Goal: Task Accomplishment & Management: Complete application form

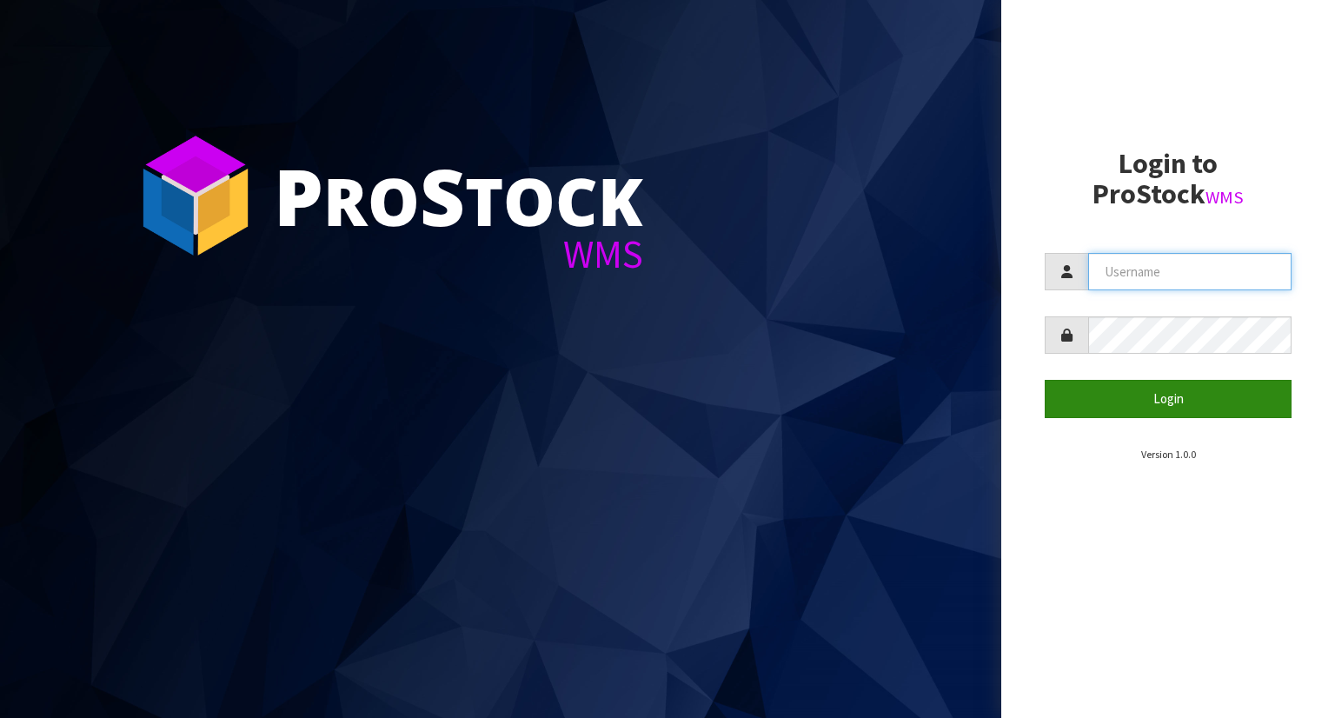
type input "YOURREFORMER"
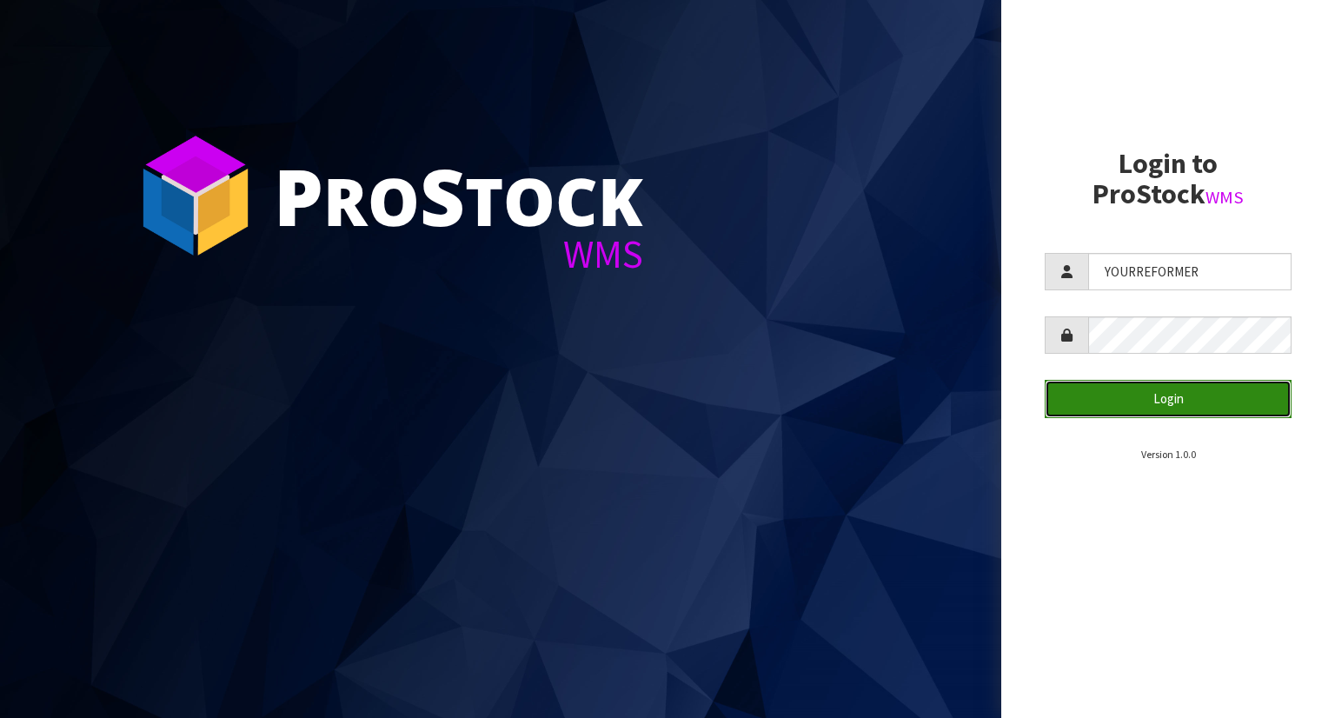
click at [1173, 394] on button "Login" at bounding box center [1168, 398] width 247 height 37
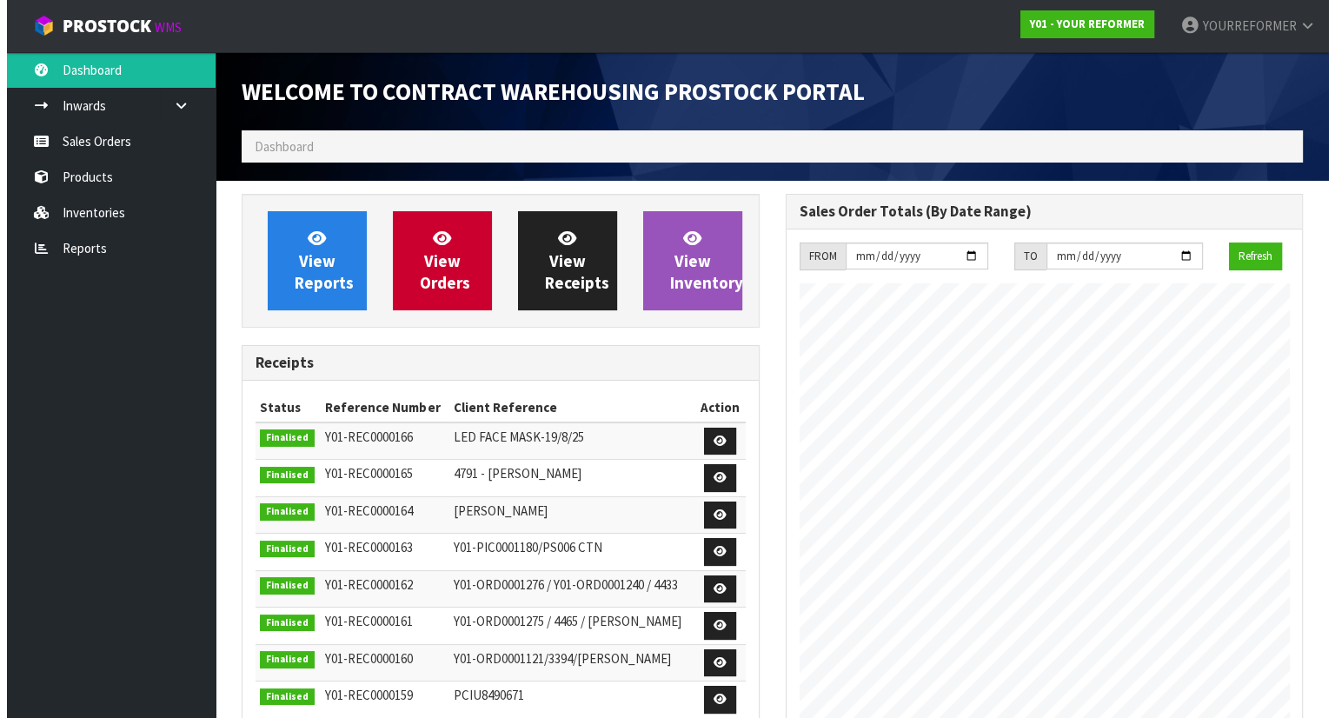
scroll to position [961, 543]
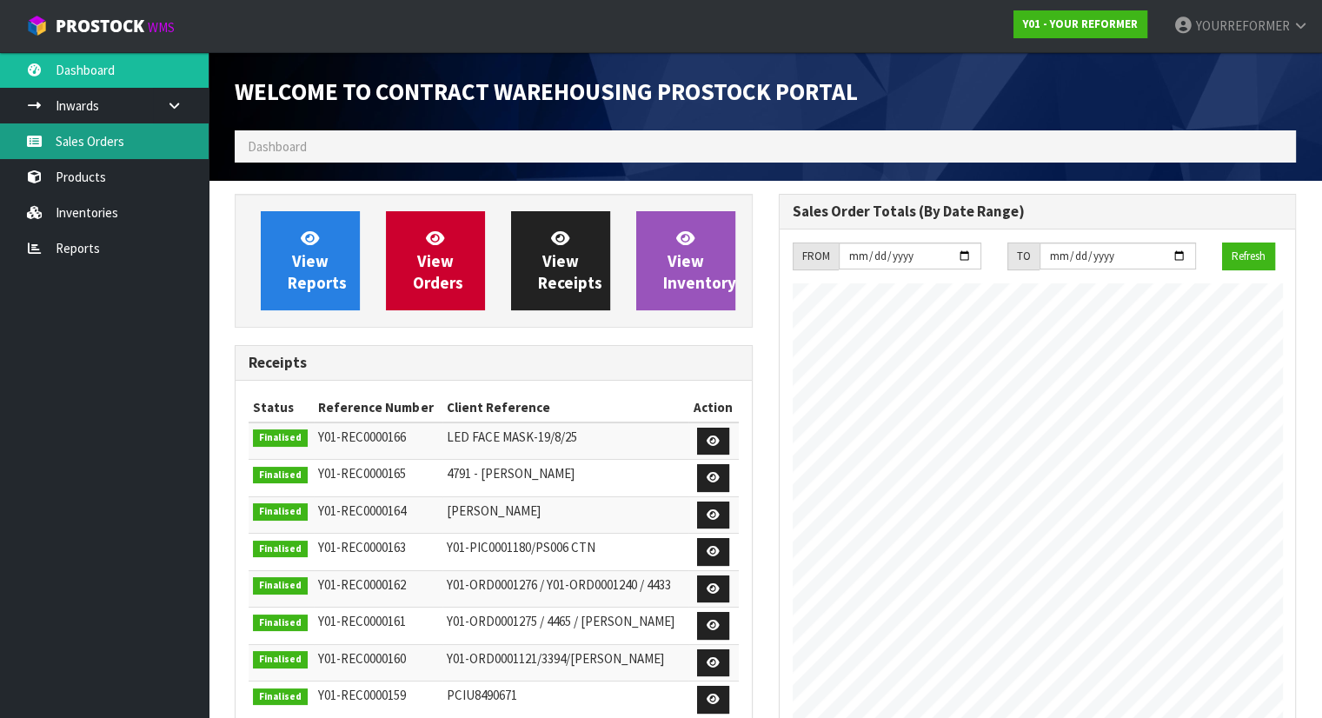
click at [143, 127] on link "Sales Orders" at bounding box center [104, 141] width 209 height 36
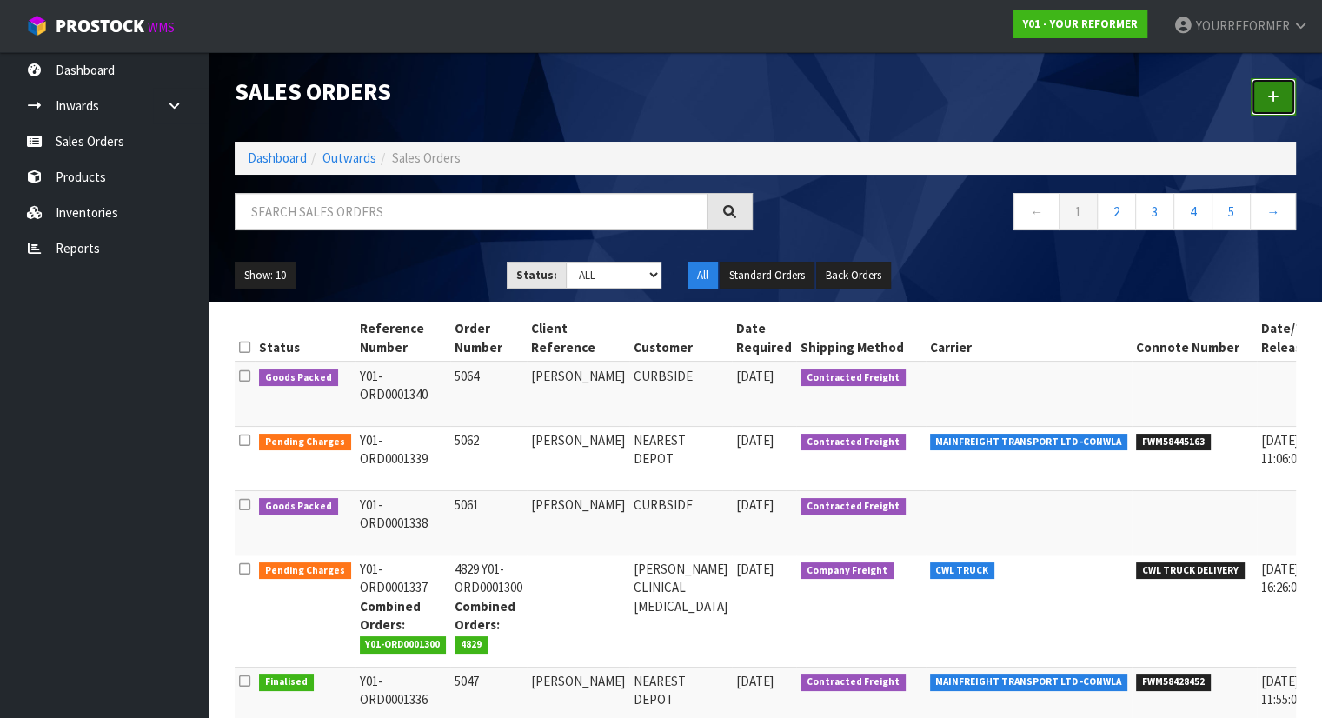
click at [1262, 104] on link at bounding box center [1273, 96] width 45 height 37
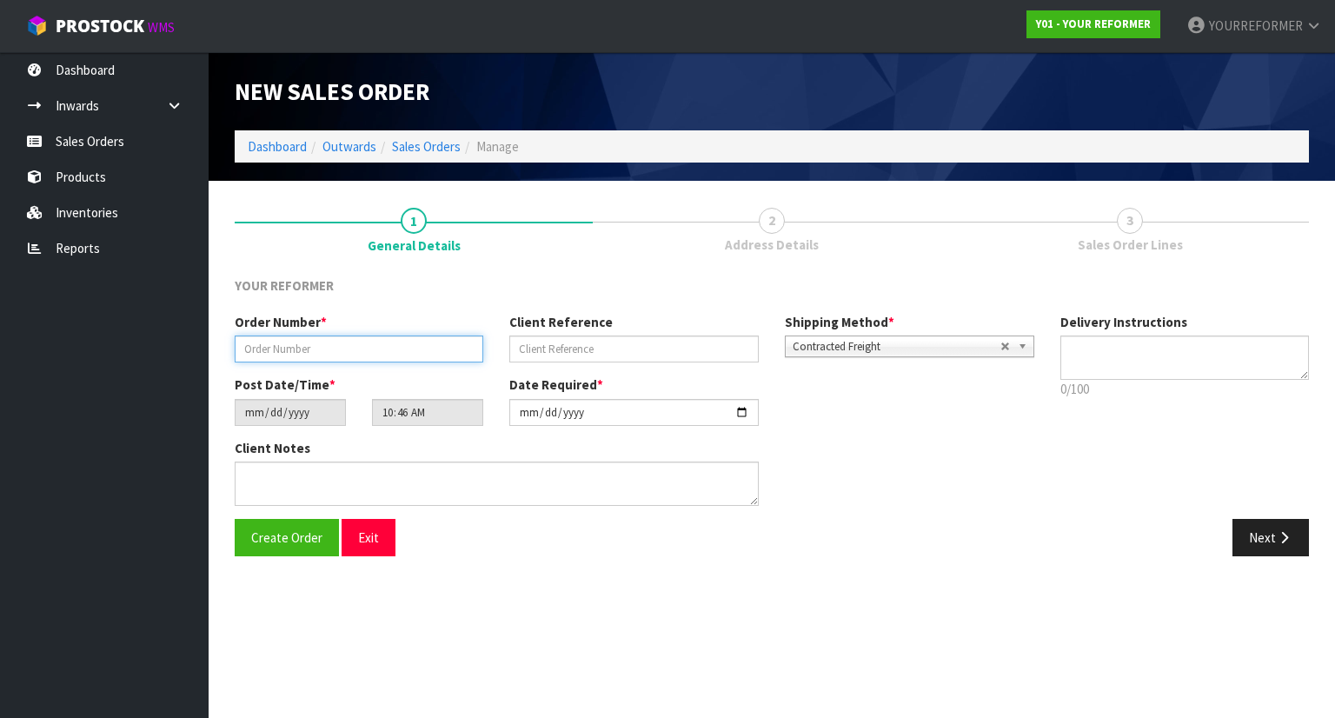
click at [380, 348] on input "text" at bounding box center [359, 349] width 249 height 27
paste input "5094"
type input "5094"
click at [563, 325] on label "Client Reference" at bounding box center [560, 322] width 103 height 18
click at [554, 364] on div "Order Number * 5094 Client Reference Shipping Method * Pickup Contracted Freigh…" at bounding box center [635, 344] width 826 height 63
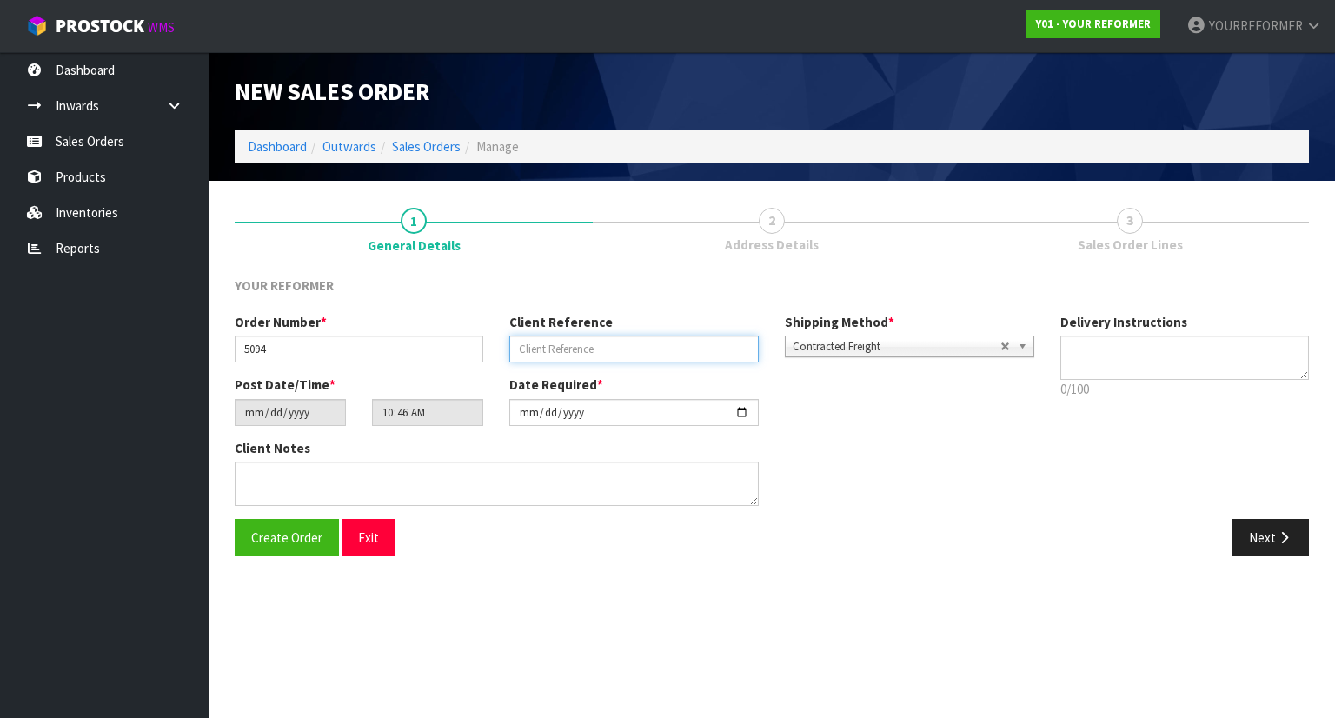
click at [584, 345] on input "text" at bounding box center [633, 349] width 249 height 27
paste input "[PERSON_NAME]"
type input "[PERSON_NAME]"
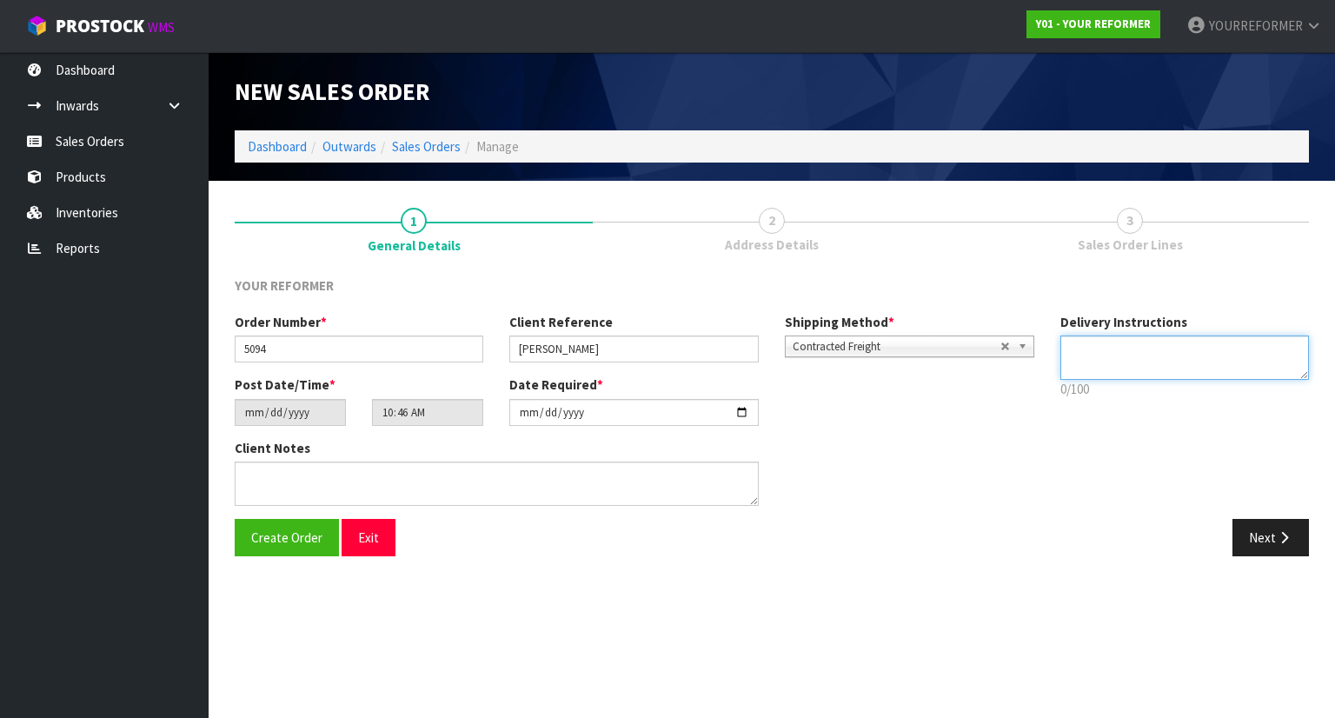
click at [1176, 370] on textarea at bounding box center [1186, 358] width 250 height 44
paste textarea "64 210 223 7595"
type textarea "RENTAL +64 210 223 7595"
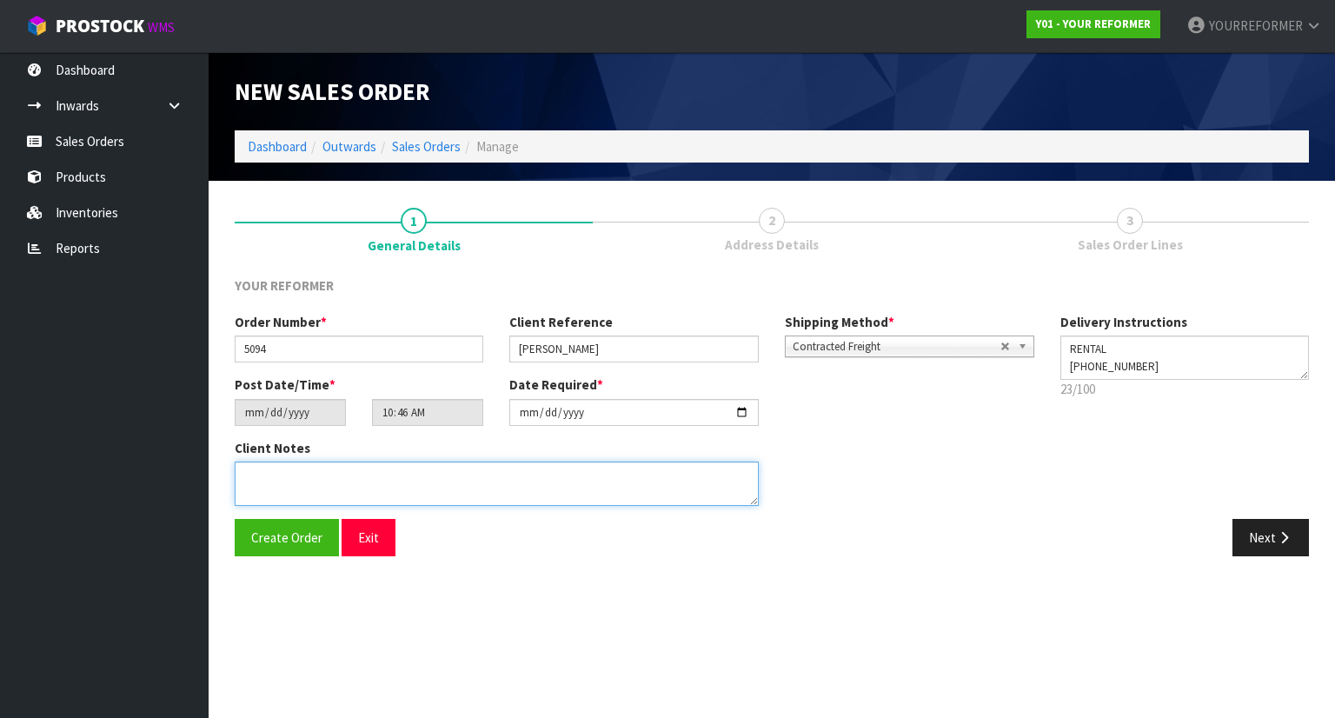
click at [435, 470] on textarea at bounding box center [497, 484] width 524 height 44
paste textarea "MAYA IVERSEN 33A MACPHERSON STREET MEADOWBANK AUK AUCKLAND 1072 NEW ZEALAND +64…"
type textarea "MAYA IVERSEN 33A MACPHERSON STREET MEADOWBANK AUK AUCKLAND 1072 NEW ZEALAND +64…"
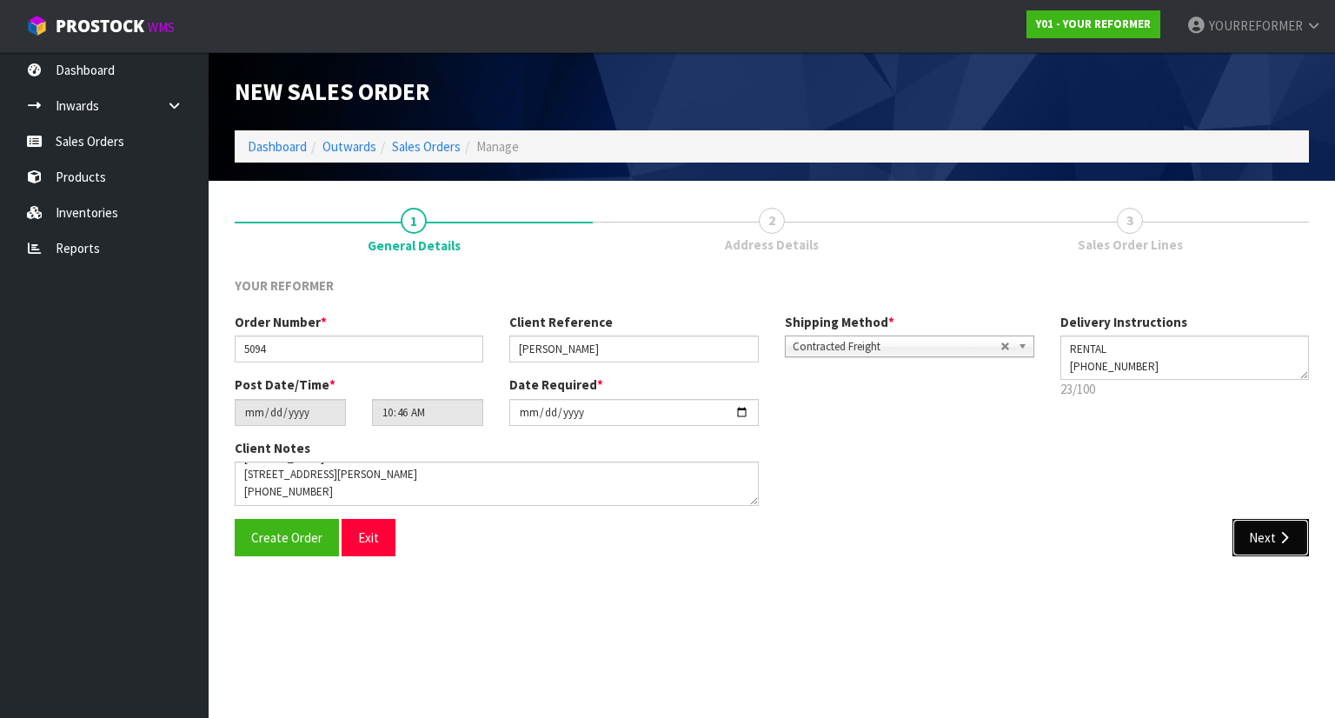
click at [1286, 547] on button "Next" at bounding box center [1271, 537] width 77 height 37
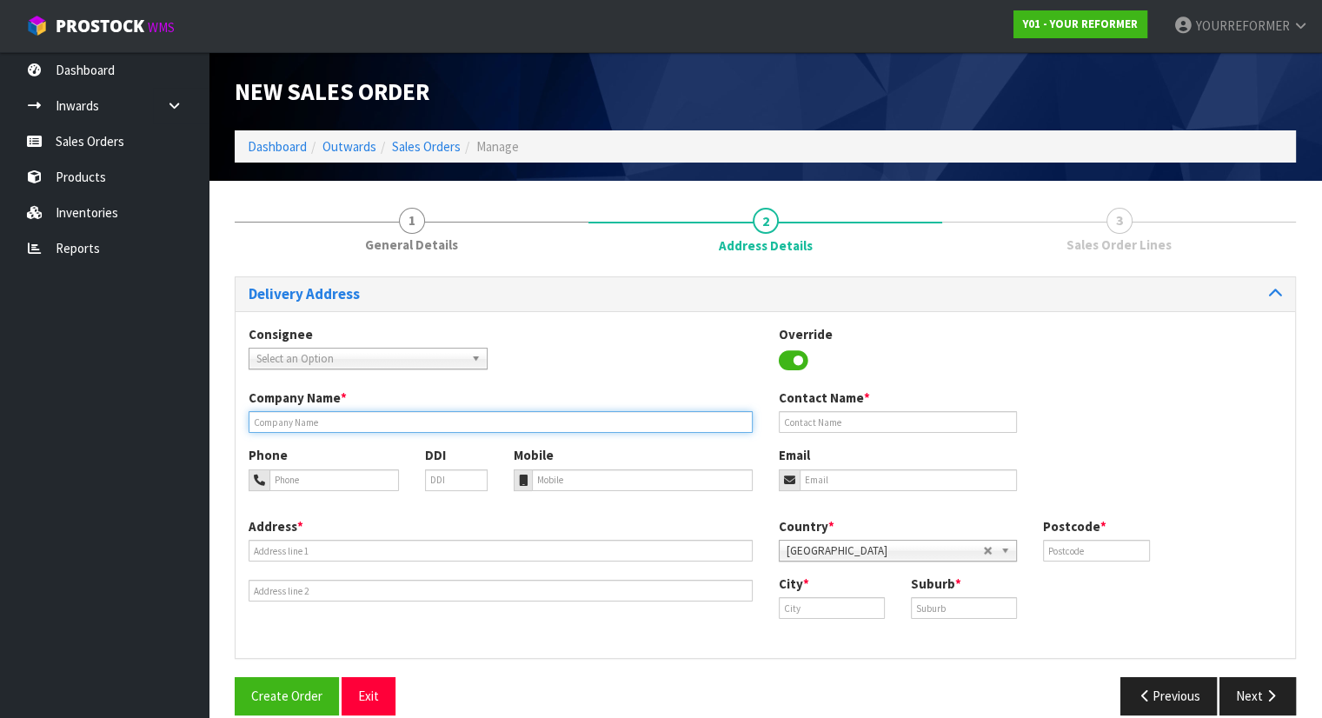
click at [332, 416] on input "text" at bounding box center [501, 422] width 504 height 22
type input "RENTAL"
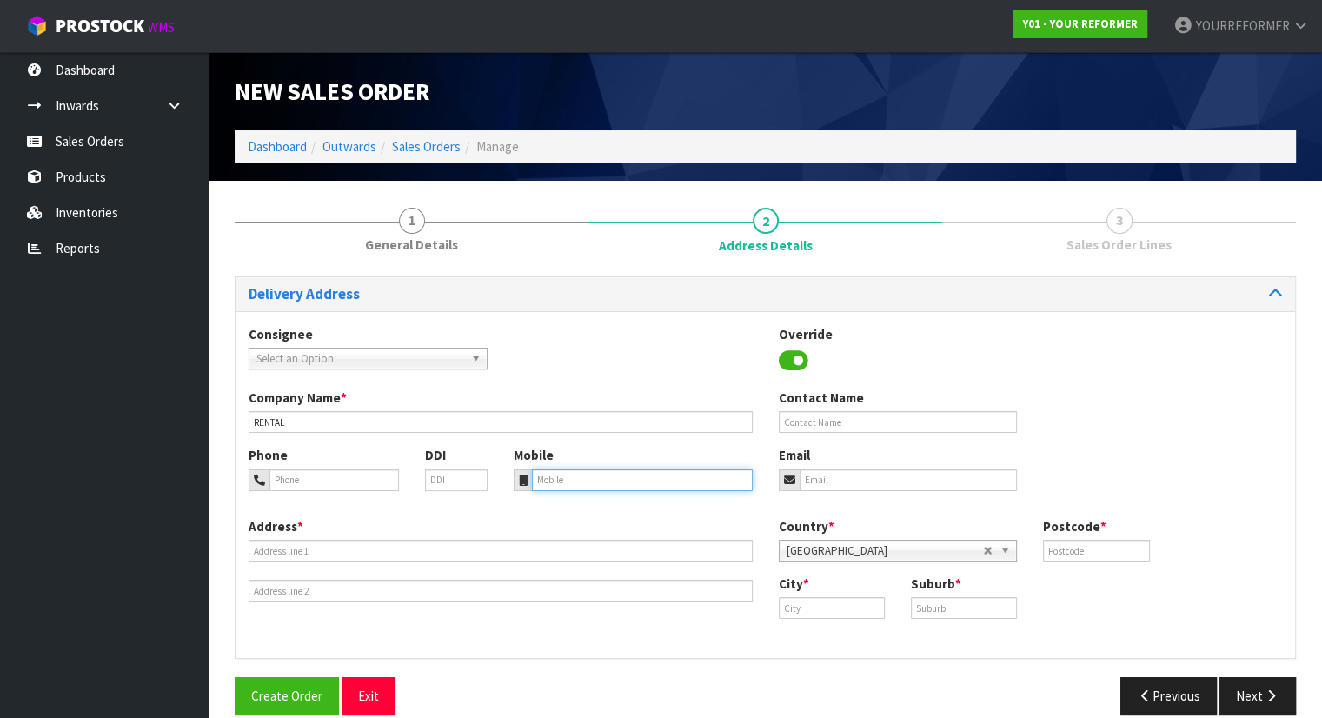
click at [625, 484] on input "tel" at bounding box center [642, 481] width 221 height 22
paste input "+64 210 223 7595"
type input "+64 210 223 7595"
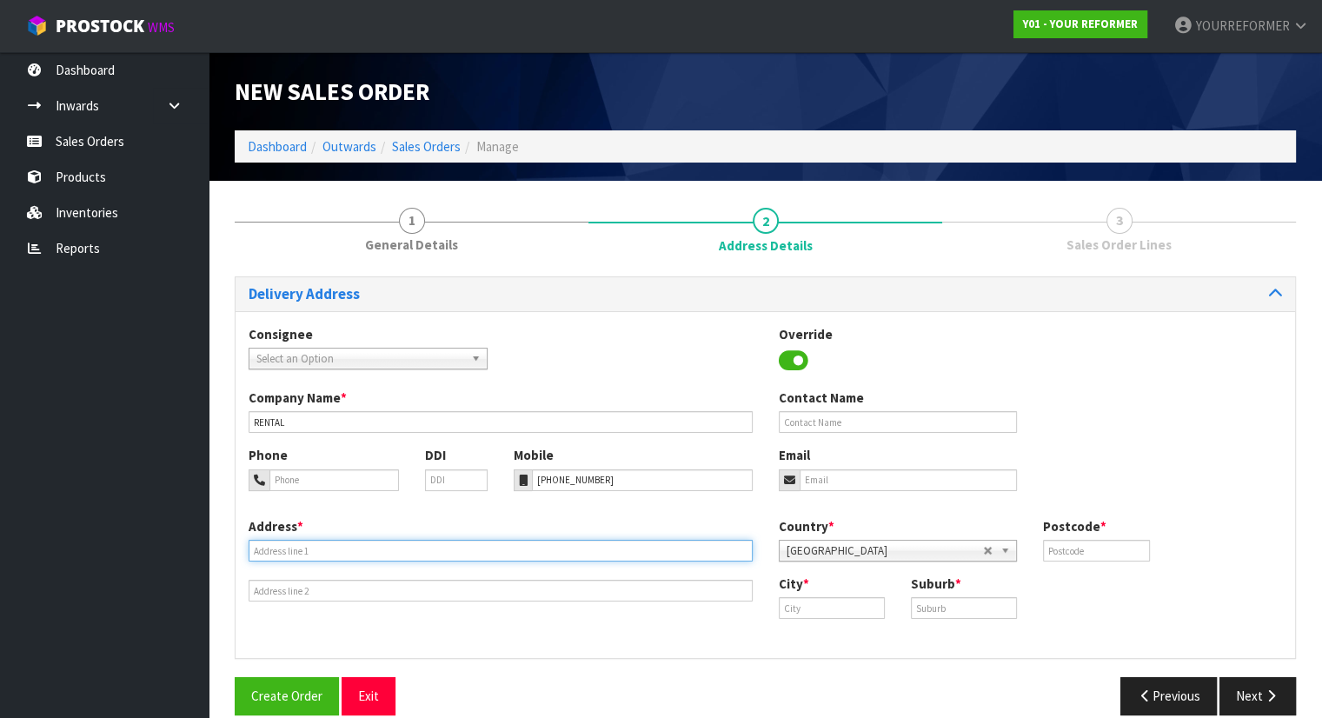
click at [311, 556] on input "text" at bounding box center [501, 551] width 504 height 22
paste input "33A MACPHERSON STREET MEADOWBANK AUK AUCKLAND 1072 NEW ZEALAND"
type input "33A MACPHERSON STREET MEADOWBANK AUK AUCKLAND 1072 NEW ZEALAND"
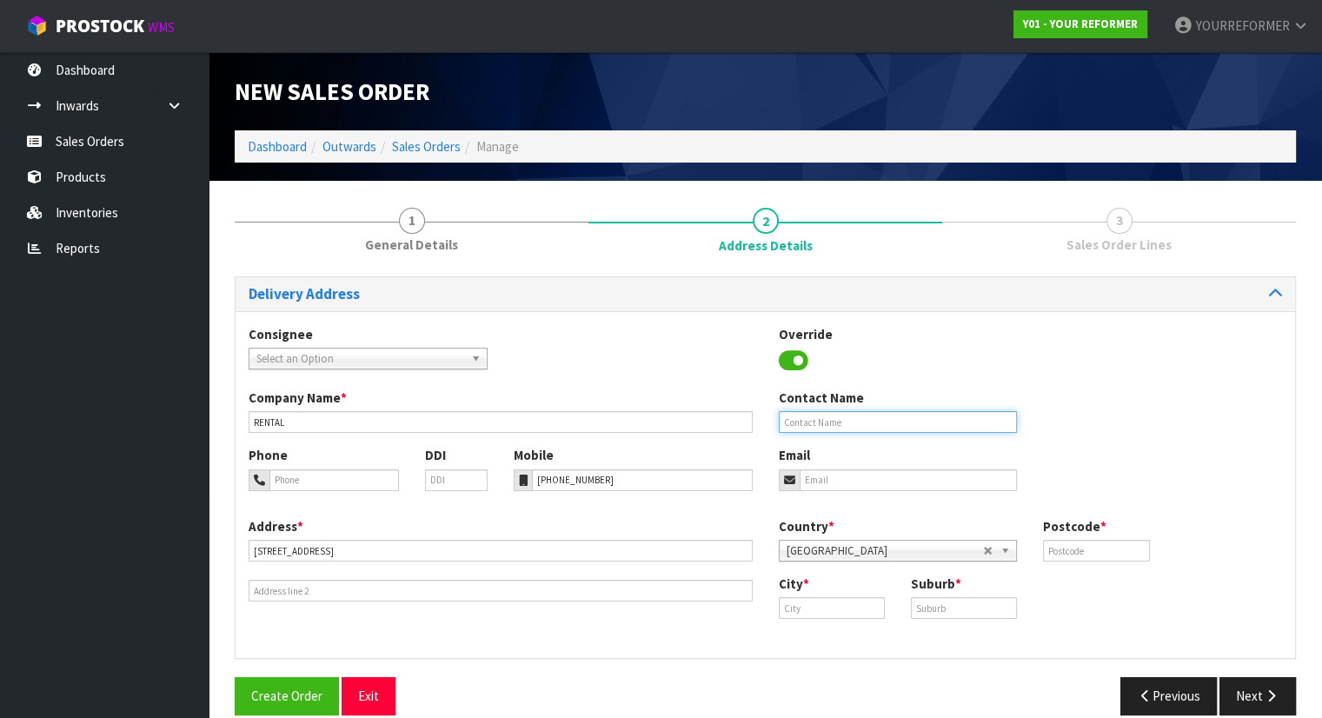
click at [803, 425] on input "text" at bounding box center [898, 422] width 239 height 22
paste input "[PERSON_NAME]"
type input "[PERSON_NAME]"
click at [816, 492] on div "Phone DDI Mobile +64 210 223 7595 Email" at bounding box center [766, 481] width 1060 height 70
click at [817, 492] on div "Phone DDI Mobile +64 210 223 7595 Email" at bounding box center [766, 481] width 1060 height 70
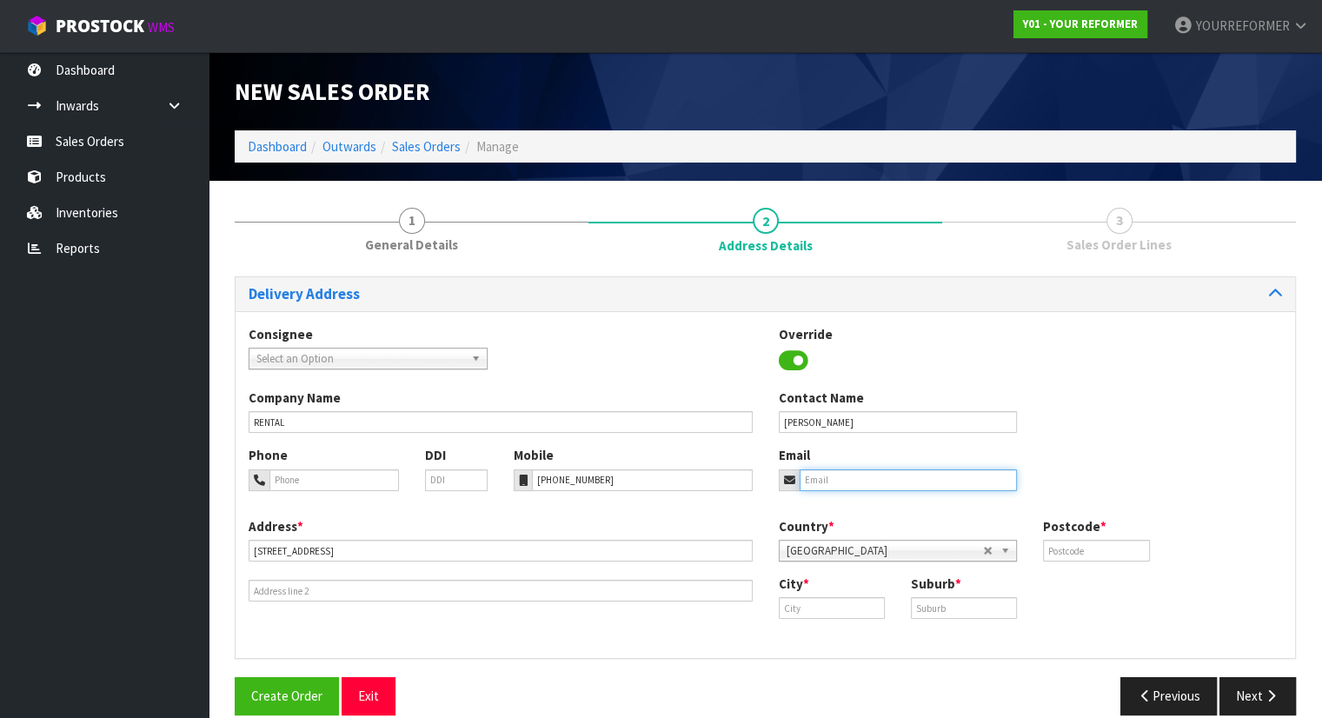
click at [843, 483] on input "email" at bounding box center [909, 481] width 218 height 22
paste input "maya.iversen@gmail.com"
type input "maya.iversen@gmail.com"
click at [1102, 535] on label "Postcode *" at bounding box center [1074, 526] width 63 height 18
click at [1099, 556] on input "text" at bounding box center [1096, 551] width 106 height 22
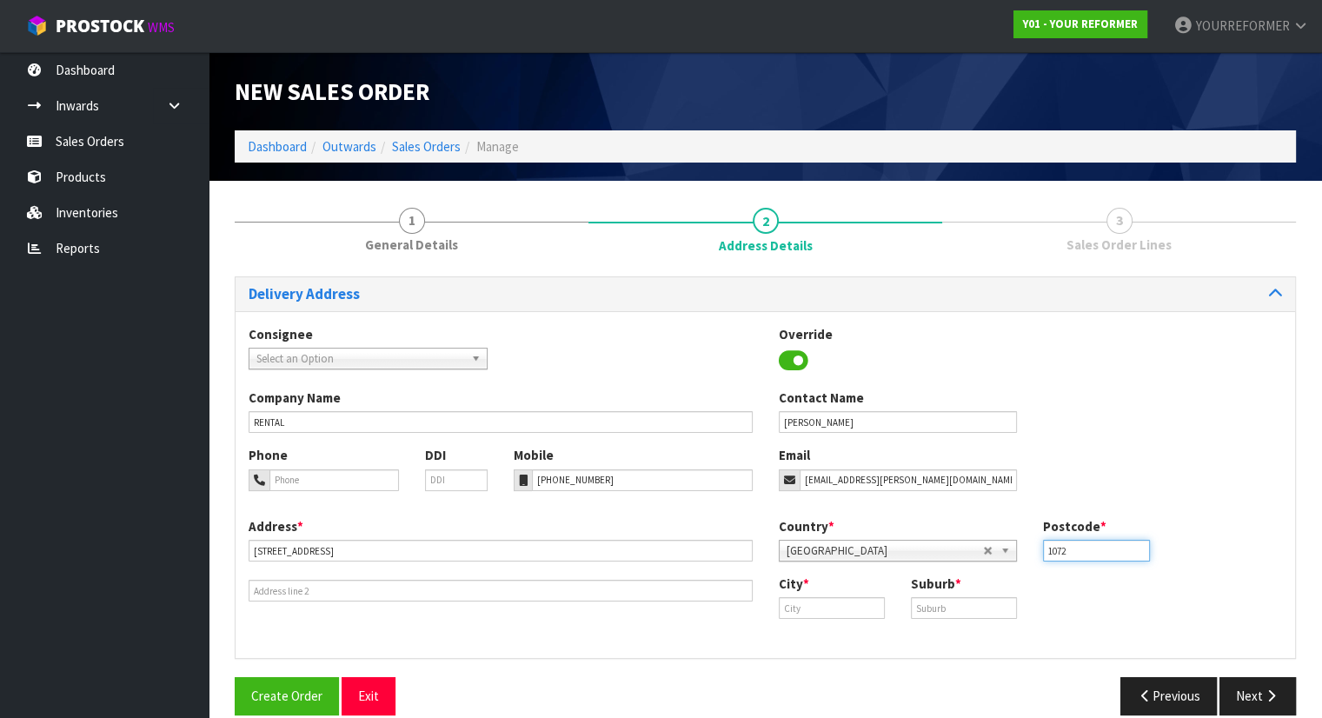
type input "1072"
click at [829, 617] on input "text" at bounding box center [832, 608] width 106 height 22
click at [829, 630] on strong "Auckland" at bounding box center [859, 637] width 126 height 17
type input "Auckland"
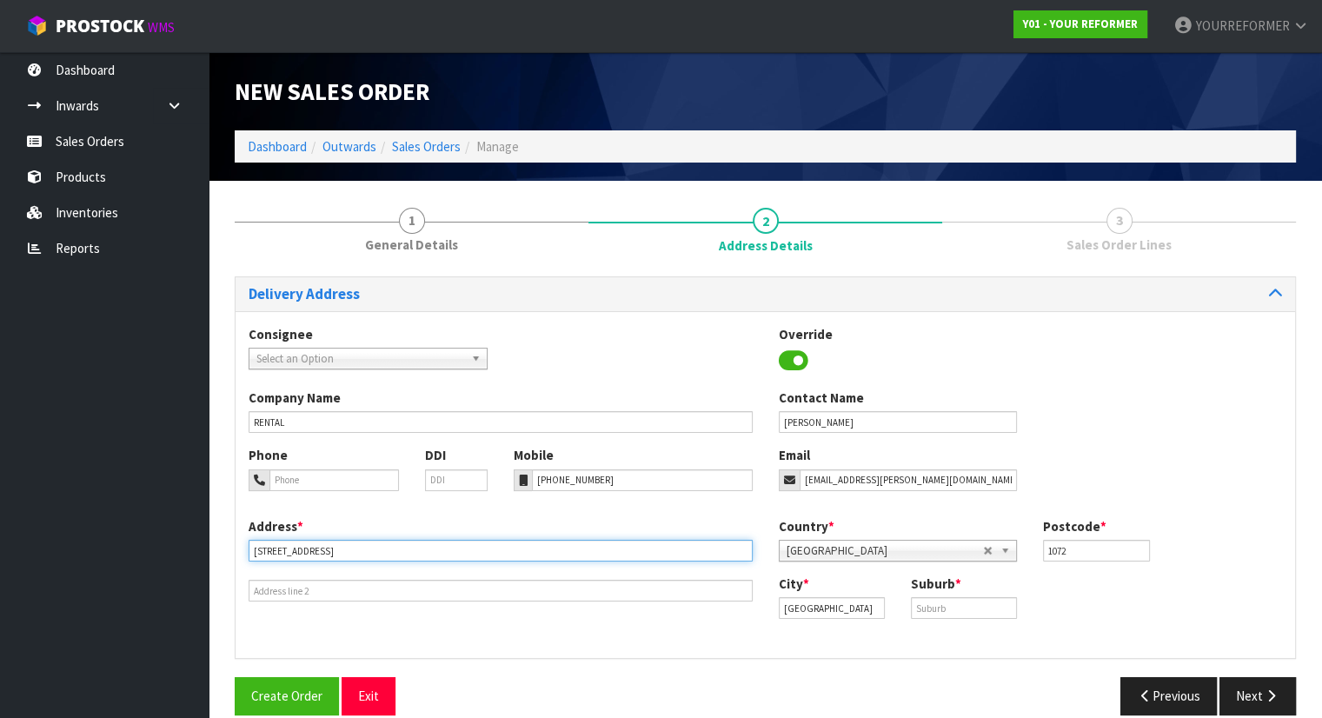
click at [377, 550] on input "33A MACPHERSON STREET MEADOWBANK AUK AUCKLAND 1072 NEW ZEALAND" at bounding box center [501, 551] width 504 height 22
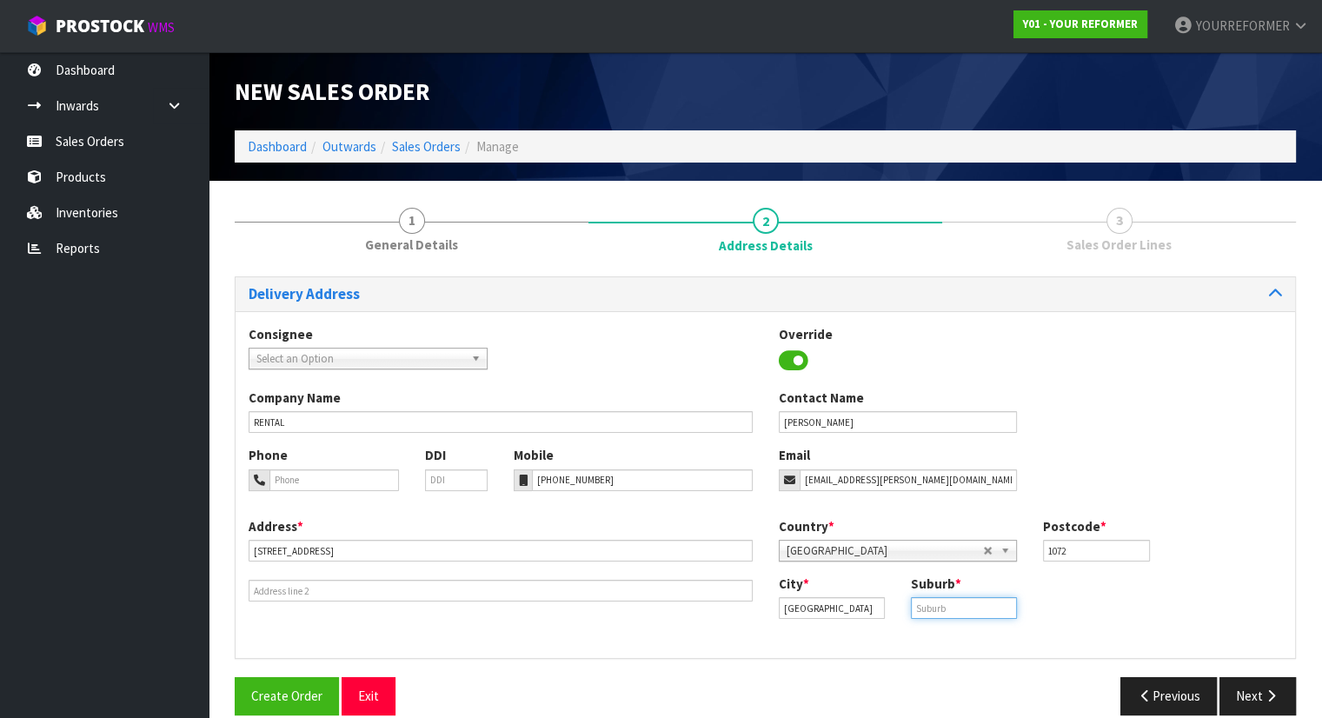
click at [998, 614] on input "text" at bounding box center [964, 608] width 106 height 22
paste input "MEADOWBANK"
type input "MEADOWBANK"
click at [1245, 696] on button "Next" at bounding box center [1258, 695] width 77 height 37
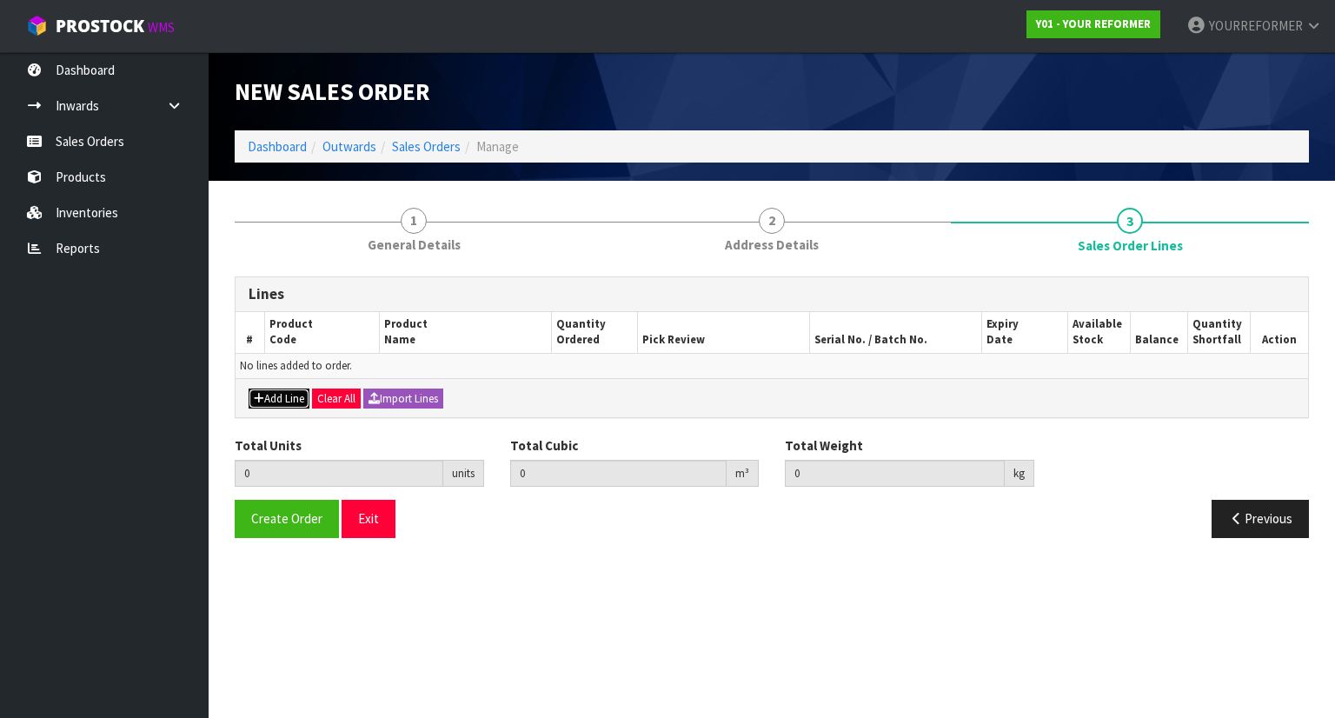
click at [279, 392] on button "Add Line" at bounding box center [279, 399] width 61 height 21
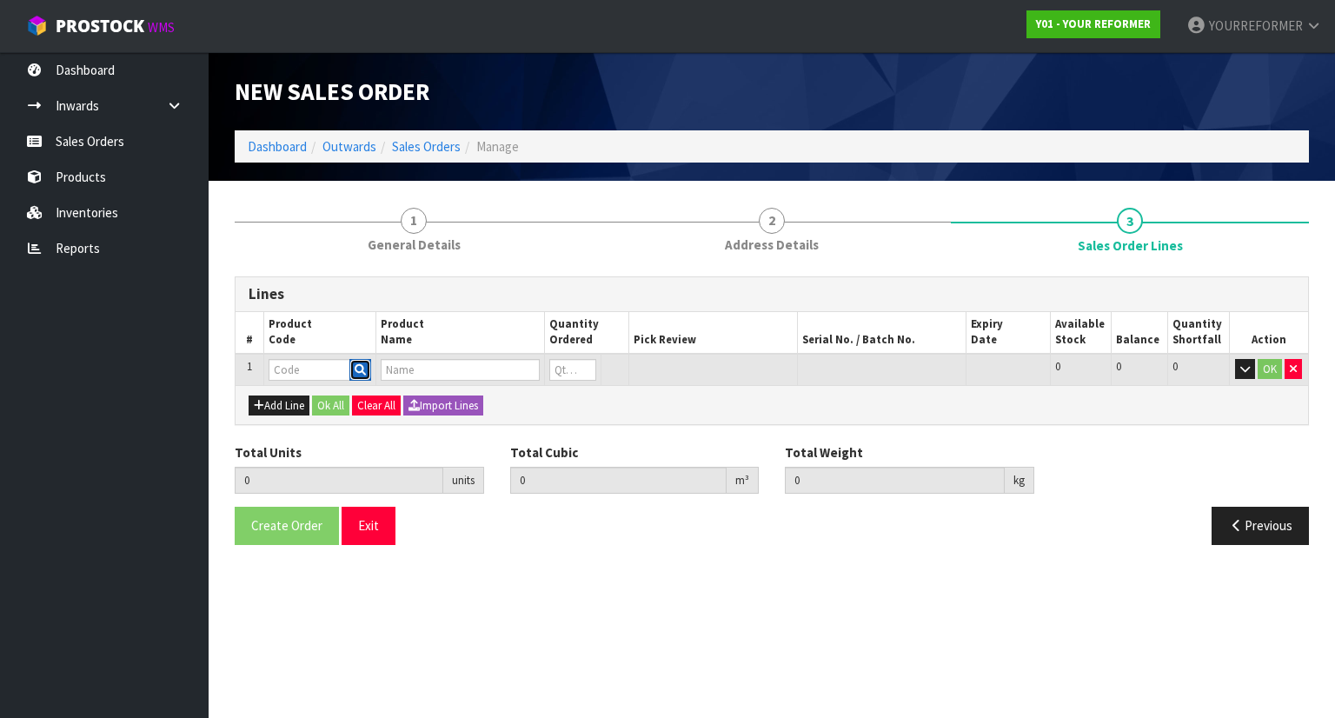
click at [363, 372] on icon "button" at bounding box center [360, 369] width 11 height 11
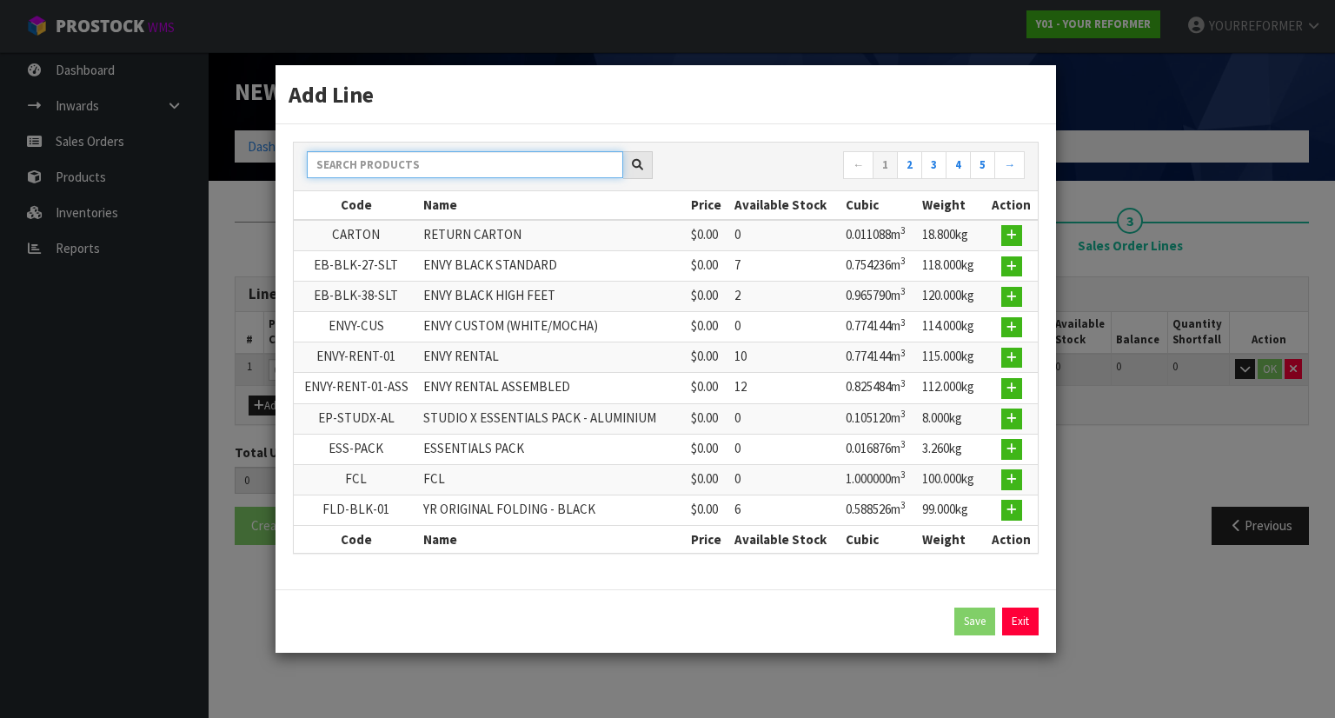
click at [385, 161] on input "text" at bounding box center [465, 164] width 316 height 27
type input "F"
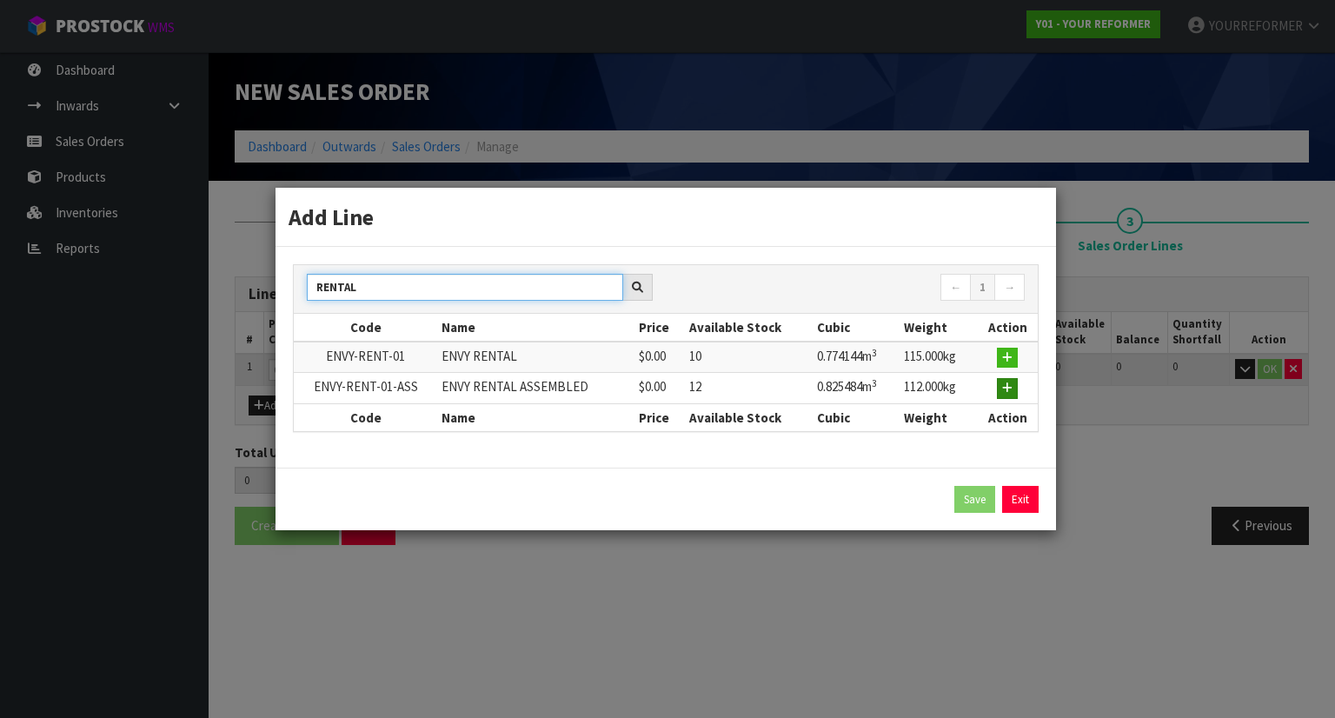
type input "RENTAL"
click at [1005, 383] on icon "button" at bounding box center [1007, 388] width 10 height 11
type input "0.000000"
type input "0.000"
type input "ENVY-RENT-01-ASS"
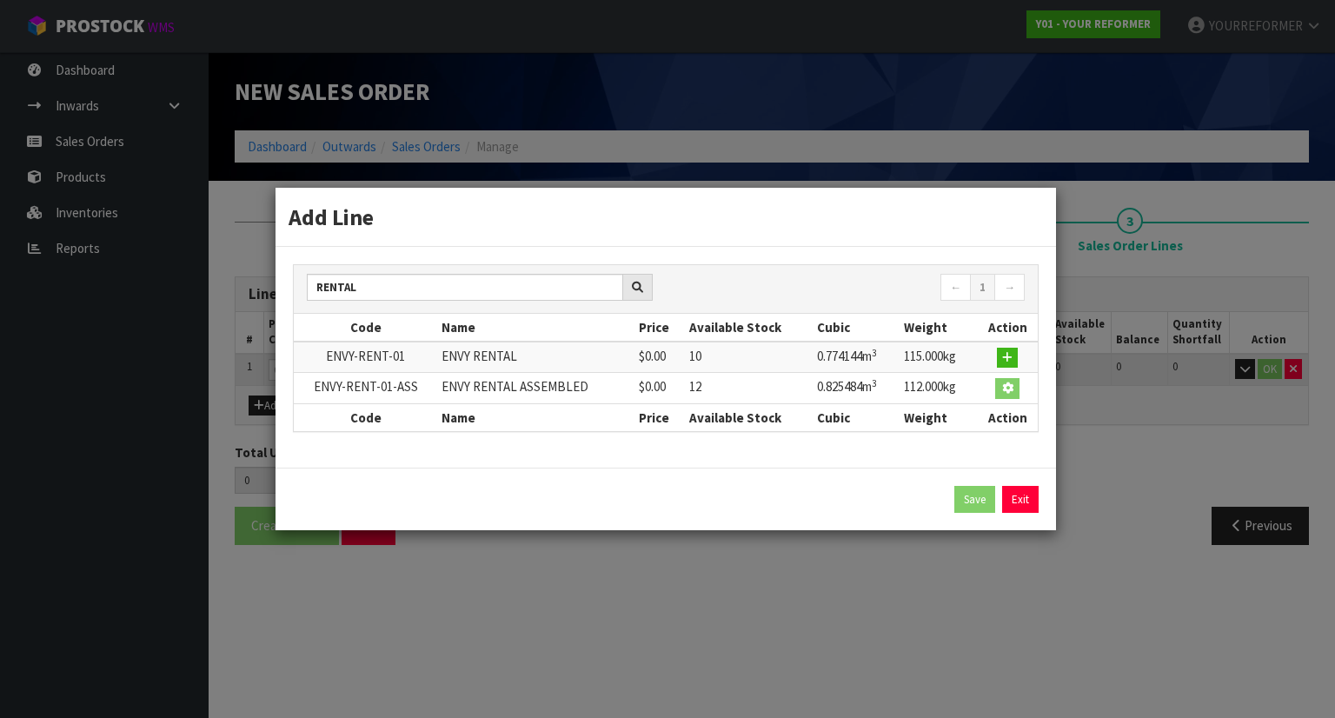
type input "ENVY RENTAL ASSEMBLED"
type input "0"
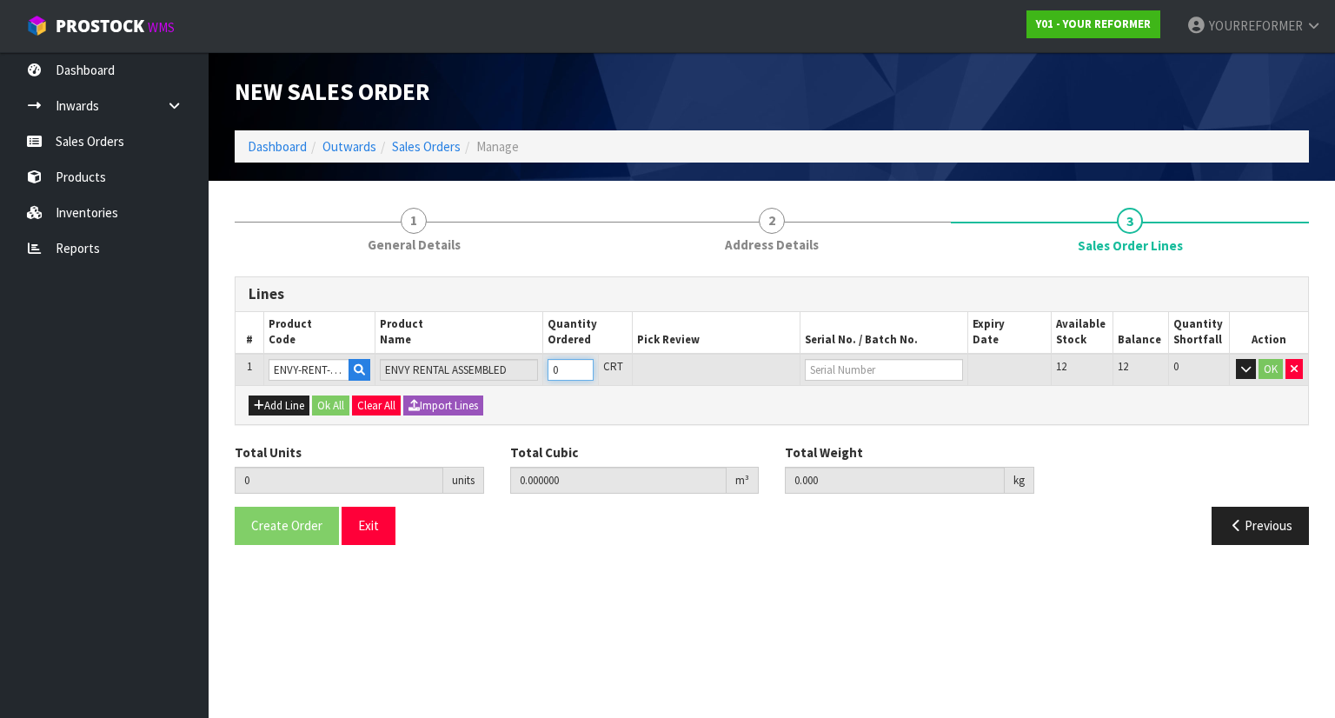
click at [586, 359] on input "0" at bounding box center [571, 370] width 46 height 22
type input "1"
type input "0.825484"
type input "112"
type input "1"
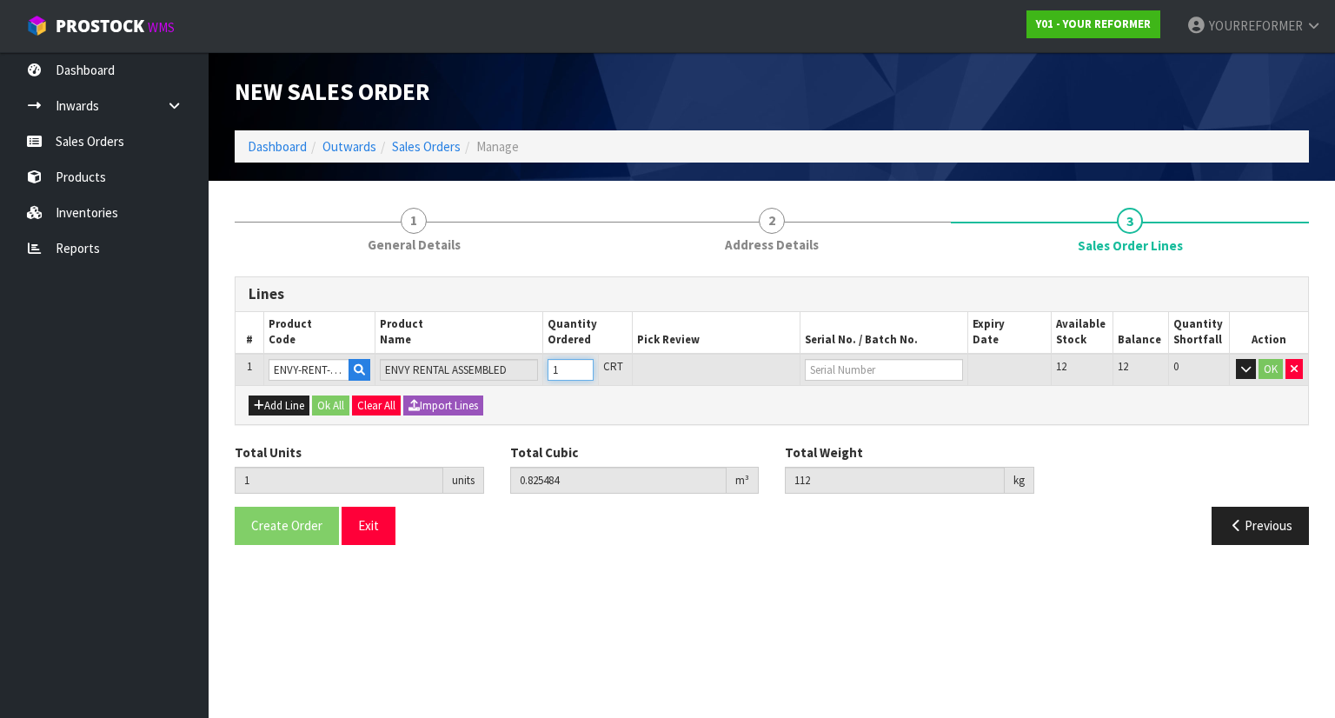
click at [586, 361] on input "1" at bounding box center [571, 370] width 46 height 22
click at [335, 396] on button "Ok All" at bounding box center [330, 406] width 37 height 21
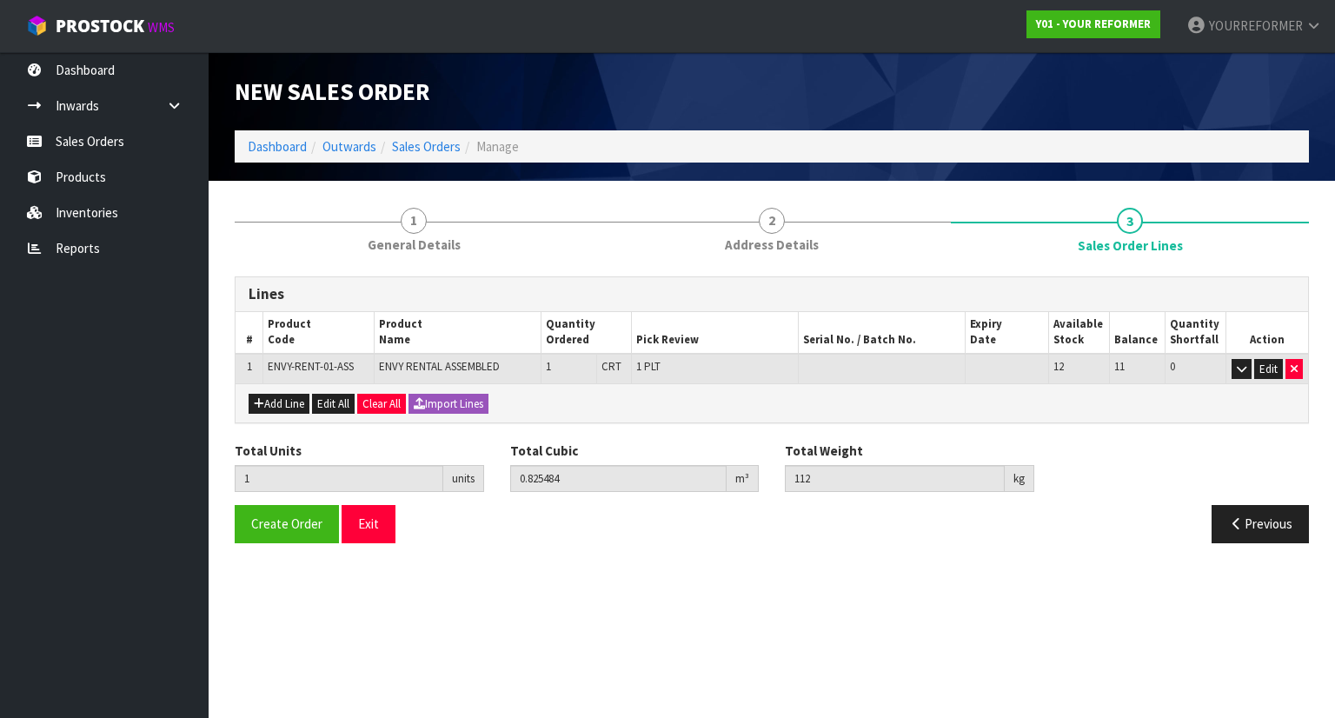
click at [283, 540] on div "Create Order Exit Previous" at bounding box center [772, 530] width 1101 height 50
click at [292, 537] on button "Create Order" at bounding box center [287, 523] width 104 height 37
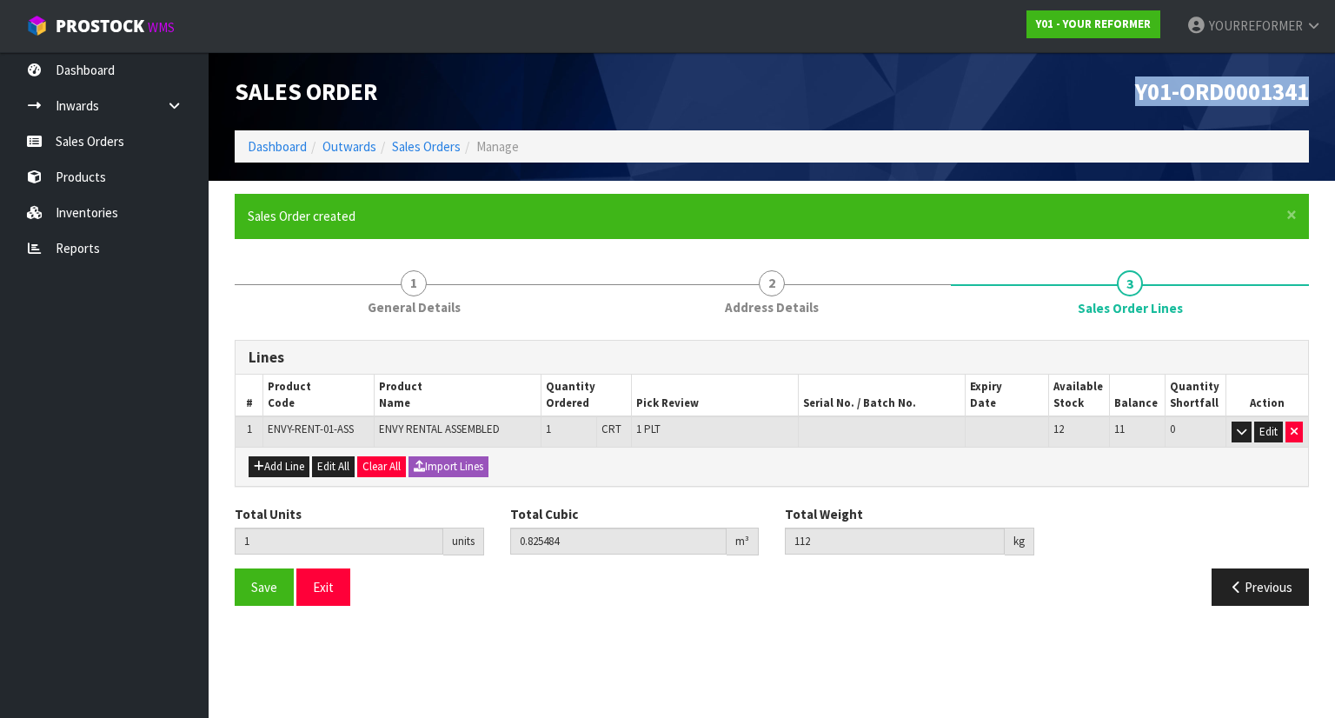
drag, startPoint x: 1315, startPoint y: 97, endPoint x: 1108, endPoint y: 84, distance: 207.3
click at [1108, 84] on div "Y01-ORD0001341" at bounding box center [1047, 91] width 550 height 78
copy span "Y01-ORD0001341"
click at [135, 138] on link "Sales Orders" at bounding box center [104, 141] width 209 height 36
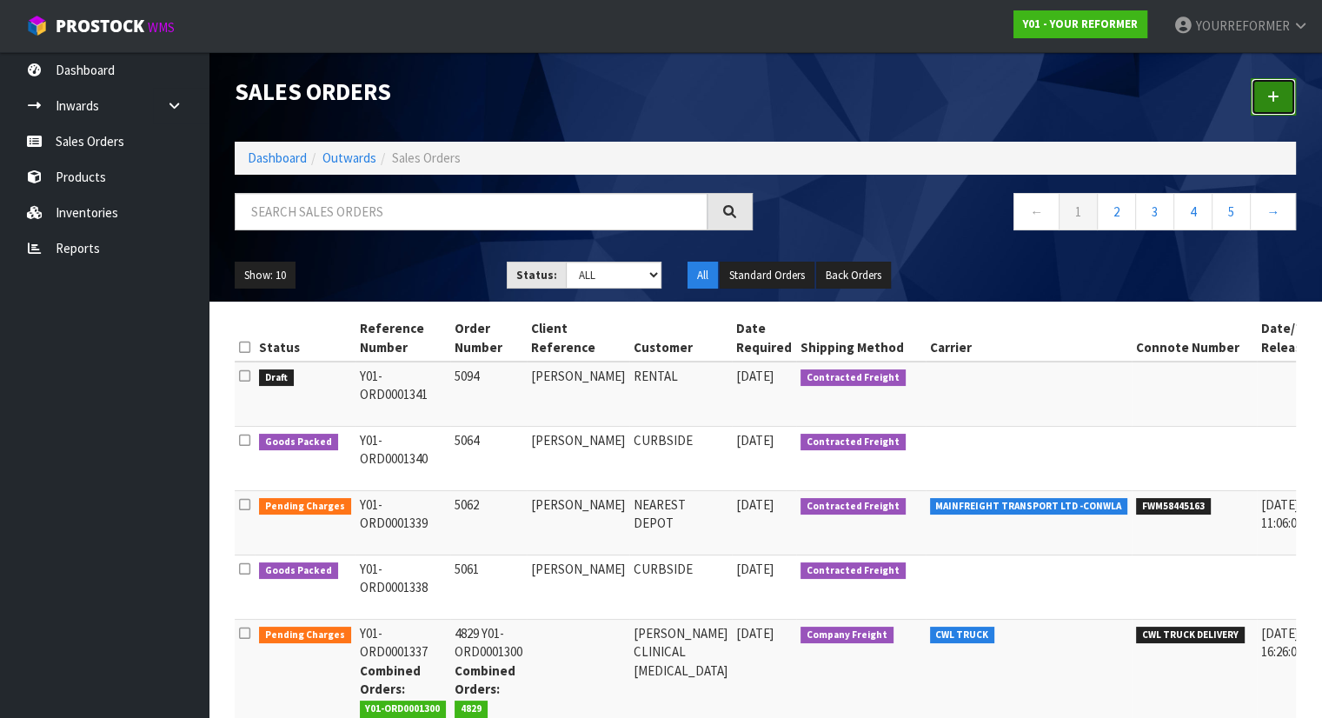
click at [1275, 101] on icon at bounding box center [1274, 96] width 12 height 13
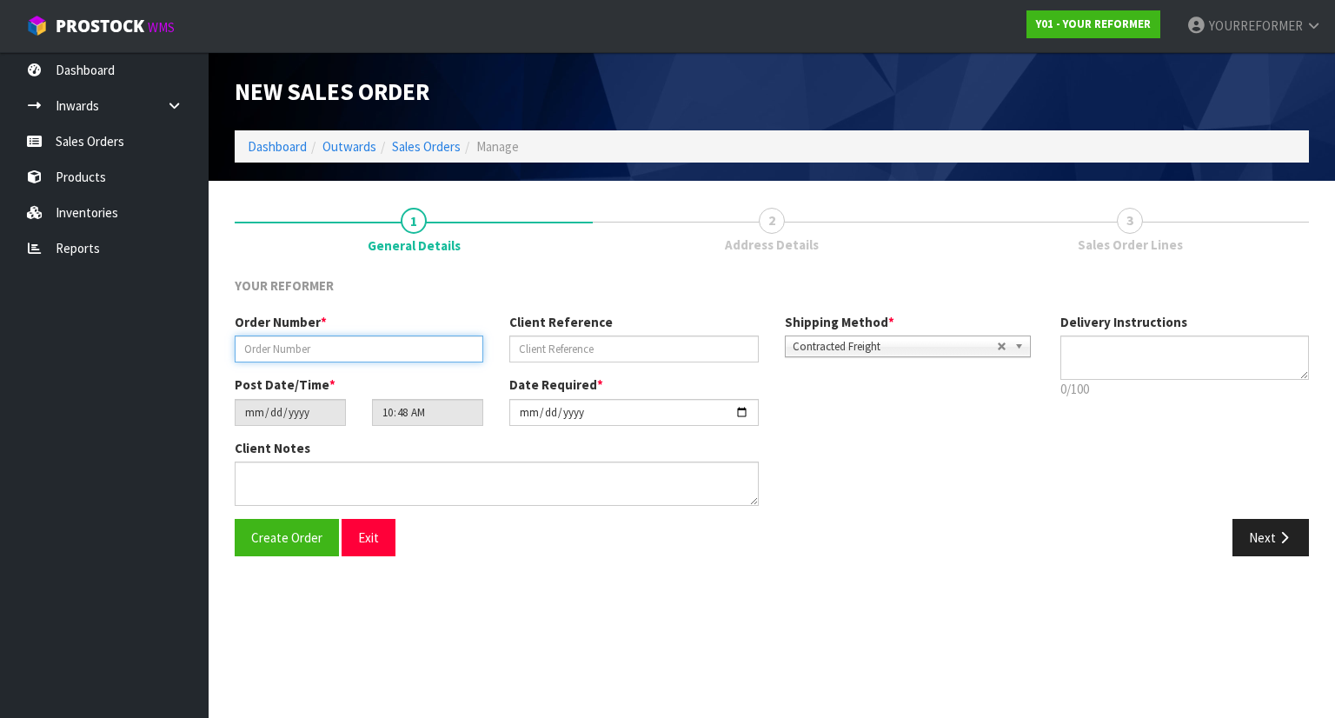
click at [348, 349] on input "text" at bounding box center [359, 349] width 249 height 27
paste input "5073"
type input "5073"
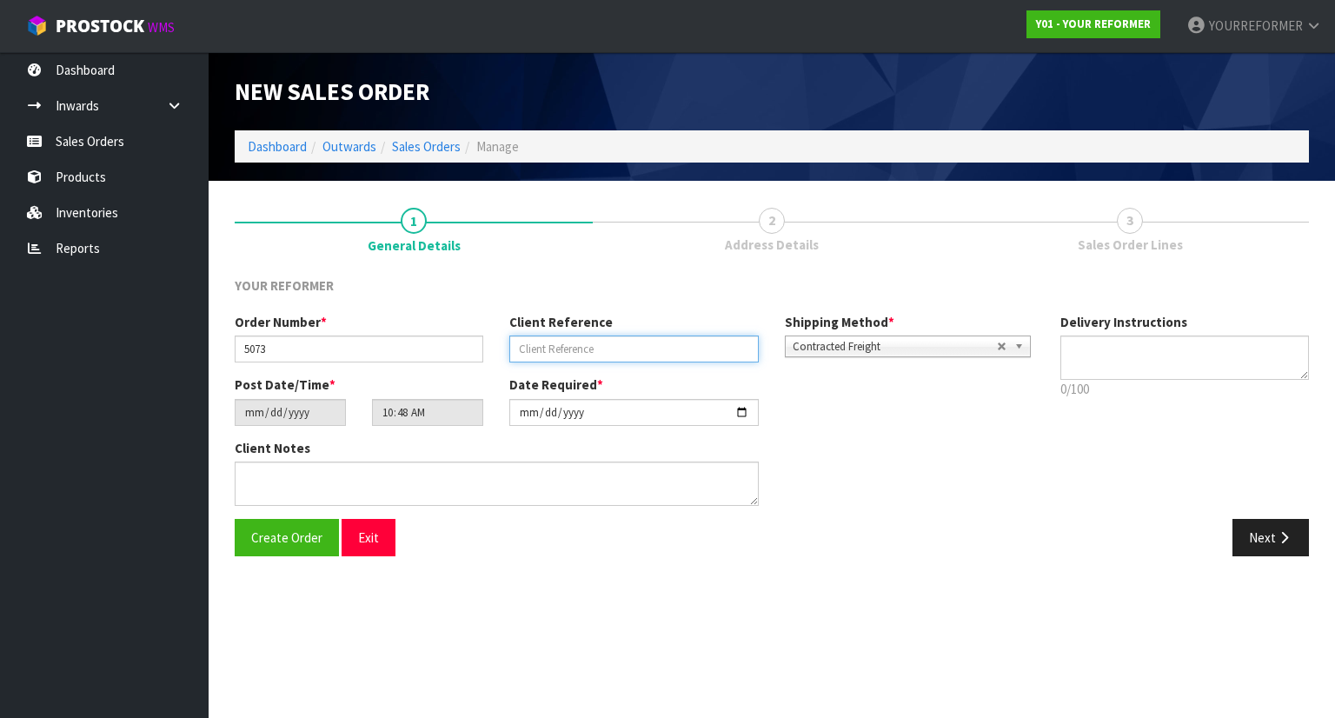
click at [600, 349] on input "text" at bounding box center [633, 349] width 249 height 27
paste input "[PERSON_NAME]"
type input "[PERSON_NAME]"
click at [1119, 384] on p "0/100" at bounding box center [1186, 389] width 250 height 18
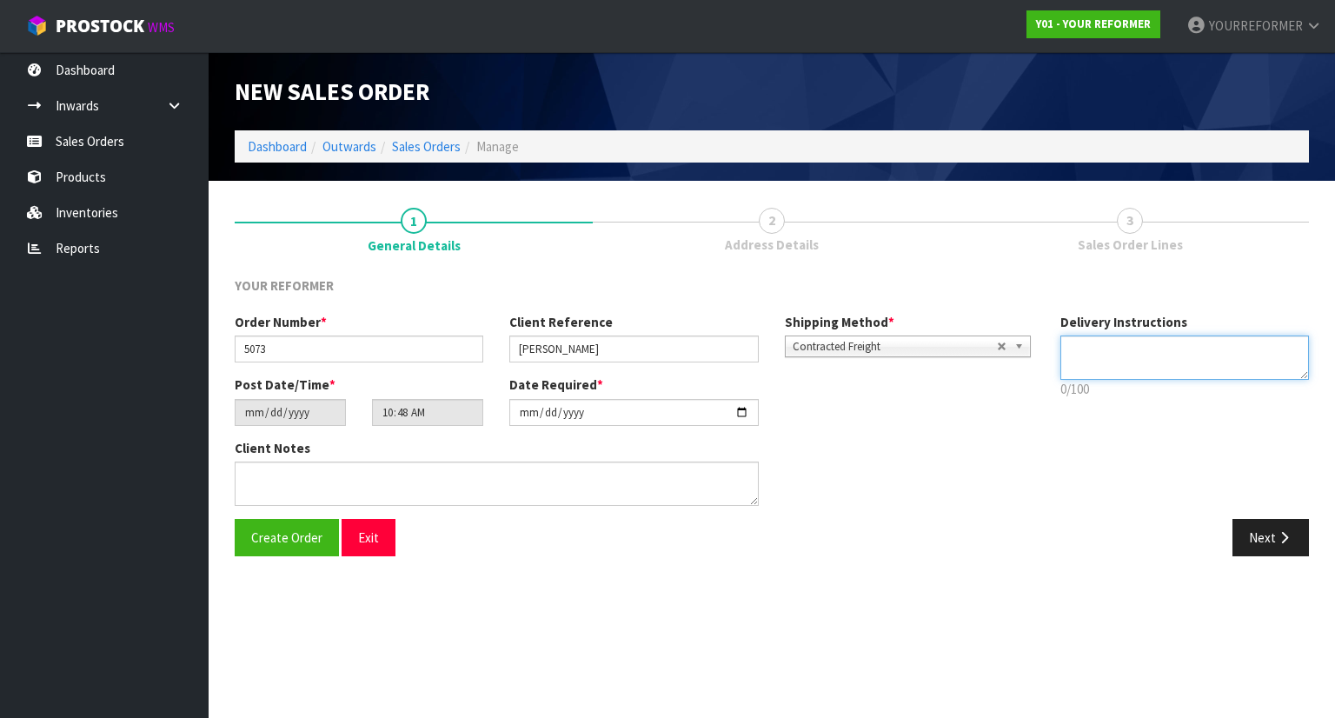
click at [1114, 366] on textarea at bounding box center [1186, 358] width 250 height 44
paste textarea "+64 21 914 245"
type textarea "CURBSIDE +64 21 914 245"
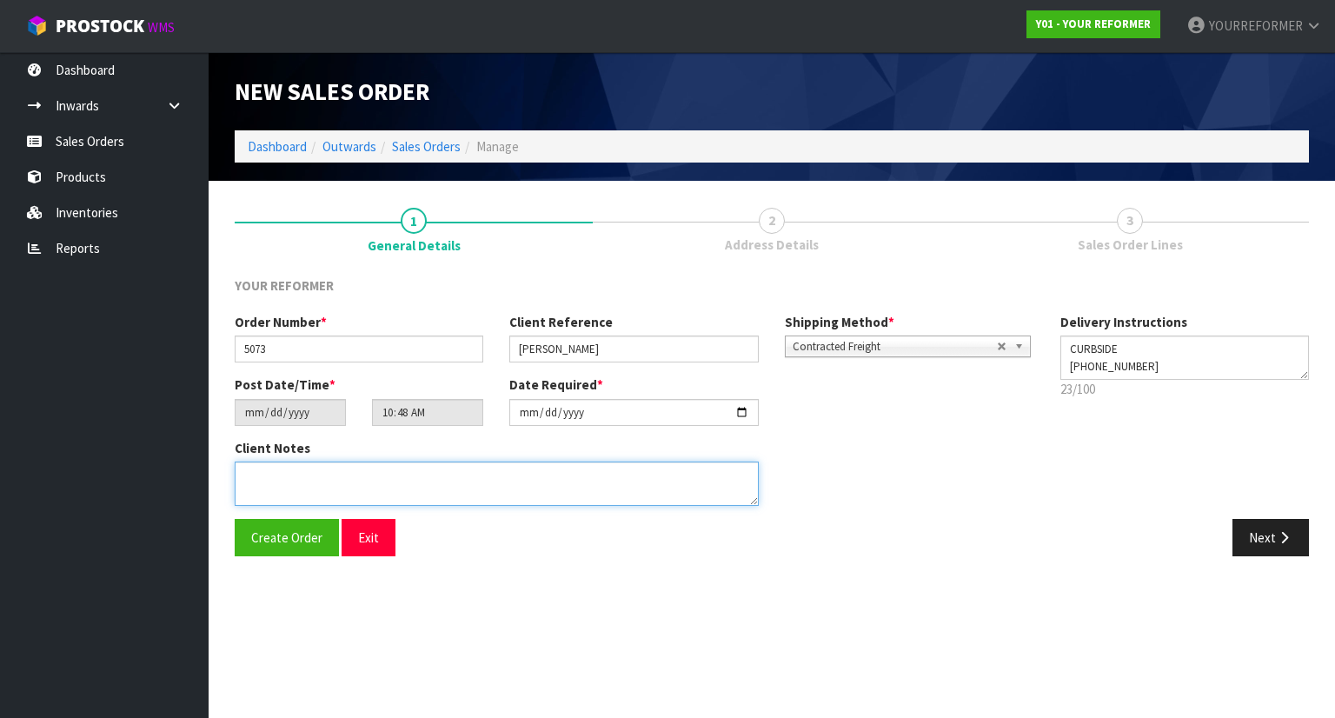
click at [520, 470] on textarea at bounding box center [497, 484] width 524 height 44
paste textarea "ANTONY ANGELOV 96B HOLLY ST AUK AVONDALE 1026 NEW ZEALAND +64 21 914 245"
type textarea "ANTONY ANGELOV 96B HOLLY ST AUK AVONDALE 1026 NEW ZEALAND +64 21 914 245"
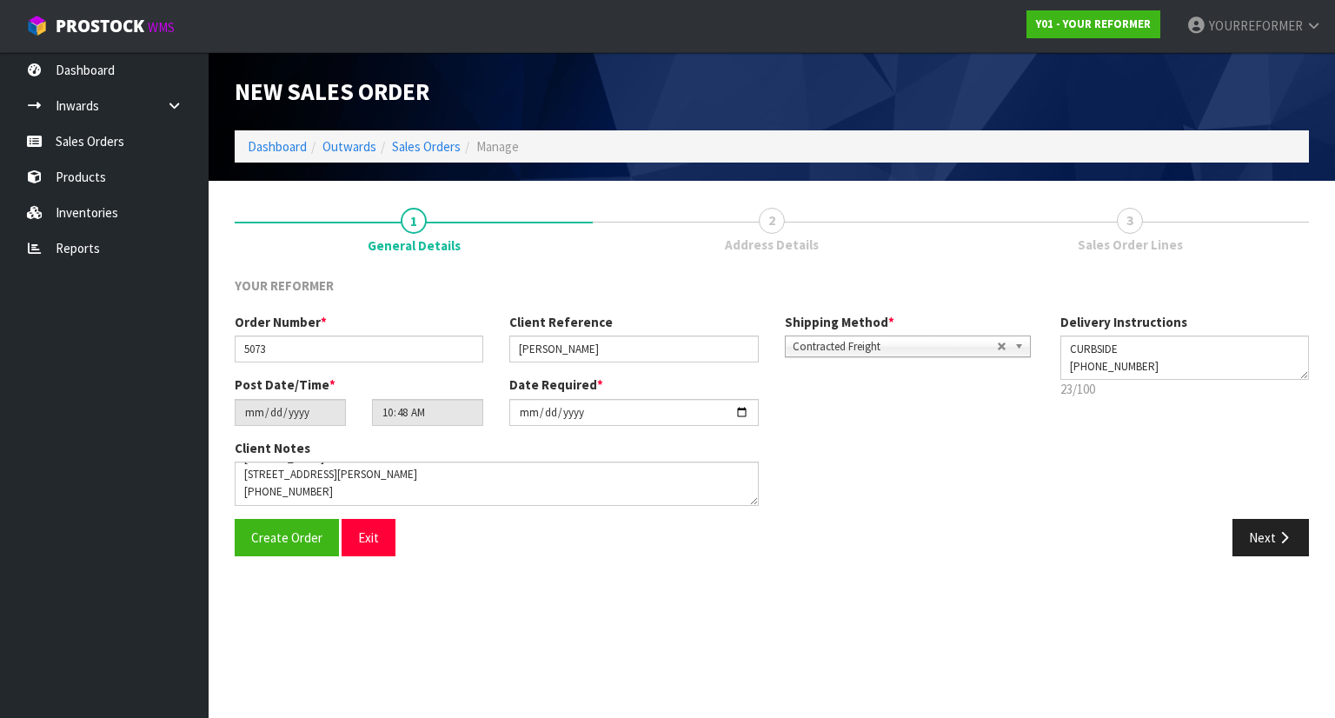
drag, startPoint x: 1275, startPoint y: 555, endPoint x: 1101, endPoint y: 676, distance: 211.8
drag, startPoint x: 1101, startPoint y: 676, endPoint x: 1287, endPoint y: 546, distance: 226.7
drag, startPoint x: 1287, startPoint y: 546, endPoint x: 1322, endPoint y: 663, distance: 121.6
click at [1322, 663] on section "New Sales Order Dashboard Outwards Sales Orders Manage New Sales Order Dashboar…" at bounding box center [667, 359] width 1335 height 718
click at [1270, 543] on button "Next" at bounding box center [1271, 537] width 77 height 37
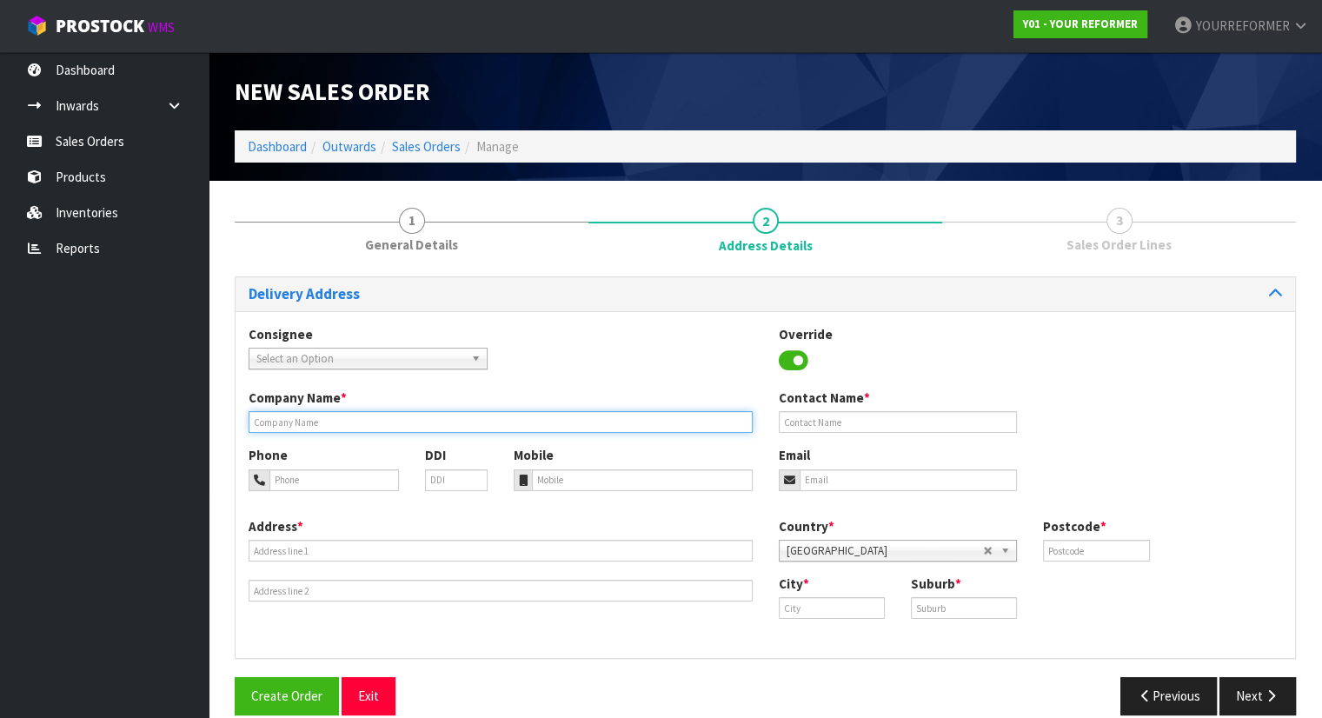
click at [340, 422] on input "text" at bounding box center [501, 422] width 504 height 22
type input "CURBSIDE"
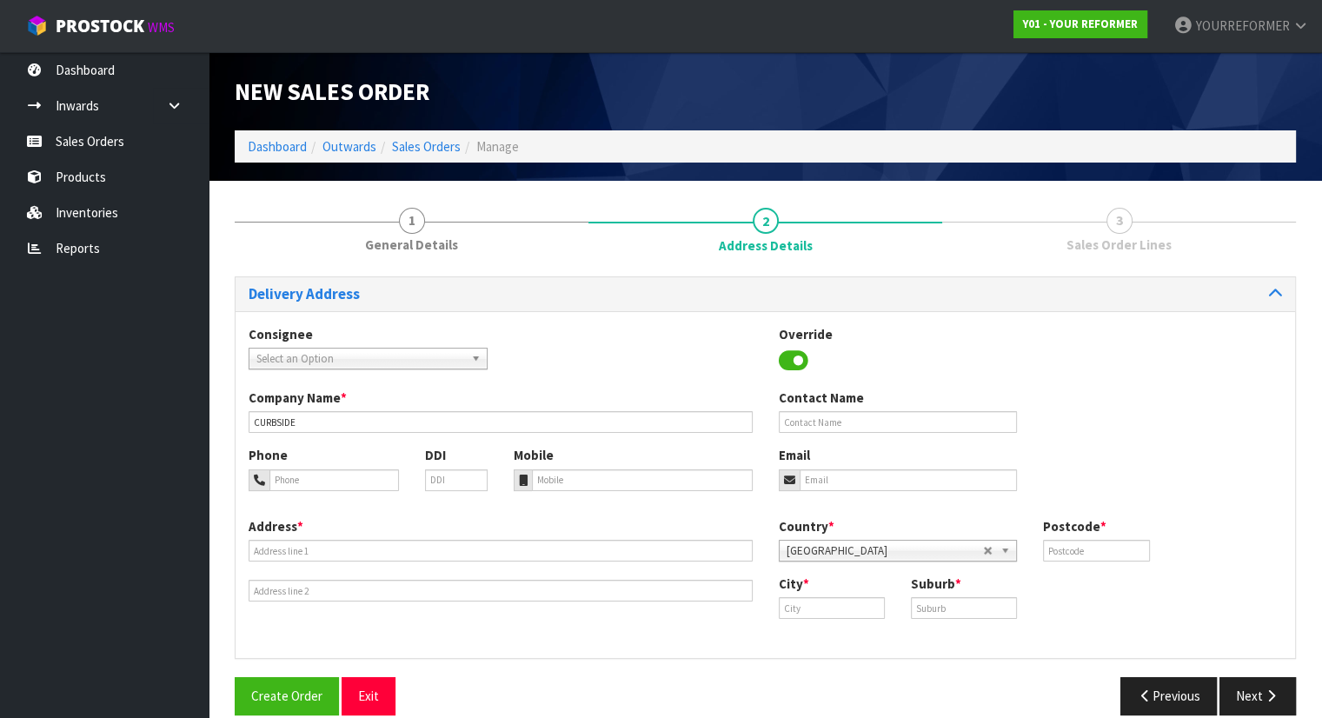
click at [581, 459] on div "Mobile" at bounding box center [633, 468] width 265 height 44
click at [577, 477] on input "tel" at bounding box center [642, 481] width 221 height 22
paste input "+64 21 914 245"
type input "+64 21 914 245"
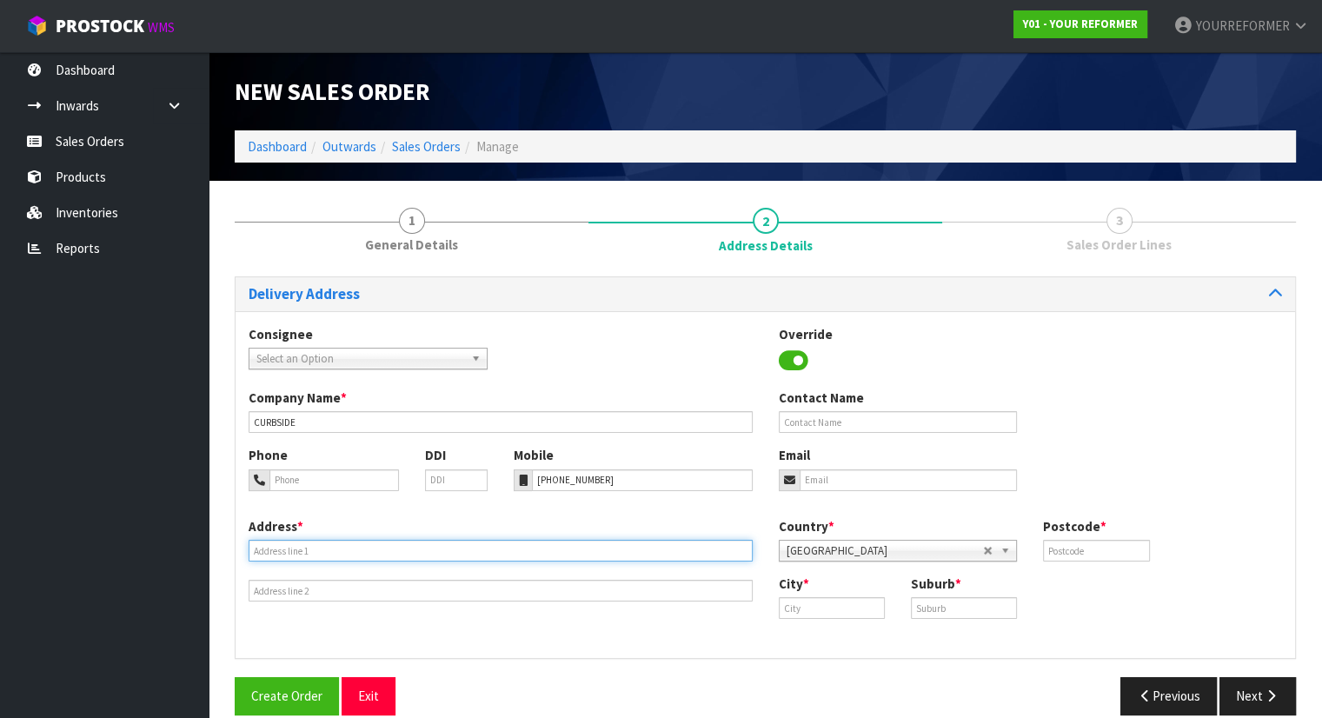
click at [279, 560] on input "text" at bounding box center [501, 551] width 504 height 22
paste input "96B HOLLY ST AUK AVONDALE 1026 NEW ZEALAND"
type input "96B HOLLY ST AUK AVONDALE 1026 NEW ZEALAND"
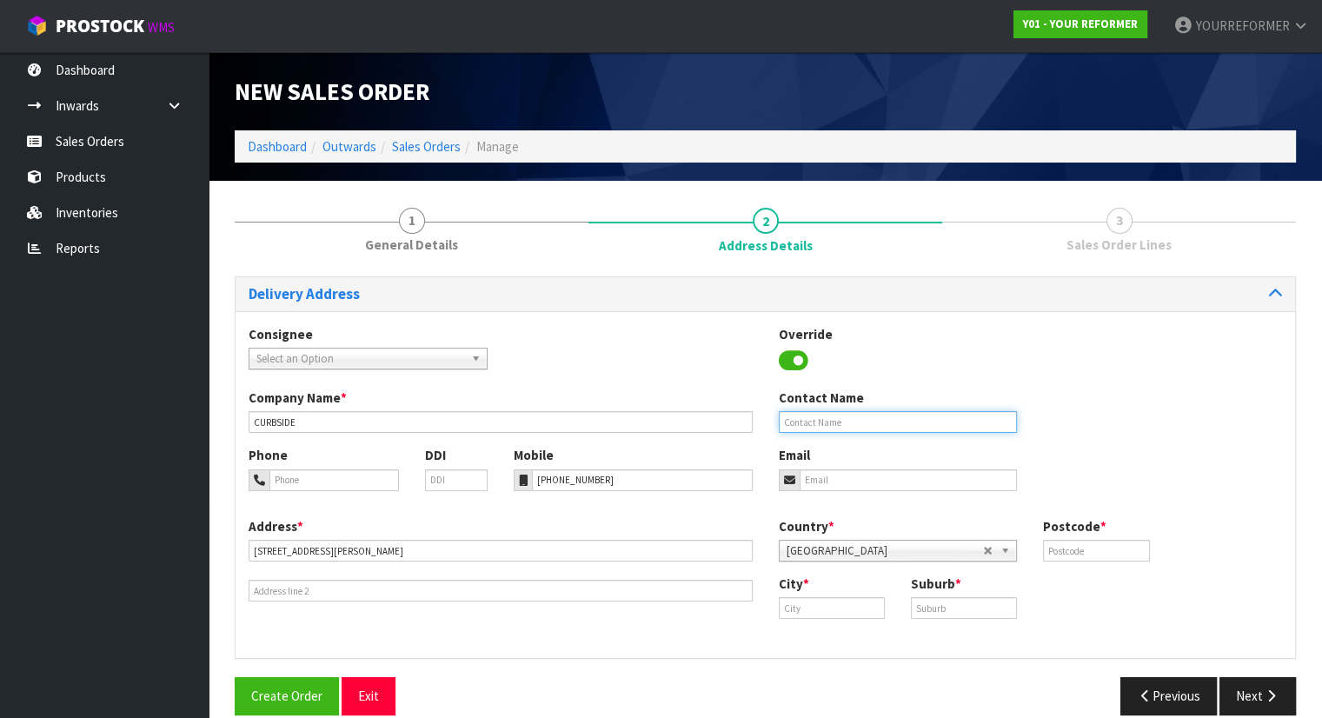
click at [831, 421] on input "text" at bounding box center [898, 422] width 239 height 22
paste input "[PERSON_NAME]"
type input "[PERSON_NAME]"
click at [834, 480] on input "email" at bounding box center [909, 481] width 218 height 22
paste input "leegarcity@live.com"
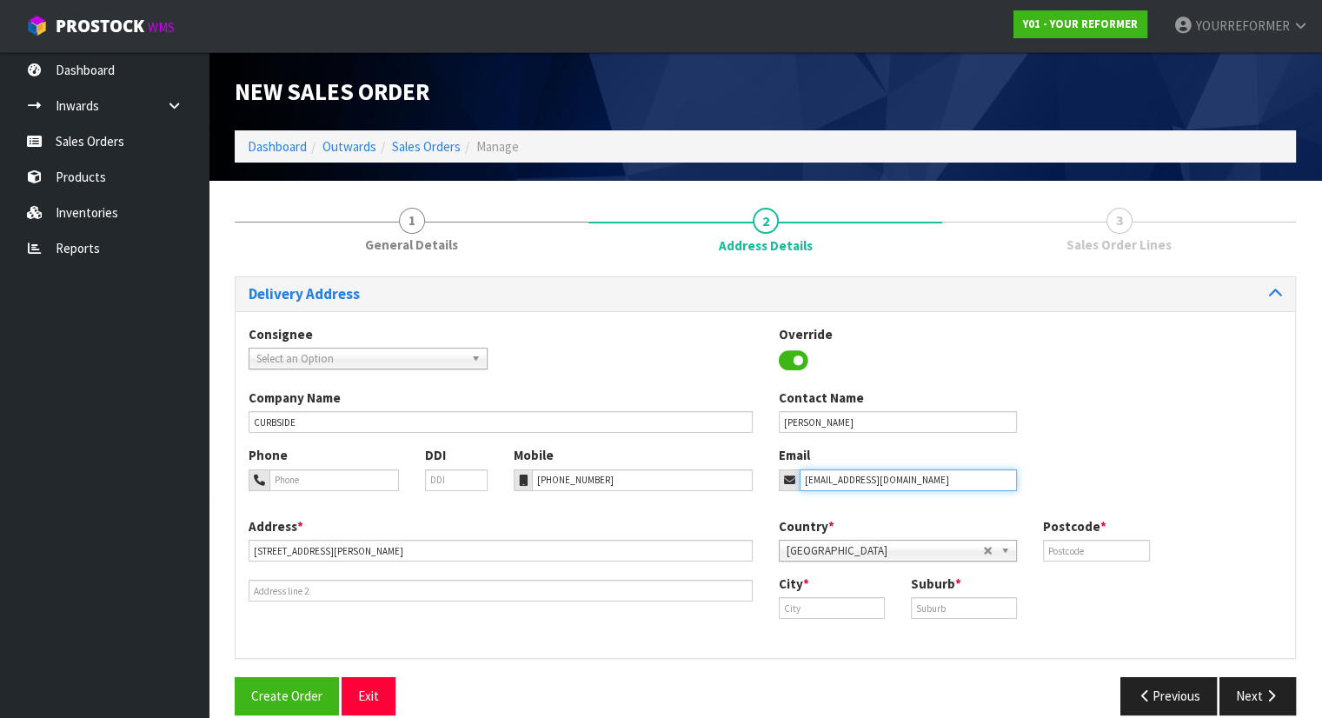
type input "leegarcity@live.com"
click at [1092, 536] on div "Postcode *" at bounding box center [1096, 539] width 132 height 44
click at [1092, 544] on input "text" at bounding box center [1096, 551] width 106 height 22
type input "00"
click at [827, 596] on div "City *" at bounding box center [832, 597] width 132 height 44
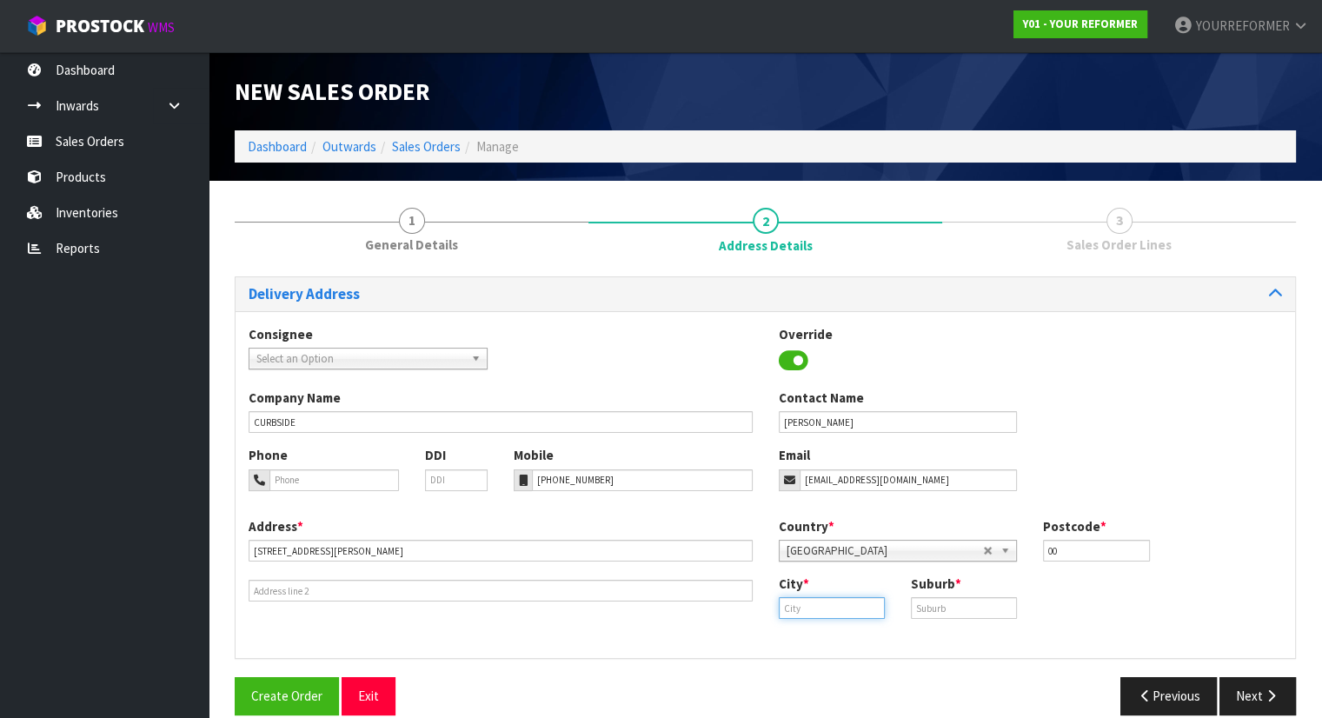
click at [824, 600] on input "text" at bounding box center [832, 608] width 106 height 22
click at [835, 635] on strong "Auckland" at bounding box center [859, 637] width 126 height 17
type input "Auckland"
click at [940, 617] on input "text" at bounding box center [964, 608] width 106 height 22
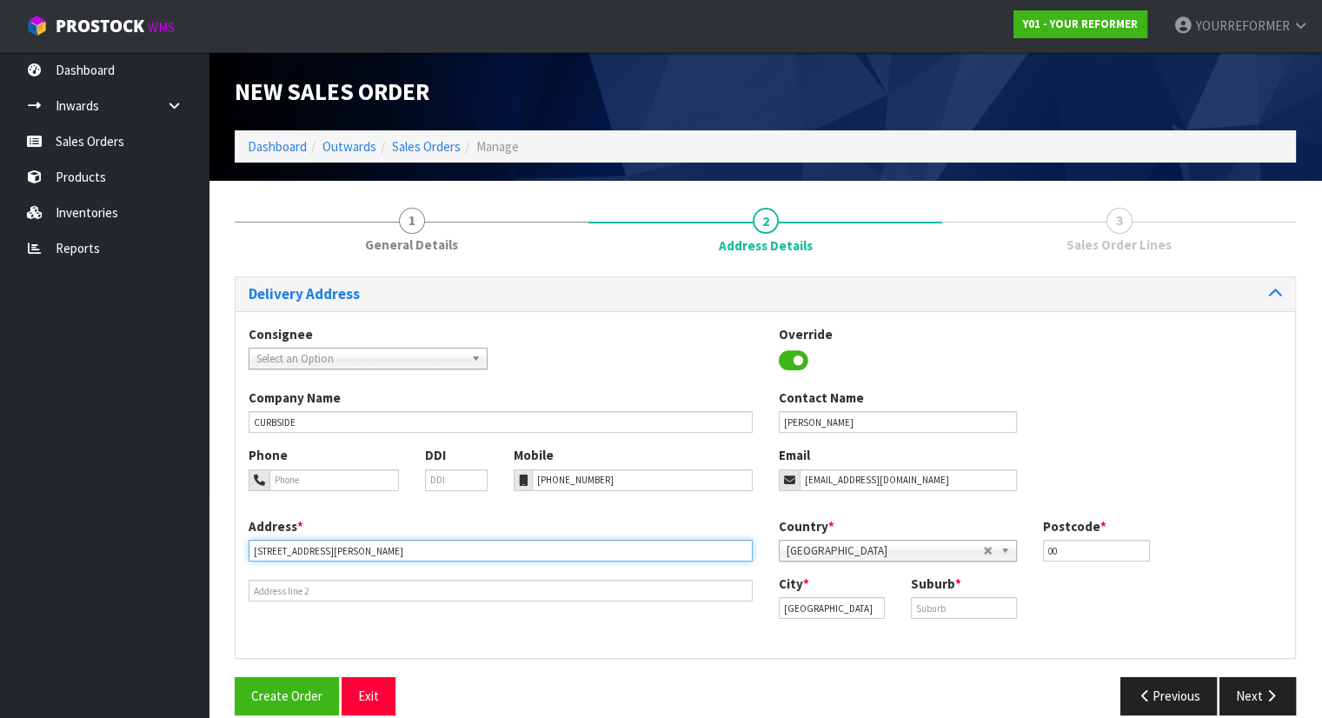
click at [335, 543] on input "96B HOLLY ST AUK AVONDALE 1026 NEW ZEALAND" at bounding box center [501, 551] width 504 height 22
click at [969, 621] on div "City * Auckland Suburb *" at bounding box center [1031, 603] width 530 height 57
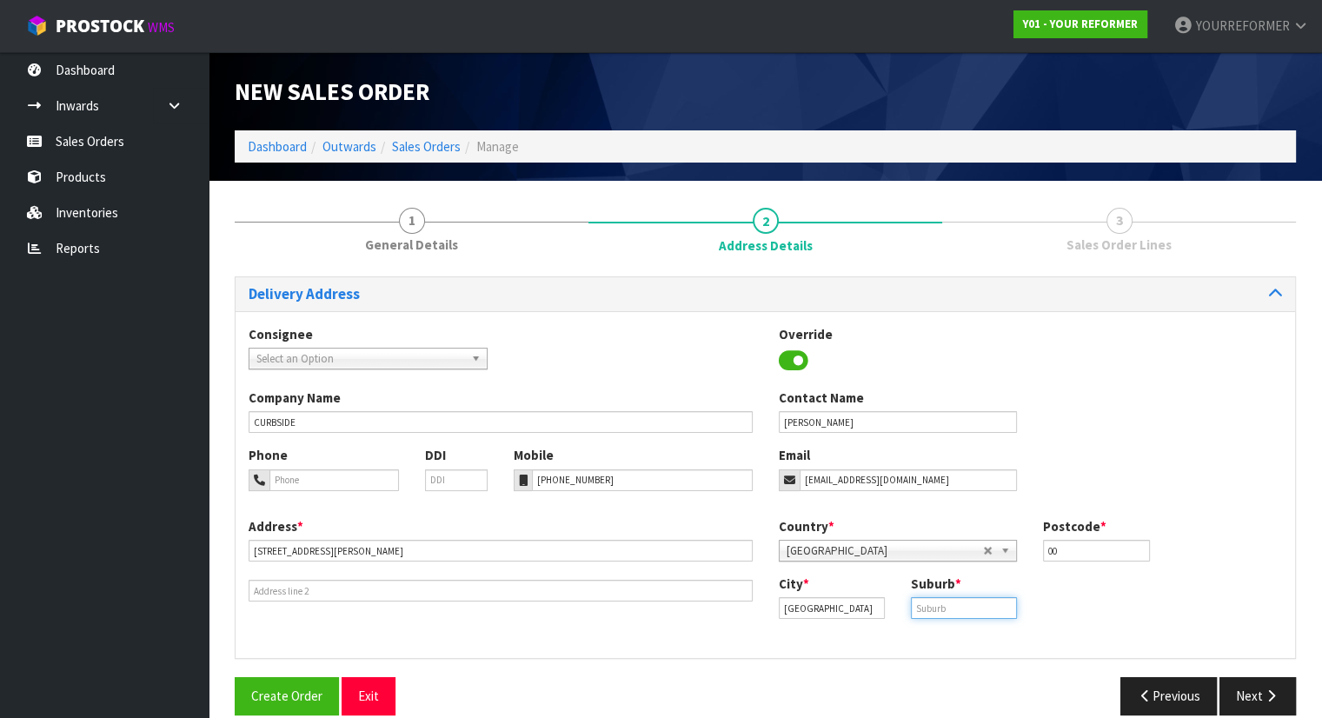
click at [955, 600] on input "text" at bounding box center [964, 608] width 106 height 22
paste input "AVONDALE"
type input "AVONDALE"
click at [1224, 689] on button "Next" at bounding box center [1258, 695] width 77 height 37
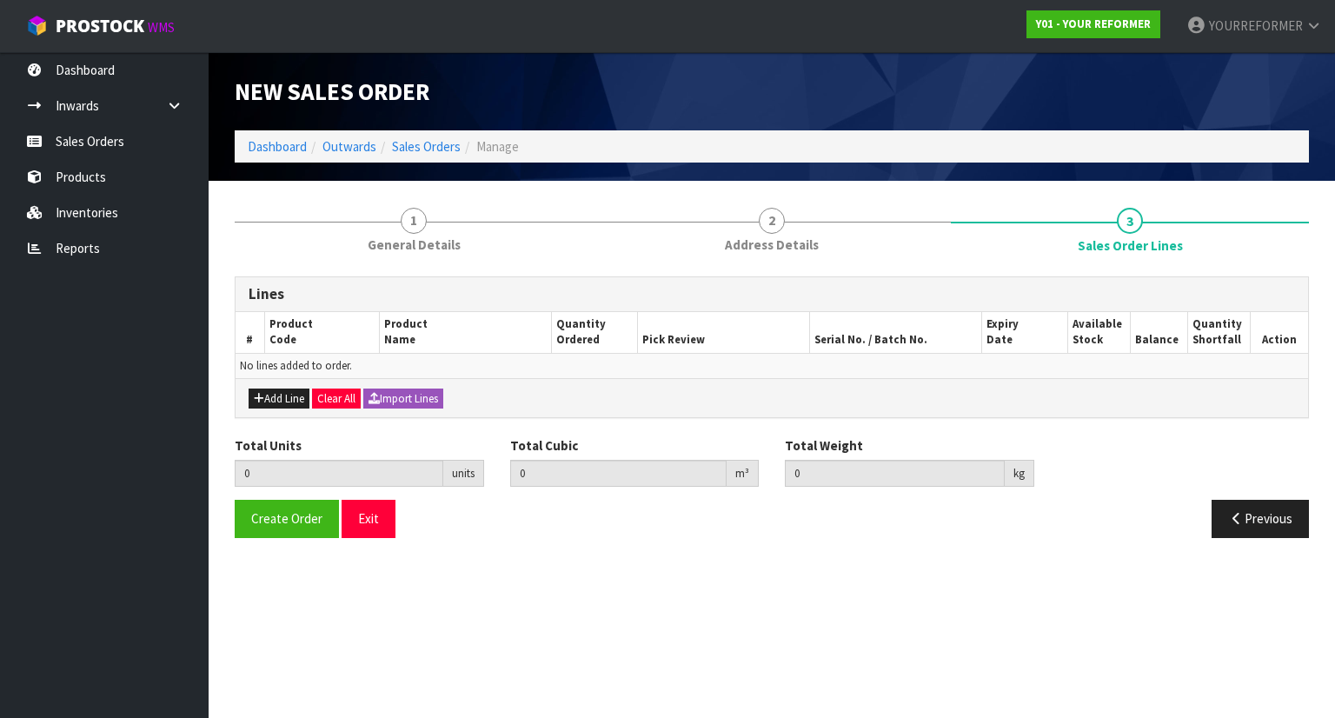
click at [273, 408] on div "Add Line Clear All Import Lines" at bounding box center [772, 397] width 1073 height 39
click at [276, 404] on button "Add Line" at bounding box center [279, 399] width 61 height 21
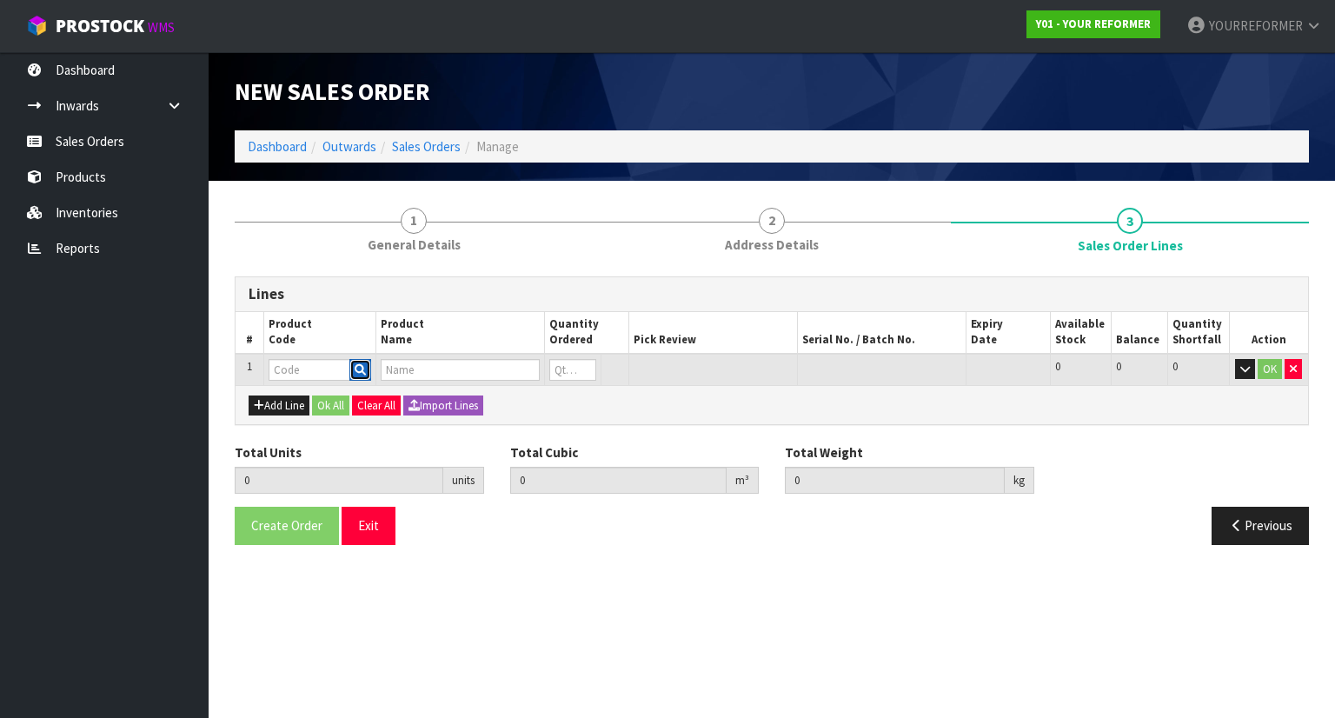
click at [366, 359] on button "button" at bounding box center [361, 370] width 22 height 23
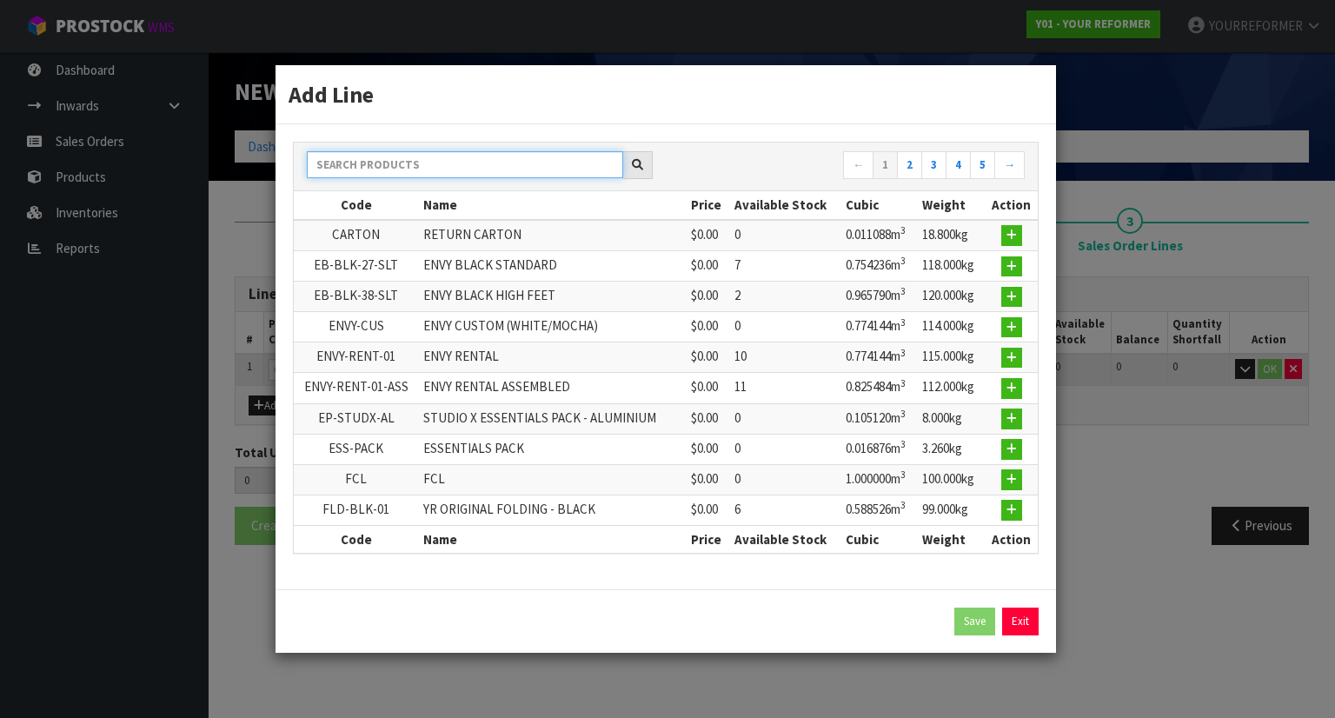
click at [388, 175] on input "text" at bounding box center [465, 164] width 316 height 27
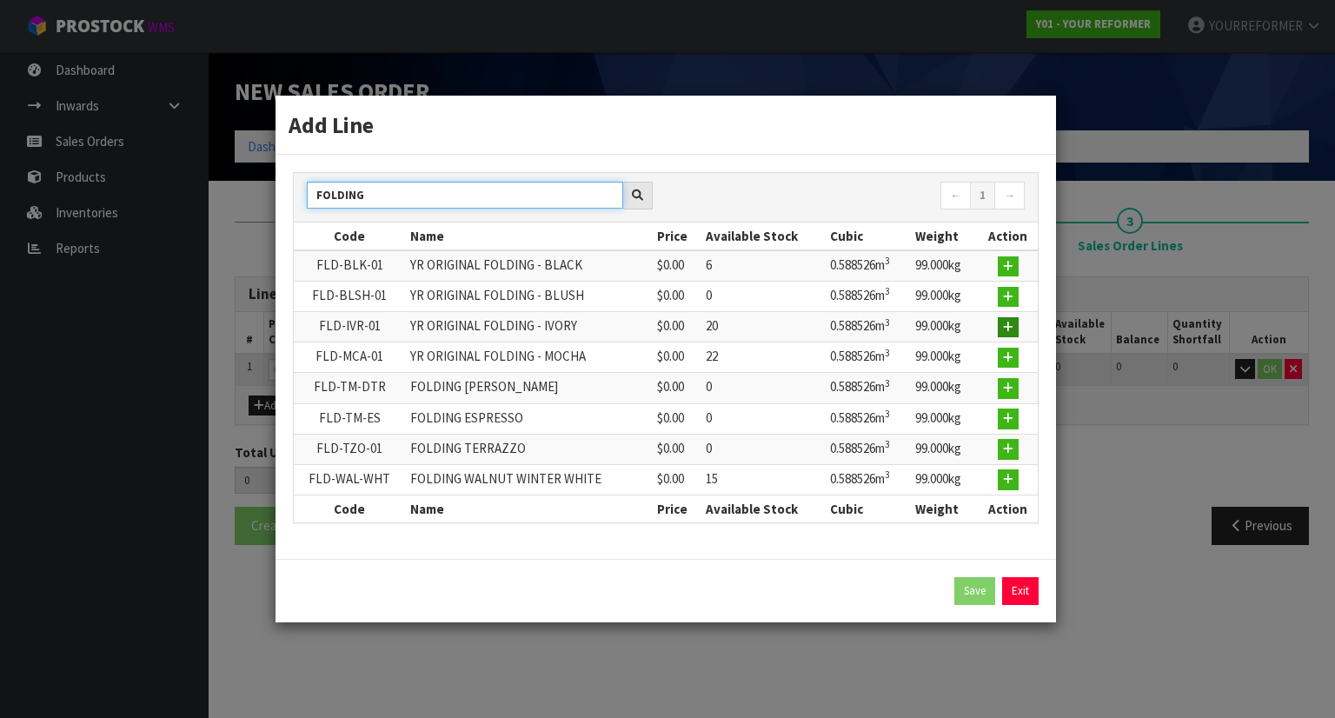
type input "FOLDING"
click at [1013, 323] on icon "button" at bounding box center [1008, 327] width 10 height 11
type input "0.000000"
type input "0.000"
type input "FLD-IVR-01"
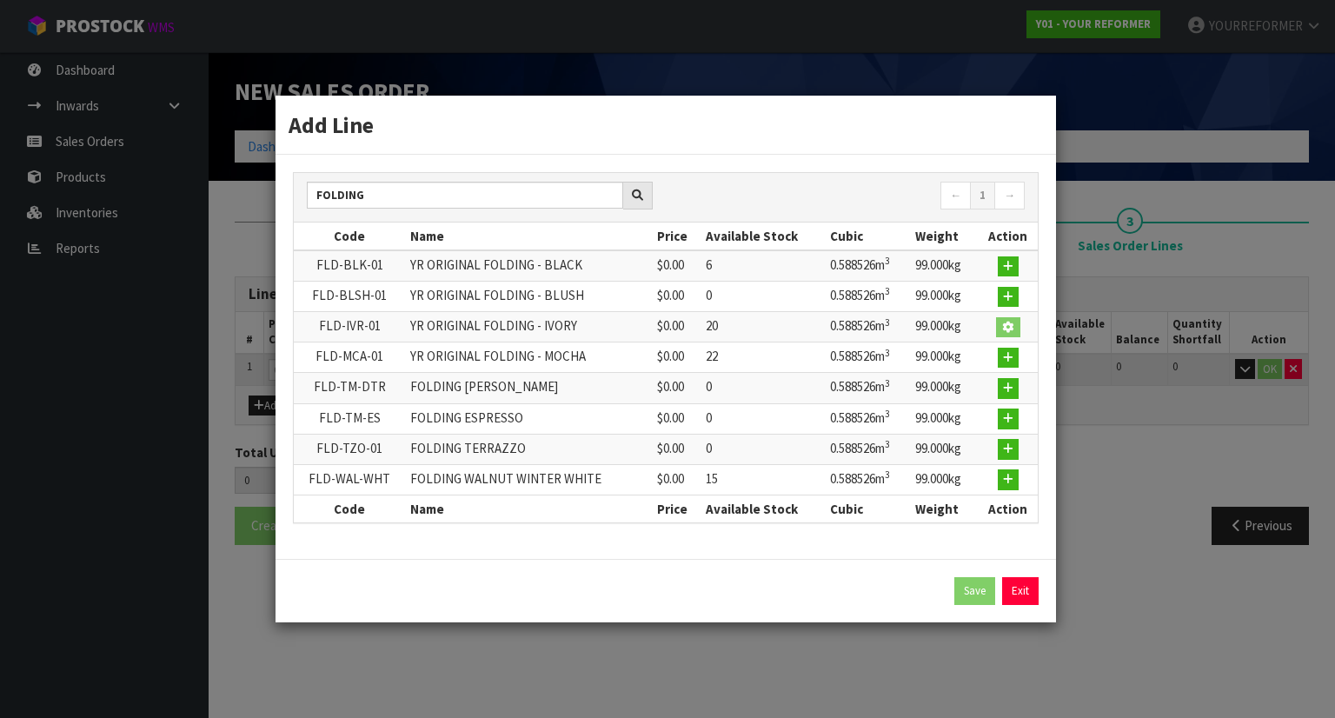
type input "YR ORIGINAL FOLDING - IVORY"
type input "0"
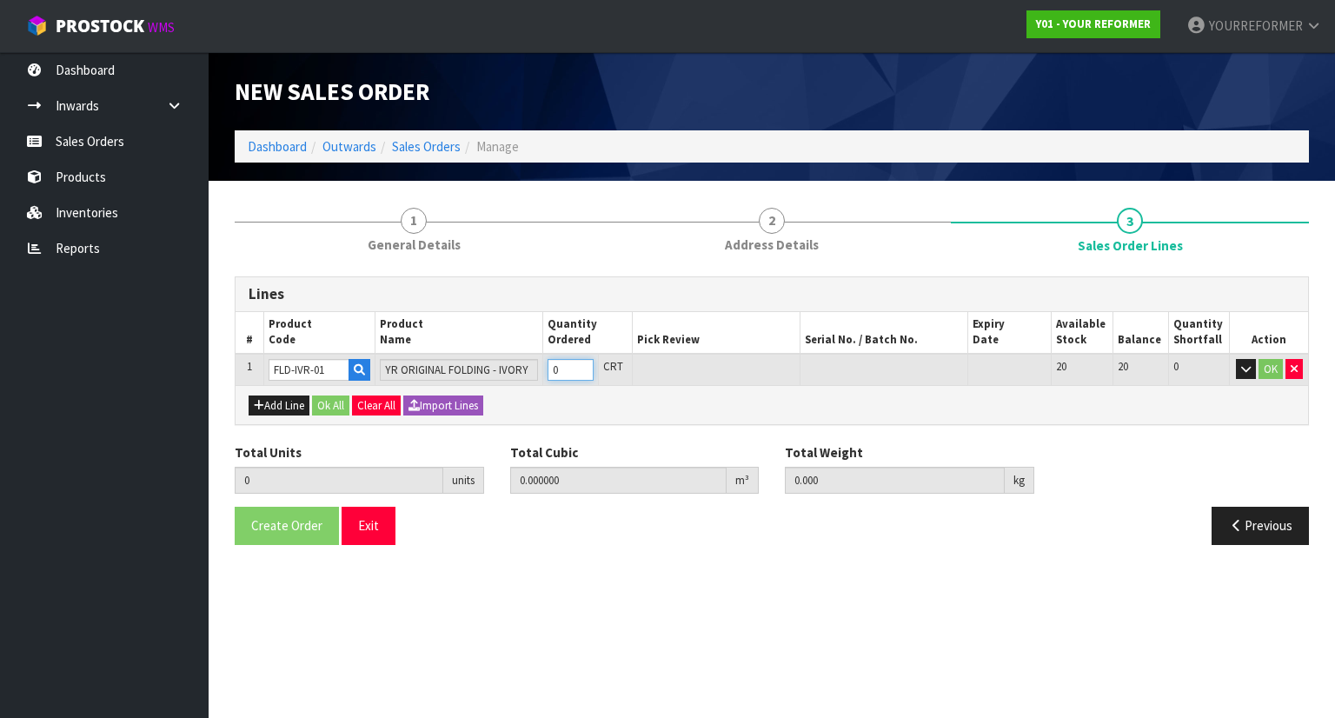
type input "1"
type input "0.58254"
type input "99"
type input "1"
click at [586, 367] on input "1" at bounding box center [571, 370] width 46 height 22
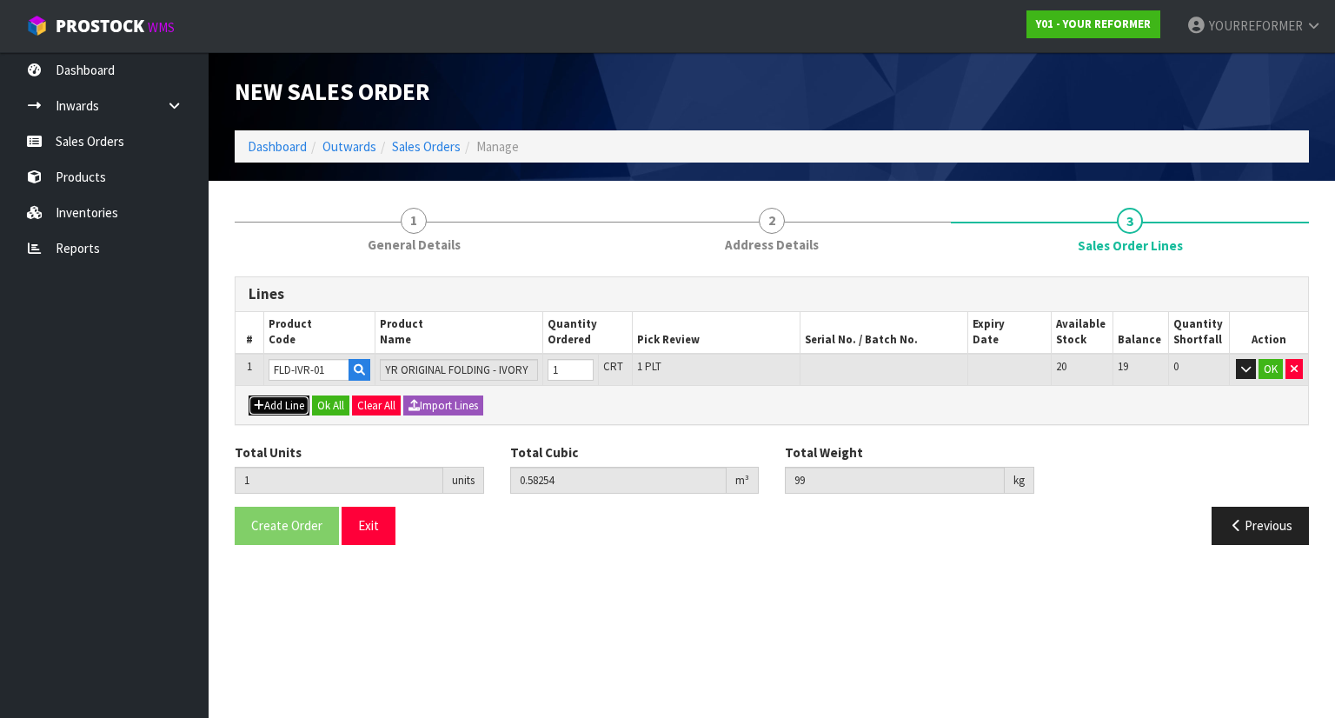
click at [260, 410] on button "Add Line" at bounding box center [279, 406] width 61 height 21
type input "0"
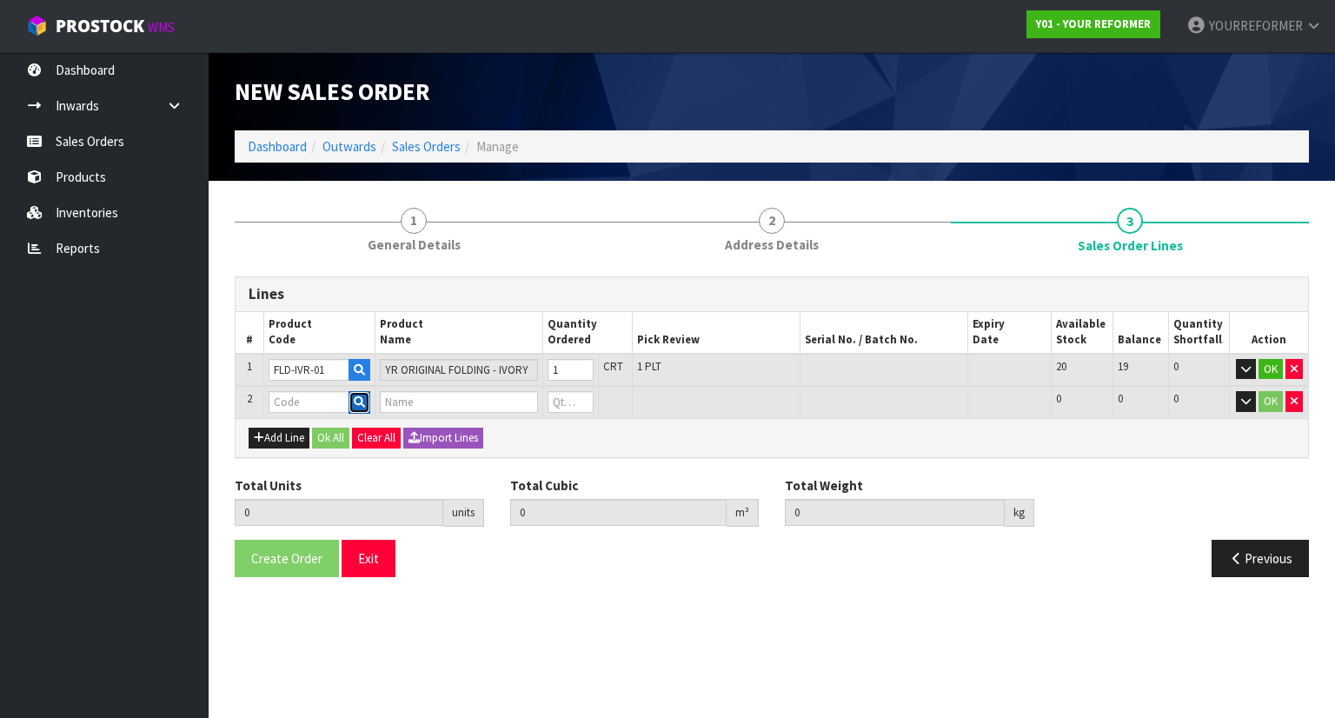
click at [363, 396] on icon "button" at bounding box center [359, 401] width 11 height 11
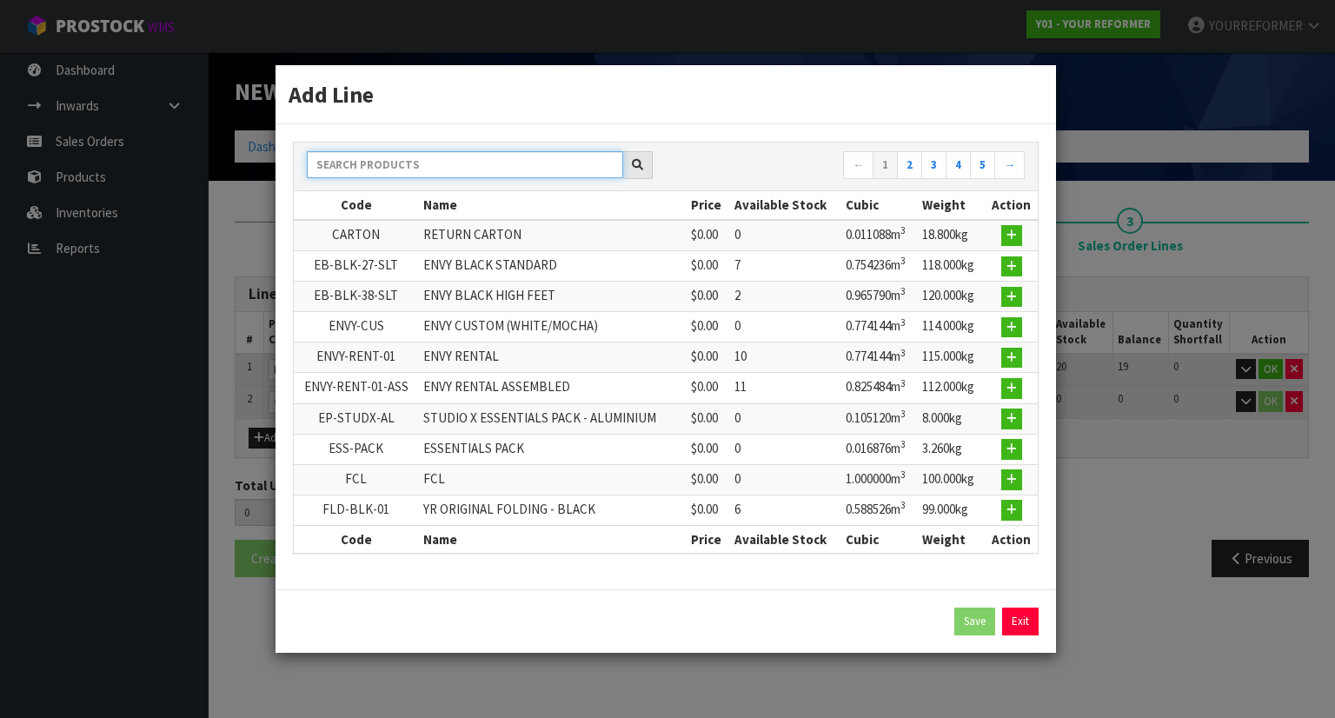
click at [387, 167] on input "text" at bounding box center [465, 164] width 316 height 27
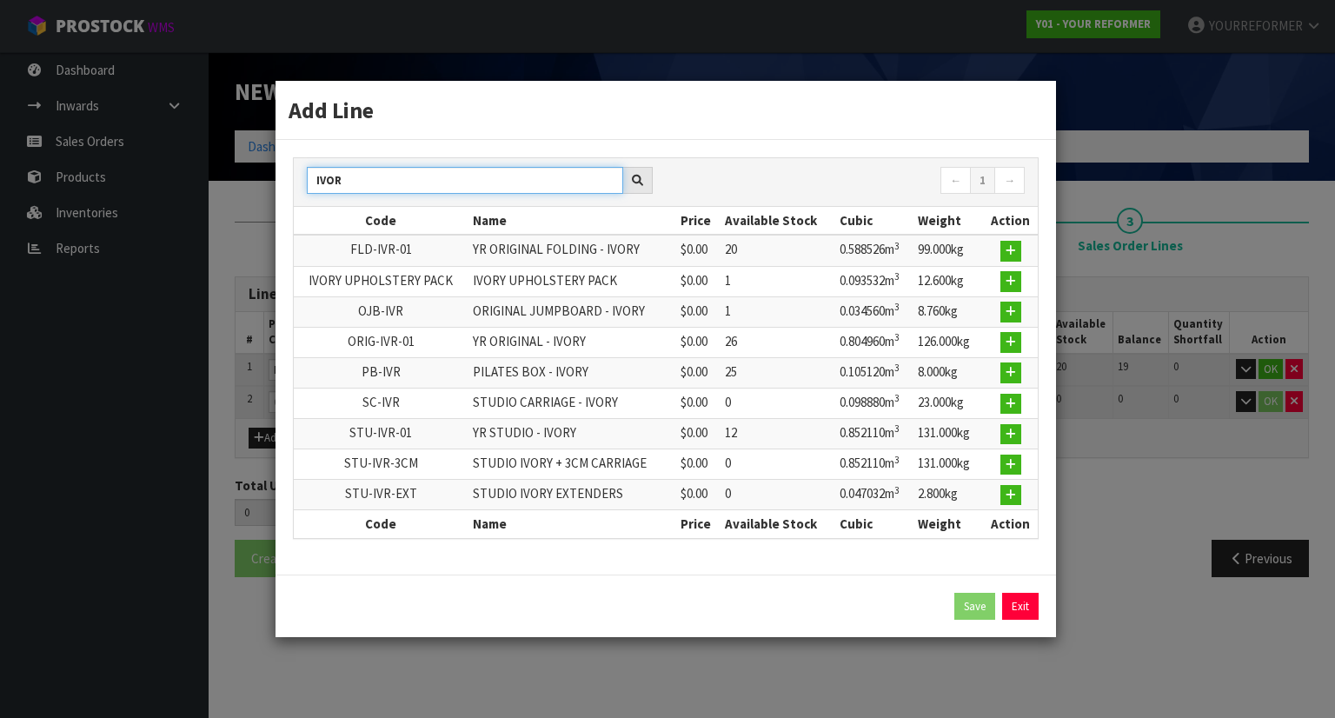
type input "IVOR"
click at [1022, 378] on td at bounding box center [1010, 372] width 55 height 30
click at [1009, 370] on icon "button" at bounding box center [1011, 372] width 10 height 11
type input "1"
type input "0.58254"
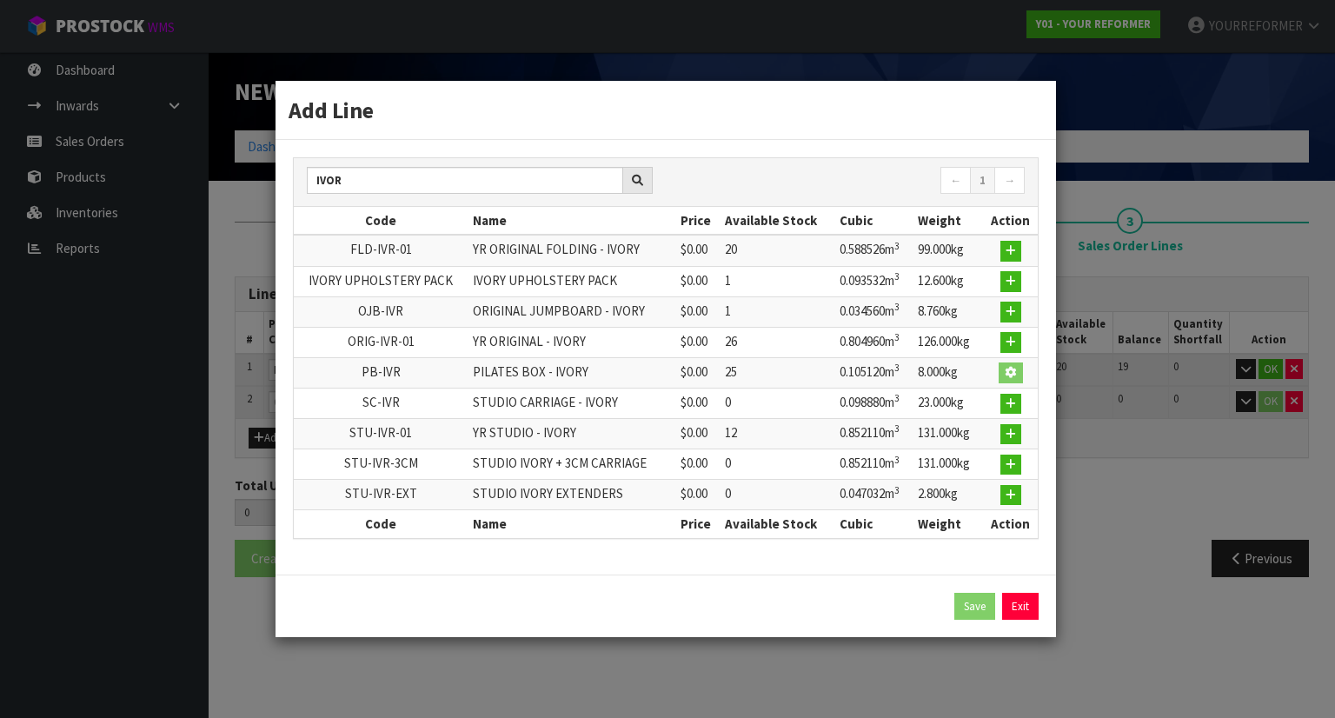
type input "99"
type input "PB-IVR"
type input "PILATES BOX - IVORY"
type input "0"
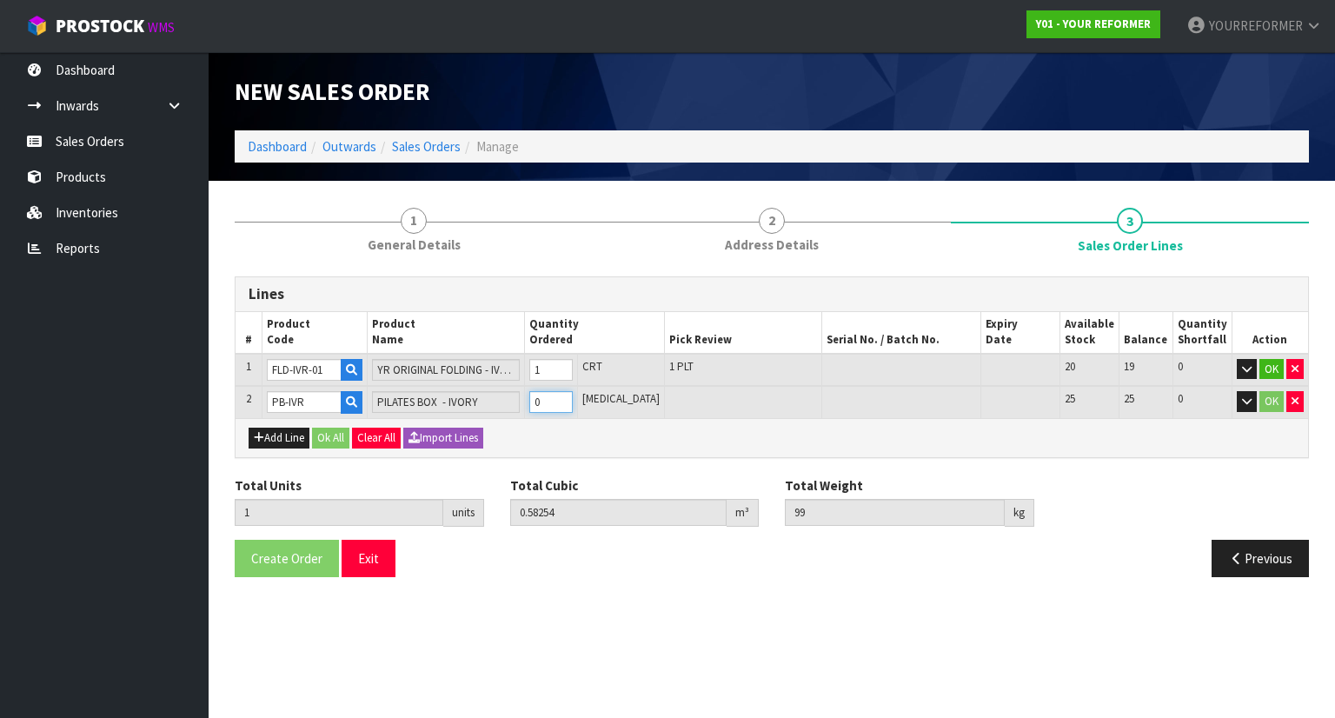
type input "2"
type input "0.68766"
type input "107"
type input "1"
click at [572, 397] on input "1" at bounding box center [550, 402] width 43 height 22
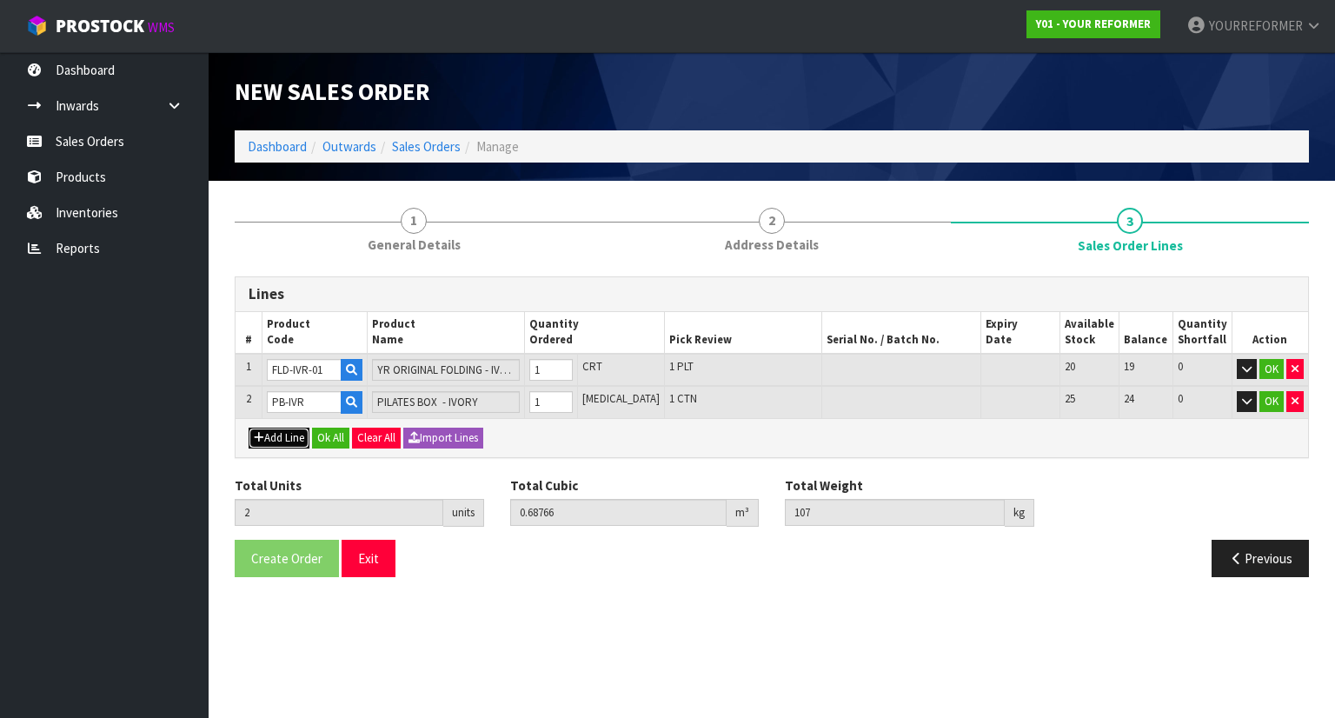
click at [285, 435] on button "Add Line" at bounding box center [279, 438] width 61 height 21
type input "0"
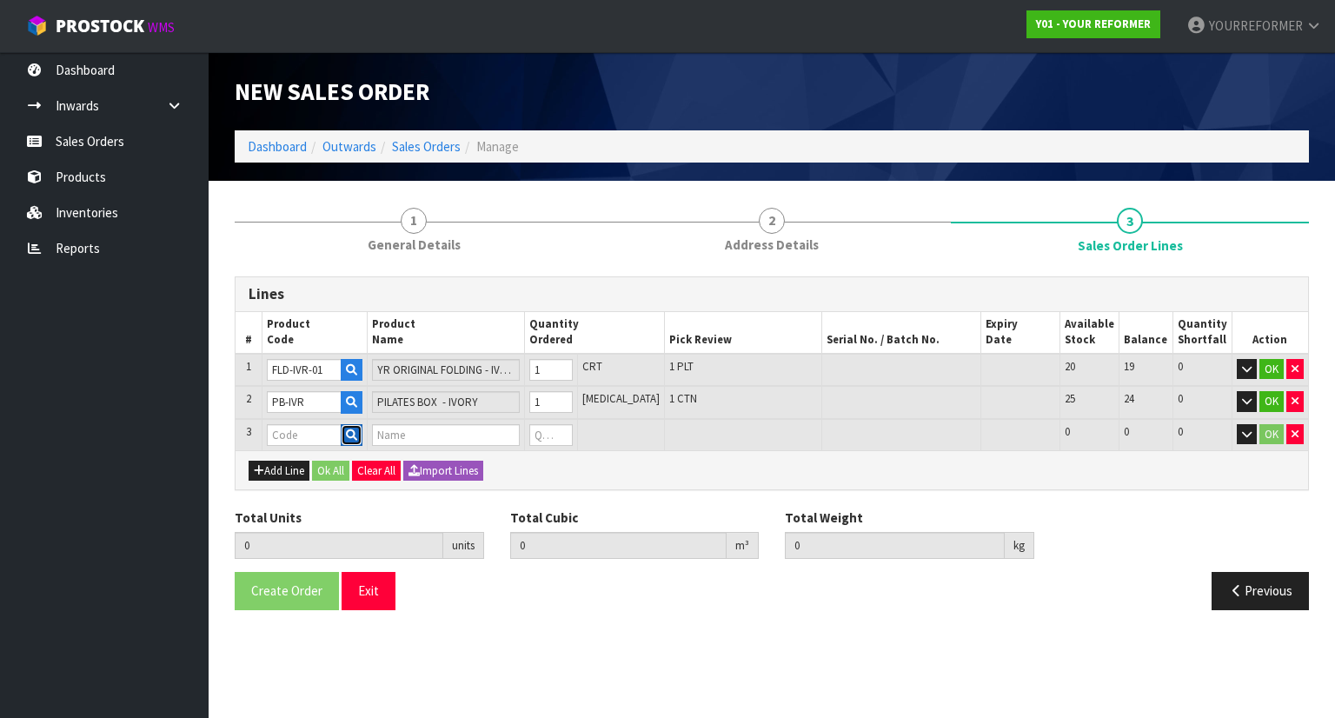
click at [357, 432] on icon "button" at bounding box center [351, 435] width 11 height 11
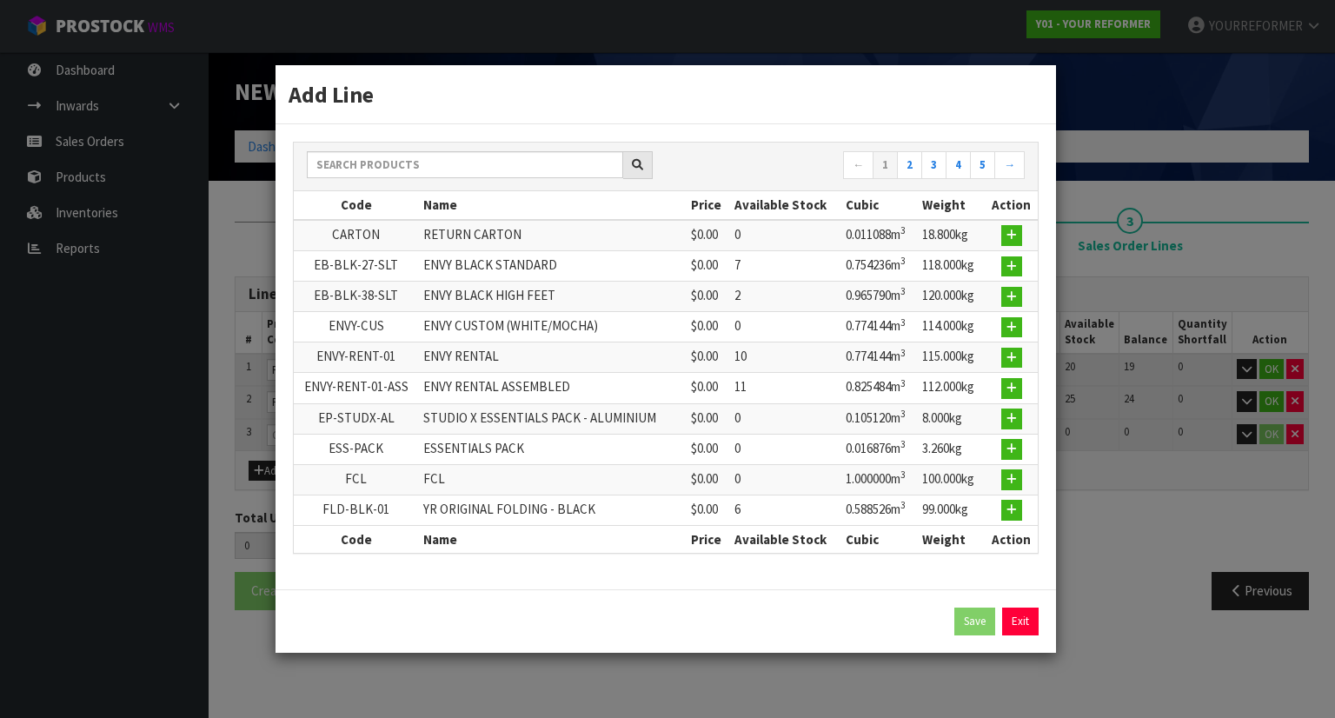
click at [360, 156] on div "← 1 2 3 4 5 →" at bounding box center [666, 167] width 744 height 49
click at [366, 176] on input "text" at bounding box center [465, 164] width 316 height 27
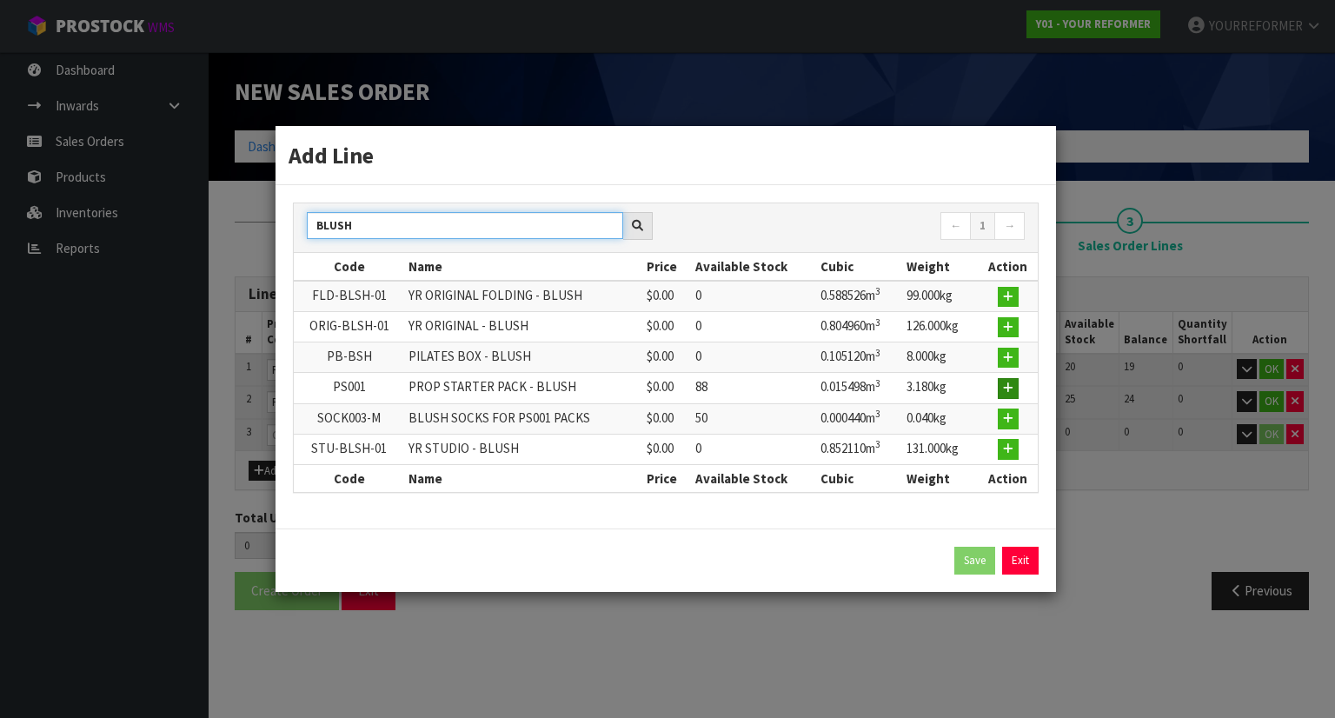
type input "BLUSH"
click at [1001, 386] on button "button" at bounding box center [1008, 388] width 21 height 21
type input "2"
type input "0.68766"
type input "107"
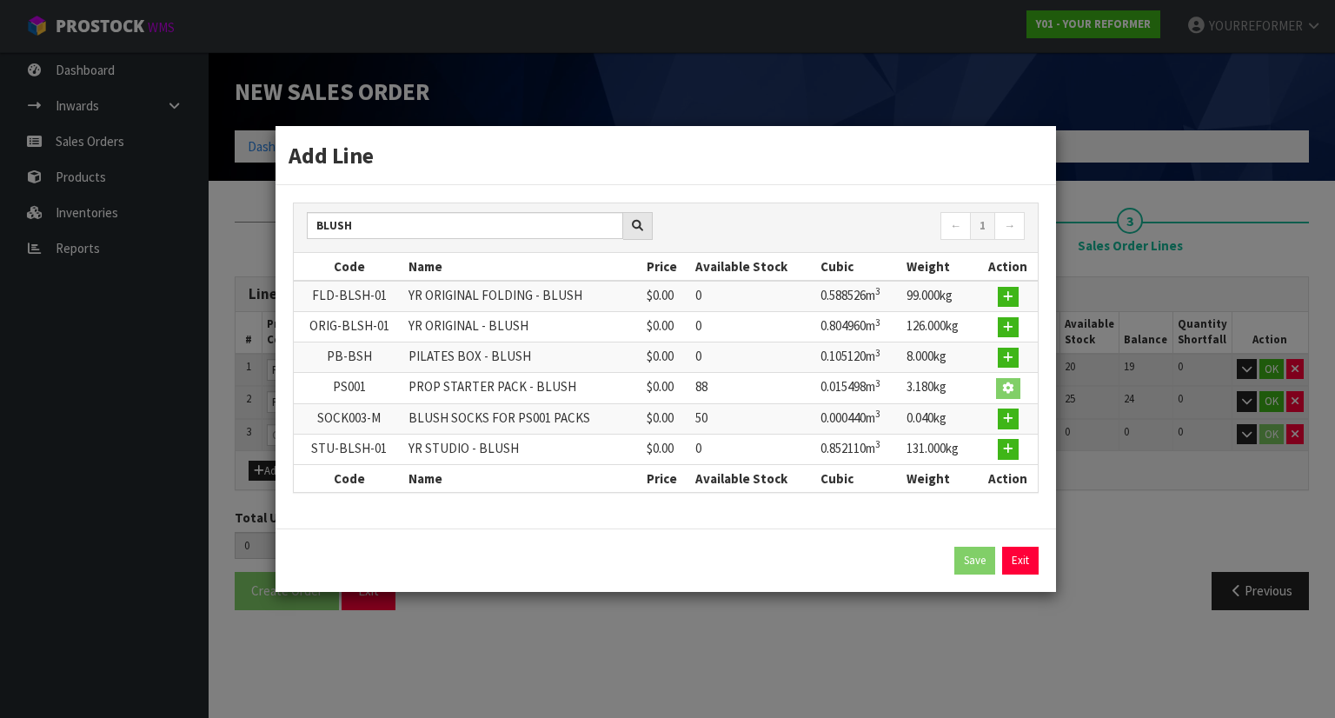
type input "PS001"
type input "PROP STARTER PACK - BLUSH"
type input "0"
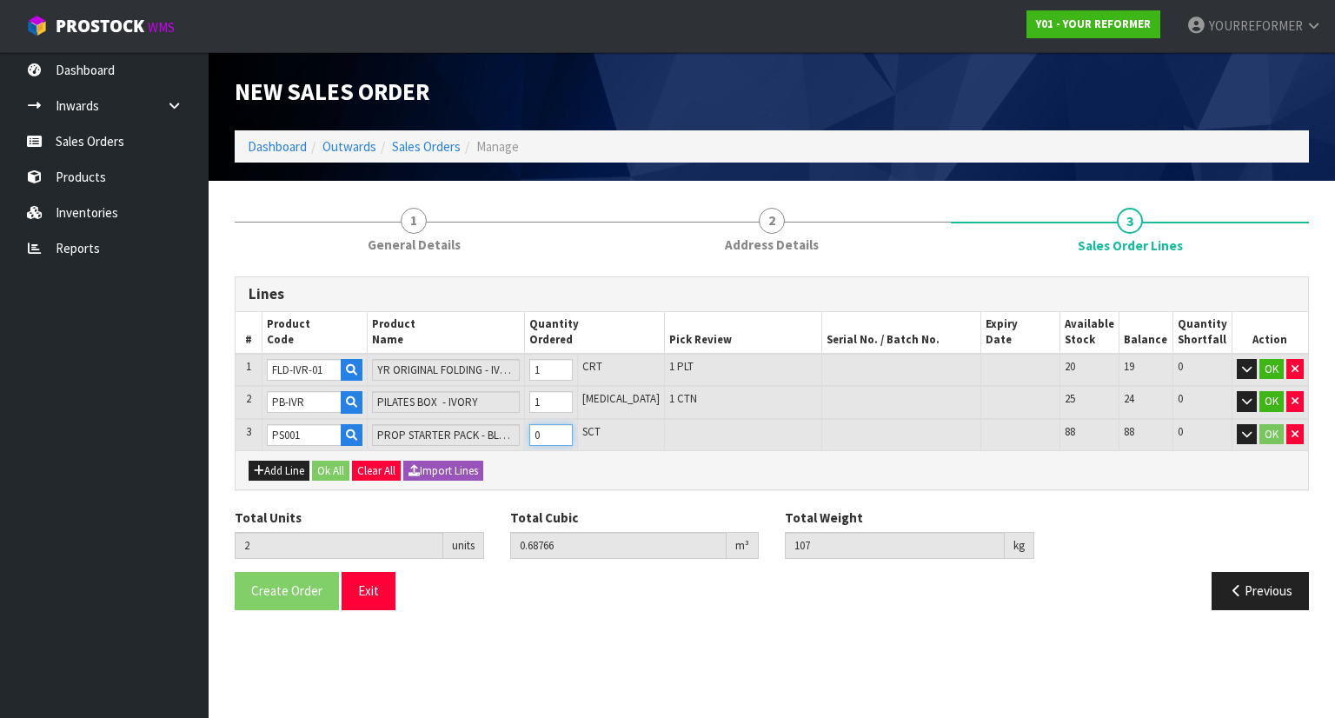
type input "3"
type input "0.703158"
type input "110.18"
type input "1"
click at [572, 430] on input "1" at bounding box center [550, 435] width 43 height 22
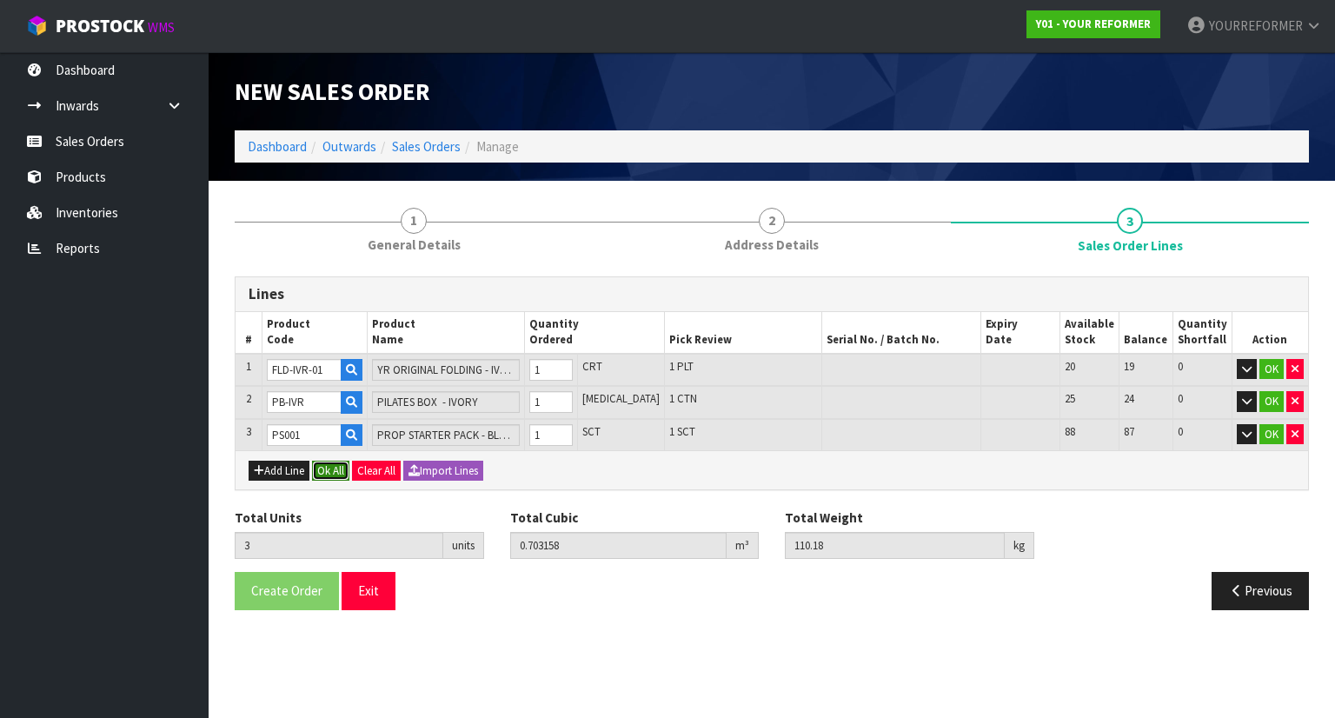
click at [330, 467] on button "Ok All" at bounding box center [330, 471] width 37 height 21
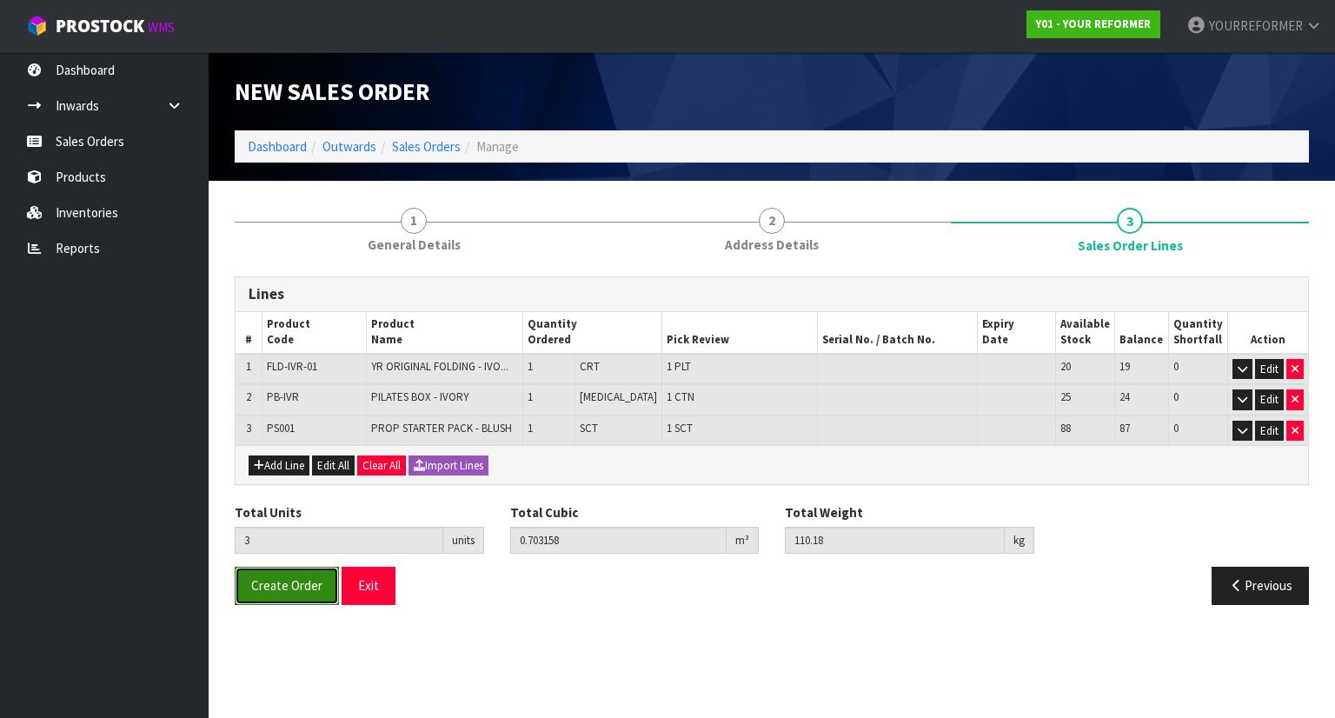
click at [287, 592] on button "Create Order" at bounding box center [287, 585] width 104 height 37
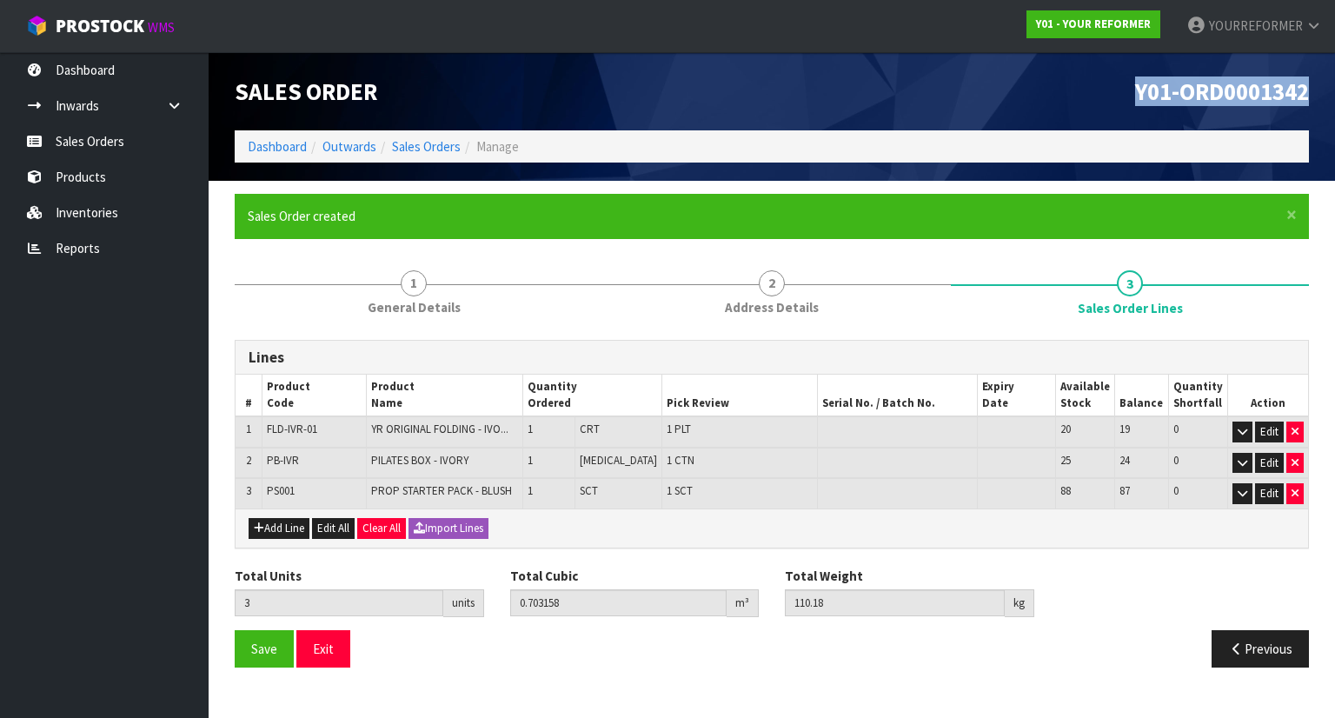
drag, startPoint x: 1313, startPoint y: 81, endPoint x: 1113, endPoint y: 103, distance: 201.2
click at [1113, 103] on div "Y01-ORD0001342" at bounding box center [1047, 91] width 550 height 78
copy span "Y01-ORD0001342"
click at [142, 141] on link "Sales Orders" at bounding box center [104, 141] width 209 height 36
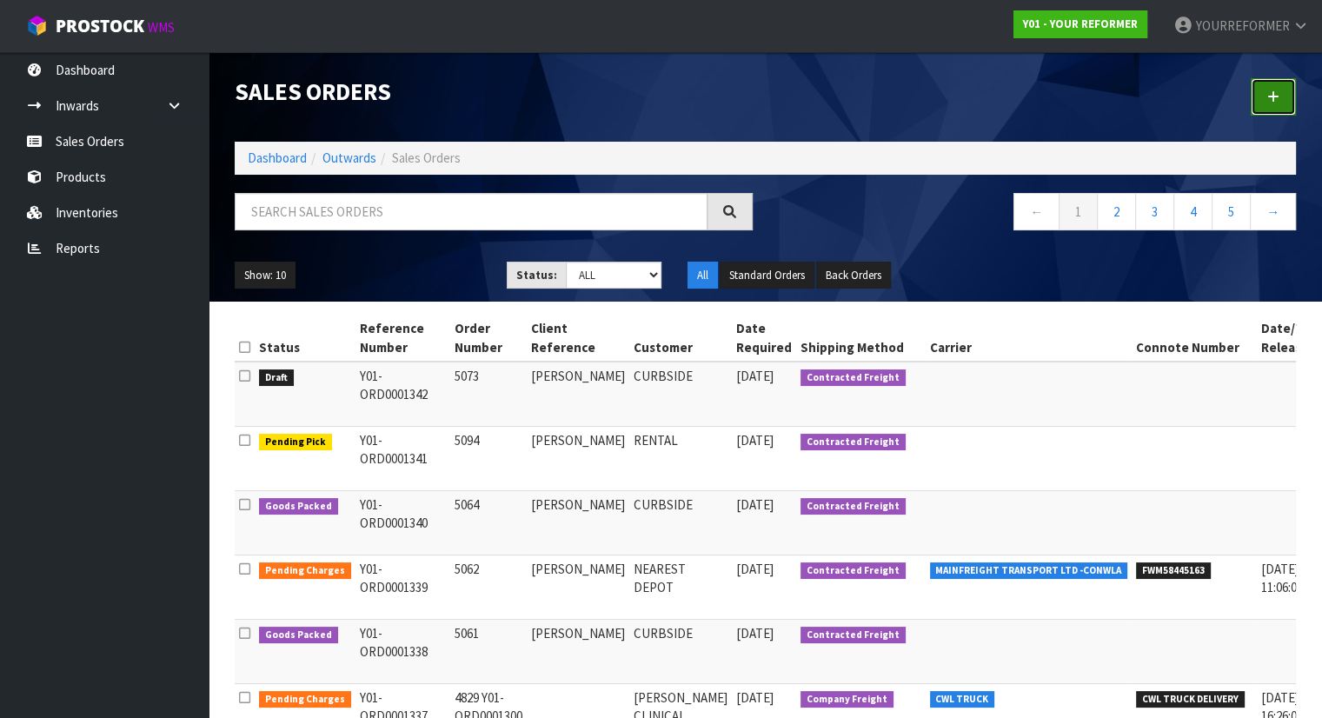
click at [1287, 103] on link at bounding box center [1273, 96] width 45 height 37
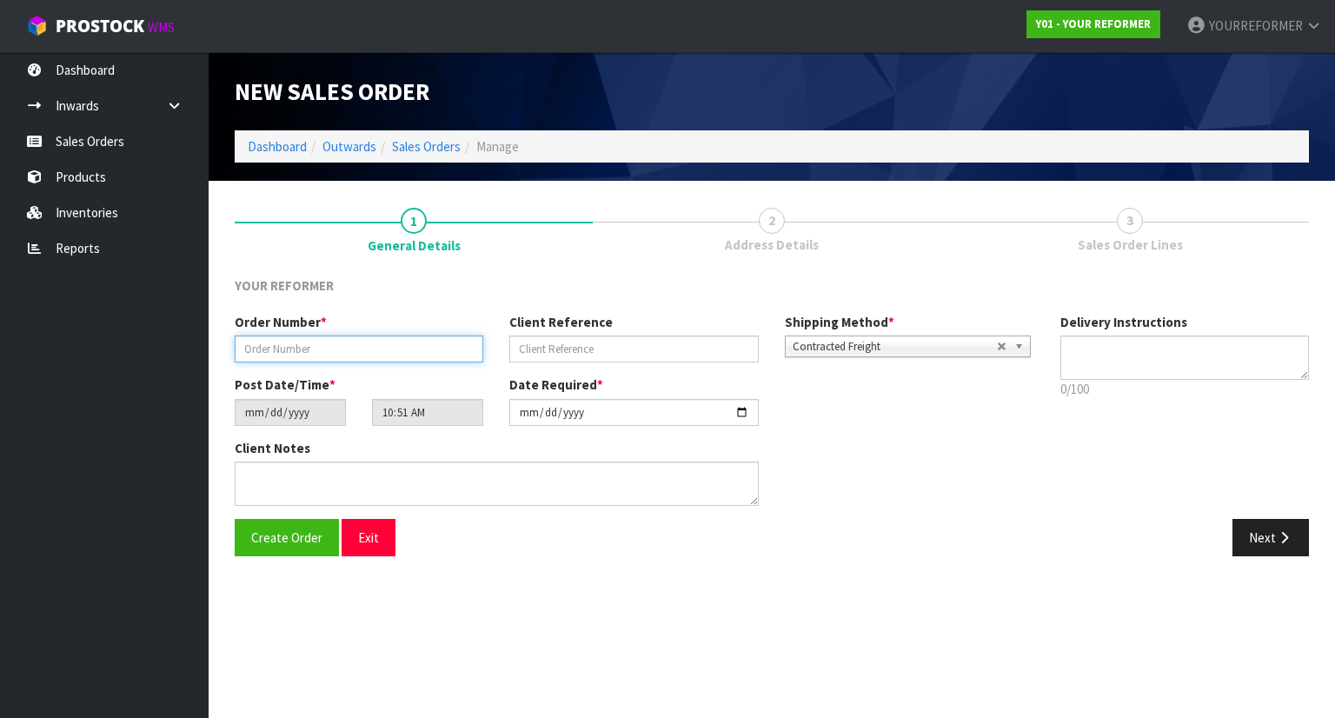
click at [357, 346] on input "text" at bounding box center [359, 349] width 249 height 27
paste input "5074"
type input "5074"
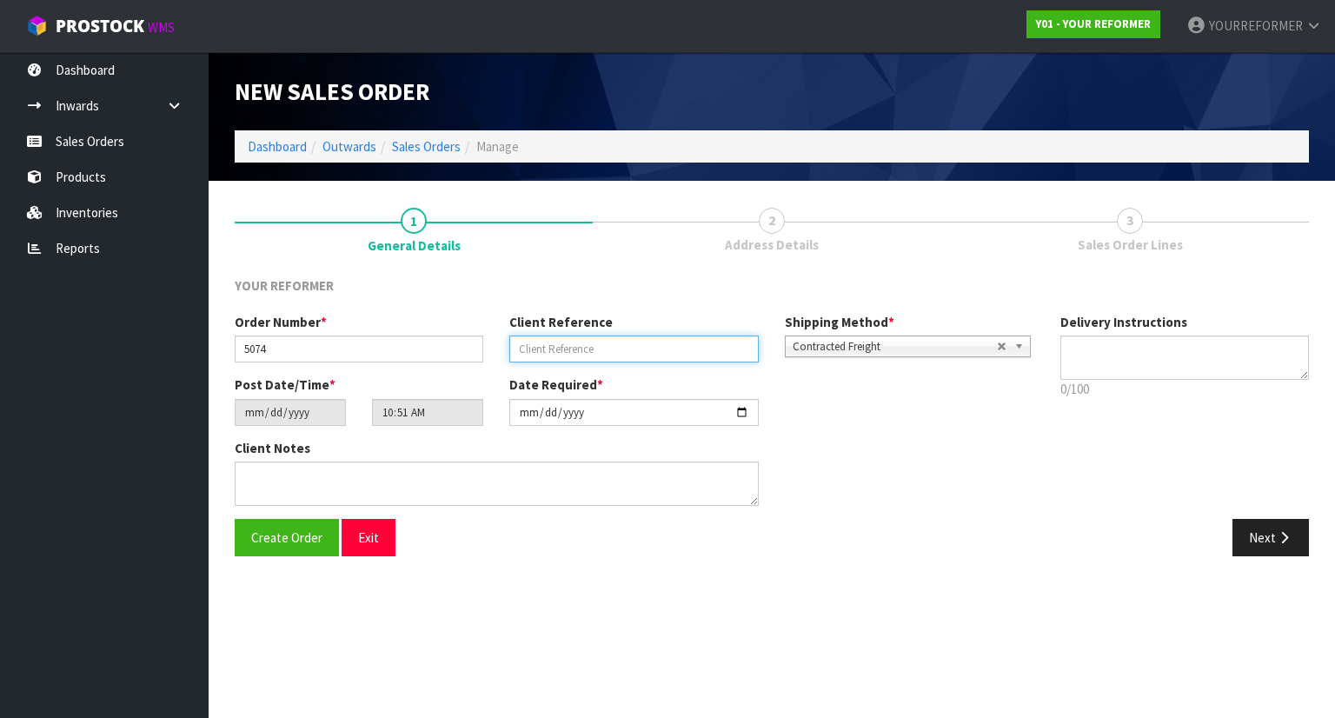
click at [602, 349] on input "text" at bounding box center [633, 349] width 249 height 27
paste input "[PERSON_NAME]"
type input "[PERSON_NAME]"
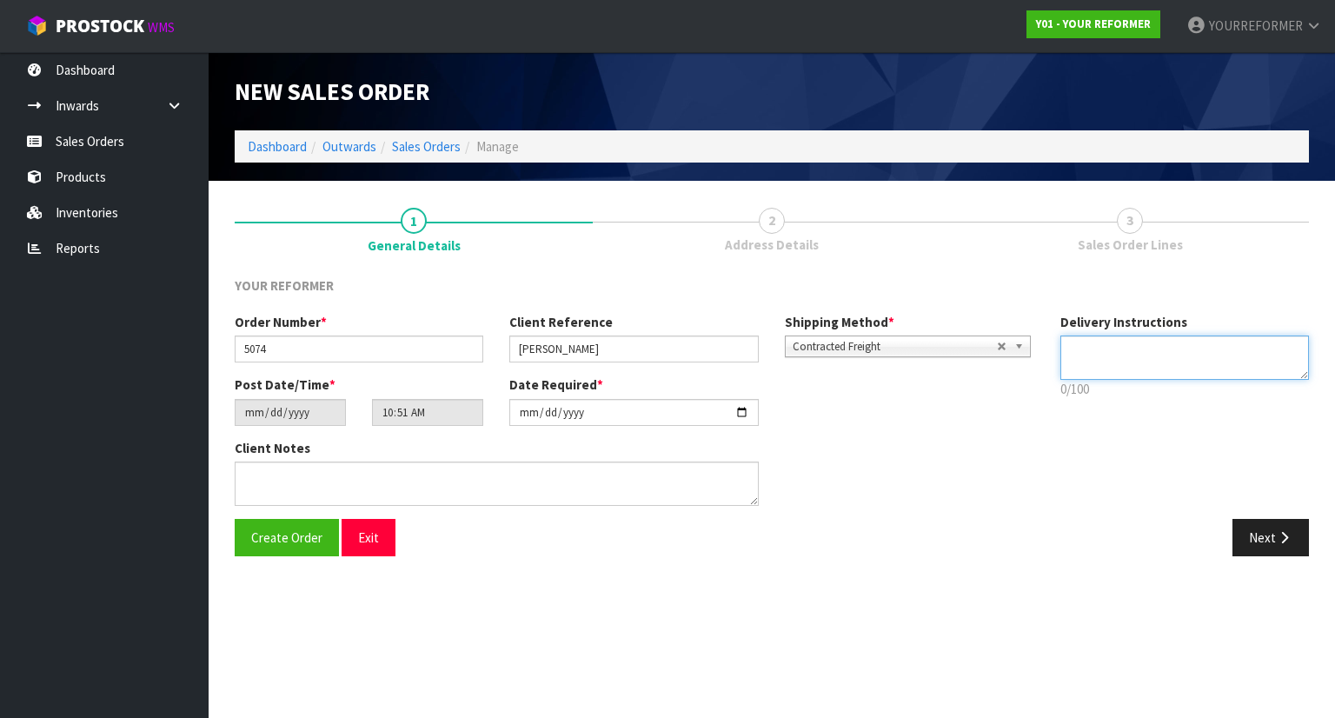
click at [1090, 378] on textarea at bounding box center [1186, 358] width 250 height 44
paste textarea "+64 27 204 4425"
type textarea "NEAREST DEPOT +64 27 204 4425"
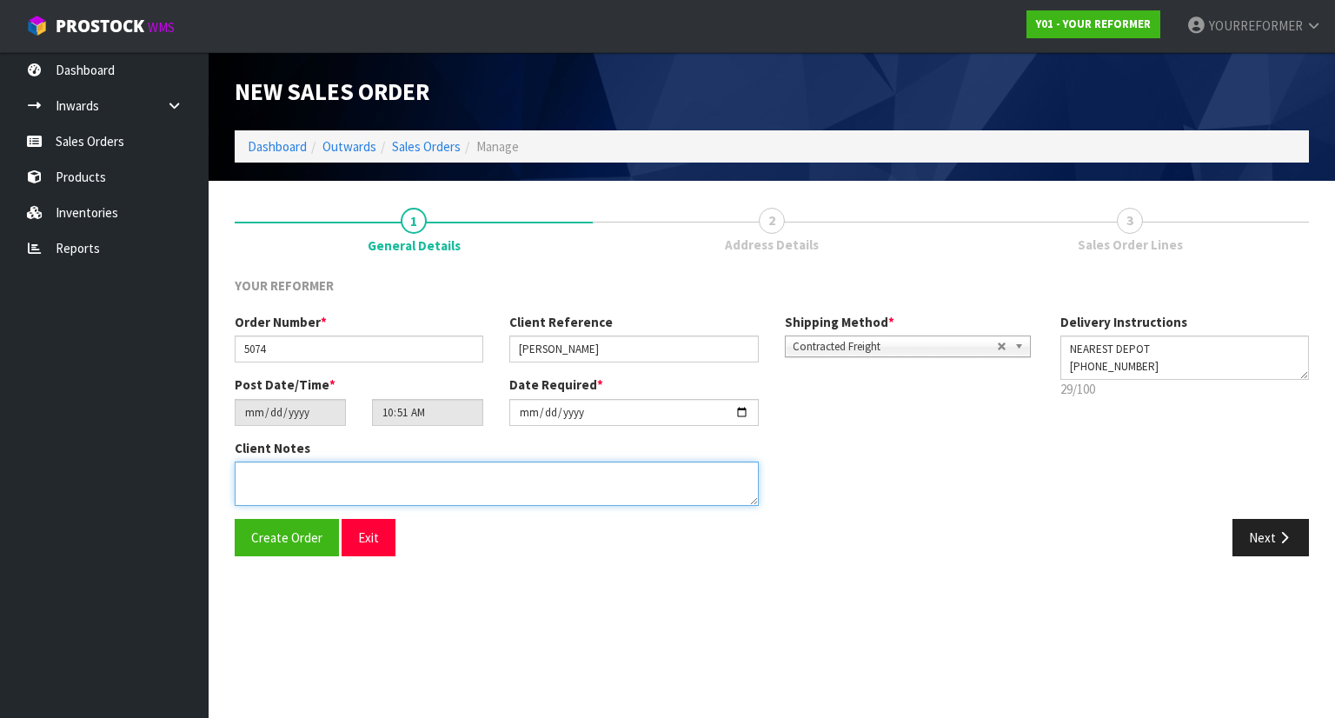
click at [439, 472] on textarea at bounding box center [497, 484] width 524 height 44
type textarea "V"
paste textarea "3 DORSET CRESCENT HOKOWHITU MWT PALMERSTON NORTH 4410 NEW ZEALAND +64 27 204 44…"
type textarea "3 DORSET CRESCENT HOKOWHITU MWT PALMERSTON NORTH 4410 NEW ZEALAND +64 27 204 44…"
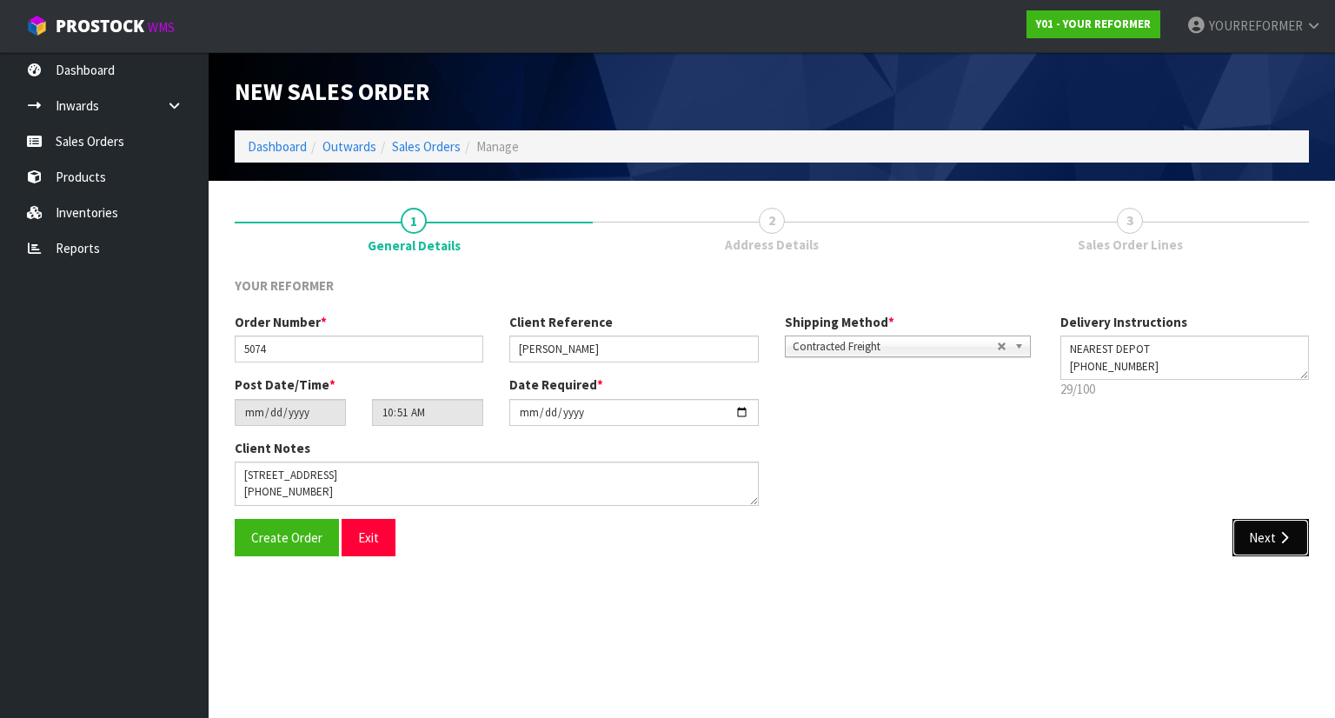
click at [1275, 537] on button "Next" at bounding box center [1271, 537] width 77 height 37
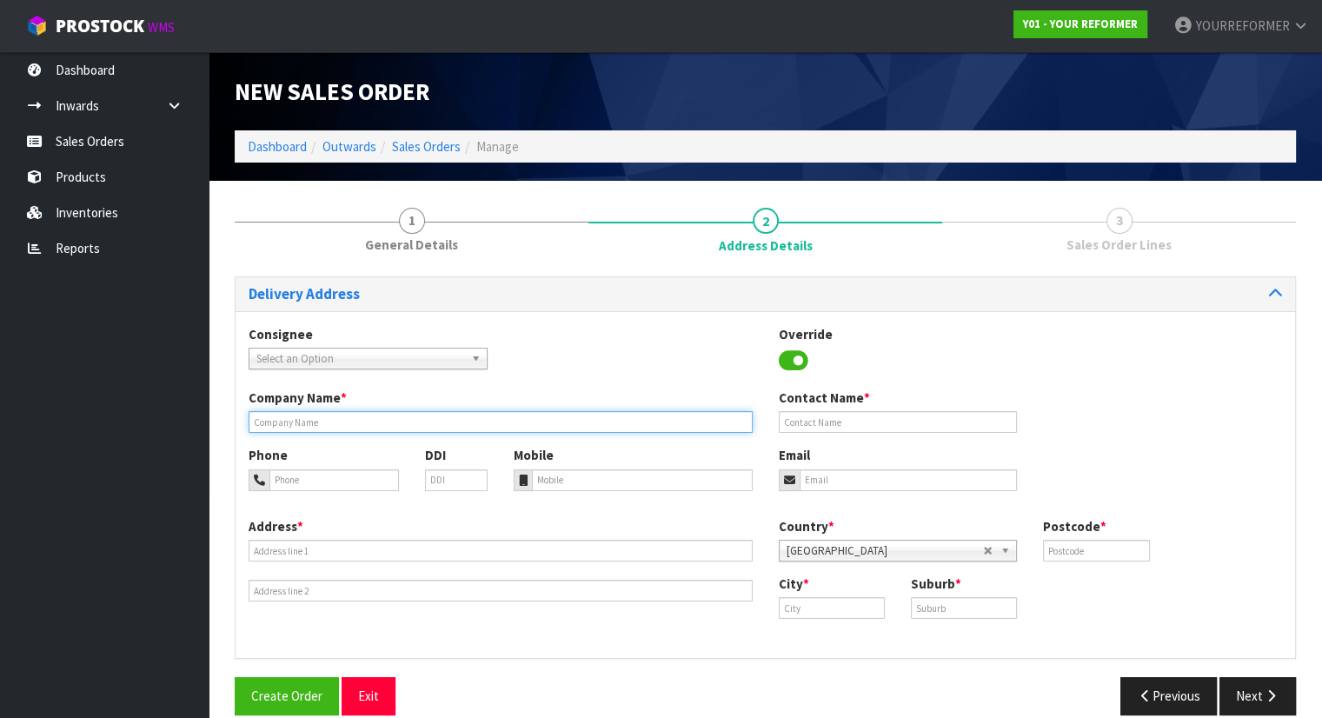
click at [338, 425] on input "text" at bounding box center [501, 422] width 504 height 22
type input "NEAREST DEPOT"
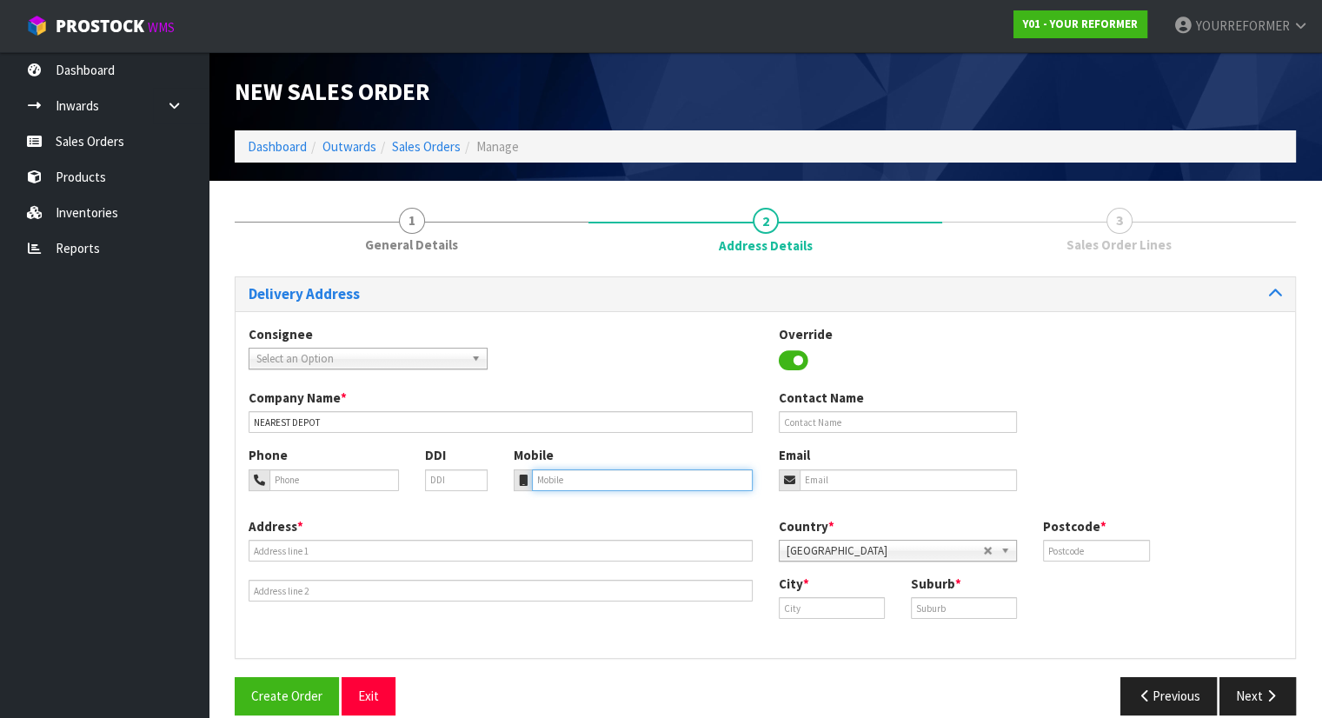
click at [618, 482] on input "tel" at bounding box center [642, 481] width 221 height 22
paste input "+64 27 204 4425"
type input "+64 27 204 4425"
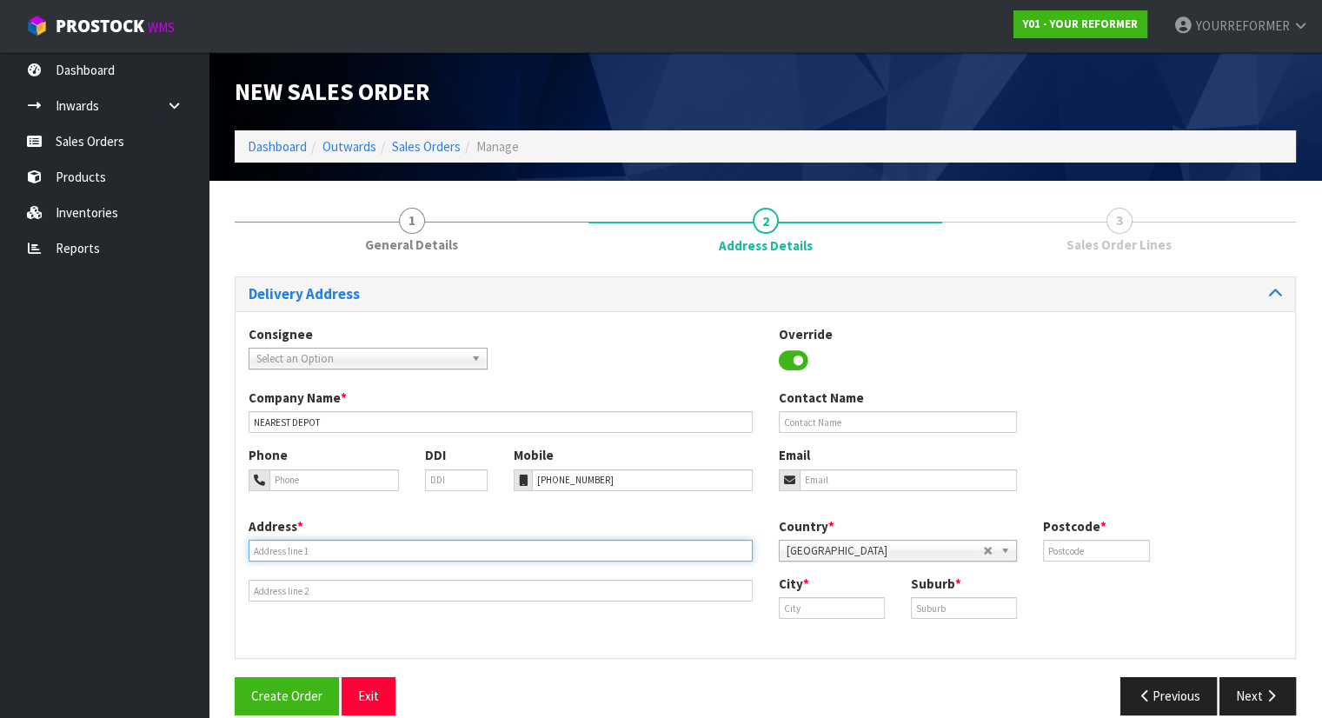
click at [339, 544] on input "text" at bounding box center [501, 551] width 504 height 22
paste input "3 DORSET CRESCENT HOKOWHITU MWT PALMERSTON NORTH 4410 NEW ZEALAND"
type input "3 DORSET CRESCENT HOKOWHITU MWT PALMERSTON NORTH 4410 NEW ZEALAND"
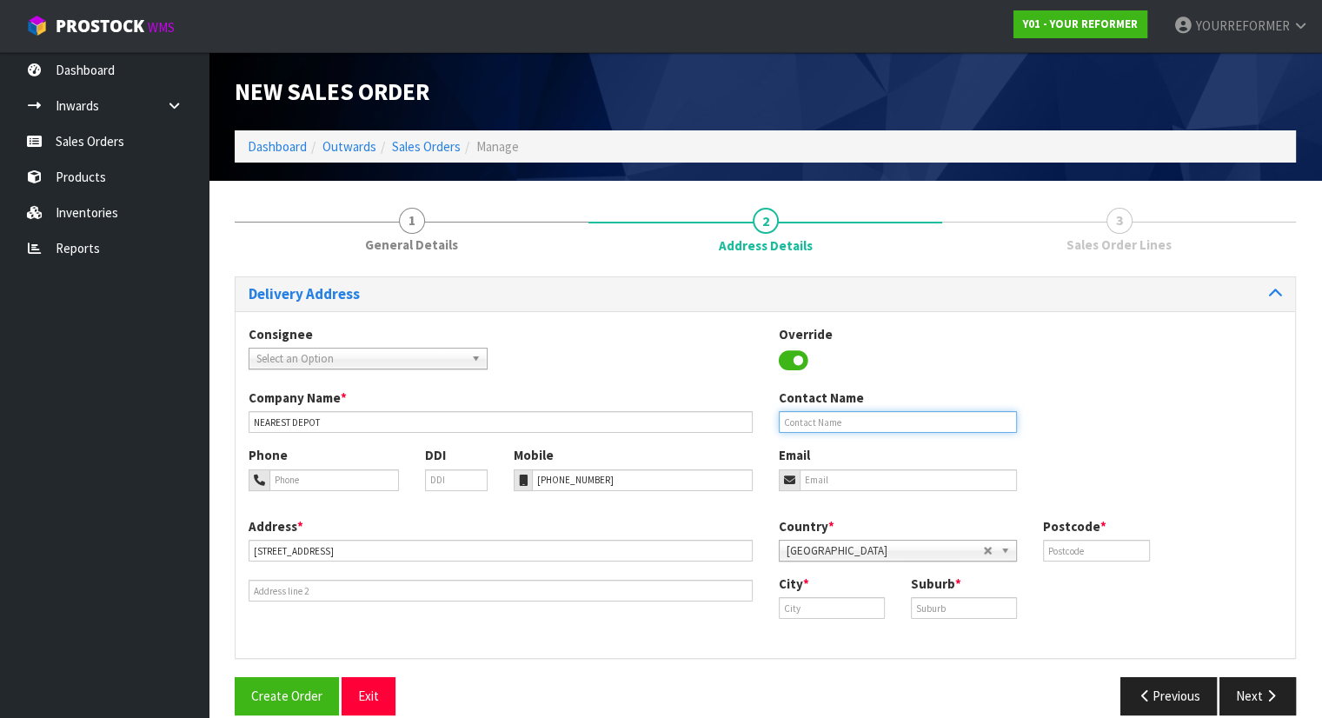
click at [857, 420] on input "text" at bounding box center [898, 422] width 239 height 22
paste input "[PERSON_NAME]"
type input "[PERSON_NAME]"
click at [841, 480] on input "email" at bounding box center [909, 481] width 218 height 22
paste input "paulboyce12@hotmail.com"
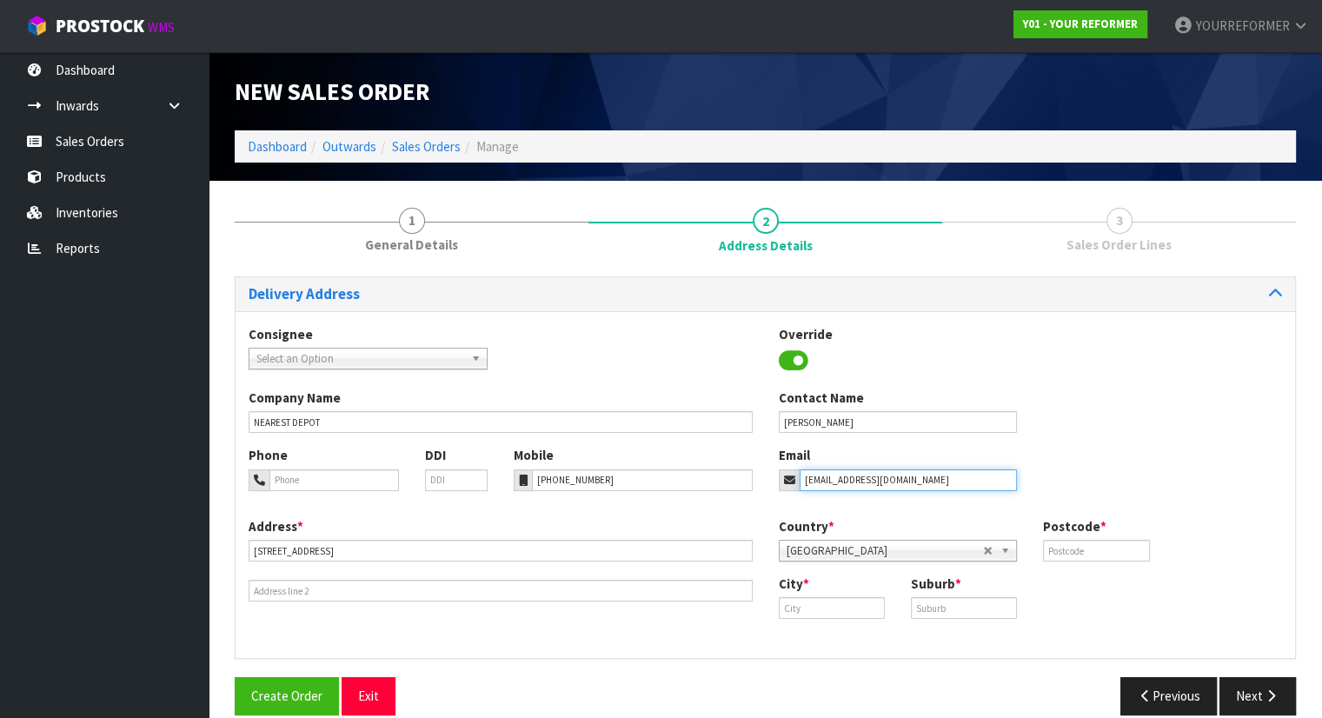
type input "paulboyce12@hotmail.com"
click at [1088, 534] on label "Postcode *" at bounding box center [1074, 526] width 63 height 18
click at [1073, 555] on input "text" at bounding box center [1096, 551] width 106 height 22
type input "00"
click at [802, 599] on input "text" at bounding box center [832, 608] width 106 height 22
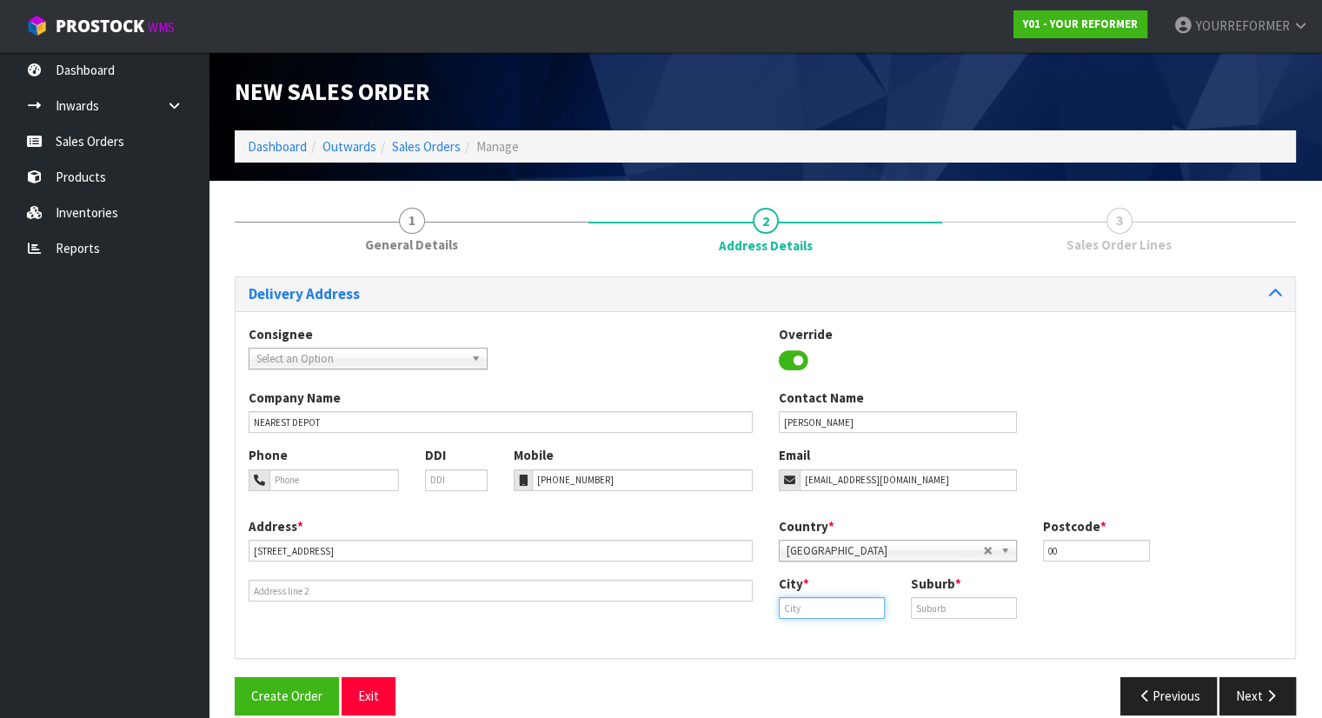
paste input "Palmerston North"
type input "Palmerston North"
click at [831, 643] on strong "Palmerston North" at bounding box center [859, 637] width 126 height 17
click at [961, 604] on input "text" at bounding box center [964, 608] width 106 height 22
paste input "HOKOWHITU"
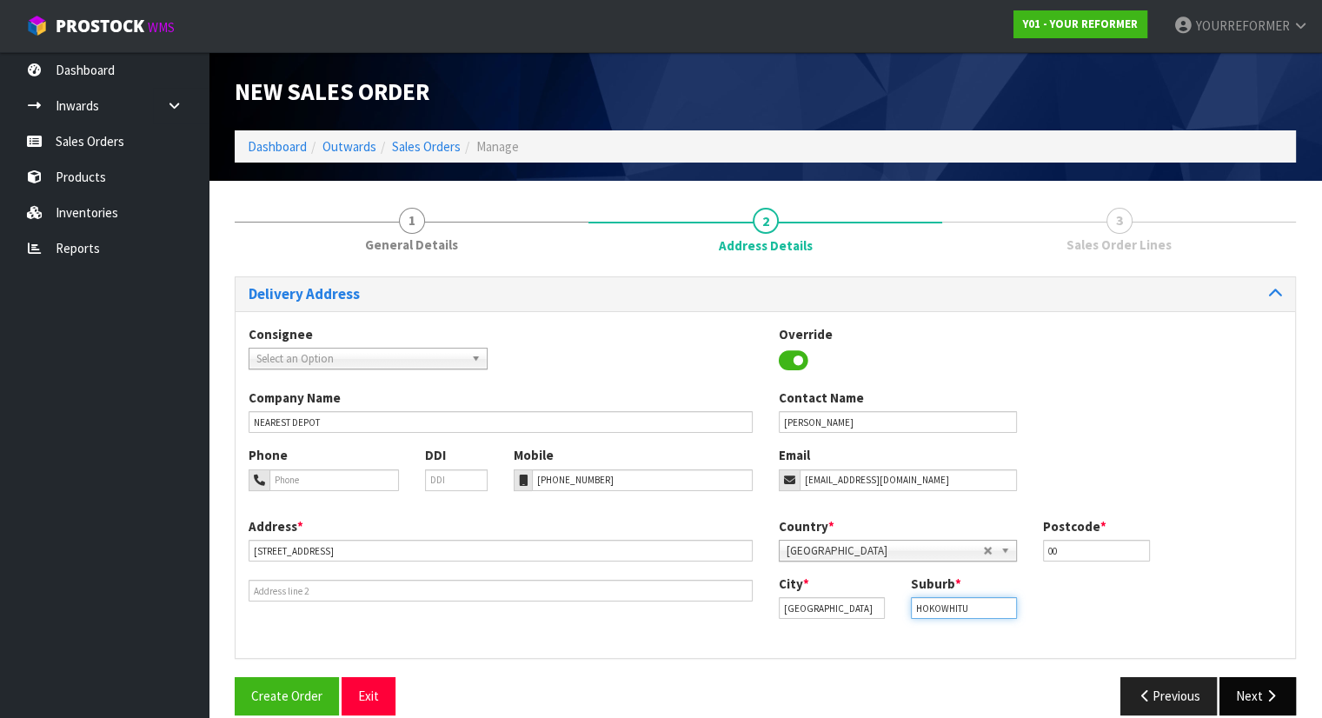
type input "HOKOWHITU"
click at [1245, 683] on button "Next" at bounding box center [1258, 695] width 77 height 37
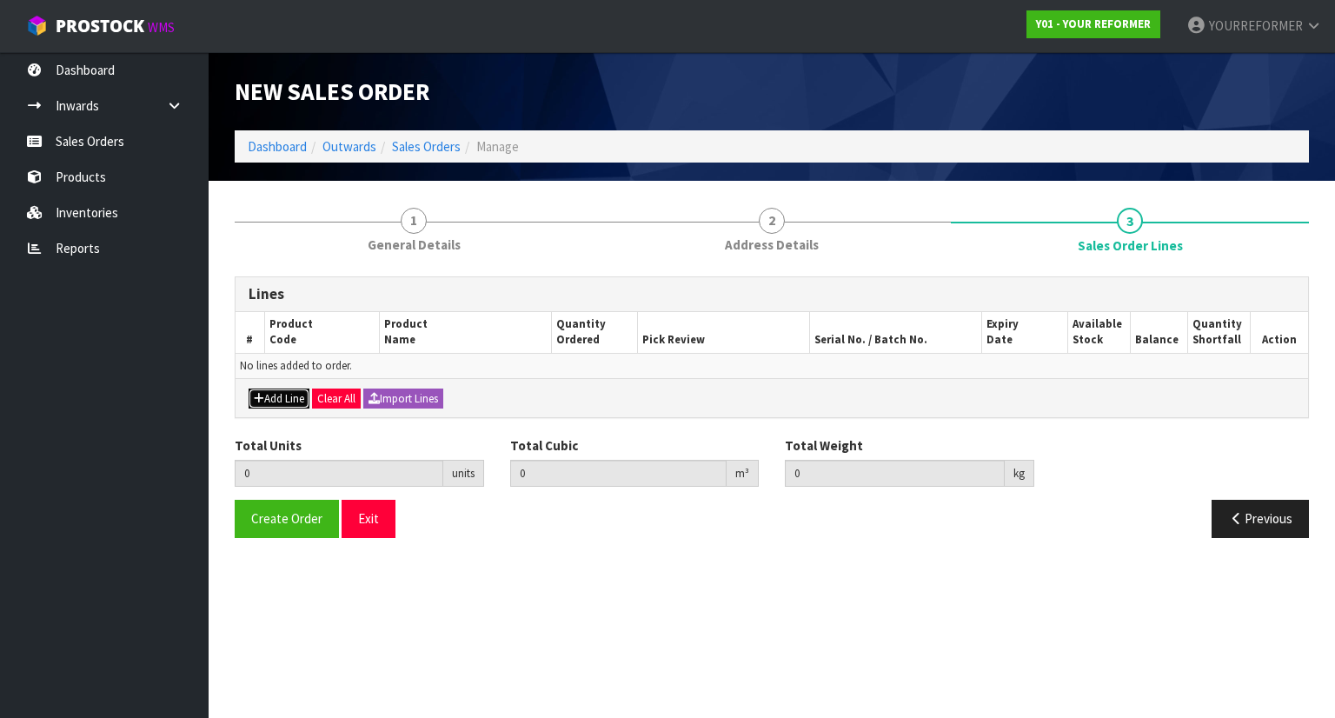
click at [287, 400] on button "Add Line" at bounding box center [279, 399] width 61 height 21
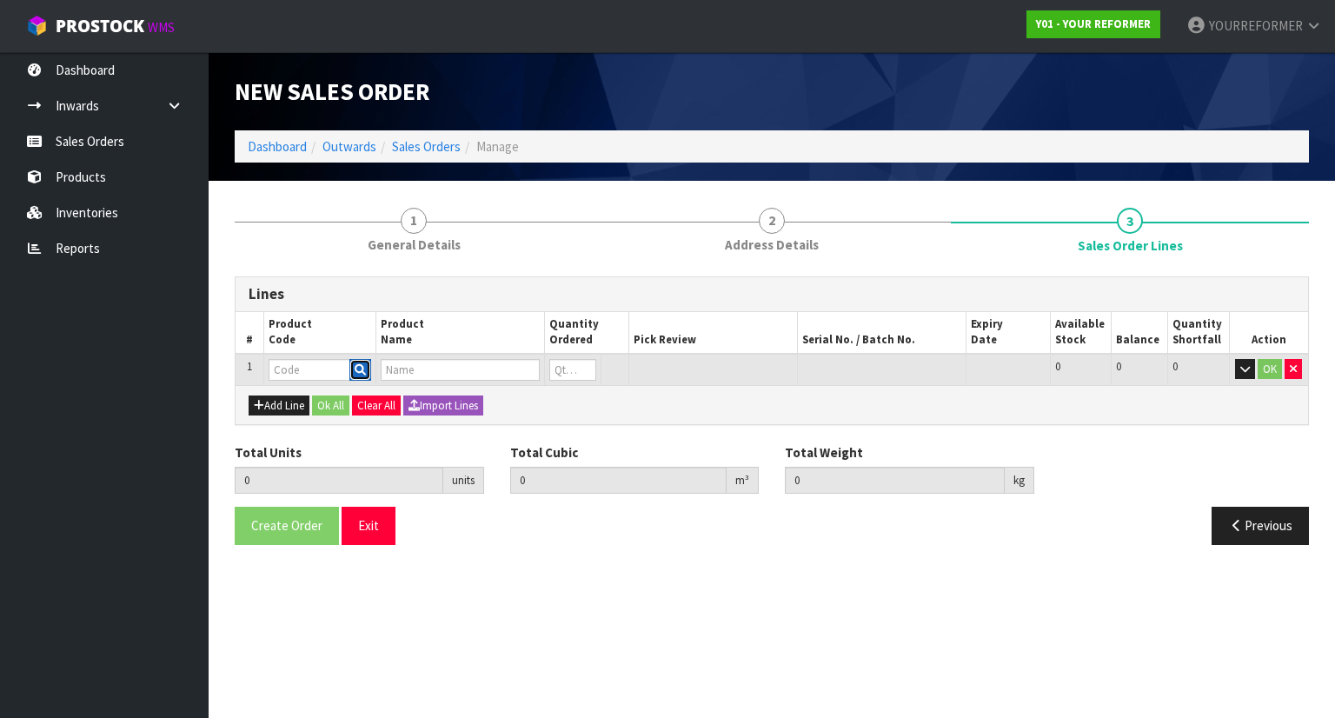
click at [360, 370] on icon "button" at bounding box center [360, 369] width 11 height 11
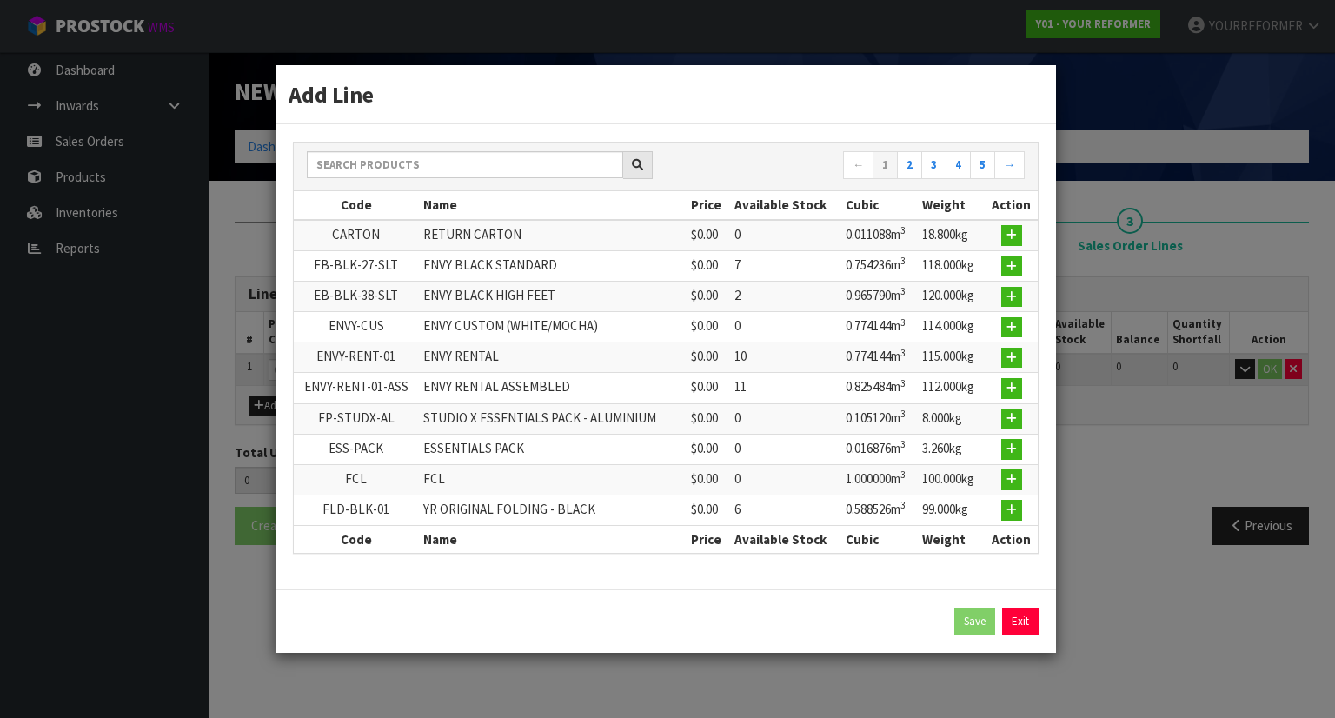
click at [456, 182] on div "← 1 2 3 4 5 →" at bounding box center [666, 166] width 744 height 30
click at [472, 178] on input "text" at bounding box center [465, 164] width 316 height 27
type input "o"
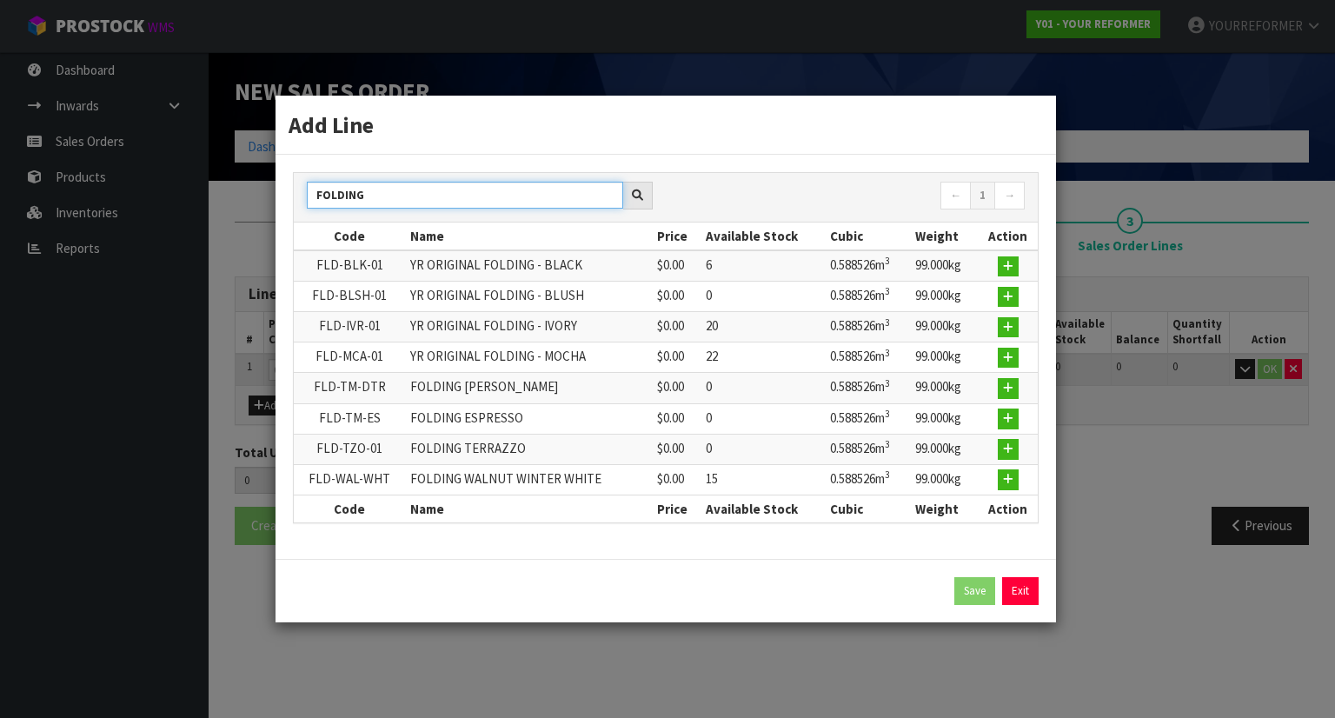
type input "FOLDING"
click at [1013, 358] on icon "button" at bounding box center [1008, 357] width 10 height 11
type input "0.000000"
type input "0.000"
type input "FLD-MCA-01"
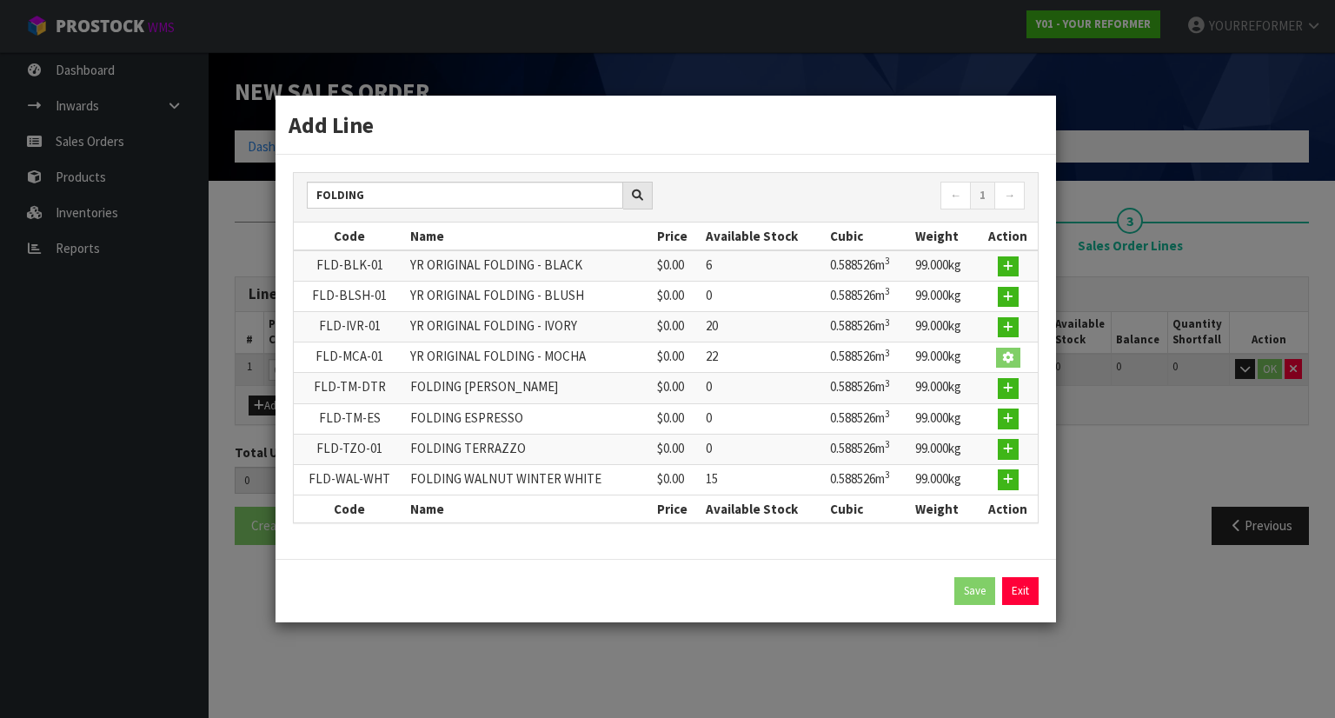
type input "YR ORIGINAL FOLDING - MOCHA"
type input "0"
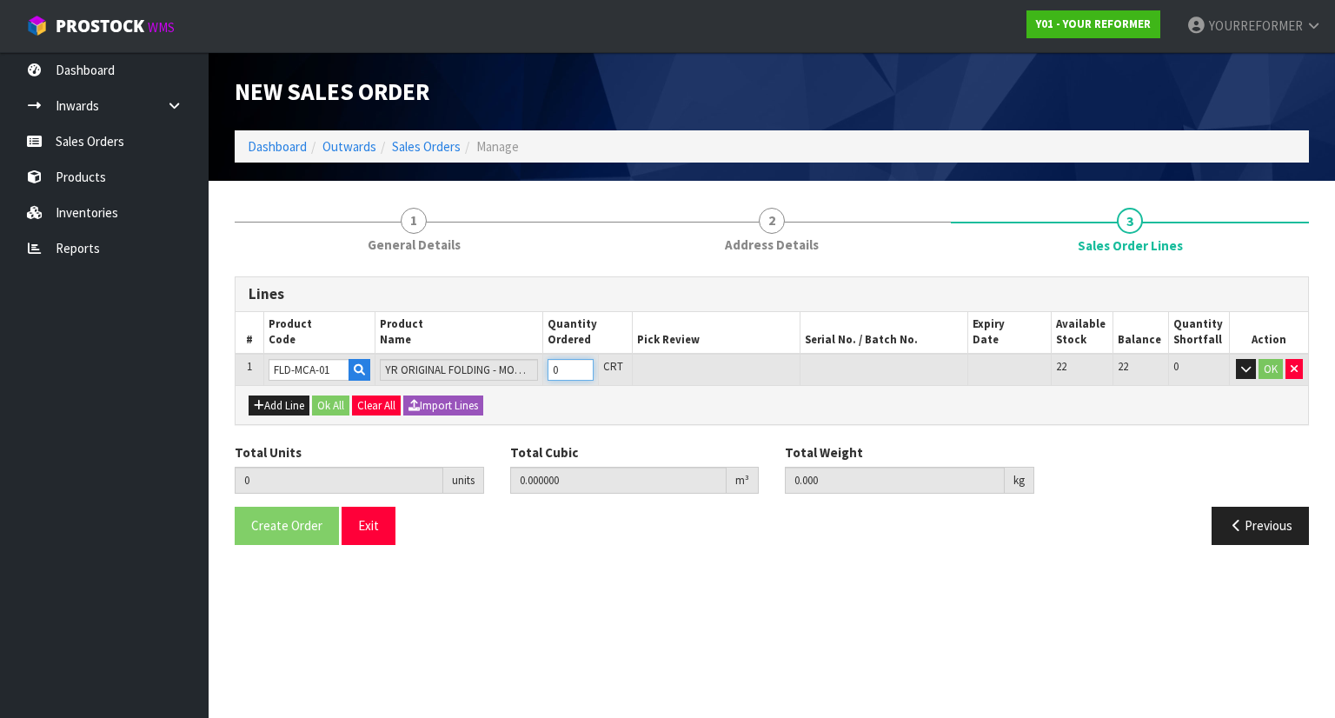
type input "1"
type input "0.588526"
type input "99"
type input "1"
click at [586, 363] on input "1" at bounding box center [571, 370] width 46 height 22
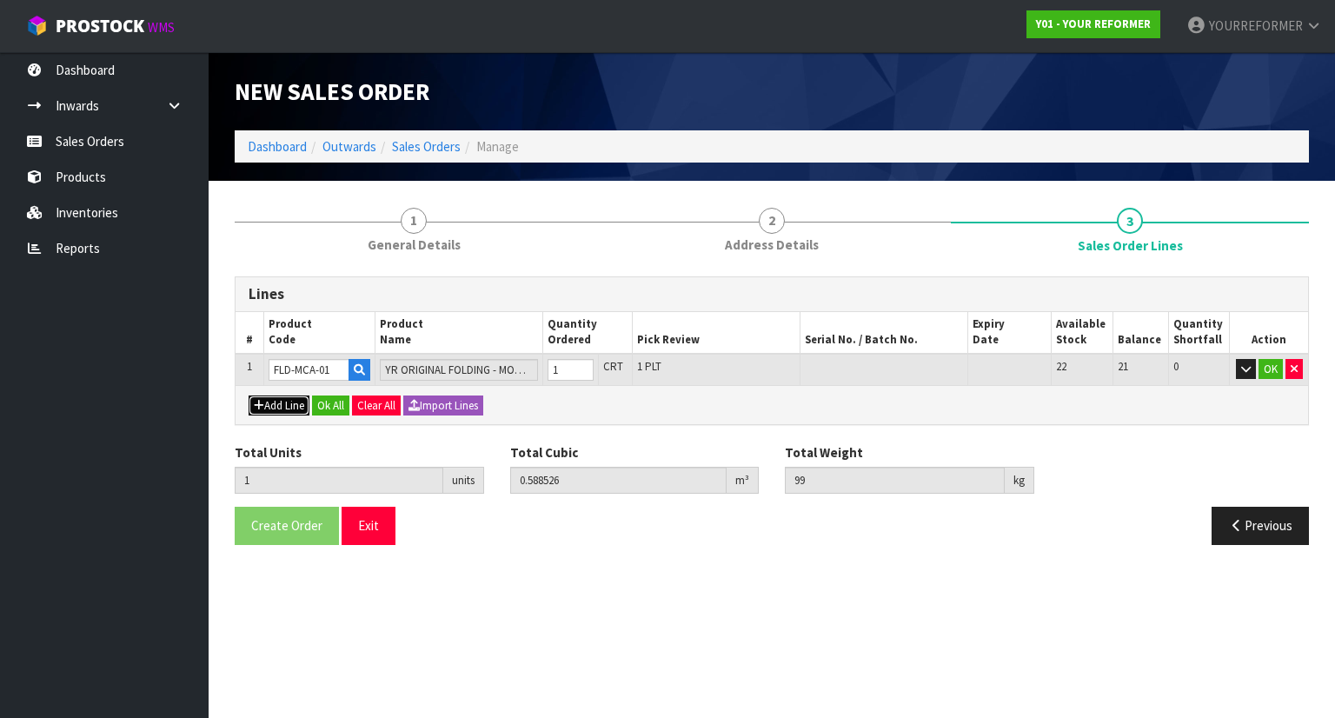
click at [275, 404] on button "Add Line" at bounding box center [279, 406] width 61 height 21
type input "0"
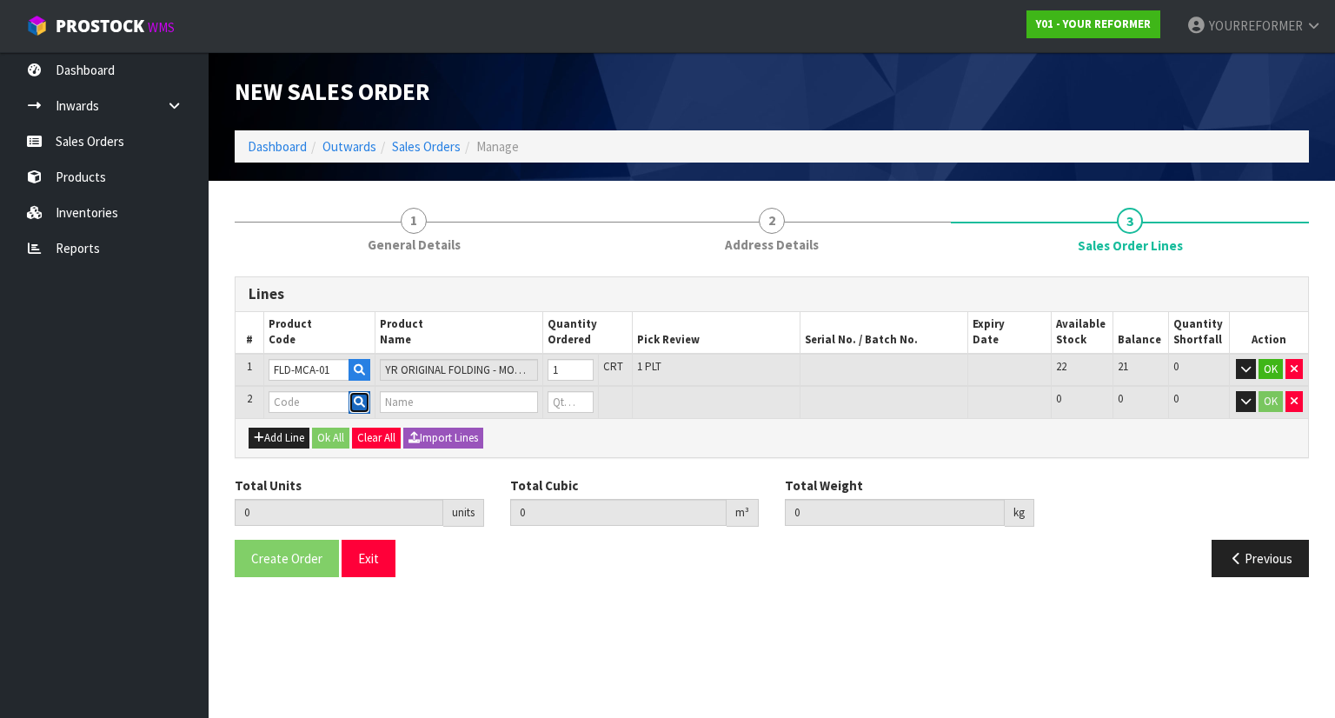
click at [363, 404] on icon "button" at bounding box center [359, 401] width 11 height 11
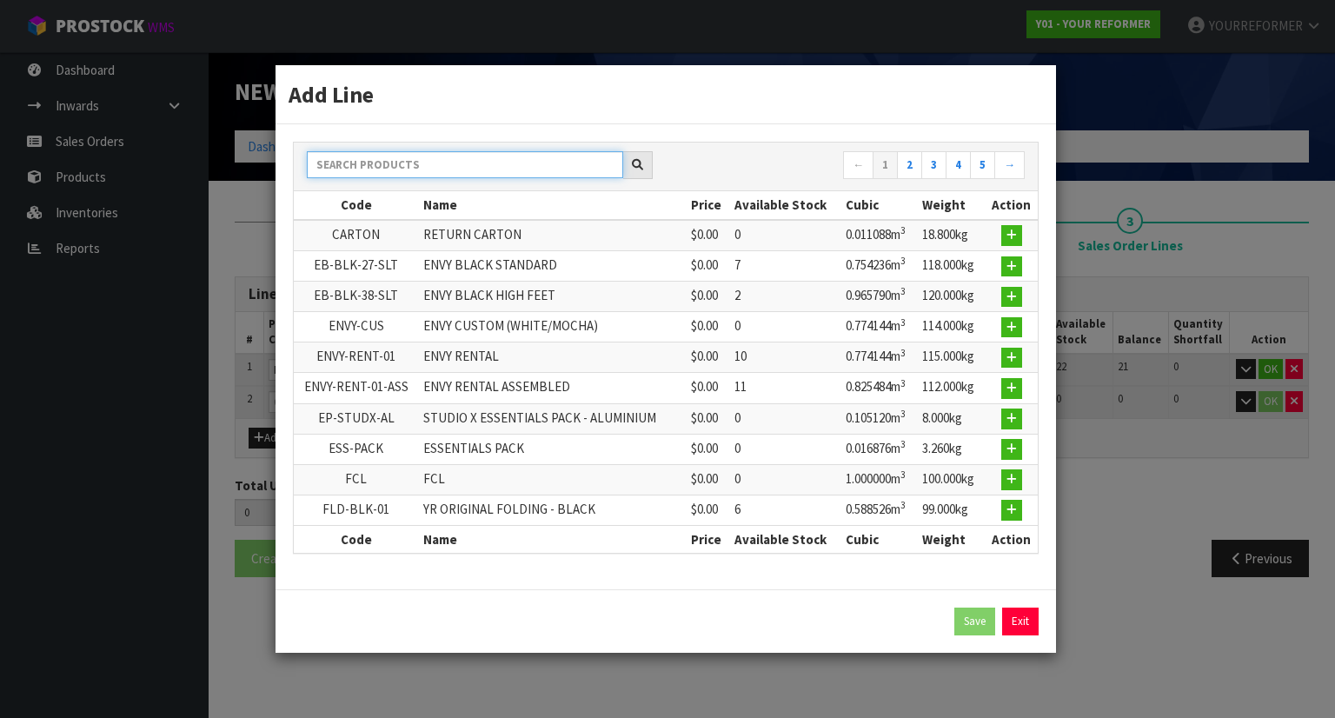
click at [379, 164] on input "text" at bounding box center [465, 164] width 316 height 27
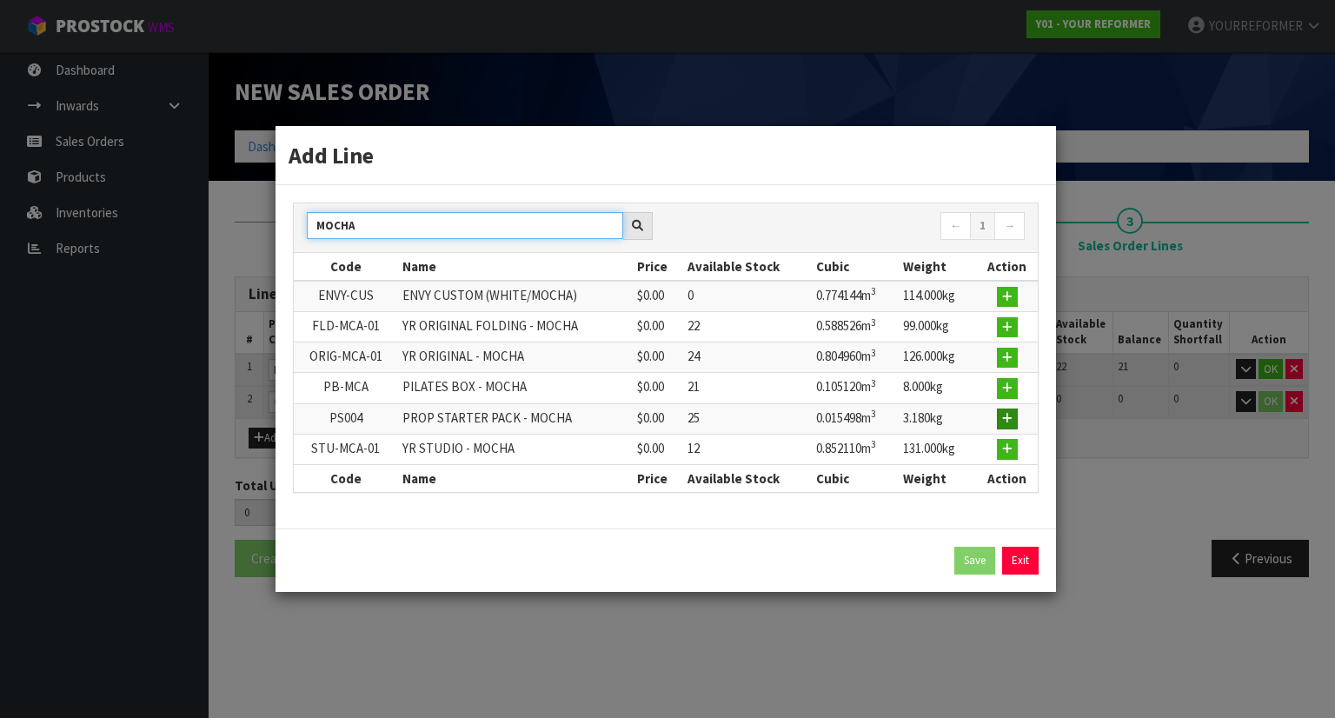
type input "MOCHA"
click at [1017, 418] on button "button" at bounding box center [1007, 419] width 21 height 21
type input "1"
type input "0.588526"
type input "99"
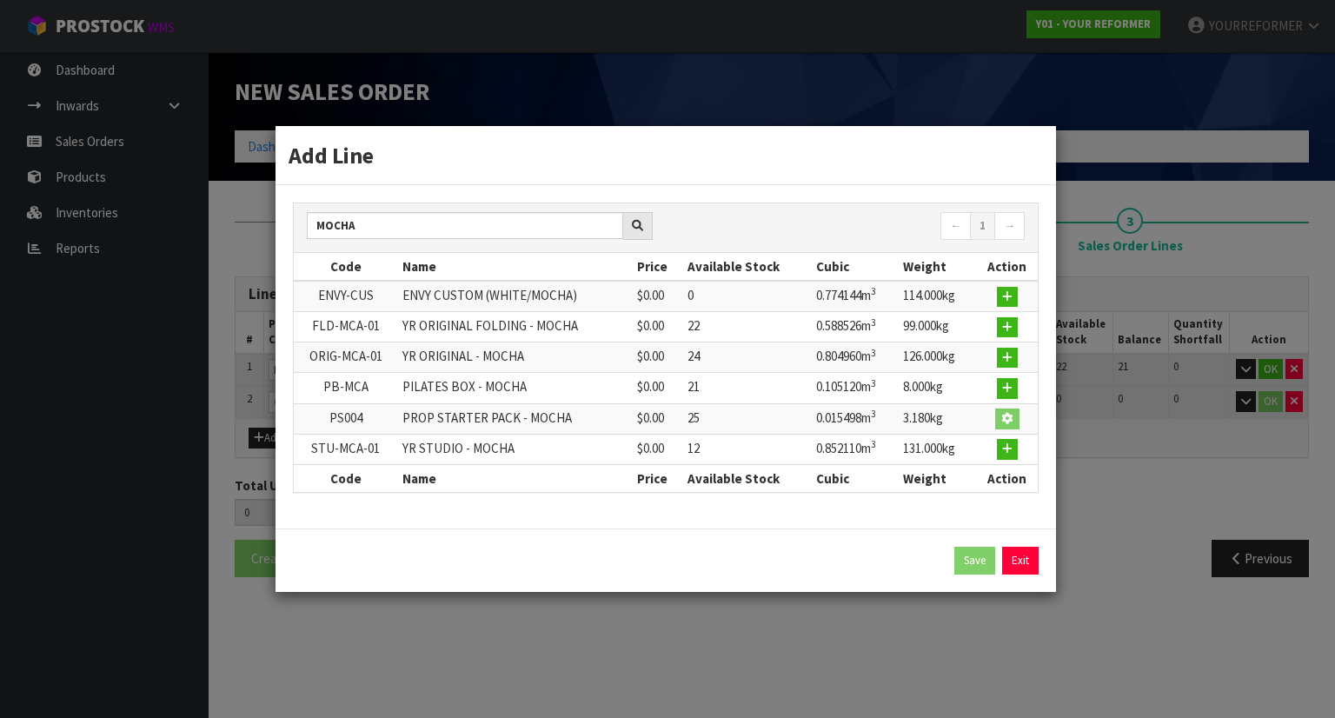
type input "PS004"
type input "PROP STARTER PACK - MOCHA"
type input "0"
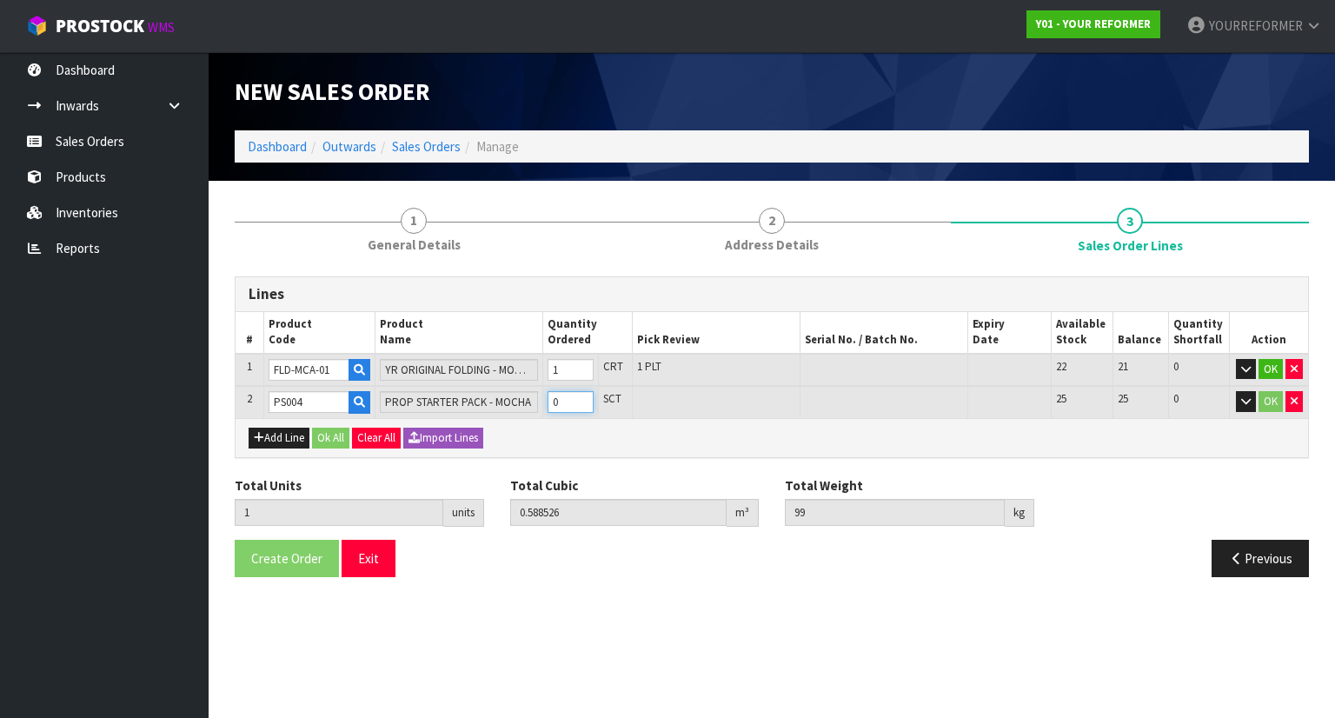
type input "2"
type input "0.604024"
type input "102.18"
type input "1"
click at [588, 399] on input "1" at bounding box center [571, 402] width 46 height 22
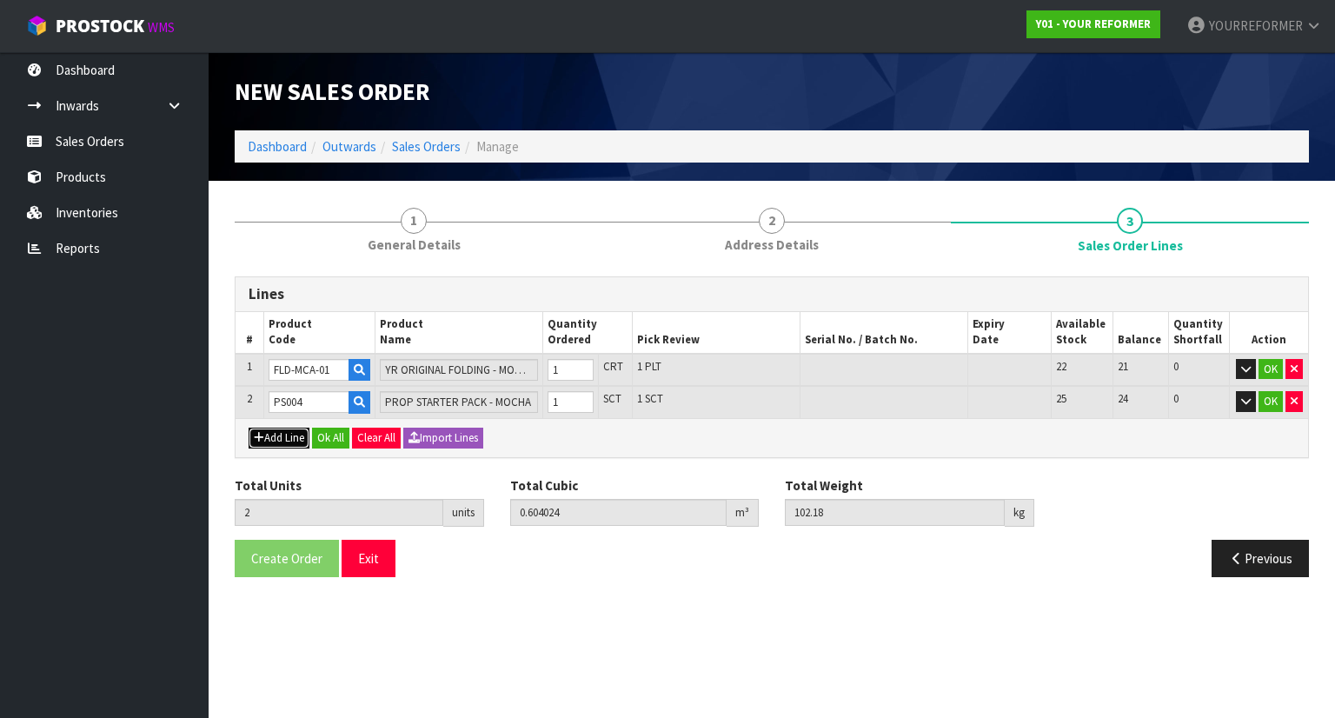
click at [282, 438] on button "Add Line" at bounding box center [279, 438] width 61 height 21
type input "0"
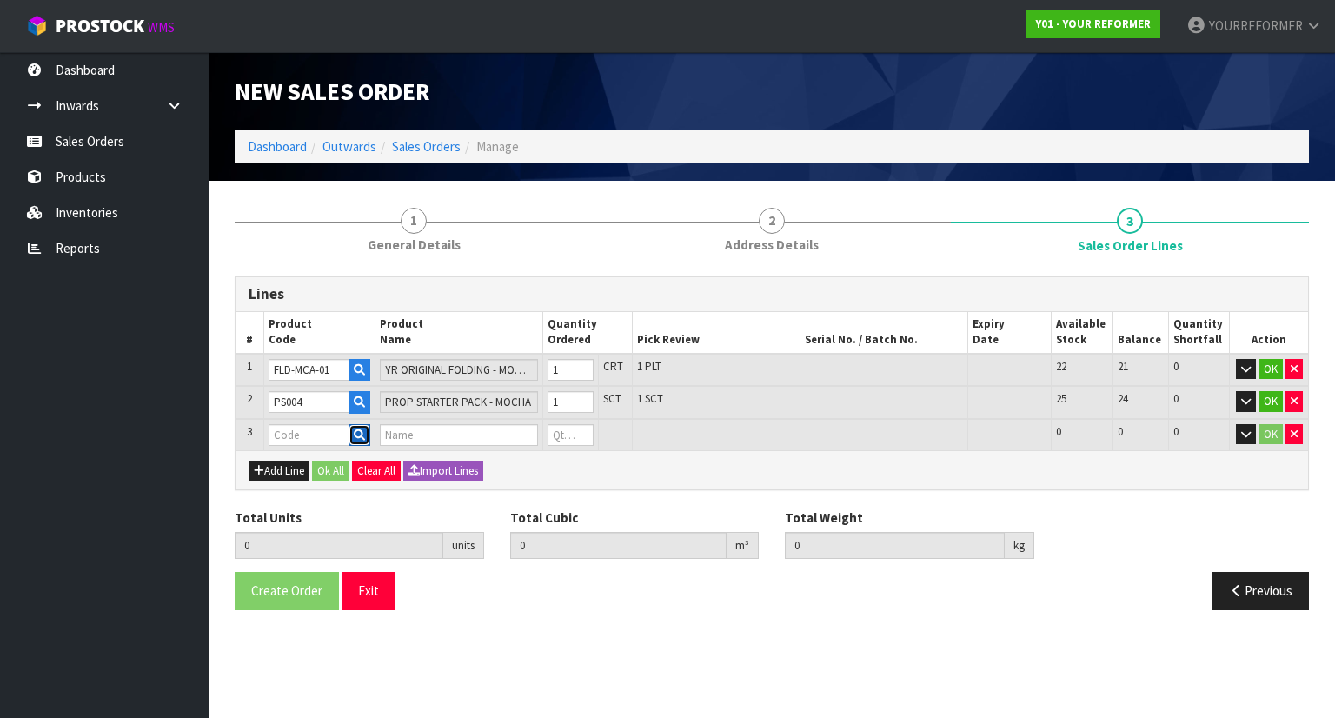
click at [362, 432] on icon "button" at bounding box center [359, 435] width 11 height 11
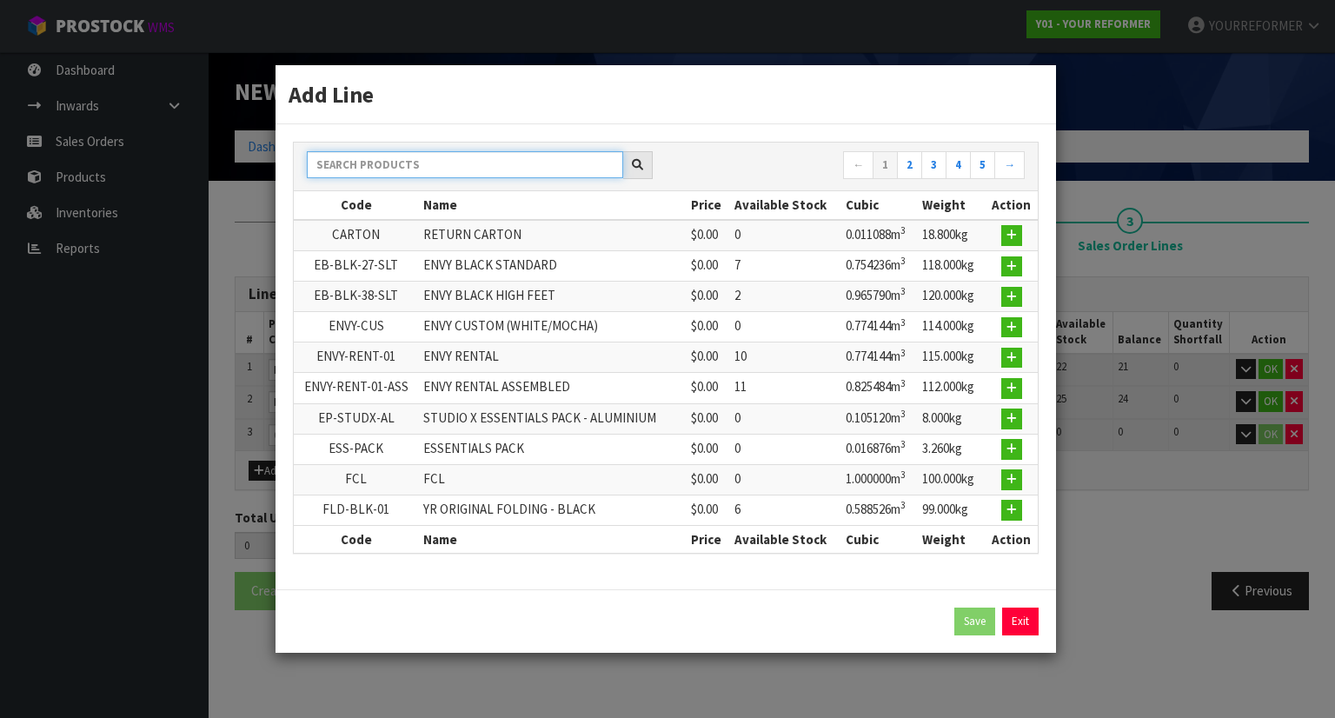
click at [397, 167] on input "text" at bounding box center [465, 164] width 316 height 27
type input "k"
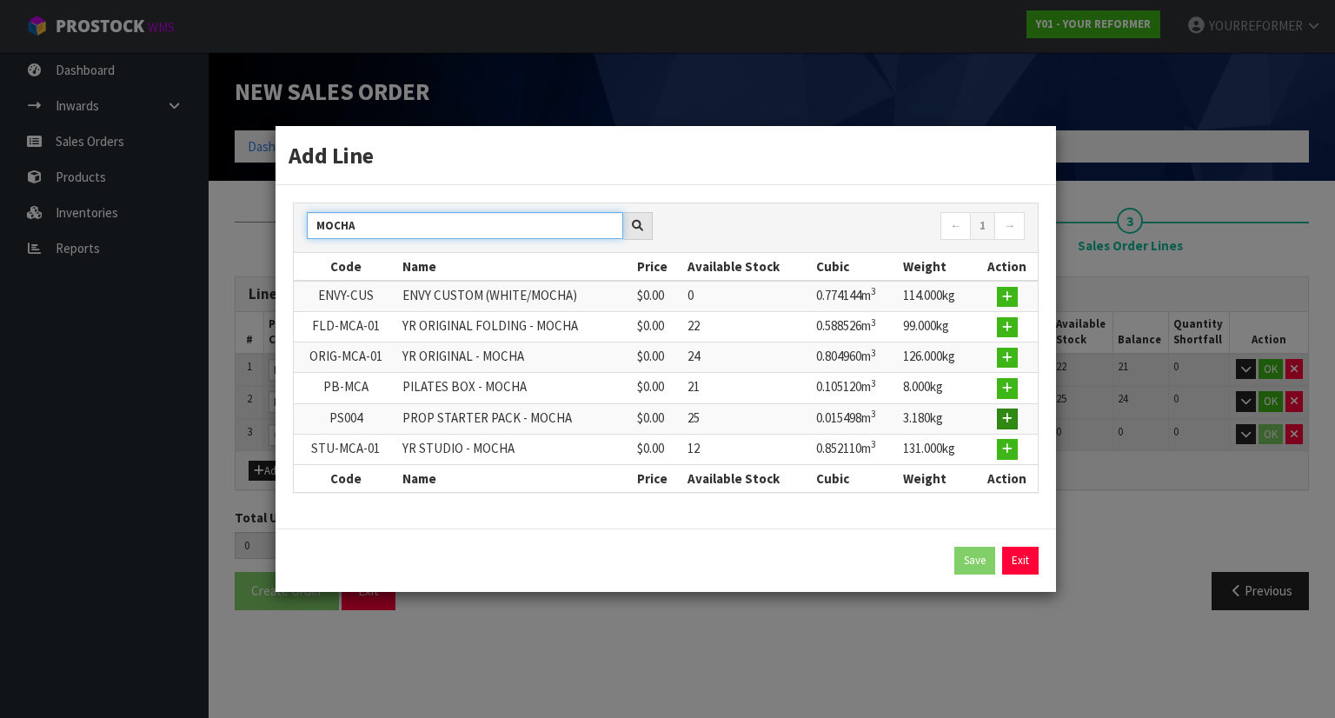
type input "MOCHA"
click at [1007, 418] on icon "button" at bounding box center [1007, 418] width 10 height 11
type input "2"
type input "0.604024"
type input "102.18"
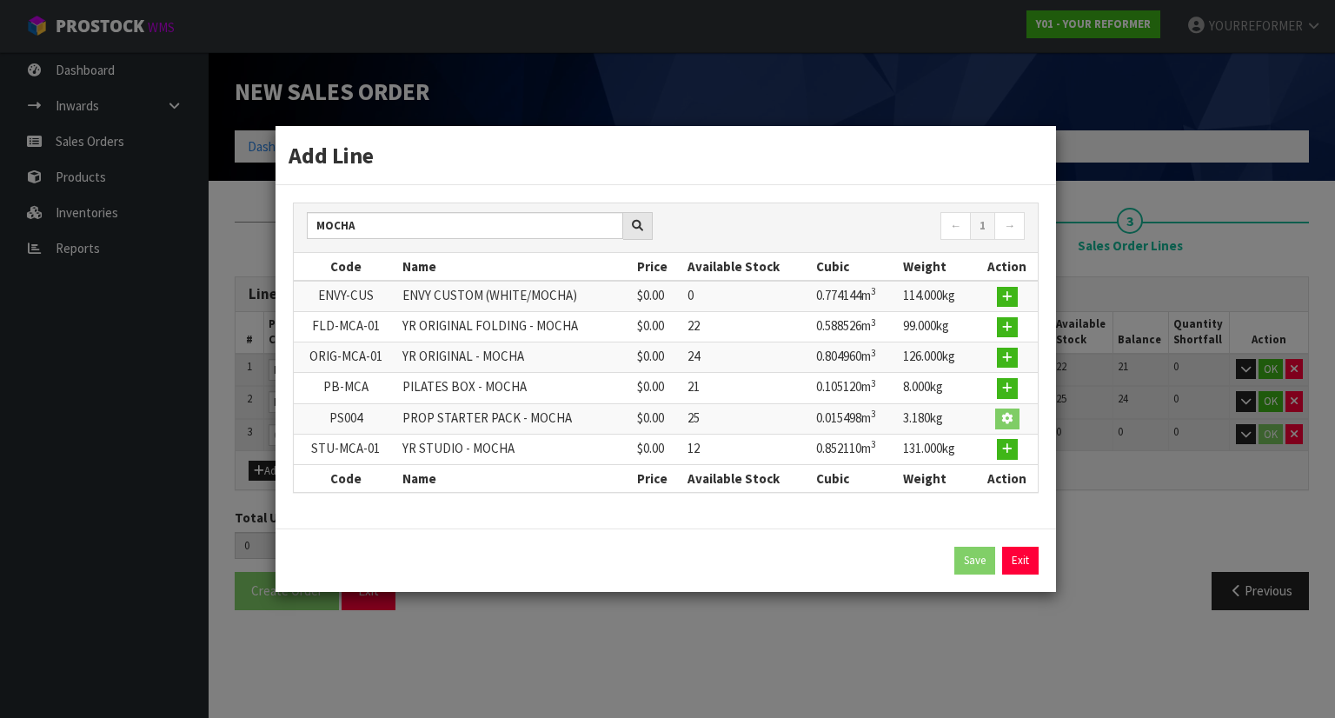
type input "PS004"
type input "PROP STARTER PACK - MOCHA"
type input "0"
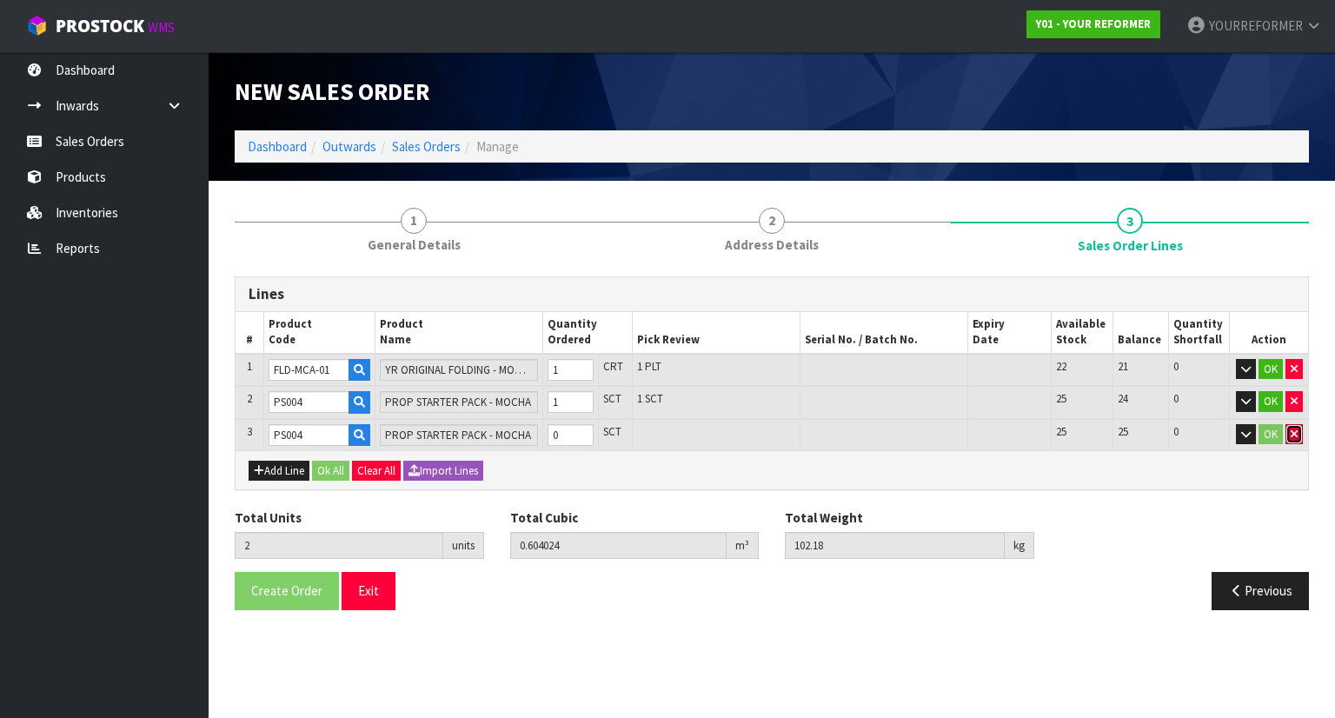
click at [1302, 433] on button "button" at bounding box center [1294, 434] width 17 height 21
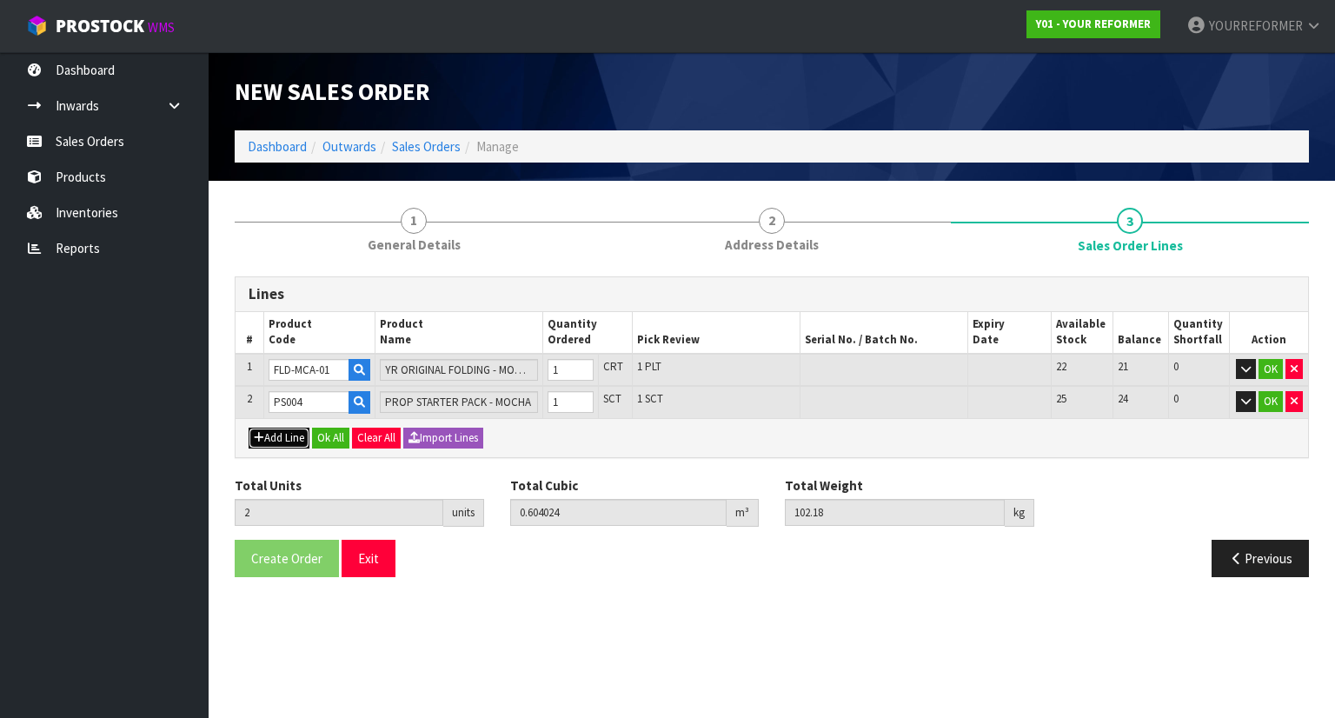
click at [259, 432] on icon "button" at bounding box center [259, 437] width 10 height 11
type input "0"
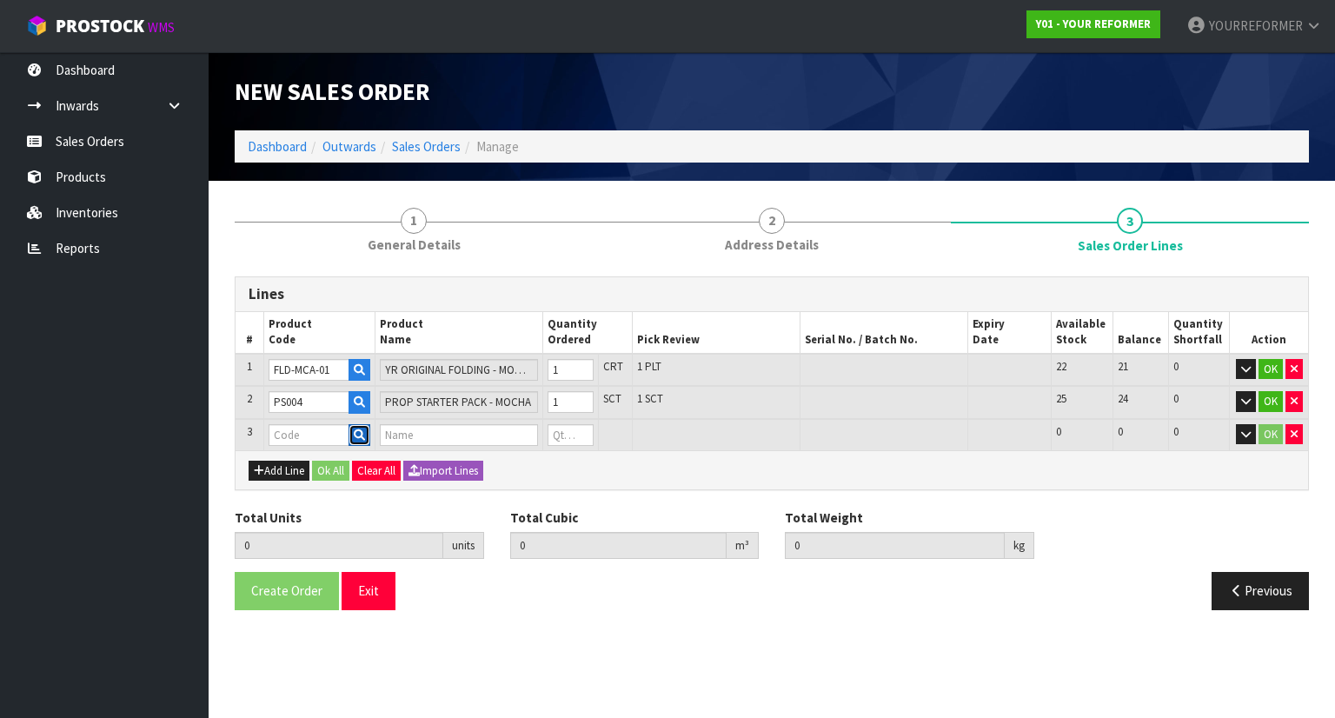
click at [360, 430] on icon "button" at bounding box center [359, 435] width 11 height 11
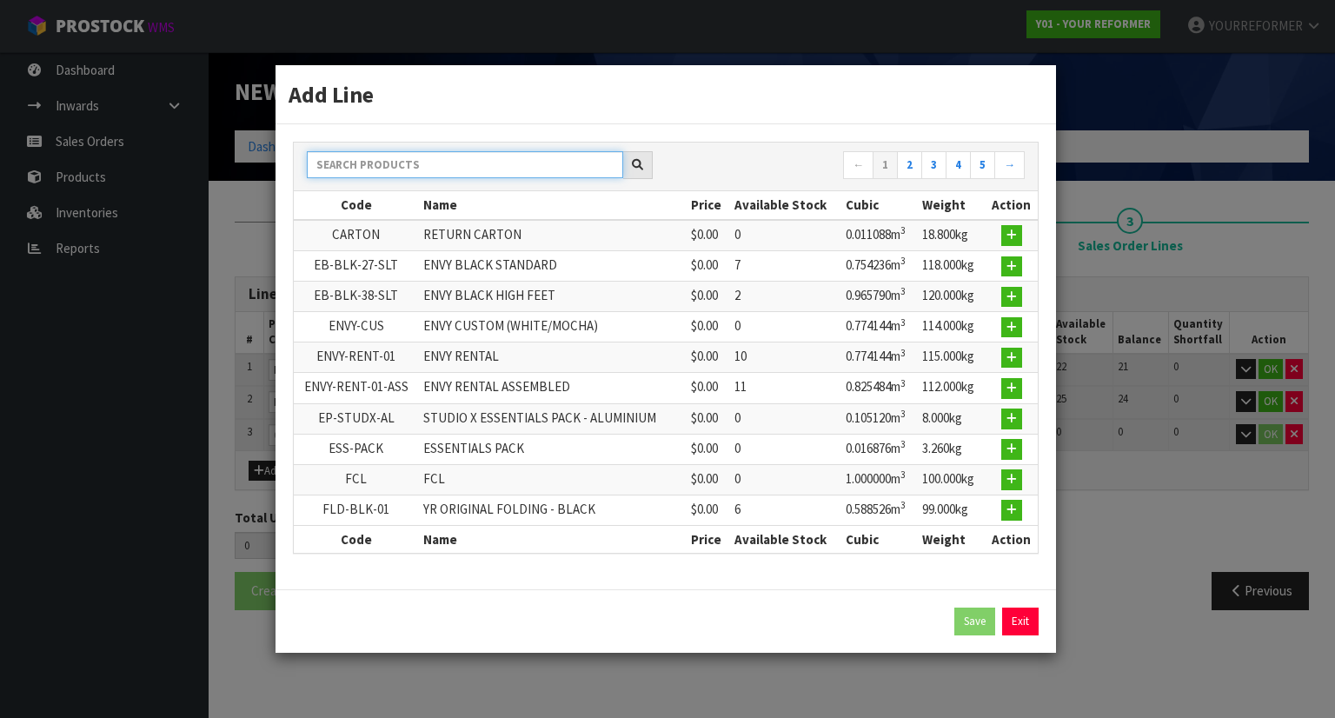
click at [356, 178] on input "text" at bounding box center [465, 164] width 316 height 27
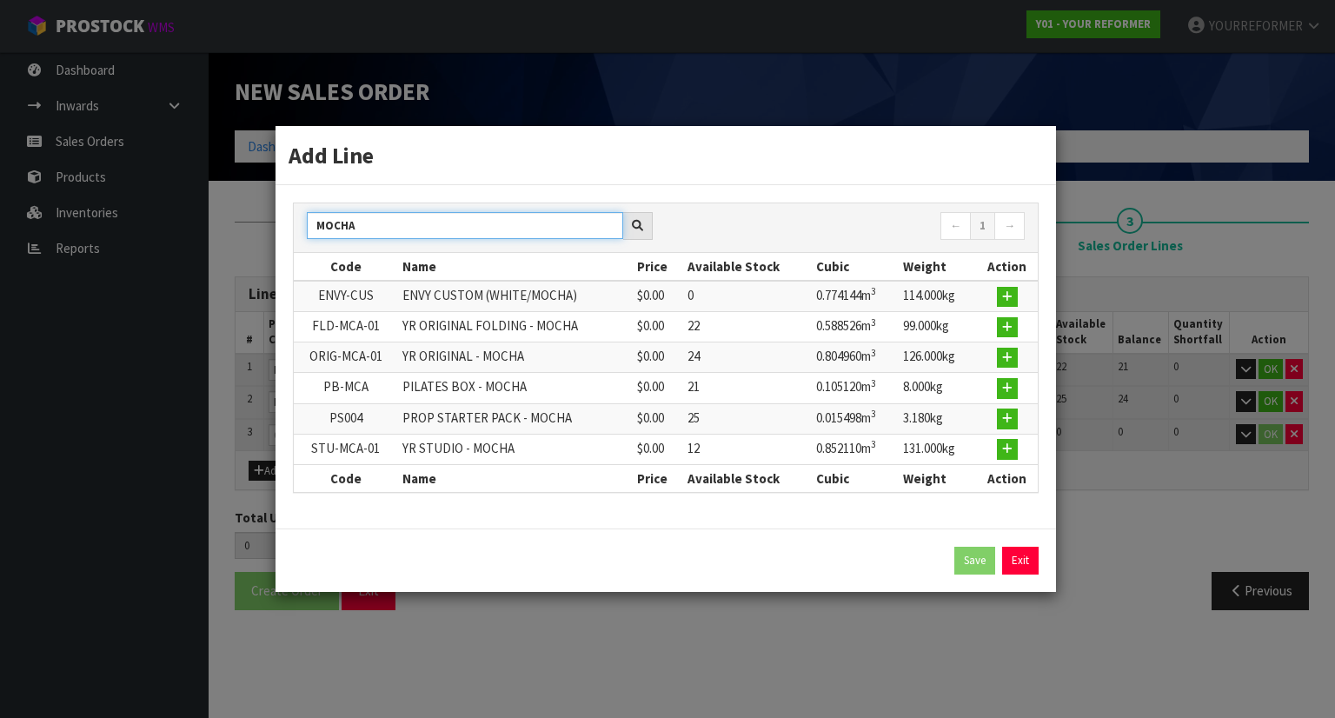
type input "MOCHA"
click at [996, 395] on td at bounding box center [1007, 388] width 61 height 30
click at [1002, 393] on button "button" at bounding box center [1007, 388] width 21 height 21
type input "2"
type input "0.604024"
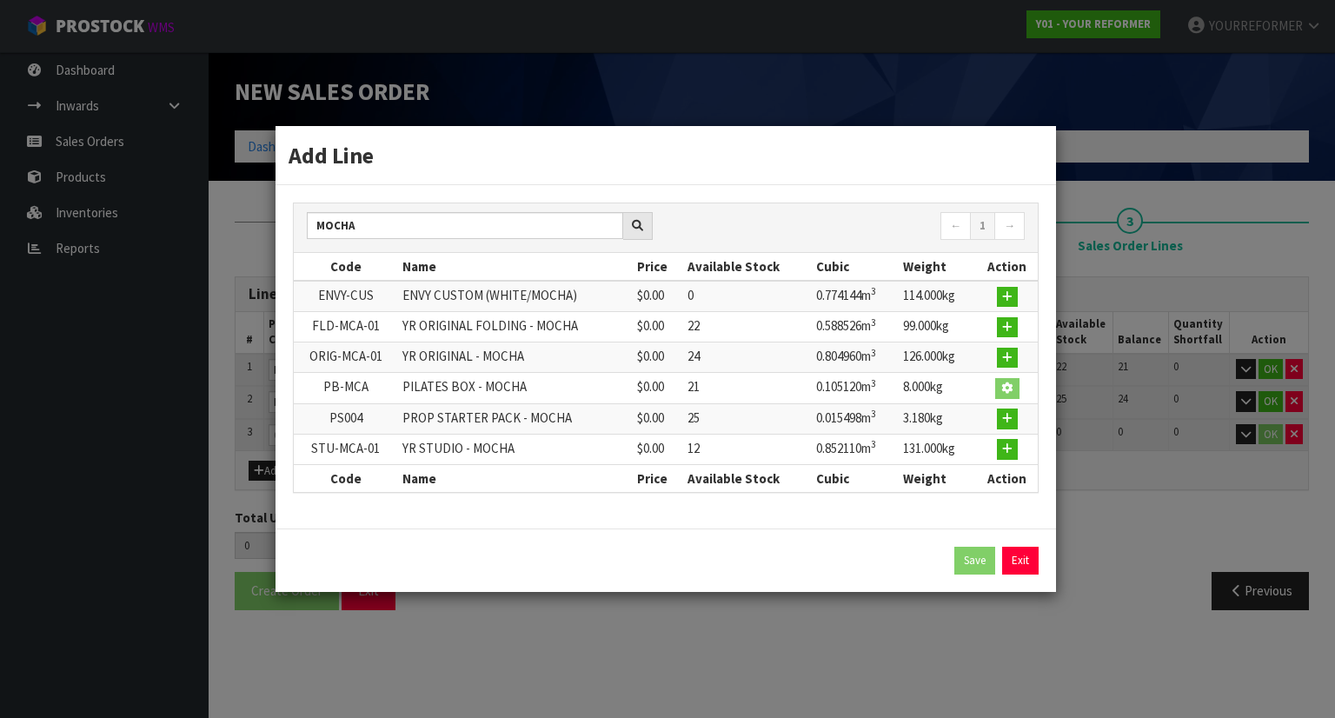
type input "102.18"
type input "PB-MCA"
type input "PILATES BOX - MOCHA"
type input "0"
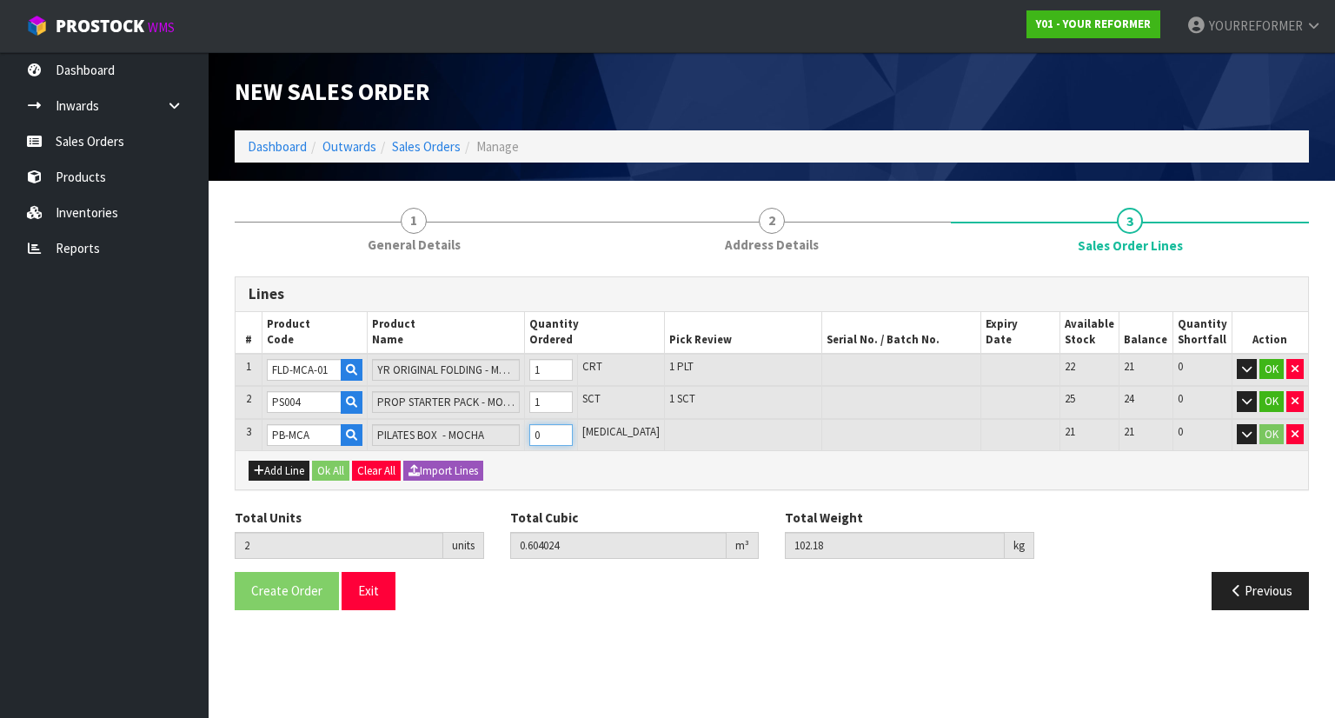
click at [572, 432] on input "0" at bounding box center [550, 435] width 43 height 22
type input "3"
type input "0.709144"
type input "110.18"
type input "1"
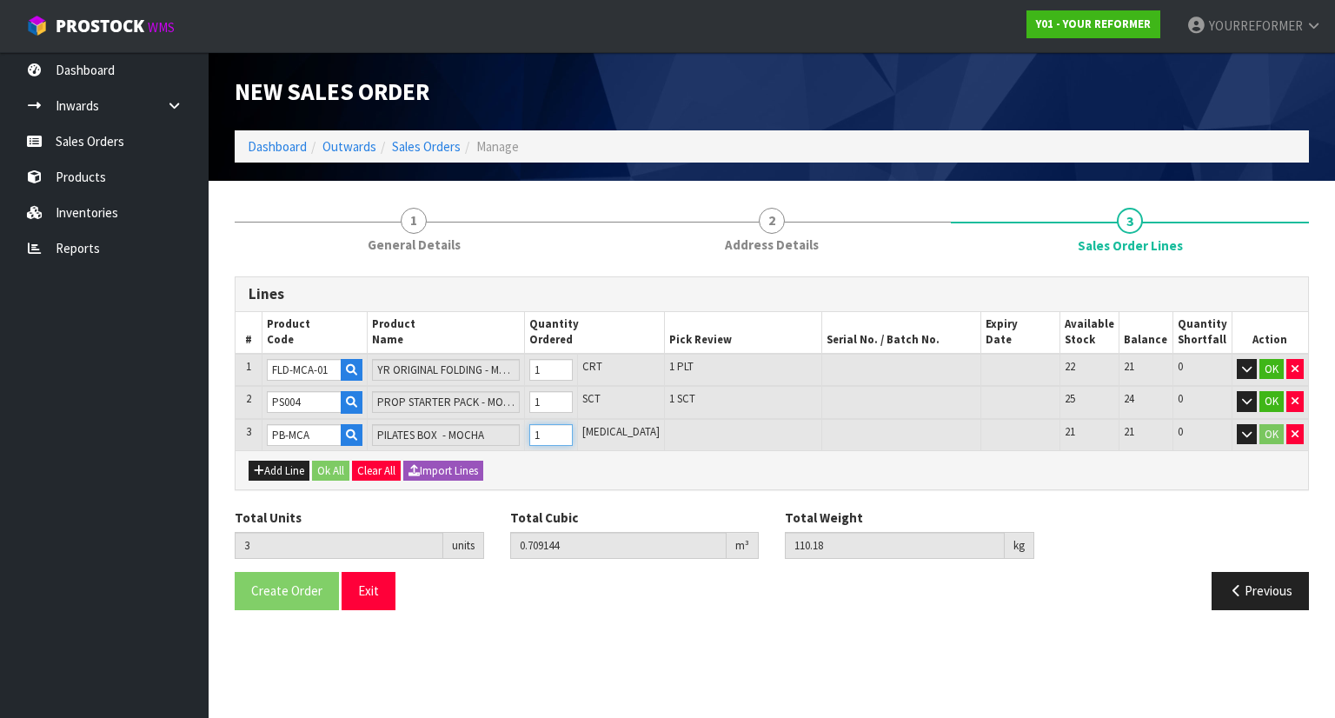
click at [572, 428] on input "1" at bounding box center [550, 435] width 43 height 22
click at [345, 477] on div "Add Line Ok All Clear All Import Lines" at bounding box center [772, 469] width 1073 height 39
click at [331, 470] on button "Ok All" at bounding box center [330, 471] width 37 height 21
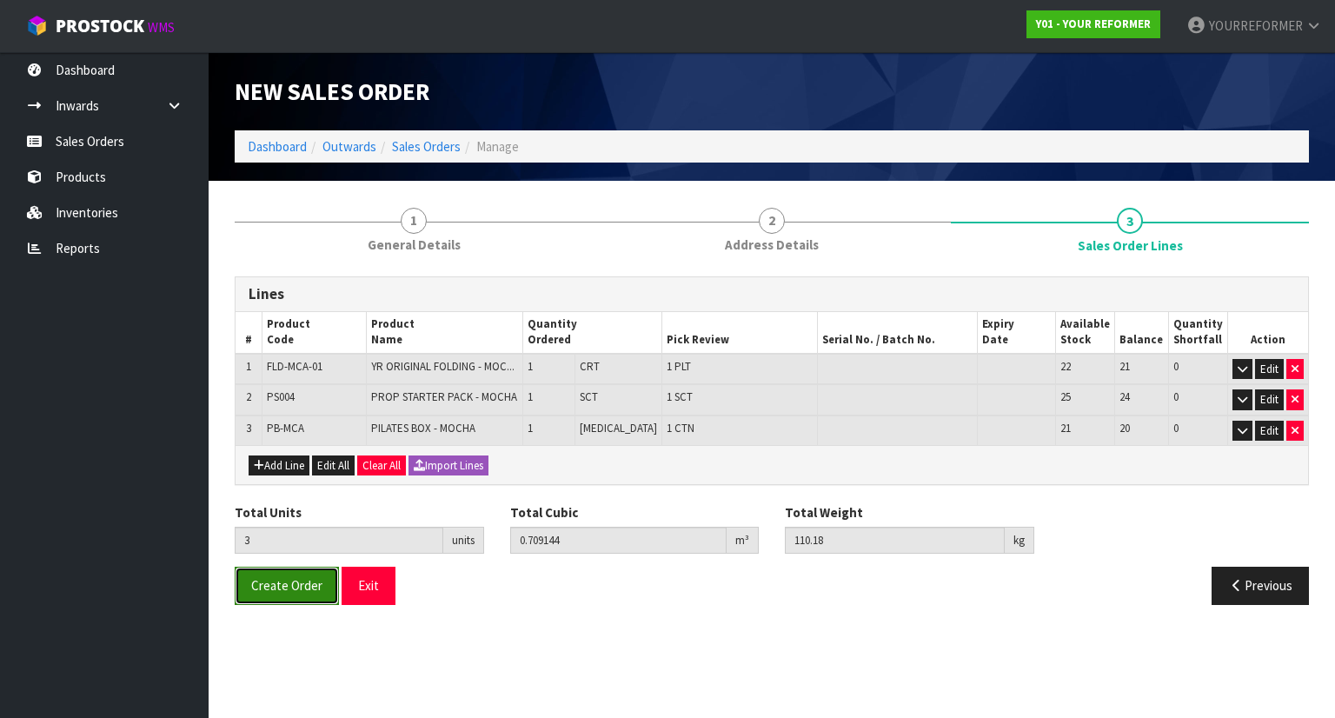
click at [289, 583] on span "Create Order" at bounding box center [286, 585] width 71 height 17
click at [612, 596] on div "Create Order Exit" at bounding box center [497, 585] width 550 height 37
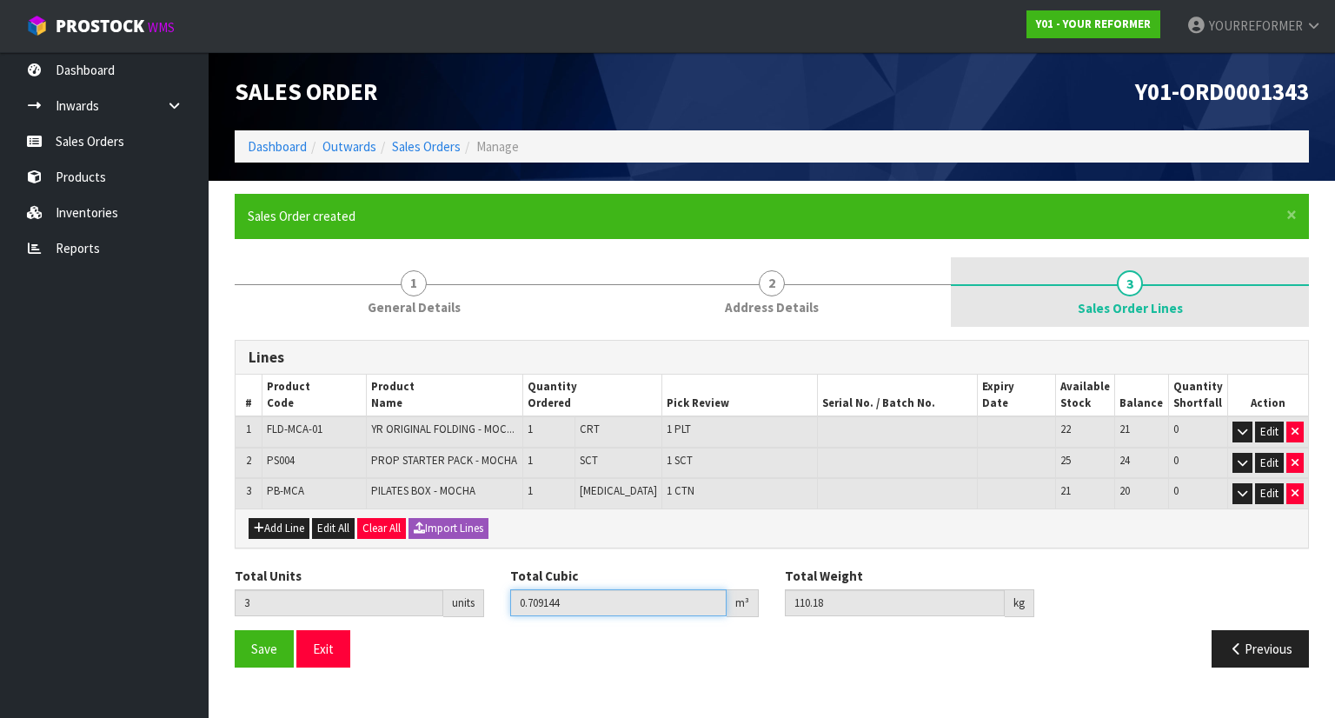
drag, startPoint x: 612, startPoint y: 596, endPoint x: 1116, endPoint y: 264, distance: 602.6
click at [1116, 264] on div "1 General Details 2 Address Details 3 Sales Order Lines Lines # Product Code Pr…" at bounding box center [772, 468] width 1075 height 423
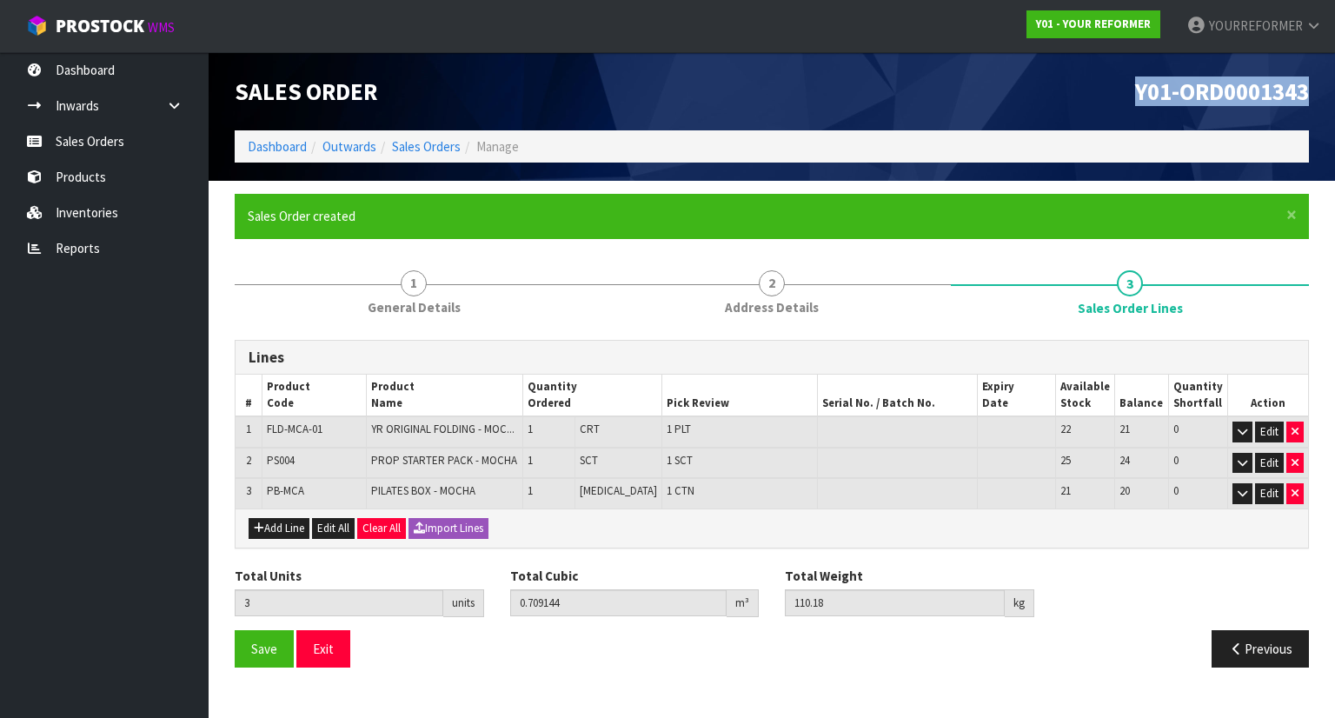
drag, startPoint x: 1311, startPoint y: 98, endPoint x: 1102, endPoint y: 91, distance: 209.7
click at [1102, 91] on div "Y01-ORD0001343" at bounding box center [1047, 91] width 550 height 78
copy span "Y01-ORD0001343"
click at [268, 526] on button "Add Line" at bounding box center [279, 528] width 61 height 21
type input "0"
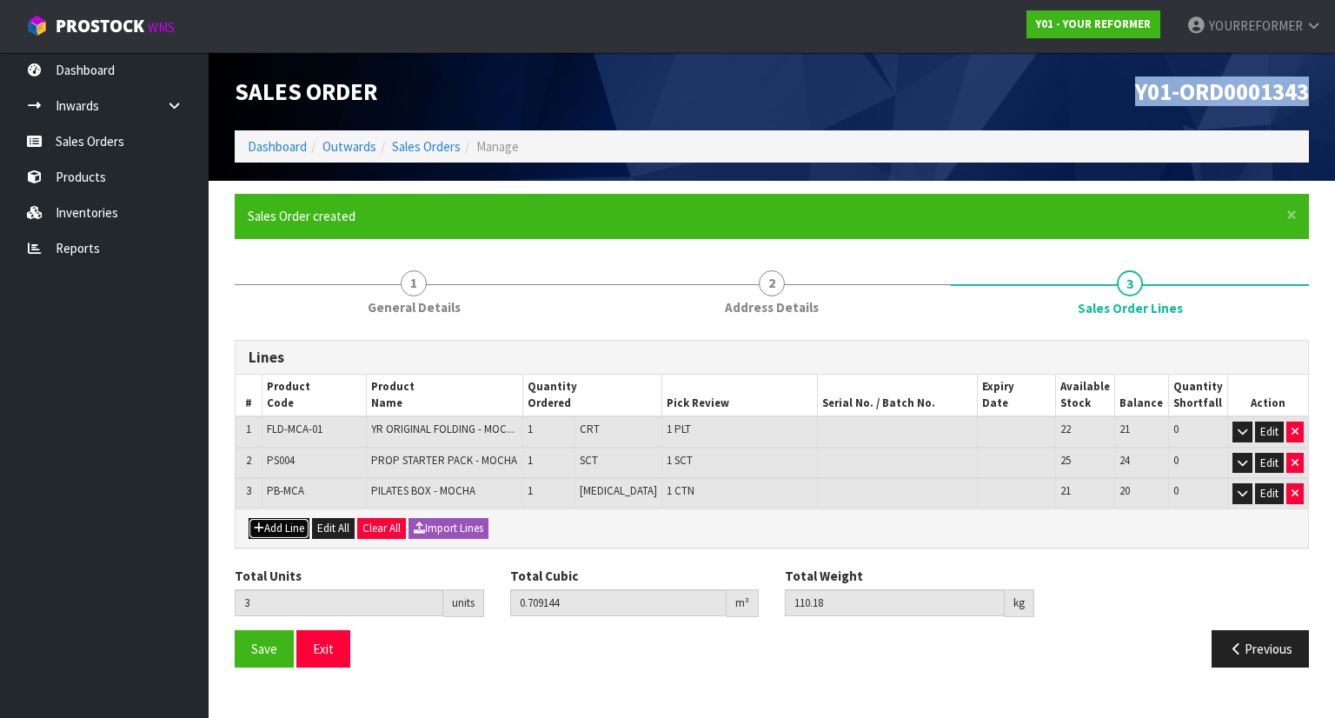
type input "0"
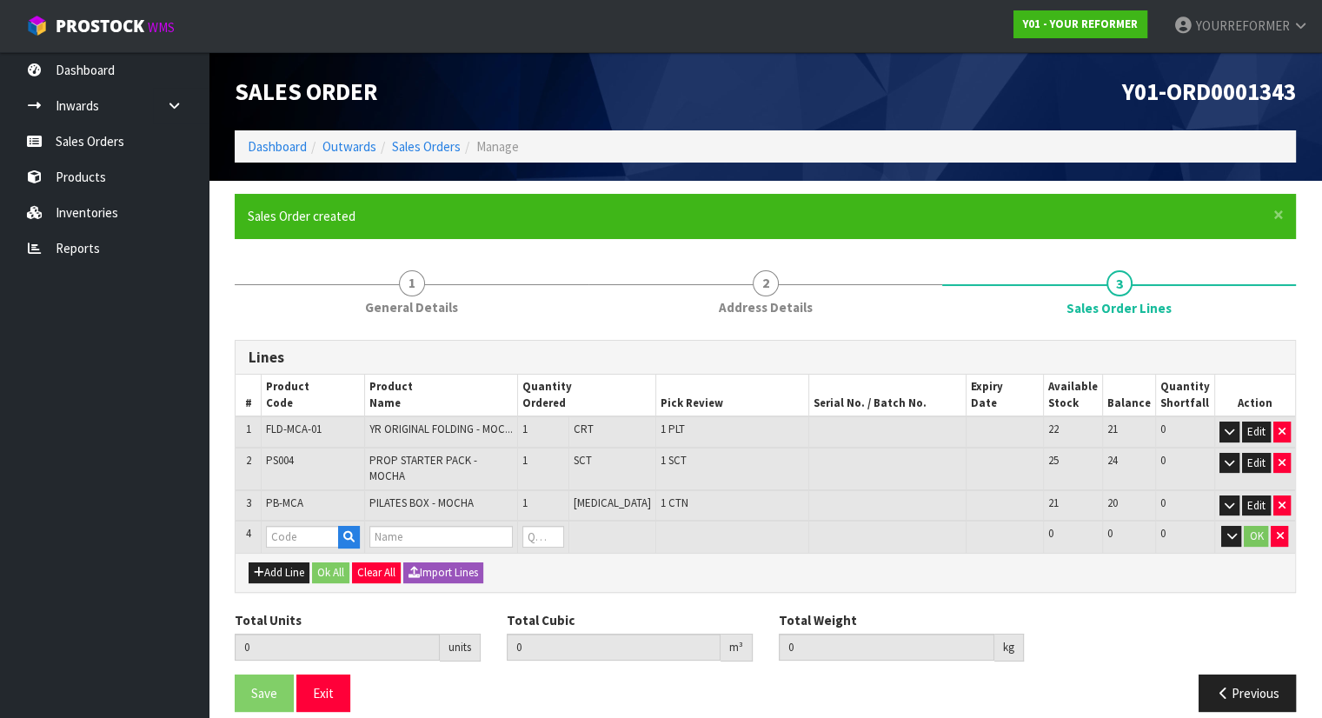
click at [365, 521] on td at bounding box center [313, 537] width 103 height 32
click at [355, 531] on icon "button" at bounding box center [348, 536] width 11 height 11
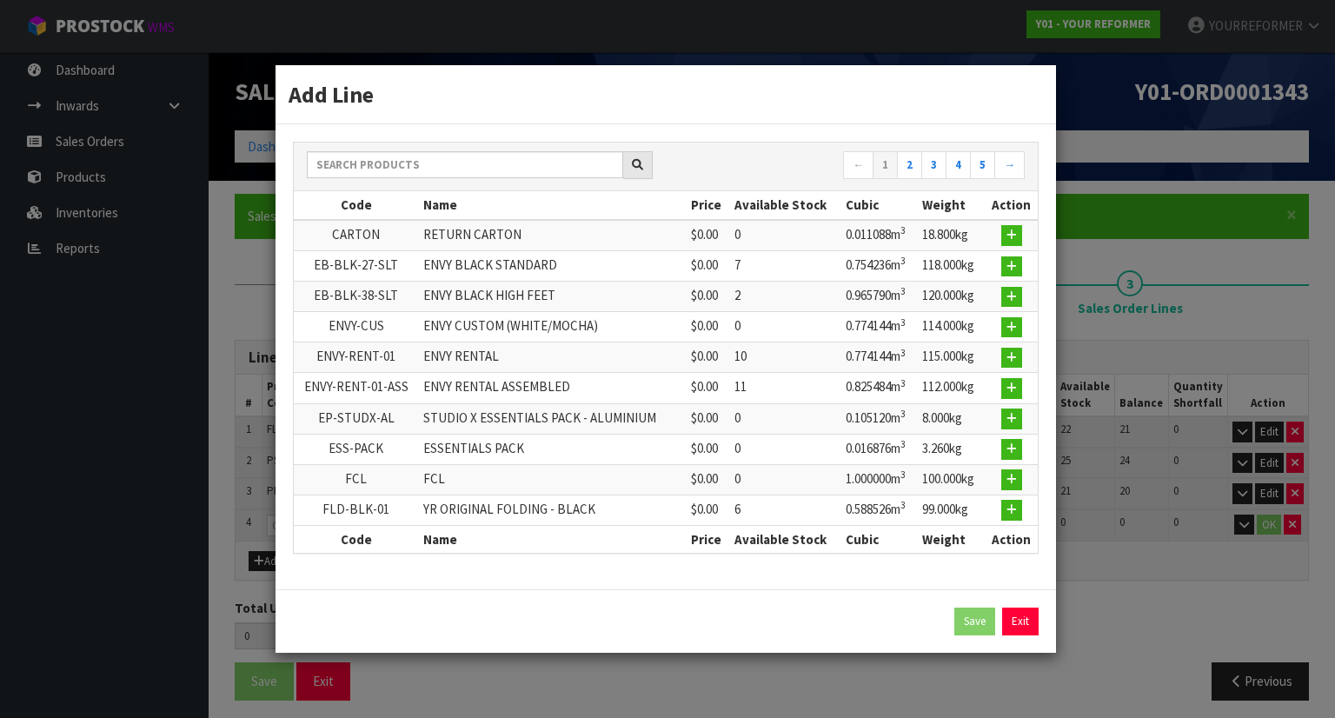
click at [430, 147] on div "← 1 2 3 4 5 → Code Name Price Available Stock Cubic Weight Action CARTON RETURN…" at bounding box center [666, 348] width 746 height 412
click at [434, 168] on input "text" at bounding box center [465, 164] width 316 height 27
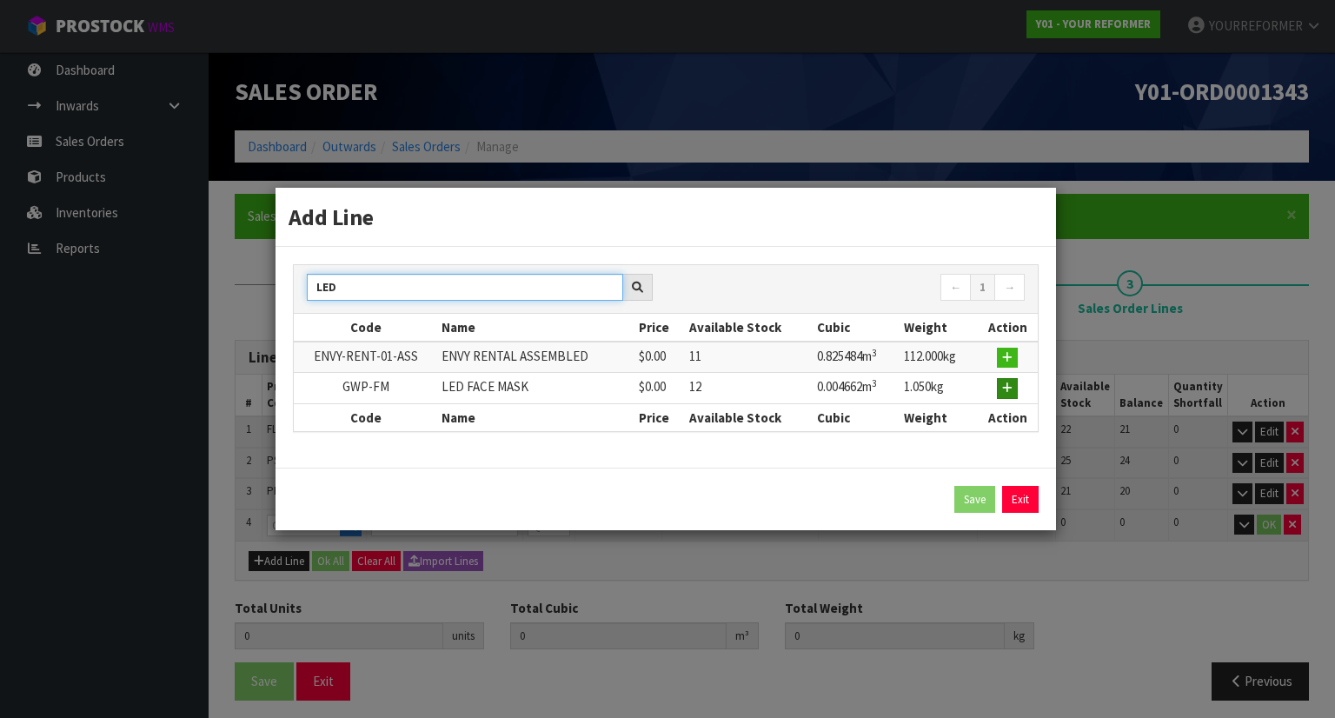
type input "LED"
click at [1009, 383] on icon "button" at bounding box center [1007, 388] width 10 height 11
type input "3"
type input "0.709144"
type input "110.18"
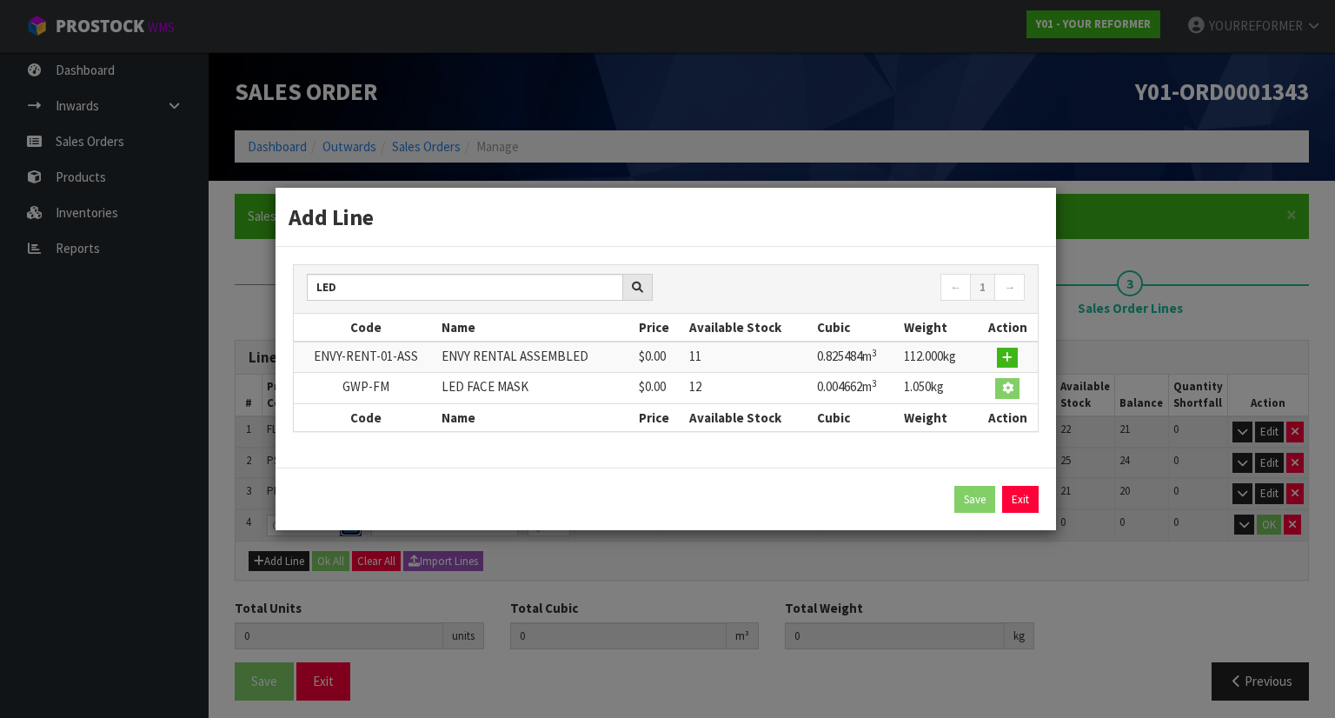
type input "GWP-FM"
type input "LED FACE MASK"
type input "0"
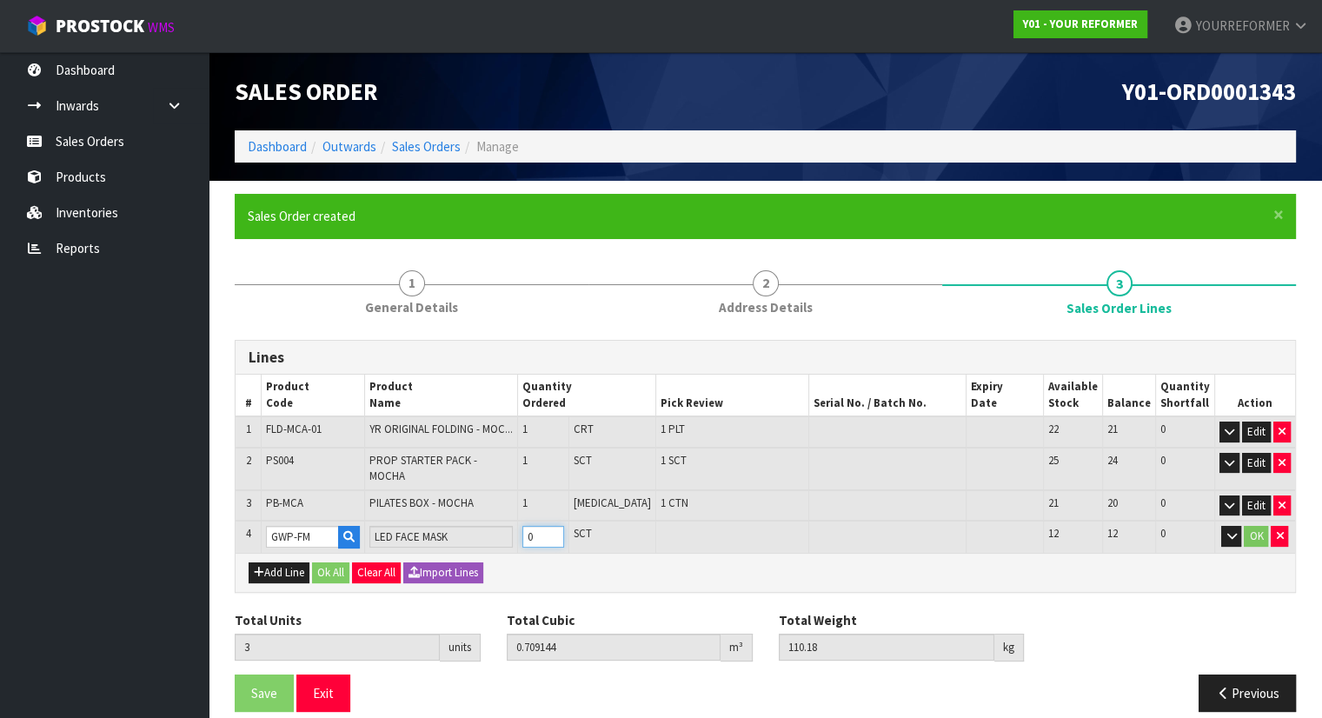
click at [564, 526] on input "0" at bounding box center [544, 537] width 42 height 22
type input "4"
type input "0.713806"
type input "111.23"
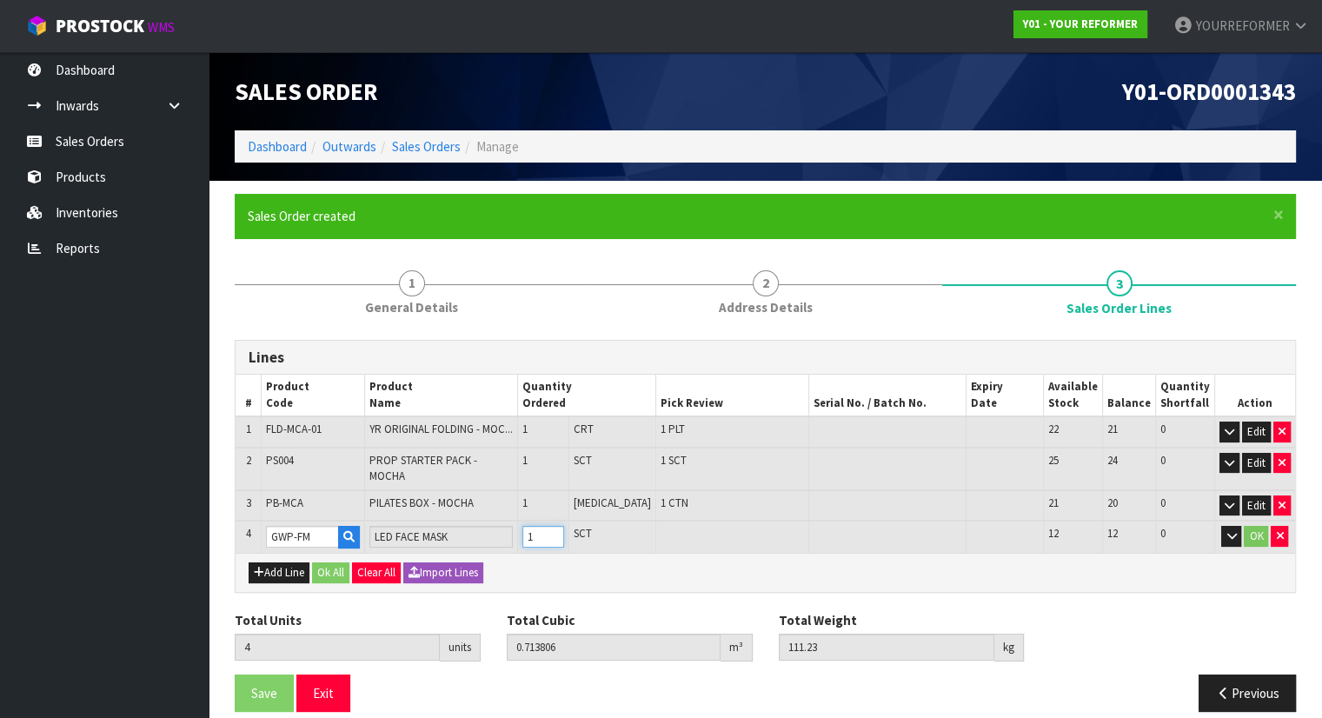
type input "1"
click at [564, 526] on input "1" at bounding box center [544, 537] width 42 height 22
click at [337, 563] on button "Ok All" at bounding box center [330, 573] width 37 height 21
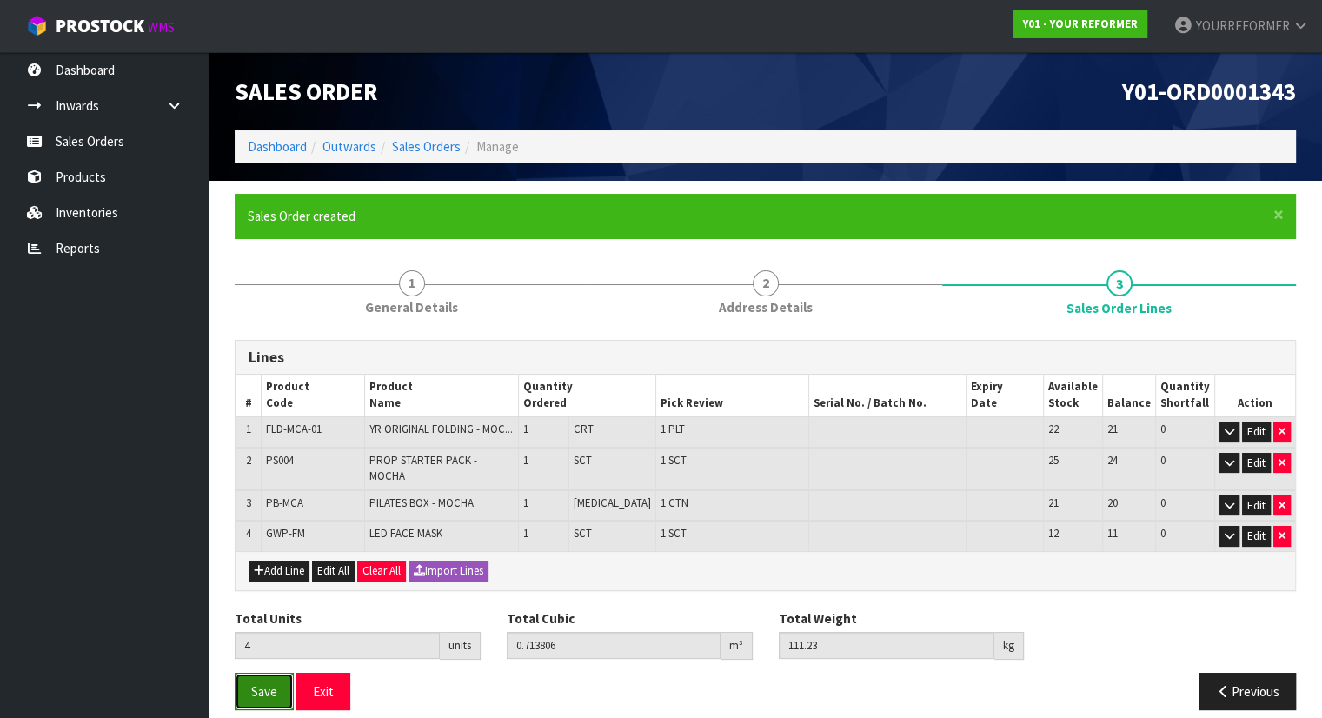
click at [267, 683] on span "Save" at bounding box center [264, 691] width 26 height 17
drag, startPoint x: 1251, startPoint y: 94, endPoint x: 1082, endPoint y: 65, distance: 172.0
click at [1082, 65] on div "Y01-ORD0001343" at bounding box center [1038, 91] width 544 height 78
copy span "Y01-ORD0001343"
click at [269, 683] on span "Save" at bounding box center [264, 691] width 26 height 17
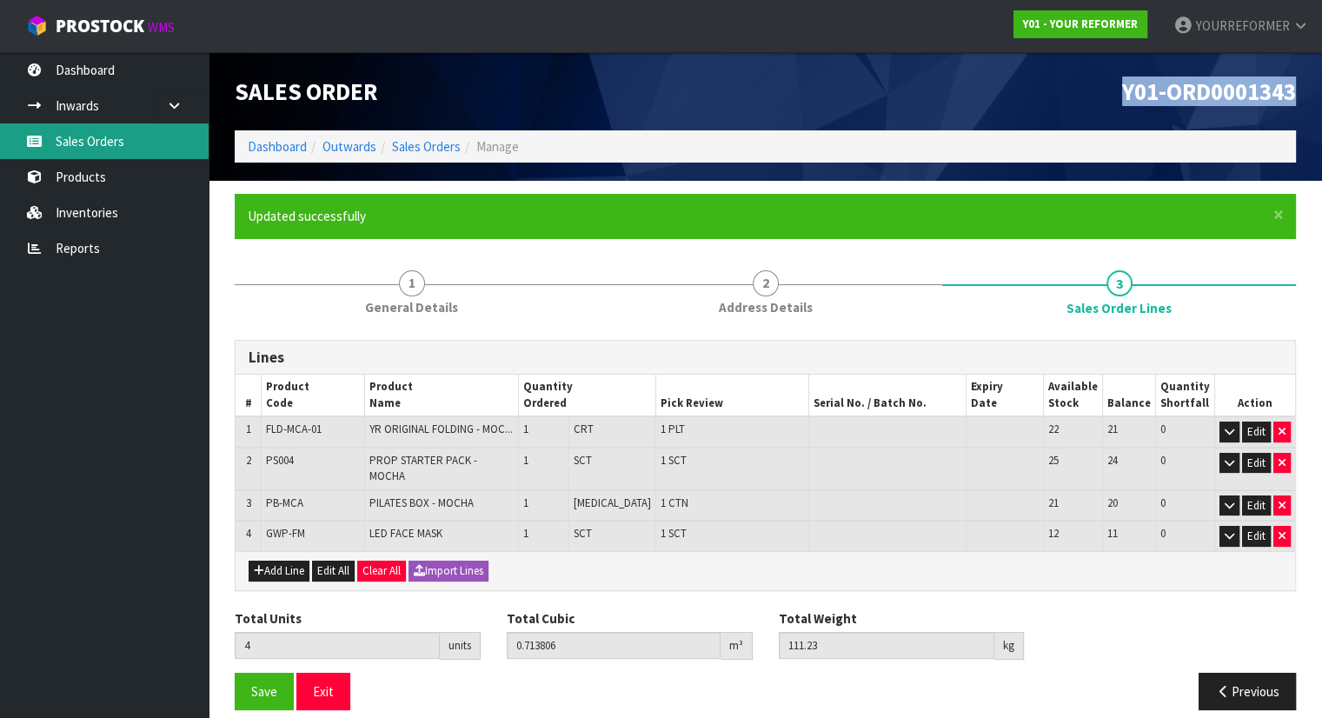
click at [152, 136] on link "Sales Orders" at bounding box center [104, 141] width 209 height 36
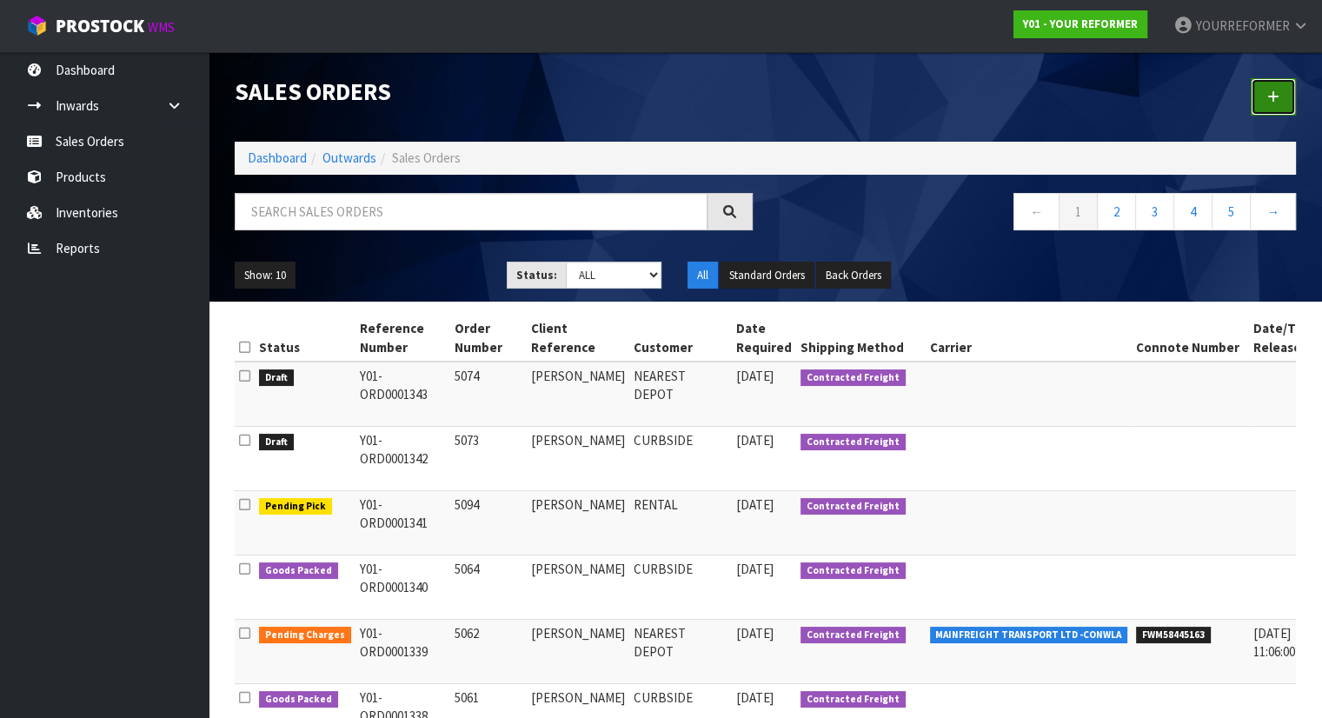
click at [1294, 84] on link at bounding box center [1273, 96] width 45 height 37
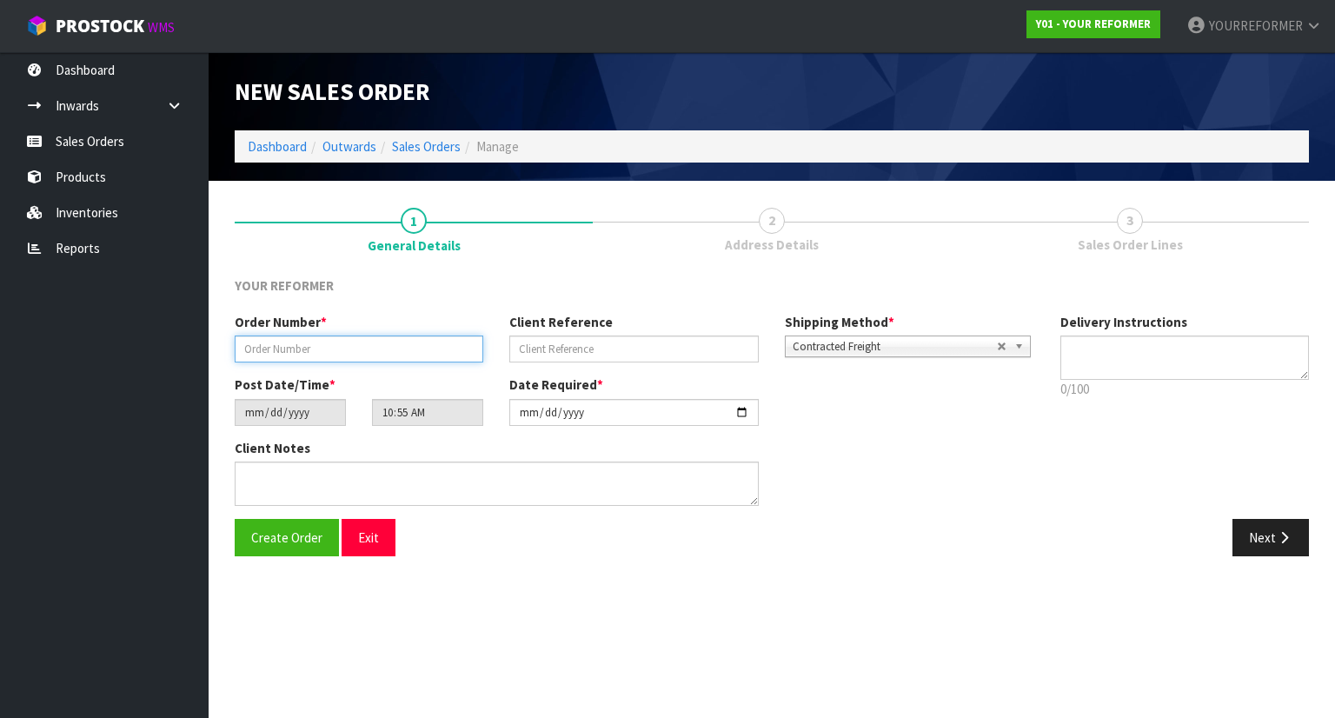
click at [403, 338] on input "text" at bounding box center [359, 349] width 249 height 27
paste input "5075"
type input "5075"
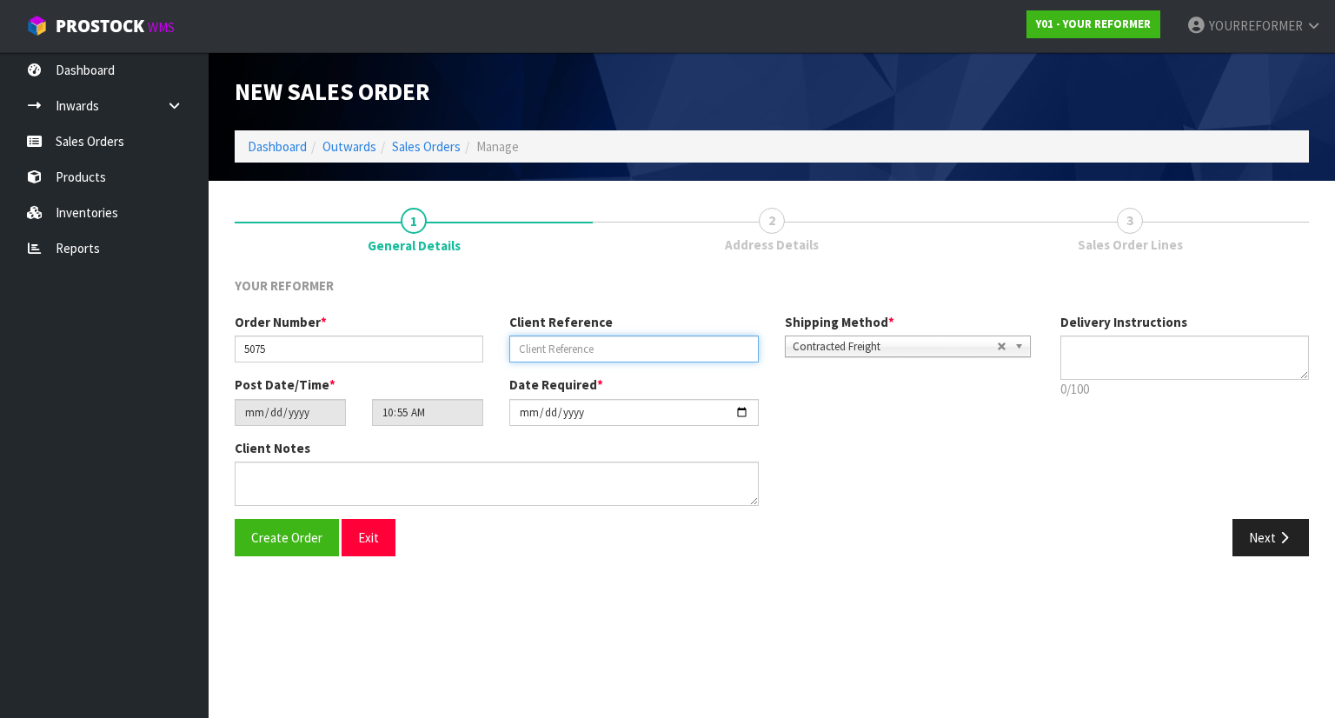
click at [617, 347] on input "text" at bounding box center [633, 349] width 249 height 27
paste input "[PERSON_NAME]"
type input "[PERSON_NAME]"
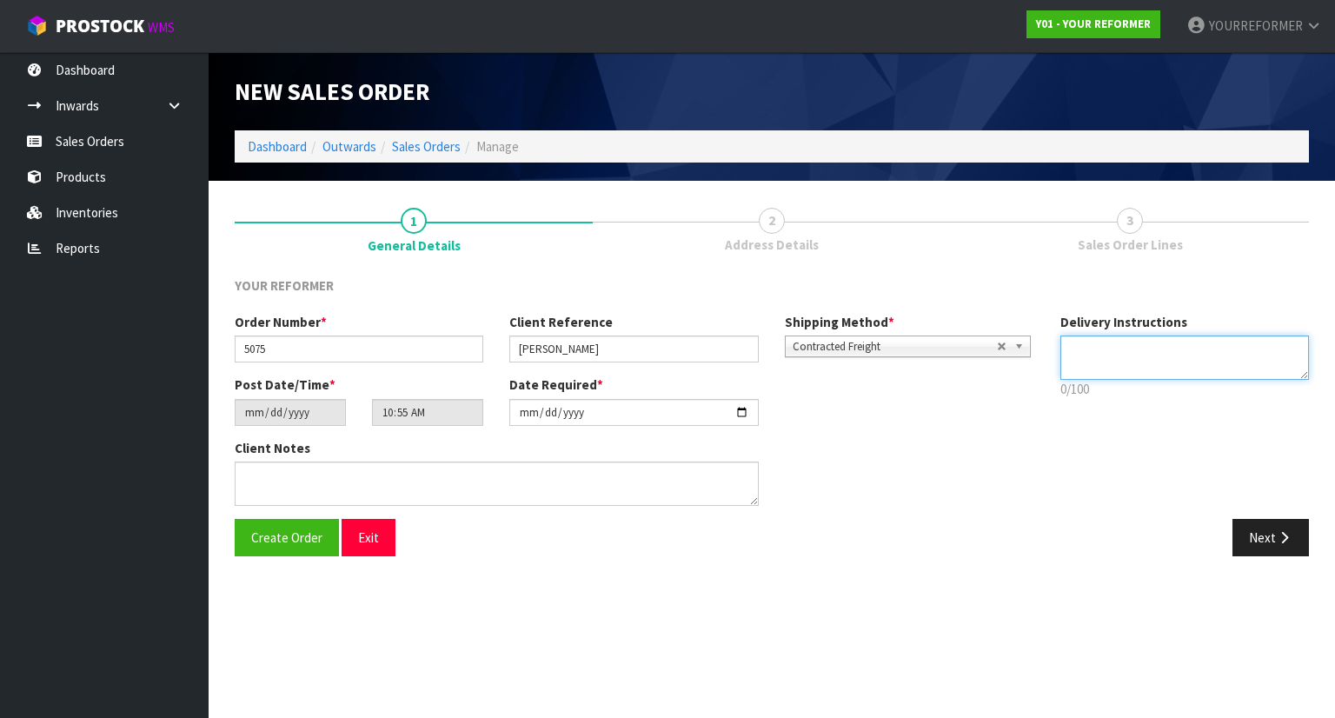
click at [1101, 353] on textarea at bounding box center [1186, 358] width 250 height 44
paste textarea "+64 22 373 2913"
type textarea "NEAREST DEPOT +64 22 373 2913"
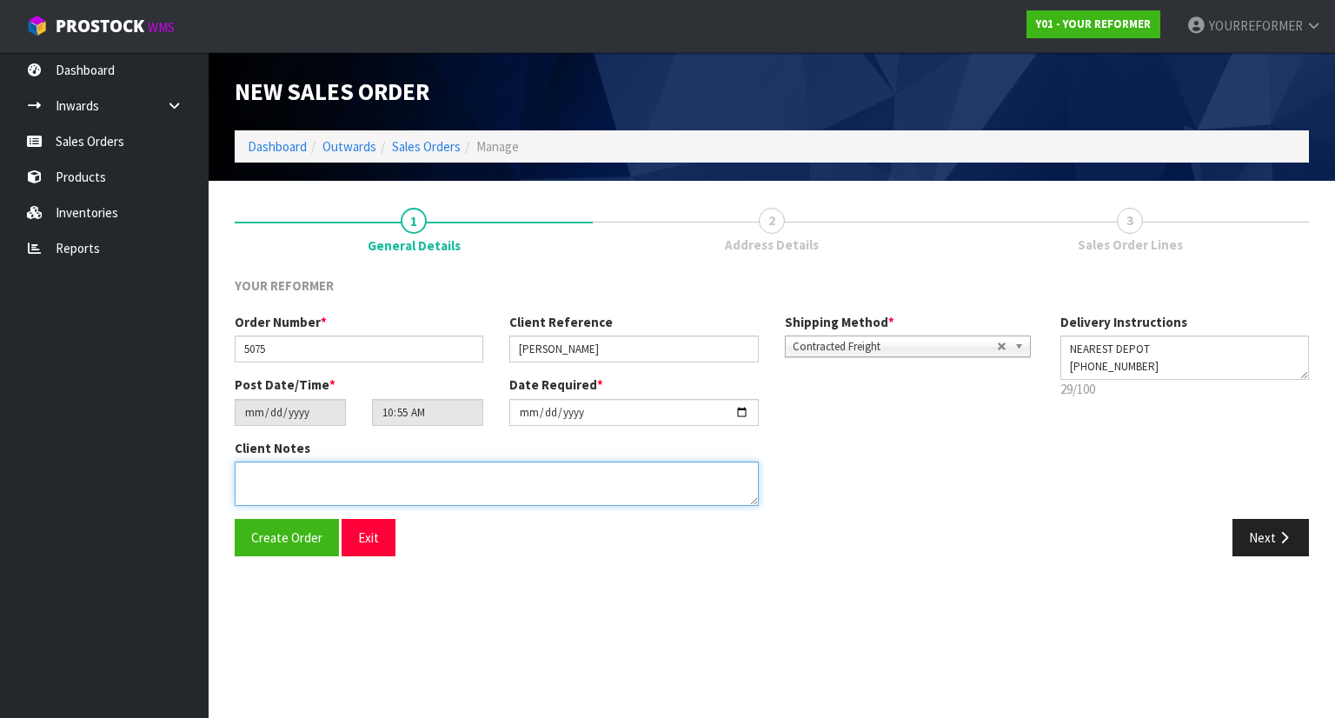
click at [438, 487] on textarea at bounding box center [497, 484] width 524 height 44
paste textarea "22 PIRIKA PL BOP PAPAMOA 3118 NEW ZEALAND +64 22 373 2913"
type textarea "22 PIRIKA PL BOP PAPAMOA 3118 NEW ZEALAND +64 22 373 2913"
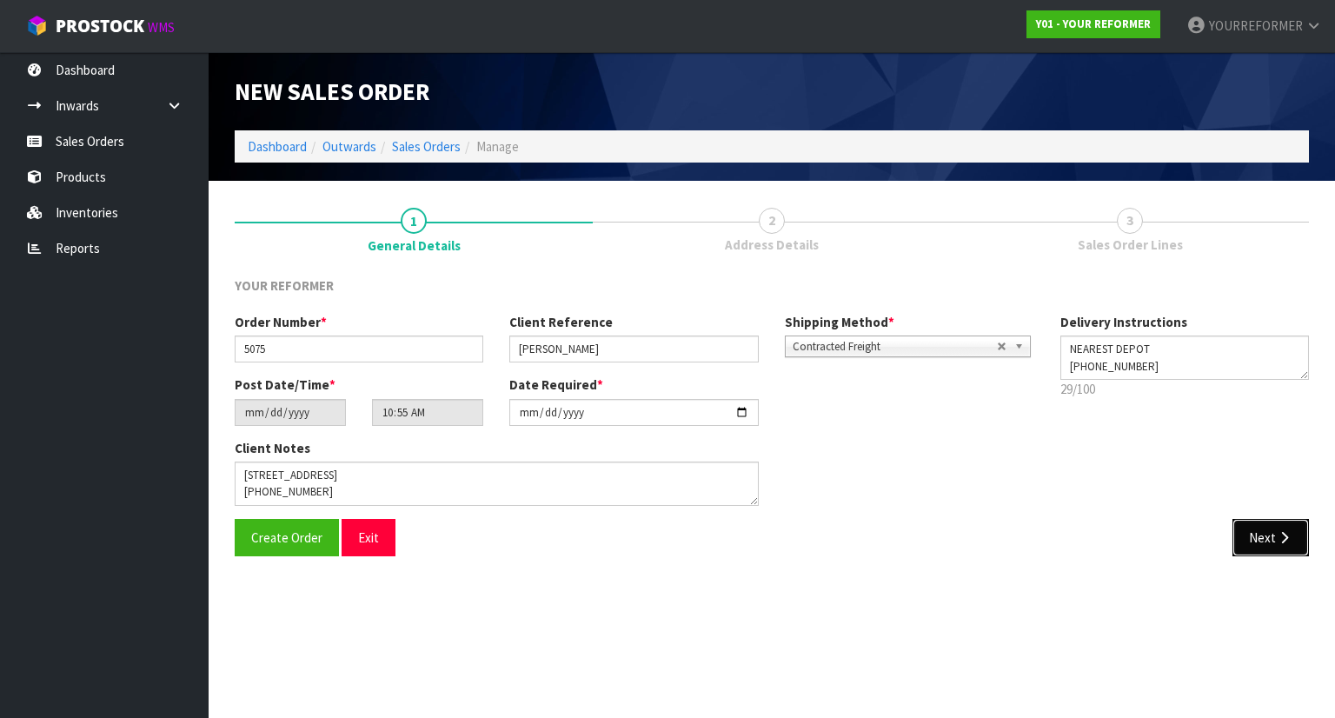
click at [1294, 537] on button "Next" at bounding box center [1271, 537] width 77 height 37
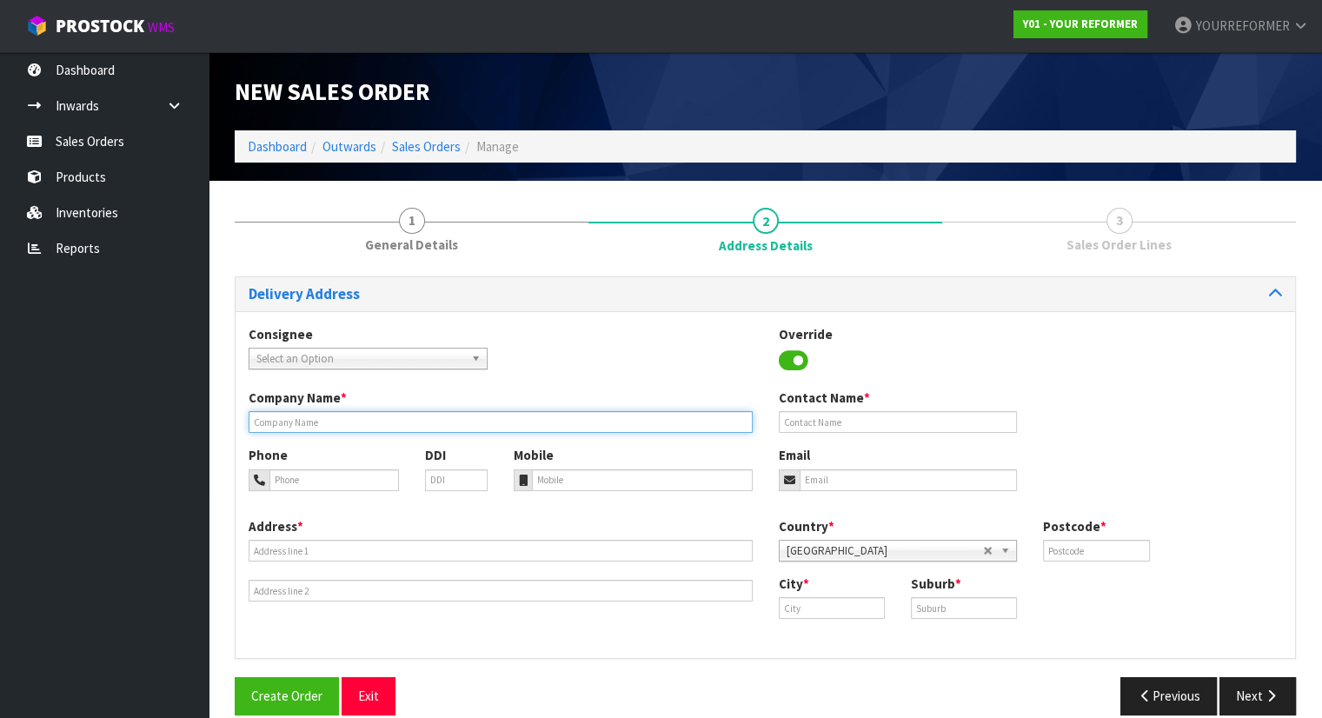
click at [350, 421] on input "text" at bounding box center [501, 422] width 504 height 22
paste input "[PERSON_NAME]"
type input "[PERSON_NAME]"
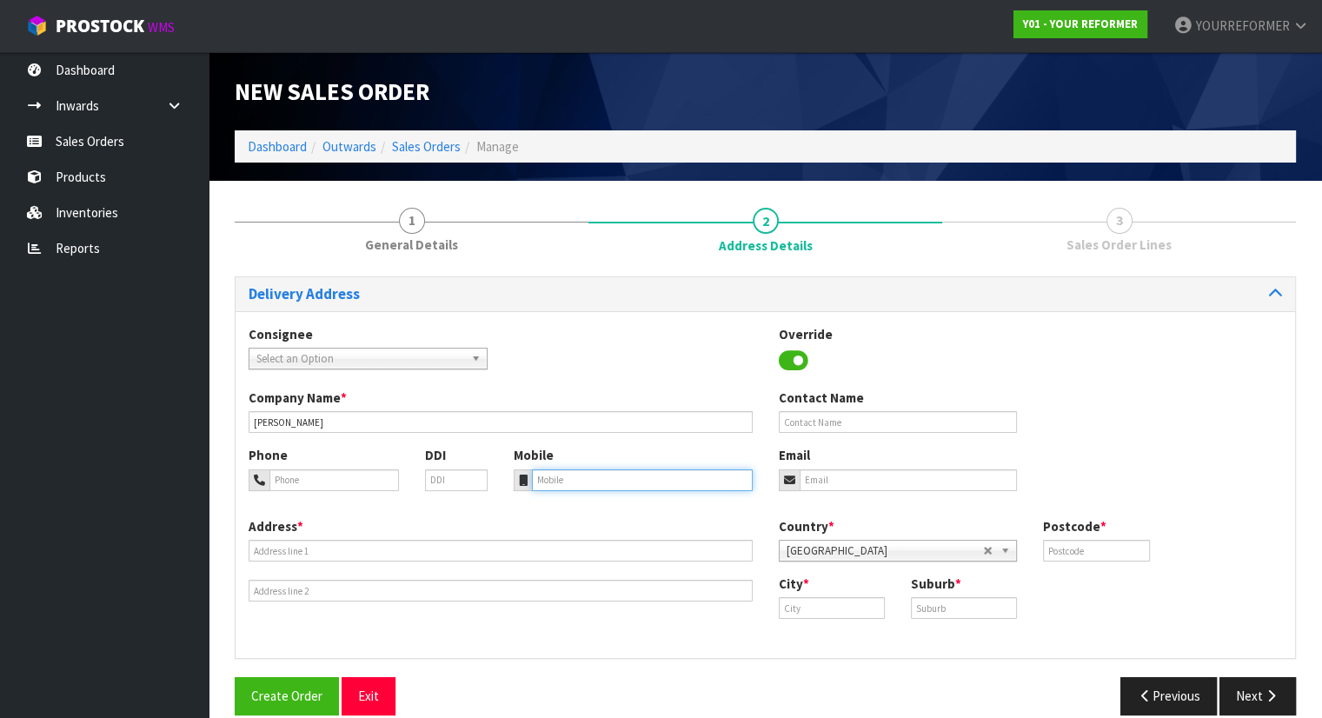
click at [588, 480] on input "tel" at bounding box center [642, 481] width 221 height 22
paste input "+64 22 373 2913"
type input "+64 22 373 2913"
click at [368, 536] on div "Address *" at bounding box center [501, 559] width 530 height 85
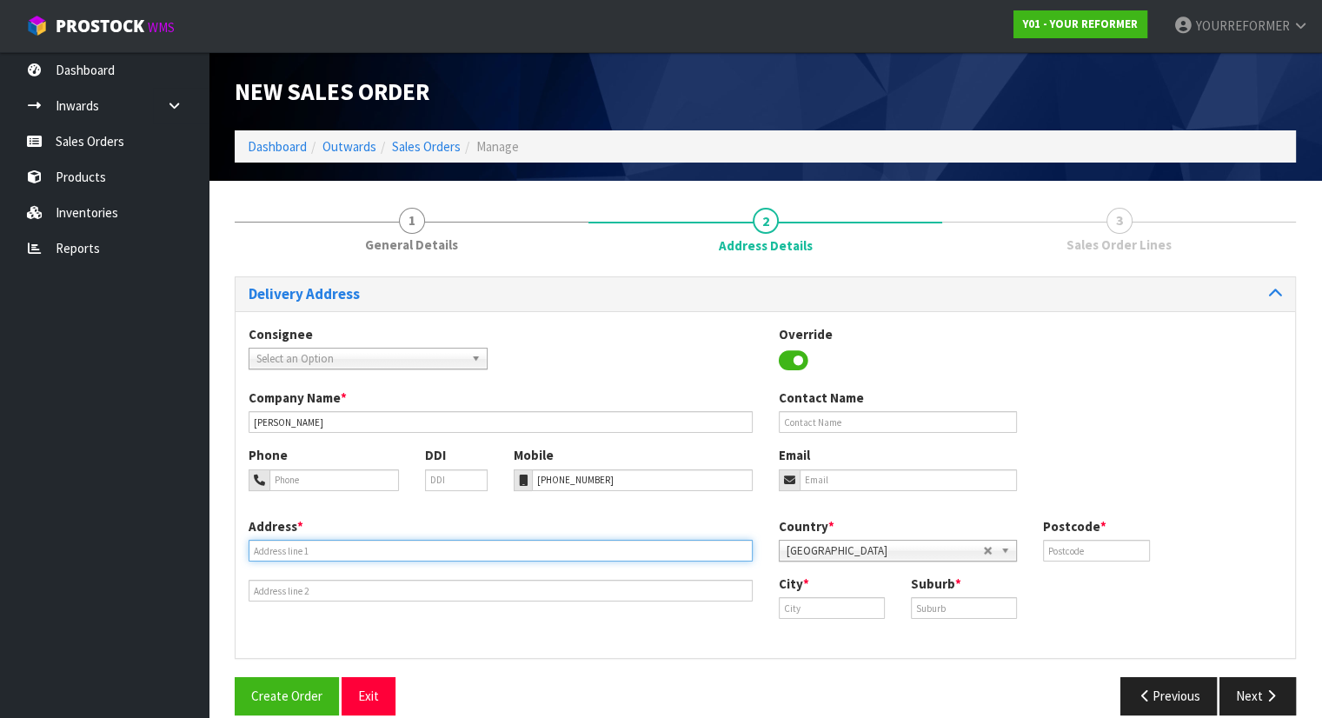
click at [363, 549] on input "text" at bounding box center [501, 551] width 504 height 22
paste input "22 PIRIKA PL BOP PAPAMOA 3118 NEW ZEALAND"
type input "22 PIRIKA PL BOP PAPAMOA 3118 NEW ZEALAND"
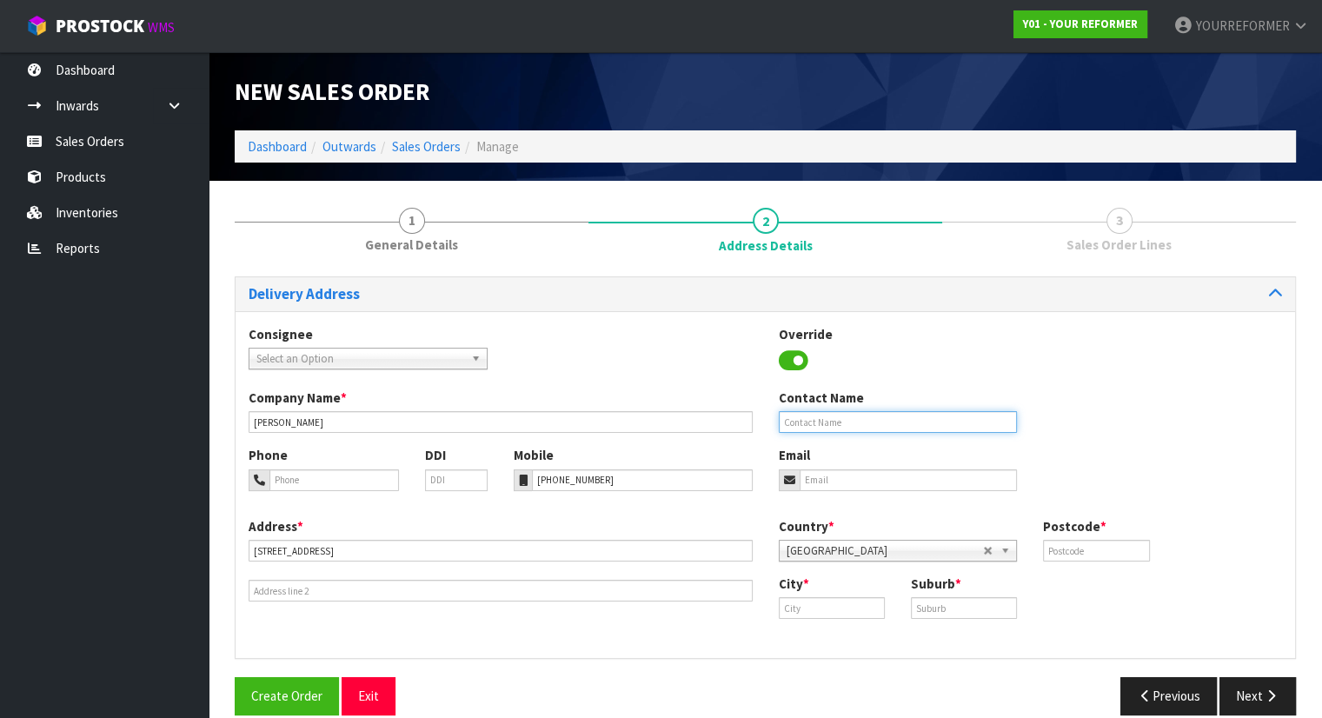
click at [838, 424] on input "text" at bounding box center [898, 422] width 239 height 22
paste input "[PERSON_NAME]"
type input "[PERSON_NAME]"
click at [860, 491] on div "Phone DDI Mobile +64 22 373 2913 Email" at bounding box center [766, 481] width 1060 height 70
click at [866, 484] on input "email" at bounding box center [909, 481] width 218 height 22
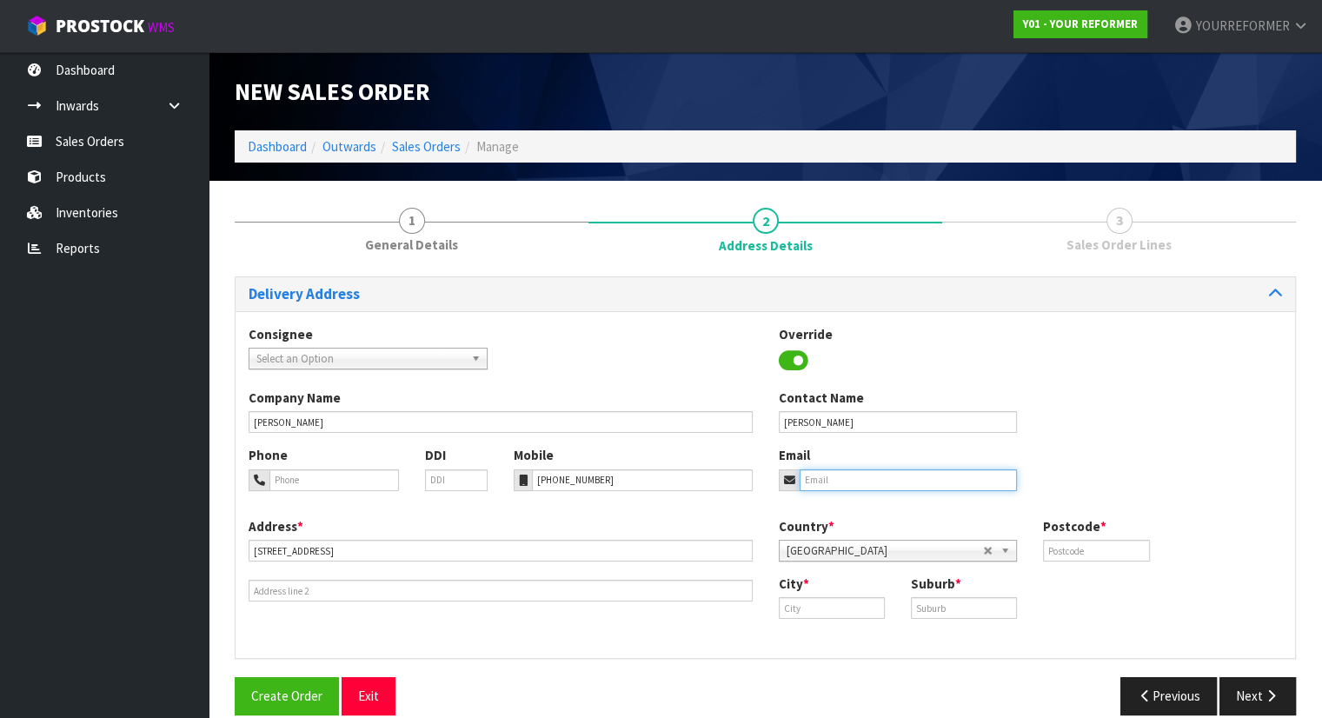
paste input "dani.nikora@gmail.com"
type input "dani.nikora@gmail.com"
click at [1085, 549] on input "text" at bounding box center [1096, 551] width 106 height 22
type input "00"
click at [798, 607] on input "text" at bounding box center [832, 608] width 106 height 22
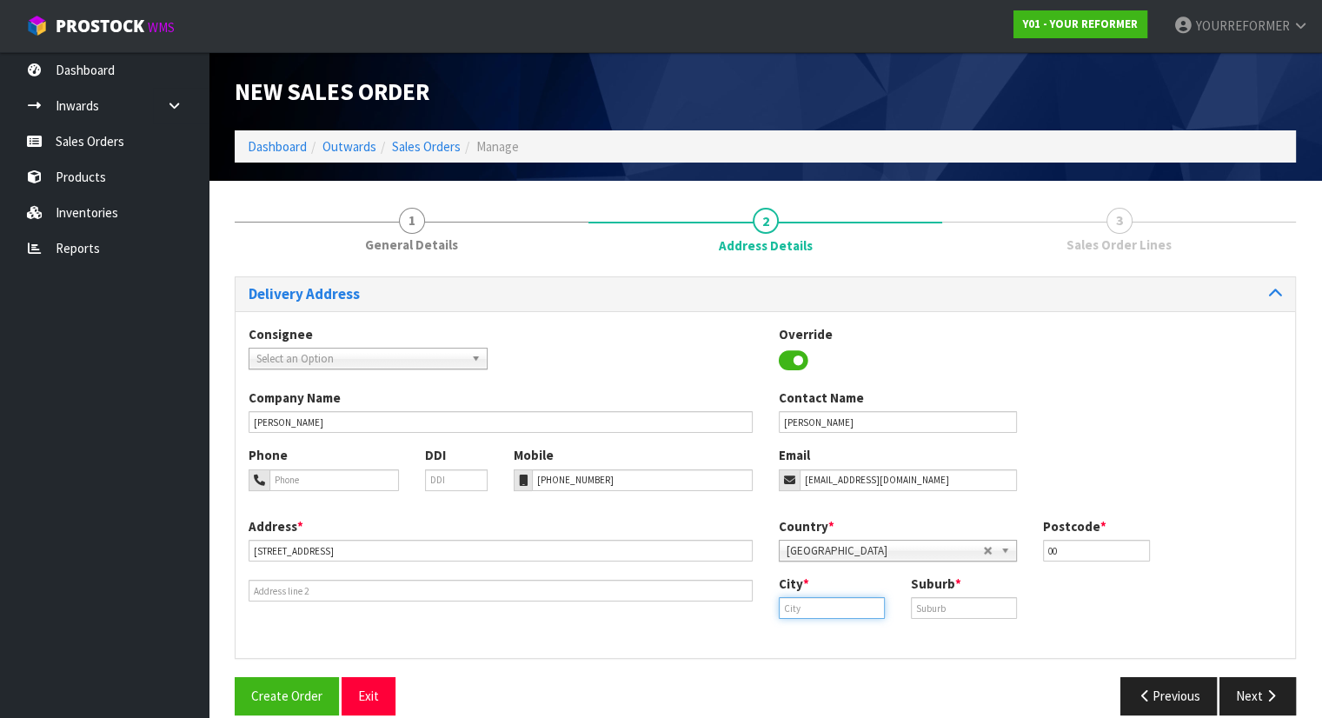
paste input "Papamoa"
type input "Papamoa"
click at [983, 614] on input "text" at bounding box center [964, 608] width 106 height 22
paste input "BOP"
type input "BOP"
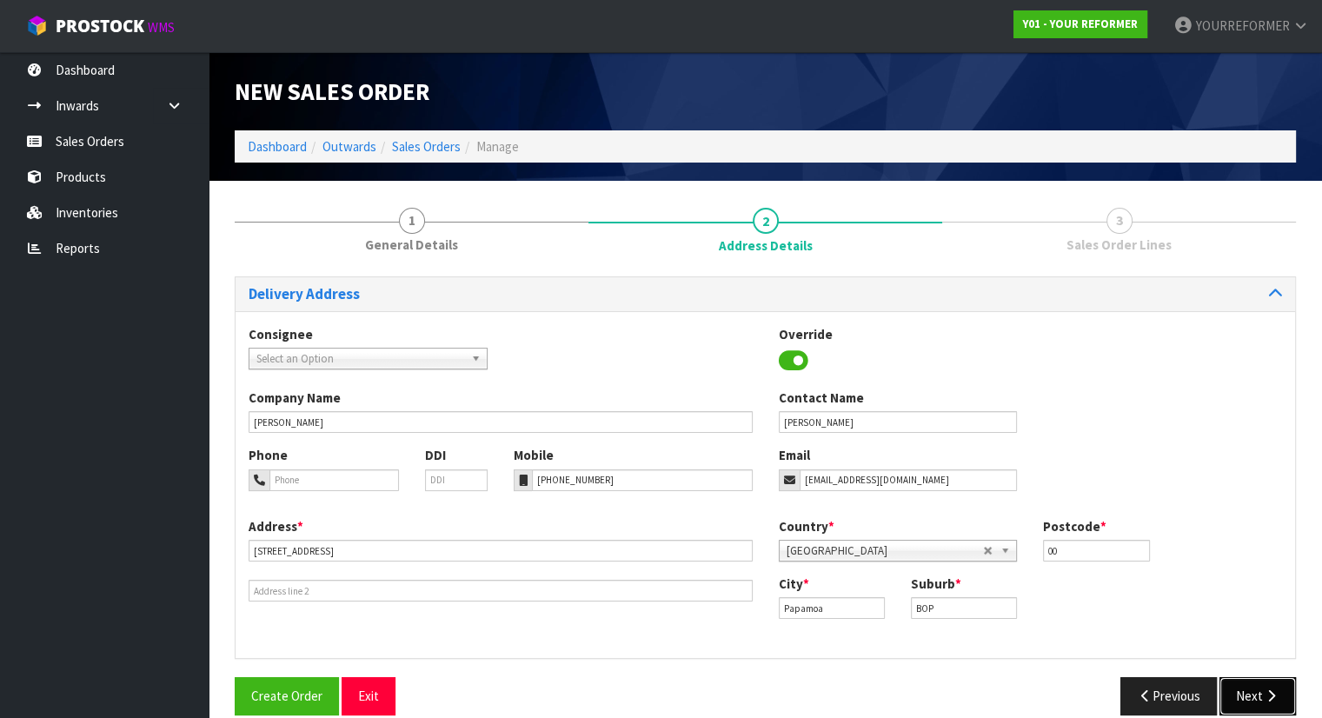
click at [1252, 690] on button "Next" at bounding box center [1258, 695] width 77 height 37
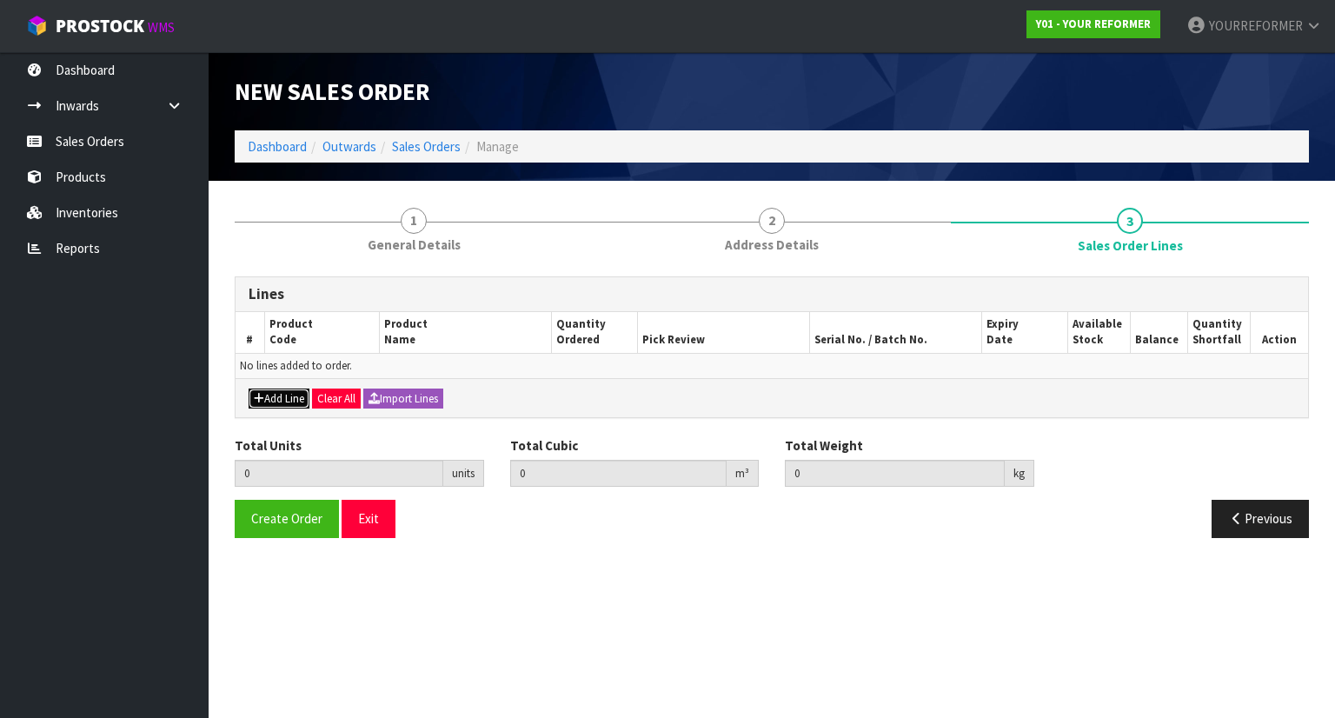
click at [254, 394] on icon "button" at bounding box center [259, 398] width 10 height 11
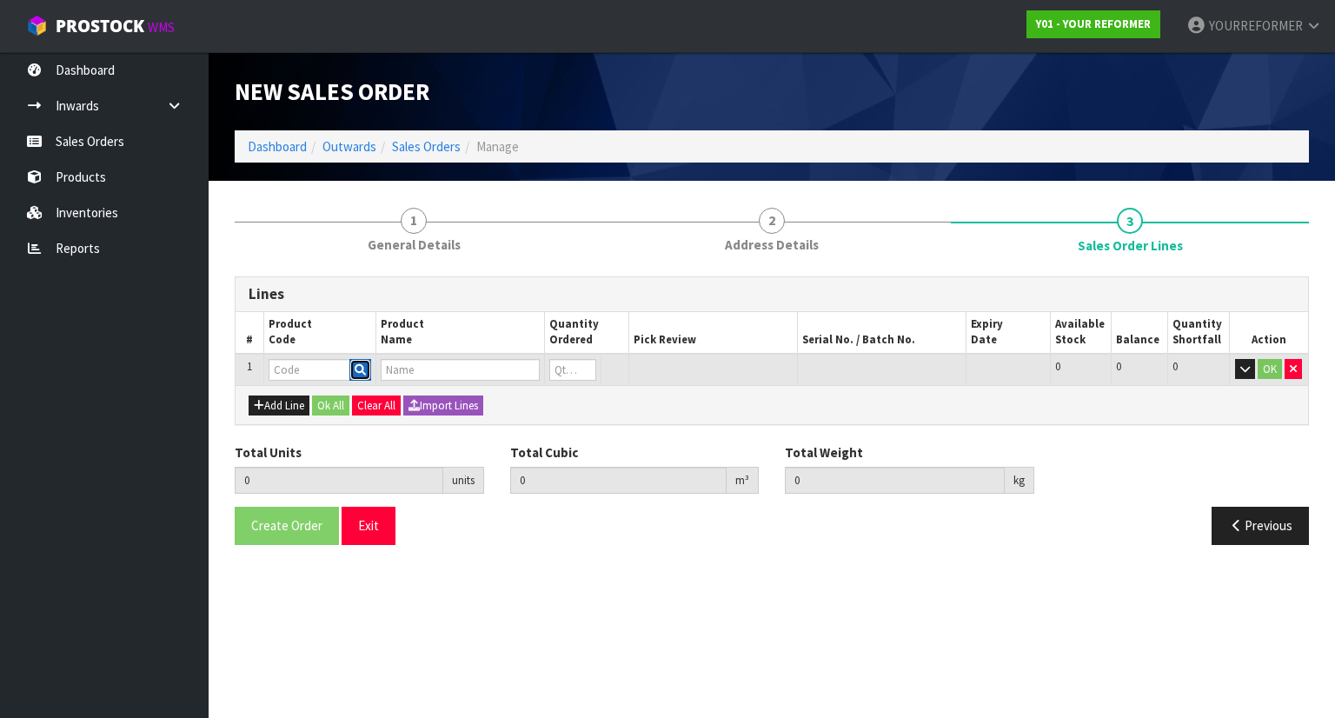
click at [356, 364] on icon "button" at bounding box center [360, 369] width 11 height 11
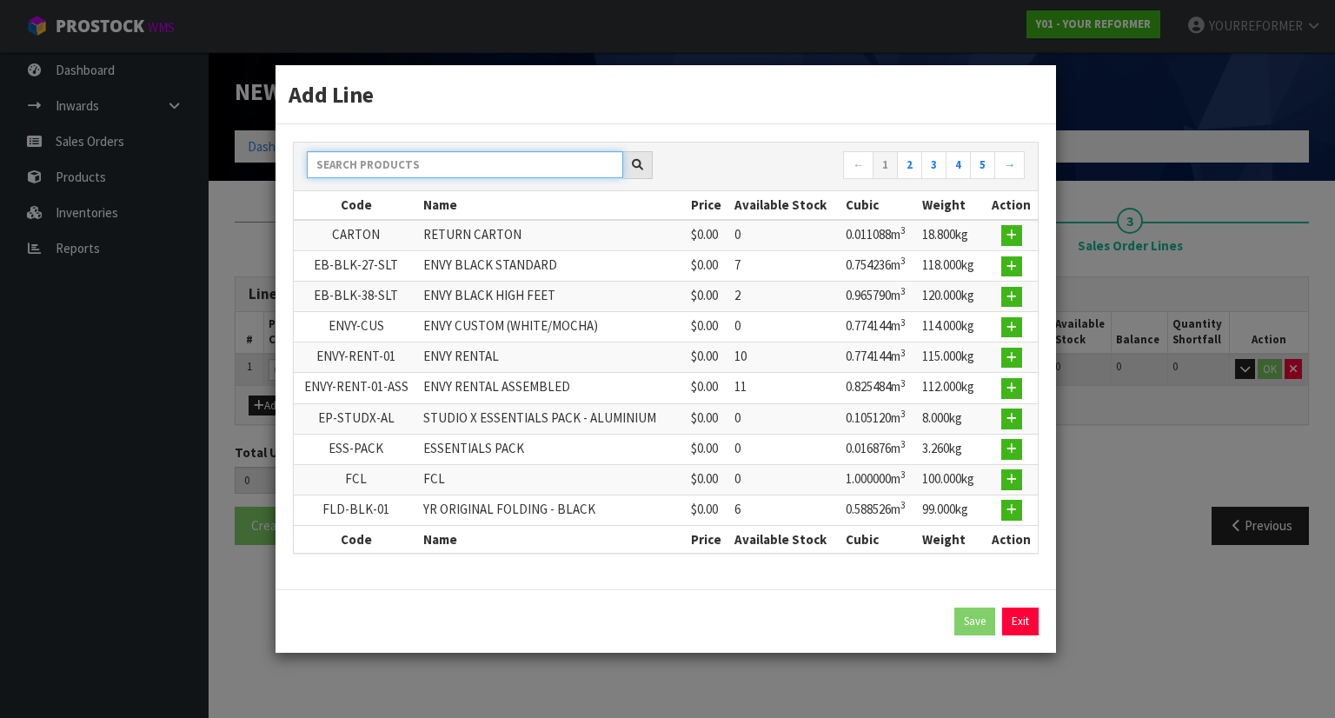
click at [390, 162] on input "text" at bounding box center [465, 164] width 316 height 27
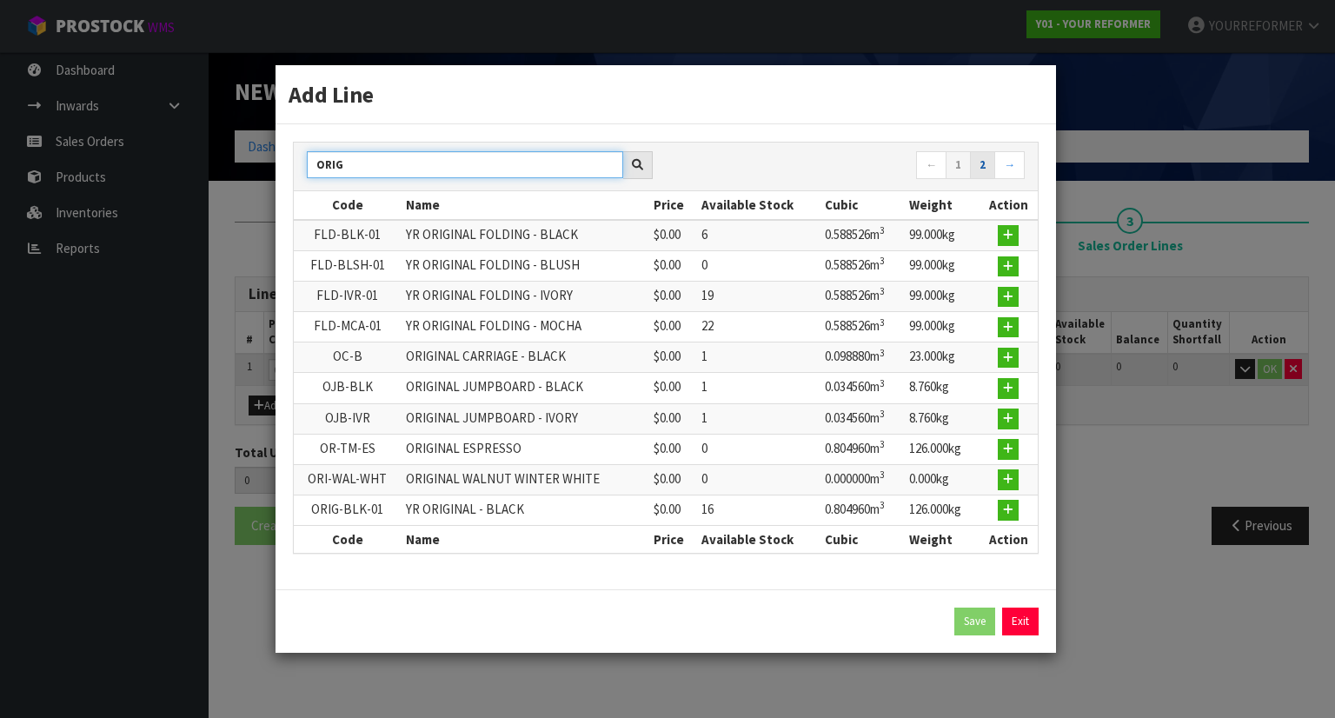
type input "ORIG"
click at [988, 174] on link "2" at bounding box center [982, 165] width 25 height 28
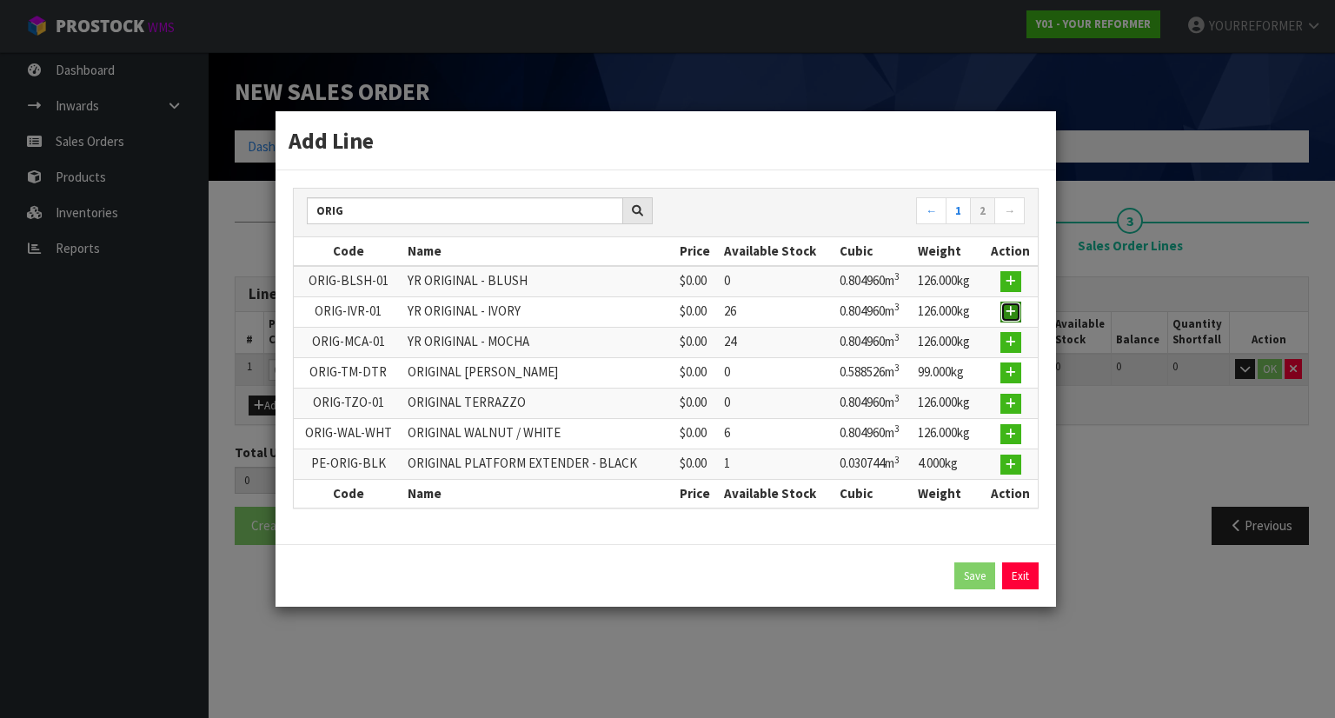
click at [1012, 314] on icon "button" at bounding box center [1011, 311] width 10 height 11
type input "0.000000"
type input "0.000"
type input "ORIG-IVR-01"
type input "YR ORIGINAL - IVORY"
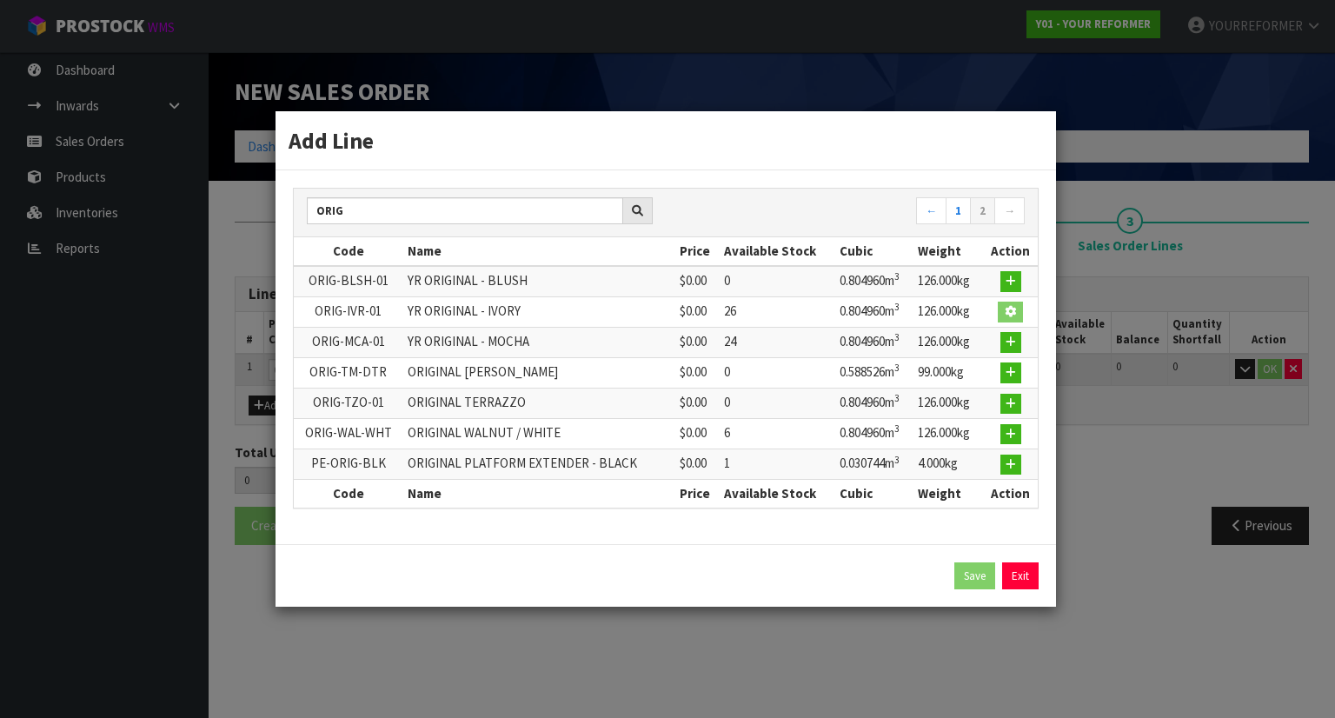
type input "0"
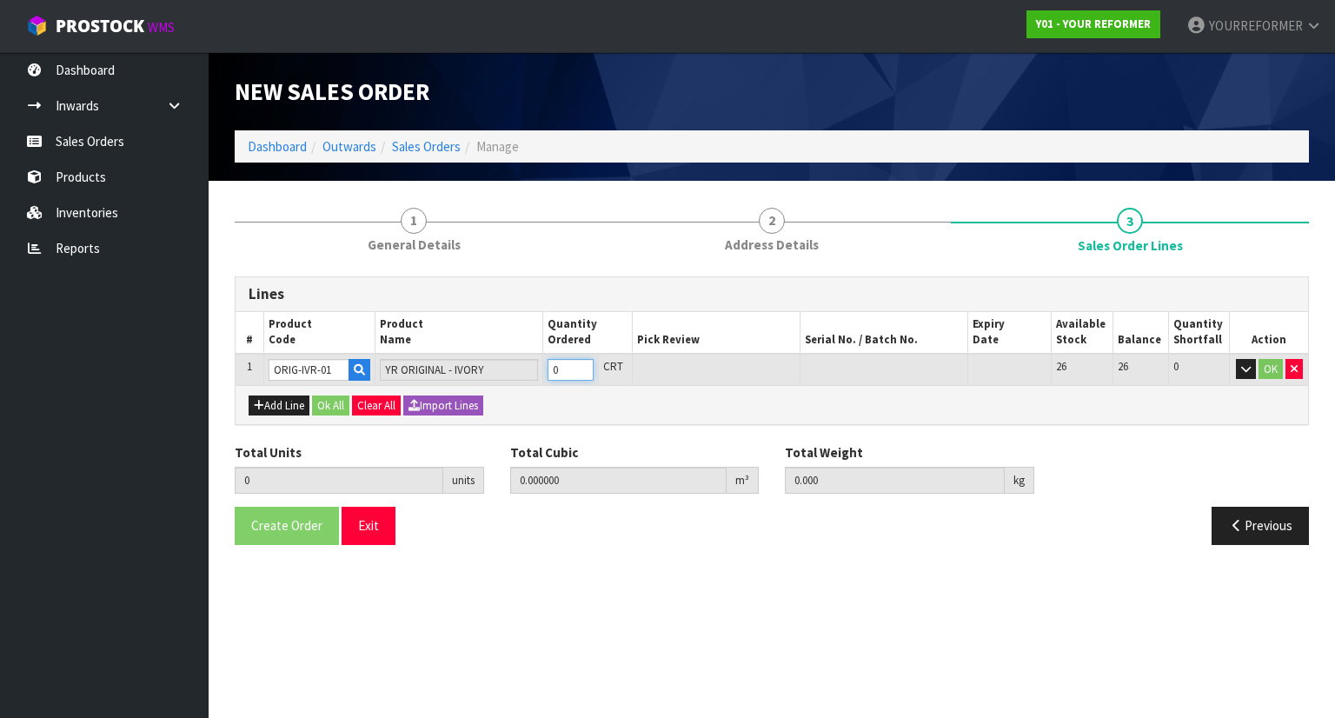
type input "1"
type input "0.80496"
type input "126"
type input "1"
click at [584, 365] on input "1" at bounding box center [571, 370] width 46 height 22
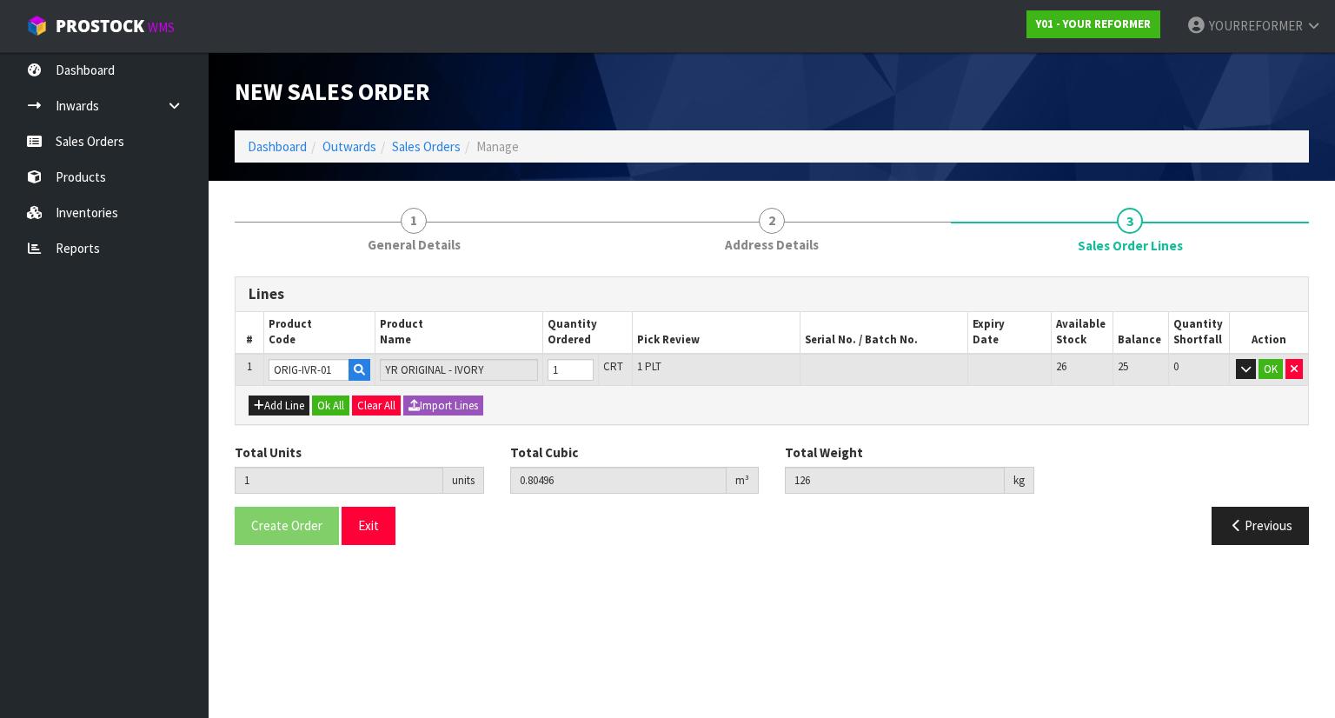
click at [292, 387] on div "Add Line Ok All Clear All Import Lines" at bounding box center [772, 404] width 1073 height 39
click at [293, 412] on button "Add Line" at bounding box center [279, 406] width 61 height 21
type input "0"
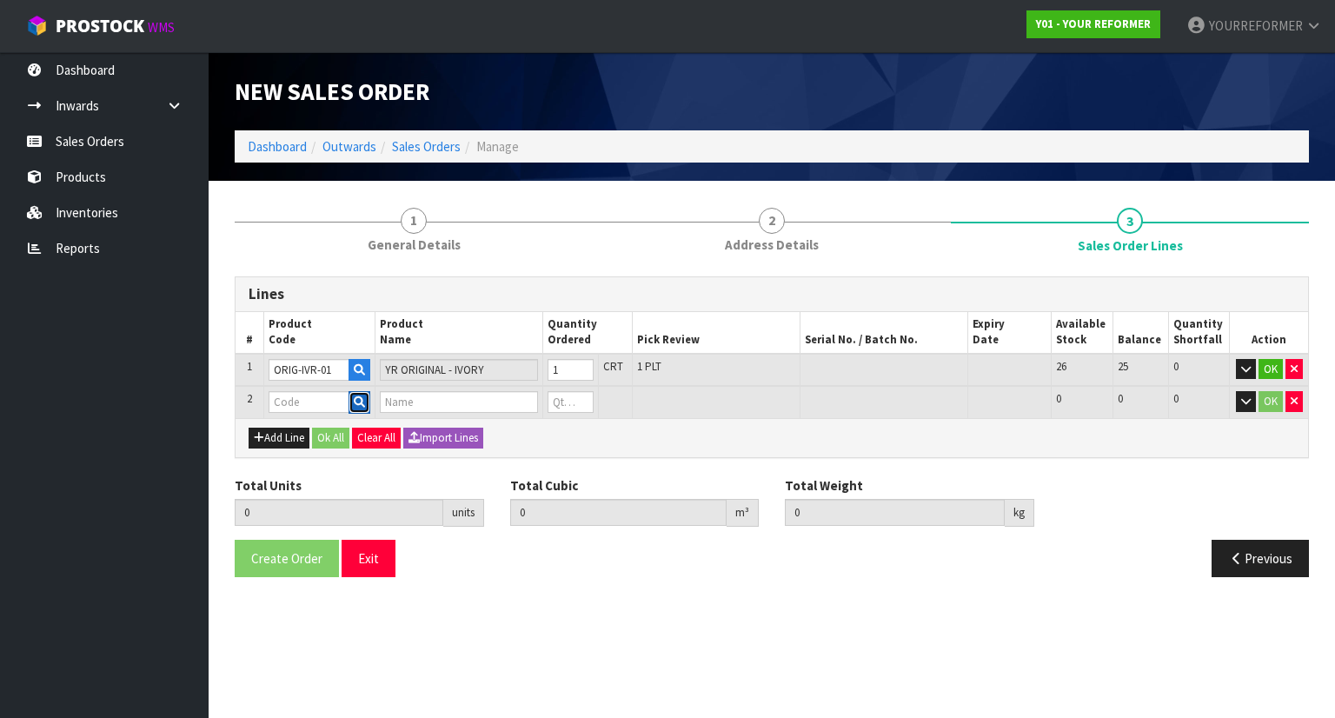
click at [368, 396] on button "button" at bounding box center [360, 402] width 22 height 23
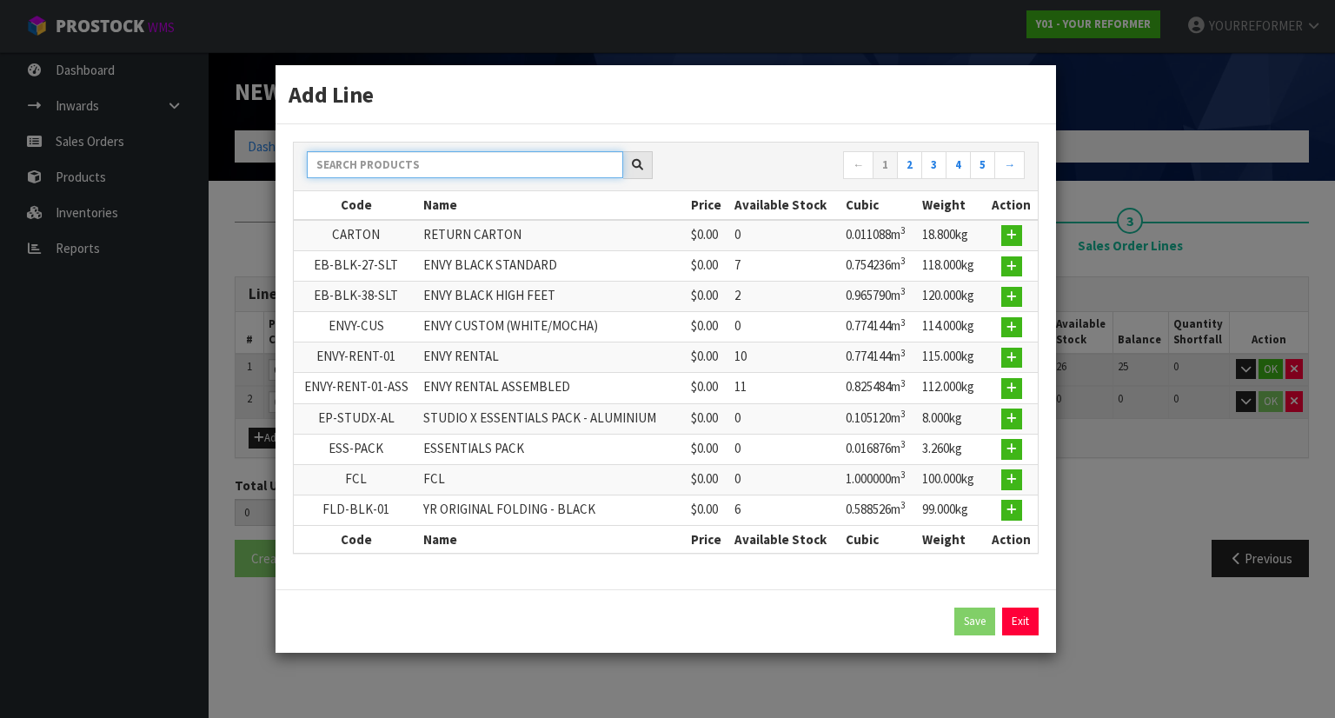
click at [392, 175] on input "text" at bounding box center [465, 164] width 316 height 27
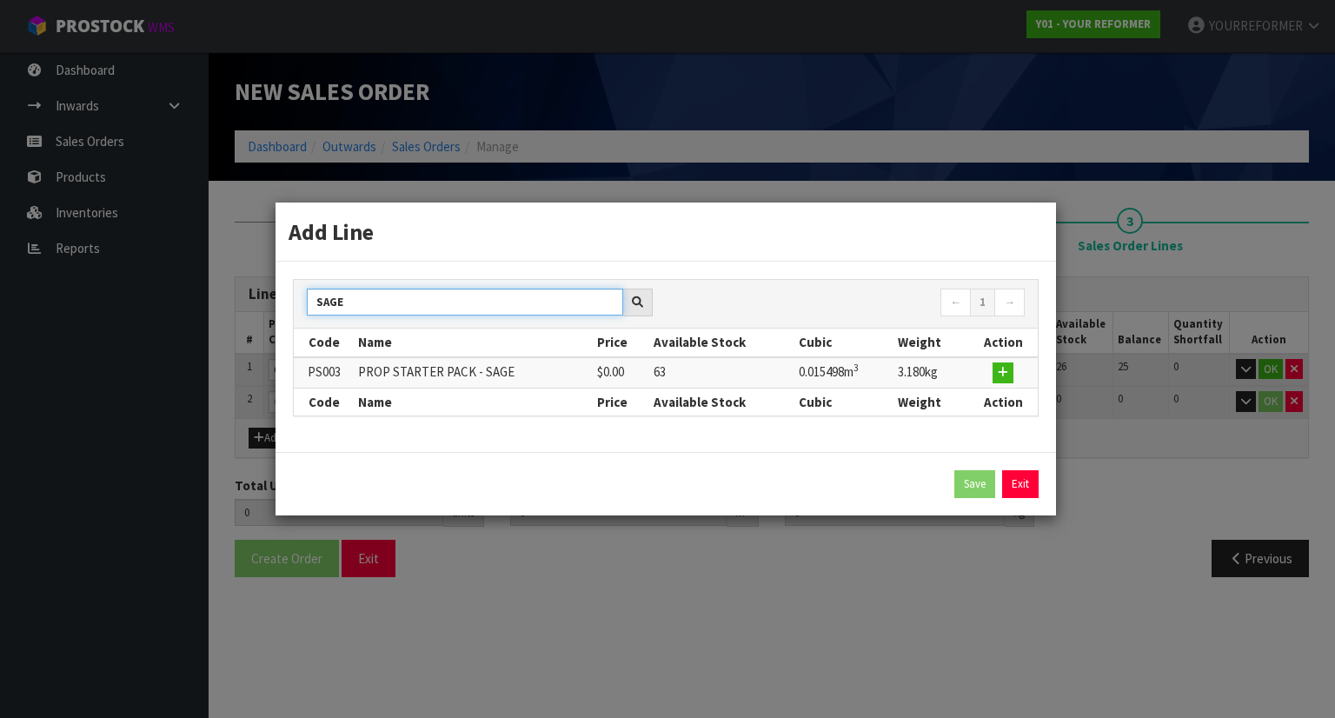
type input "SAGE"
click at [991, 373] on td at bounding box center [1003, 372] width 69 height 31
click at [999, 373] on icon "button" at bounding box center [1003, 372] width 10 height 11
type input "1"
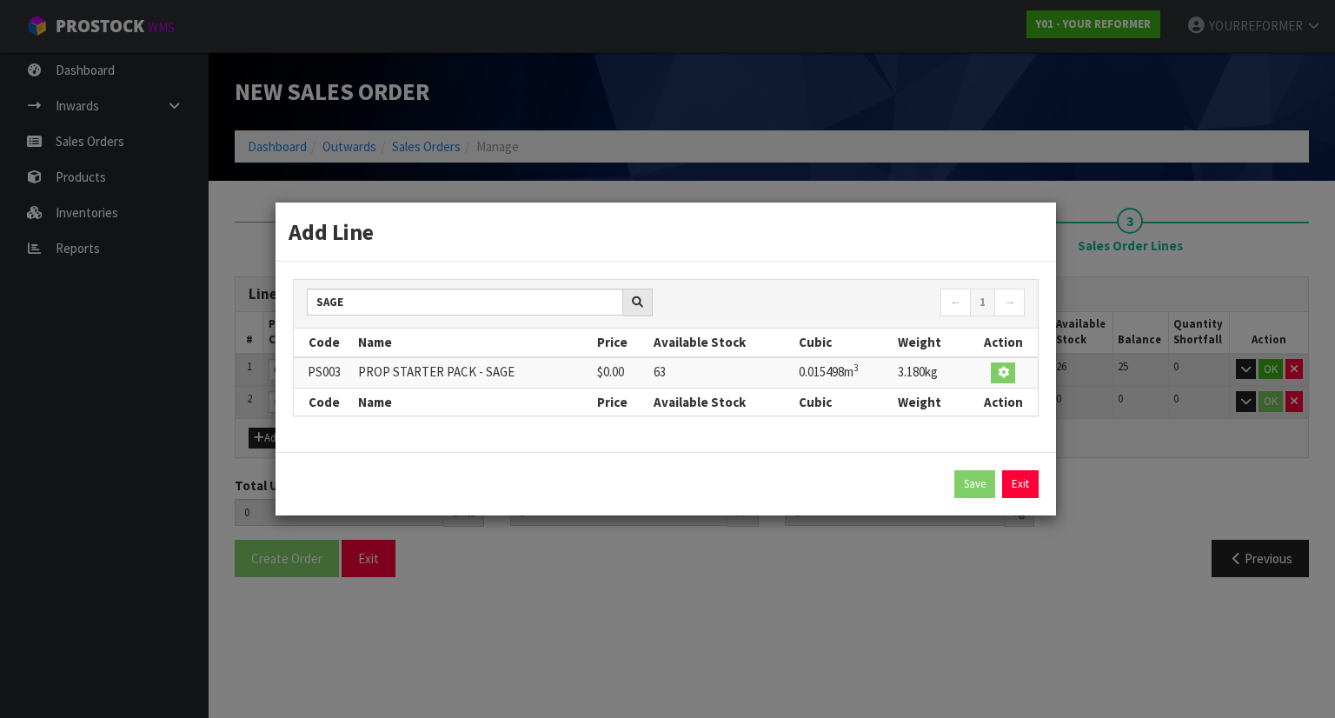
type input "0.80496"
type input "126"
type input "PS003"
type input "PROP STARTER PACK - SAGE"
type input "0"
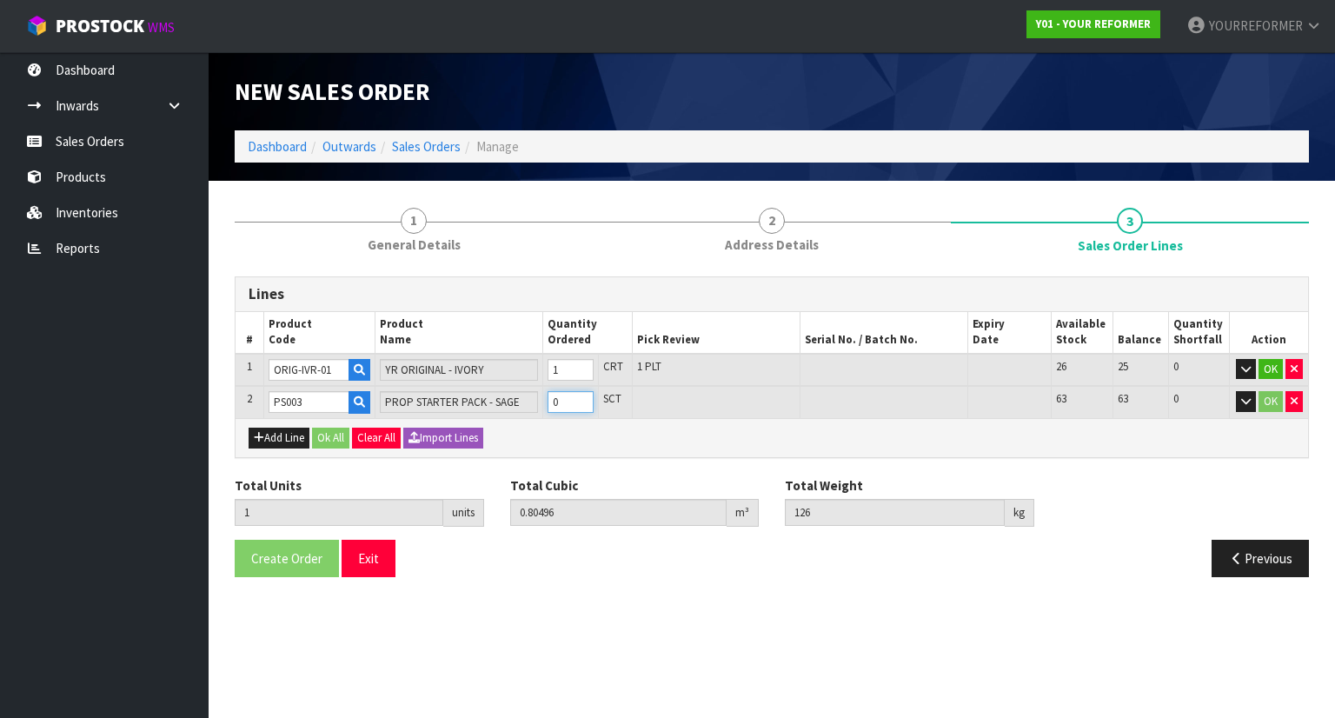
type input "2"
type input "0.820458"
type input "129.18"
type input "1"
click at [591, 396] on input "1" at bounding box center [571, 402] width 46 height 22
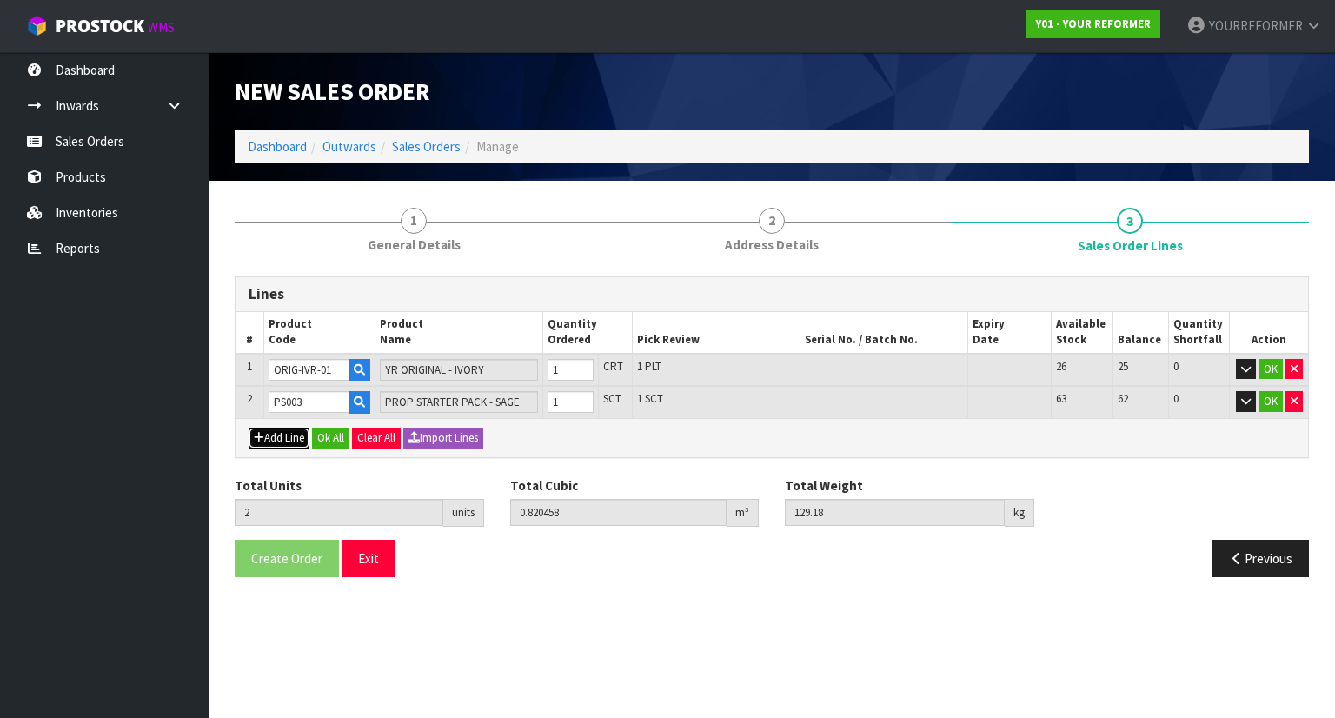
click at [279, 432] on button "Add Line" at bounding box center [279, 438] width 61 height 21
type input "0"
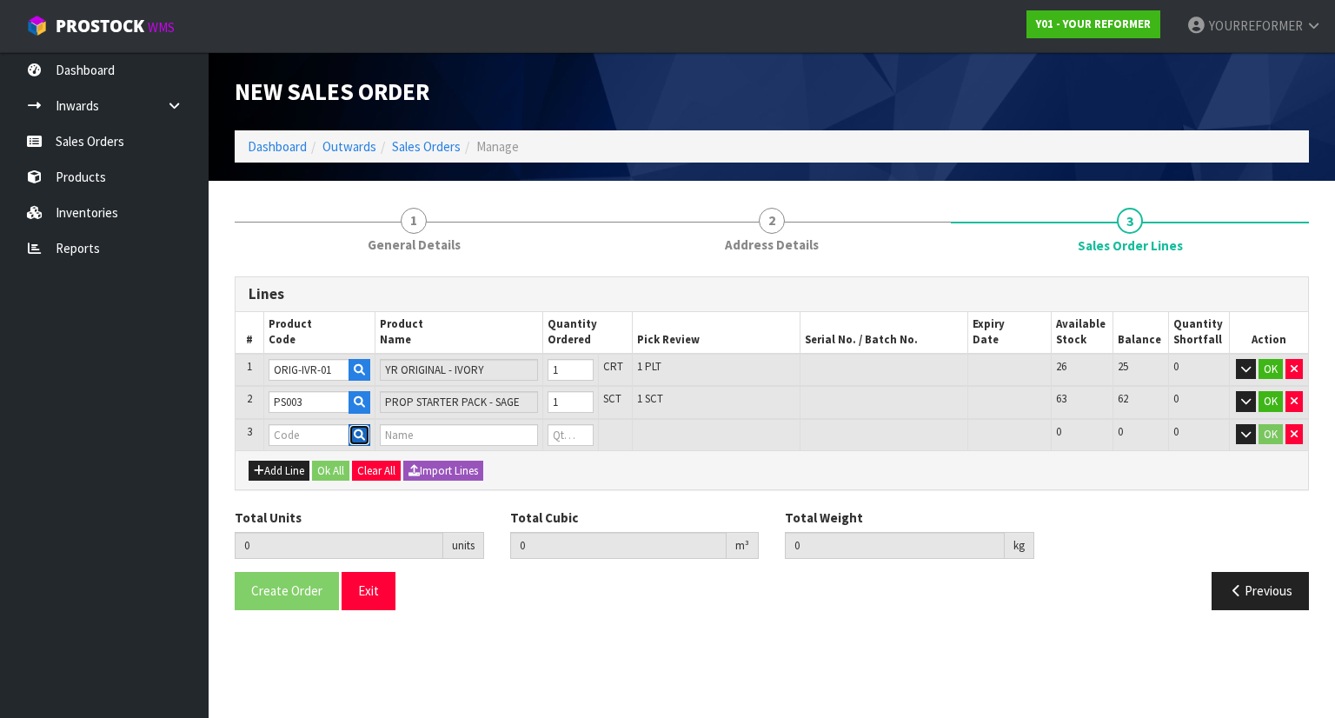
click at [365, 435] on icon "button" at bounding box center [359, 435] width 11 height 11
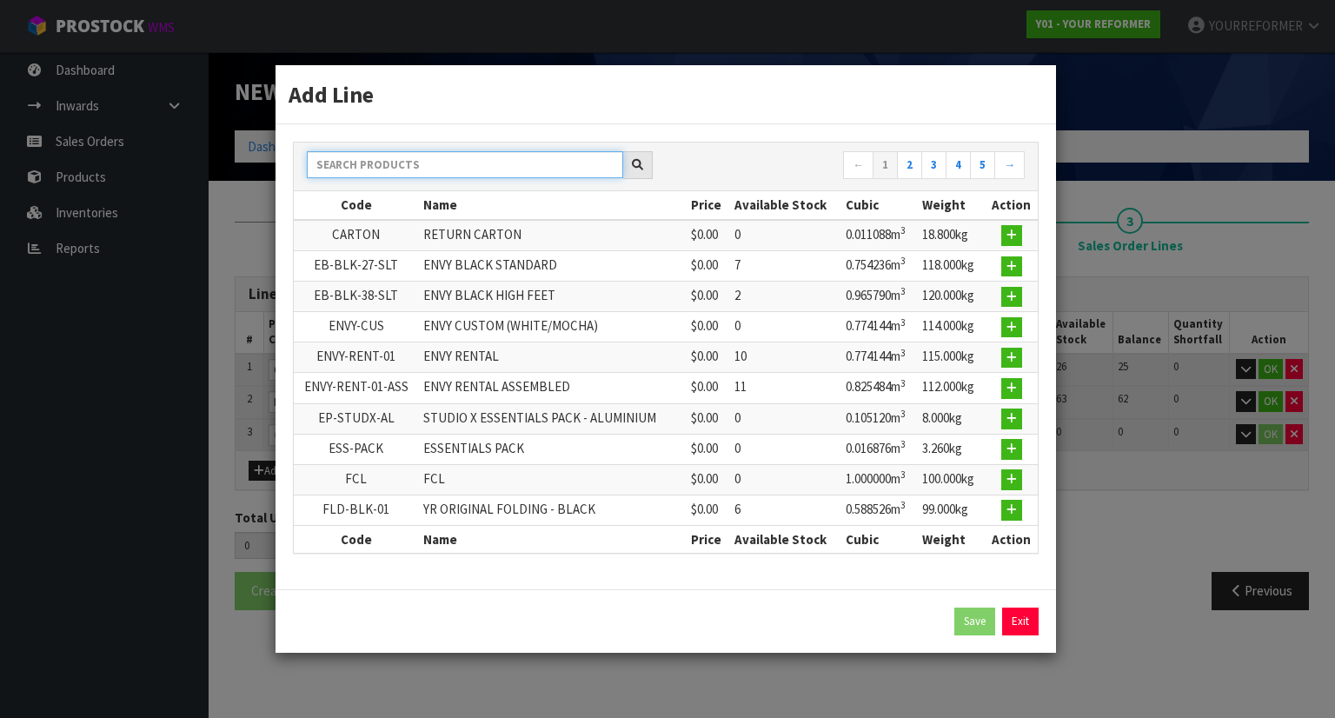
click at [369, 175] on input "text" at bounding box center [465, 164] width 316 height 27
type input ";"
type input "E"
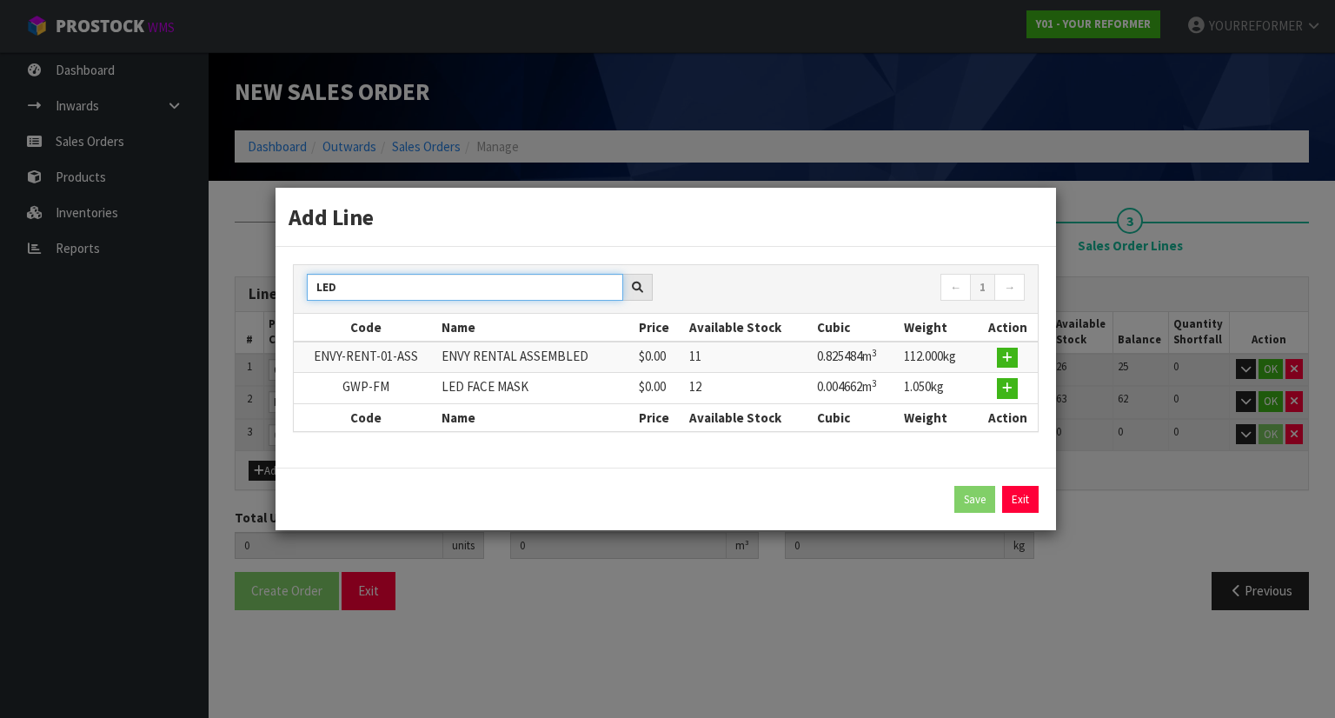
type input "LED"
click at [1007, 376] on td at bounding box center [1007, 388] width 61 height 30
click at [1005, 395] on button "button" at bounding box center [1007, 388] width 21 height 21
type input "2"
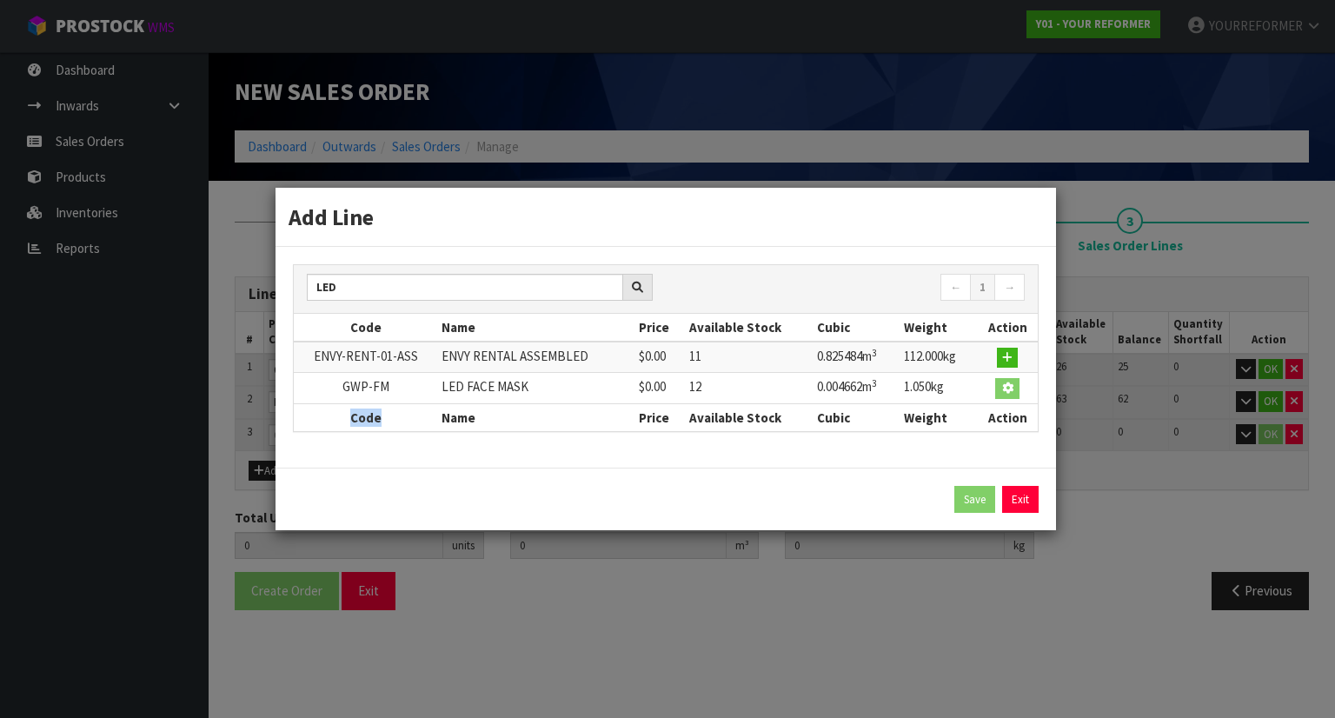
type input "0.820458"
type input "129.18"
type input "GWP-FM"
type input "LED FACE MASK"
type input "0"
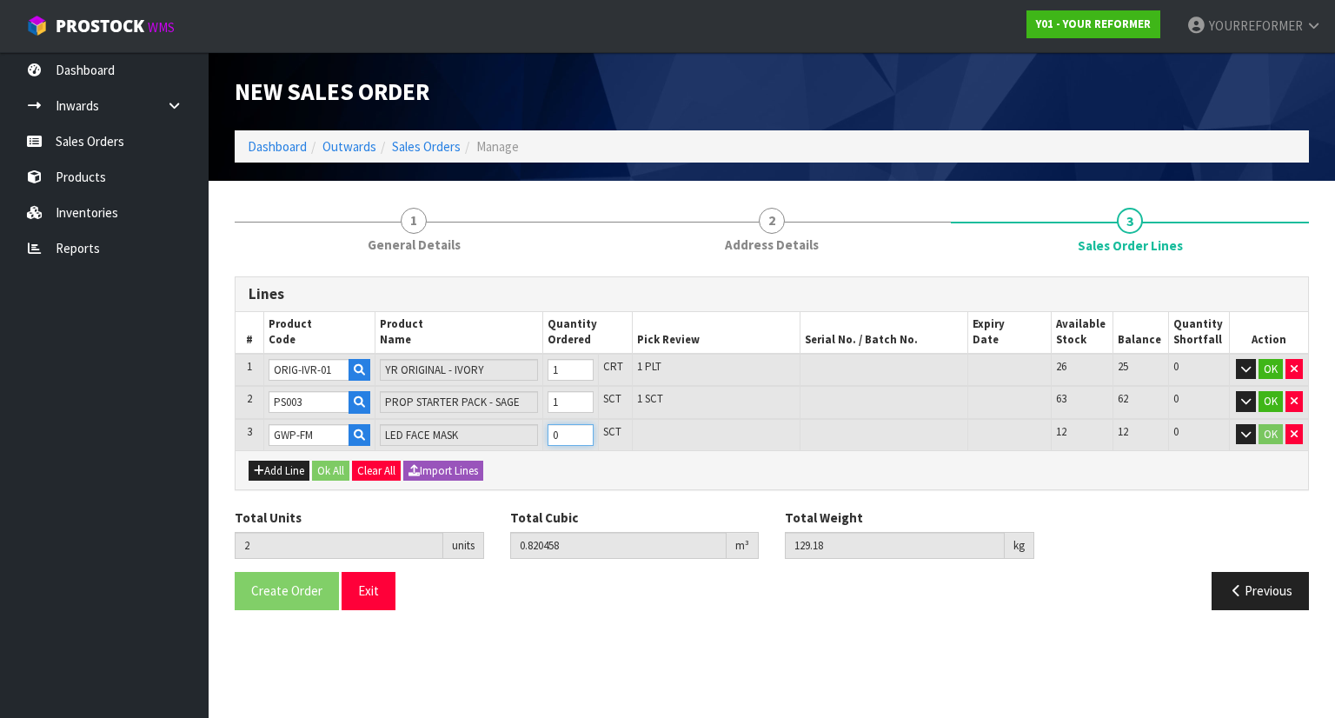
type input "3"
click at [591, 430] on input "1" at bounding box center [571, 435] width 46 height 22
click at [307, 472] on button "Add Line" at bounding box center [279, 471] width 61 height 21
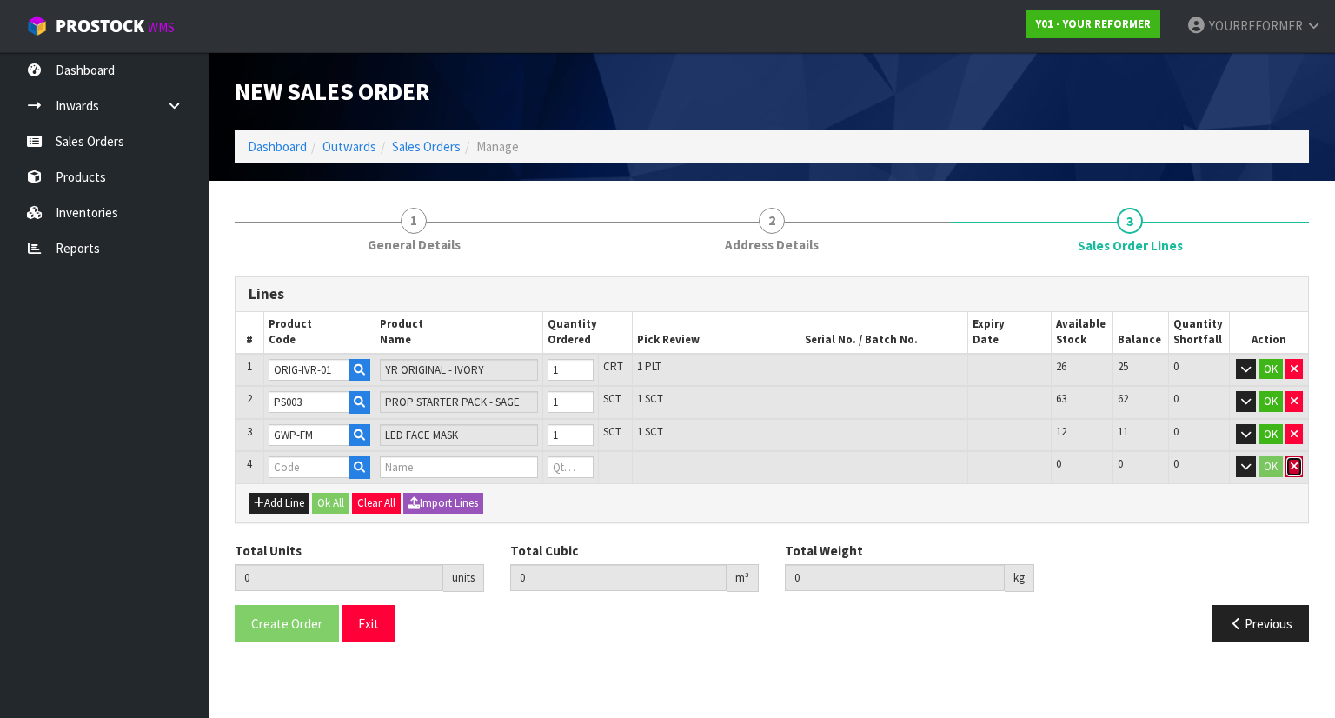
click at [1294, 463] on icon "button" at bounding box center [1294, 466] width 7 height 11
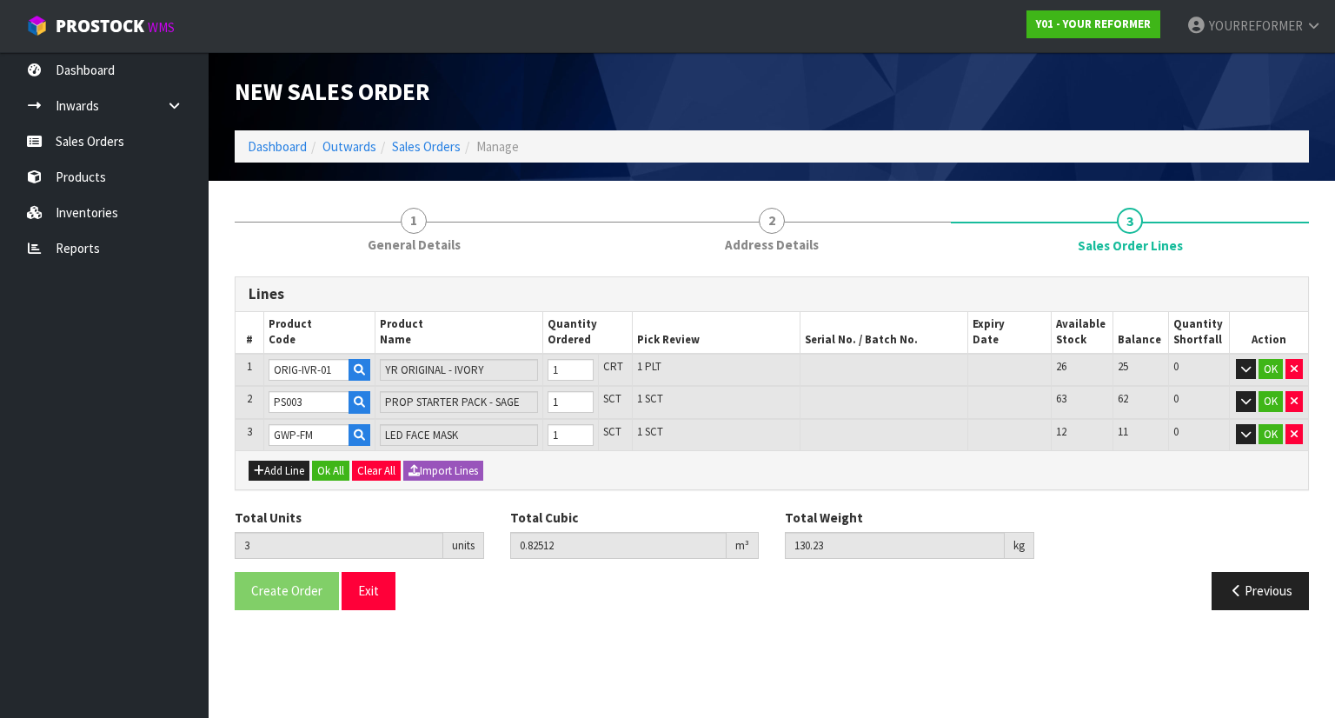
click at [324, 481] on div "Add Line Ok All Clear All Import Lines" at bounding box center [772, 469] width 1073 height 39
click at [327, 478] on div "Add Line Ok All Clear All Import Lines" at bounding box center [772, 469] width 1073 height 39
click at [350, 463] on button "Ok All" at bounding box center [330, 471] width 37 height 21
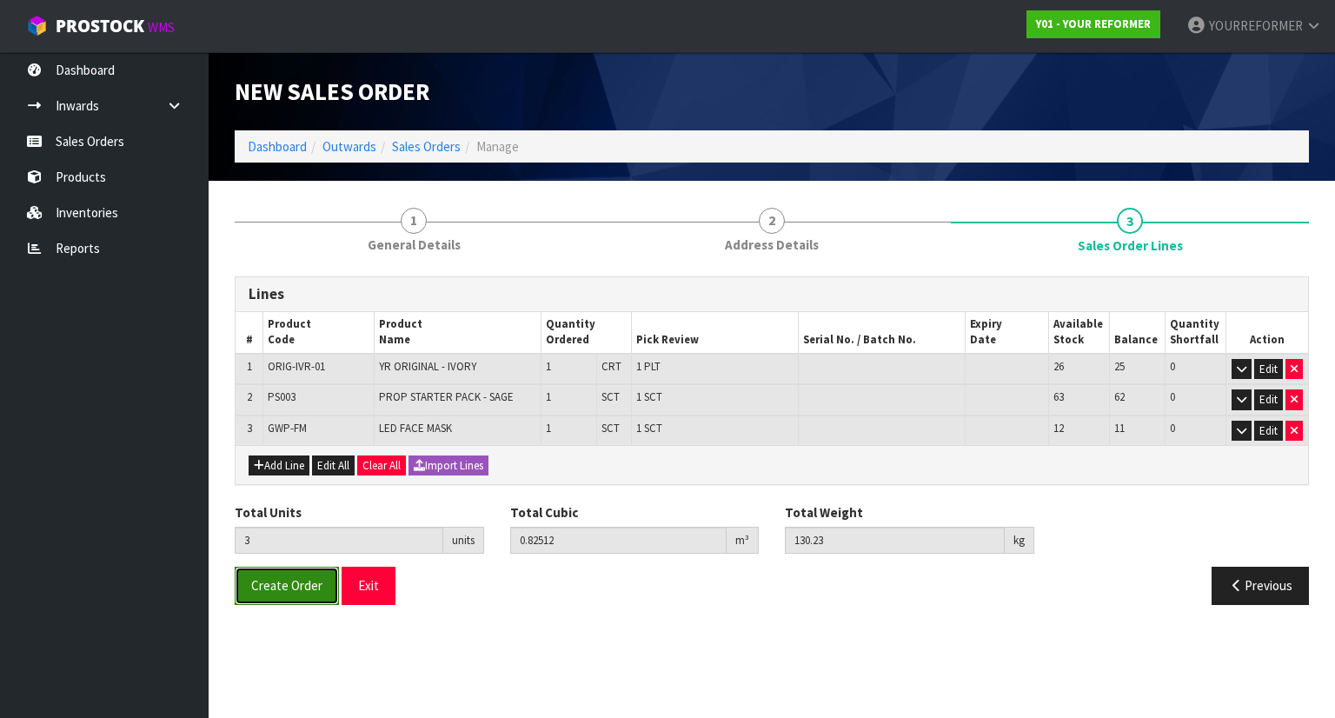
click at [299, 567] on button "Create Order" at bounding box center [287, 585] width 104 height 37
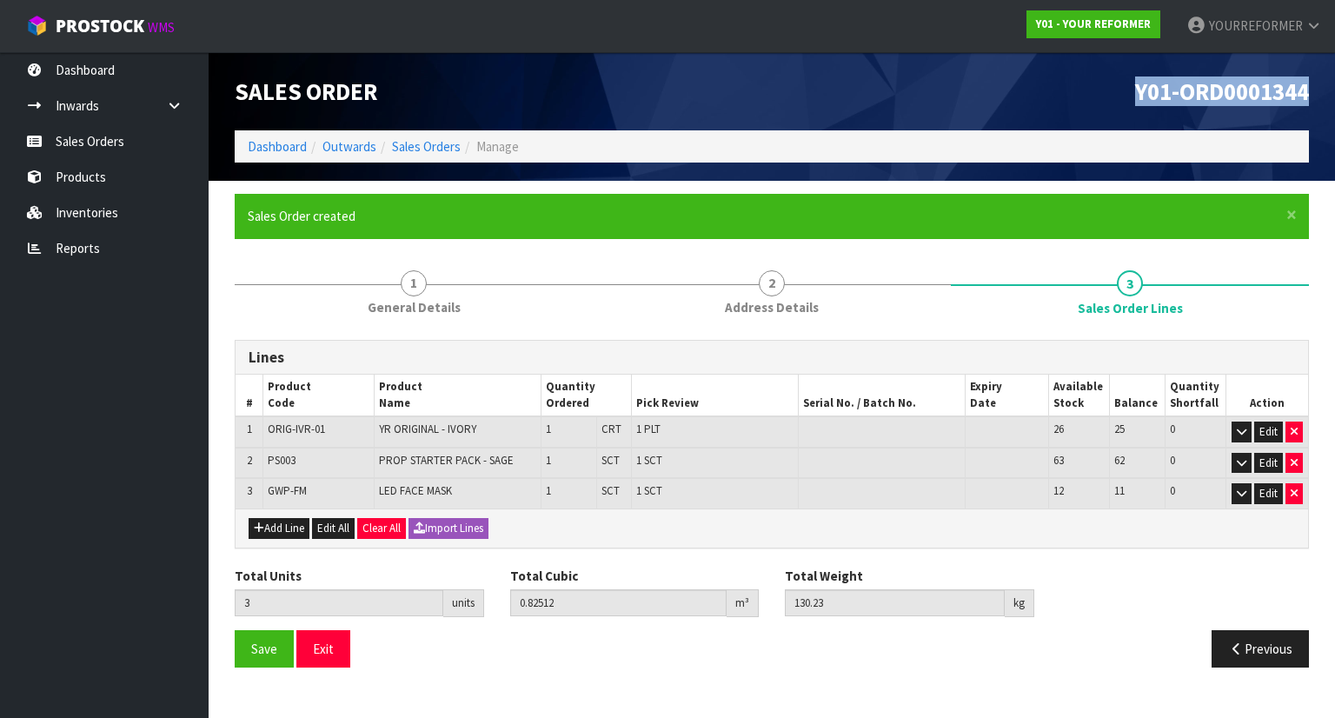
drag, startPoint x: 1309, startPoint y: 92, endPoint x: 1047, endPoint y: 77, distance: 263.0
click at [1047, 77] on div "Y01-ORD0001344" at bounding box center [1047, 91] width 550 height 78
copy span "Y01-ORD0001344"
click at [153, 129] on link "Sales Orders" at bounding box center [104, 141] width 209 height 36
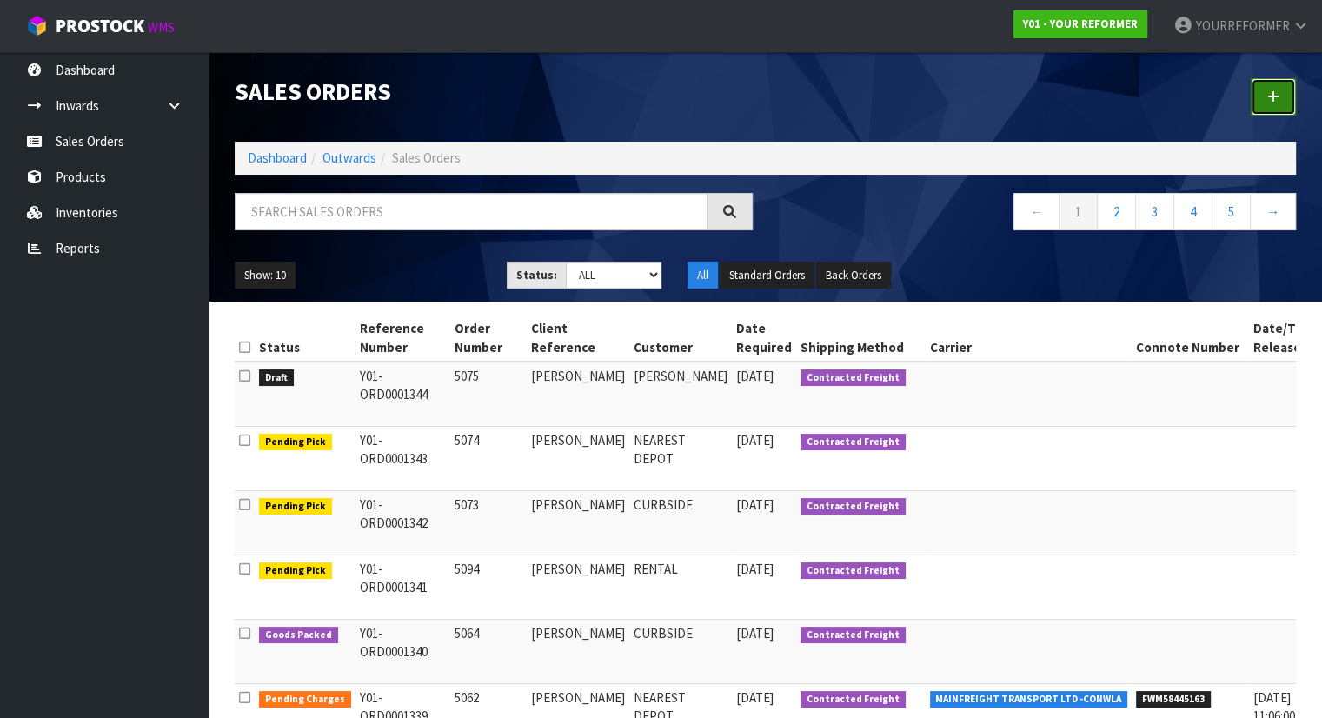
click at [1255, 115] on link at bounding box center [1273, 96] width 45 height 37
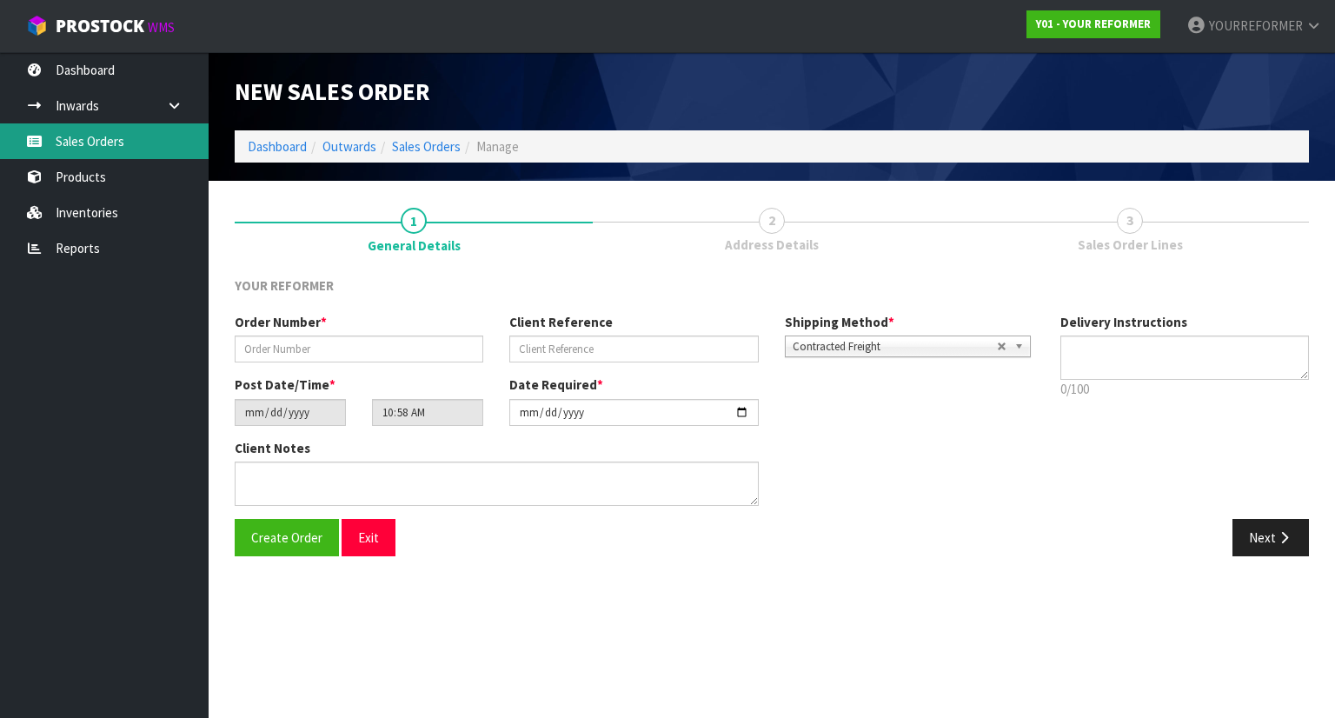
click at [157, 154] on link "Sales Orders" at bounding box center [104, 141] width 209 height 36
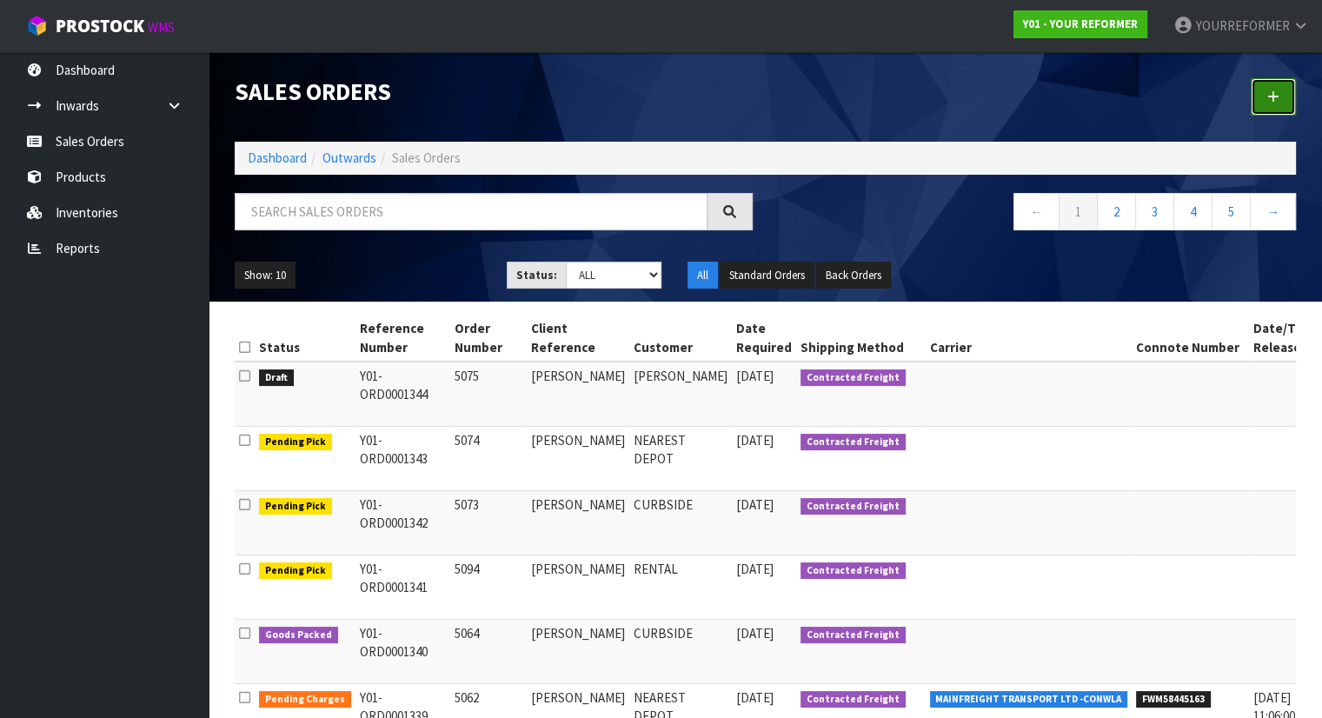
click at [1269, 95] on icon at bounding box center [1274, 96] width 12 height 13
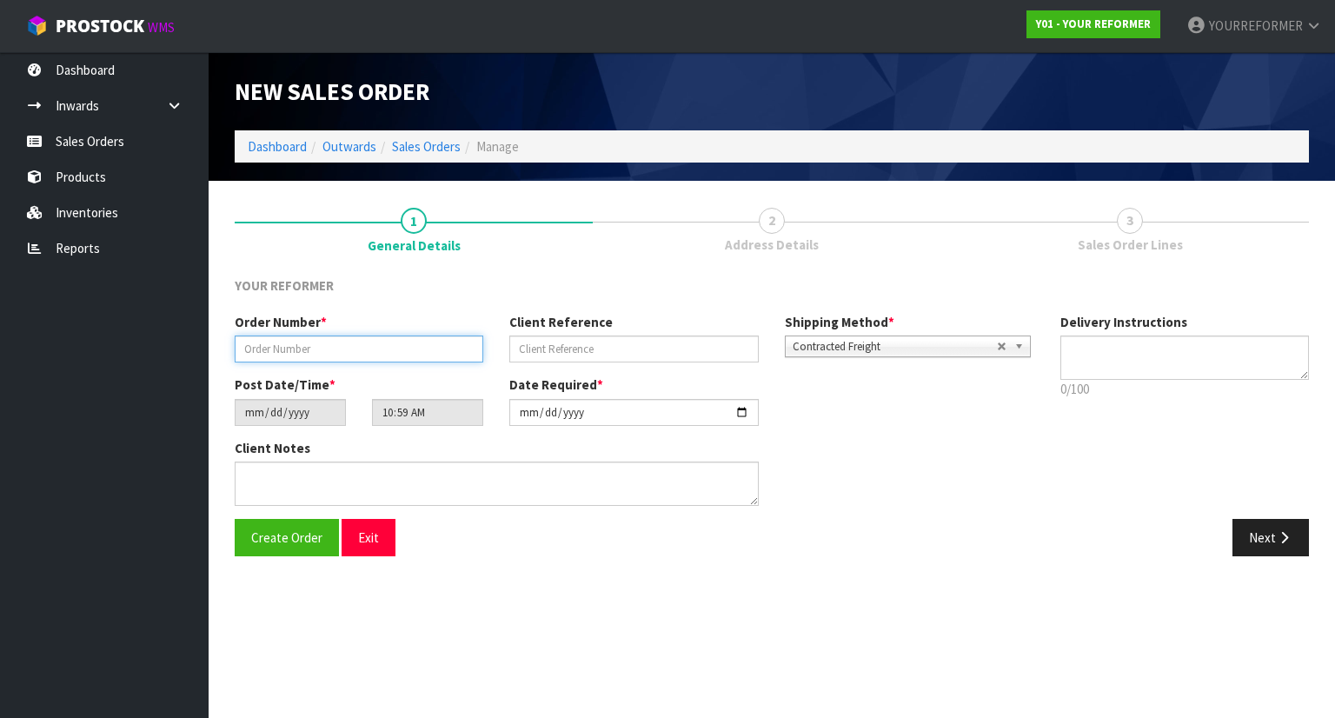
click at [394, 359] on input "text" at bounding box center [359, 349] width 249 height 27
paste input "5076"
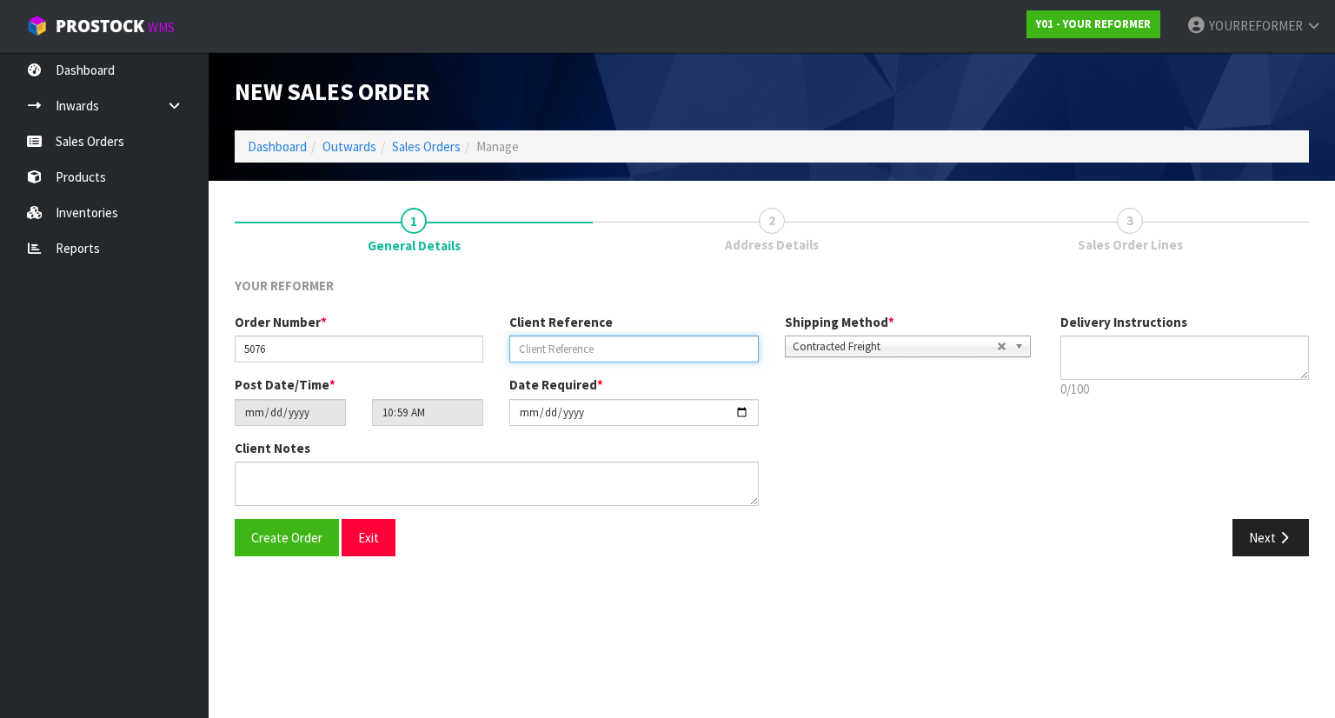
click at [618, 343] on input "text" at bounding box center [633, 349] width 249 height 27
paste input "[PERSON_NAME]"
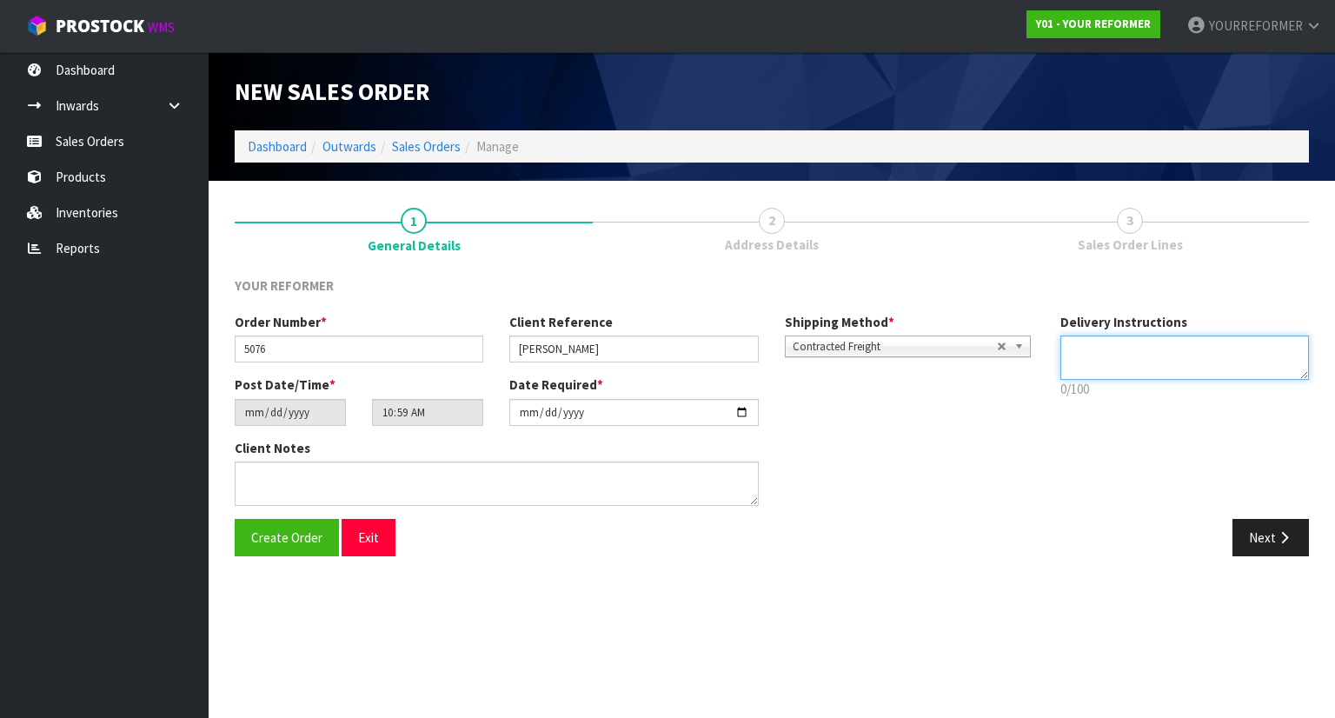
click at [1130, 354] on textarea at bounding box center [1186, 358] width 250 height 44
paste textarea "+64 27 216 6748"
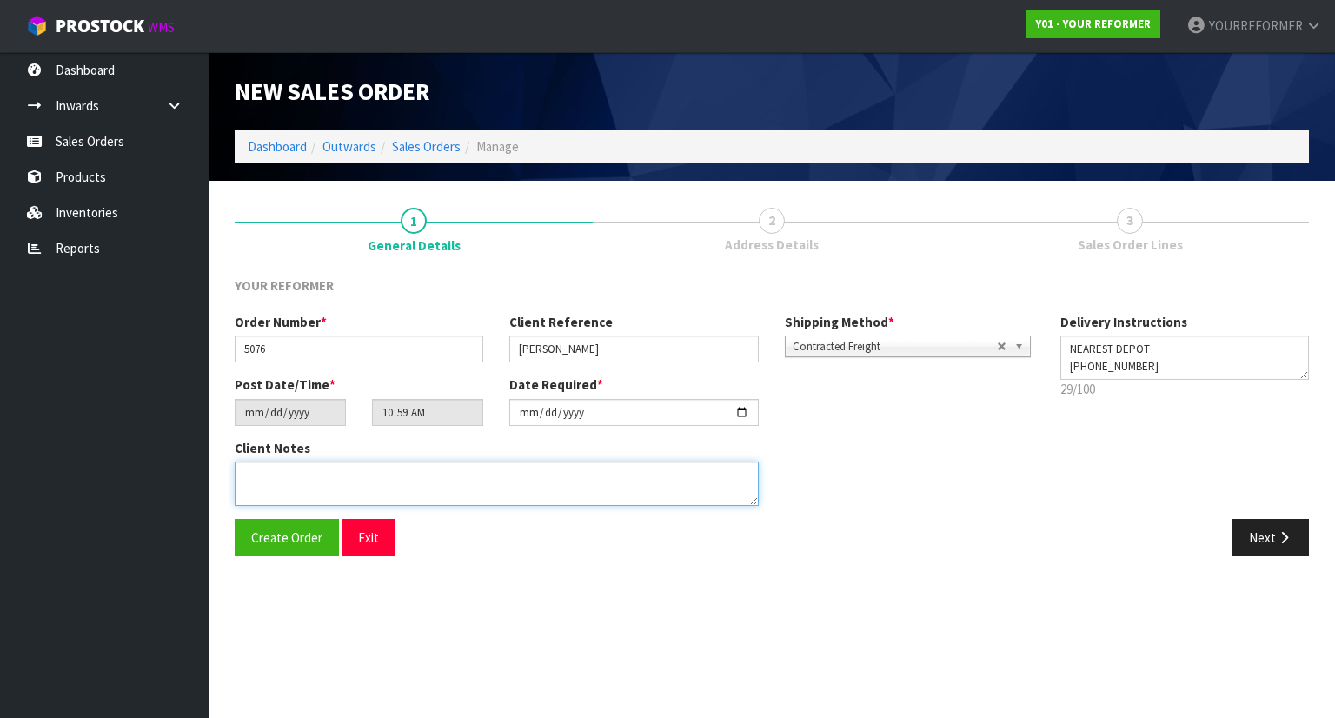
click at [419, 463] on textarea at bounding box center [497, 484] width 524 height 44
paste textarea "JACOB MASON 5 MILLS AND FORD ROAD EAST GROVETOWN MBH BLENHEIM 7273 NEW ZEALAND …"
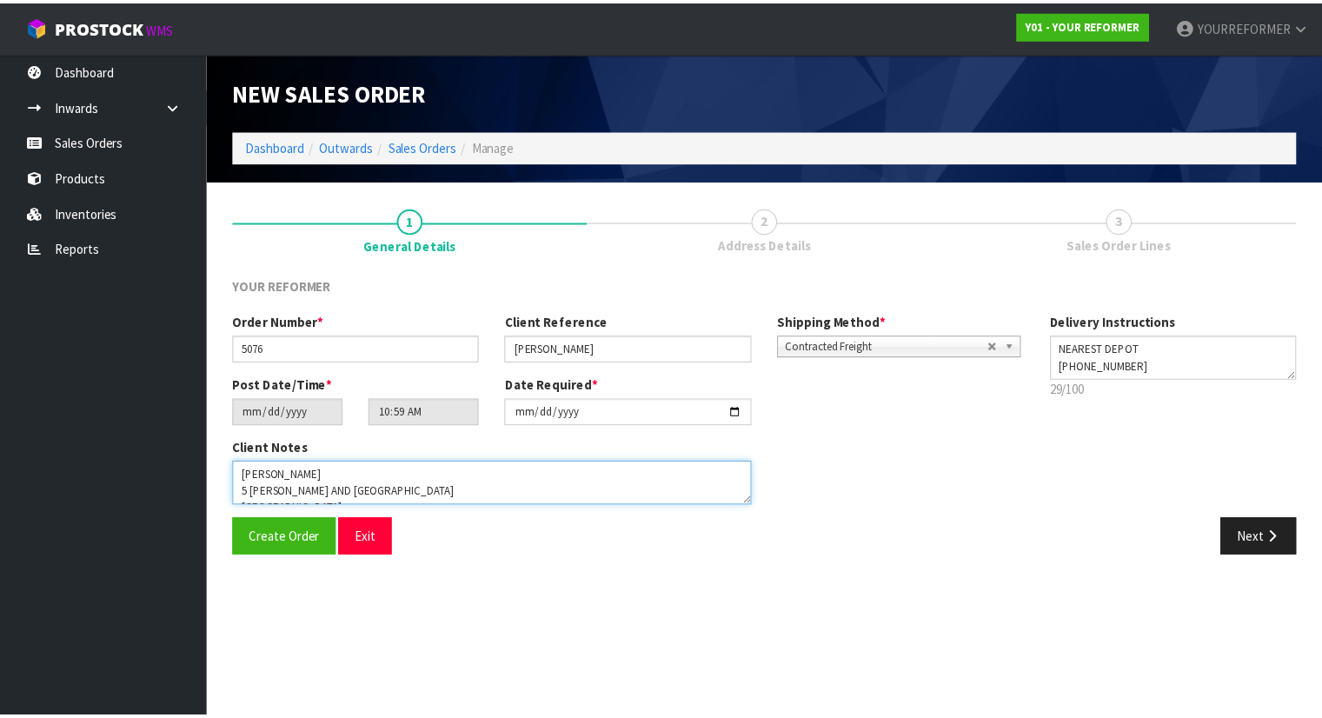
scroll to position [79, 0]
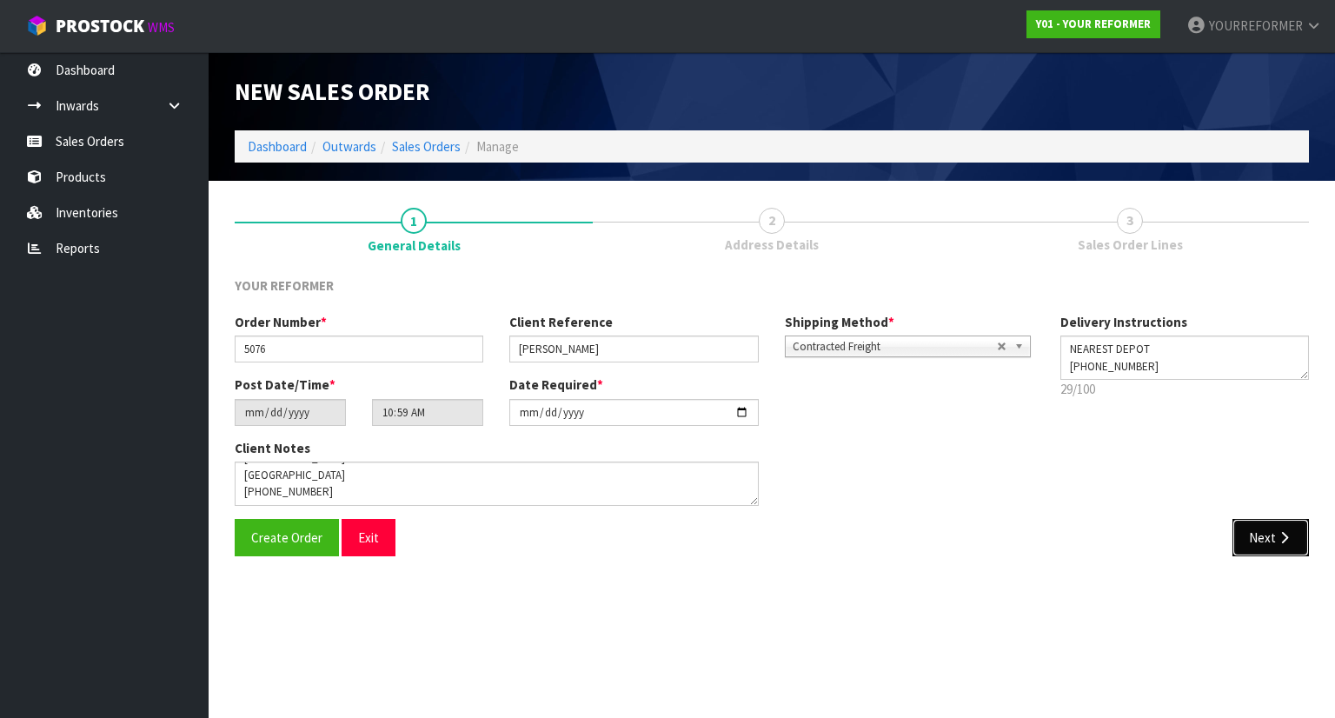
click at [1255, 547] on button "Next" at bounding box center [1271, 537] width 77 height 37
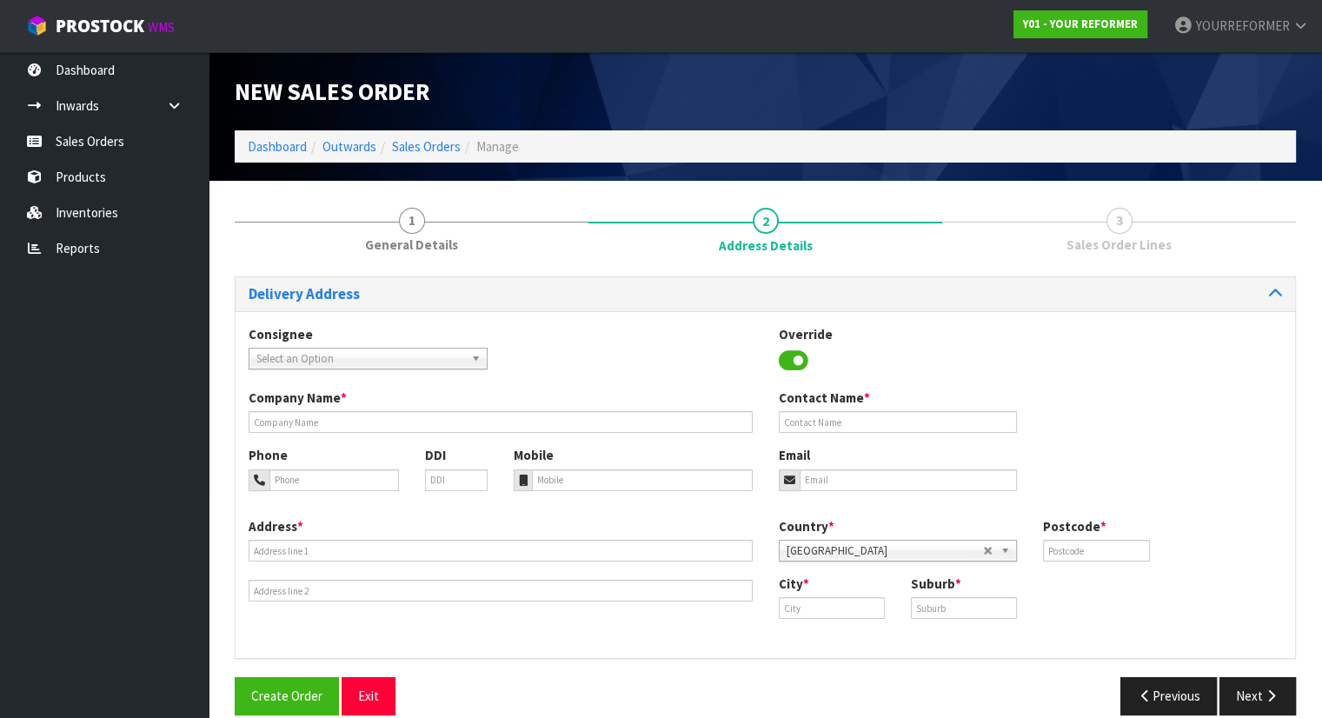
click at [346, 434] on div "Company Name * Contact Name *" at bounding box center [766, 417] width 1060 height 57
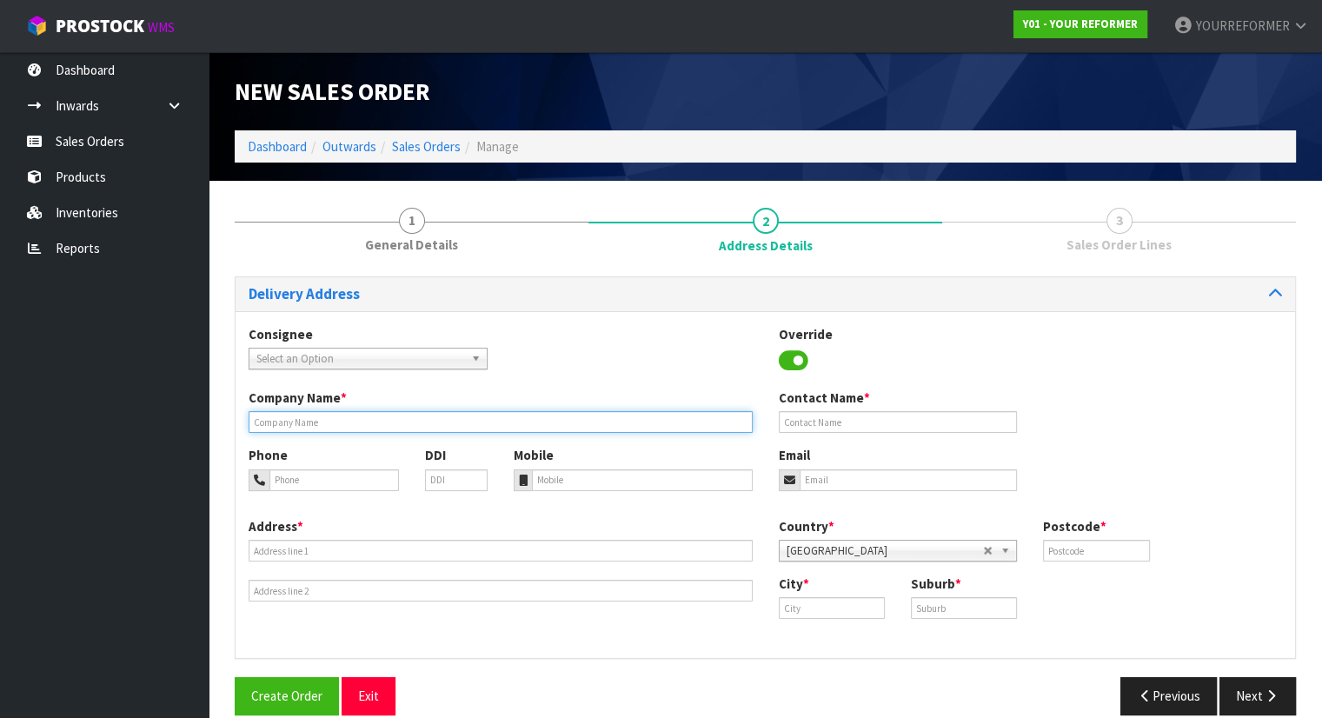
click at [376, 422] on input "text" at bounding box center [501, 422] width 504 height 22
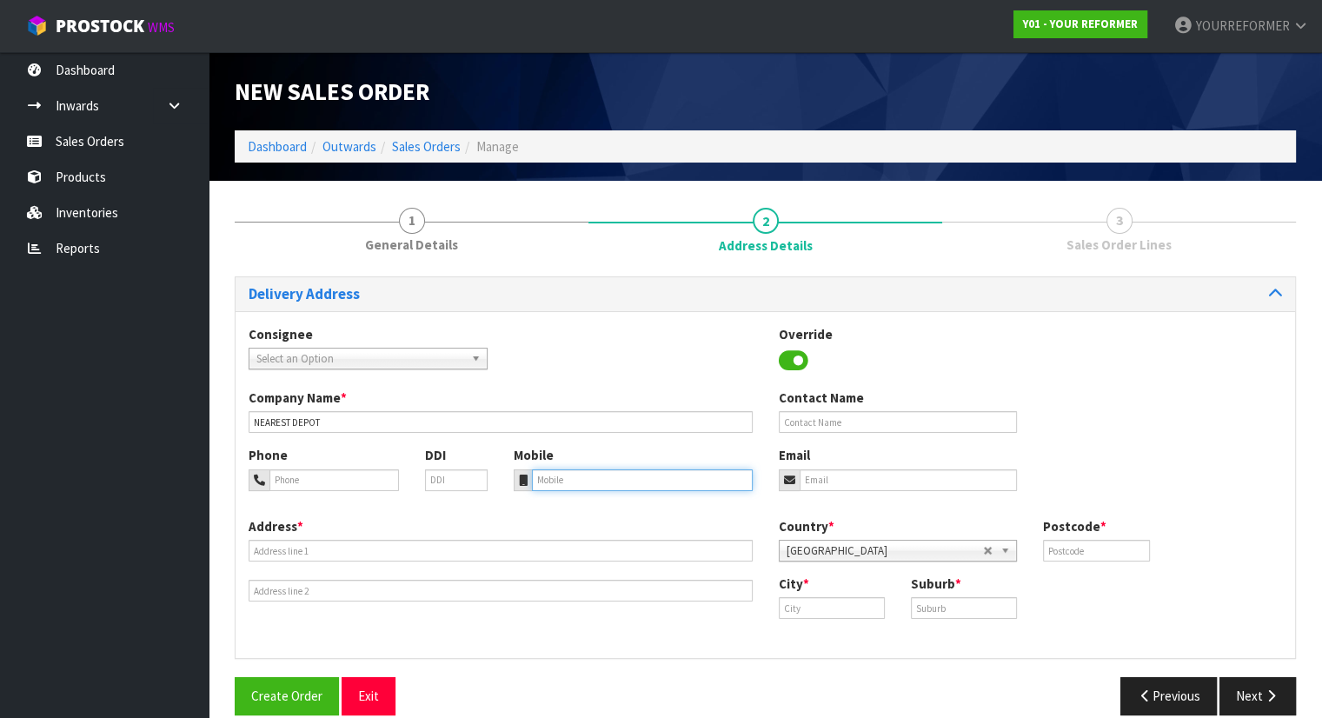
drag, startPoint x: 572, startPoint y: 488, endPoint x: 574, endPoint y: 477, distance: 10.6
click at [574, 477] on input "tel" at bounding box center [642, 481] width 221 height 22
paste input "+64 27 216 6748"
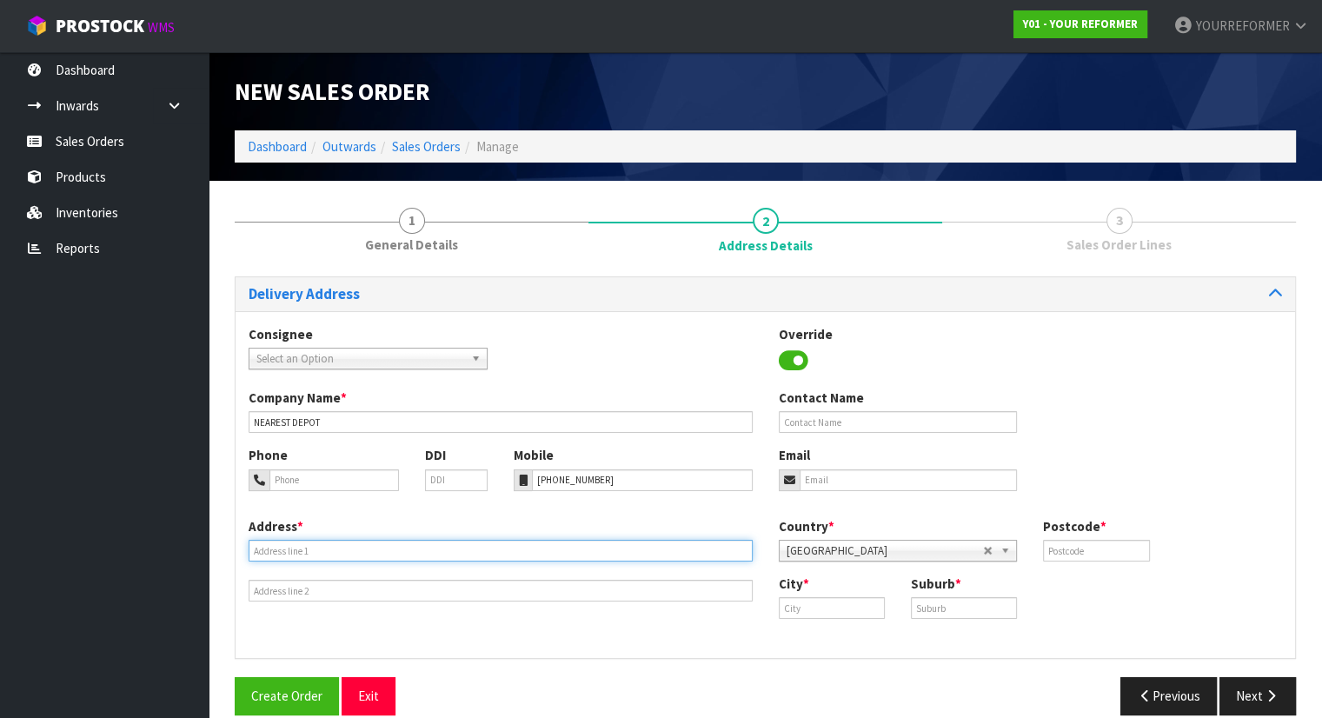
click at [307, 548] on input "text" at bounding box center [501, 551] width 504 height 22
paste input "5 MILLS AND FORD ROAD EAST GROVETOWN MBH BLENHEIM 7273"
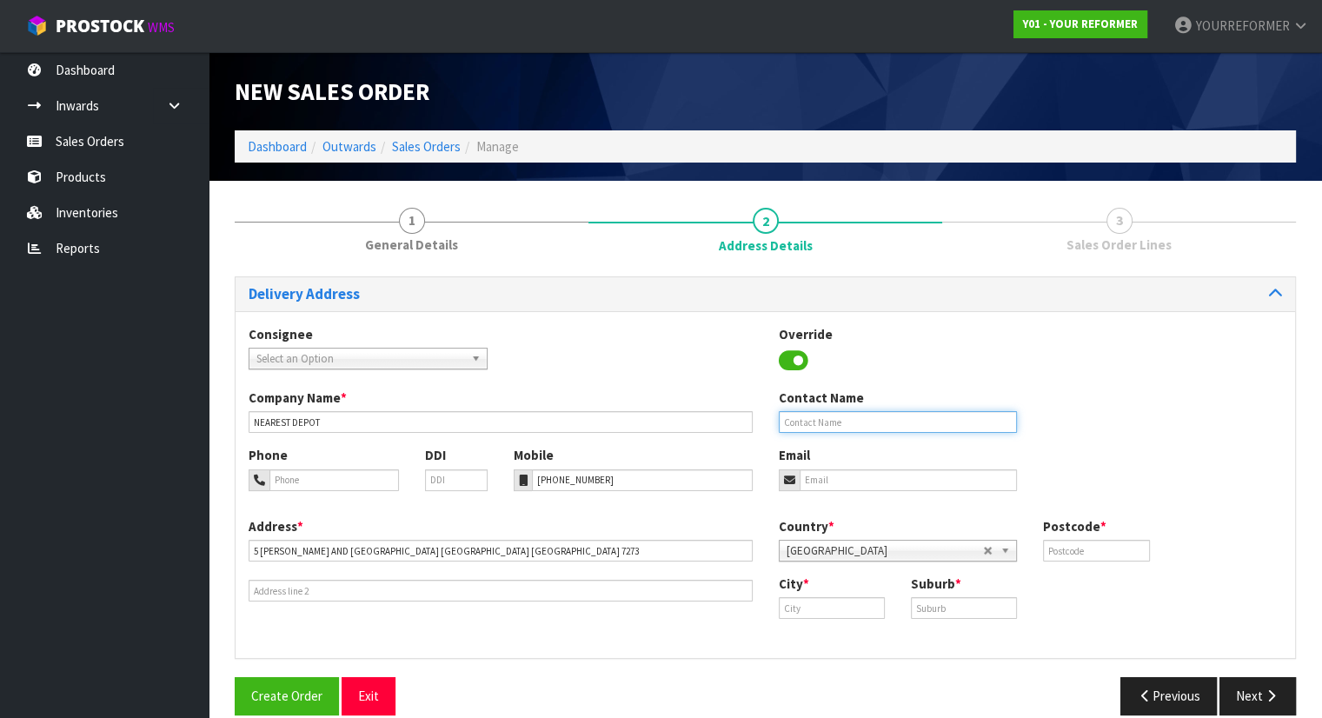
click at [814, 418] on input "text" at bounding box center [898, 422] width 239 height 22
paste input "JACOB MASON"
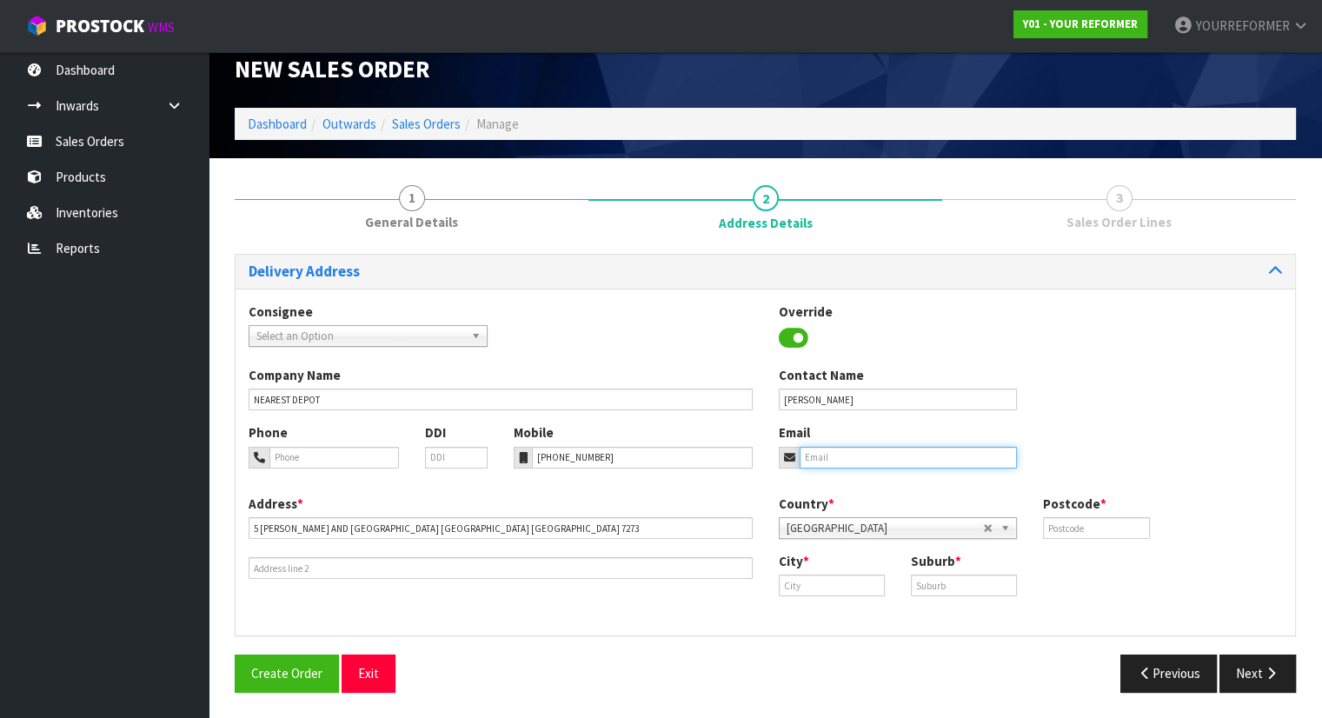
click at [837, 456] on input "email" at bounding box center [909, 458] width 218 height 22
paste input "jacobdmason93@gmail.com"
click at [1099, 521] on input "text" at bounding box center [1096, 528] width 106 height 22
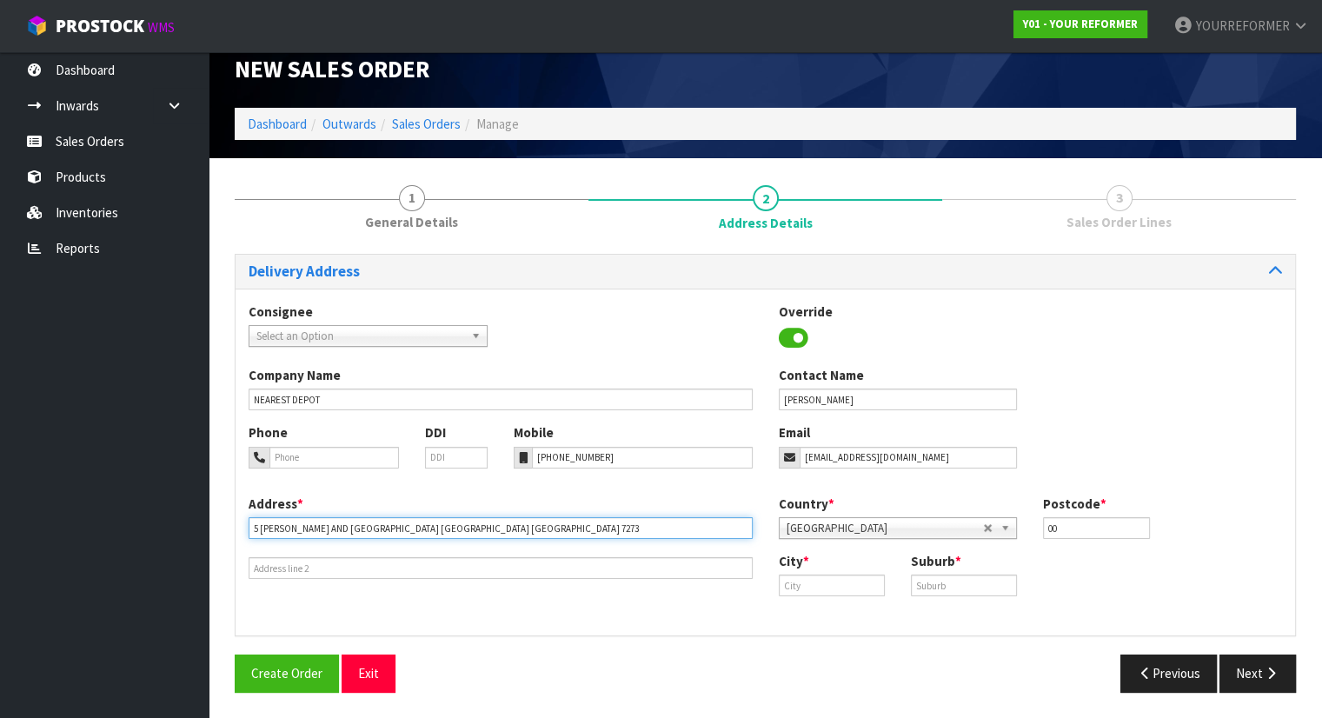
click at [470, 523] on input "5 MILLS AND FORD ROAD EAST GROVETOWN MBH BLENHEIM 7273" at bounding box center [501, 528] width 504 height 22
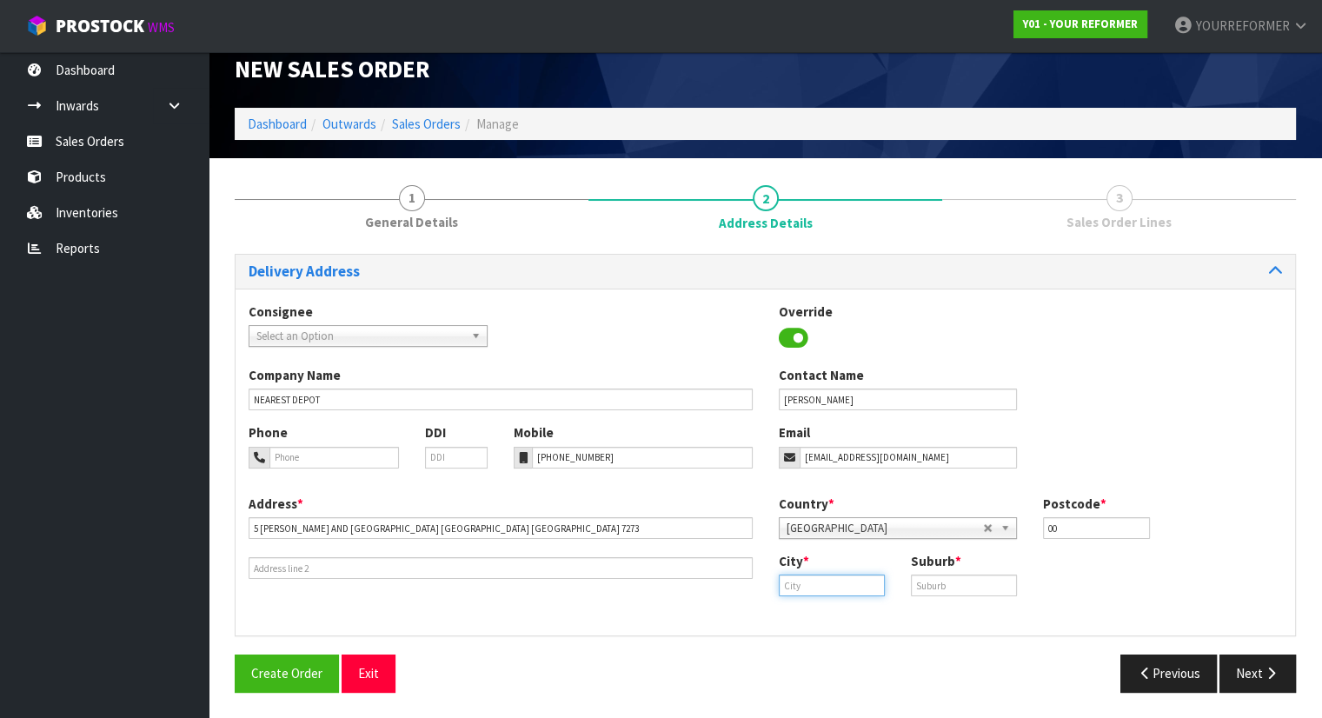
click at [836, 587] on input "text" at bounding box center [832, 586] width 106 height 22
paste input "BLENHEIM"
click at [838, 613] on strong "Blenheim" at bounding box center [824, 615] width 57 height 17
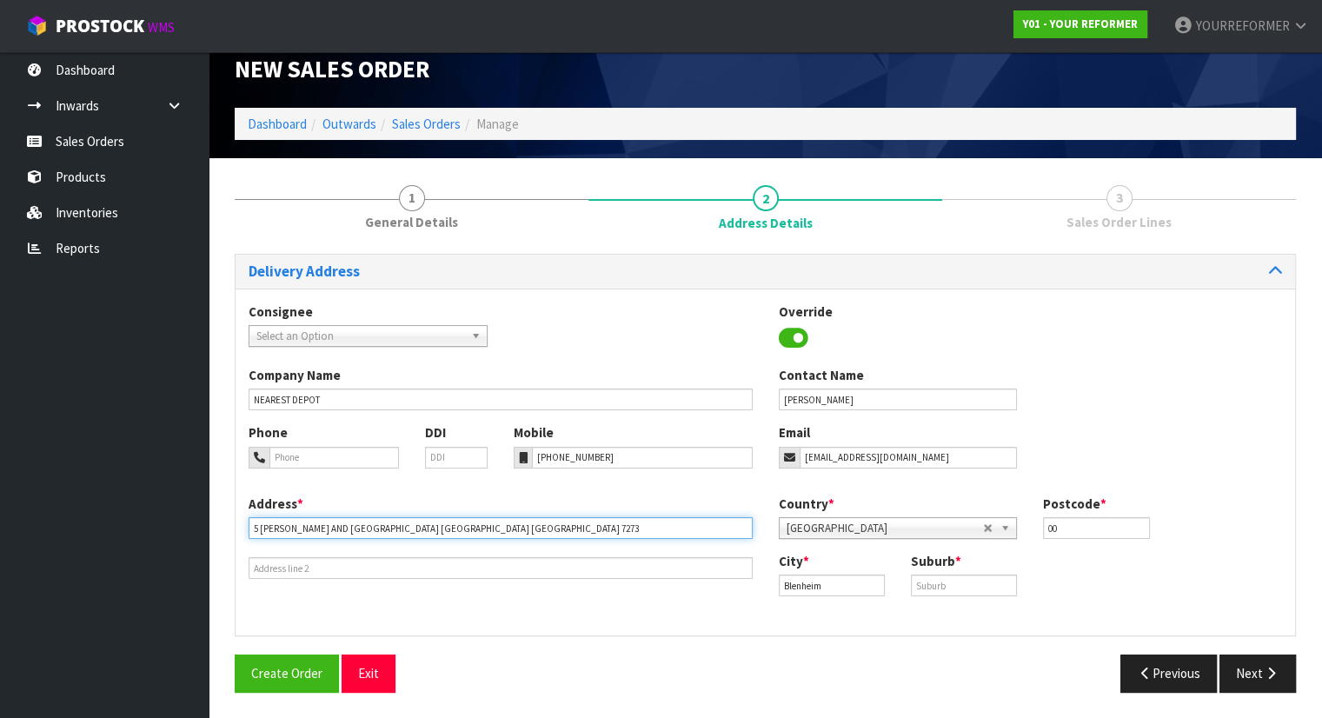
click at [422, 533] on input "5 MILLS AND FORD ROAD EAST GROVETOWN MBH BLENHEIM 7273" at bounding box center [501, 528] width 504 height 22
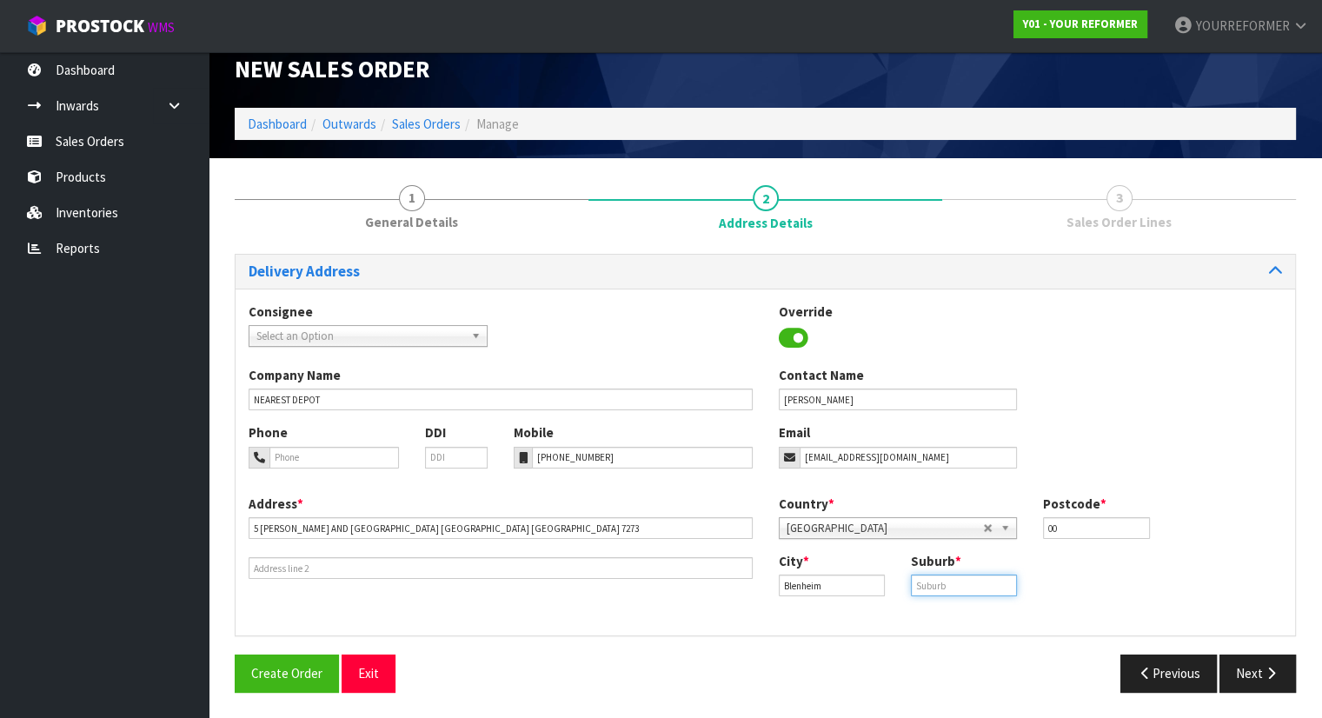
click at [962, 594] on input "text" at bounding box center [964, 586] width 106 height 22
paste input "GROVETOWN"
click at [1258, 683] on button "Next" at bounding box center [1258, 673] width 77 height 37
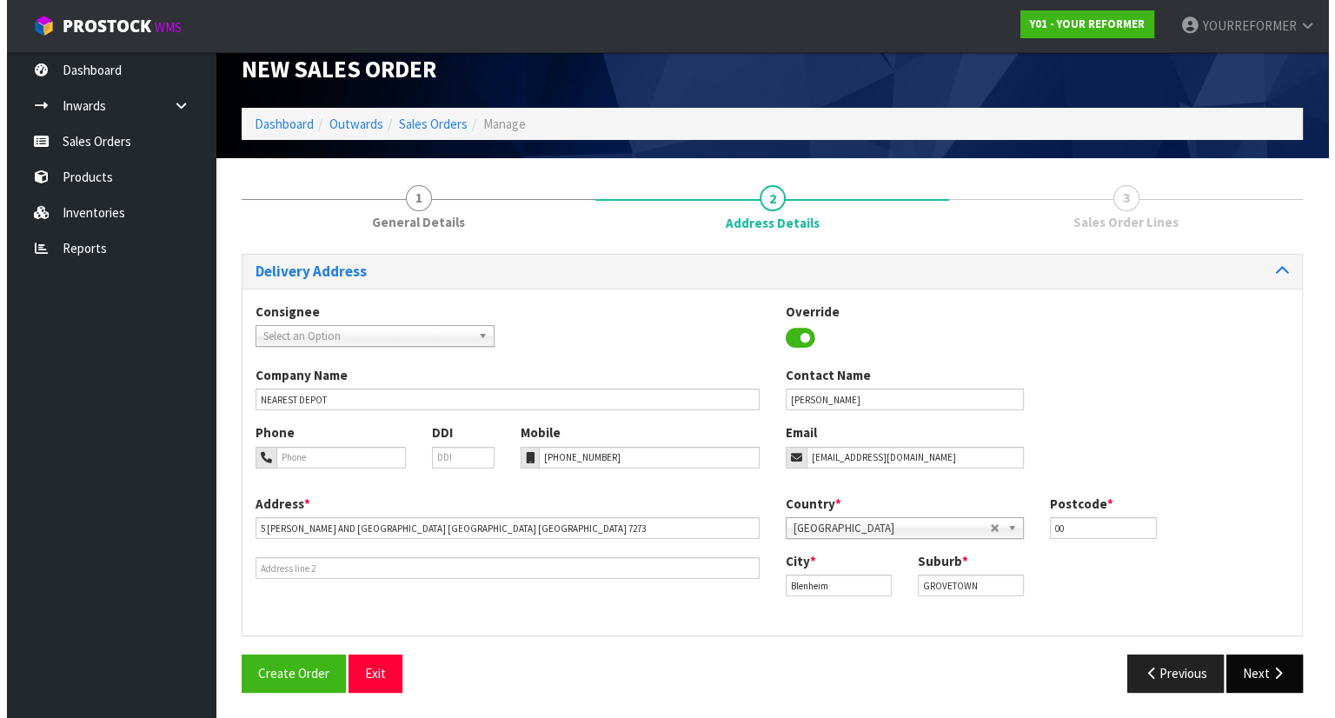
scroll to position [0, 0]
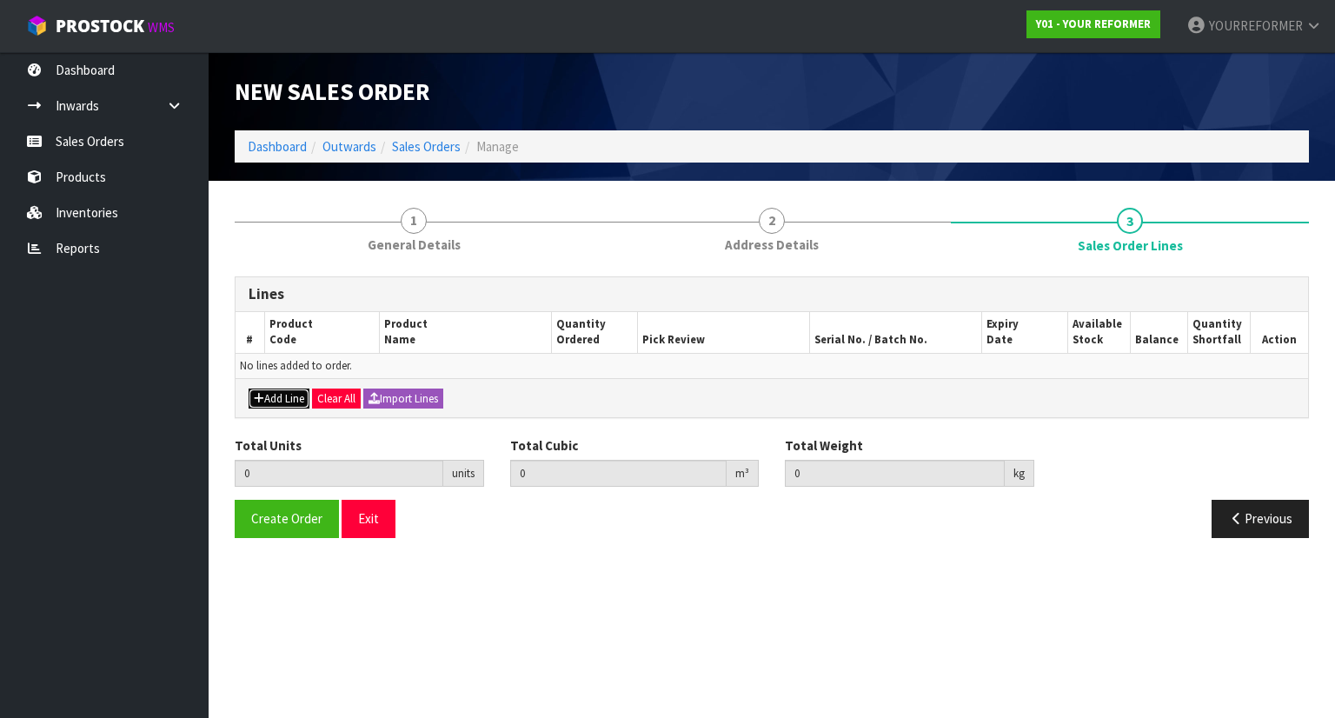
click at [292, 401] on button "Add Line" at bounding box center [279, 399] width 61 height 21
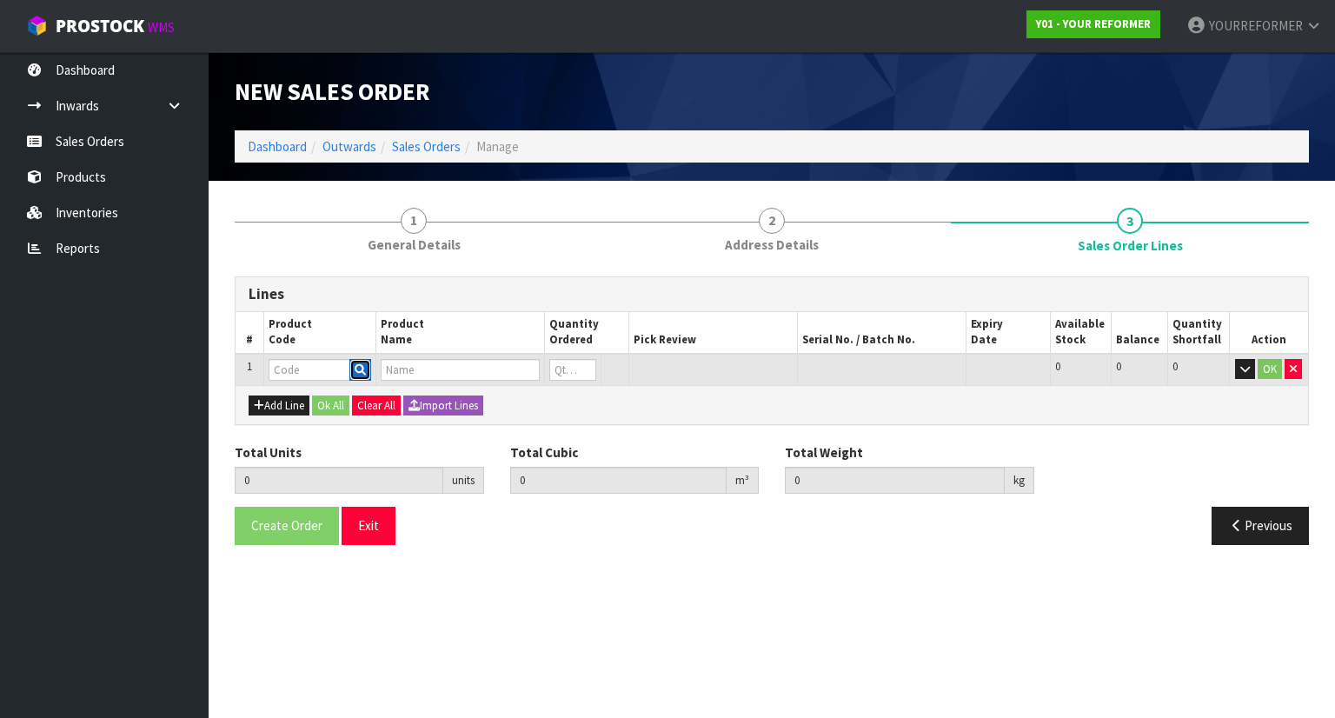
click at [363, 364] on icon "button" at bounding box center [360, 369] width 11 height 11
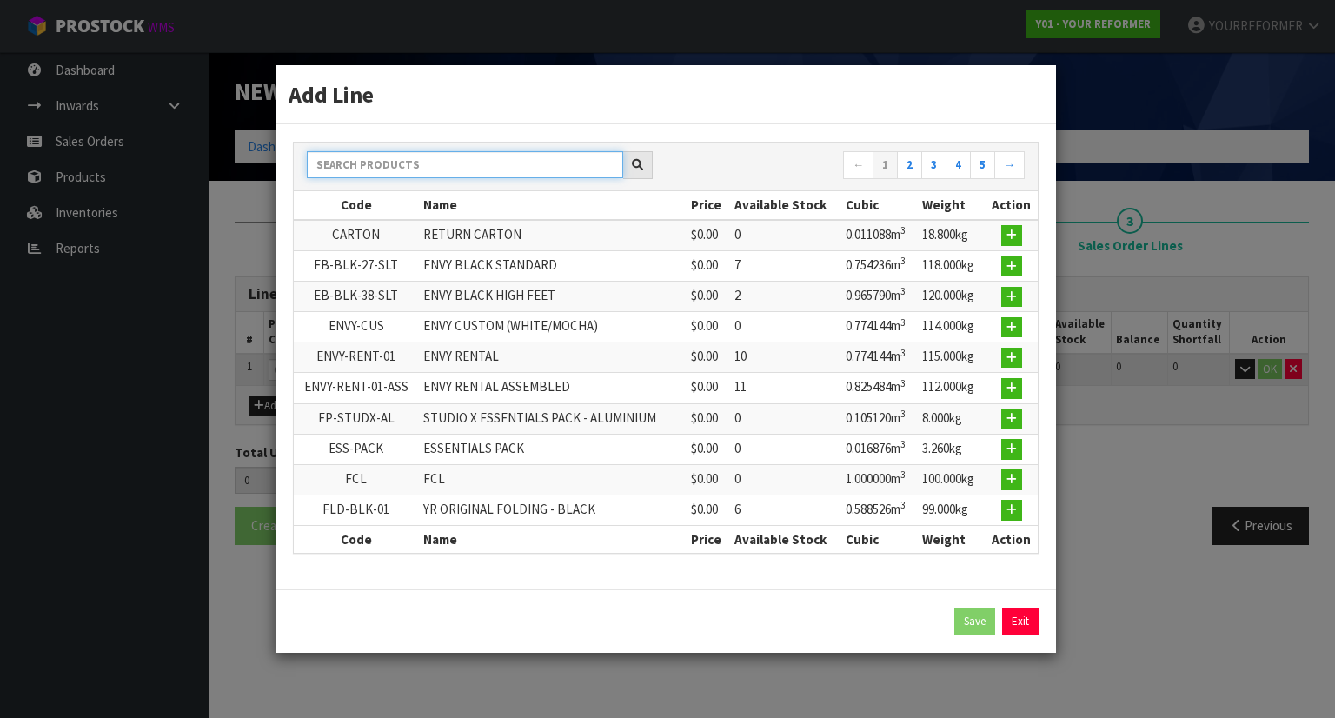
click at [410, 174] on input "text" at bounding box center [465, 164] width 316 height 27
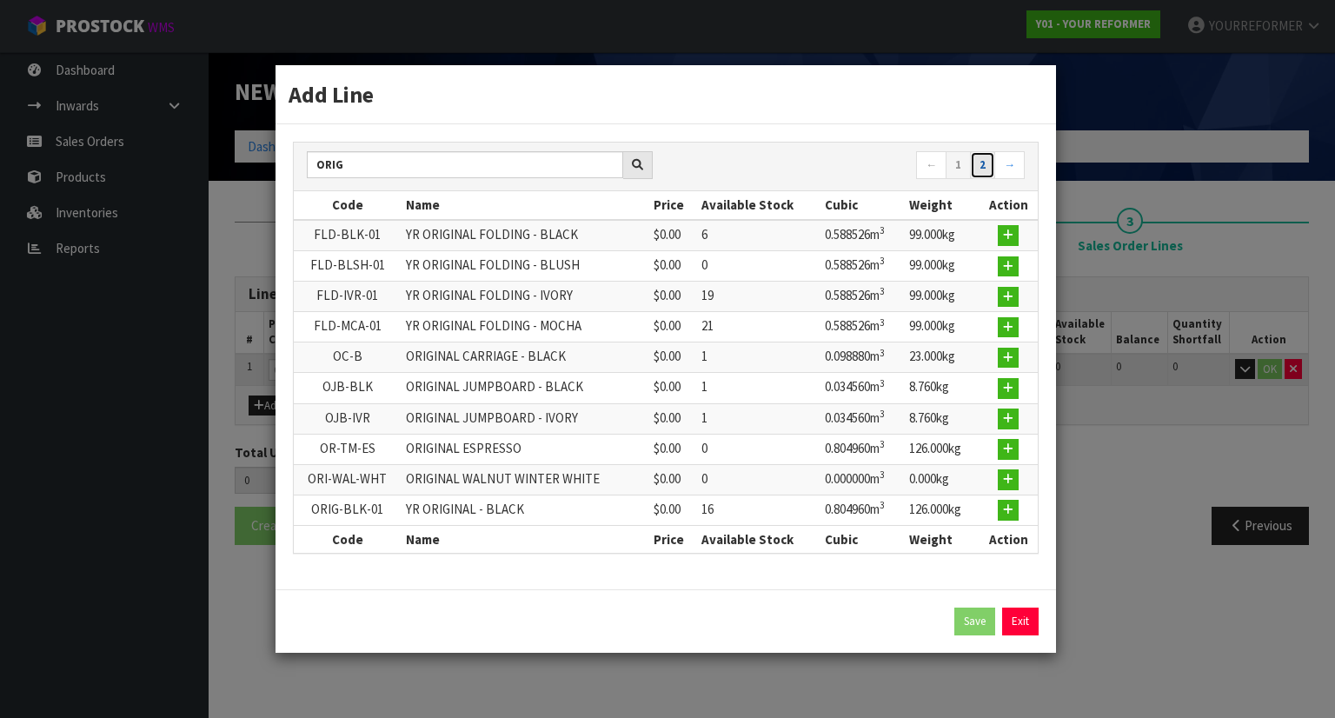
click at [987, 167] on link "2" at bounding box center [982, 165] width 25 height 28
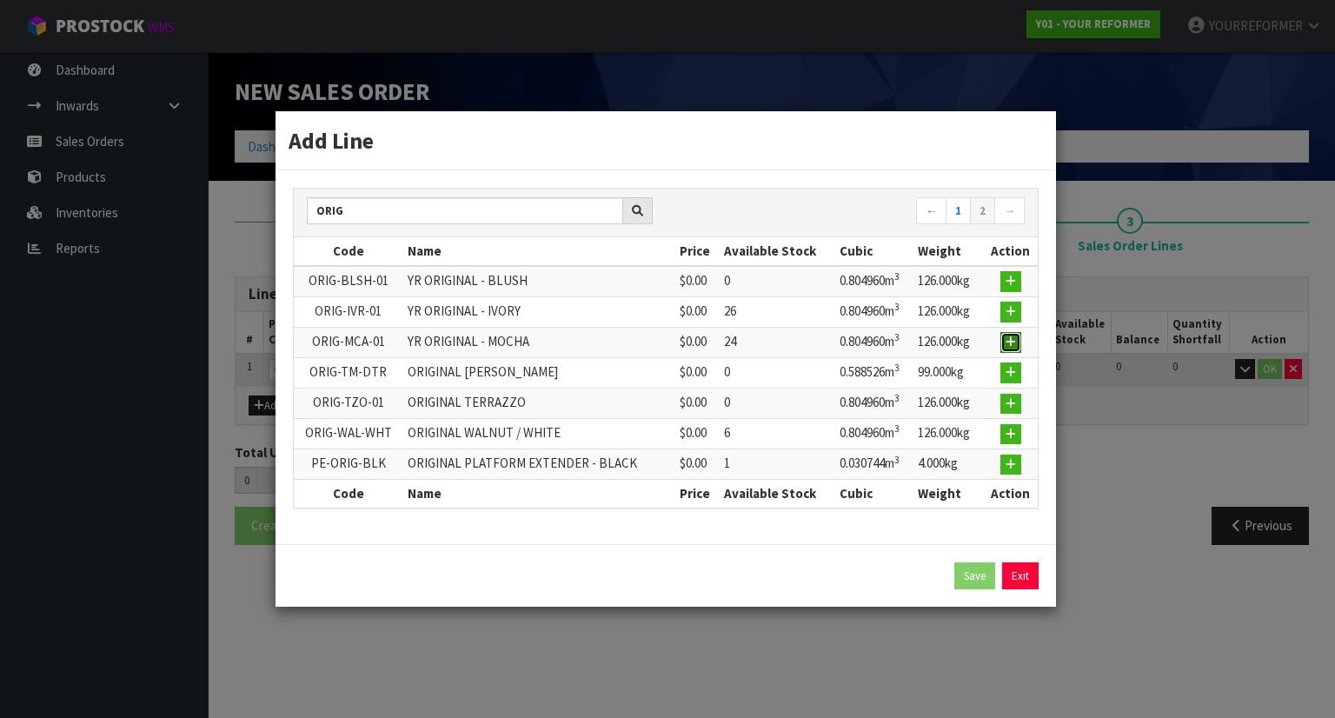
click at [1010, 343] on icon "button" at bounding box center [1011, 341] width 10 height 11
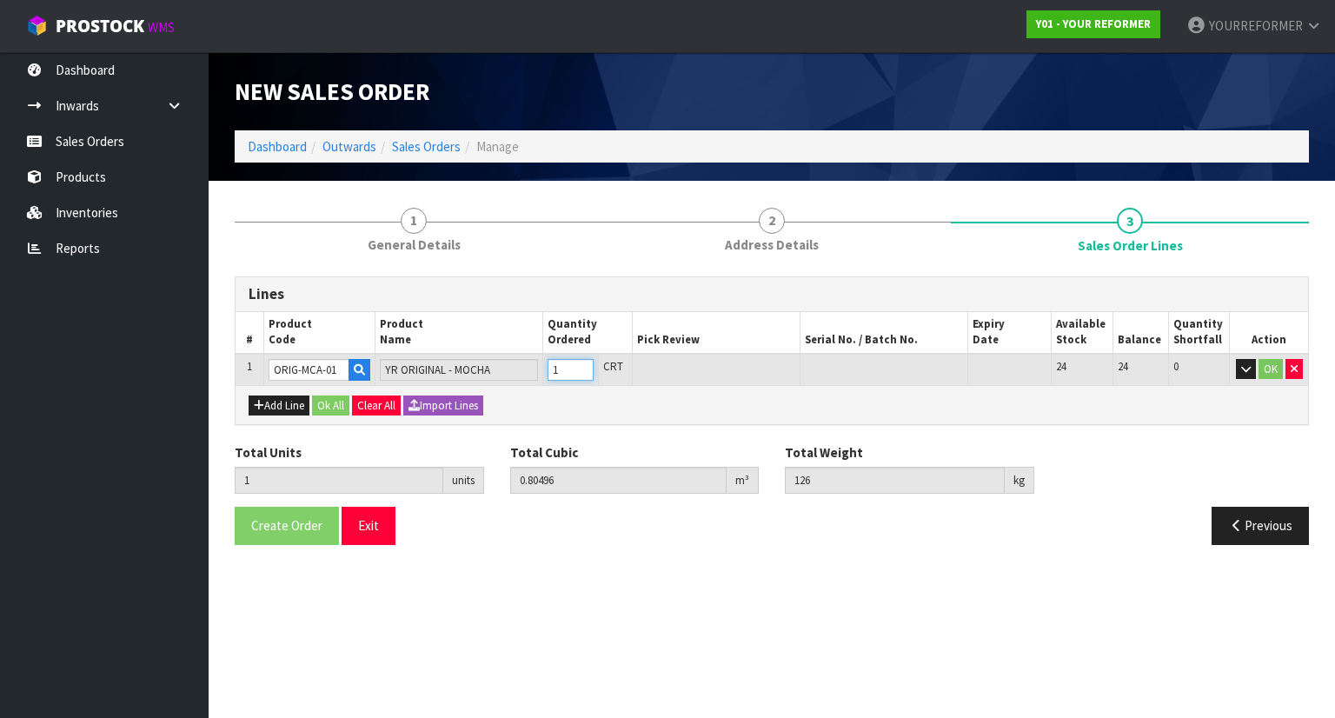
click at [583, 366] on input "1" at bounding box center [571, 370] width 46 height 22
click at [282, 402] on button "Add Line" at bounding box center [279, 406] width 61 height 21
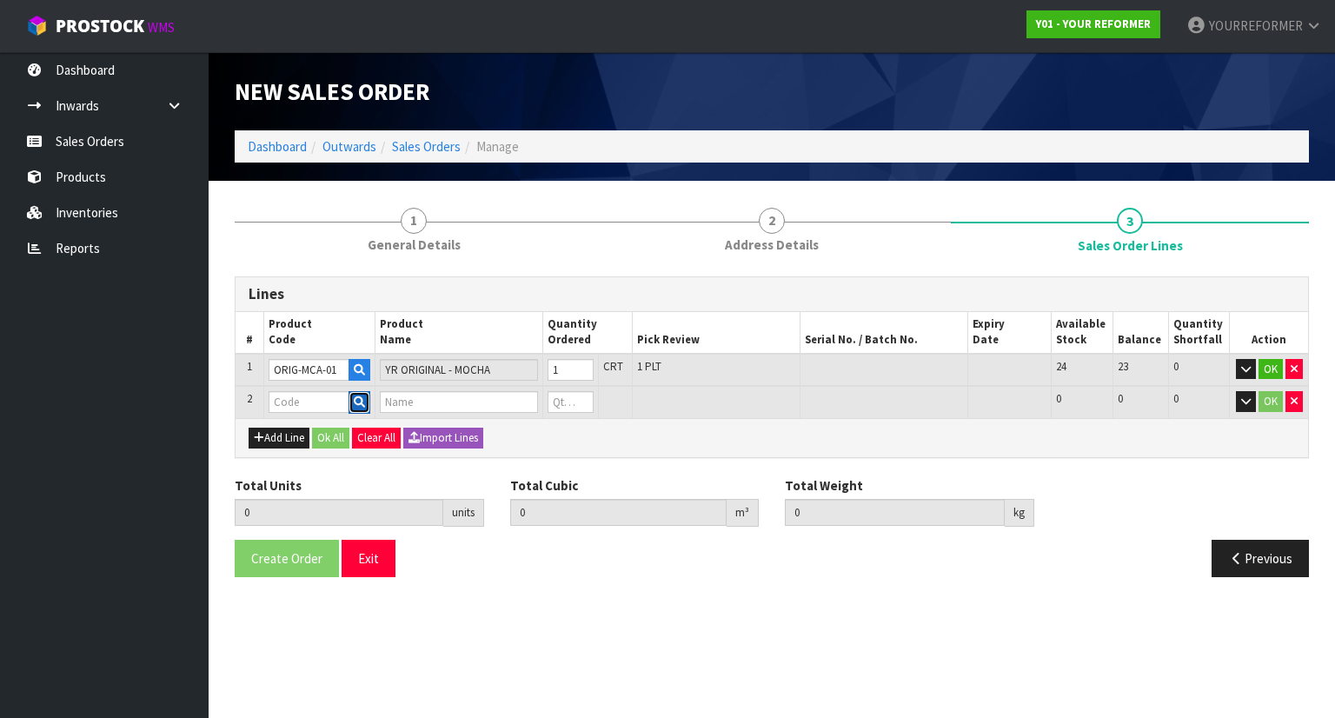
click at [363, 408] on button "button" at bounding box center [360, 402] width 22 height 23
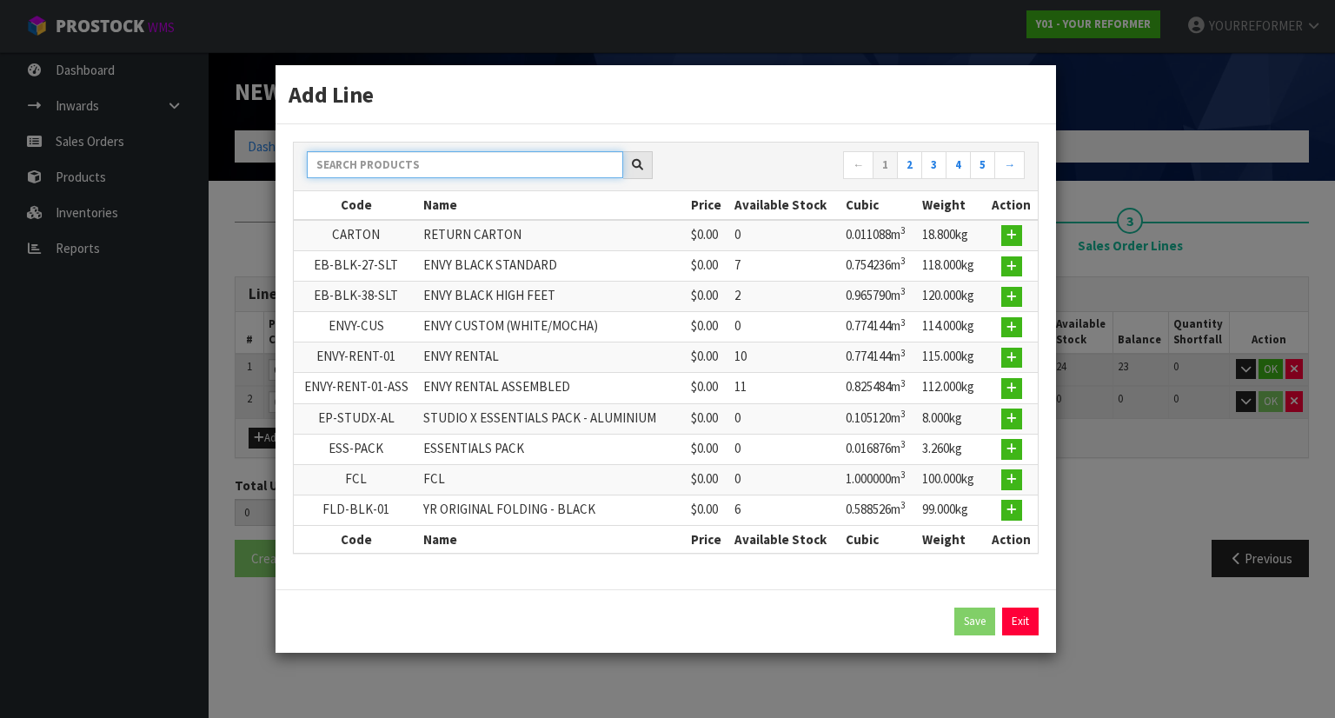
click at [363, 169] on input "text" at bounding box center [465, 164] width 316 height 27
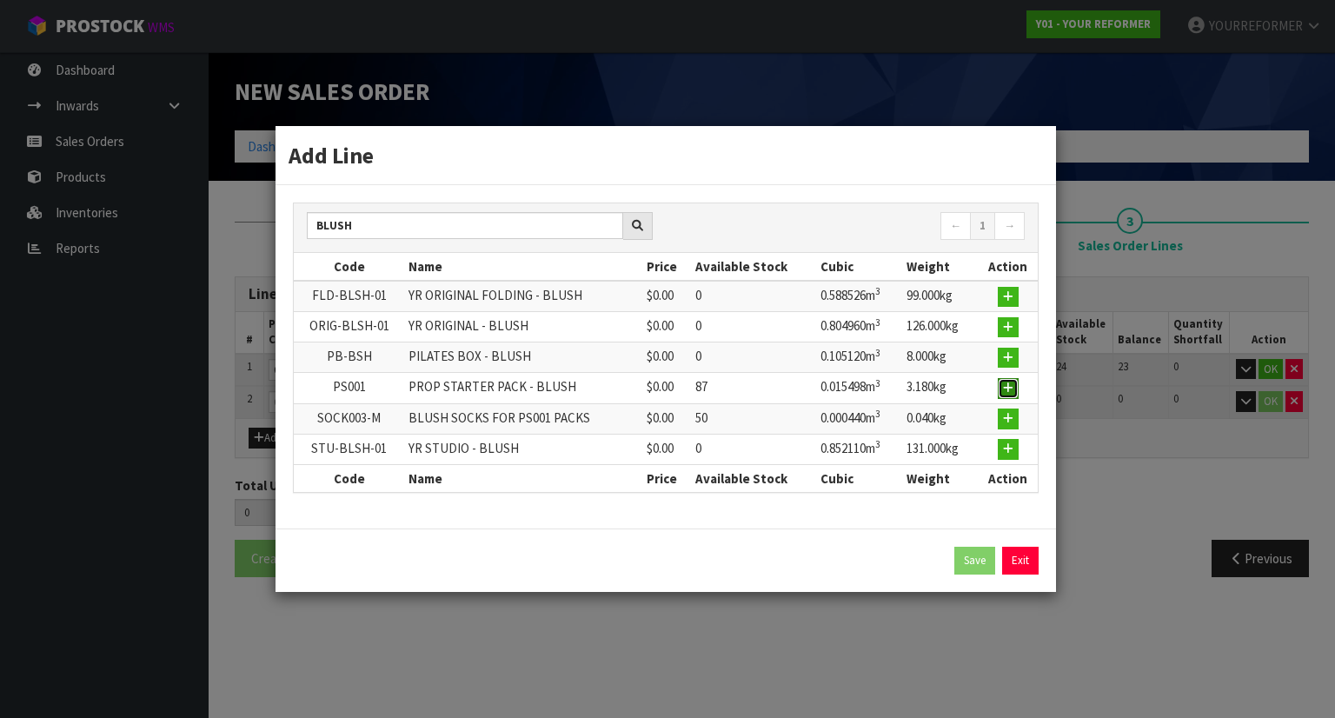
click at [1003, 387] on button "button" at bounding box center [1008, 388] width 21 height 21
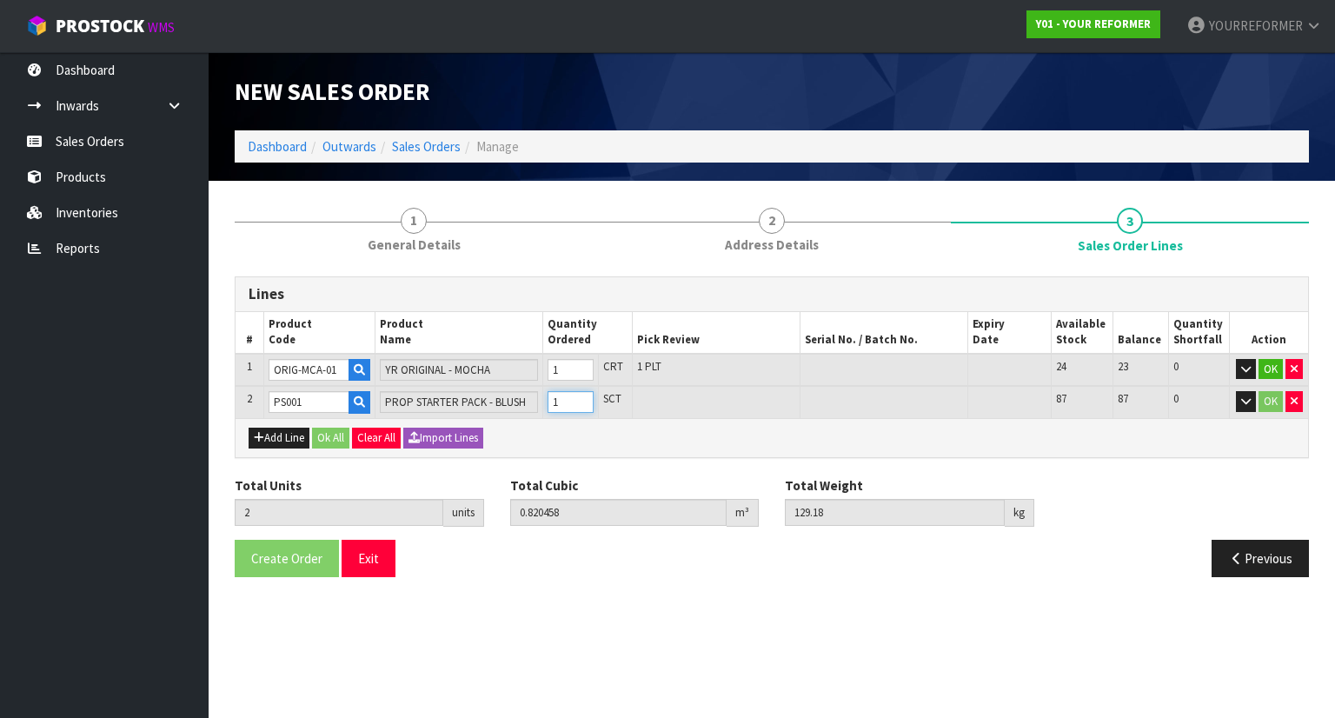
click at [581, 395] on input "1" at bounding box center [571, 402] width 46 height 22
click at [289, 429] on button "Add Line" at bounding box center [279, 438] width 61 height 21
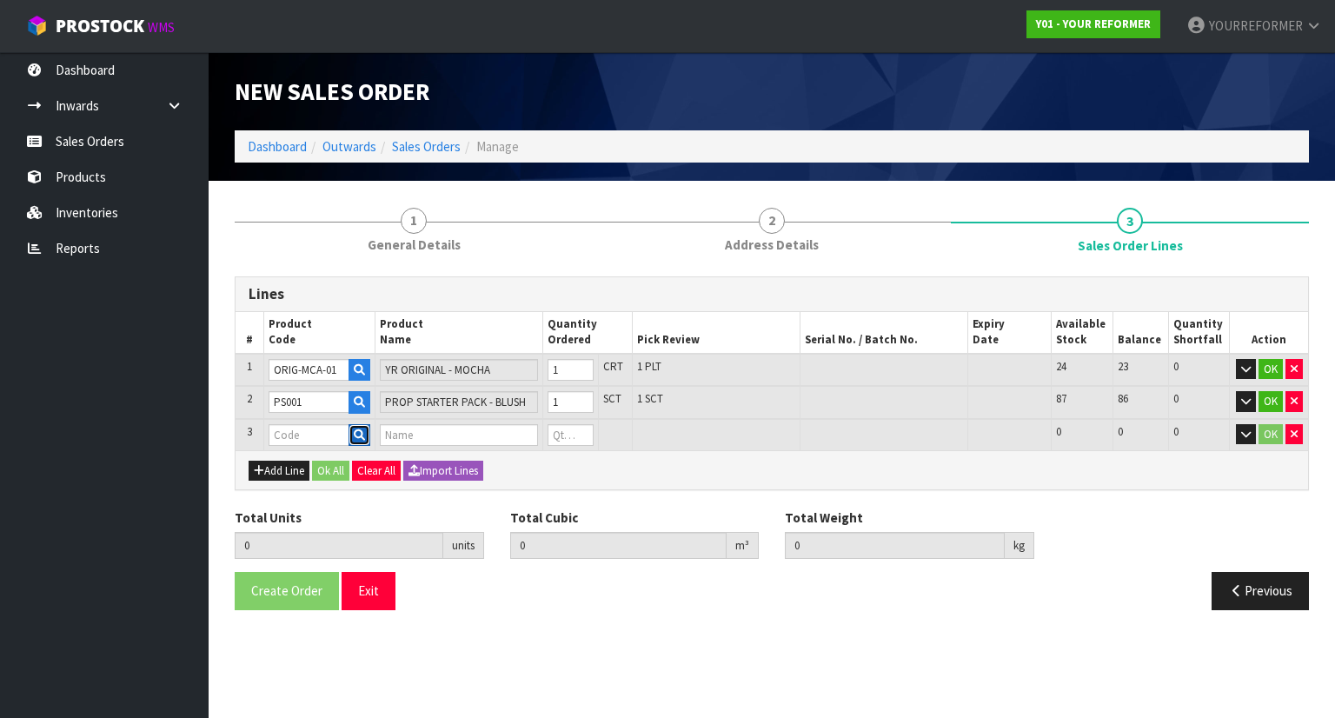
click at [359, 431] on icon "button" at bounding box center [359, 435] width 11 height 11
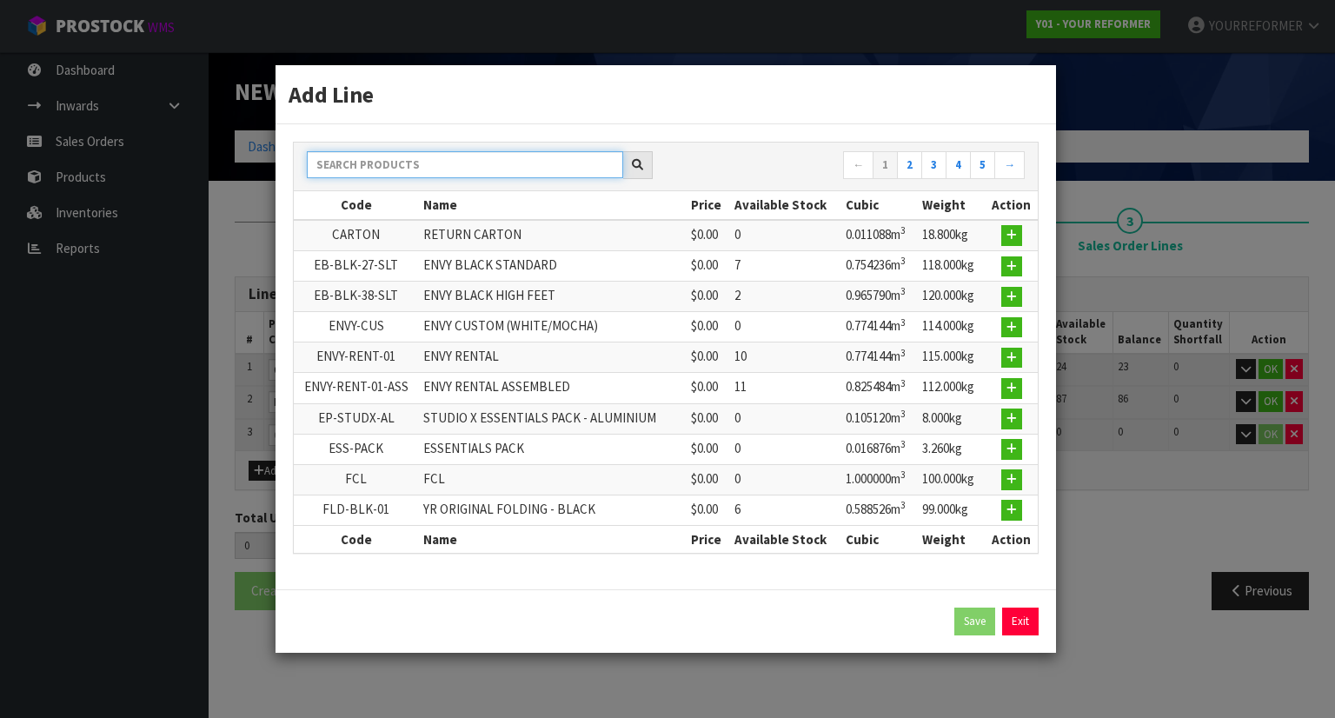
click at [398, 170] on input "text" at bounding box center [465, 164] width 316 height 27
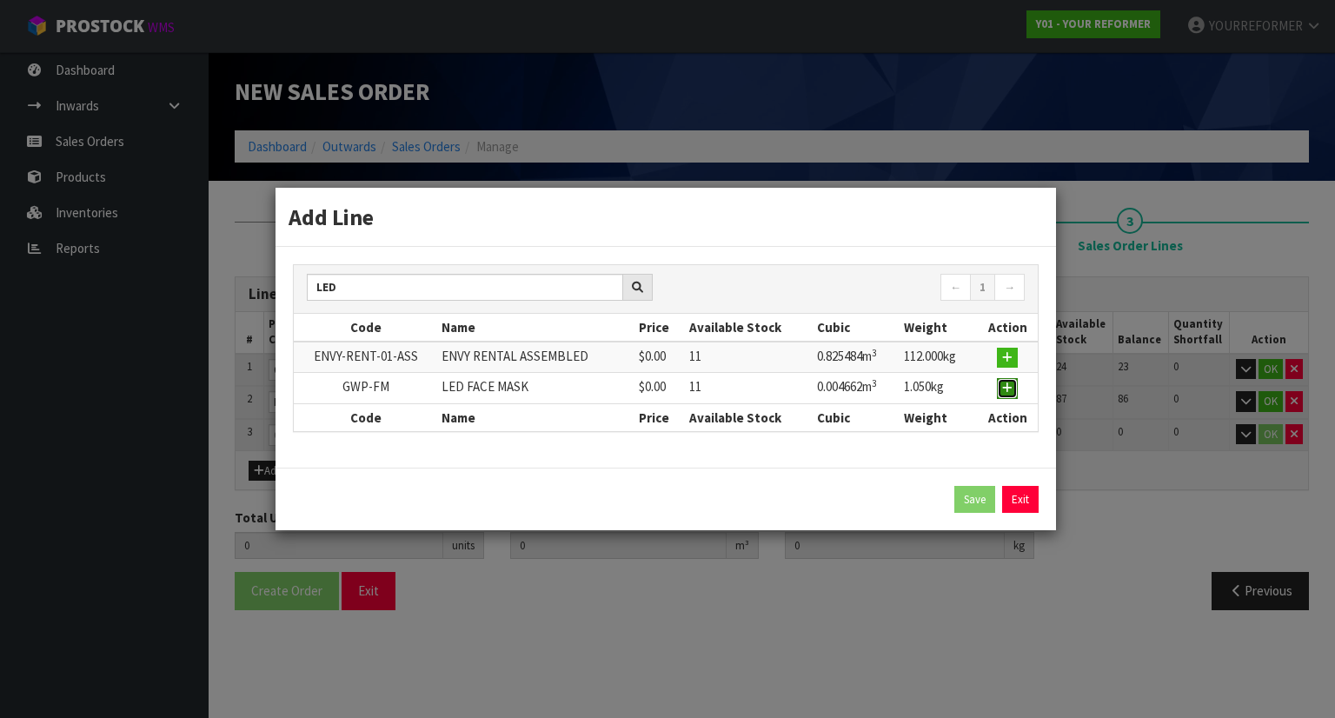
click at [1014, 384] on button "button" at bounding box center [1007, 388] width 21 height 21
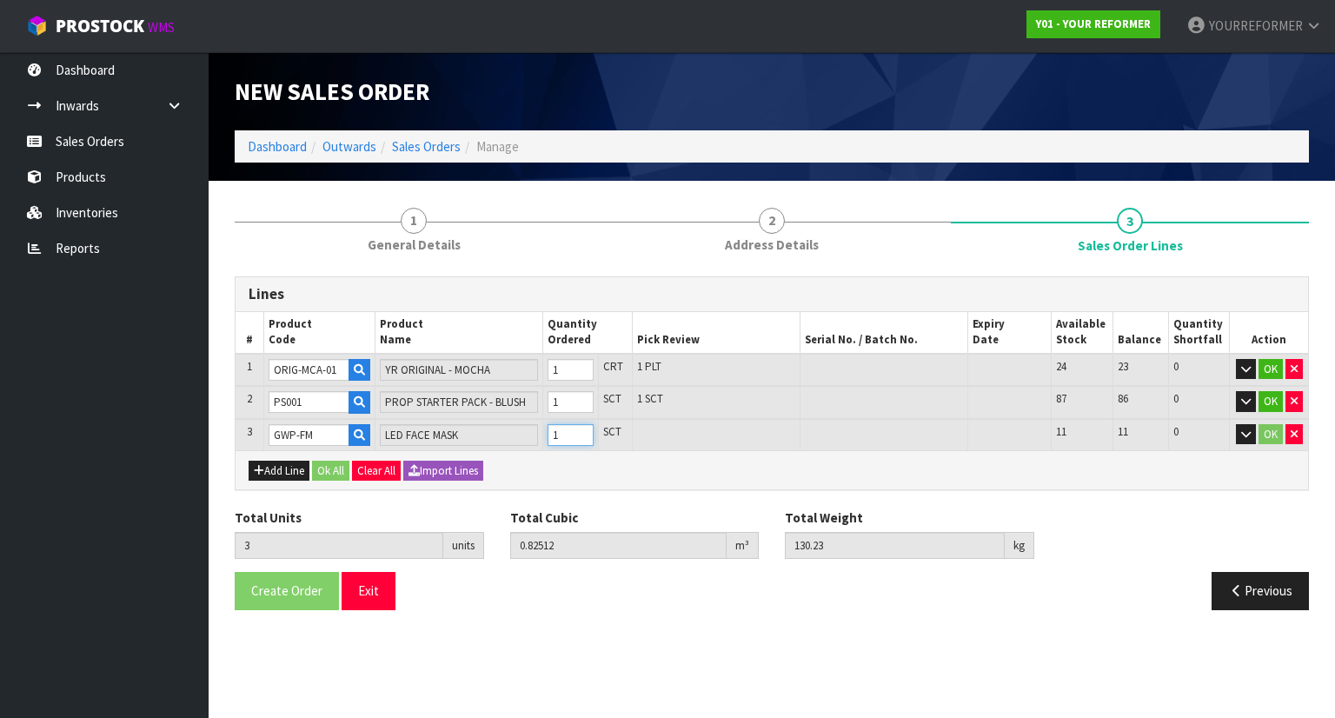
click at [589, 430] on input "1" at bounding box center [571, 435] width 46 height 22
click at [317, 474] on button "Ok All" at bounding box center [330, 471] width 37 height 21
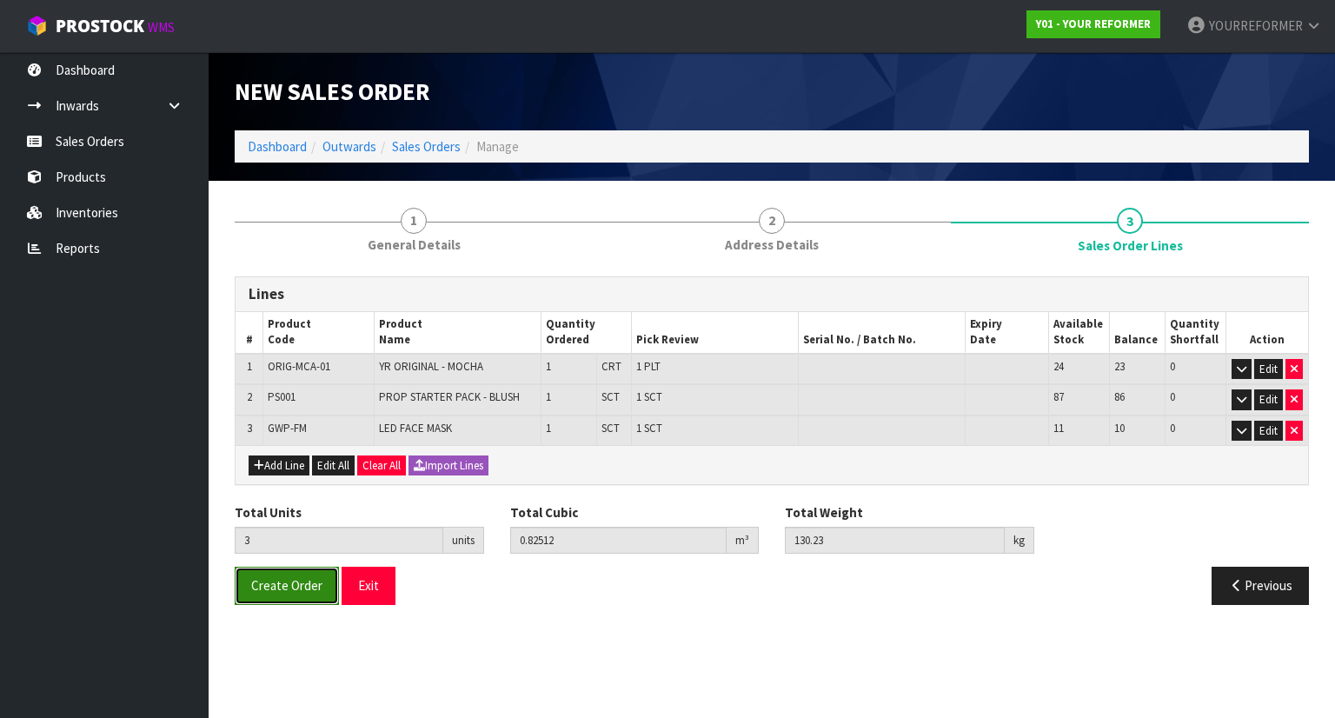
click at [311, 584] on span "Create Order" at bounding box center [286, 585] width 71 height 17
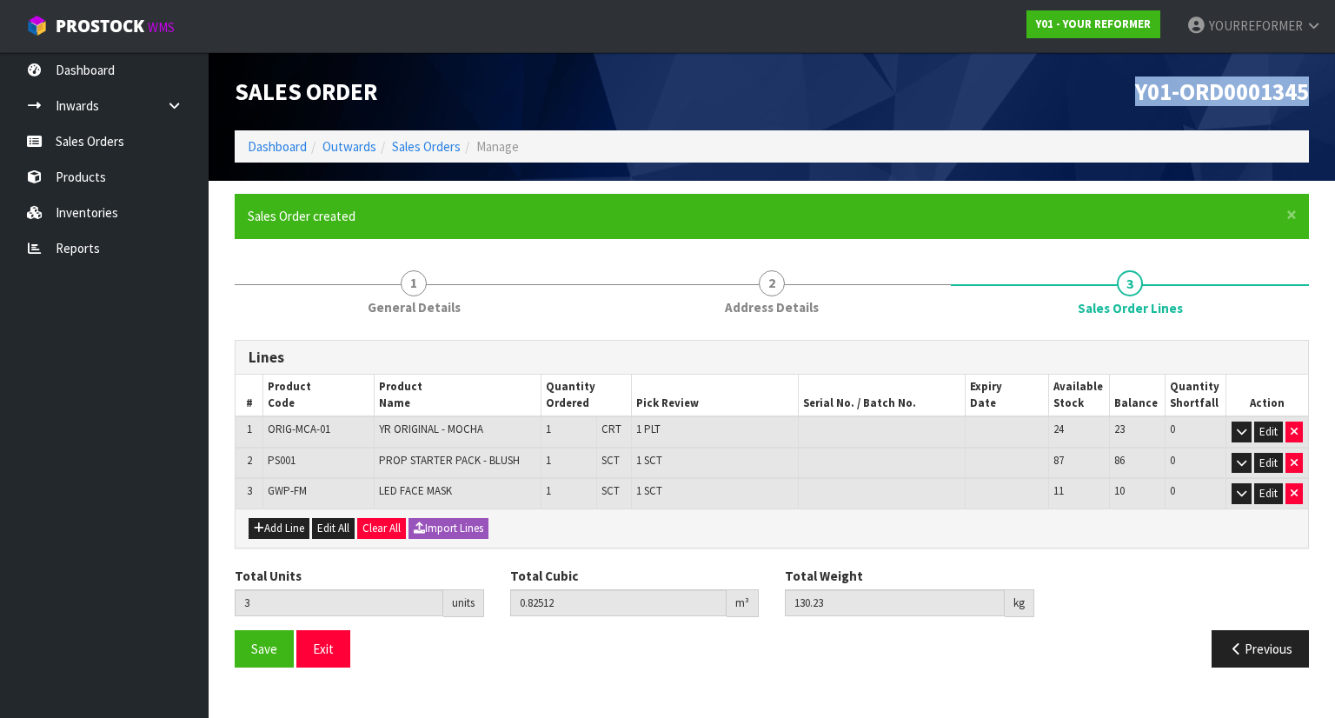
drag, startPoint x: 1308, startPoint y: 84, endPoint x: 1062, endPoint y: 111, distance: 246.7
click at [1062, 111] on div "Y01-ORD0001345" at bounding box center [1047, 91] width 550 height 78
copy span "Y01-ORD0001345"
click at [118, 145] on link "Sales Orders" at bounding box center [104, 141] width 209 height 36
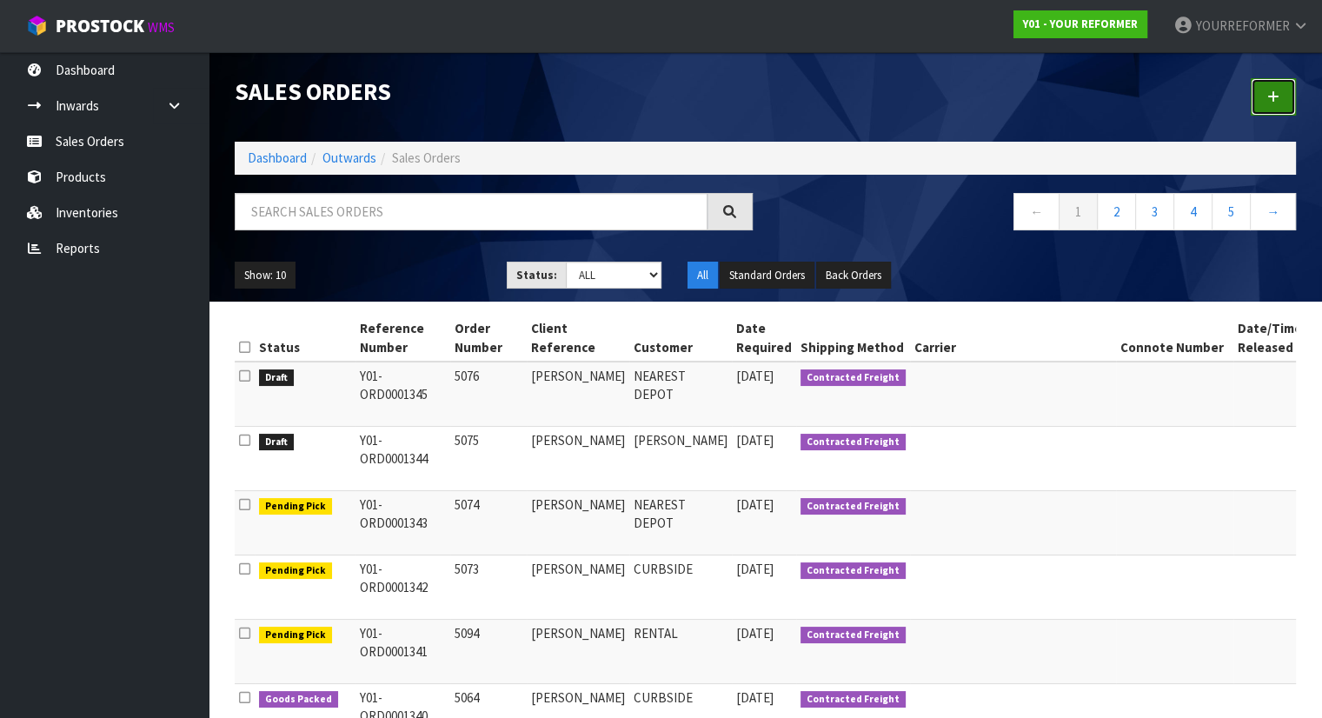
click at [1279, 94] on icon at bounding box center [1274, 96] width 12 height 13
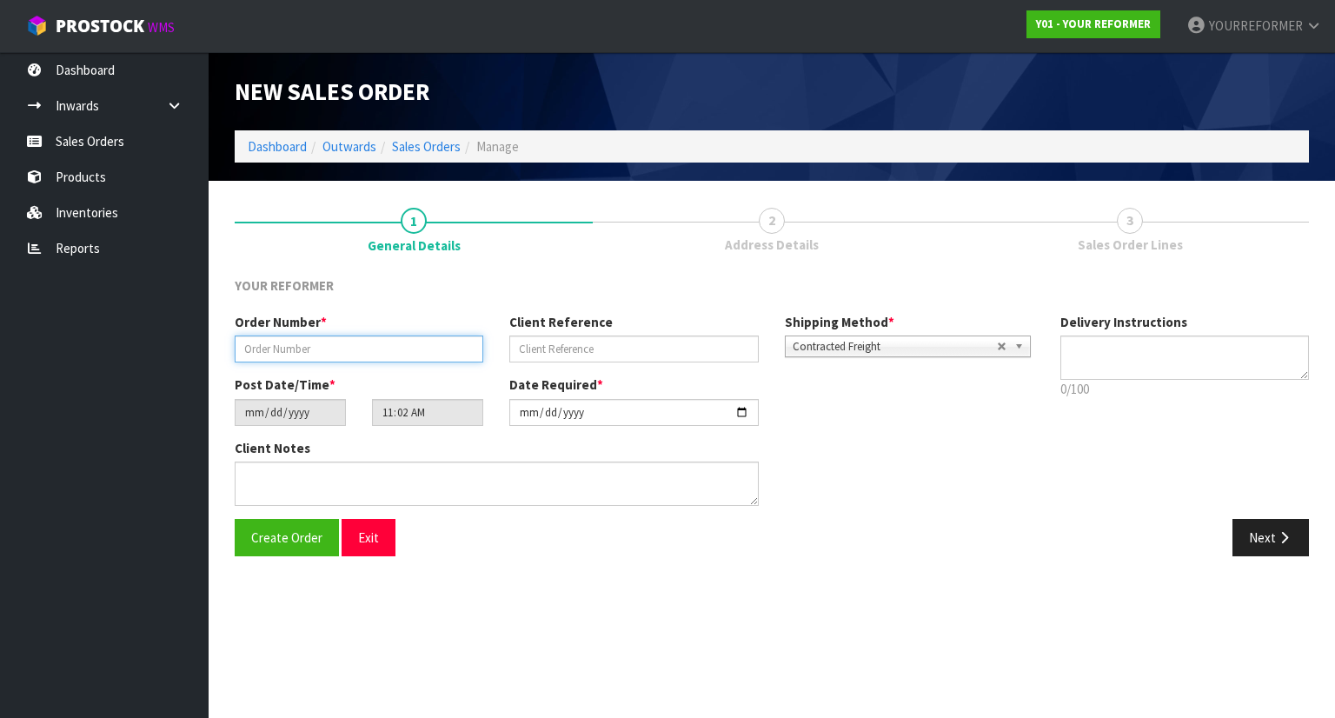
click at [355, 338] on input "text" at bounding box center [359, 349] width 249 height 27
paste input "5077"
click at [565, 363] on div "Order Number * 5077 Client Reference Shipping Method * Pickup Contracted Freigh…" at bounding box center [635, 344] width 826 height 63
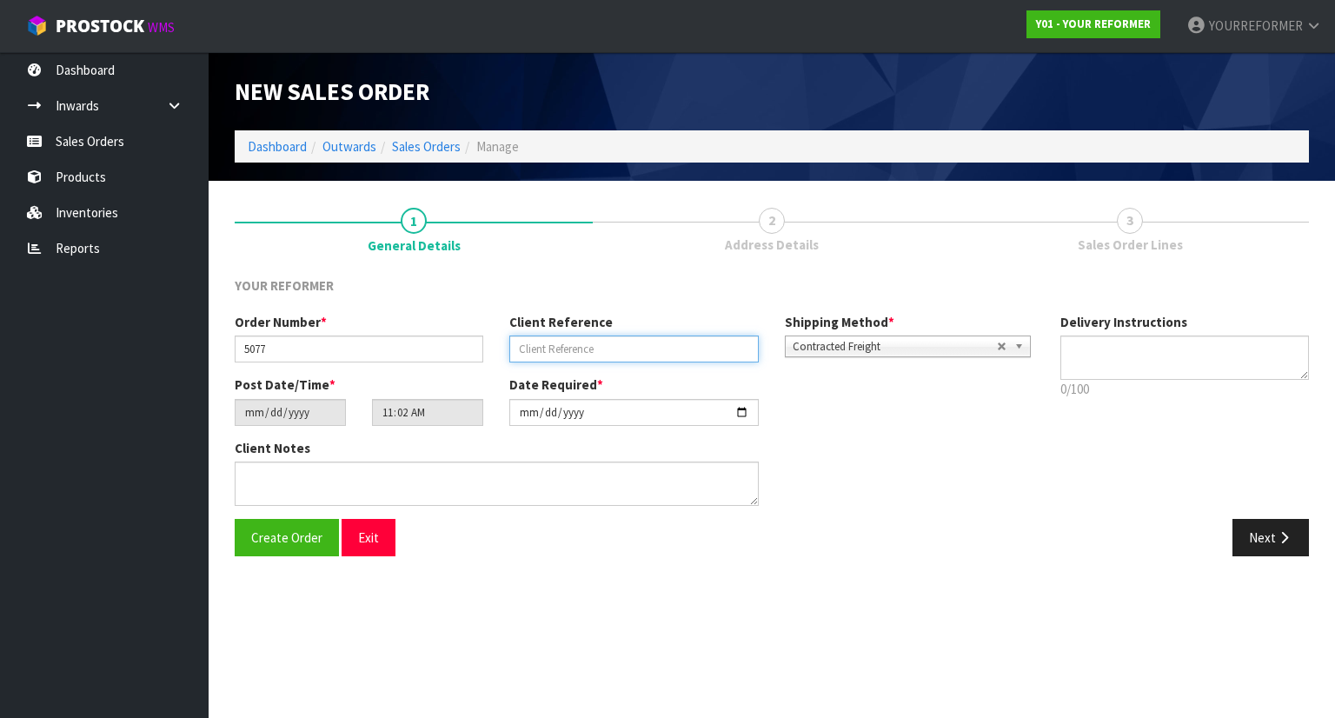
click at [581, 350] on input "text" at bounding box center [633, 349] width 249 height 27
paste input "[PERSON_NAME]"
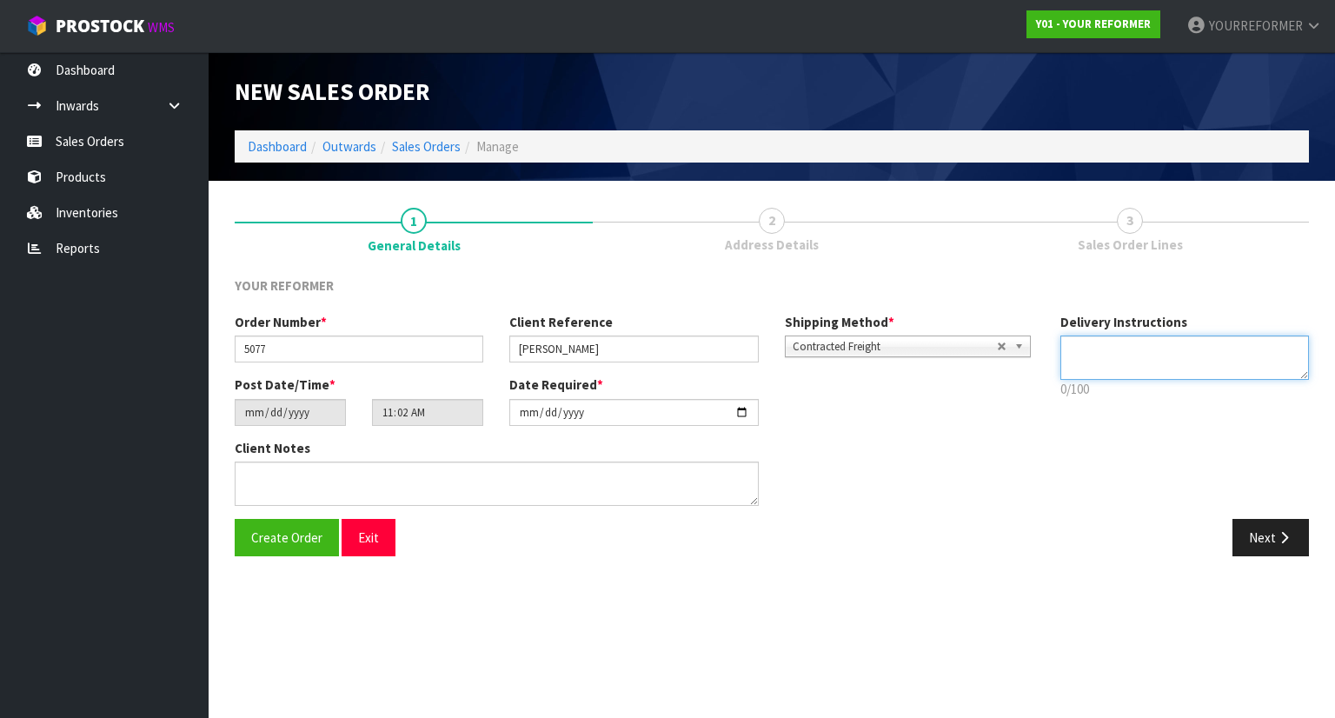
click at [1071, 371] on textarea at bounding box center [1186, 358] width 250 height 44
paste textarea "+64 27 215 7977"
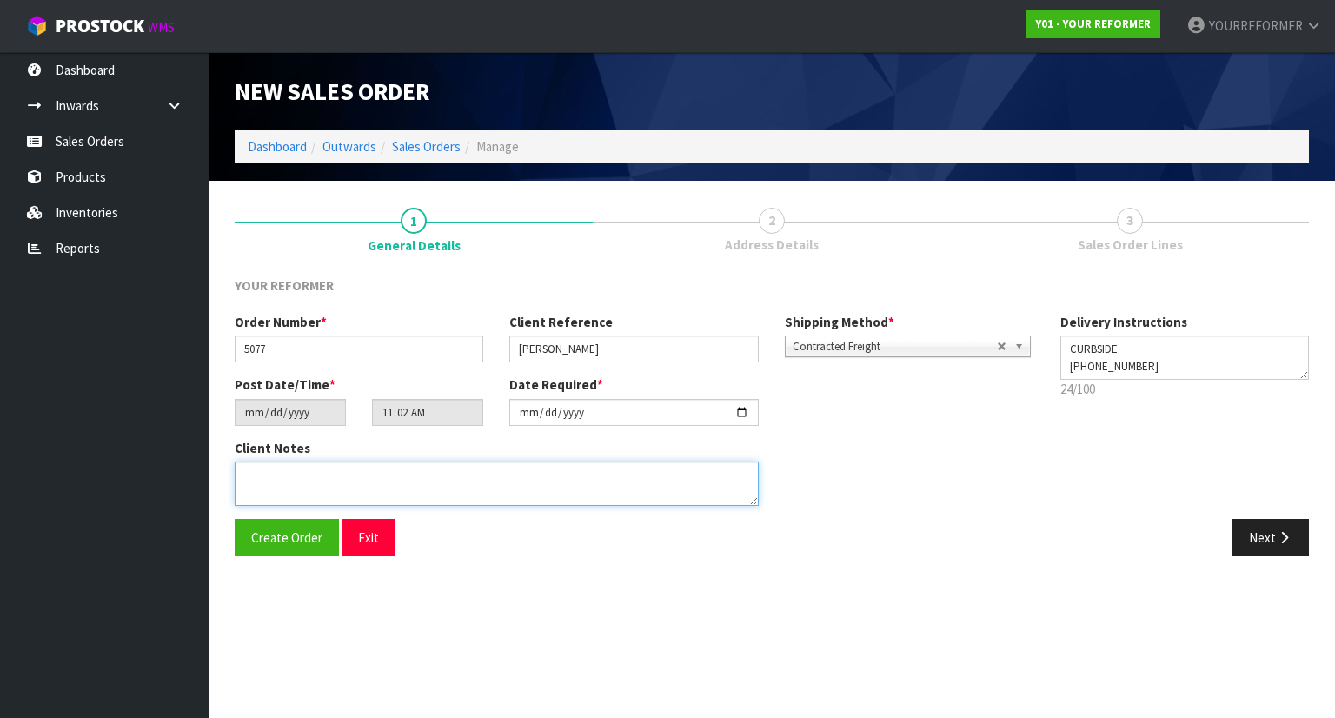
click at [407, 477] on textarea at bounding box center [497, 484] width 524 height 44
paste textarea "41 COMBES ROAD REMUERA AUK AUCKLAND 1050 NEW ZEALAND +64 27 215 7977"
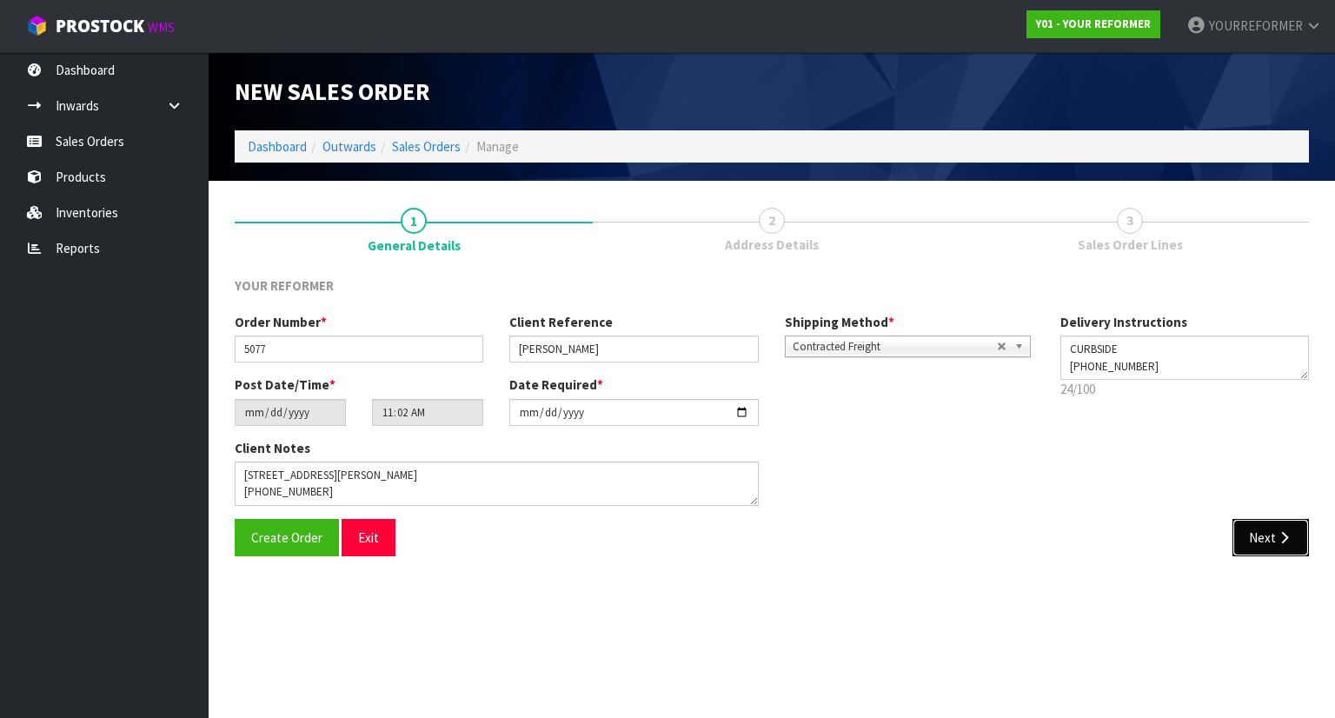
click at [1286, 535] on icon "button" at bounding box center [1284, 537] width 17 height 13
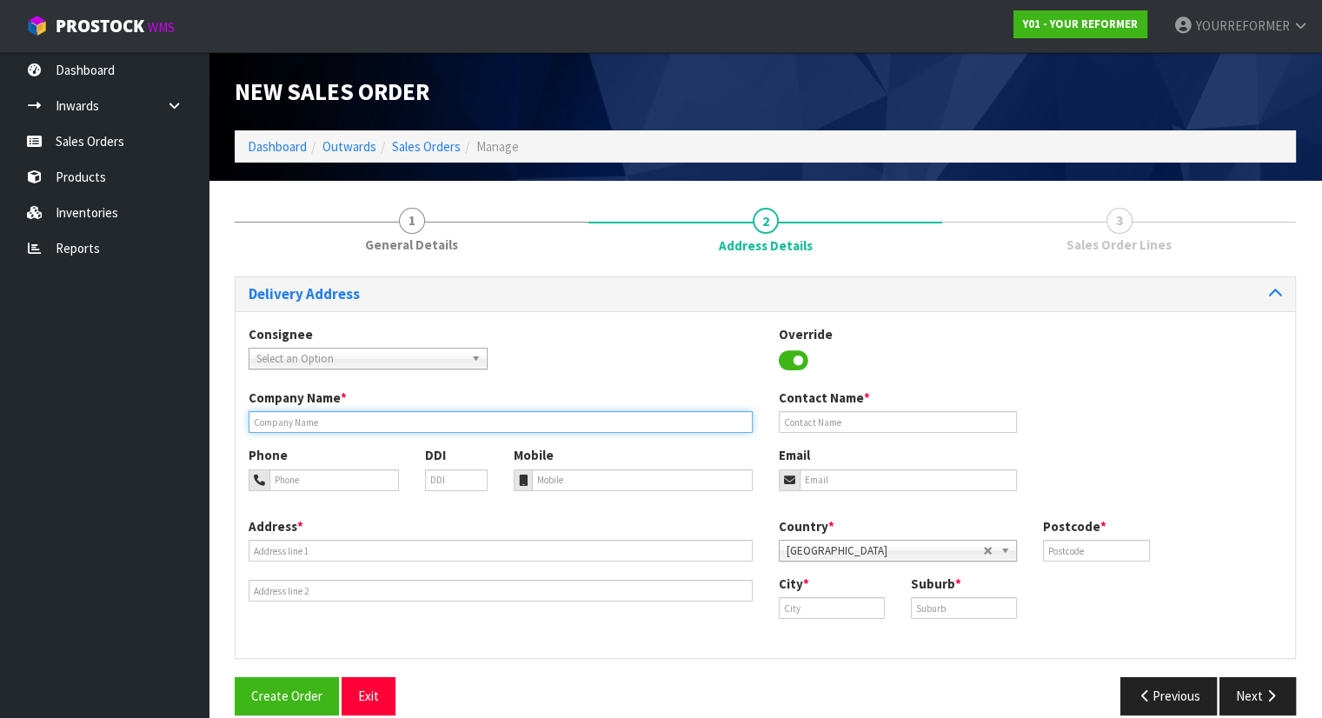
click at [362, 425] on input "text" at bounding box center [501, 422] width 504 height 22
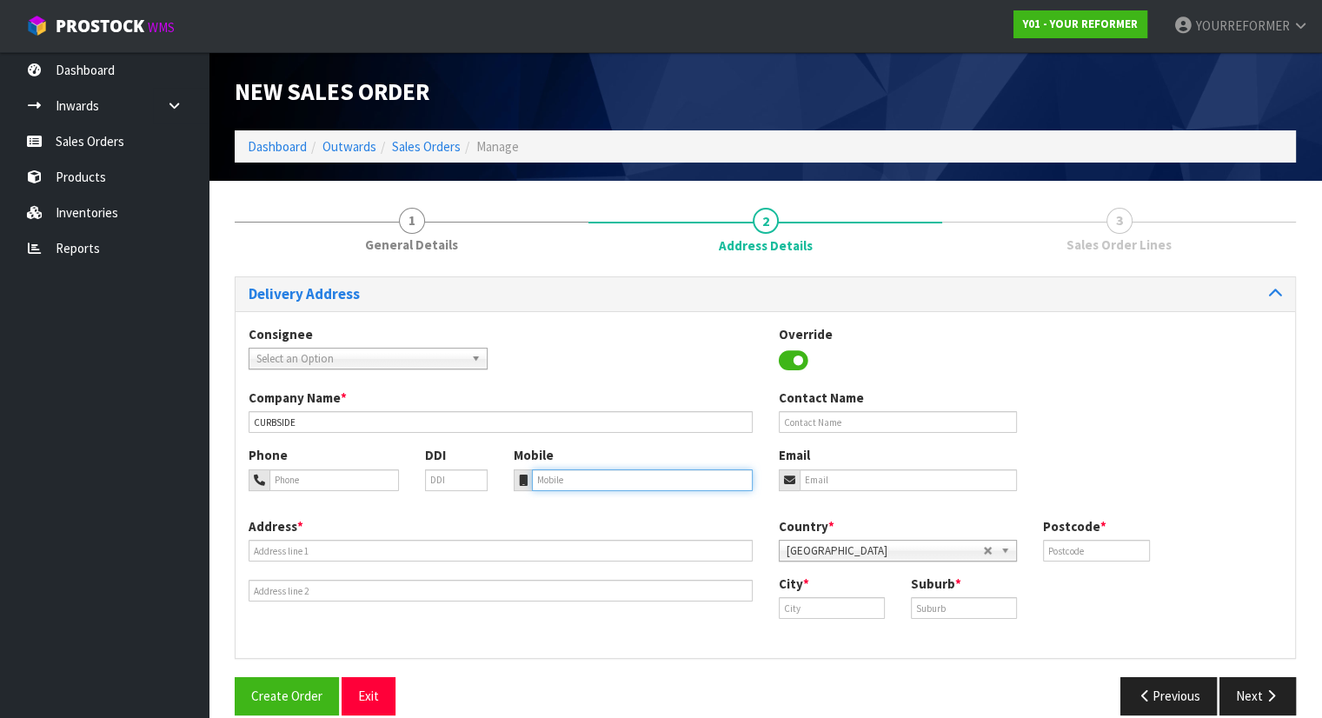
drag, startPoint x: 546, startPoint y: 477, endPoint x: 553, endPoint y: 456, distance: 22.0
click at [549, 467] on div "Mobile" at bounding box center [633, 468] width 265 height 44
paste input "New Zealand +64 27 215 7977"
drag, startPoint x: 592, startPoint y: 481, endPoint x: 386, endPoint y: 436, distance: 210.8
click at [386, 436] on div "Consignee 000001.BAY MECHANICS - BAY MECHANICS 000001A - BRAKE & TRANSMISSION N…" at bounding box center [766, 485] width 1060 height 348
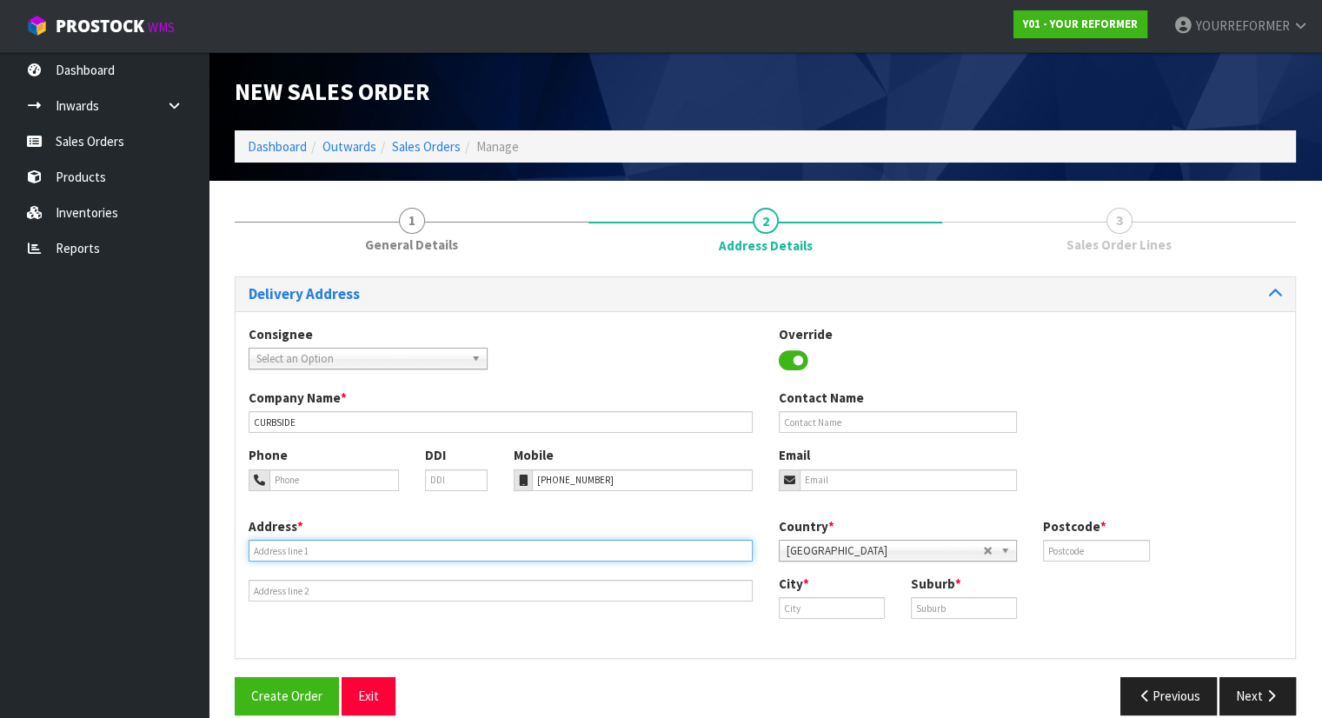
click at [348, 540] on input "text" at bounding box center [501, 551] width 504 height 22
paste input "41 COMBES ROAD REMUERA AUK AUCKLAND 1050 NEW ZEALAND"
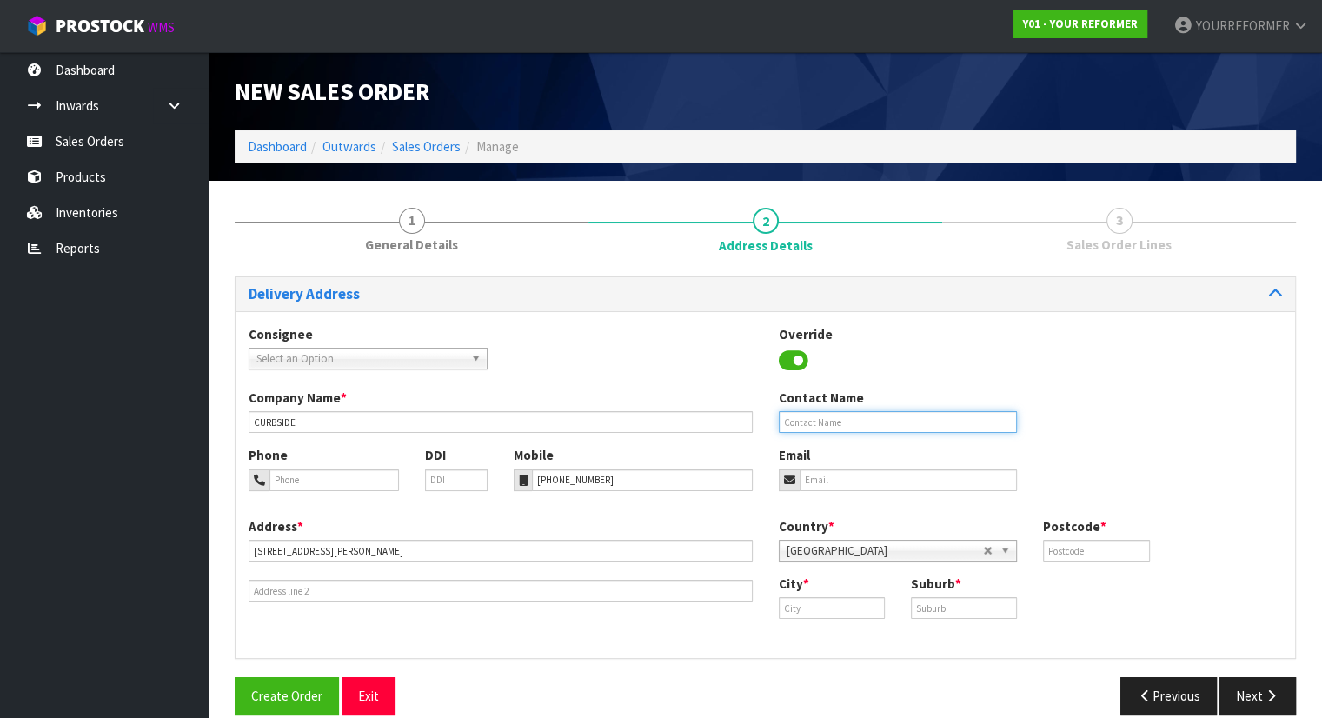
click at [829, 412] on input "text" at bounding box center [898, 422] width 239 height 22
paste input "[PERSON_NAME]"
click at [823, 470] on input "email" at bounding box center [909, 481] width 218 height 22
paste input "kristyfrith1@gmail.com"
click at [1088, 556] on input "text" at bounding box center [1096, 551] width 106 height 22
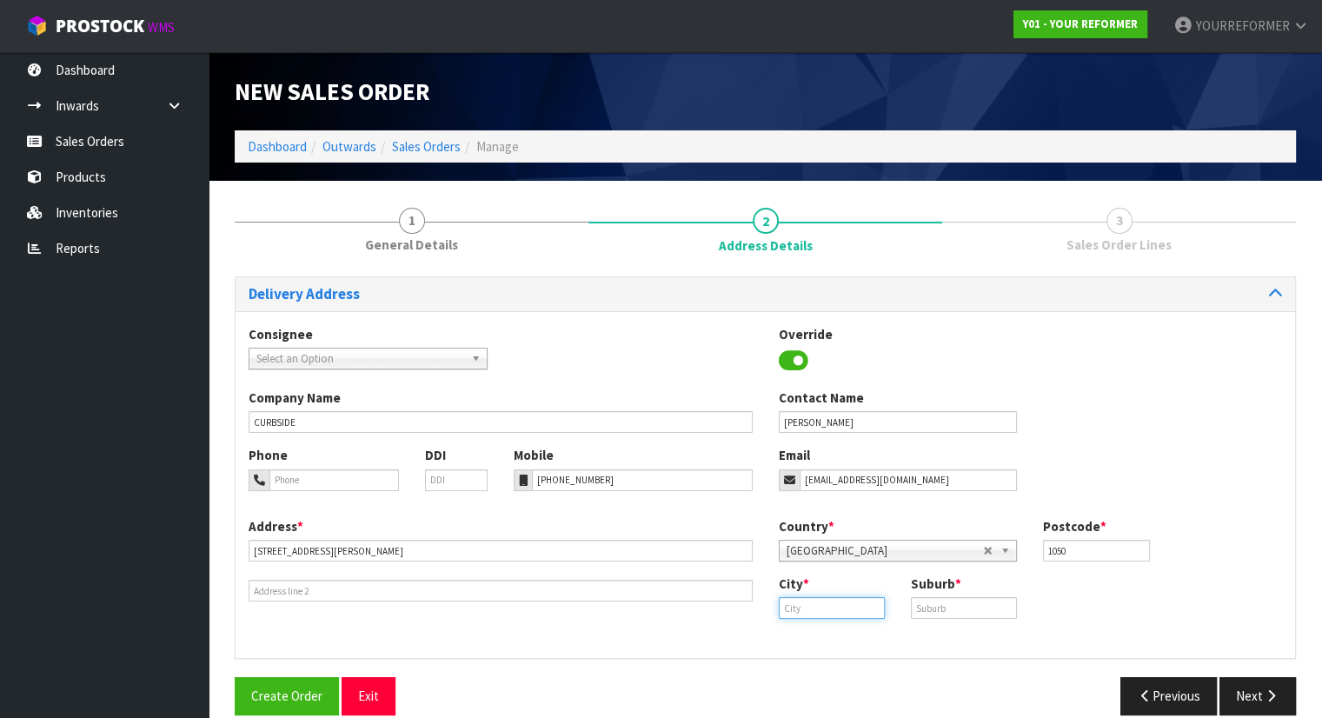
click at [819, 604] on input "text" at bounding box center [832, 608] width 106 height 22
click at [819, 641] on strong "Auckland" at bounding box center [859, 637] width 126 height 17
click at [947, 621] on div "City * Auckland Suburb *" at bounding box center [1031, 603] width 530 height 57
click at [950, 619] on div "City * Auckland Suburb *" at bounding box center [1031, 603] width 530 height 57
click at [953, 616] on input "text" at bounding box center [964, 608] width 106 height 22
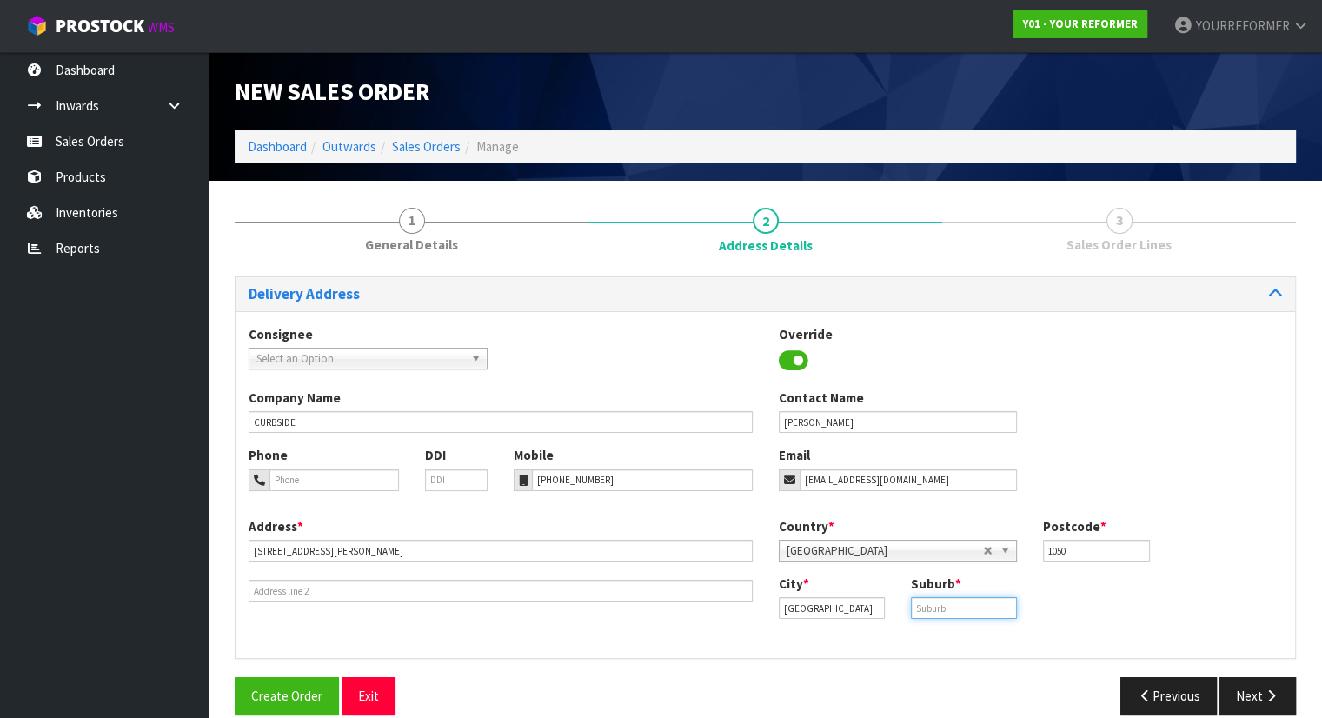
paste input "REMUERA"
click at [1263, 699] on icon "button" at bounding box center [1271, 695] width 17 height 13
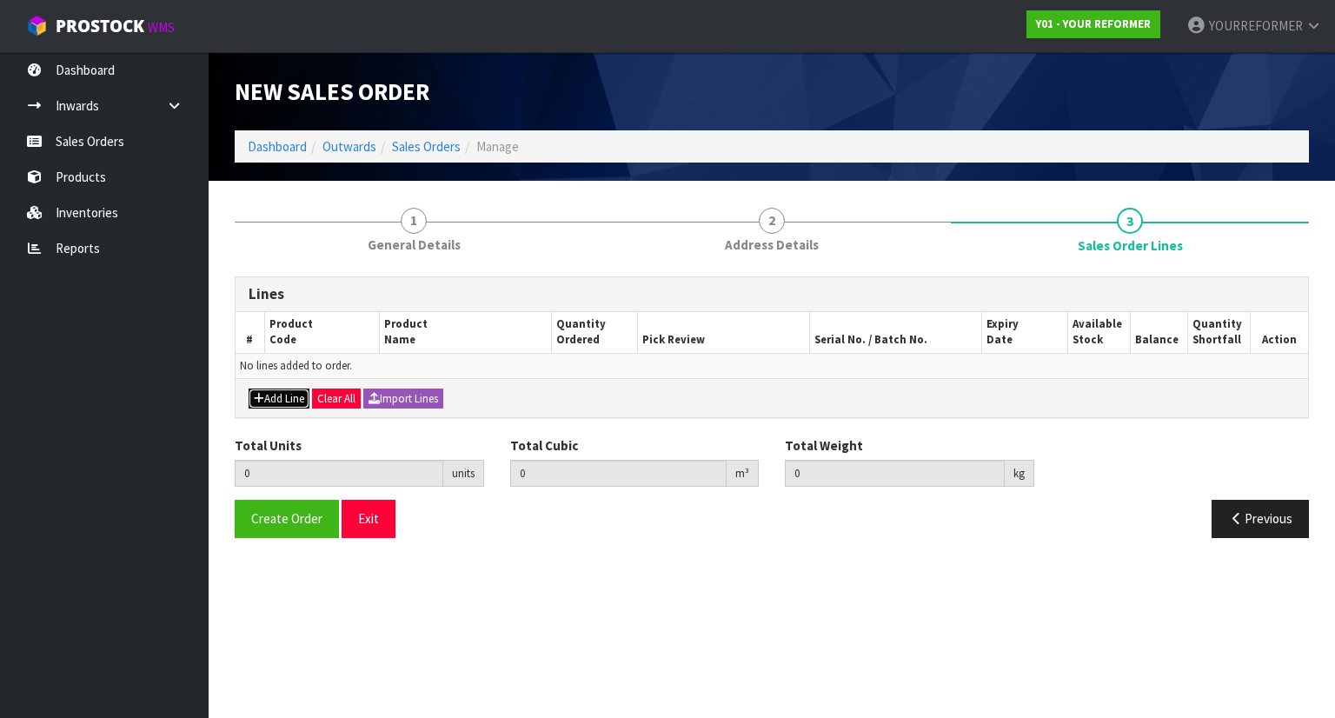
click at [262, 401] on icon "button" at bounding box center [259, 398] width 10 height 11
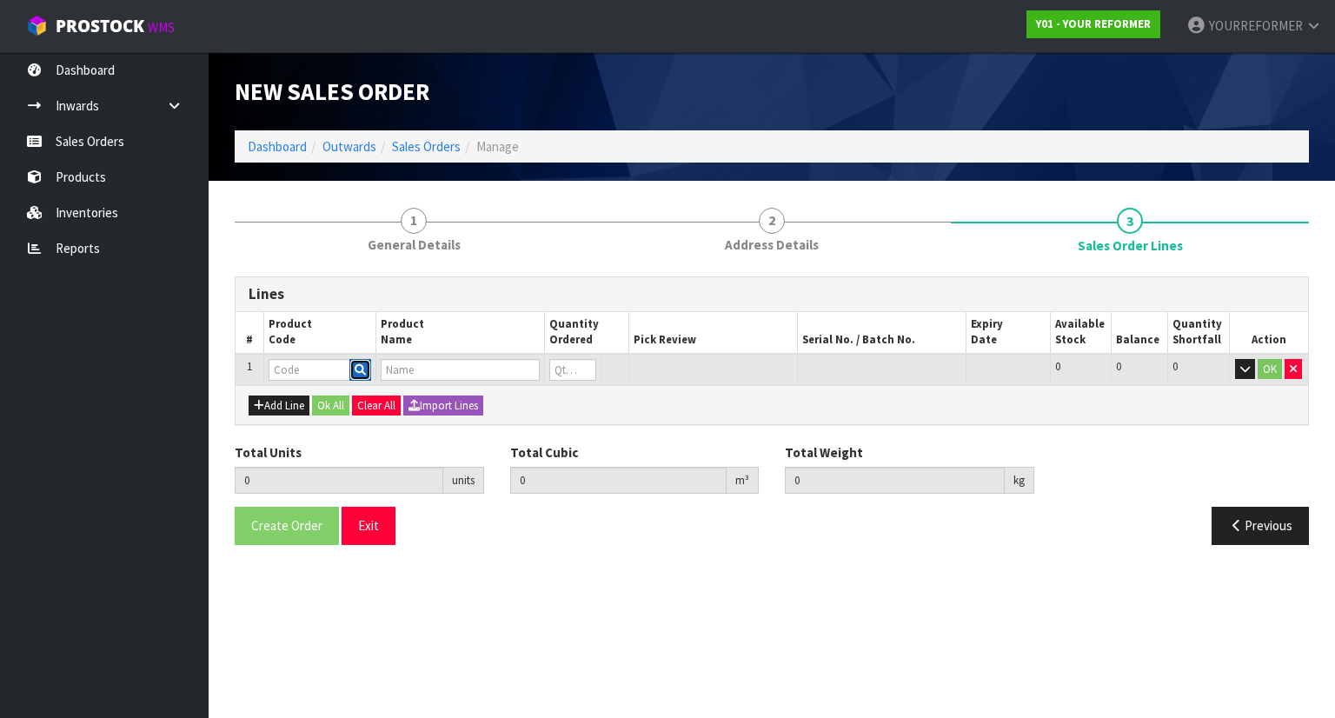
click at [363, 365] on icon "button" at bounding box center [360, 369] width 11 height 11
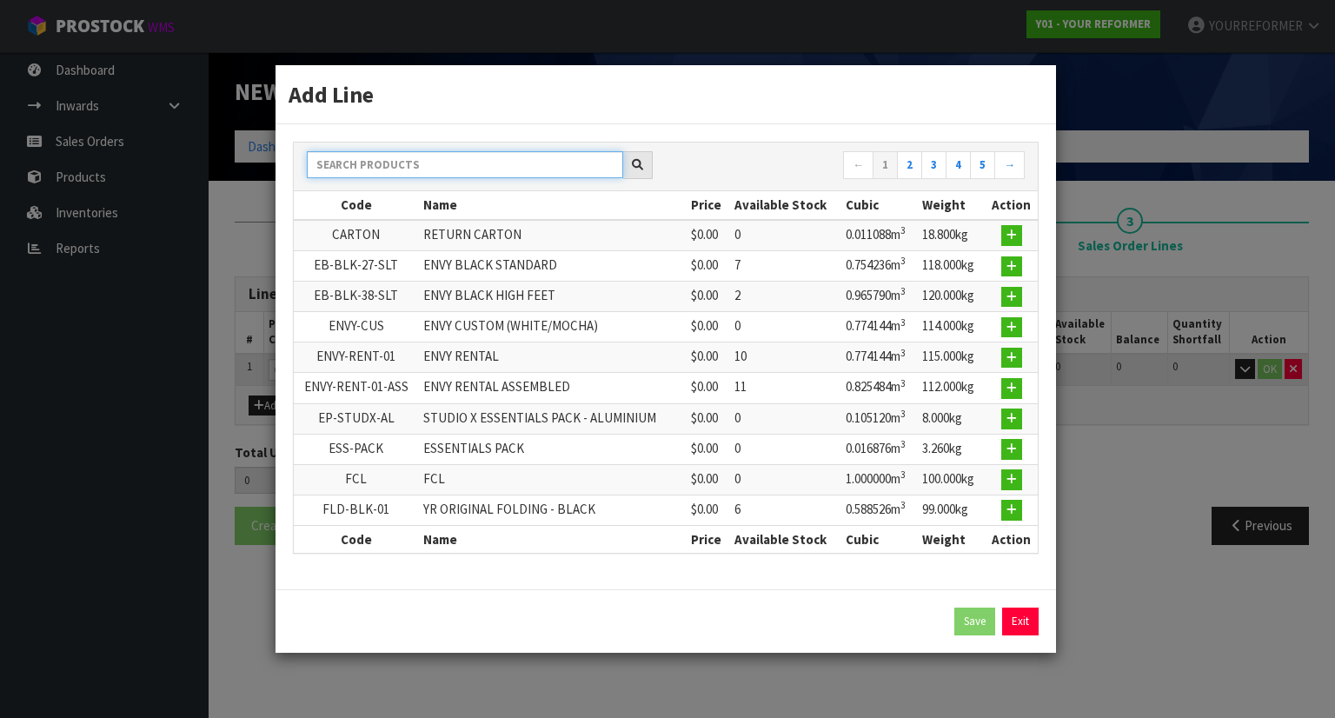
click at [396, 164] on input "text" at bounding box center [465, 164] width 316 height 27
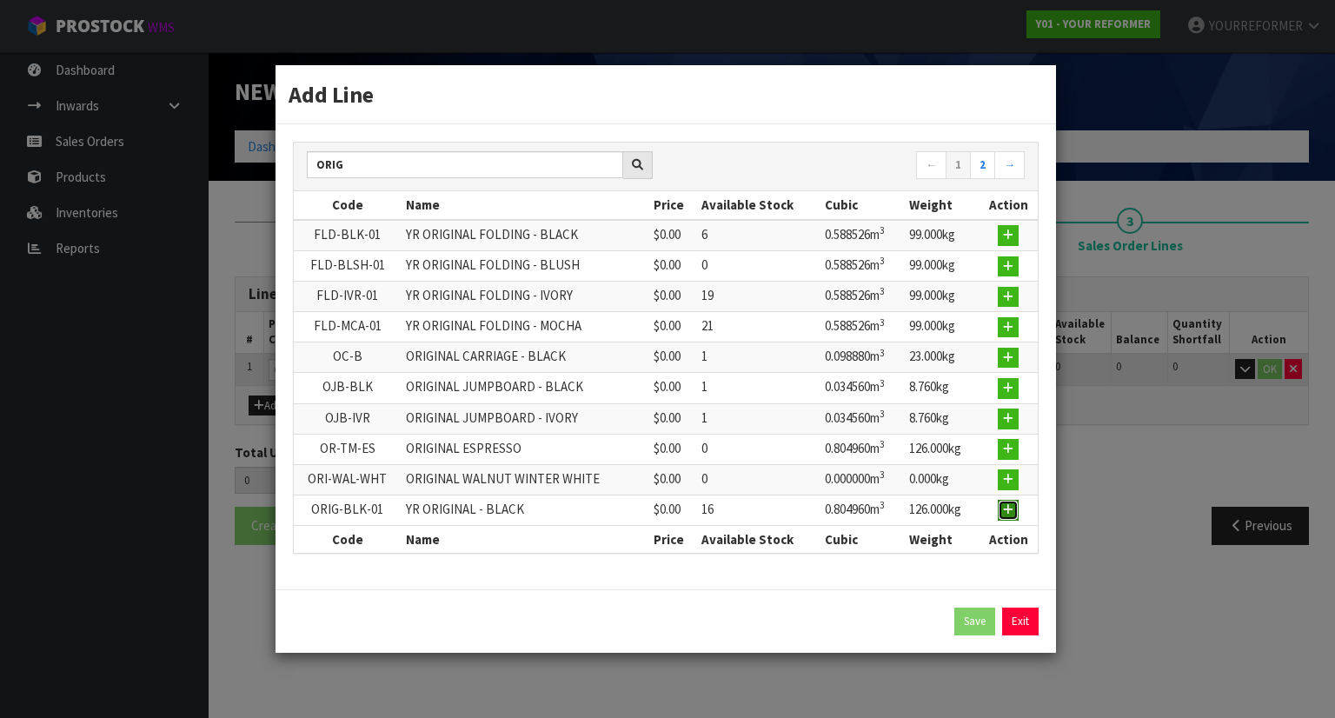
click at [1016, 515] on button "button" at bounding box center [1008, 510] width 21 height 21
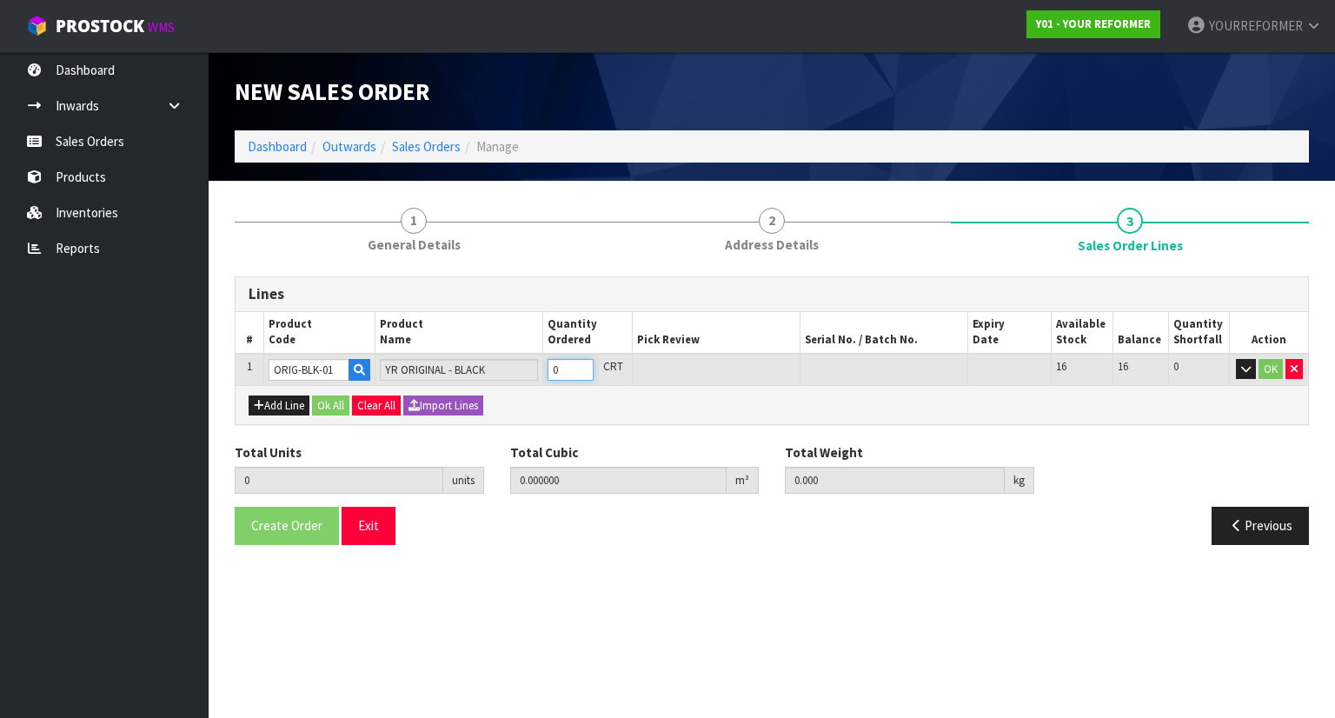
click at [593, 359] on input "0" at bounding box center [571, 370] width 46 height 22
click at [587, 370] on input "0" at bounding box center [571, 370] width 46 height 22
click at [582, 363] on input "1" at bounding box center [571, 370] width 46 height 22
click at [284, 406] on button "Add Line" at bounding box center [279, 406] width 61 height 21
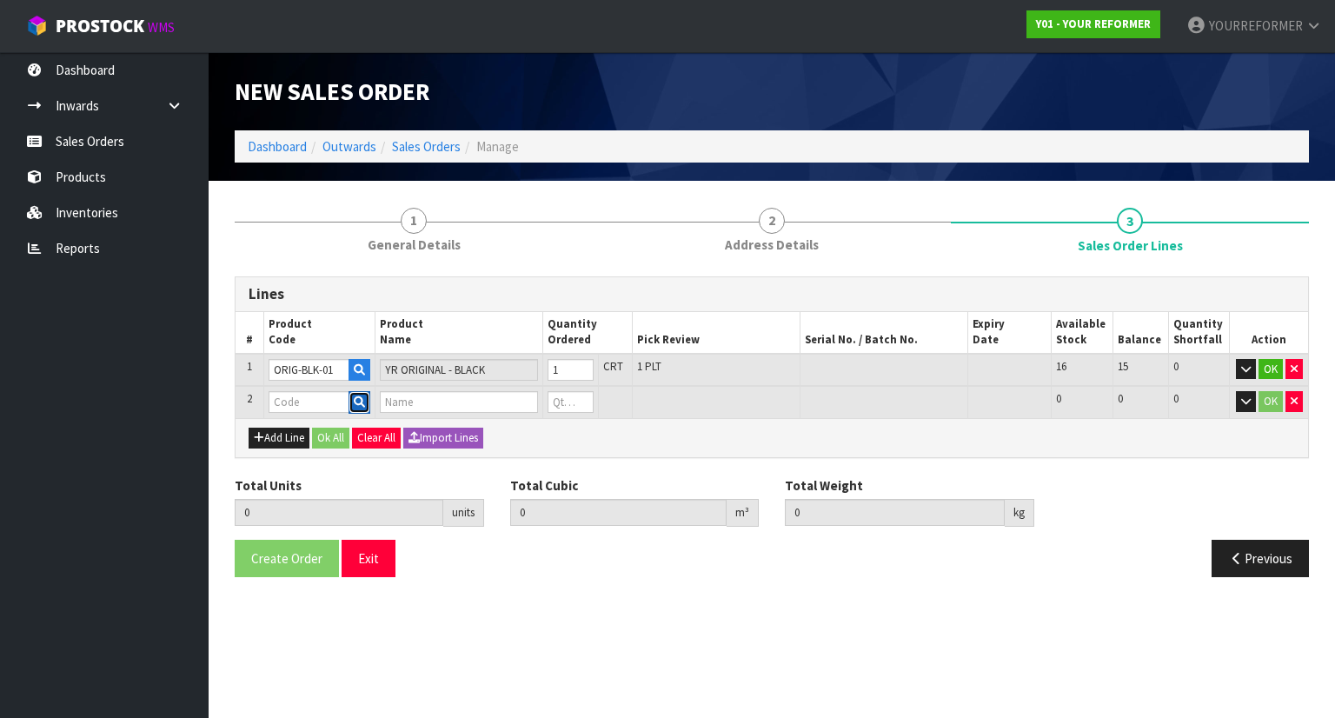
click at [365, 397] on icon "button" at bounding box center [359, 401] width 11 height 11
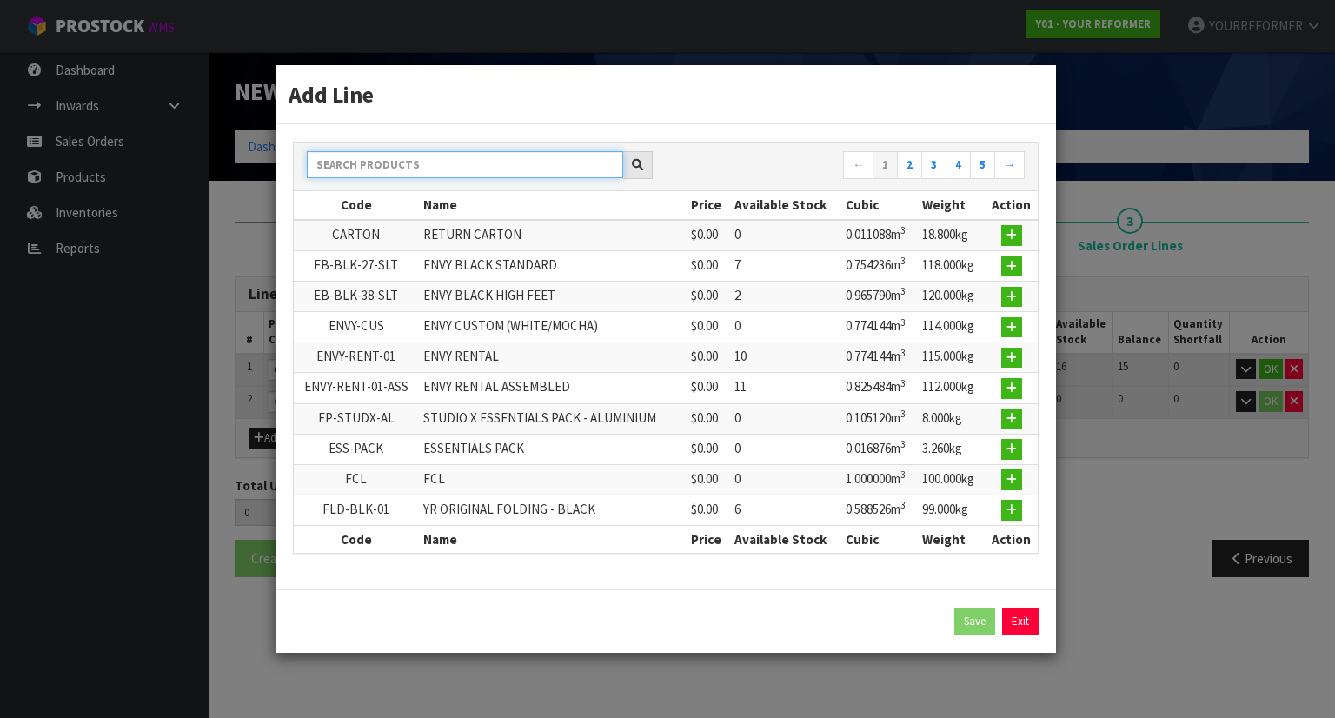
click at [388, 167] on input "text" at bounding box center [465, 164] width 316 height 27
click at [388, 167] on input "D" at bounding box center [465, 164] width 316 height 27
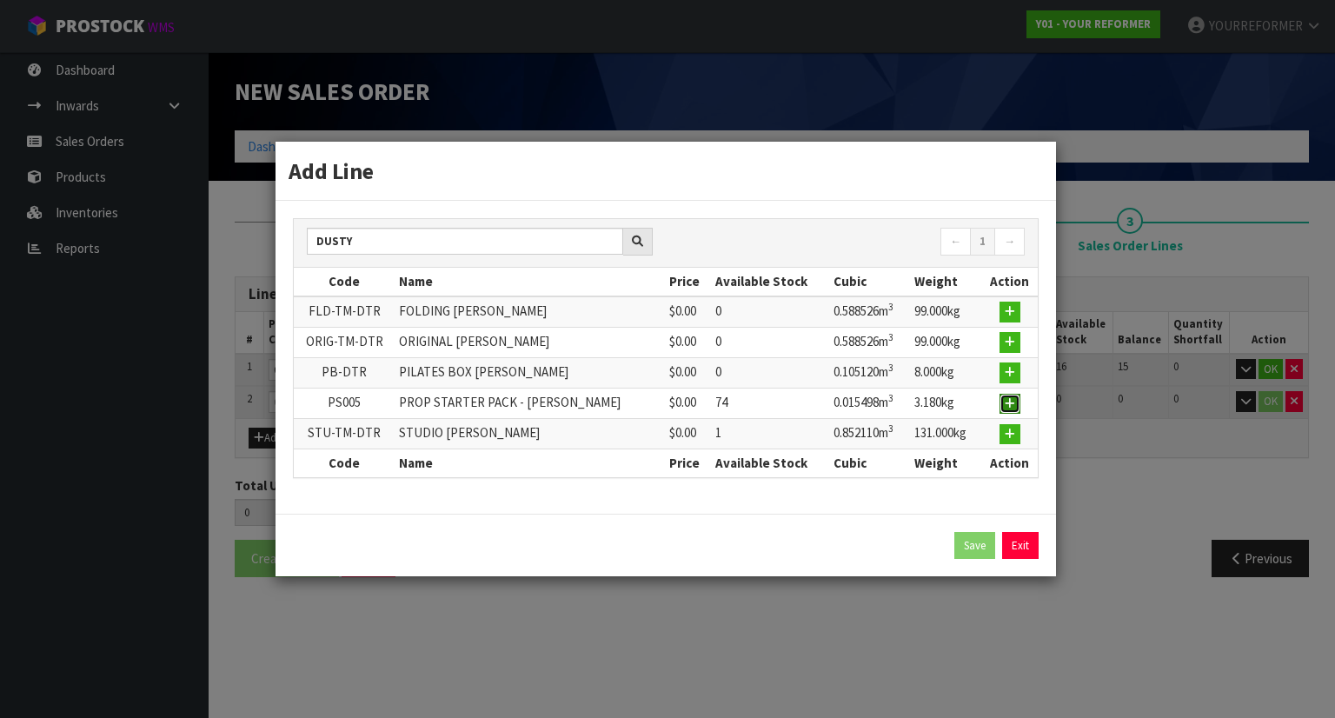
click at [1009, 407] on icon "button" at bounding box center [1010, 403] width 10 height 11
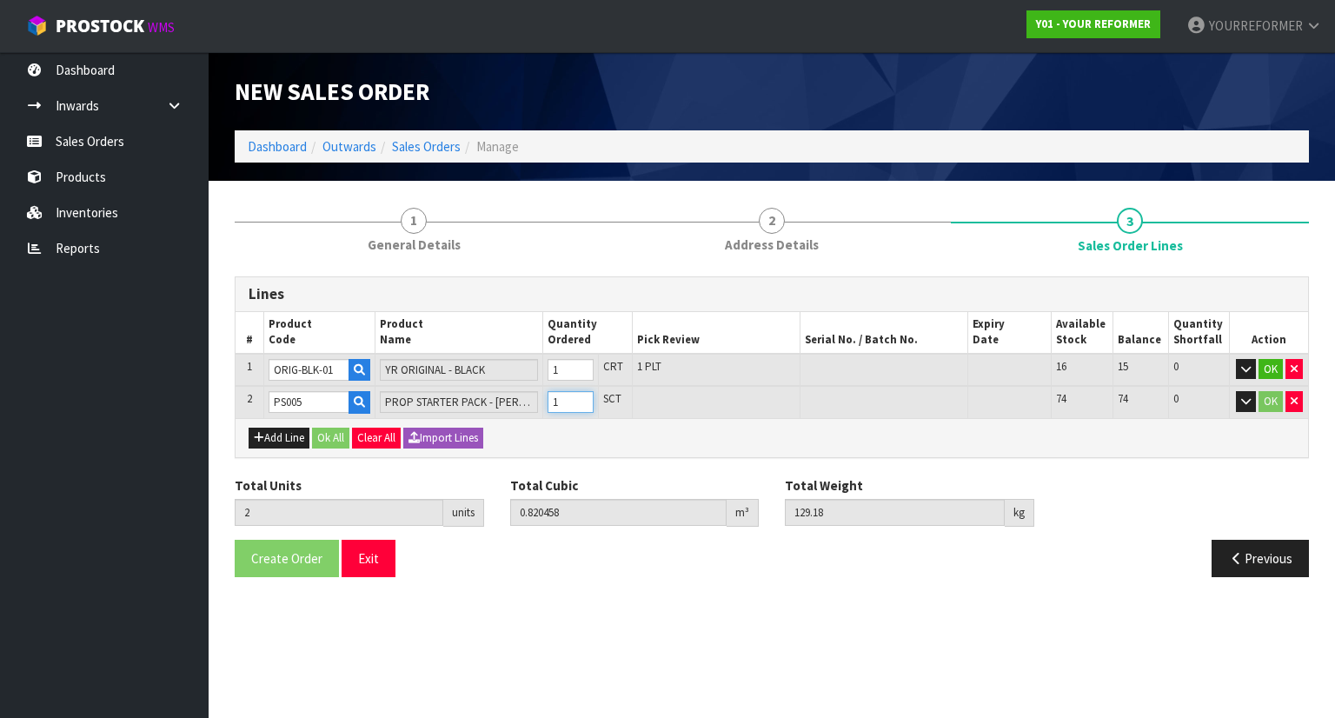
click at [586, 394] on input "1" at bounding box center [571, 402] width 46 height 22
click at [268, 437] on button "Add Line" at bounding box center [279, 438] width 61 height 21
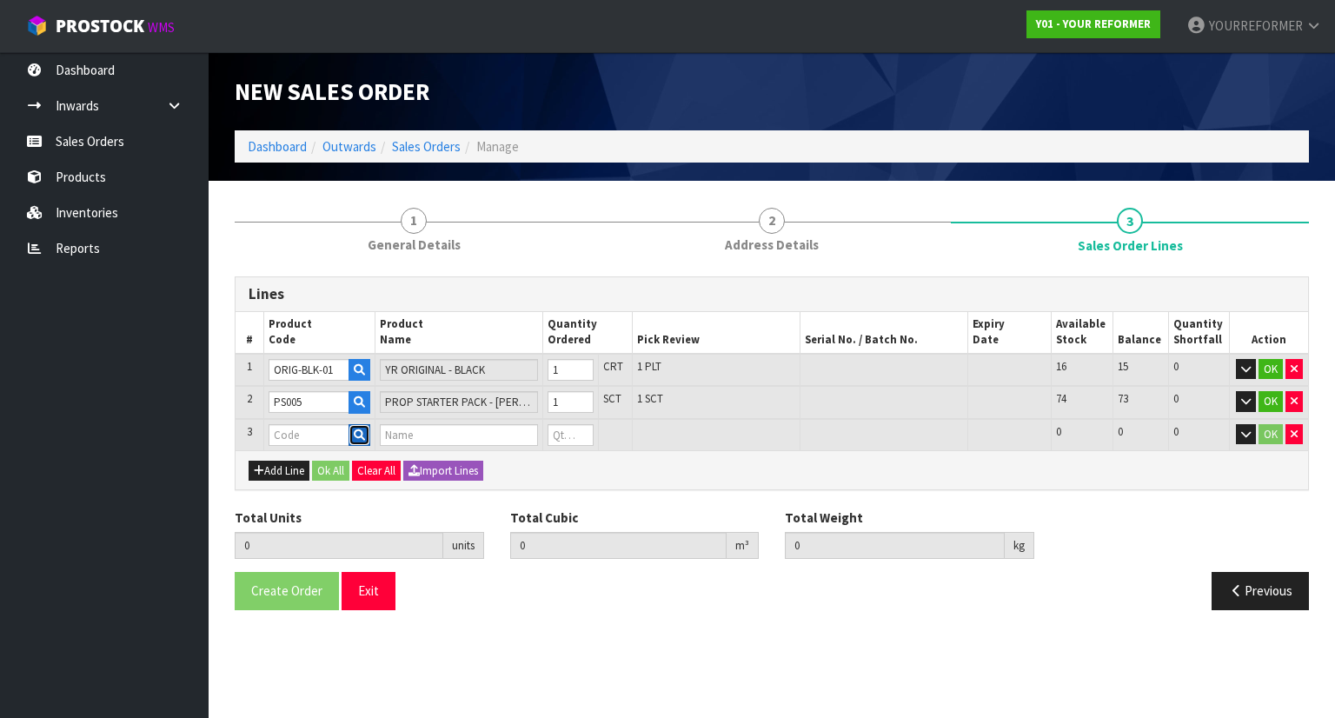
click at [362, 431] on icon "button" at bounding box center [359, 435] width 11 height 11
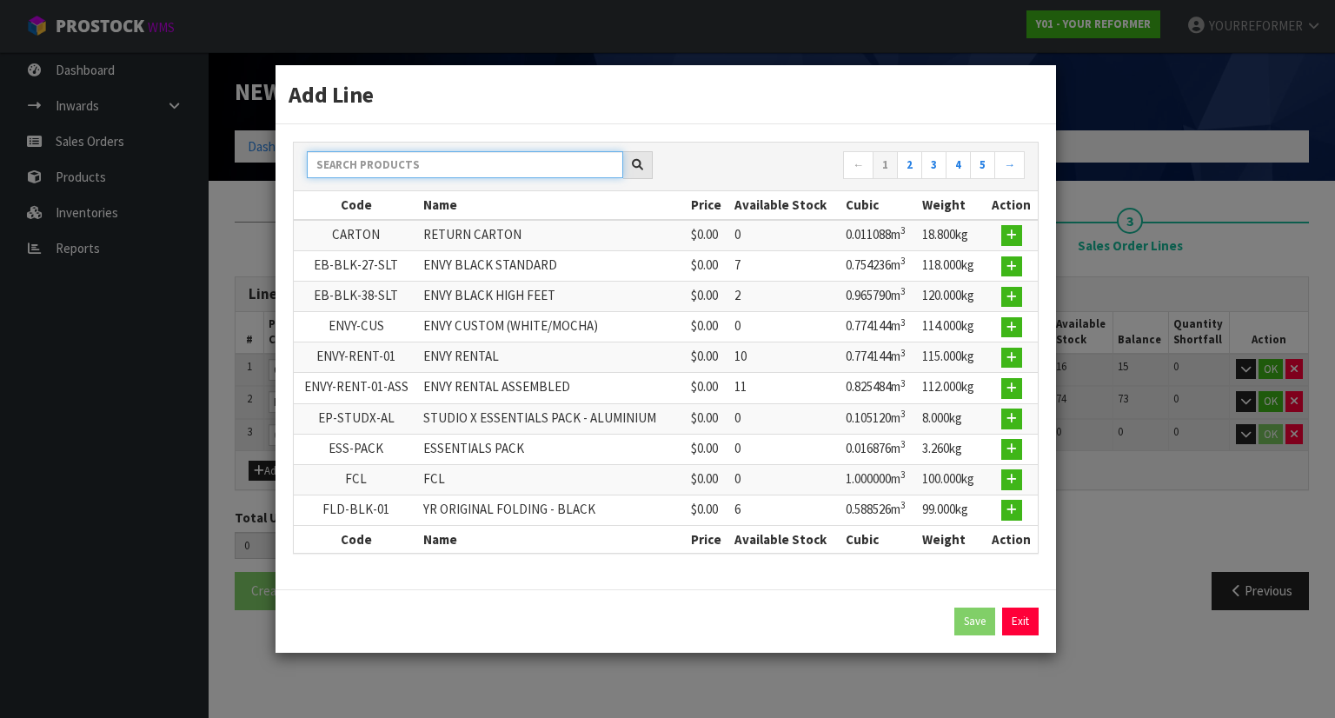
click at [387, 168] on input "text" at bounding box center [465, 164] width 316 height 27
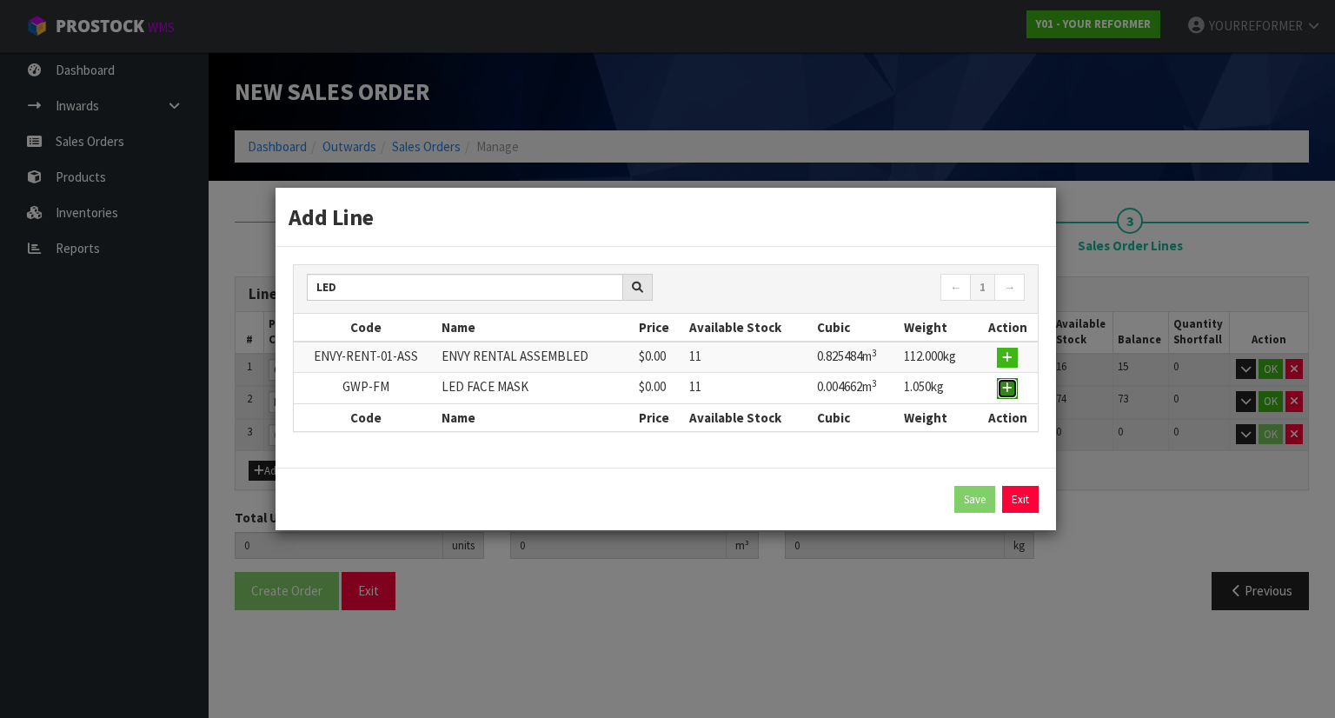
click at [1002, 390] on button "button" at bounding box center [1007, 388] width 21 height 21
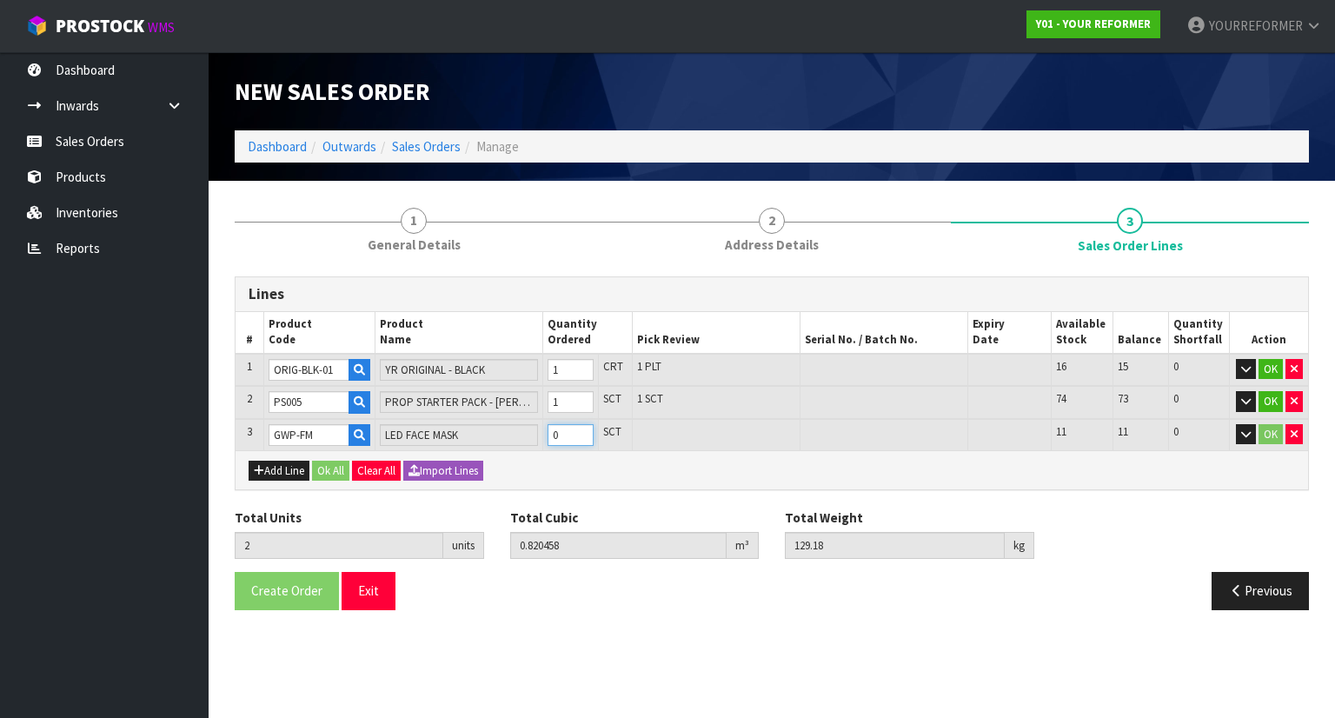
click at [576, 426] on input "0" at bounding box center [571, 435] width 46 height 22
click at [588, 429] on input "1" at bounding box center [571, 435] width 46 height 22
click at [341, 472] on button "Ok All" at bounding box center [330, 471] width 37 height 21
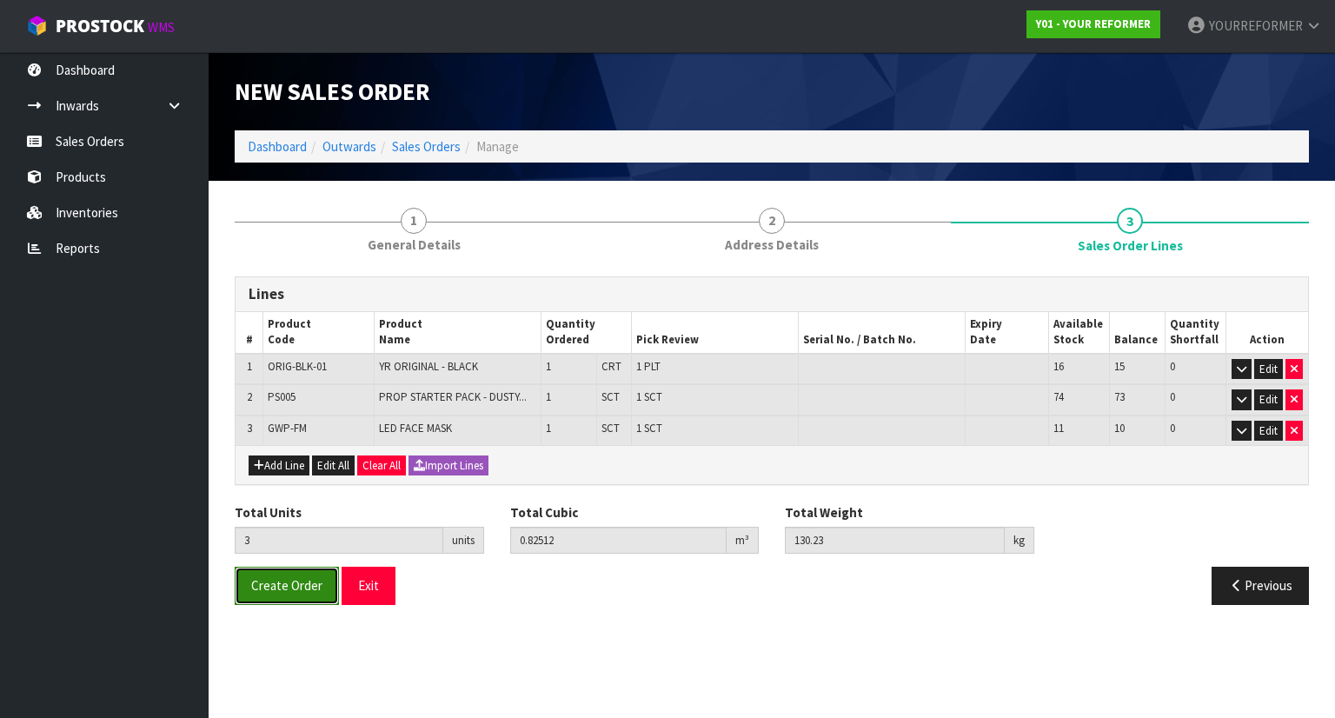
click at [325, 570] on button "Create Order" at bounding box center [287, 585] width 104 height 37
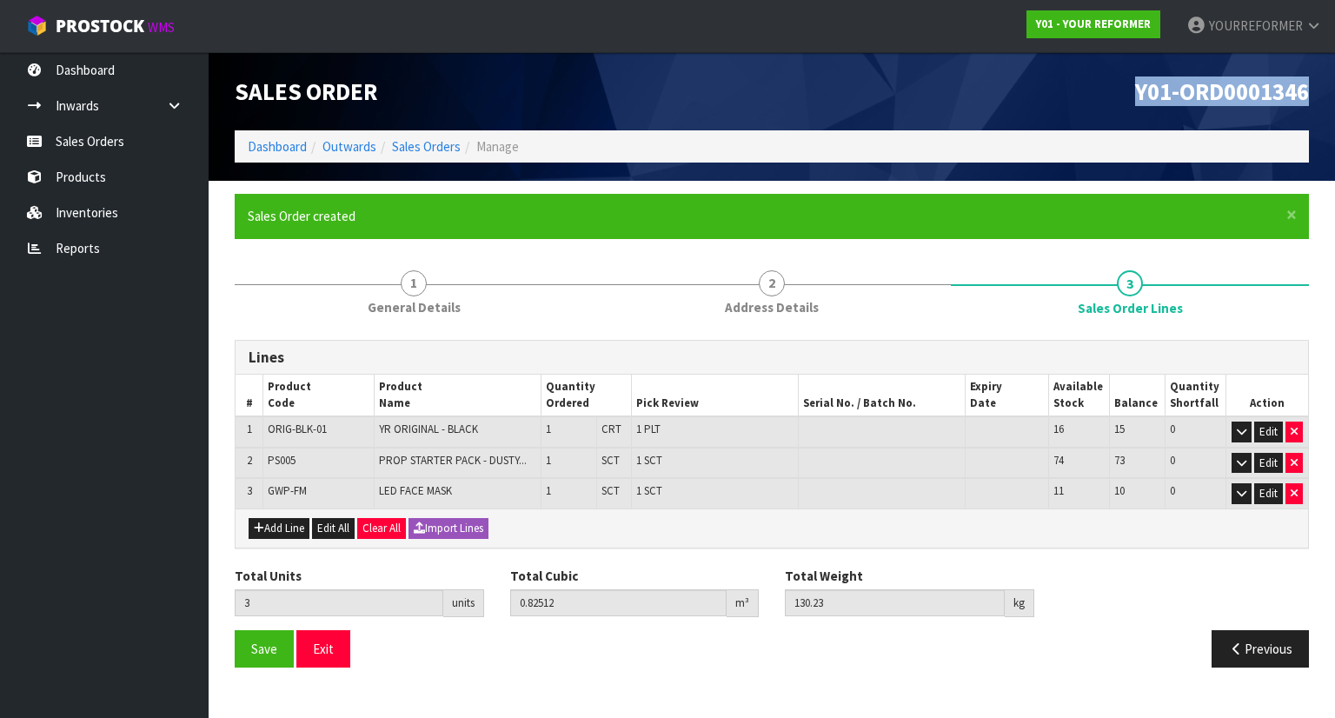
drag, startPoint x: 1323, startPoint y: 95, endPoint x: 1014, endPoint y: 70, distance: 310.5
click at [1014, 70] on header "Sales Order Y01-ORD0001346 Dashboard Outwards Sales Orders Manage" at bounding box center [772, 116] width 1127 height 129
click at [129, 150] on link "Sales Orders" at bounding box center [104, 141] width 209 height 36
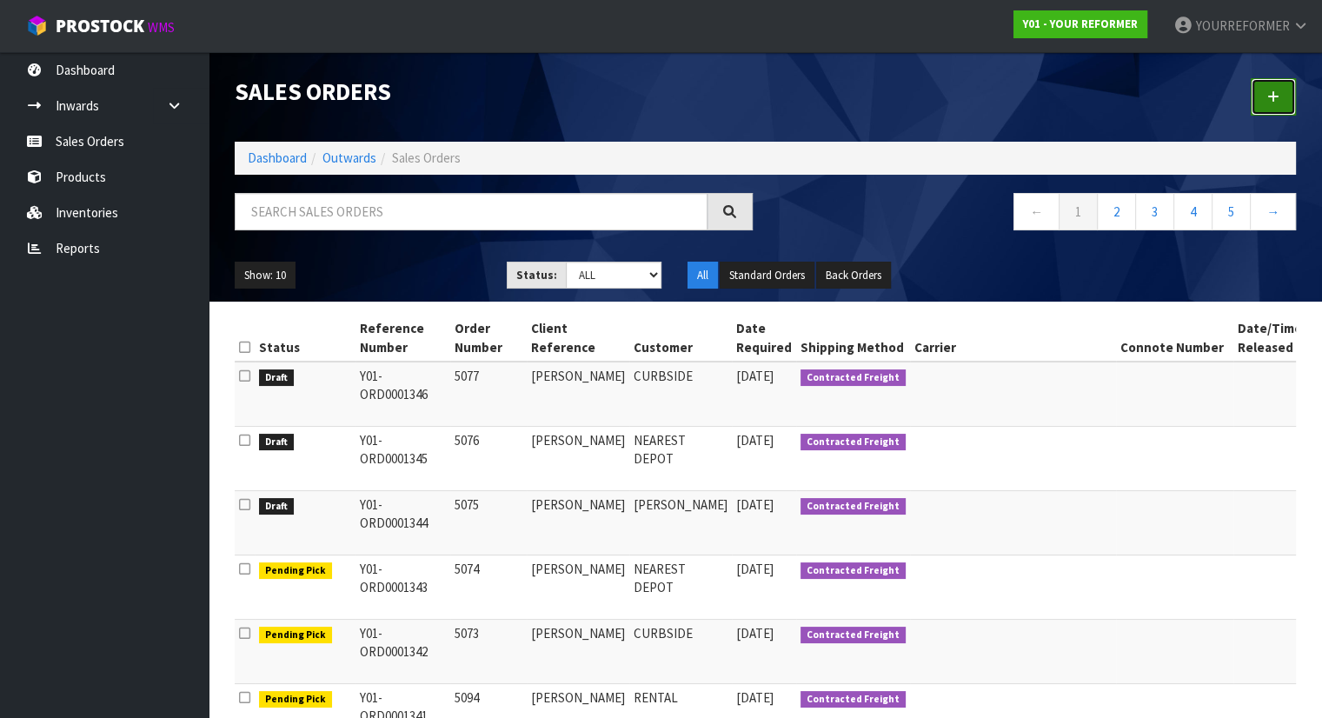
click at [1286, 97] on link at bounding box center [1273, 96] width 45 height 37
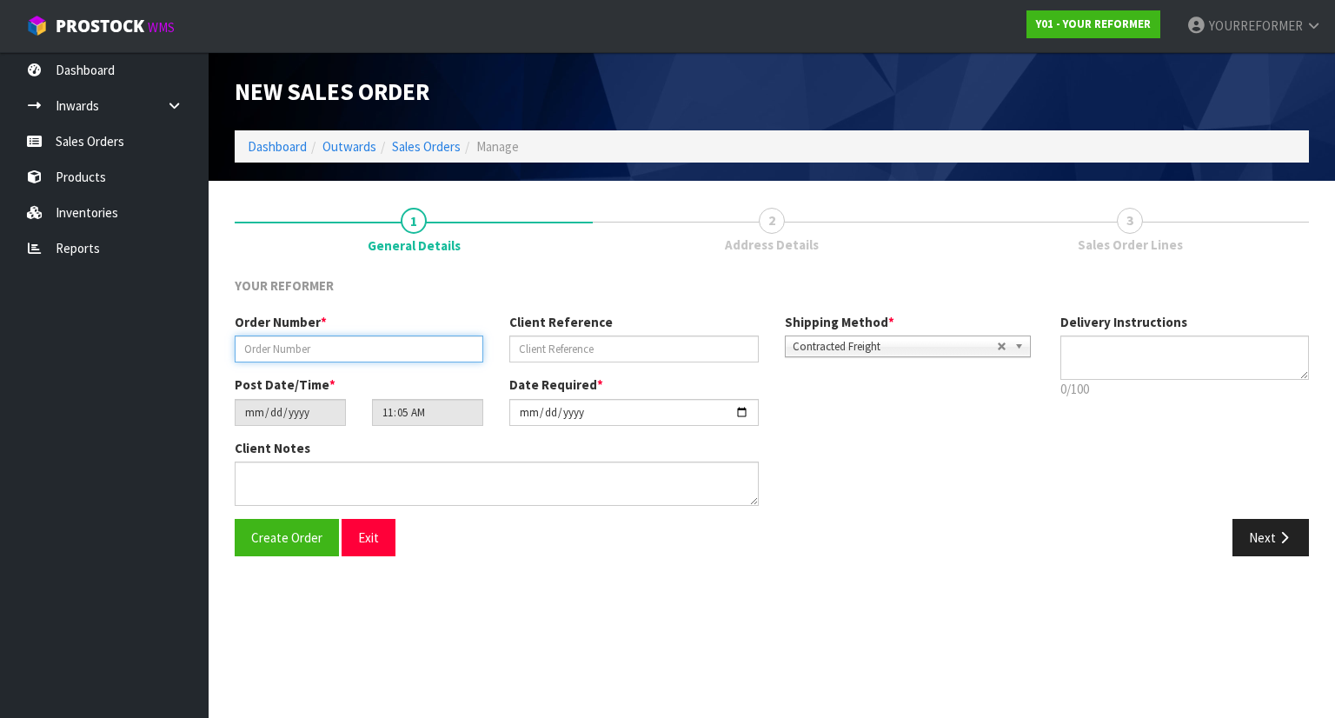
drag, startPoint x: 343, startPoint y: 359, endPoint x: 343, endPoint y: 349, distance: 10.4
click at [343, 359] on input "text" at bounding box center [359, 349] width 249 height 27
paste input "5078"
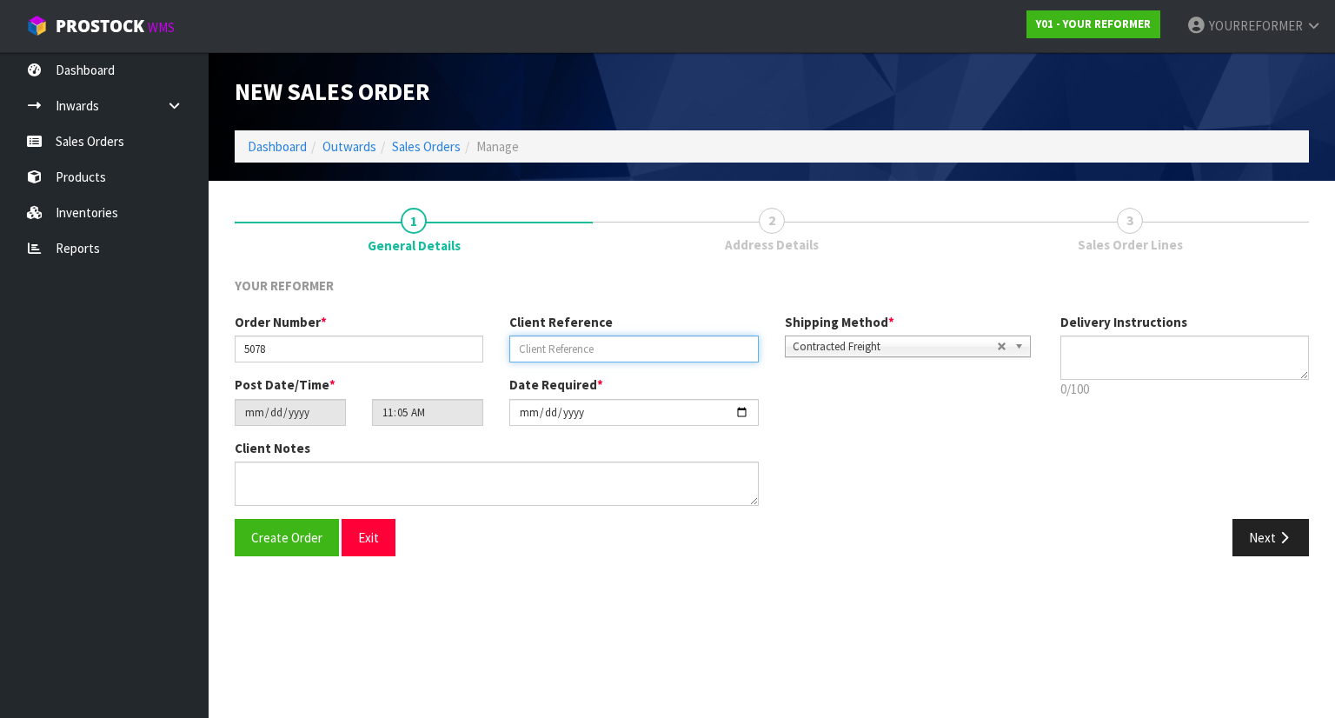
click at [606, 350] on input "text" at bounding box center [633, 349] width 249 height 27
paste input "[PERSON_NAME]"
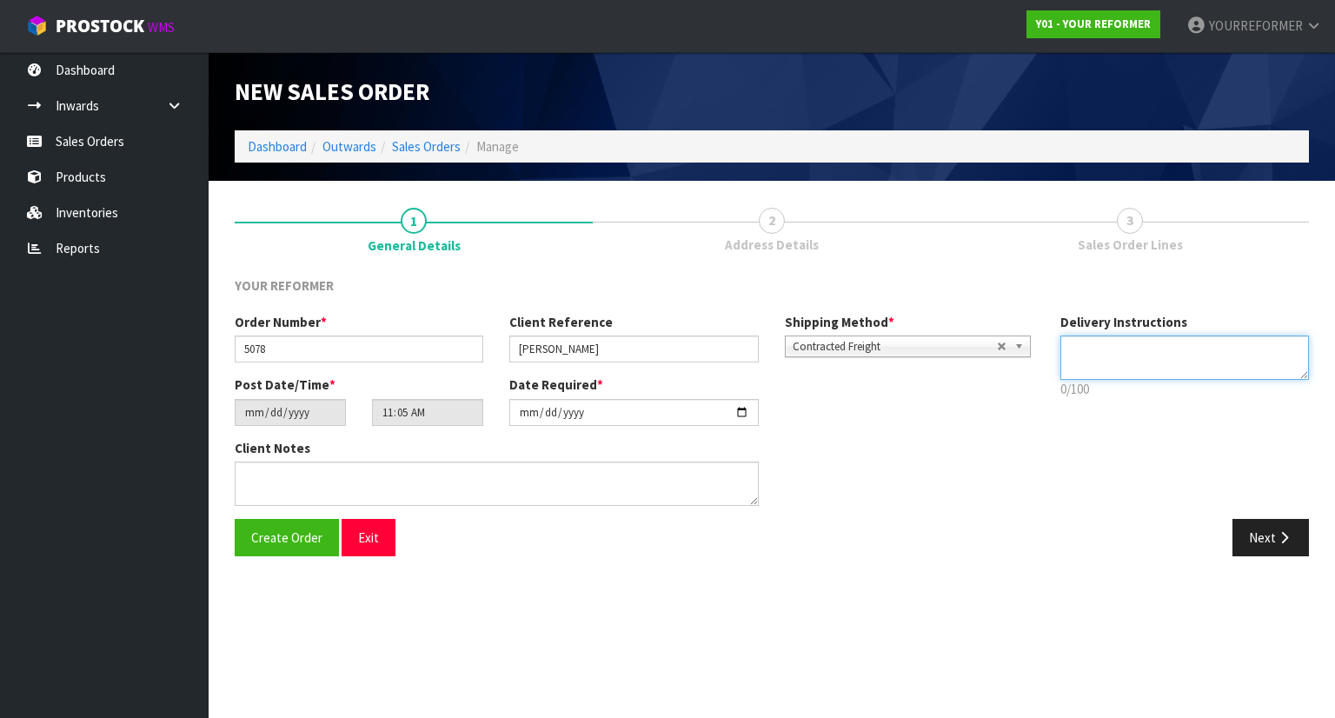
click at [1099, 349] on textarea at bounding box center [1186, 358] width 250 height 44
paste textarea "+64 27 821 9984"
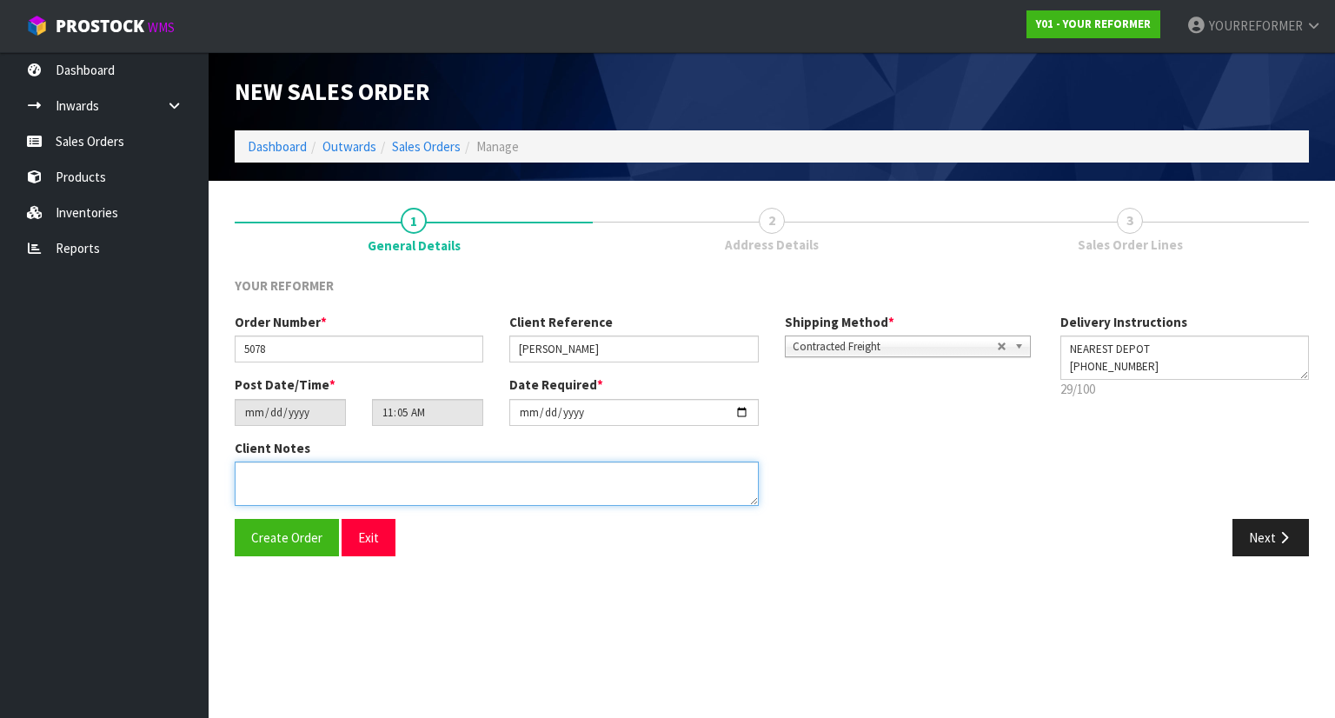
click at [490, 481] on textarea at bounding box center [497, 484] width 524 height 44
paste textarea "DIANE VILLANUEVA 7 COLLINS PLACE MBH PICTON 7220 NEW ZEALAND +64 27 821 9984"
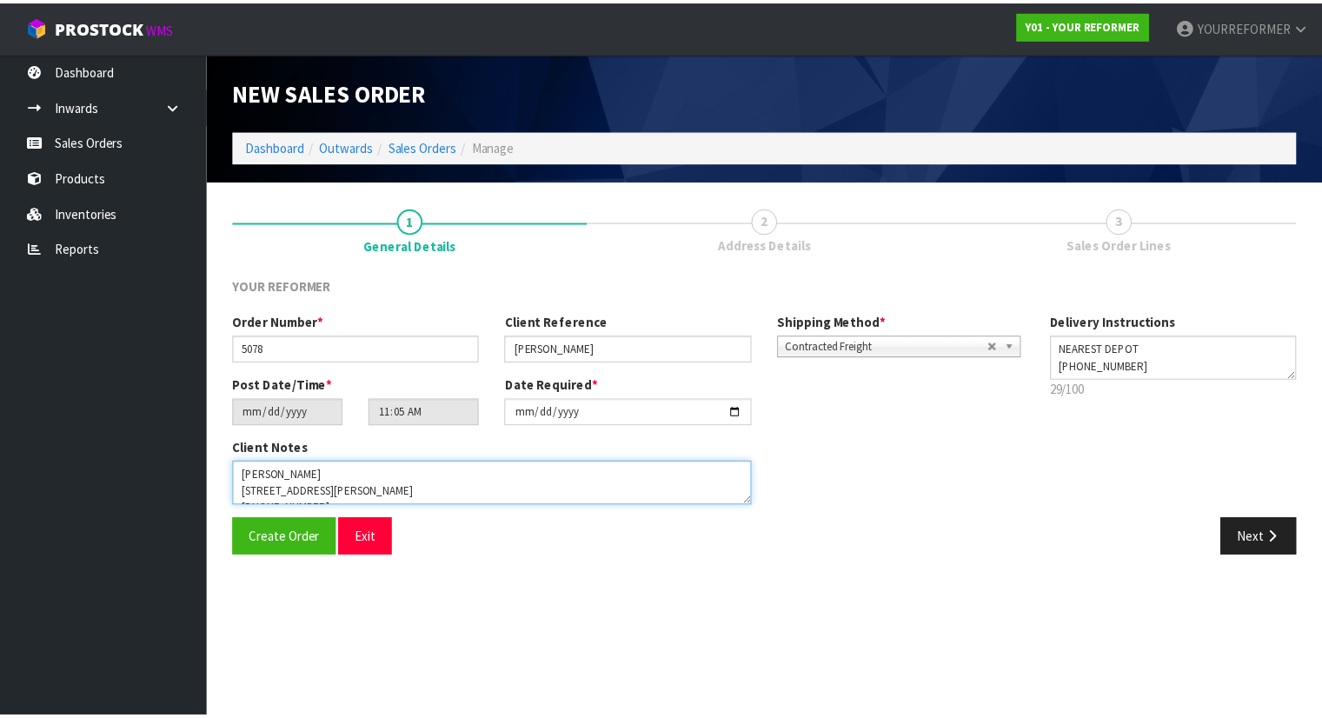
scroll to position [63, 0]
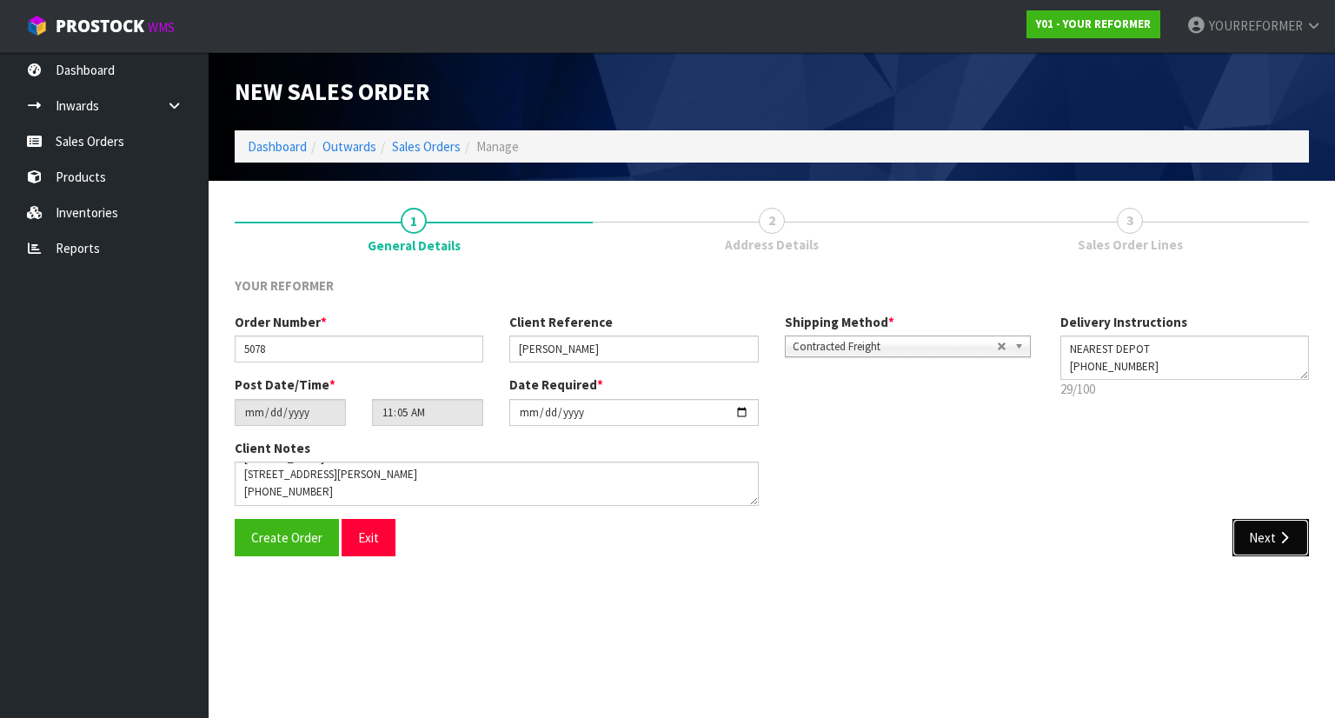
click at [1284, 529] on button "Next" at bounding box center [1271, 537] width 77 height 37
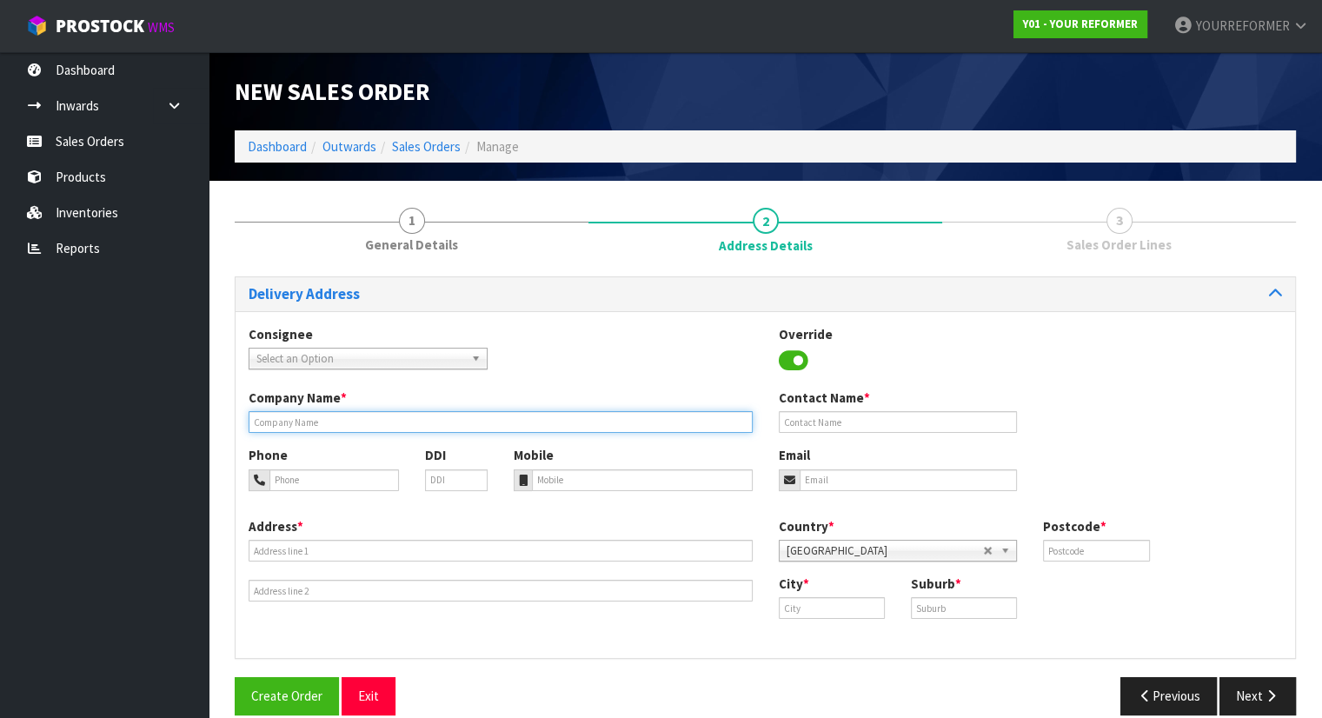
click at [379, 416] on input "text" at bounding box center [501, 422] width 504 height 22
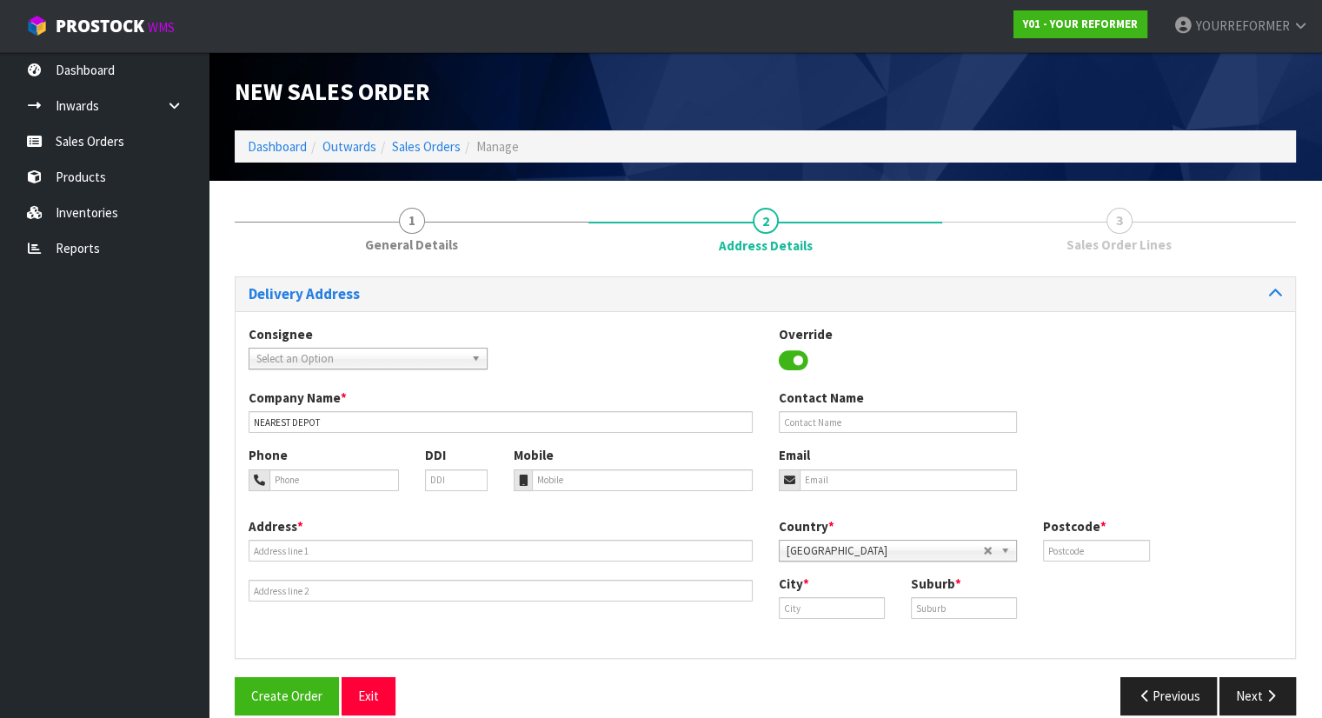
click at [831, 404] on label "Contact Name" at bounding box center [821, 398] width 85 height 18
click at [830, 416] on input "text" at bounding box center [898, 422] width 239 height 22
paste input "[PERSON_NAME]"
click at [817, 483] on input "email" at bounding box center [909, 481] width 218 height 22
paste input "dee.villanueva17@gmail.com"
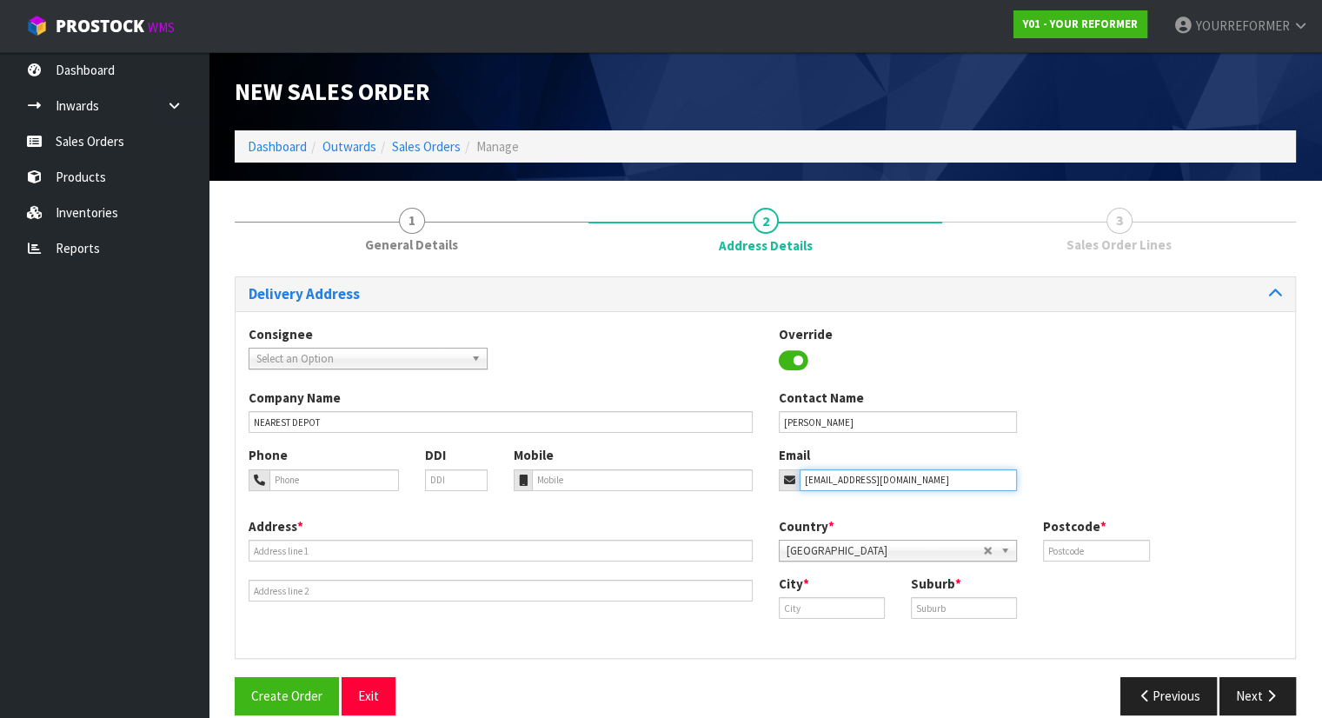
scroll to position [23, 0]
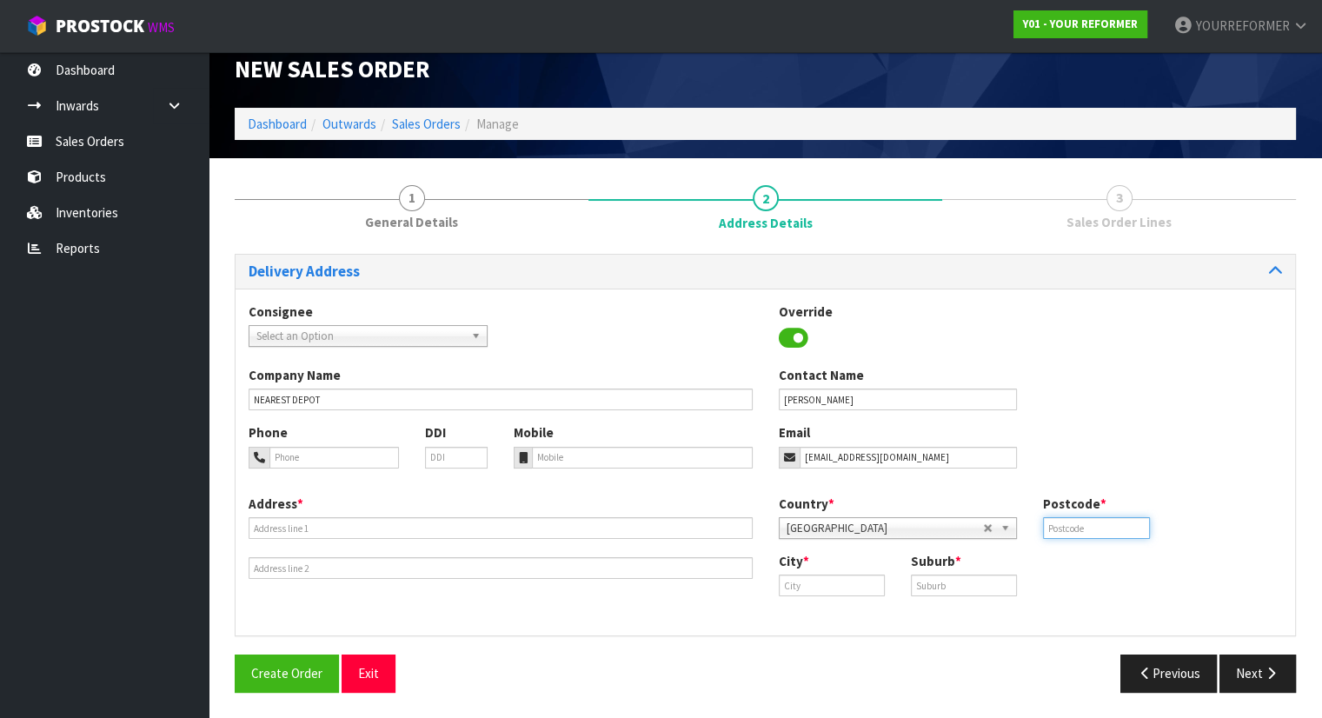
click at [1075, 529] on input "text" at bounding box center [1096, 528] width 106 height 22
click at [838, 578] on input "text" at bounding box center [832, 586] width 106 height 22
paste input "Picton"
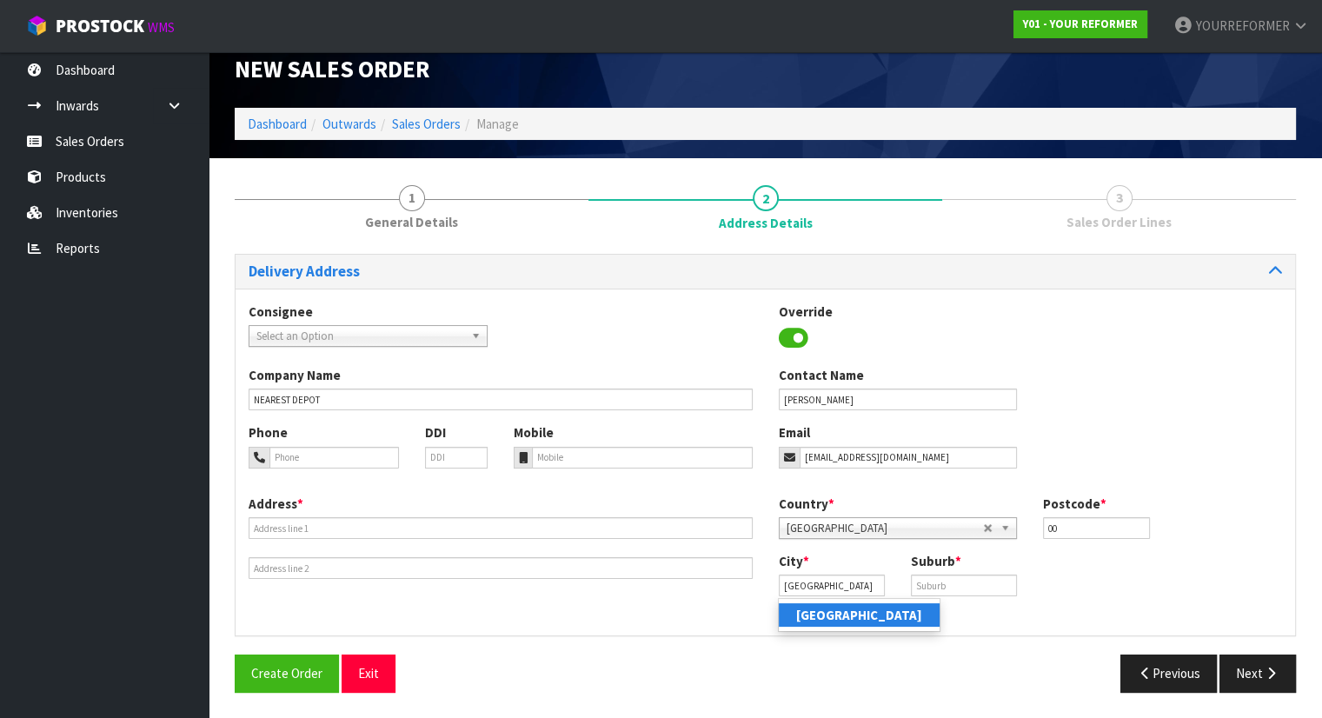
click at [833, 609] on link "Picton" at bounding box center [859, 614] width 161 height 23
click at [977, 586] on input "text" at bounding box center [964, 586] width 106 height 22
paste input "MBH"
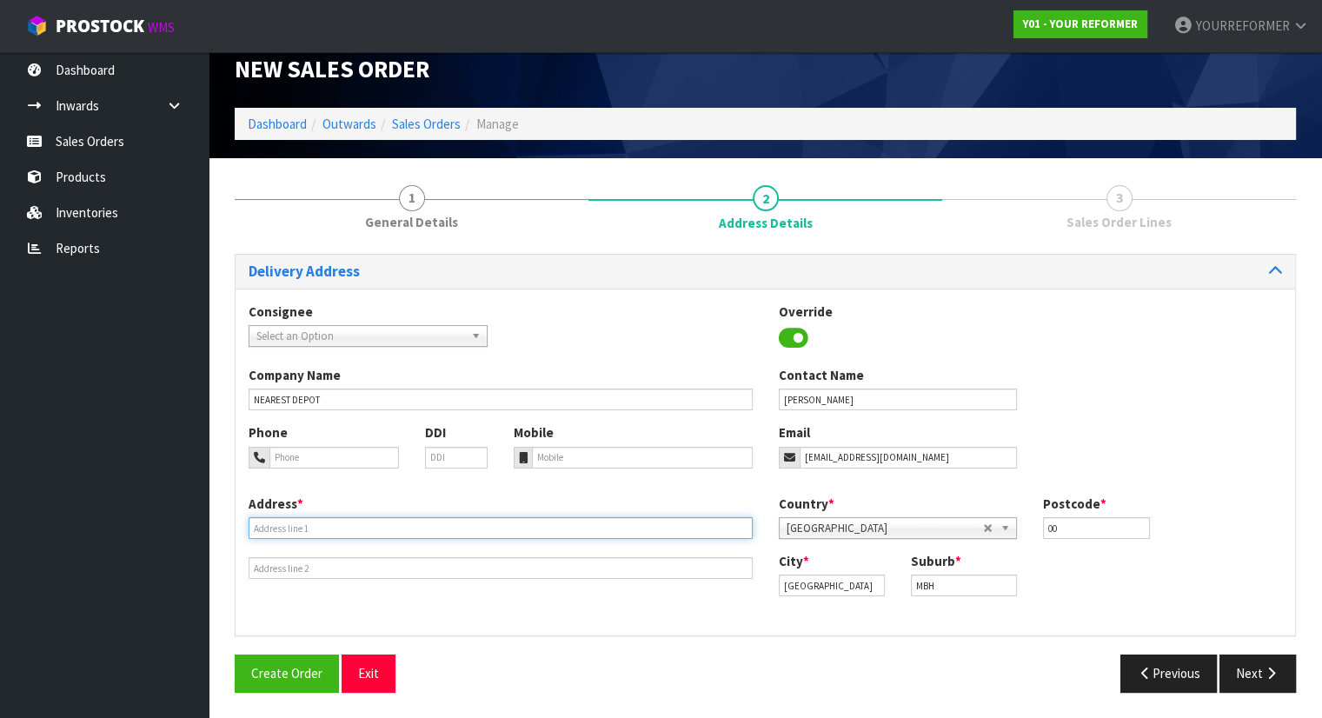
click at [374, 531] on input "text" at bounding box center [501, 528] width 504 height 22
paste input "7 COLLINS PLACE MBH PICTON 7220"
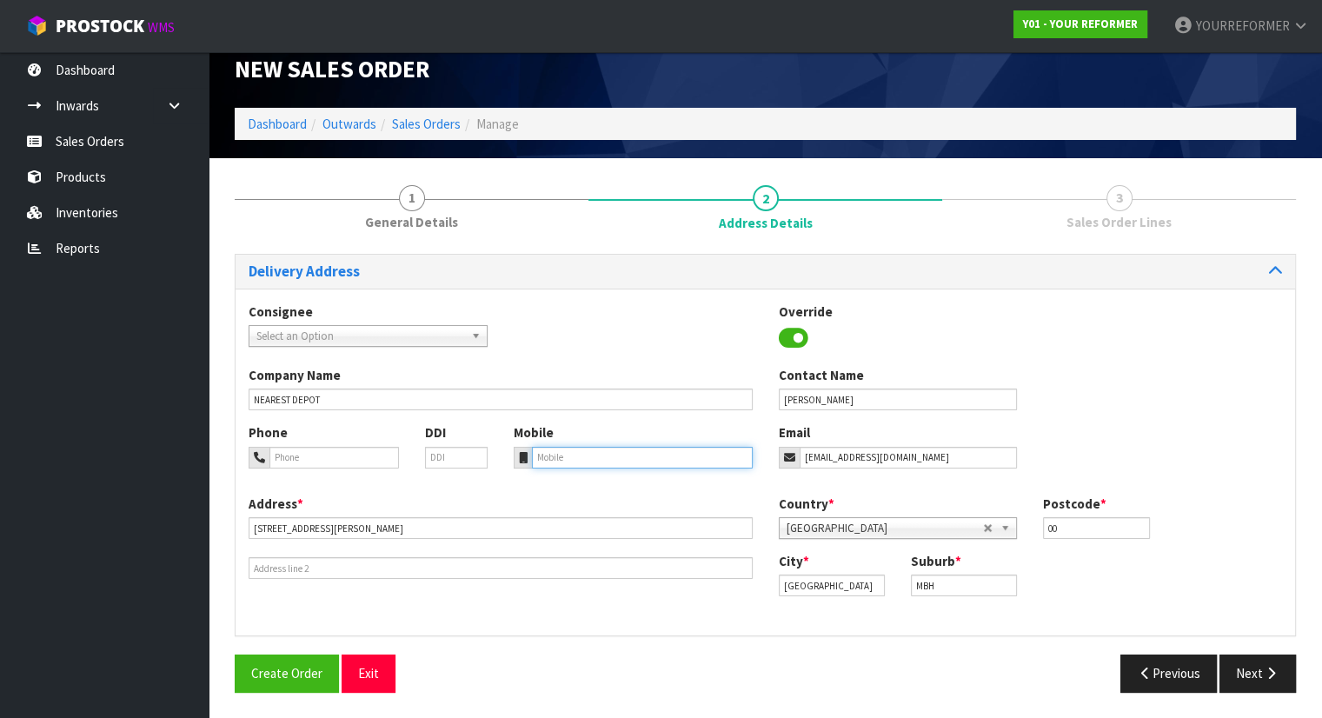
click at [625, 450] on input "tel" at bounding box center [642, 458] width 221 height 22
paste input "+64 27 821 9984"
click at [1264, 682] on button "Next" at bounding box center [1258, 673] width 77 height 37
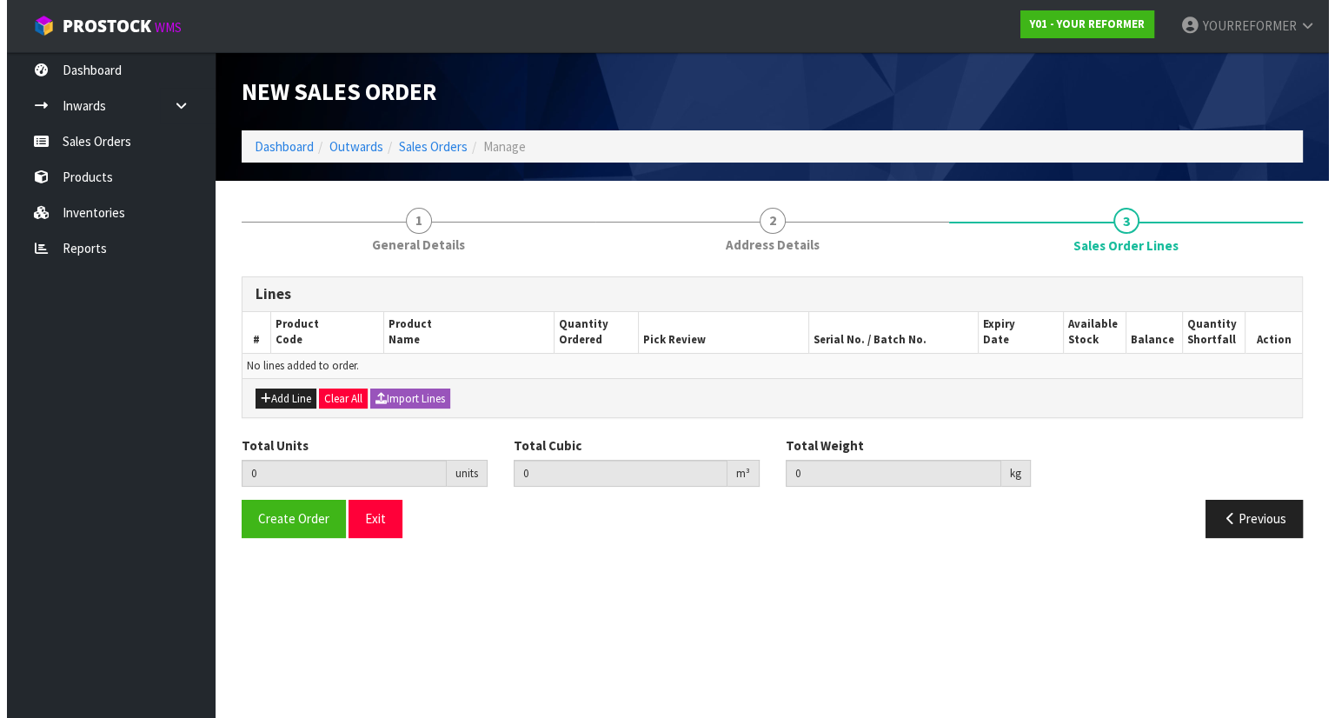
scroll to position [0, 0]
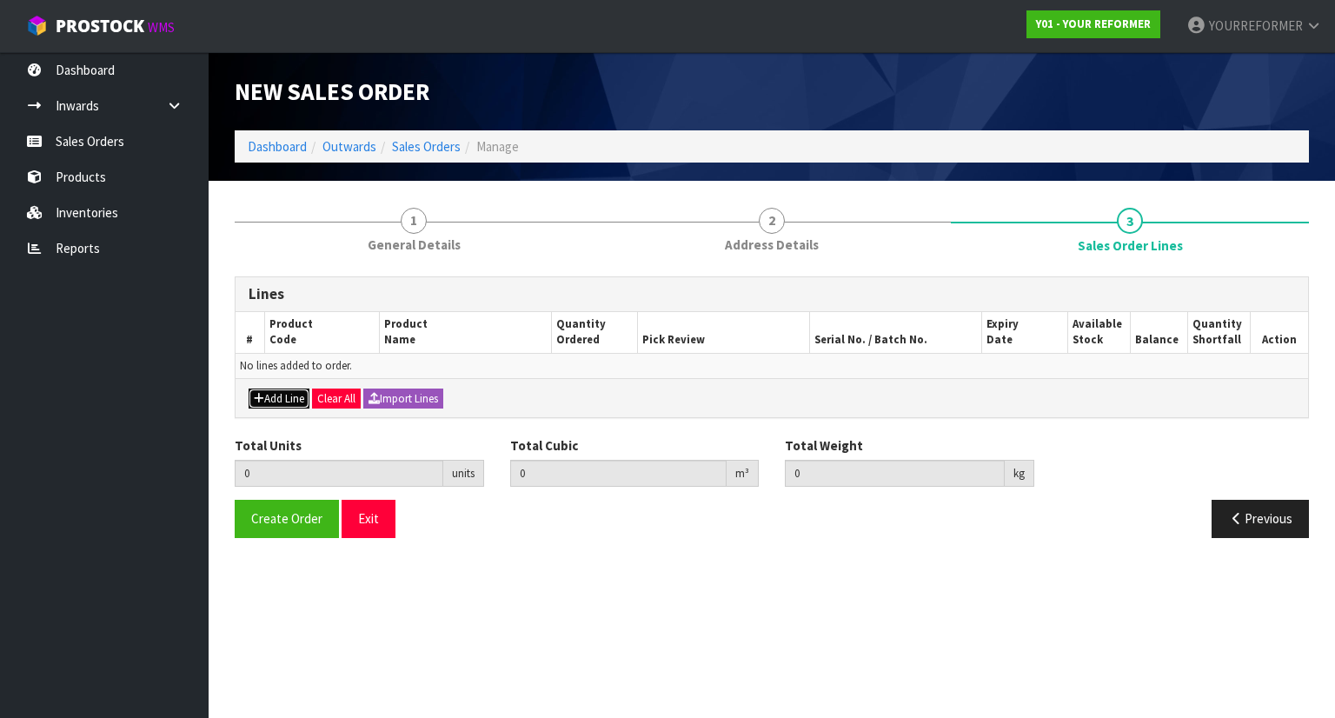
drag, startPoint x: 268, startPoint y: 390, endPoint x: 277, endPoint y: 404, distance: 16.9
click at [277, 404] on button "Add Line" at bounding box center [279, 399] width 61 height 21
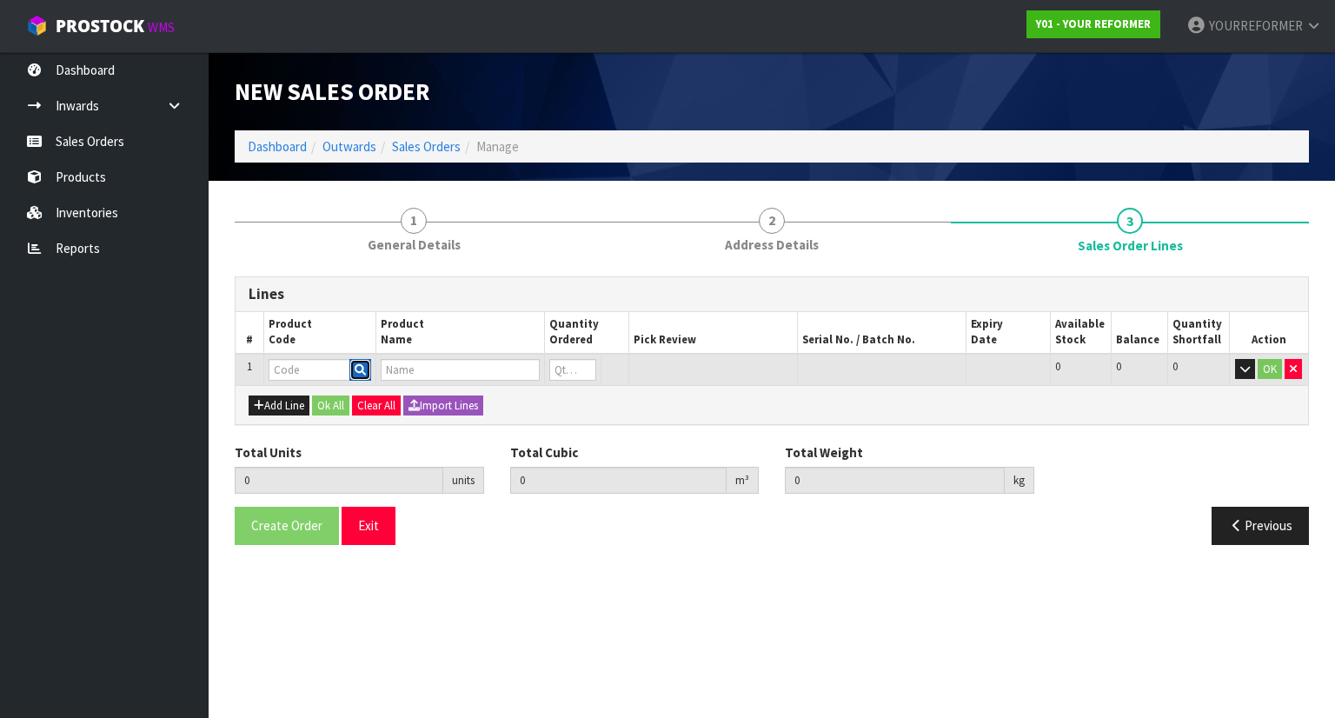
click at [364, 364] on icon "button" at bounding box center [360, 369] width 11 height 11
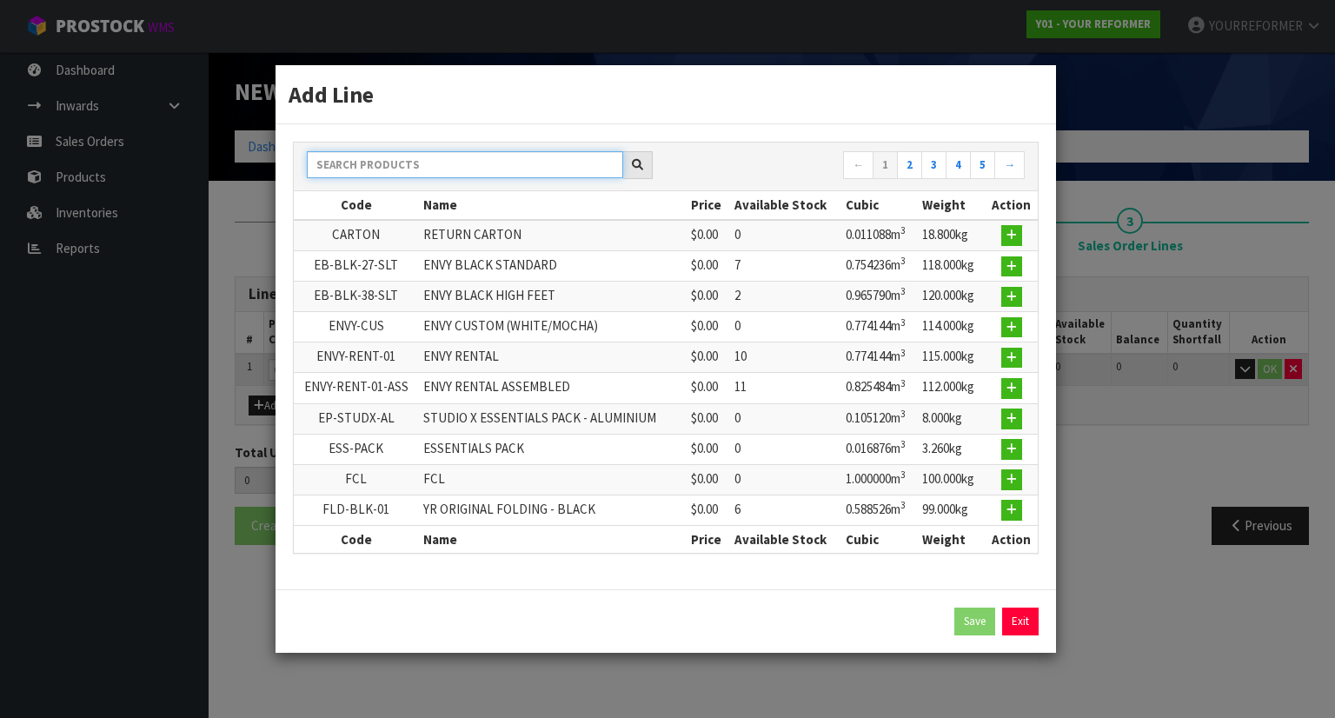
click at [423, 163] on input "text" at bounding box center [465, 164] width 316 height 27
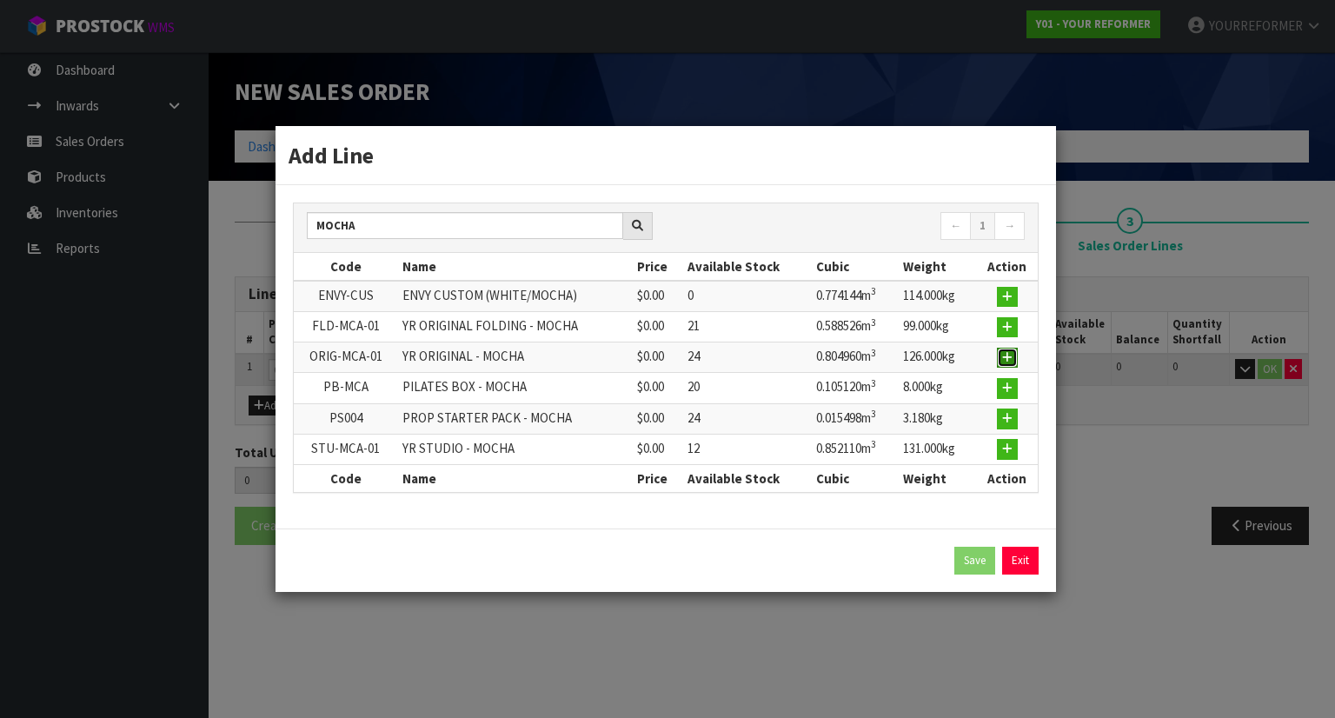
click at [1002, 352] on button "button" at bounding box center [1007, 358] width 21 height 21
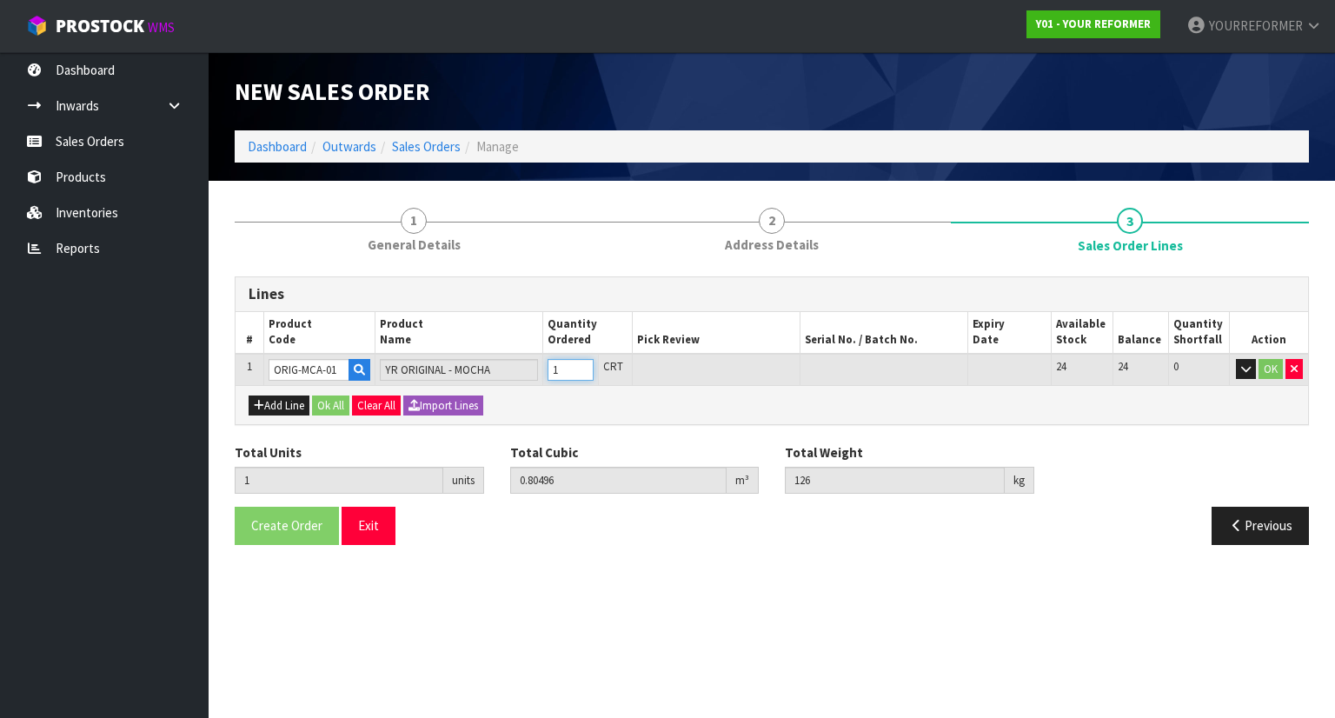
click at [586, 363] on input "1" at bounding box center [571, 370] width 46 height 22
click at [293, 414] on div "Add Line Ok All Clear All Import Lines" at bounding box center [772, 404] width 1073 height 39
click at [256, 405] on icon "button" at bounding box center [259, 405] width 10 height 11
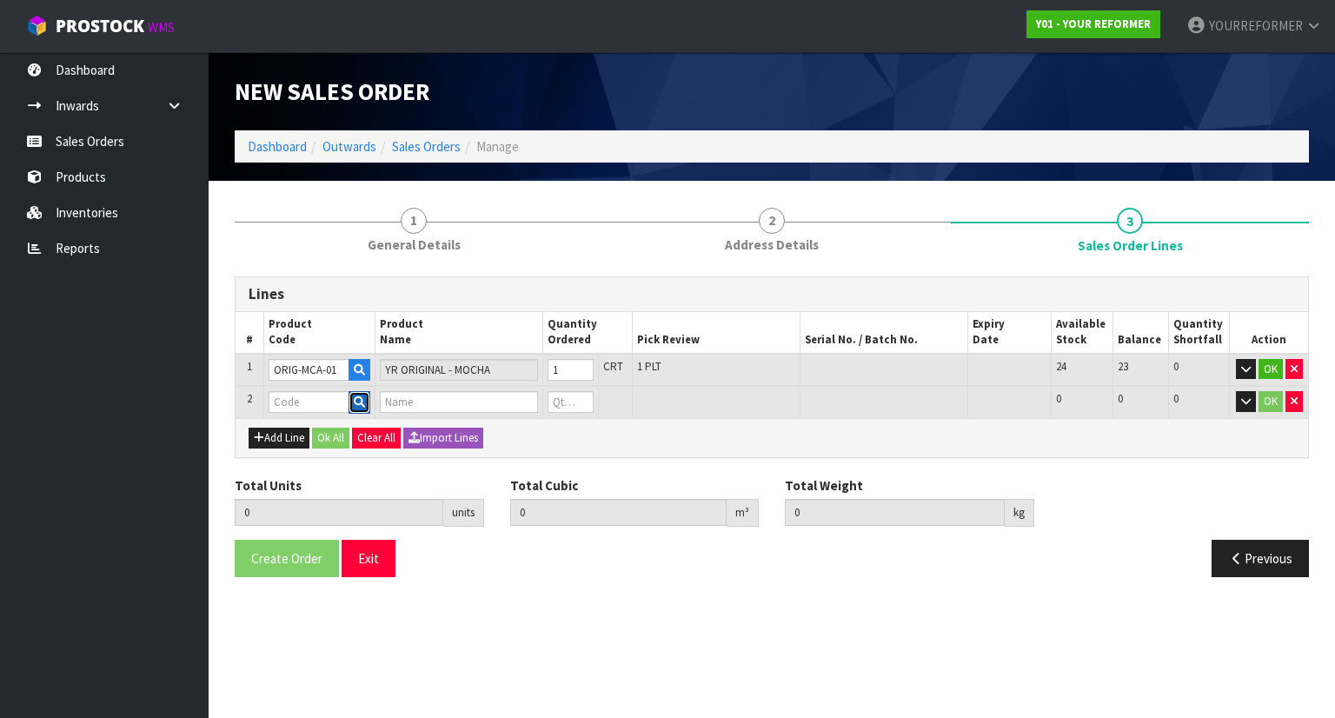
click at [365, 396] on icon "button" at bounding box center [359, 401] width 11 height 11
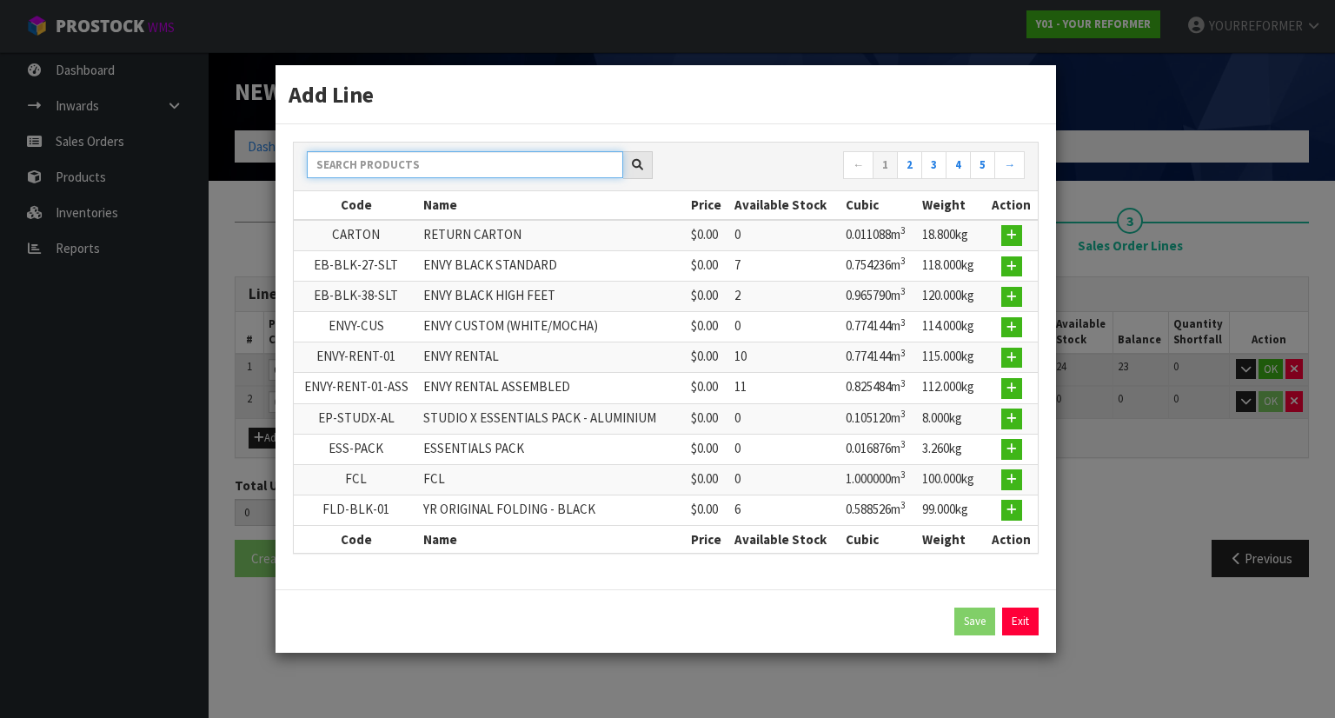
click at [424, 174] on input "text" at bounding box center [465, 164] width 316 height 27
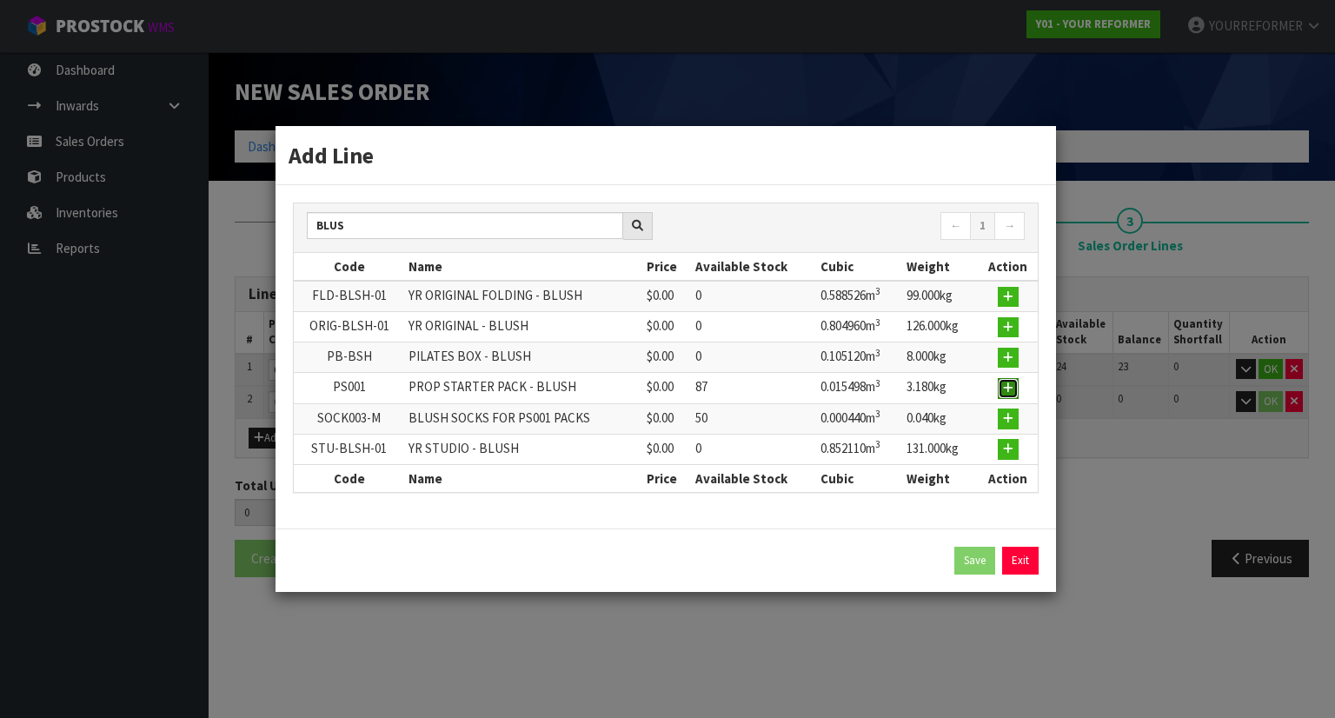
click at [1013, 390] on icon "button" at bounding box center [1008, 388] width 10 height 11
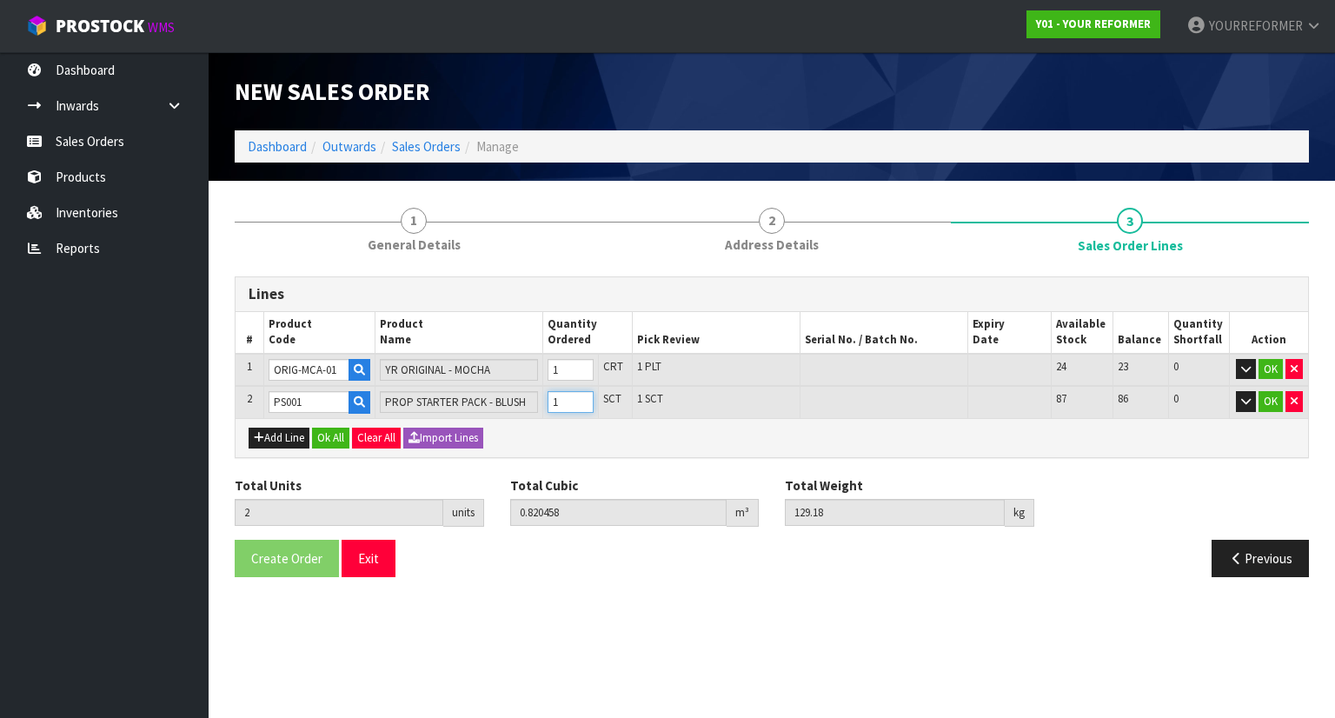
click at [588, 394] on input "1" at bounding box center [571, 402] width 46 height 22
click at [267, 438] on button "Add Line" at bounding box center [279, 438] width 61 height 21
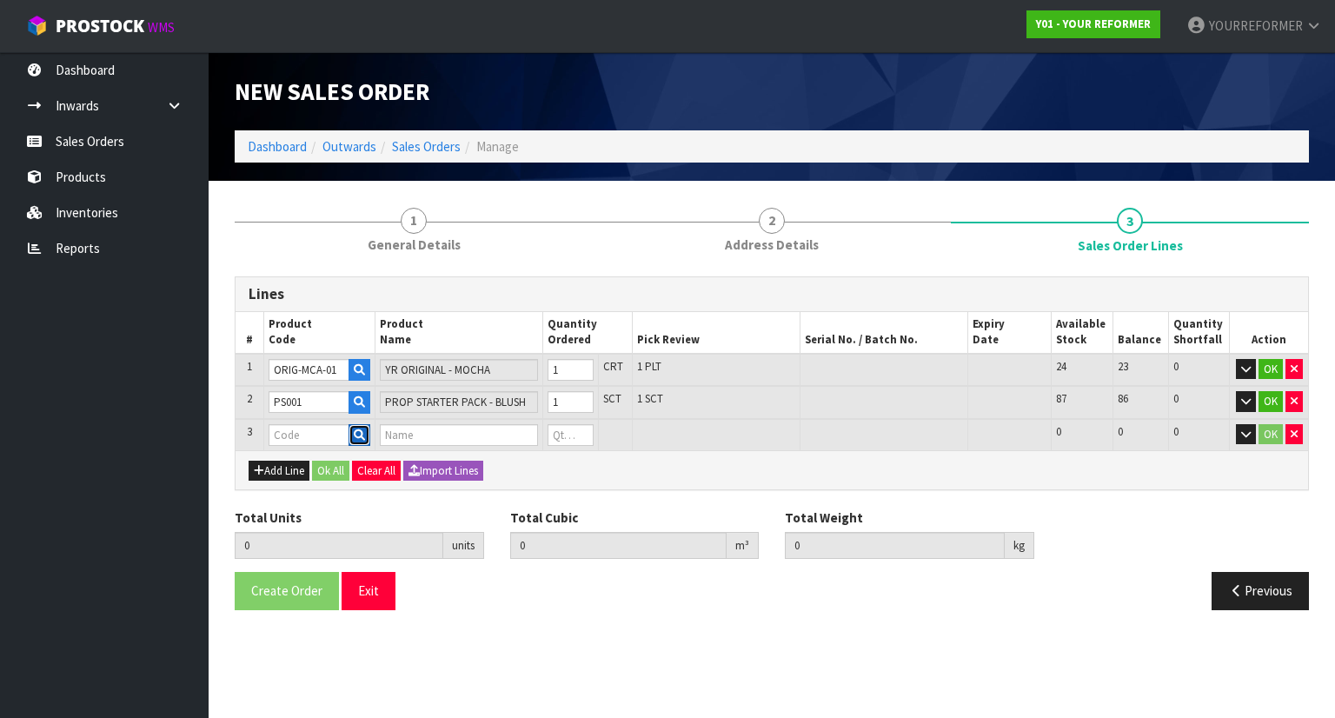
click at [361, 432] on icon "button" at bounding box center [359, 435] width 11 height 11
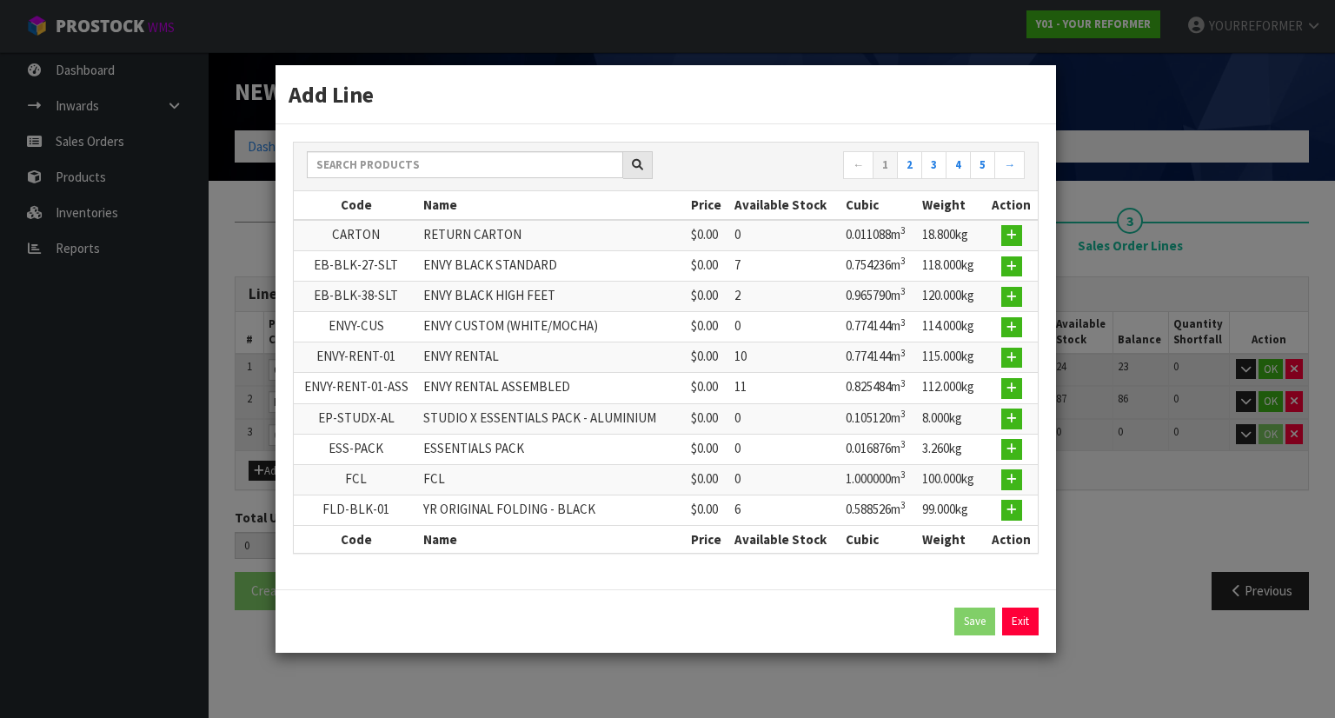
click at [372, 154] on div "← 1 2 3 4 5 →" at bounding box center [666, 167] width 744 height 49
click at [382, 169] on input "text" at bounding box center [465, 164] width 316 height 27
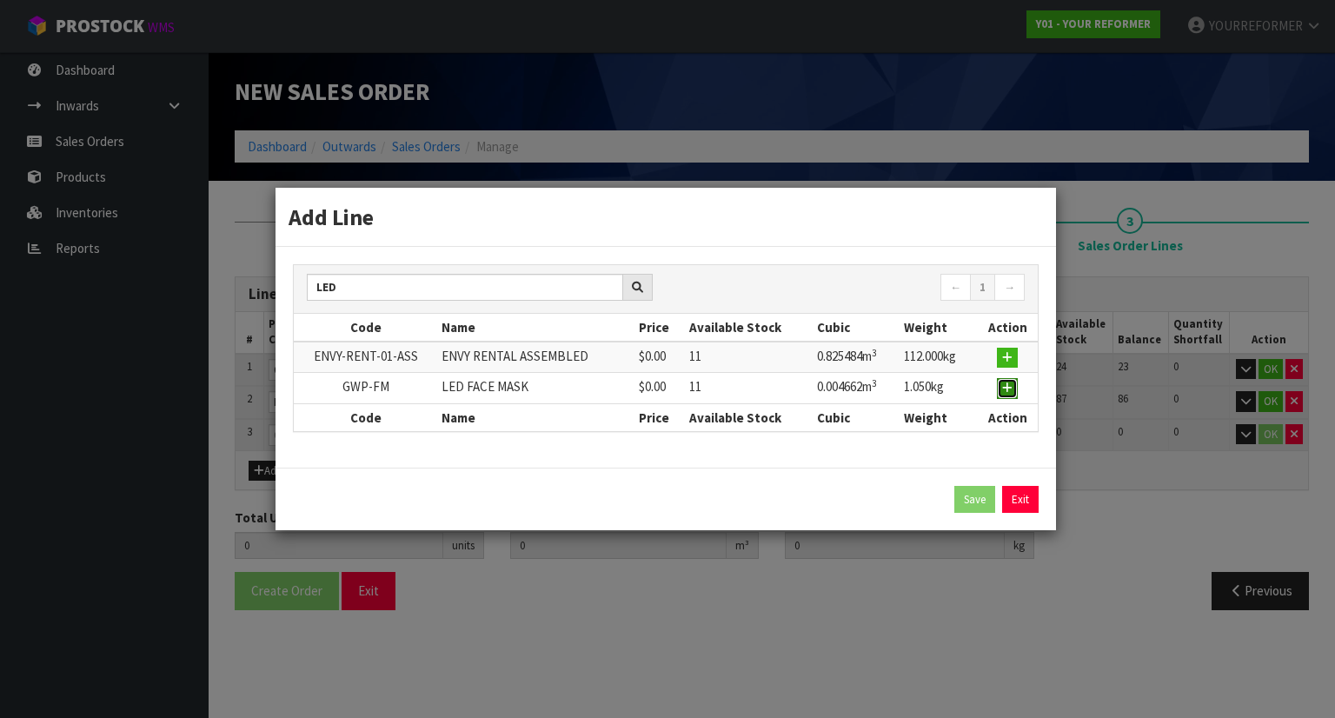
click at [1004, 394] on button "button" at bounding box center [1007, 388] width 21 height 21
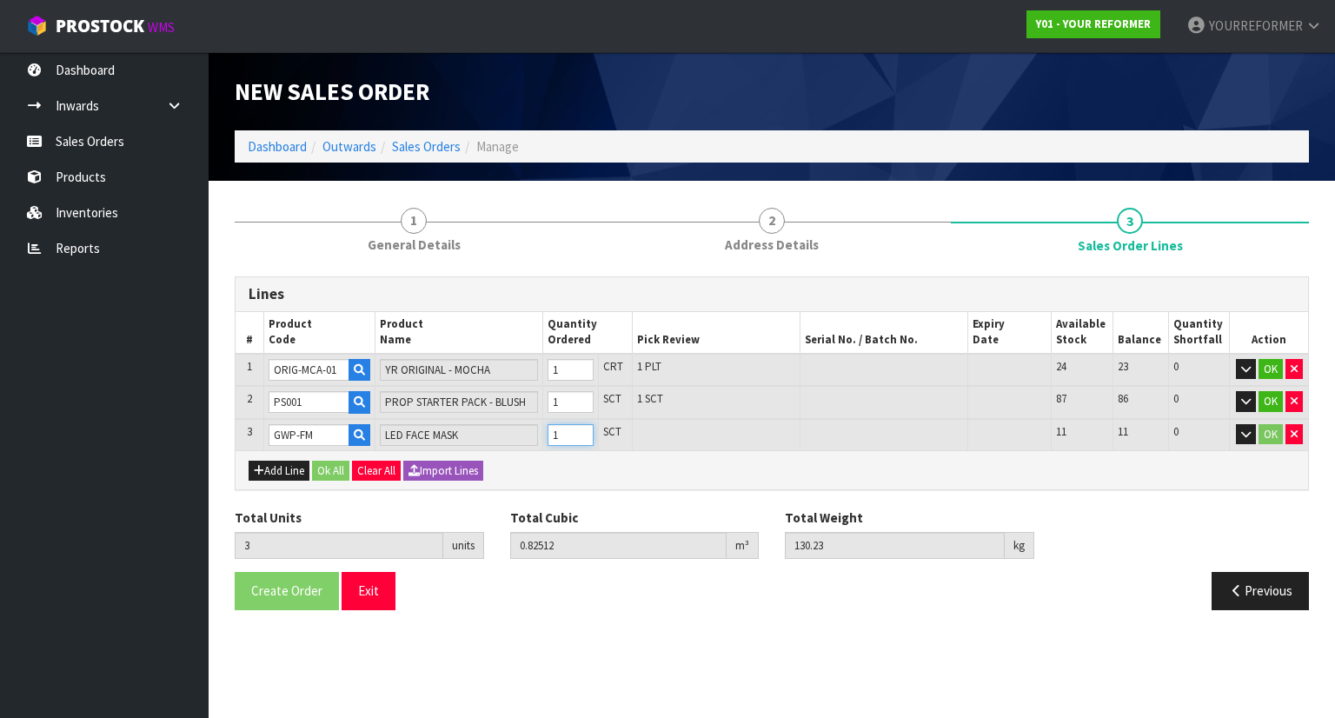
click at [589, 426] on input "1" at bounding box center [571, 435] width 46 height 22
click at [335, 462] on button "Ok All" at bounding box center [330, 471] width 37 height 21
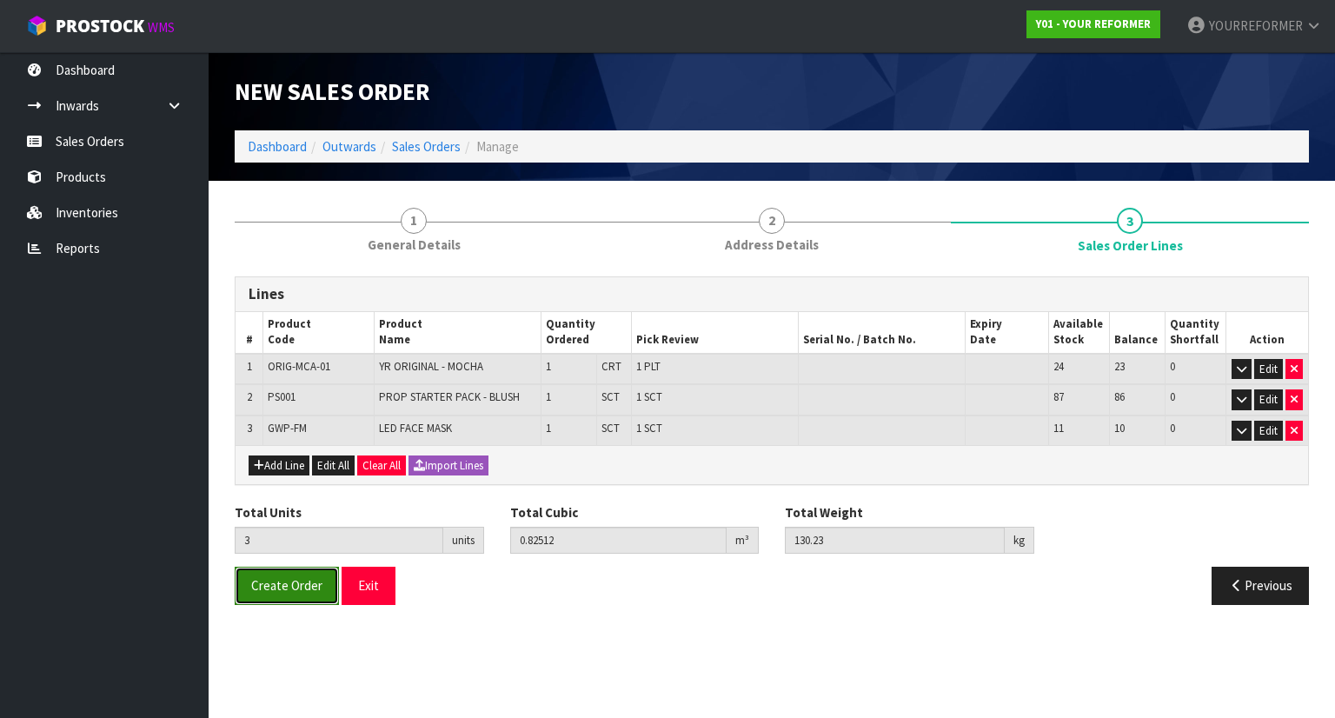
click at [305, 580] on span "Create Order" at bounding box center [286, 585] width 71 height 17
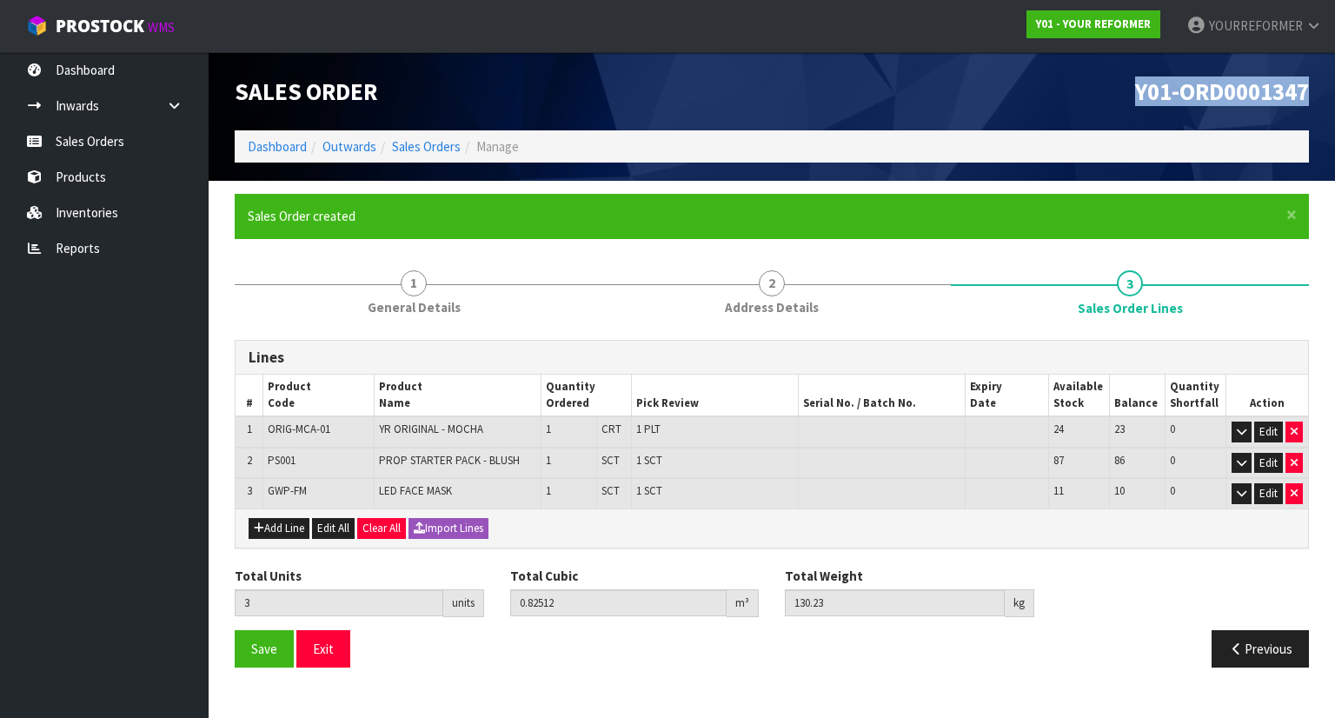
drag, startPoint x: 1305, startPoint y: 94, endPoint x: 1051, endPoint y: 126, distance: 255.9
click at [1051, 126] on div "Y01-ORD0001347" at bounding box center [1047, 91] width 550 height 78
copy span "Y01-ORD0001347"
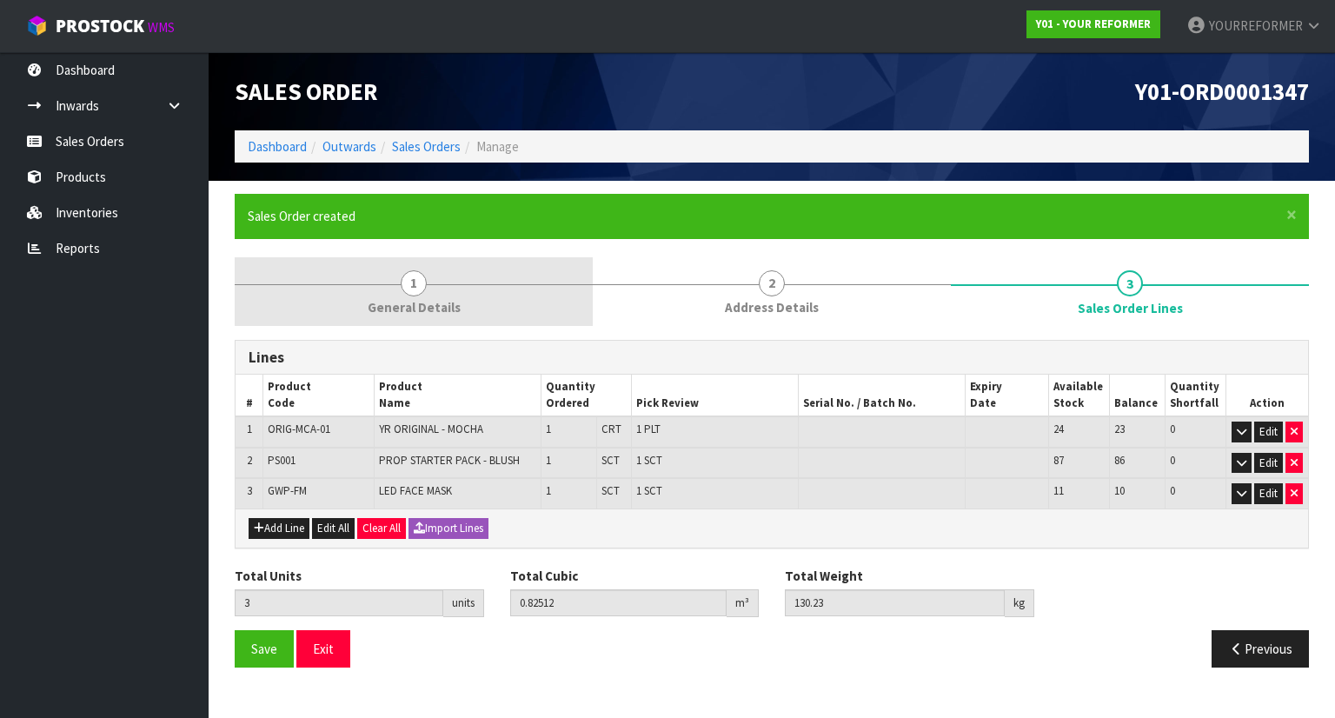
click at [379, 308] on span "General Details" at bounding box center [414, 307] width 93 height 18
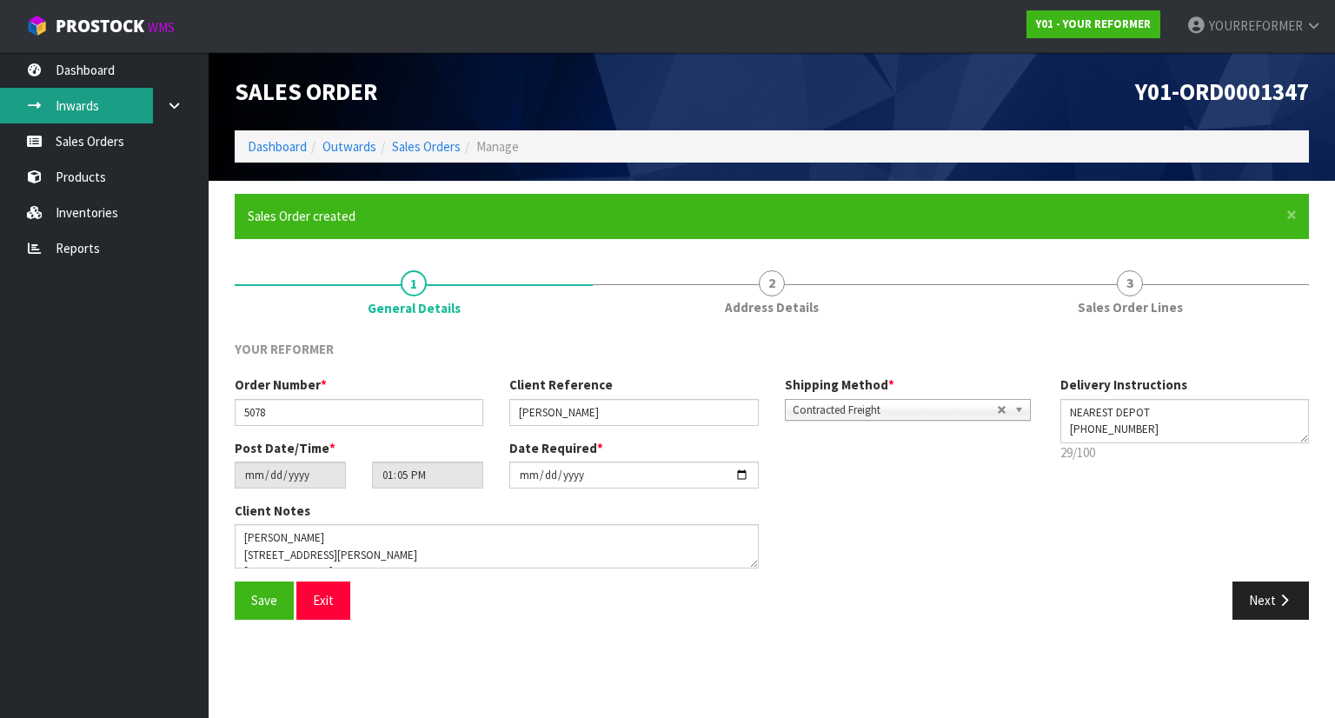
click at [133, 122] on link "Inwards" at bounding box center [104, 106] width 209 height 36
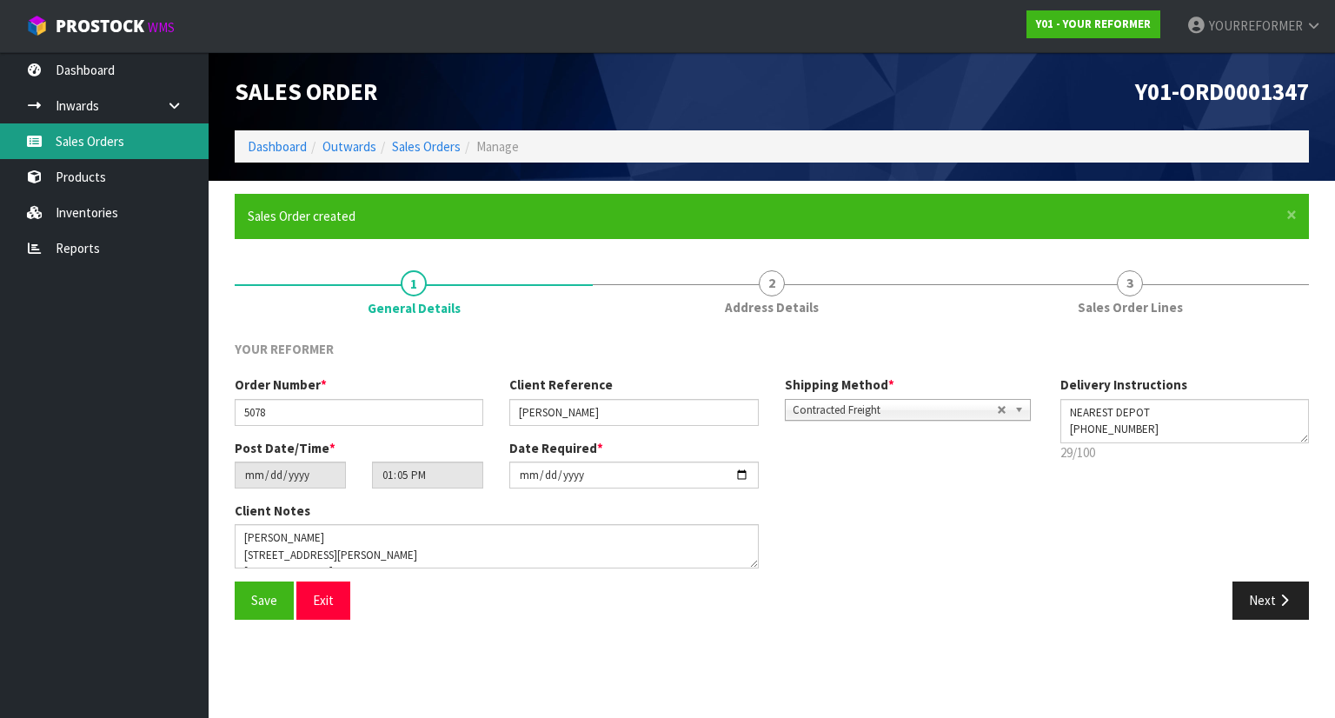
click at [137, 136] on link "Sales Orders" at bounding box center [104, 141] width 209 height 36
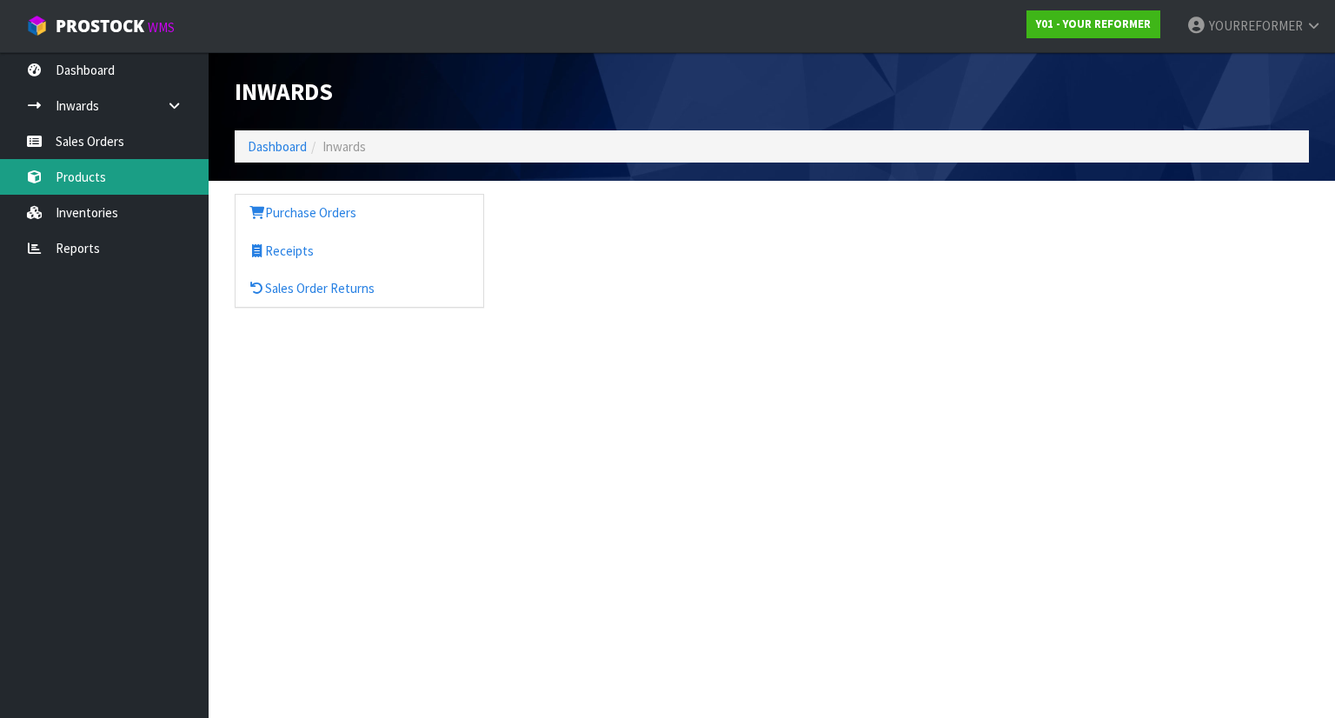
click at [115, 159] on link "Products" at bounding box center [104, 177] width 209 height 36
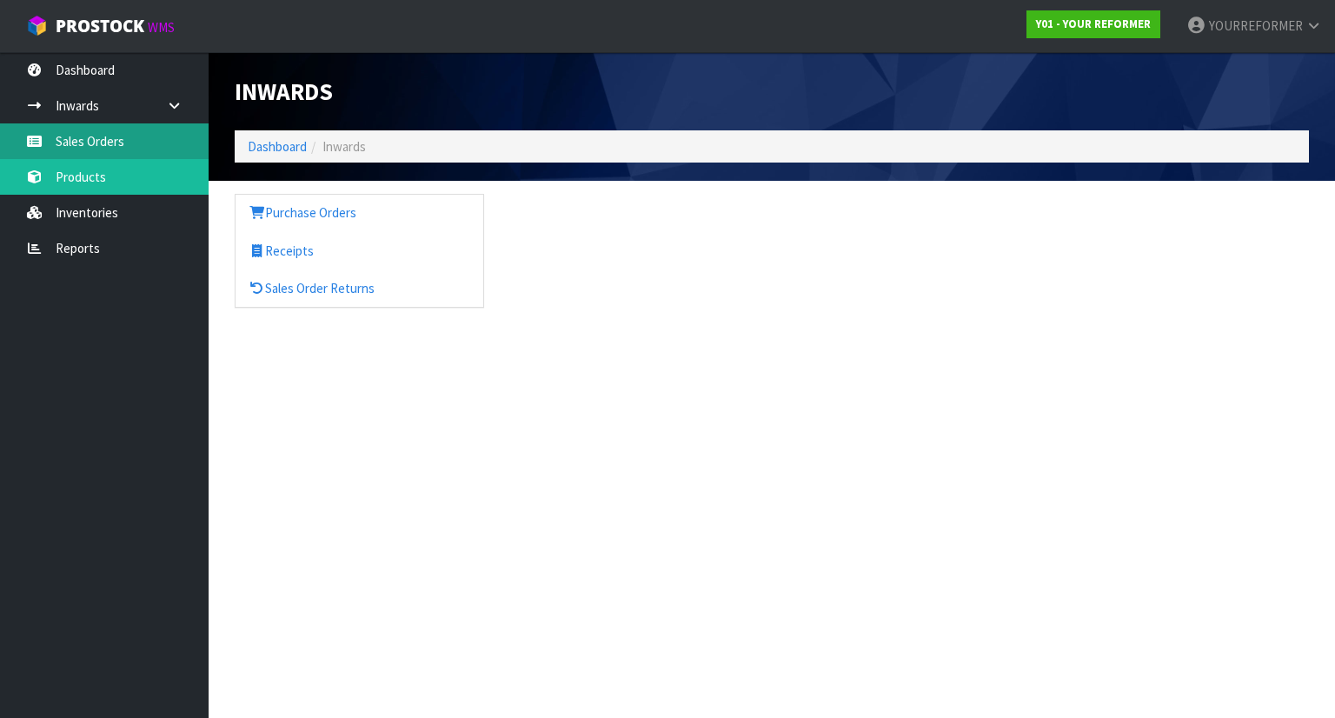
click at [120, 137] on link "Sales Orders" at bounding box center [104, 141] width 209 height 36
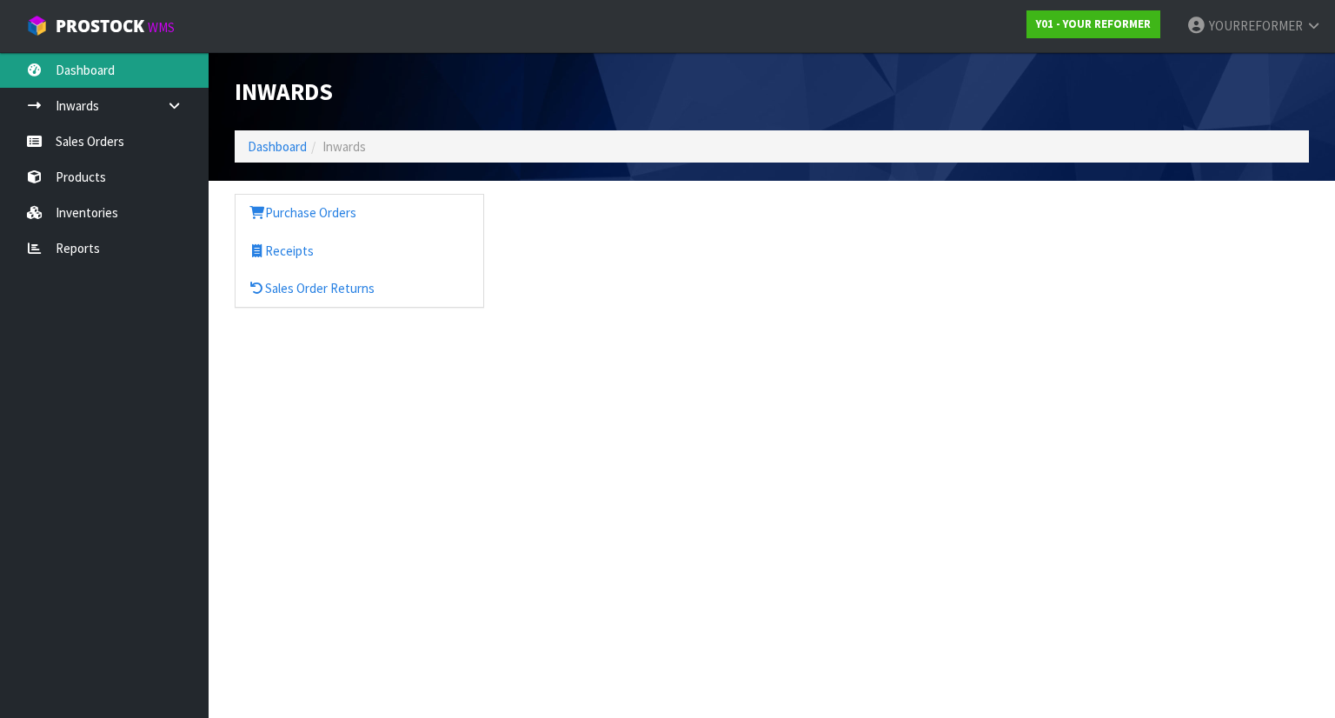
click at [97, 87] on link "Dashboard" at bounding box center [104, 70] width 209 height 36
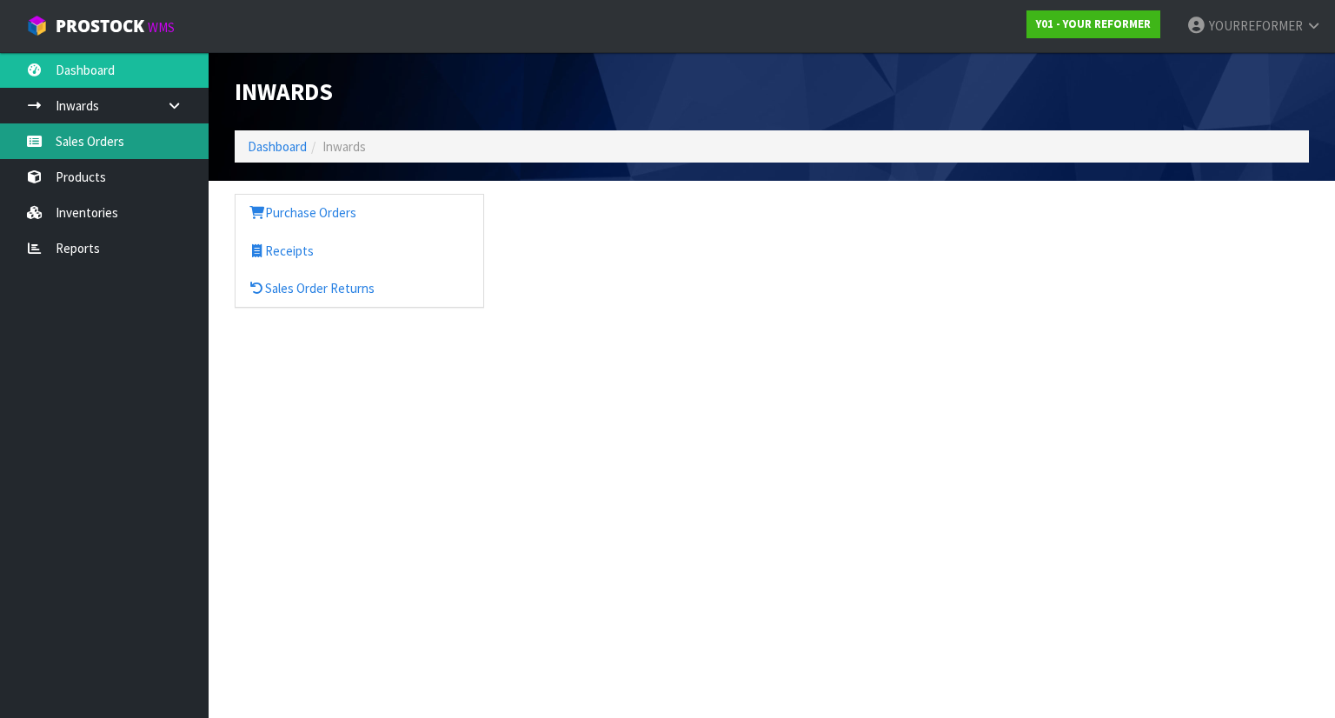
click at [137, 142] on link "Sales Orders" at bounding box center [104, 141] width 209 height 36
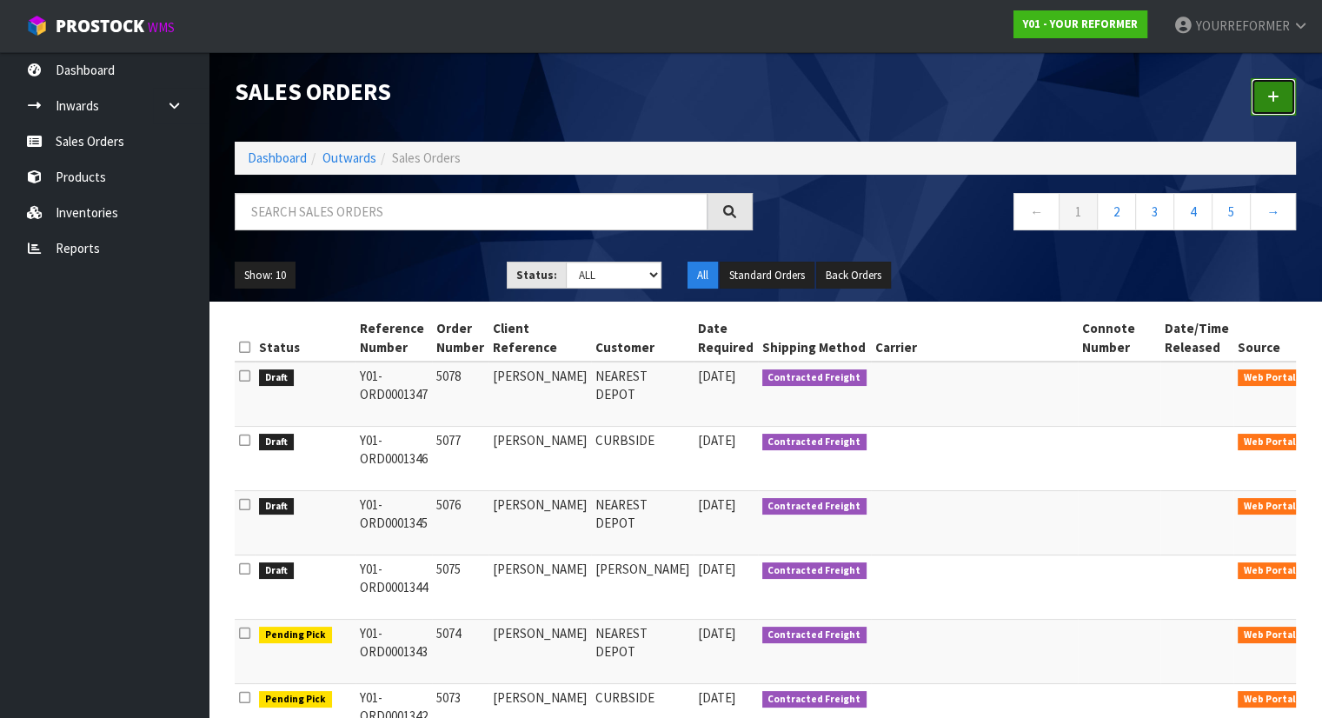
click at [1283, 91] on link at bounding box center [1273, 96] width 45 height 37
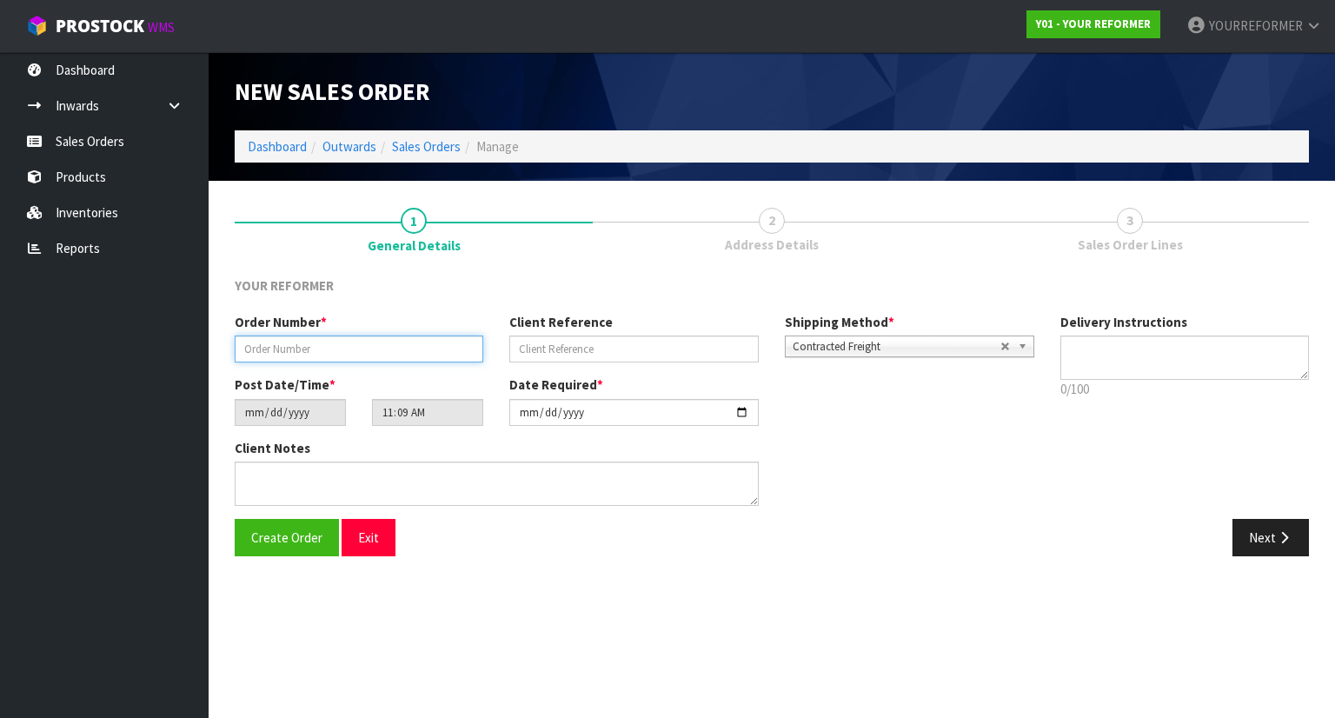
click at [342, 353] on input "text" at bounding box center [359, 349] width 249 height 27
paste input "5079"
type input "5079"
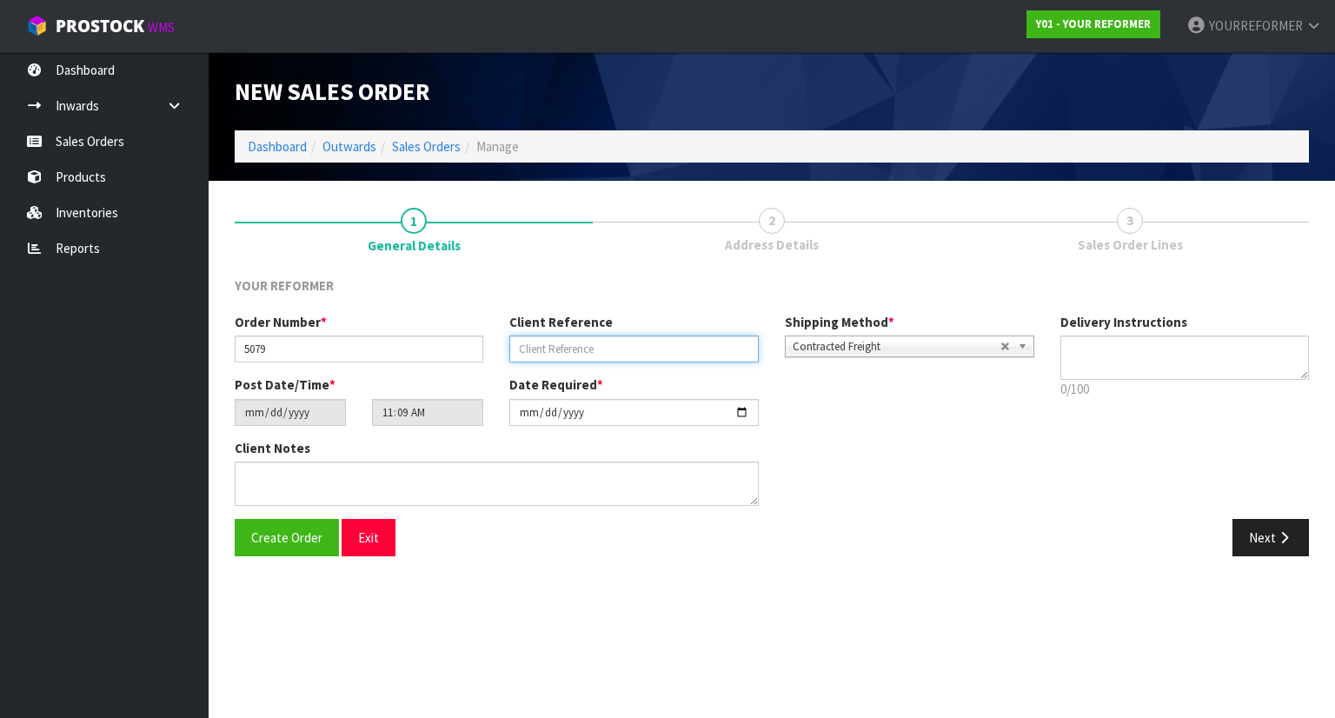
click at [605, 338] on input "text" at bounding box center [633, 349] width 249 height 27
paste input "[PERSON_NAME]"
type input "[PERSON_NAME]"
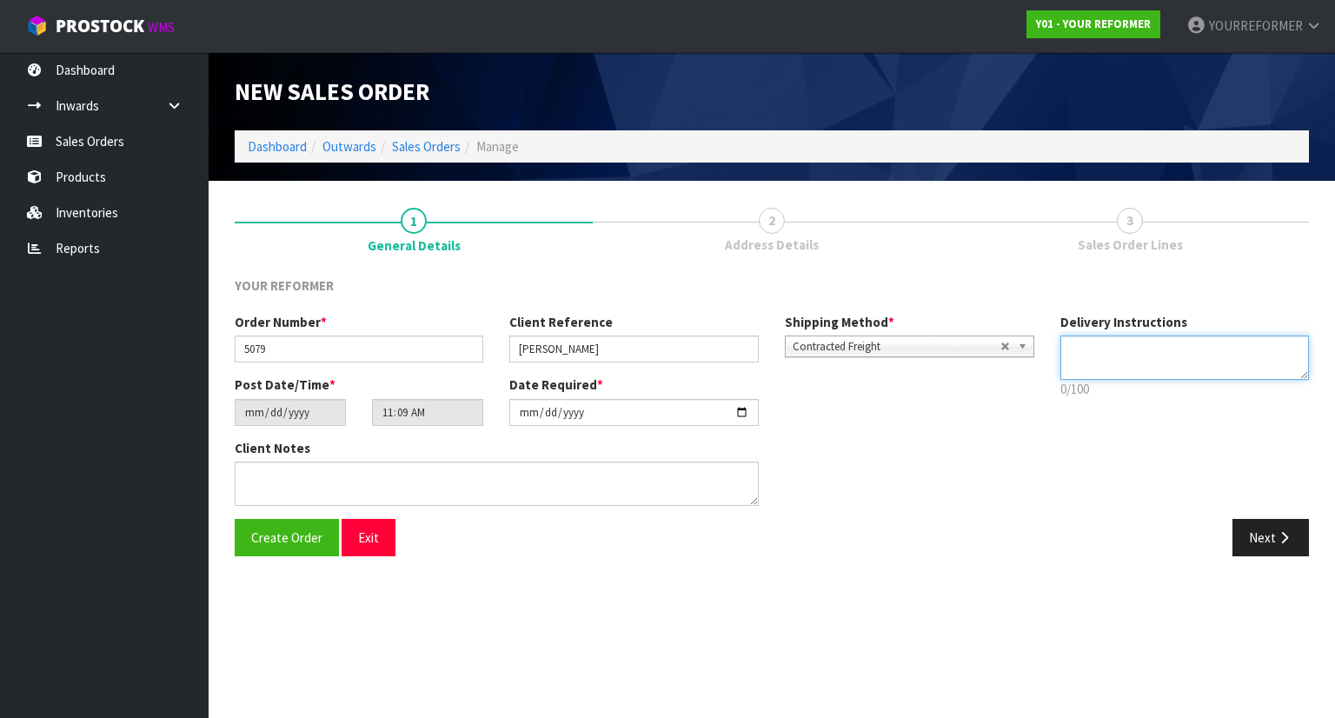
click at [1088, 345] on textarea at bounding box center [1186, 358] width 250 height 44
type textarea "N"
paste textarea "[PHONE_NUMBER]"
type textarea "NEAREST DEPOT [PHONE_NUMBER]"
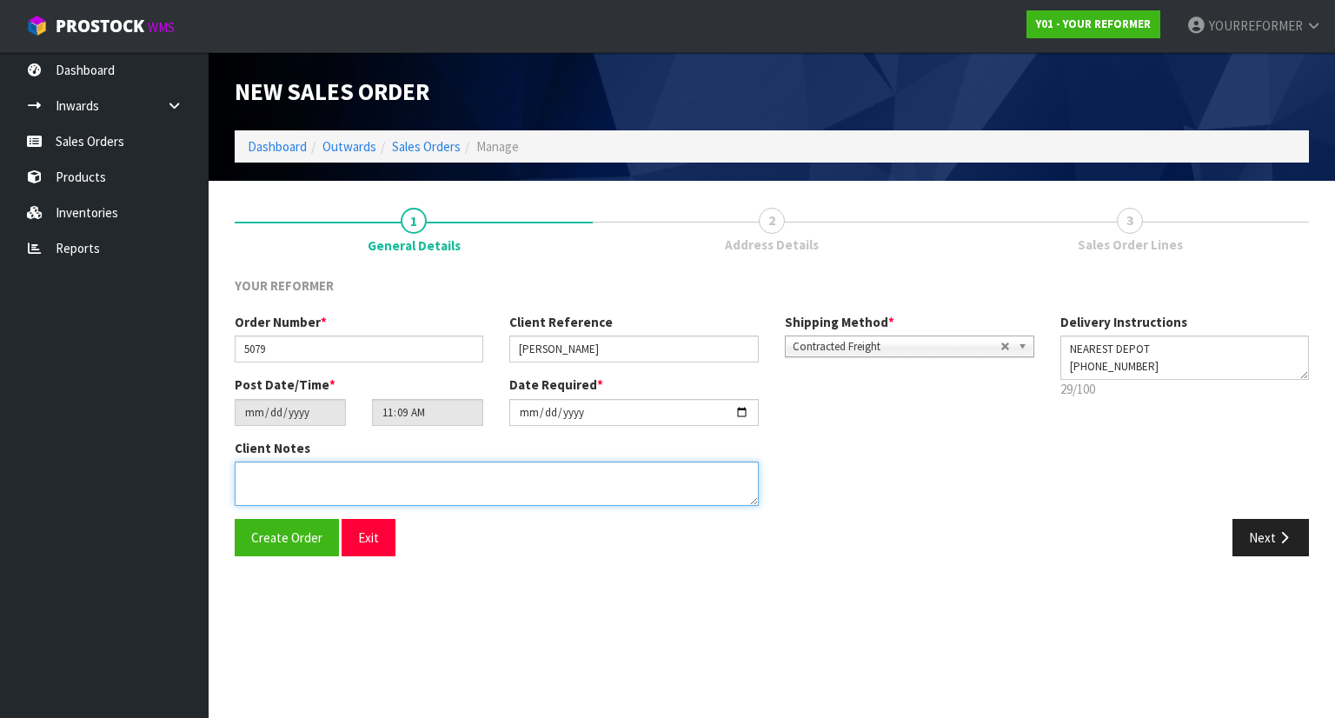
click at [511, 493] on textarea at bounding box center [497, 484] width 524 height 44
paste textarea "[PERSON_NAME] [STREET_ADDRESS] [PHONE_NUMBER]"
type textarea "[PERSON_NAME] [STREET_ADDRESS] [PHONE_NUMBER]"
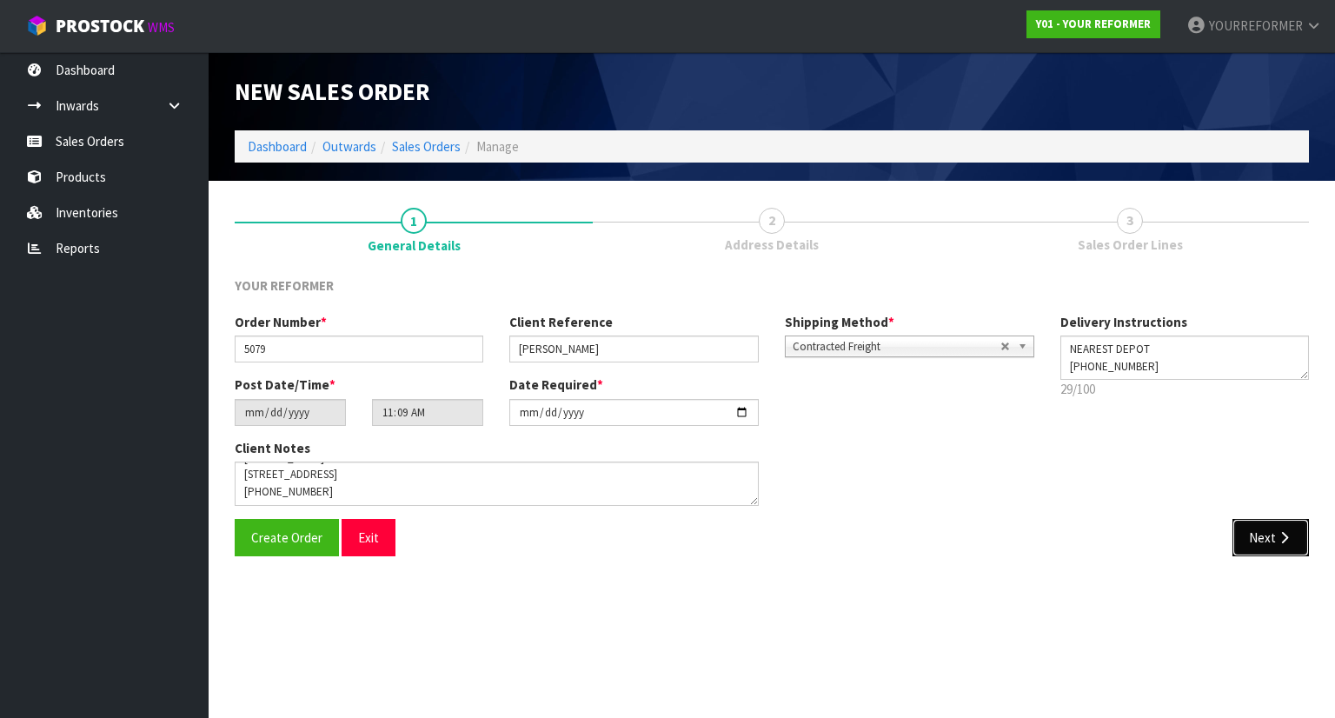
click at [1299, 546] on button "Next" at bounding box center [1271, 537] width 77 height 37
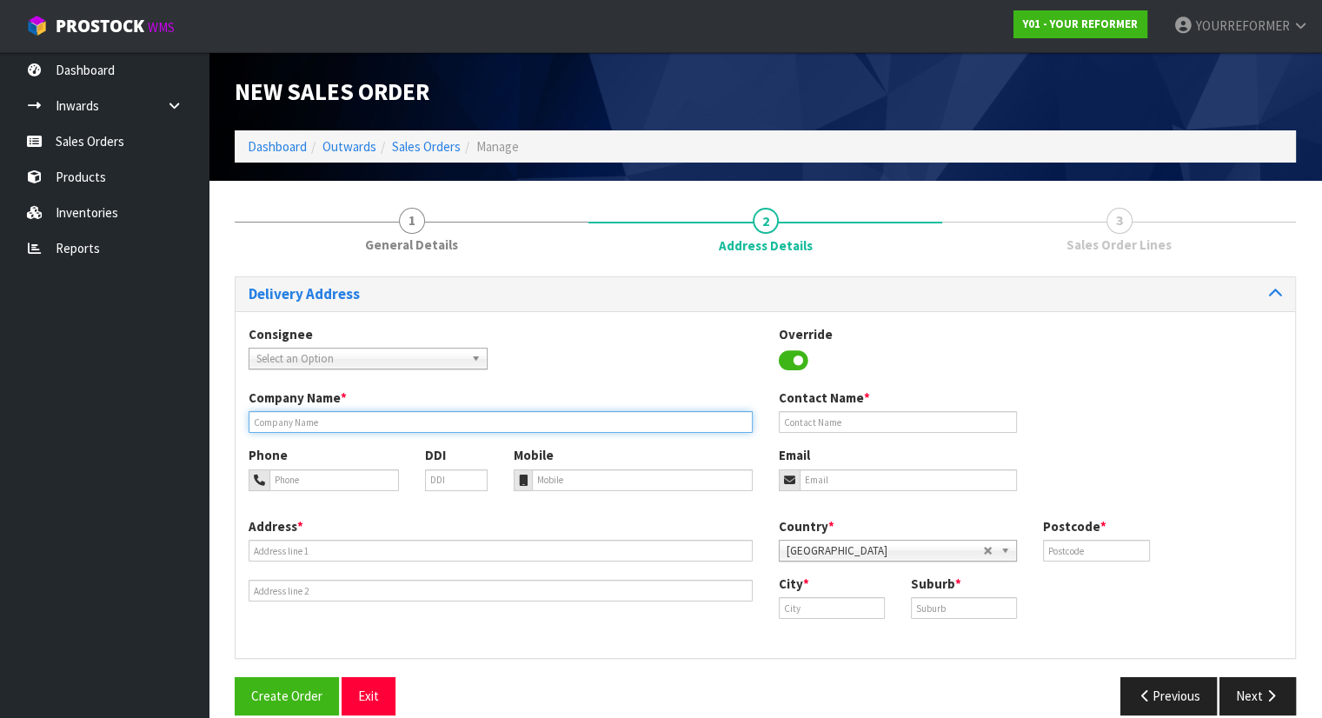
click at [380, 415] on input "text" at bounding box center [501, 422] width 504 height 22
type input "NEAREST DEPOT"
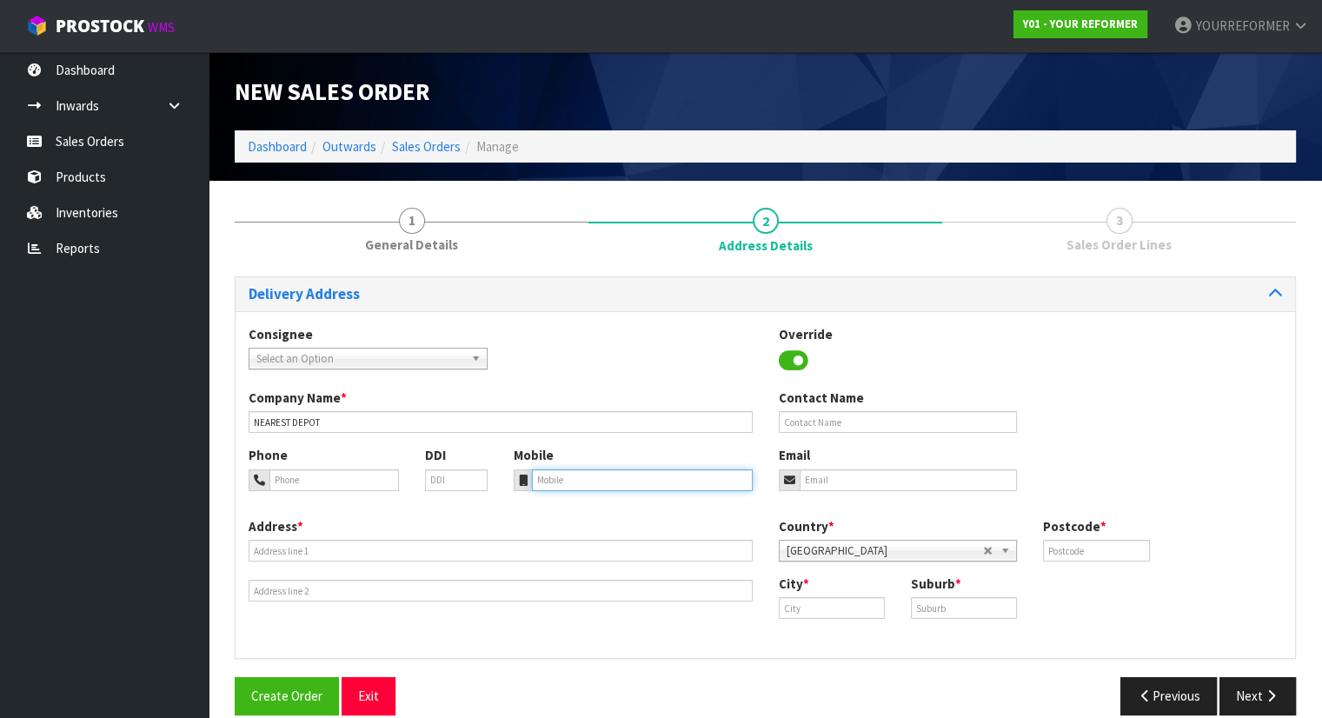
click at [569, 470] on input "tel" at bounding box center [642, 481] width 221 height 22
paste input "[PHONE_NUMBER]"
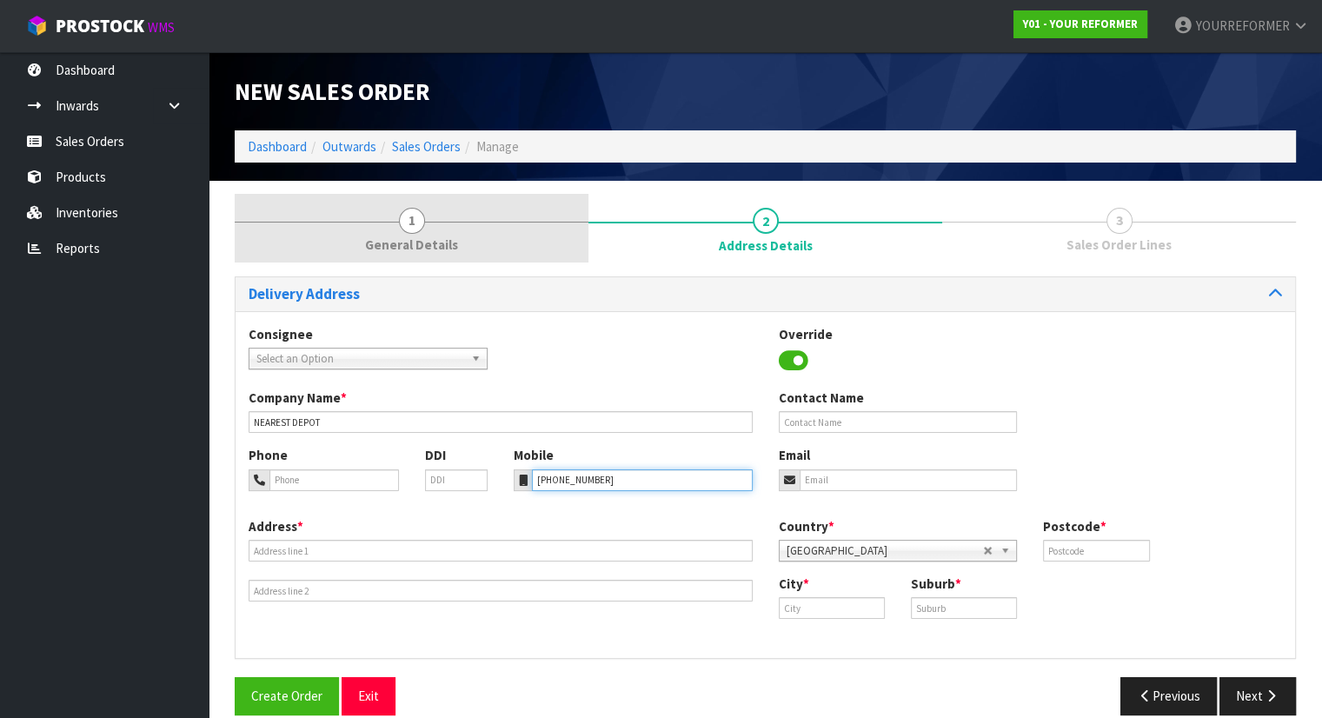
type input "[PHONE_NUMBER]"
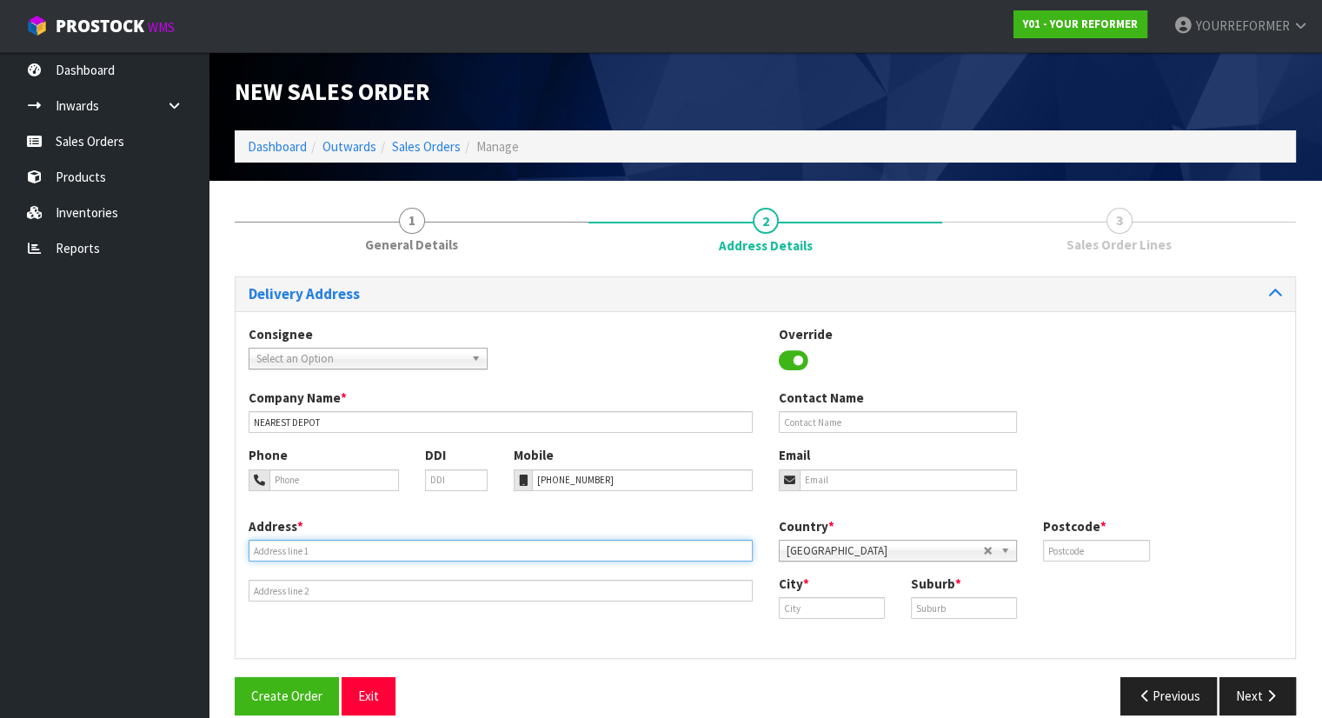
drag, startPoint x: 346, startPoint y: 553, endPoint x: 344, endPoint y: 539, distance: 14.0
click at [346, 553] on input "text" at bounding box center [501, 551] width 504 height 22
paste input "[STREET_ADDRESS]"
type input "[STREET_ADDRESS]"
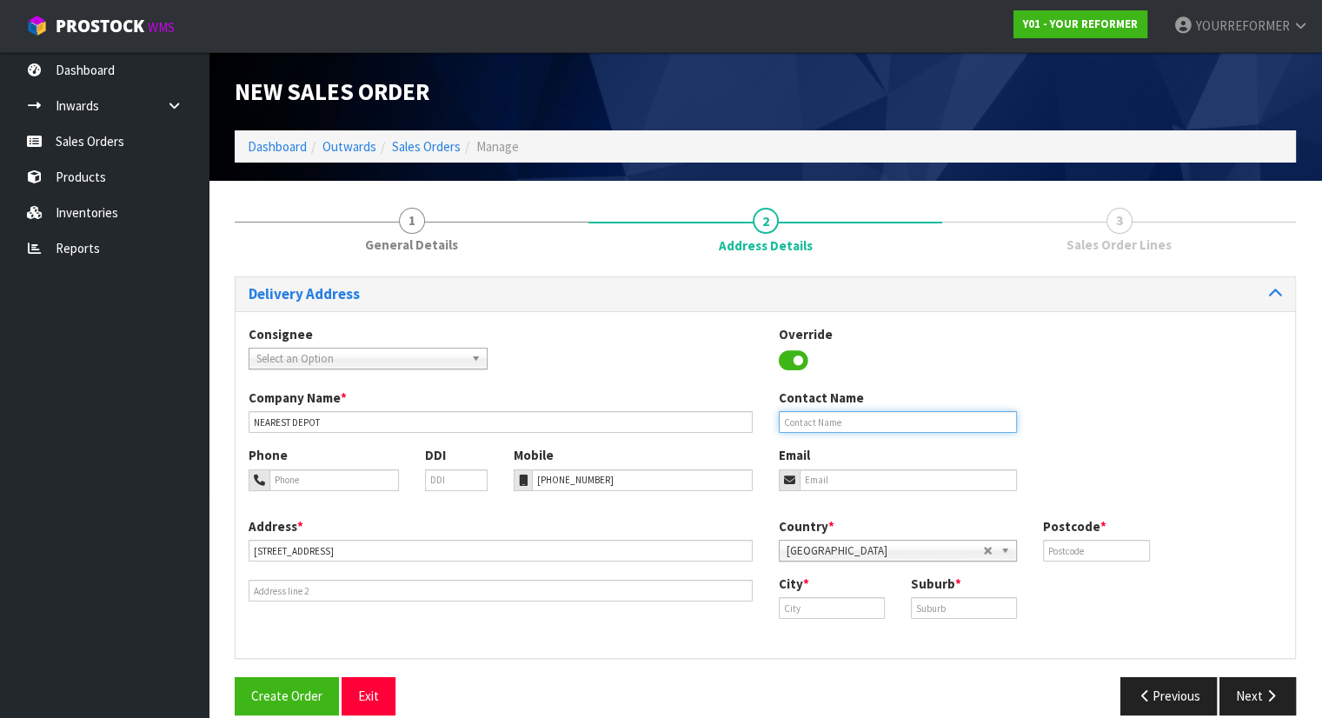
click at [829, 430] on input "text" at bounding box center [898, 422] width 239 height 22
paste input "[PERSON_NAME]"
type input "[PERSON_NAME]"
click at [911, 472] on input "email" at bounding box center [909, 481] width 218 height 22
paste input "[EMAIL_ADDRESS][DOMAIN_NAME]"
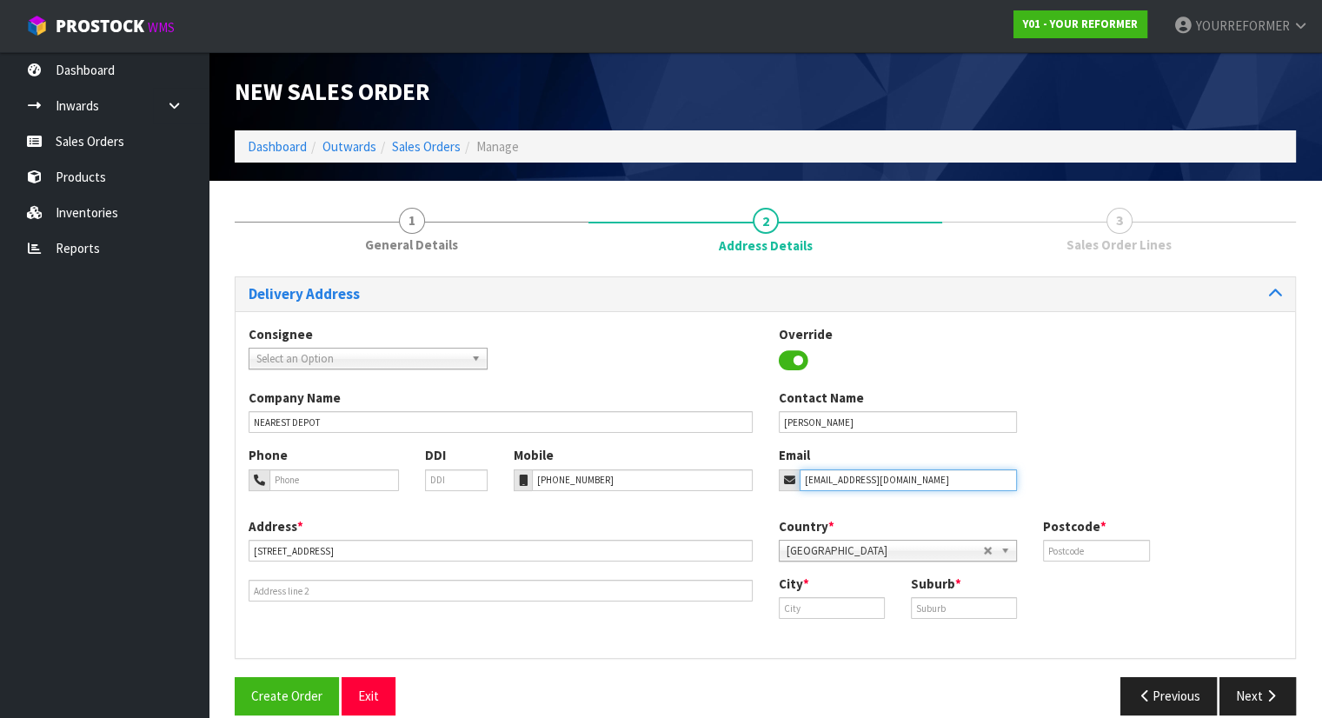
type input "[EMAIL_ADDRESS][DOMAIN_NAME]"
click at [1090, 117] on div "New Sales Order" at bounding box center [766, 91] width 1088 height 78
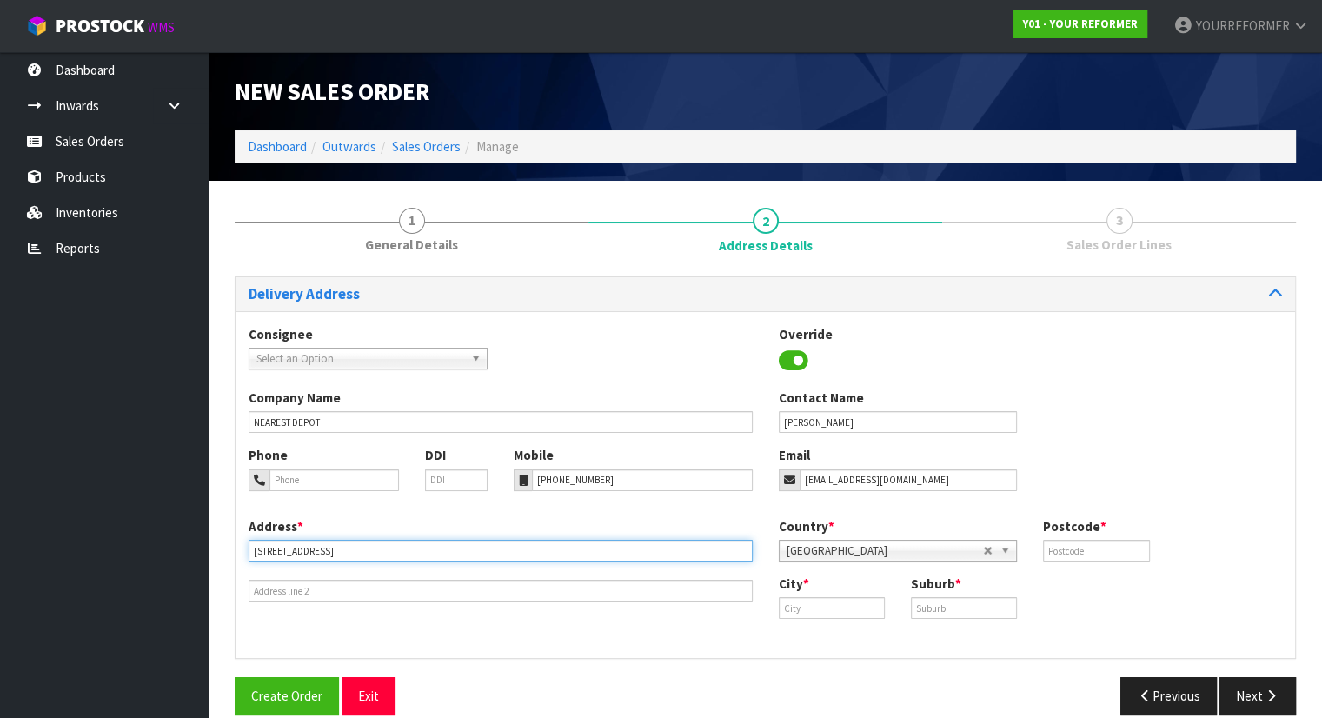
click at [429, 551] on input "[STREET_ADDRESS]" at bounding box center [501, 551] width 504 height 22
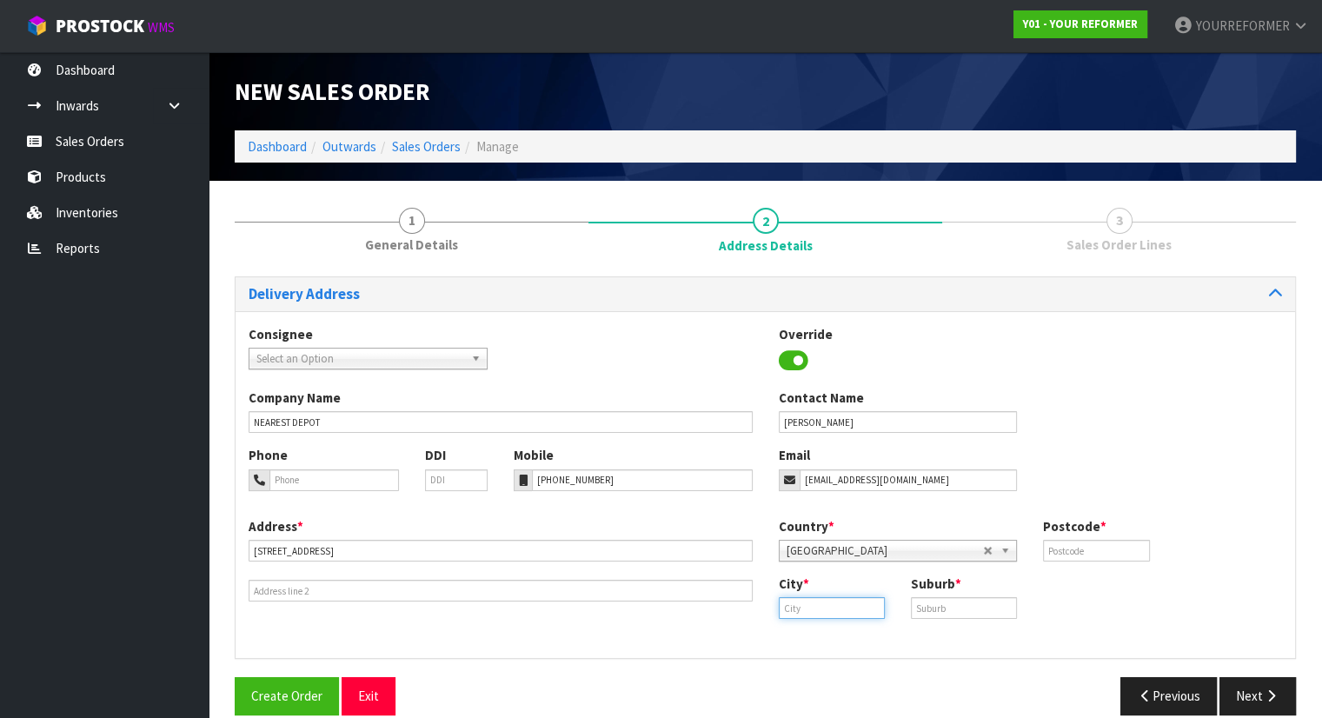
click at [796, 606] on input "text" at bounding box center [832, 608] width 106 height 22
paste input "[GEOGRAPHIC_DATA]"
type input "[GEOGRAPHIC_DATA]"
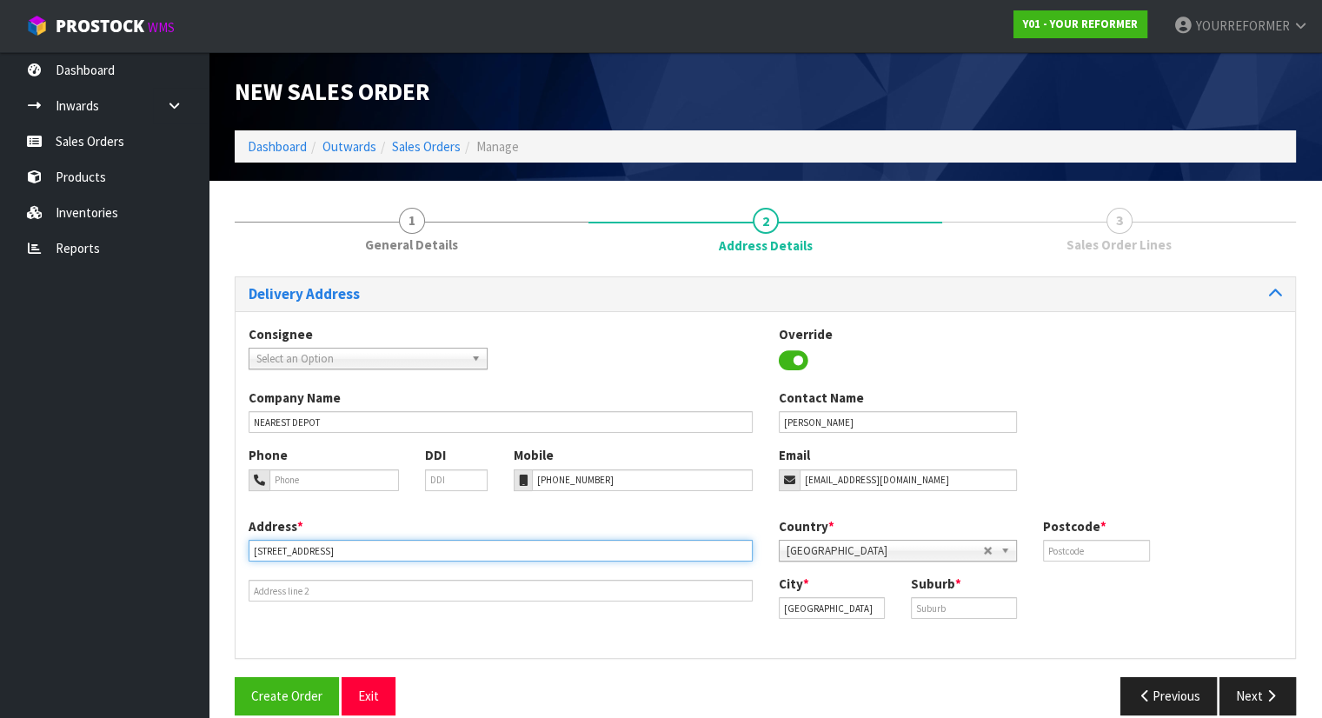
click at [373, 551] on input "[STREET_ADDRESS]" at bounding box center [501, 551] width 504 height 22
click at [950, 594] on div "Suburb *" at bounding box center [964, 597] width 132 height 44
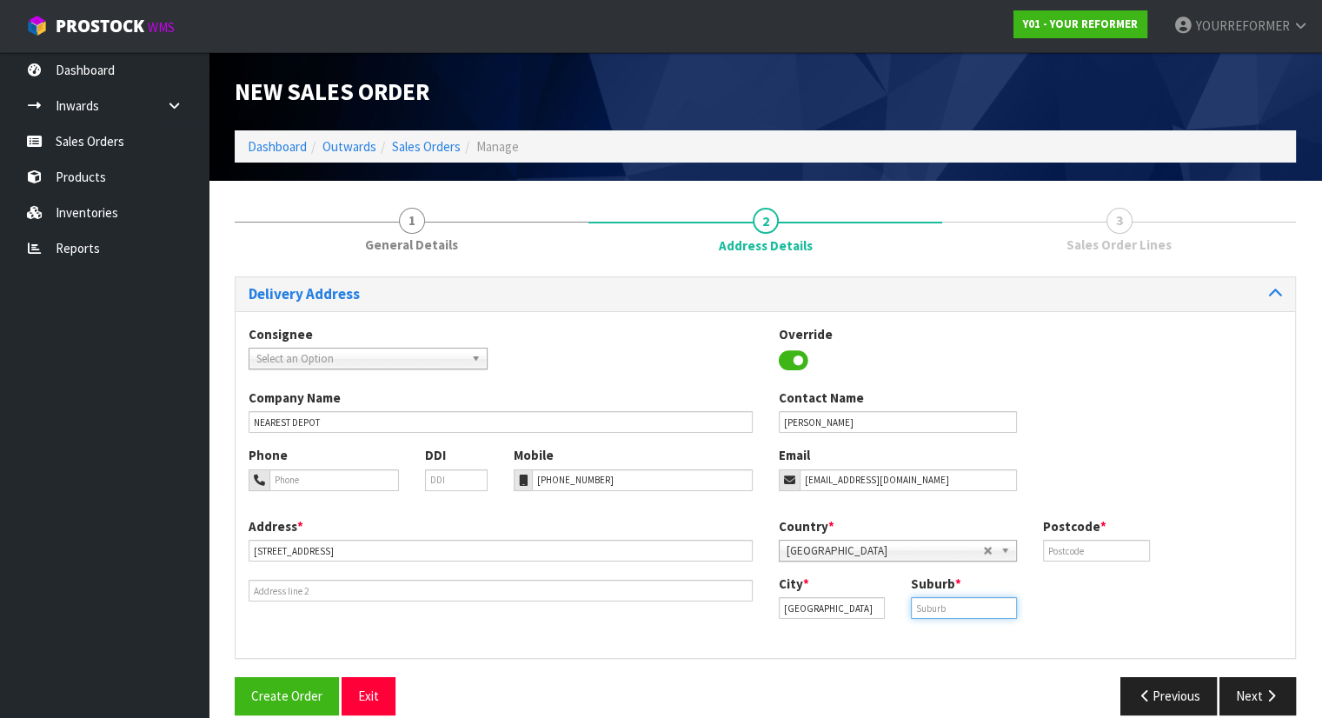
click at [954, 602] on input "text" at bounding box center [964, 608] width 106 height 22
paste input "TKI"
type input "TKI"
click at [1111, 575] on div "City * [GEOGRAPHIC_DATA] Suburb * TKI" at bounding box center [1031, 603] width 530 height 57
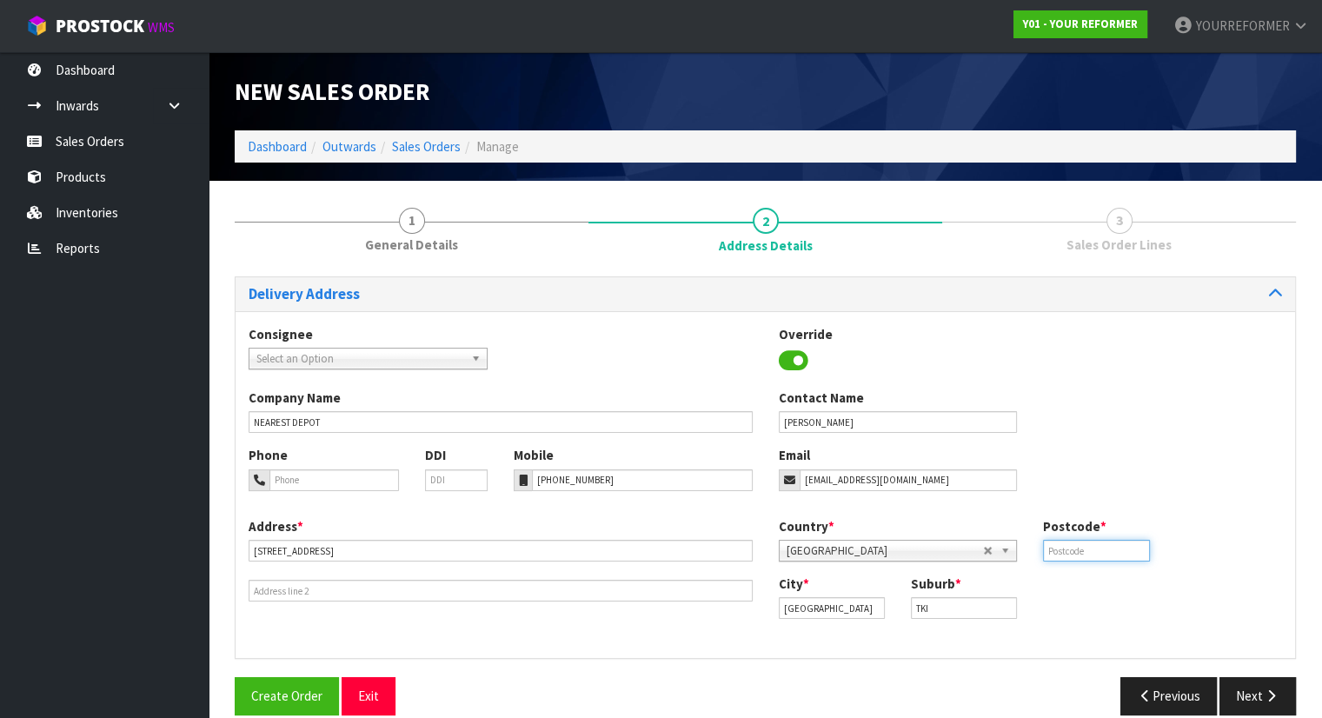
click at [1104, 543] on input "text" at bounding box center [1096, 551] width 106 height 22
type input "00"
click at [1236, 710] on button "Next" at bounding box center [1258, 695] width 77 height 37
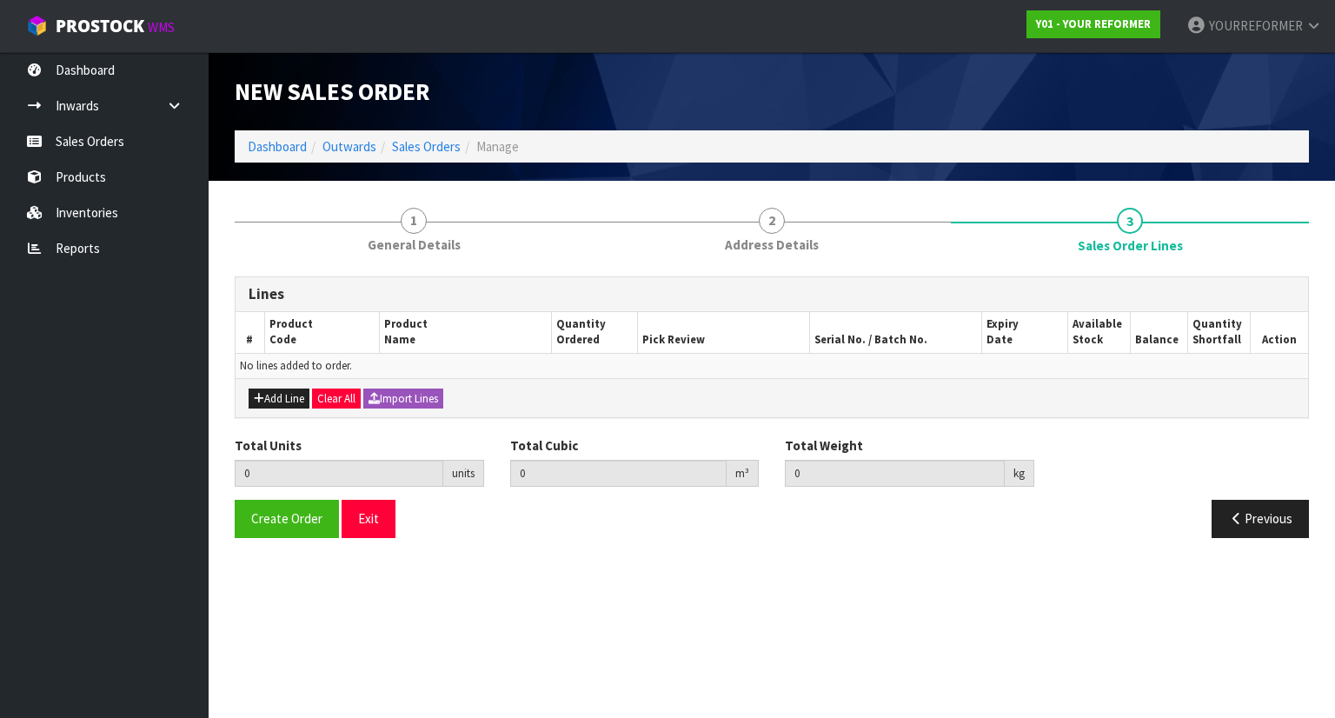
click at [268, 410] on div "Add Line Clear All Import Lines" at bounding box center [772, 397] width 1073 height 39
click at [280, 391] on button "Add Line" at bounding box center [279, 399] width 61 height 21
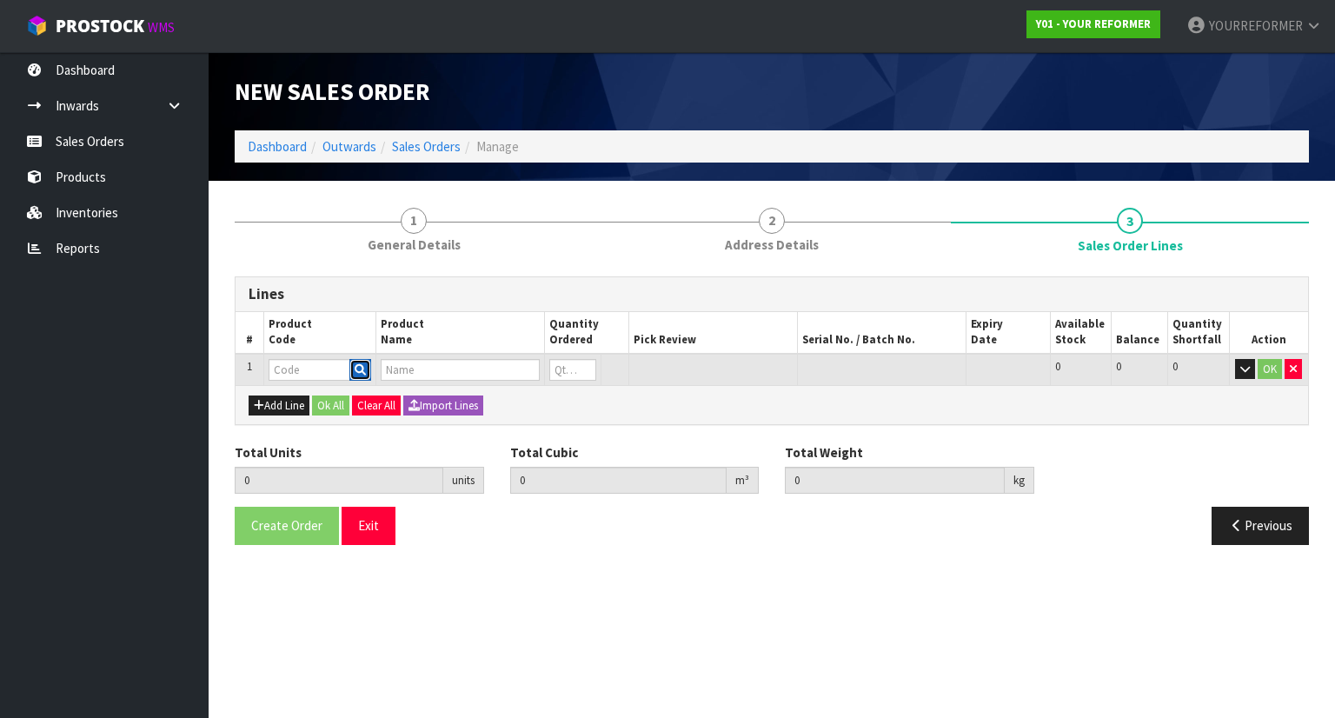
click at [362, 376] on button "button" at bounding box center [361, 370] width 22 height 23
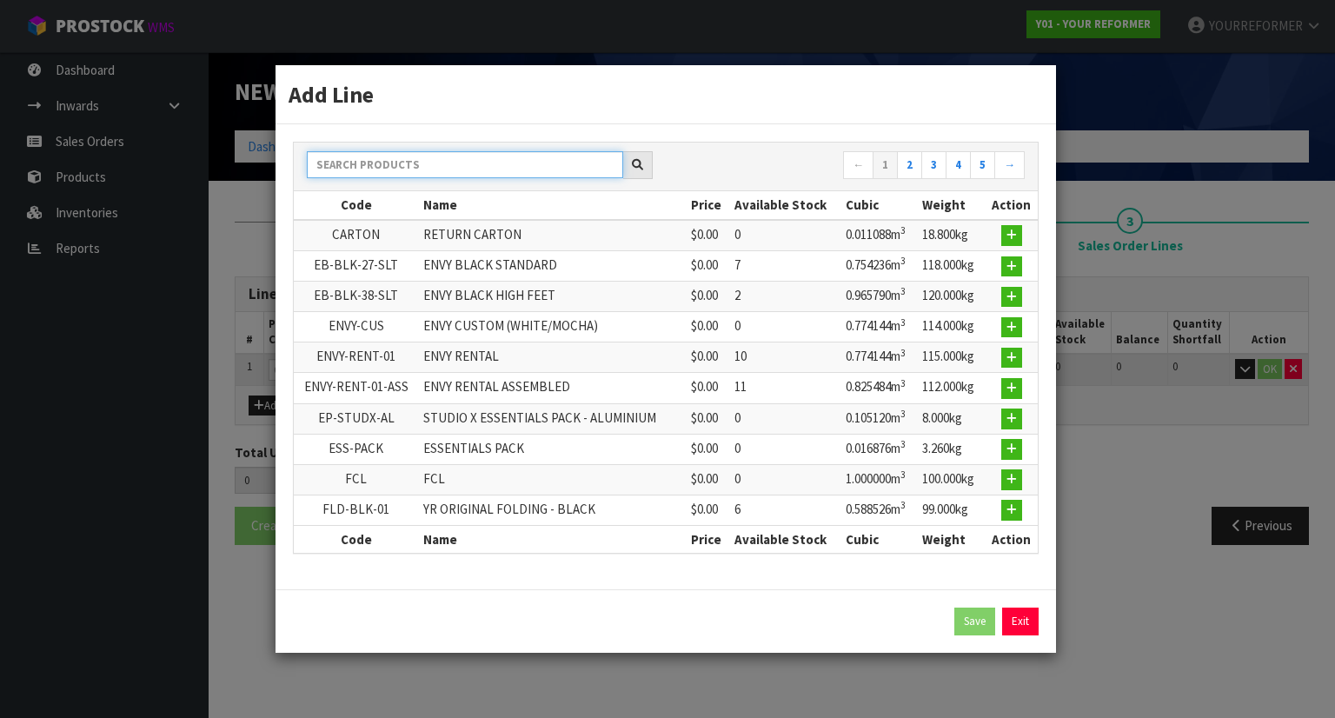
click at [383, 178] on input "text" at bounding box center [465, 164] width 316 height 27
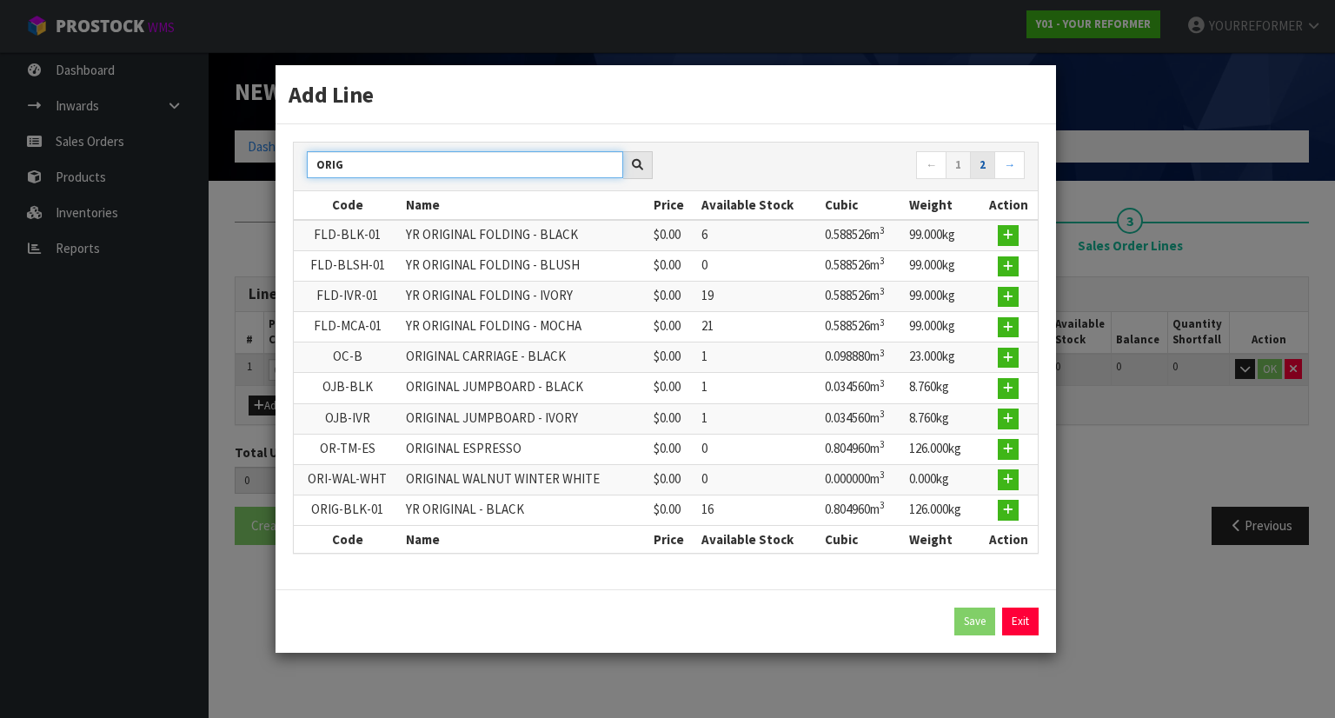
type input "ORIG"
click at [991, 157] on link "2" at bounding box center [982, 165] width 25 height 28
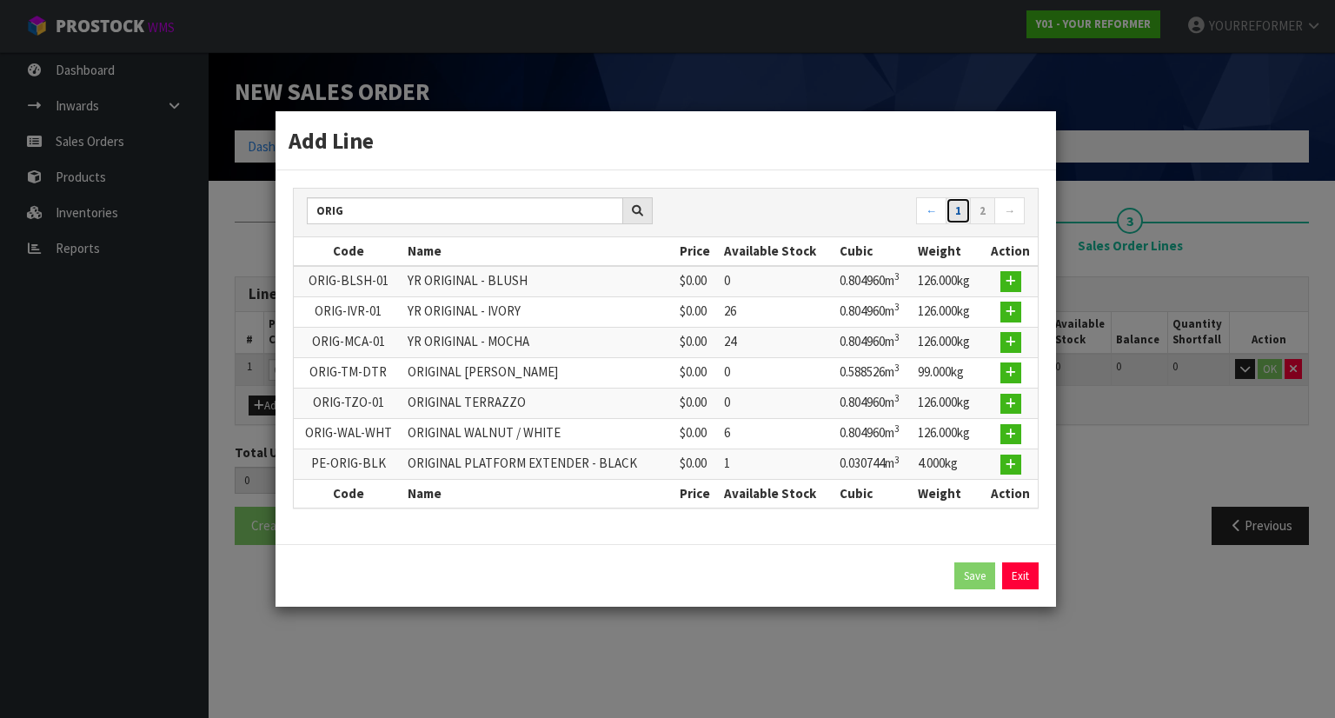
click at [956, 222] on link "1" at bounding box center [958, 211] width 25 height 28
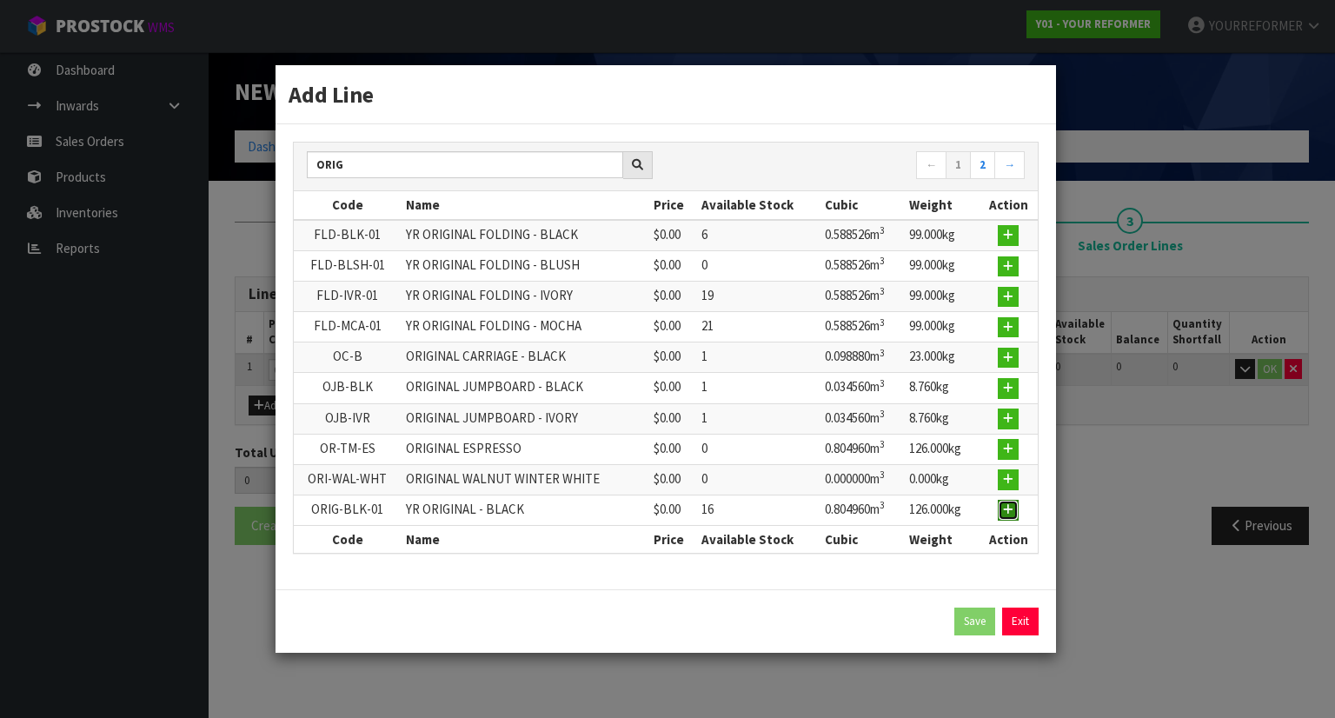
click at [1013, 509] on icon "button" at bounding box center [1008, 509] width 10 height 11
type input "0.000000"
type input "0.000"
type input "ORIG-BLK-01"
type input "YR ORIGINAL - BLACK"
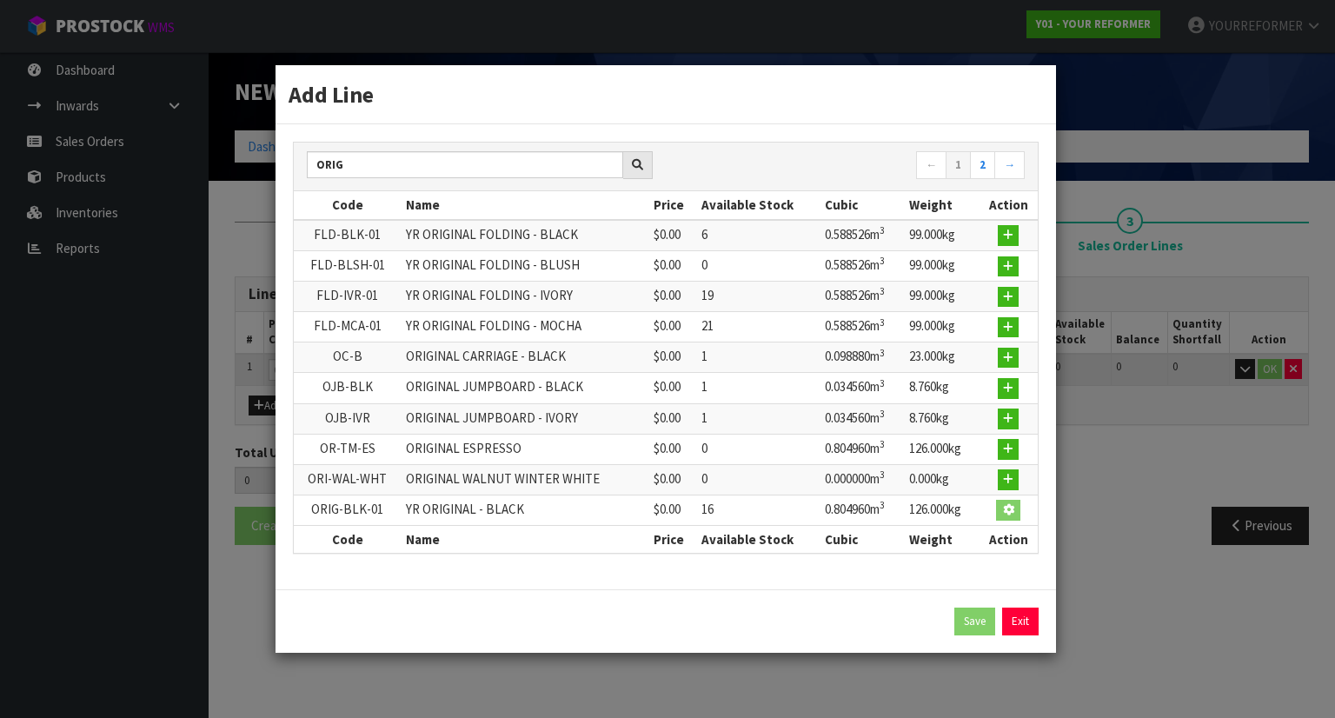
type input "0"
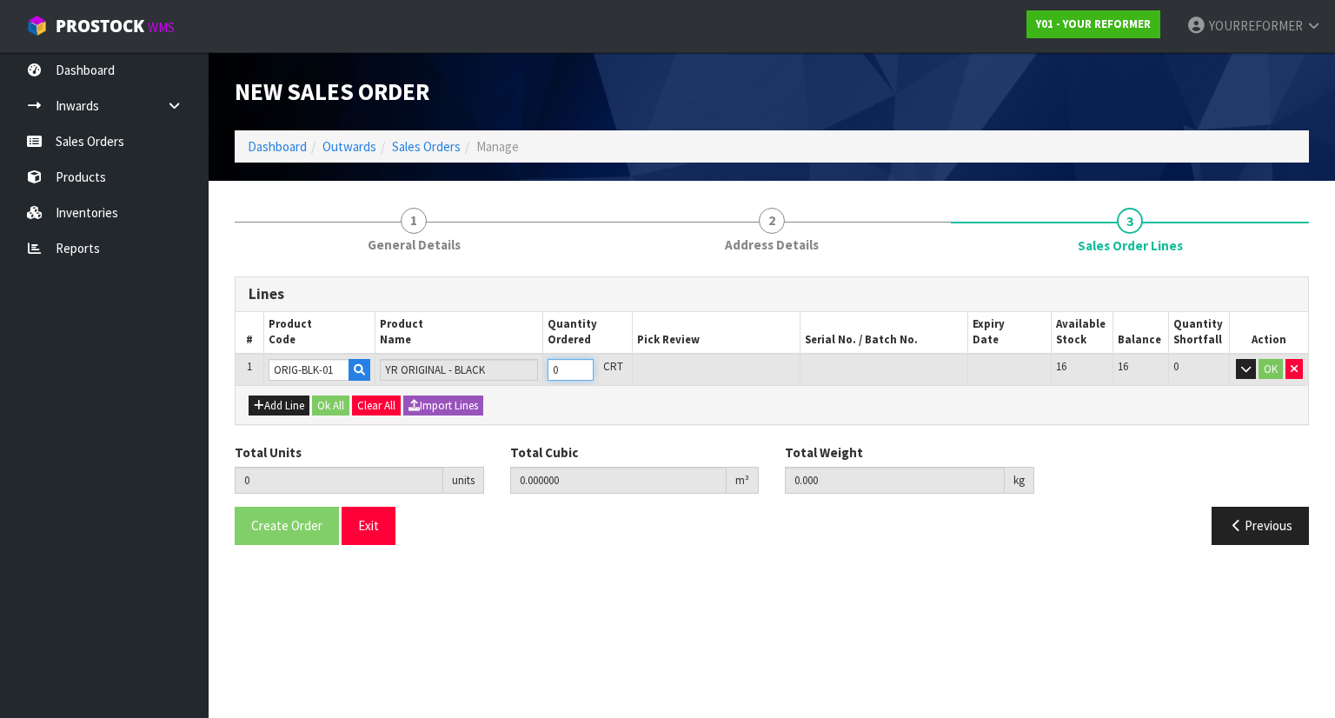
type input "1"
type input "0.80496"
type input "126"
type input "1"
click at [584, 366] on input "1" at bounding box center [571, 370] width 46 height 22
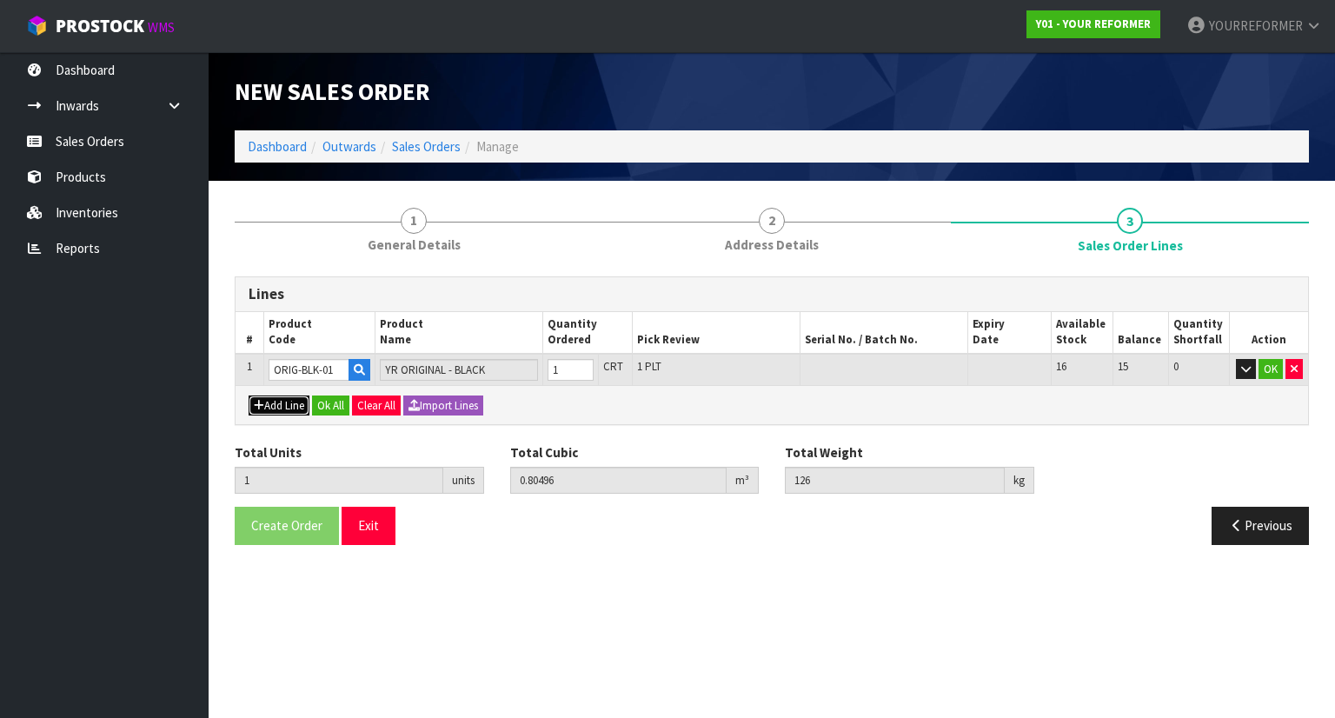
click at [259, 409] on button "Add Line" at bounding box center [279, 406] width 61 height 21
type input "0"
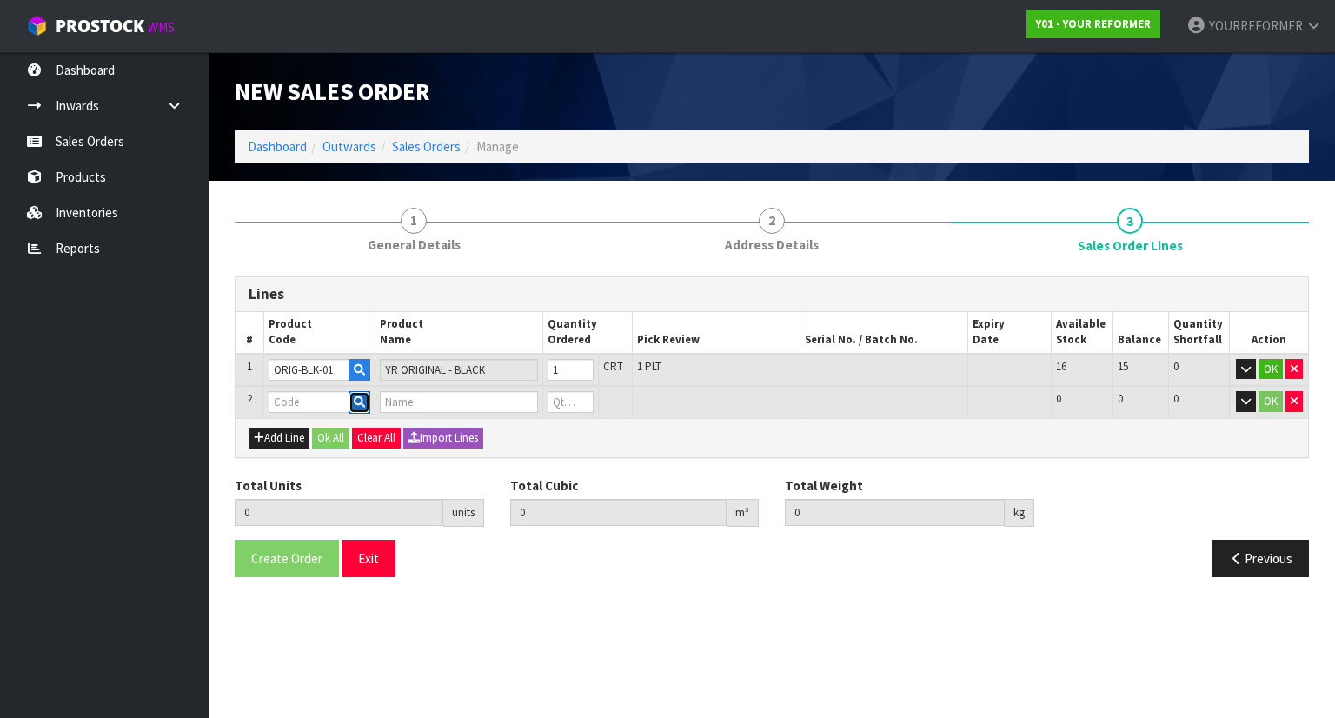
click at [352, 409] on button "button" at bounding box center [360, 402] width 22 height 23
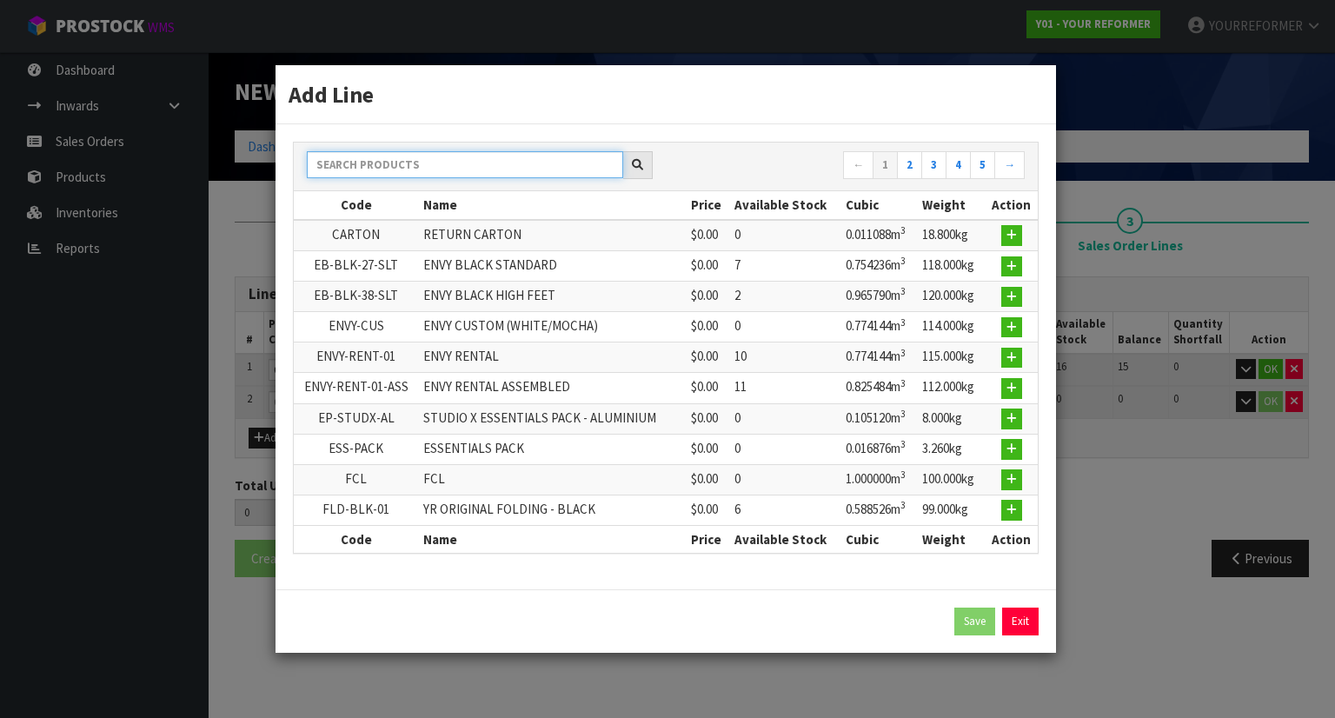
click at [383, 176] on input "text" at bounding box center [465, 164] width 316 height 27
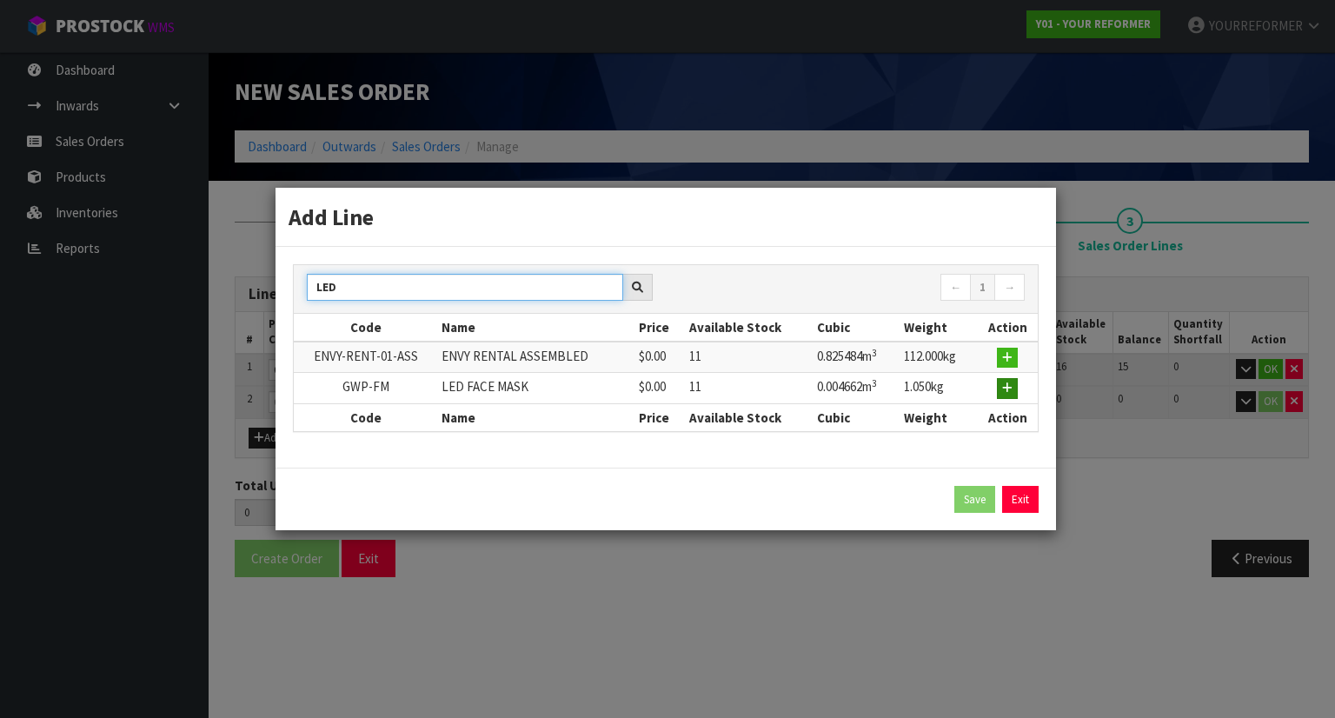
type input "LED"
click at [1009, 394] on button "button" at bounding box center [1007, 388] width 21 height 21
type input "1"
type input "0.80496"
type input "126"
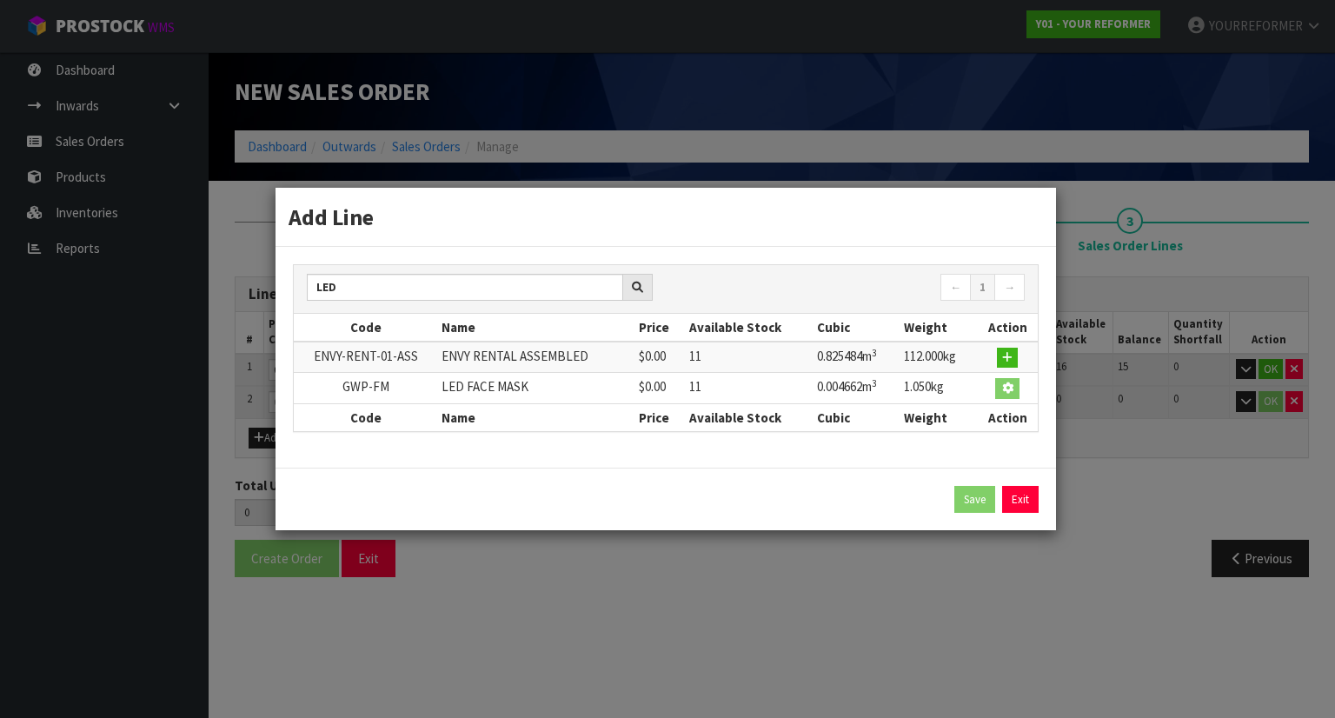
type input "GWP-FM"
type input "LED FACE MASK"
type input "0"
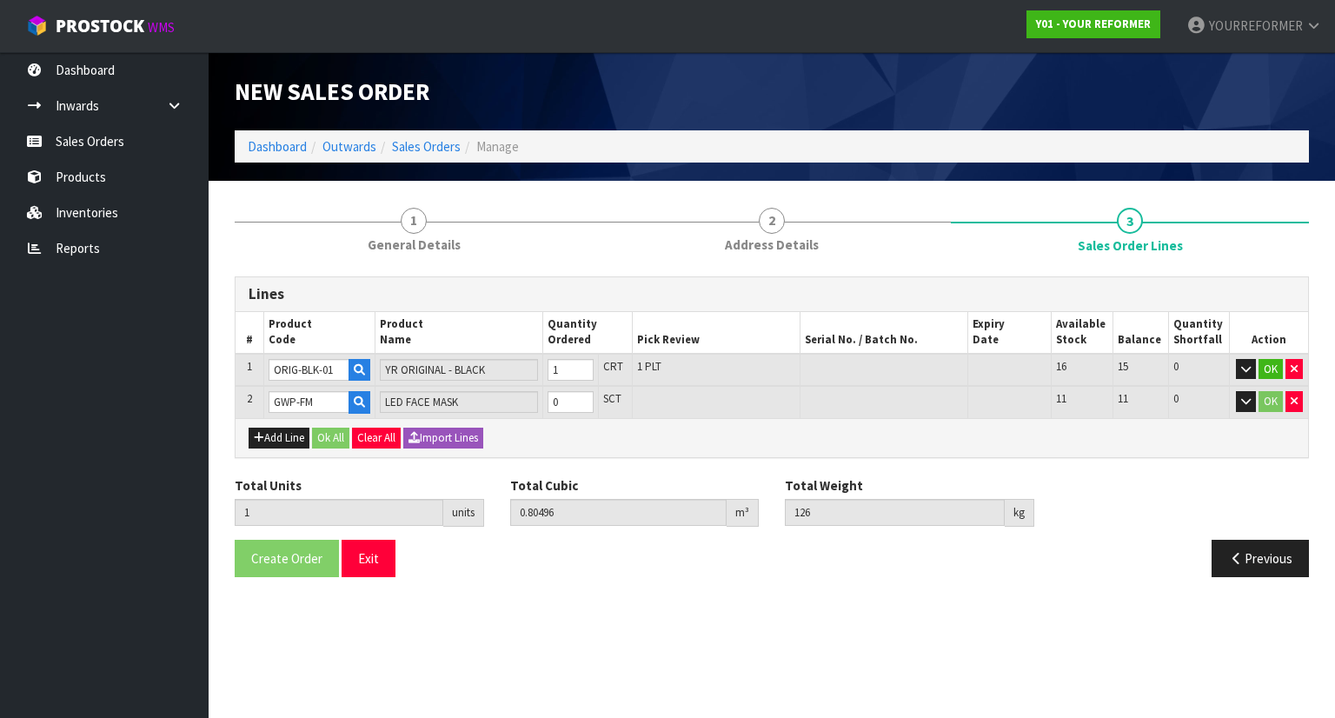
click at [588, 388] on td "0" at bounding box center [571, 402] width 56 height 32
type input "2"
type input "0.809622"
type input "127.05"
type input "1"
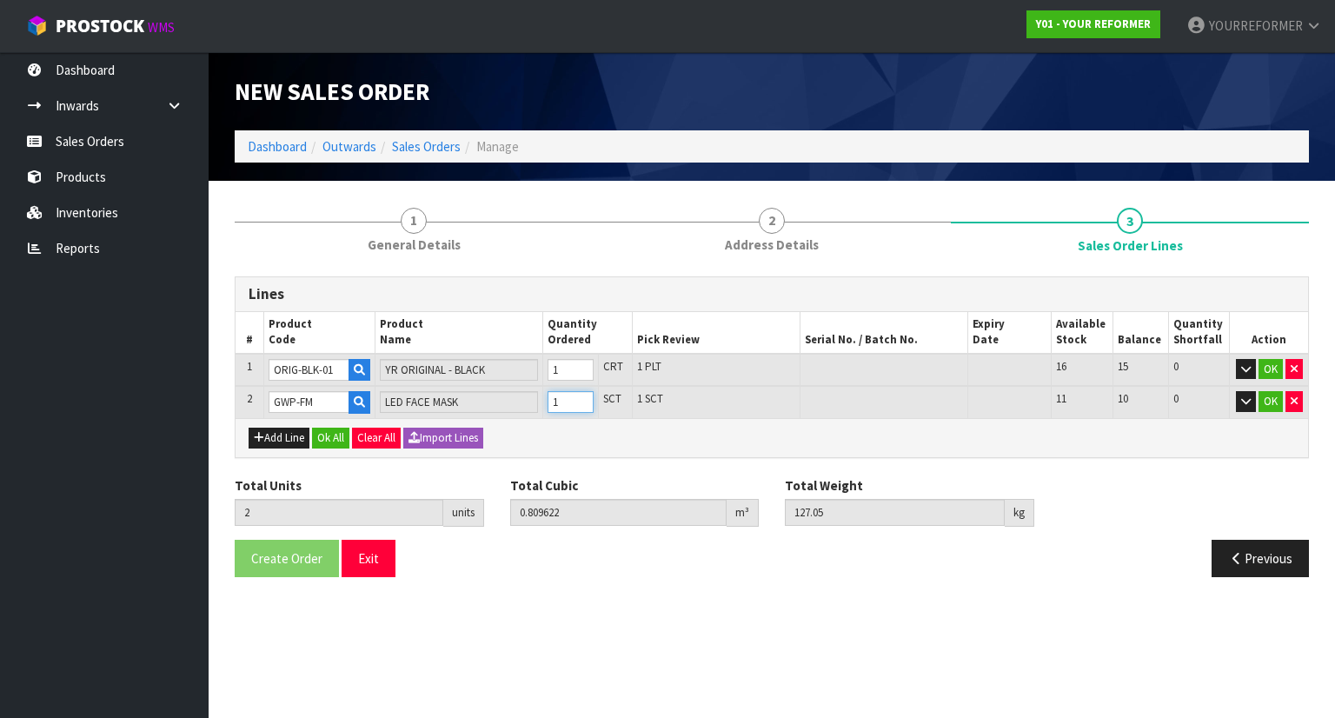
click at [588, 396] on input "1" at bounding box center [571, 402] width 46 height 22
click at [270, 442] on button "Add Line" at bounding box center [279, 438] width 61 height 21
type input "0"
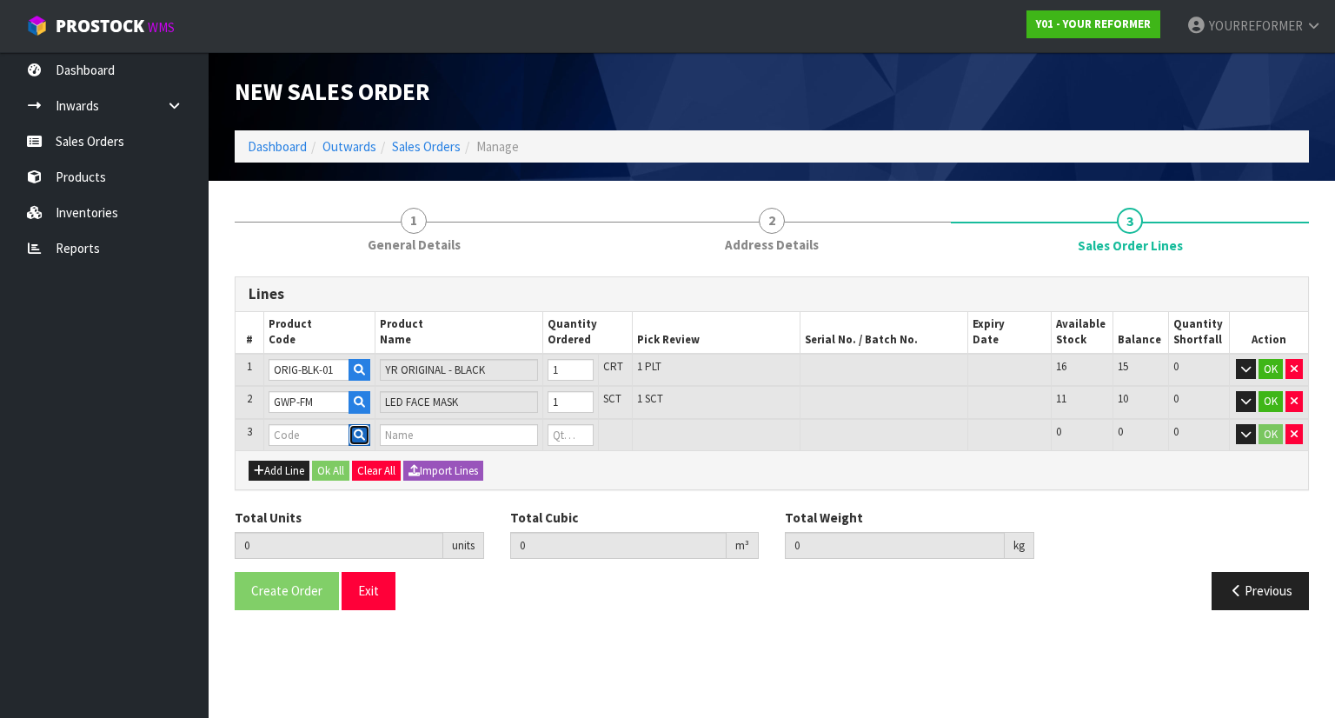
click at [357, 430] on icon "button" at bounding box center [359, 435] width 11 height 11
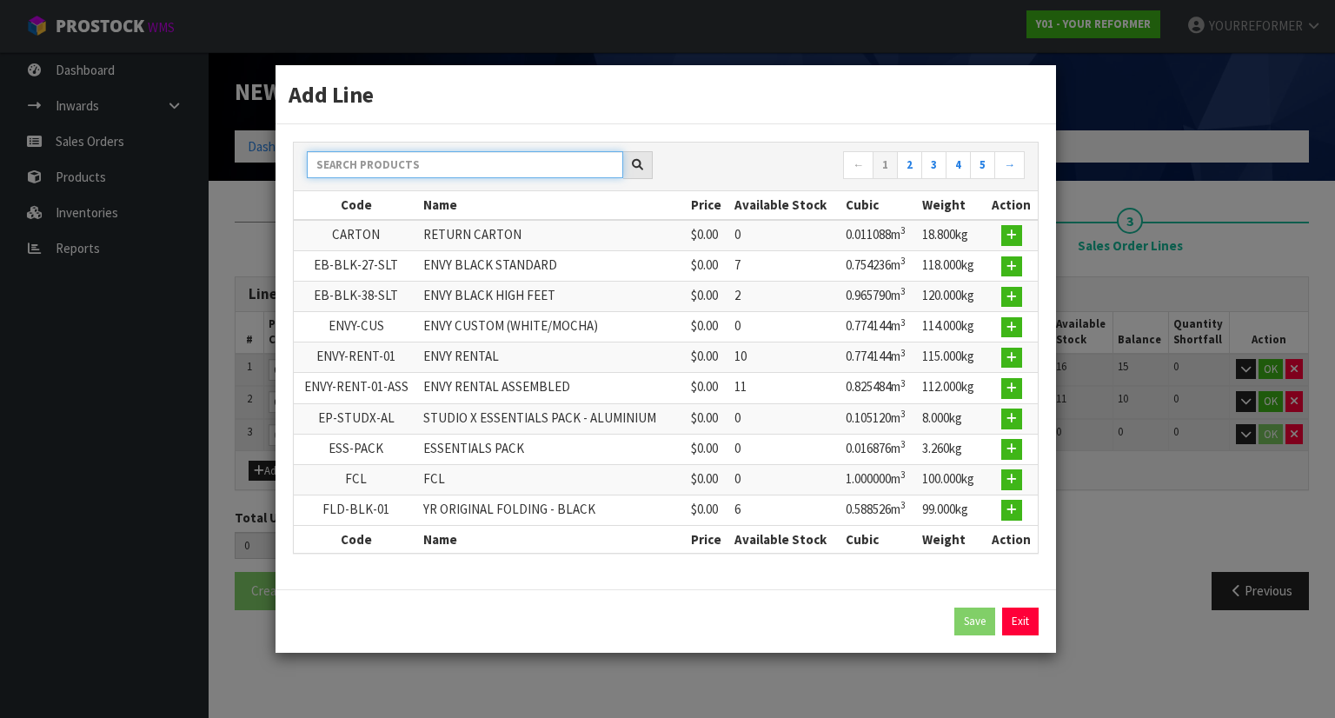
click at [389, 161] on input "text" at bounding box center [465, 164] width 316 height 27
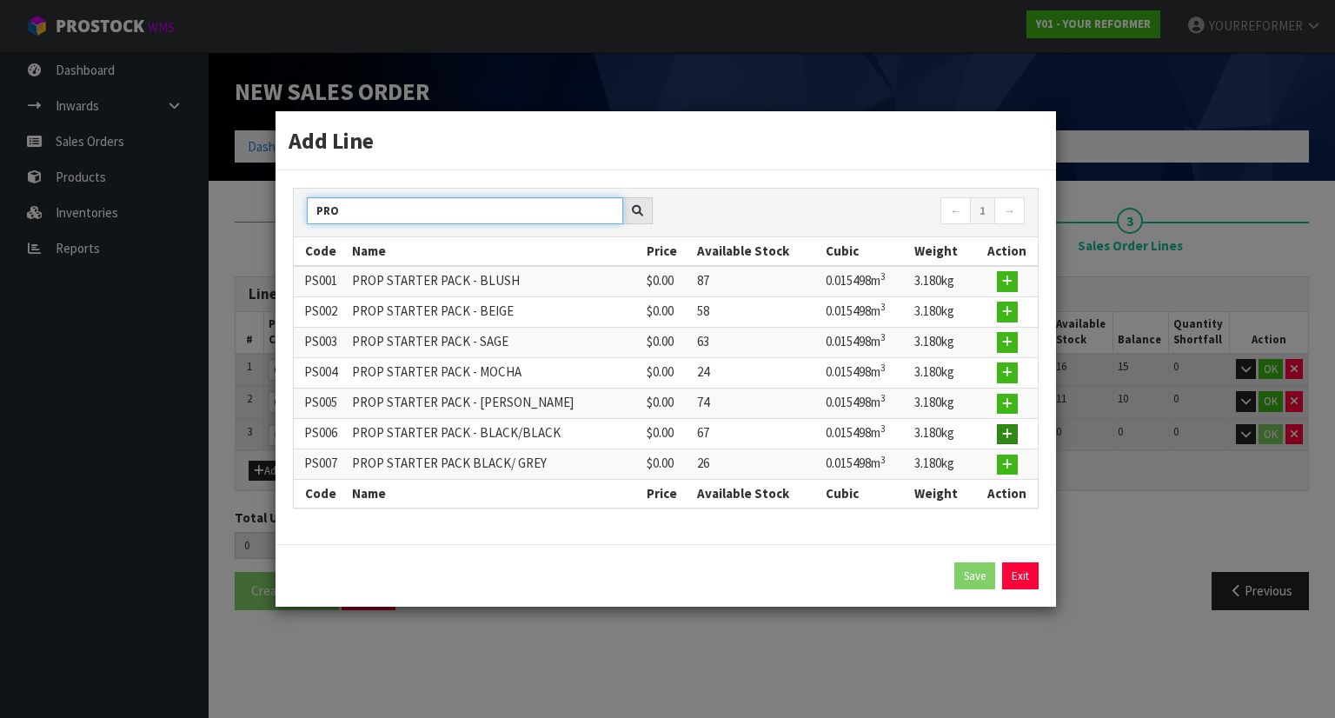
type input "PRO"
click at [1005, 436] on icon "button" at bounding box center [1007, 434] width 10 height 11
type input "2"
type input "0.809622"
type input "127.05"
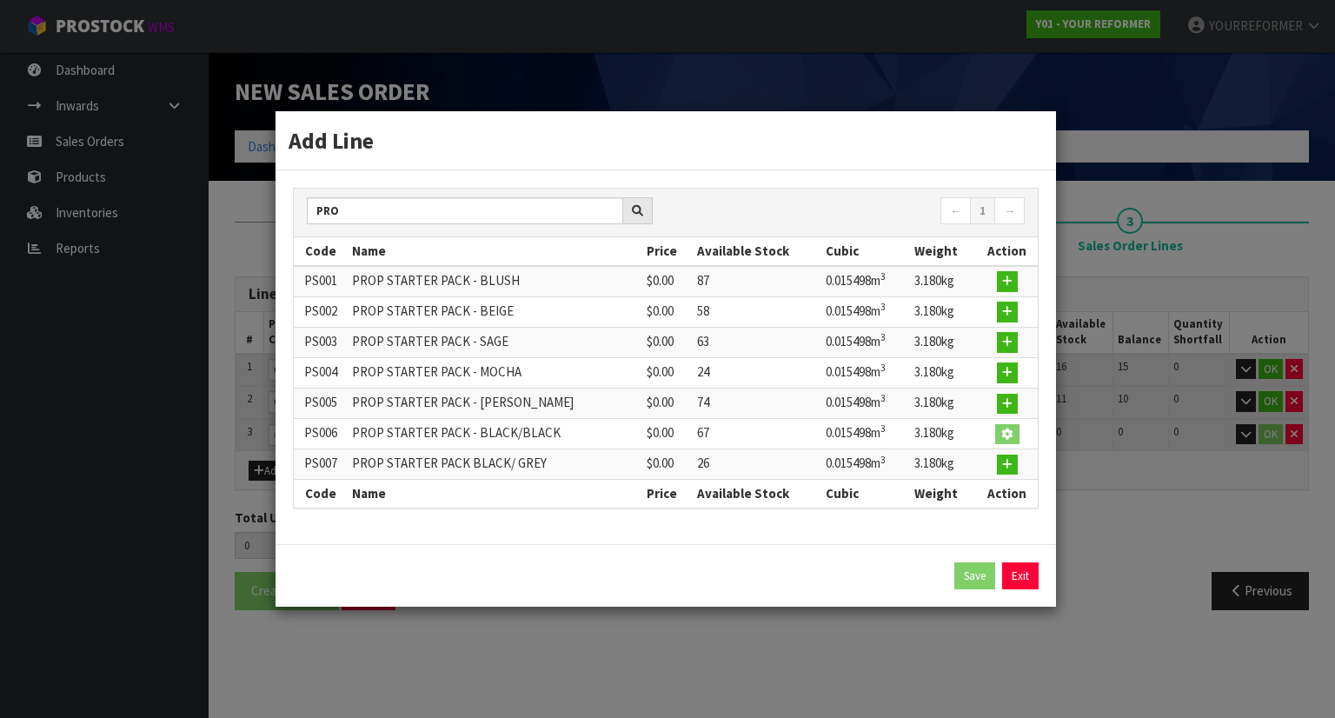
type input "PS006"
type input "PROP STARTER PACK - BLACK/BLACK"
type input "0"
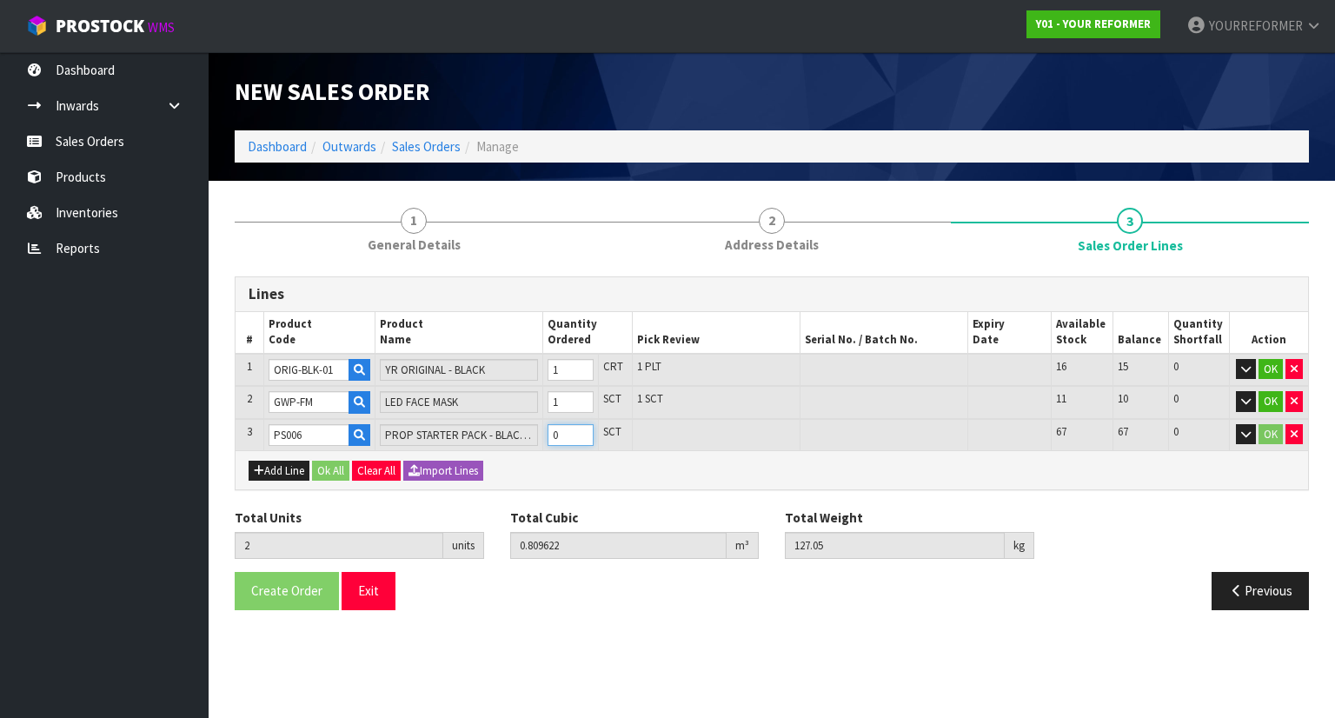
type input "3"
type input "0.82512"
type input "130.23"
type input "1"
click at [589, 427] on input "1" at bounding box center [571, 435] width 46 height 22
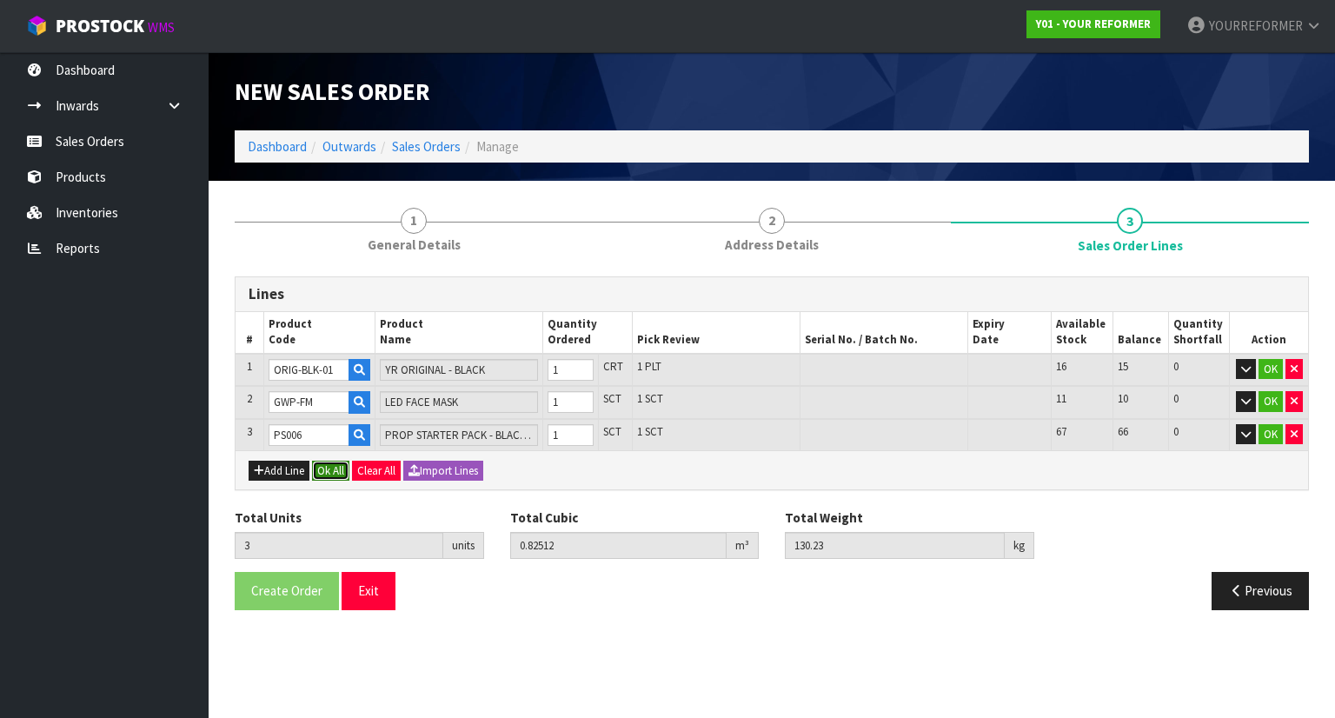
click at [323, 470] on button "Ok All" at bounding box center [330, 471] width 37 height 21
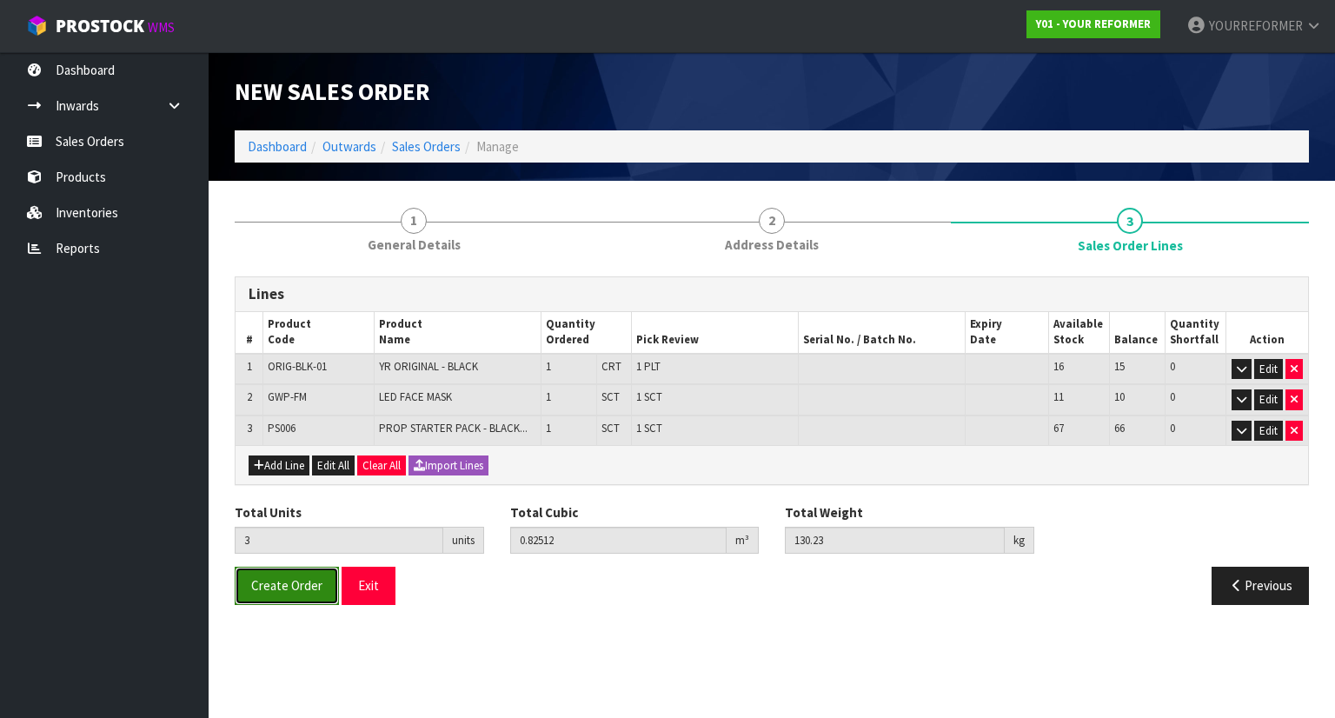
click at [306, 577] on span "Create Order" at bounding box center [286, 585] width 71 height 17
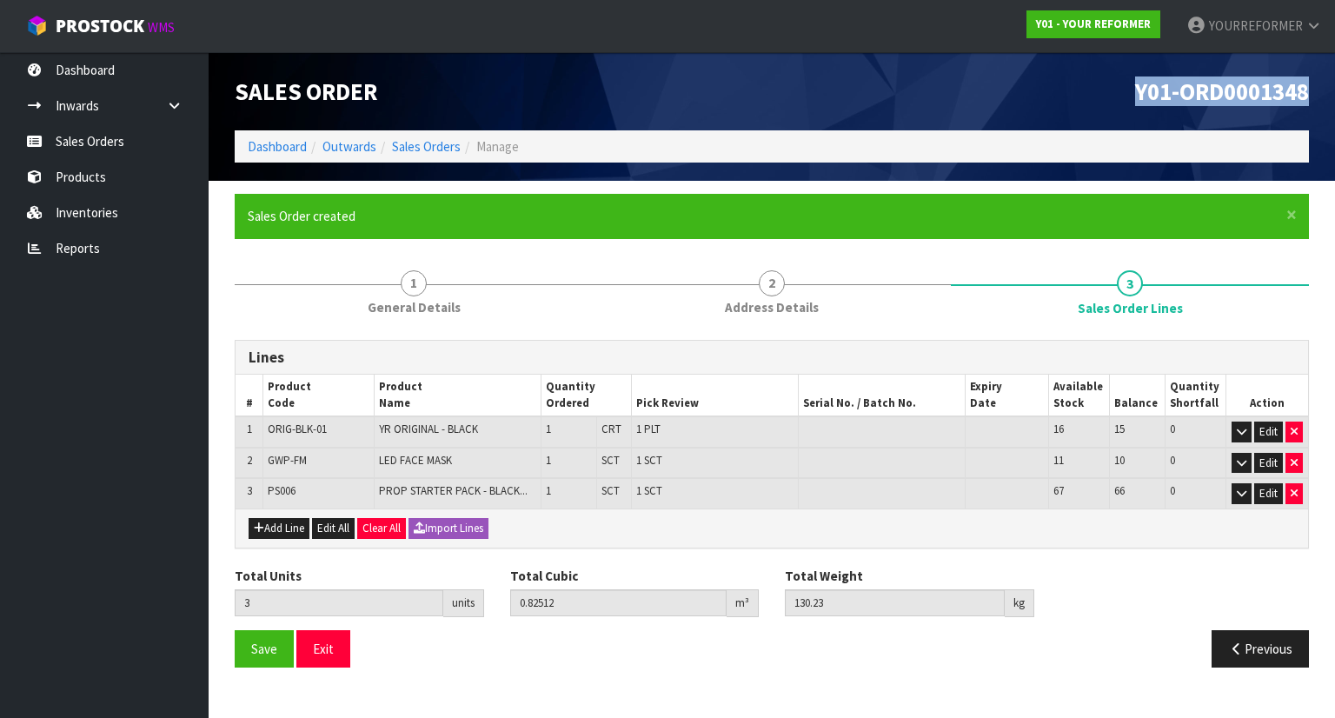
drag, startPoint x: 1304, startPoint y: 91, endPoint x: 999, endPoint y: 86, distance: 305.2
click at [999, 86] on h1 "Y01-ORD0001348" at bounding box center [1047, 91] width 524 height 26
copy span "Y01-ORD0001348"
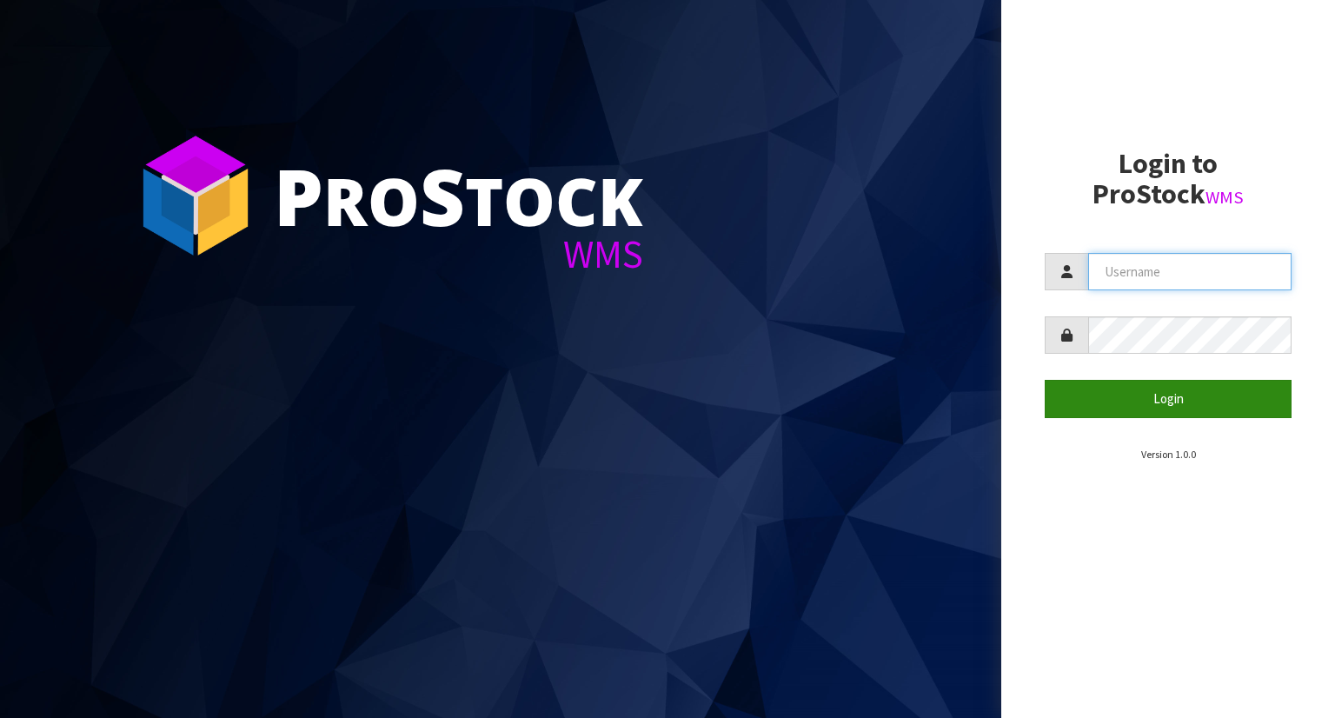
type input "YOURREFORMER"
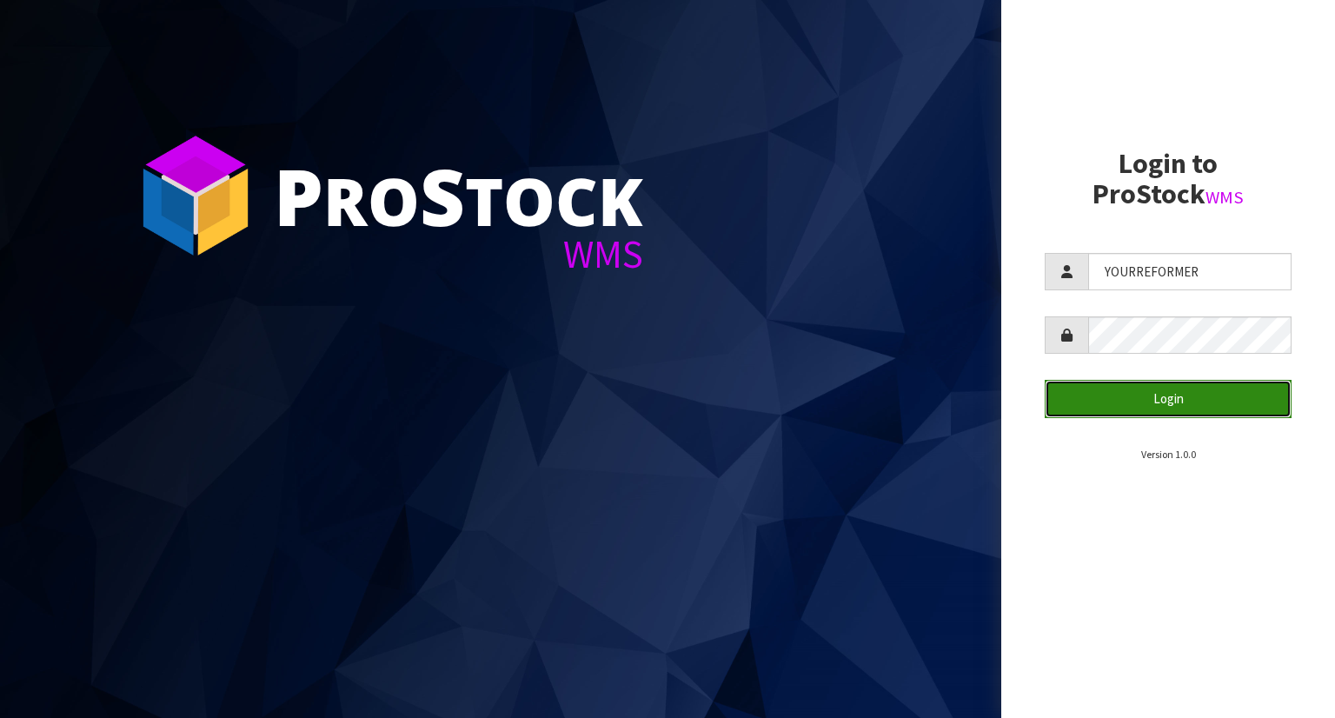
click at [1210, 407] on button "Login" at bounding box center [1168, 398] width 247 height 37
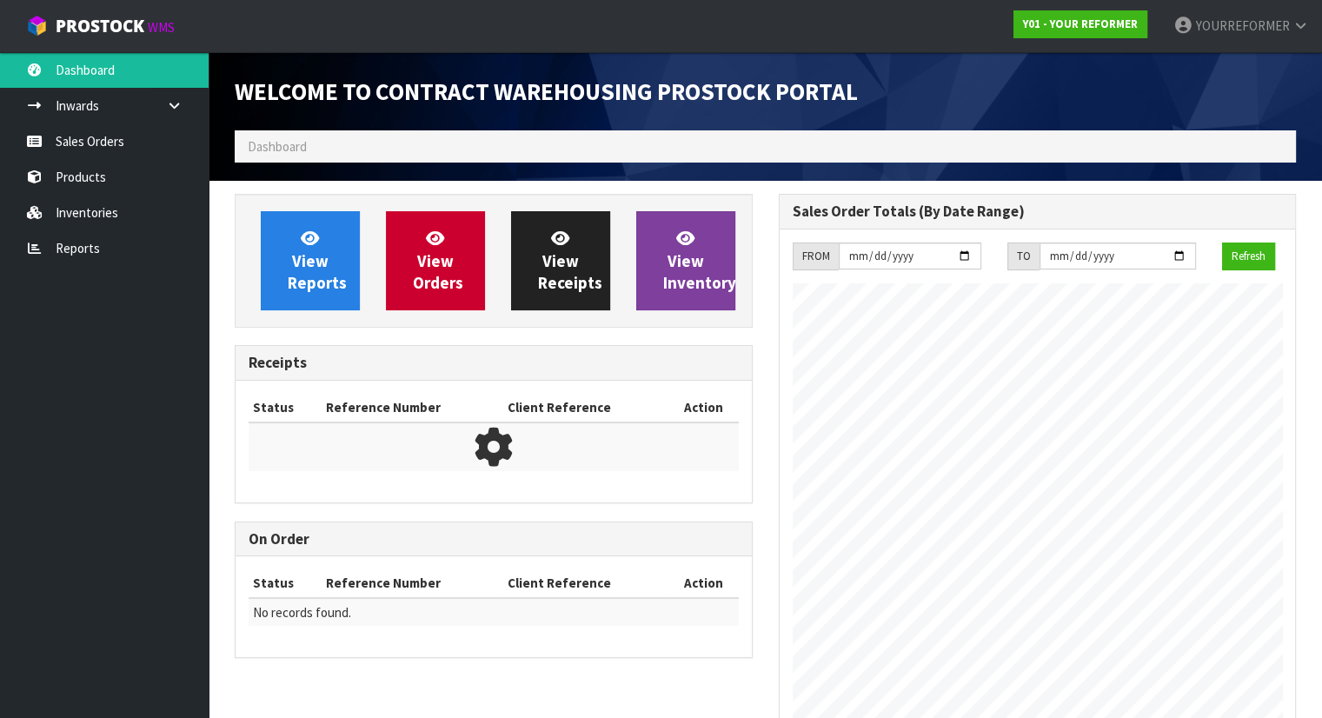
scroll to position [961, 543]
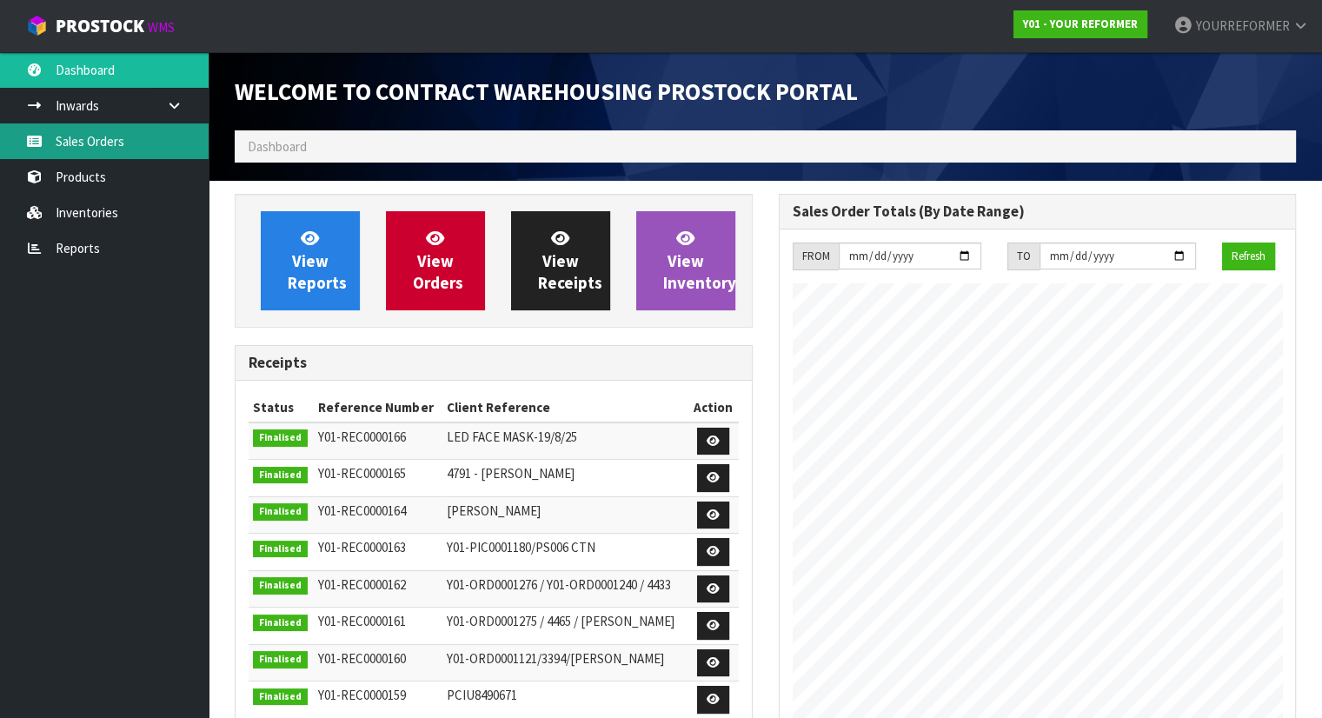
click at [89, 125] on link "Sales Orders" at bounding box center [104, 141] width 209 height 36
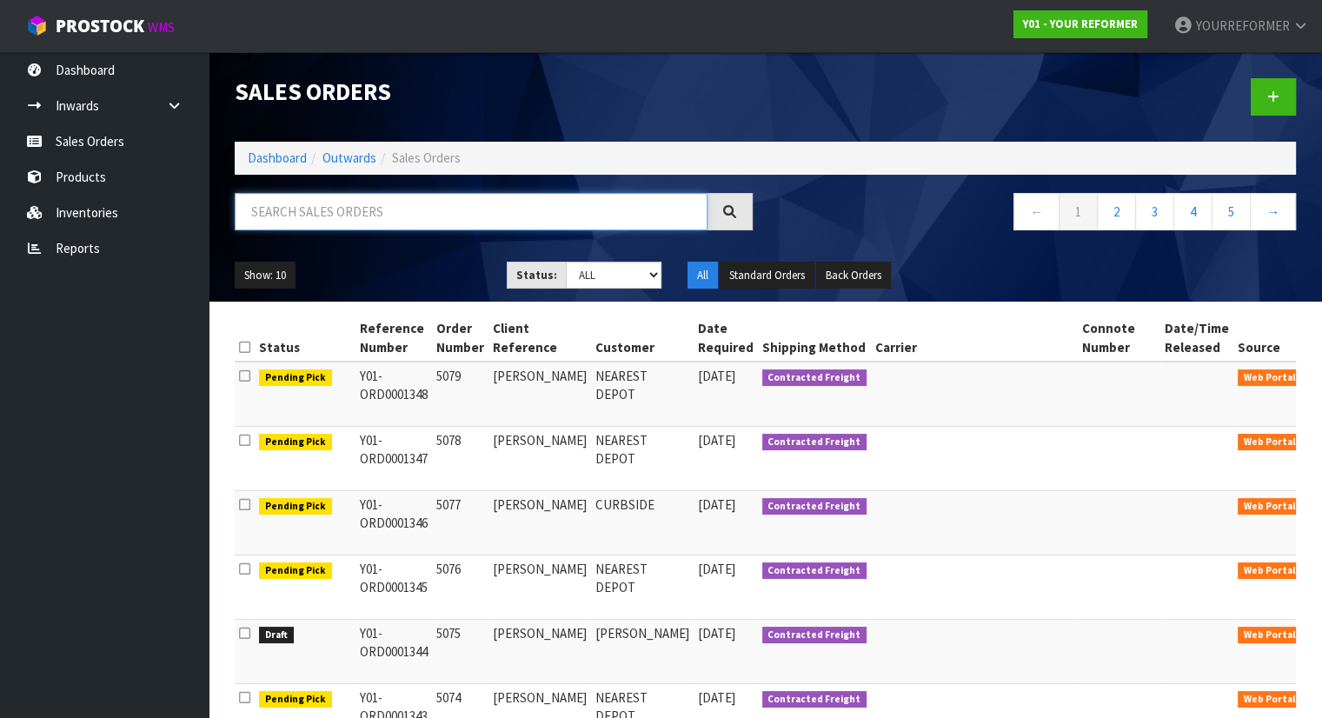
click at [311, 215] on input "text" at bounding box center [471, 211] width 473 height 37
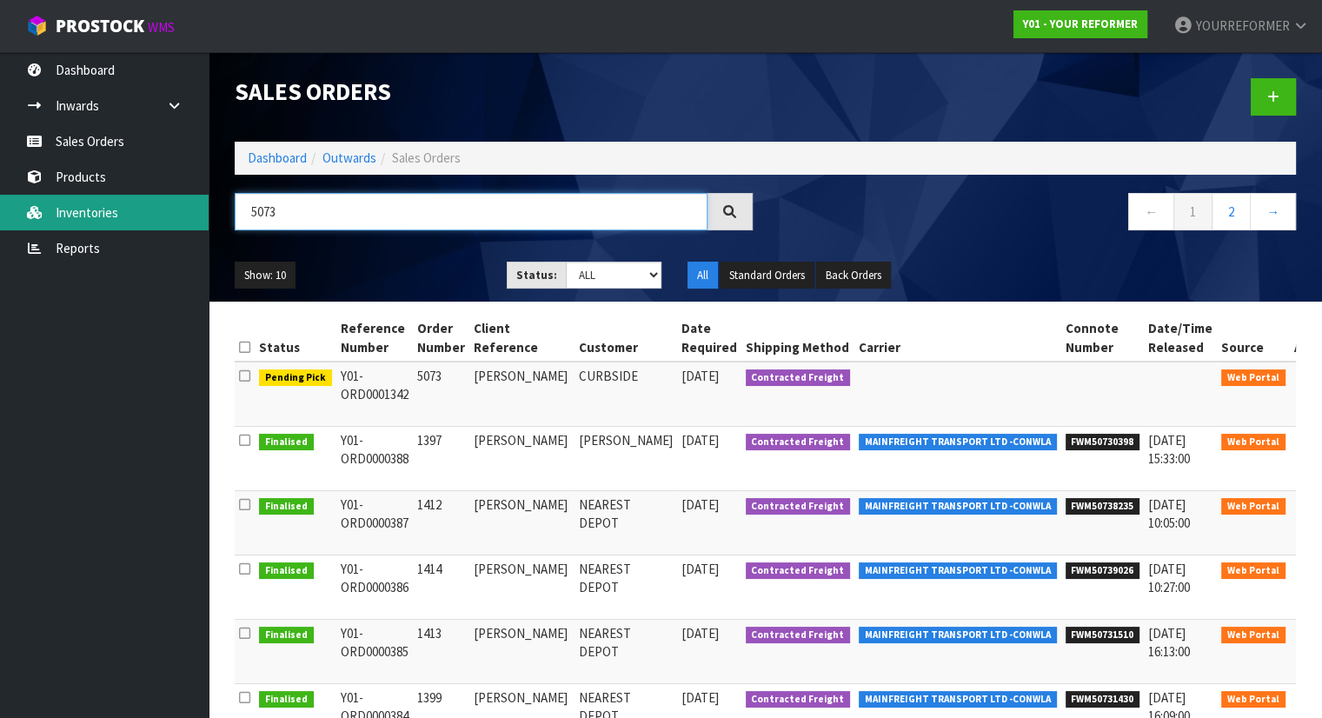
drag, startPoint x: 311, startPoint y: 215, endPoint x: 173, endPoint y: 201, distance: 138.9
drag, startPoint x: 173, startPoint y: 201, endPoint x: 392, endPoint y: 210, distance: 219.3
click at [392, 210] on input "5073" at bounding box center [471, 211] width 473 height 37
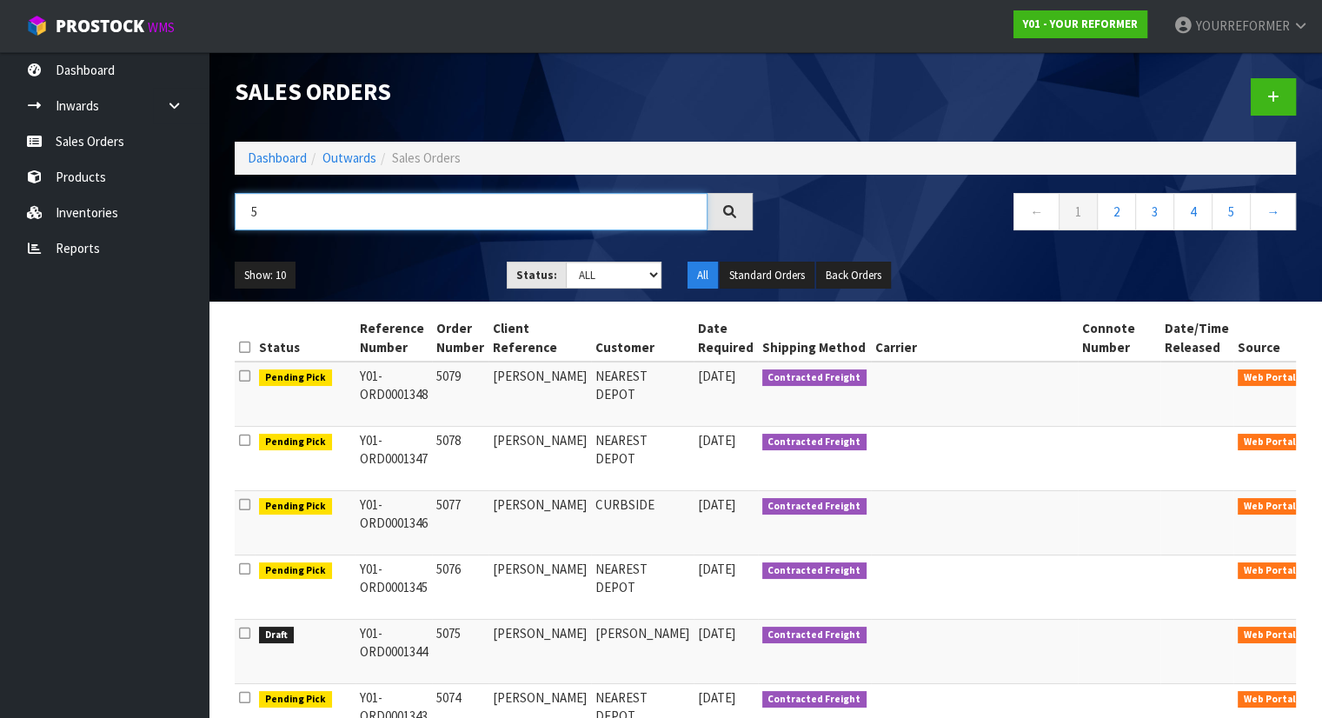
click at [277, 218] on input "5" at bounding box center [471, 211] width 473 height 37
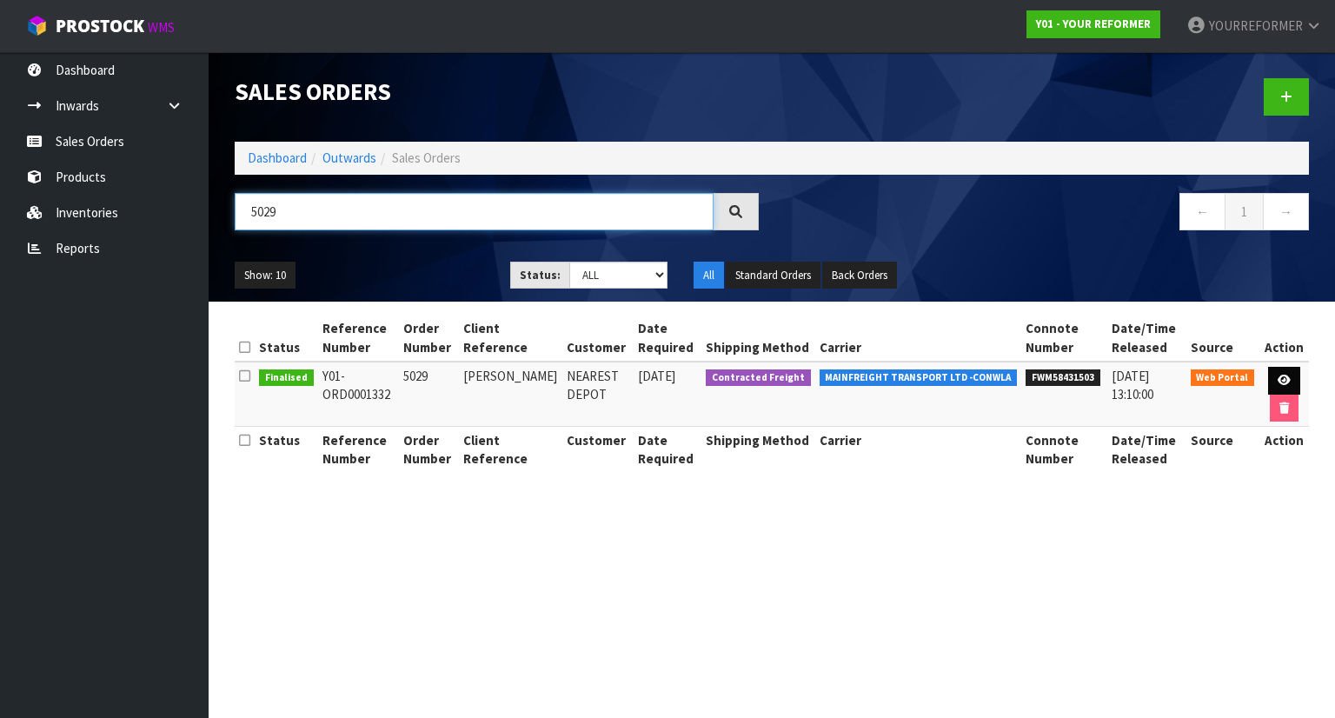
type input "5029"
click at [1278, 382] on icon at bounding box center [1284, 380] width 13 height 11
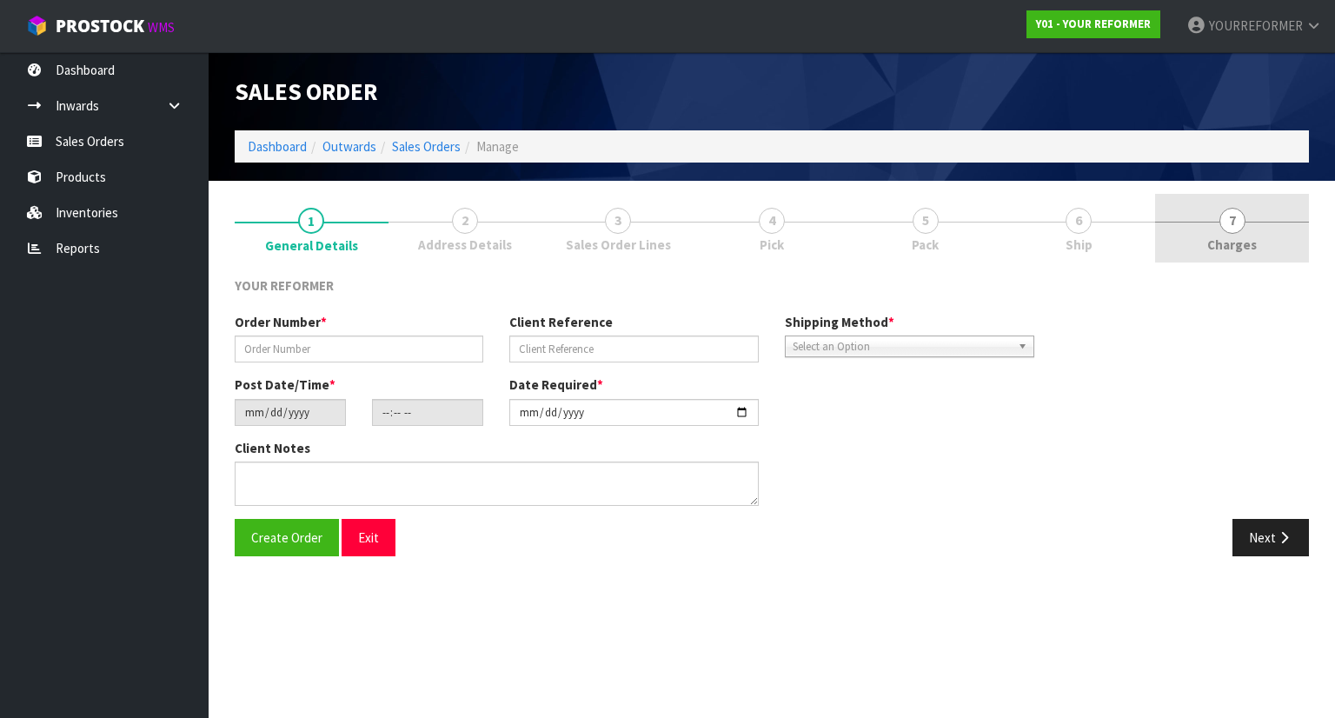
click at [1233, 246] on span "Charges" at bounding box center [1233, 245] width 50 height 18
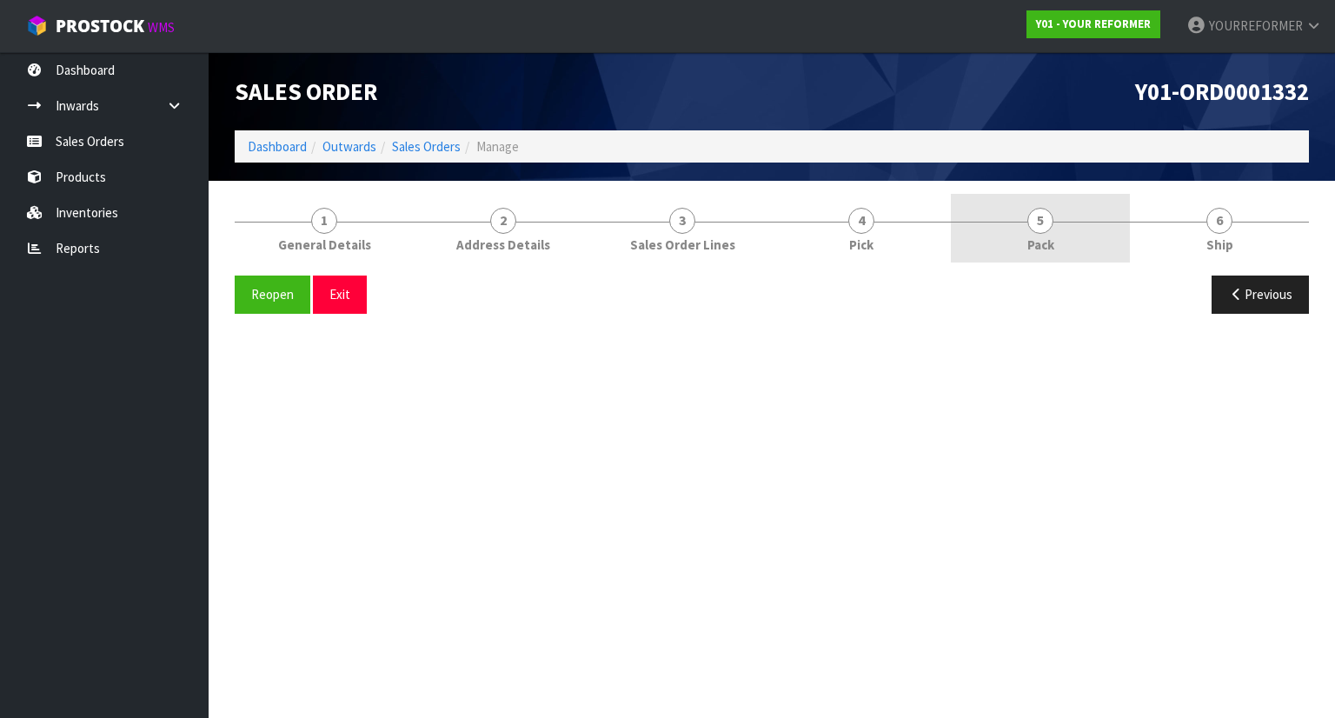
click at [1091, 250] on link "5 Pack" at bounding box center [1040, 228] width 179 height 69
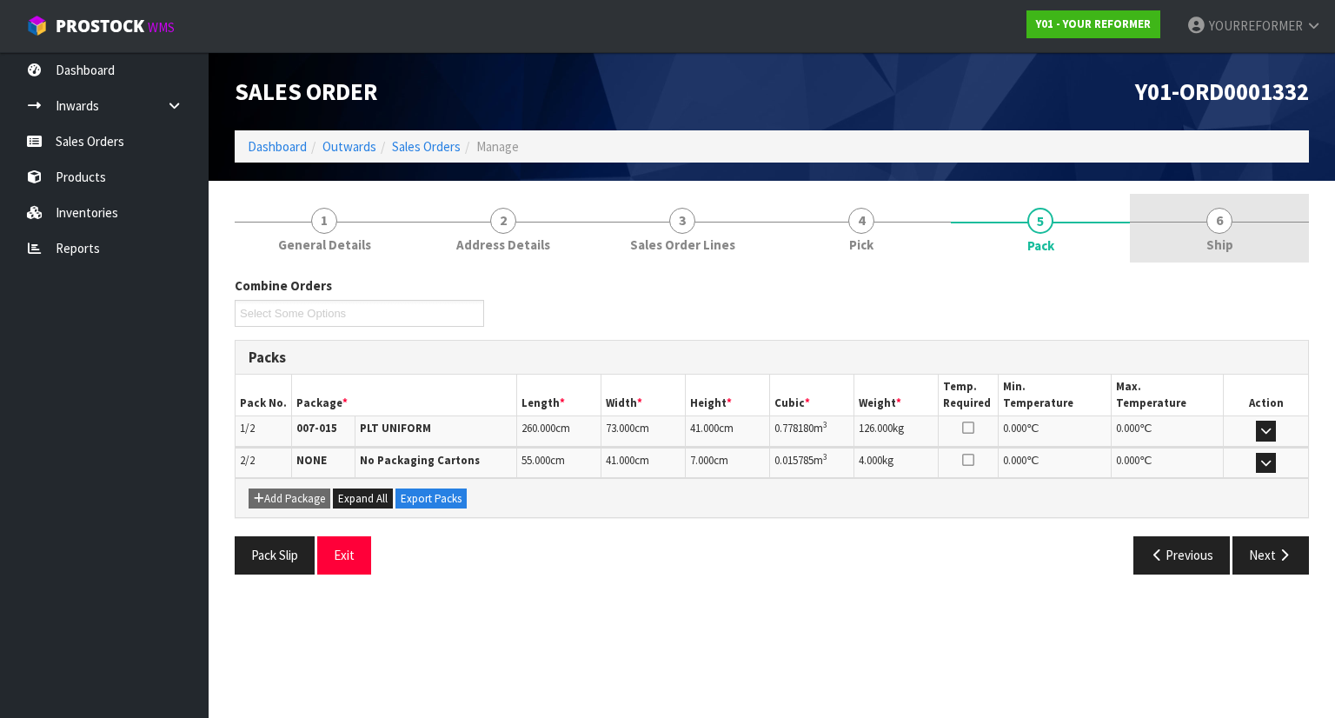
click at [1207, 234] on link "6 Ship" at bounding box center [1219, 228] width 179 height 69
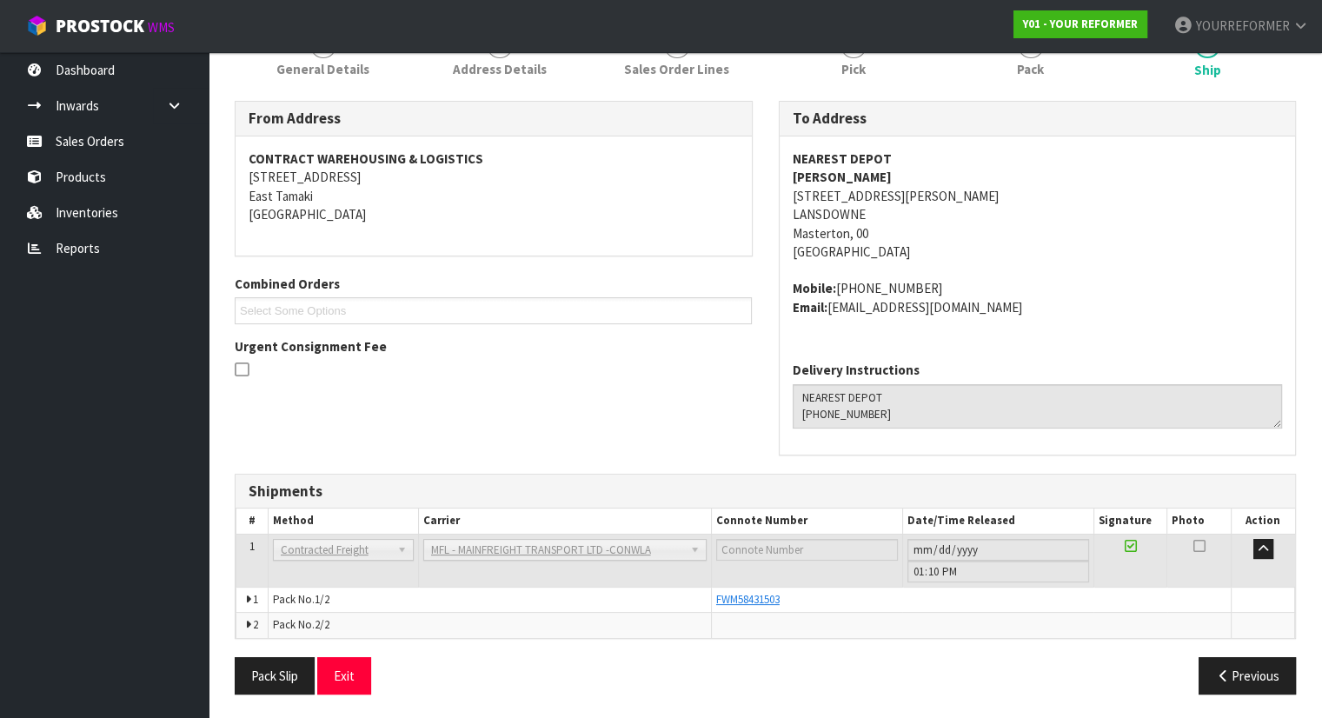
scroll to position [175, 0]
click at [762, 601] on span "FWM58431503" at bounding box center [747, 600] width 63 height 15
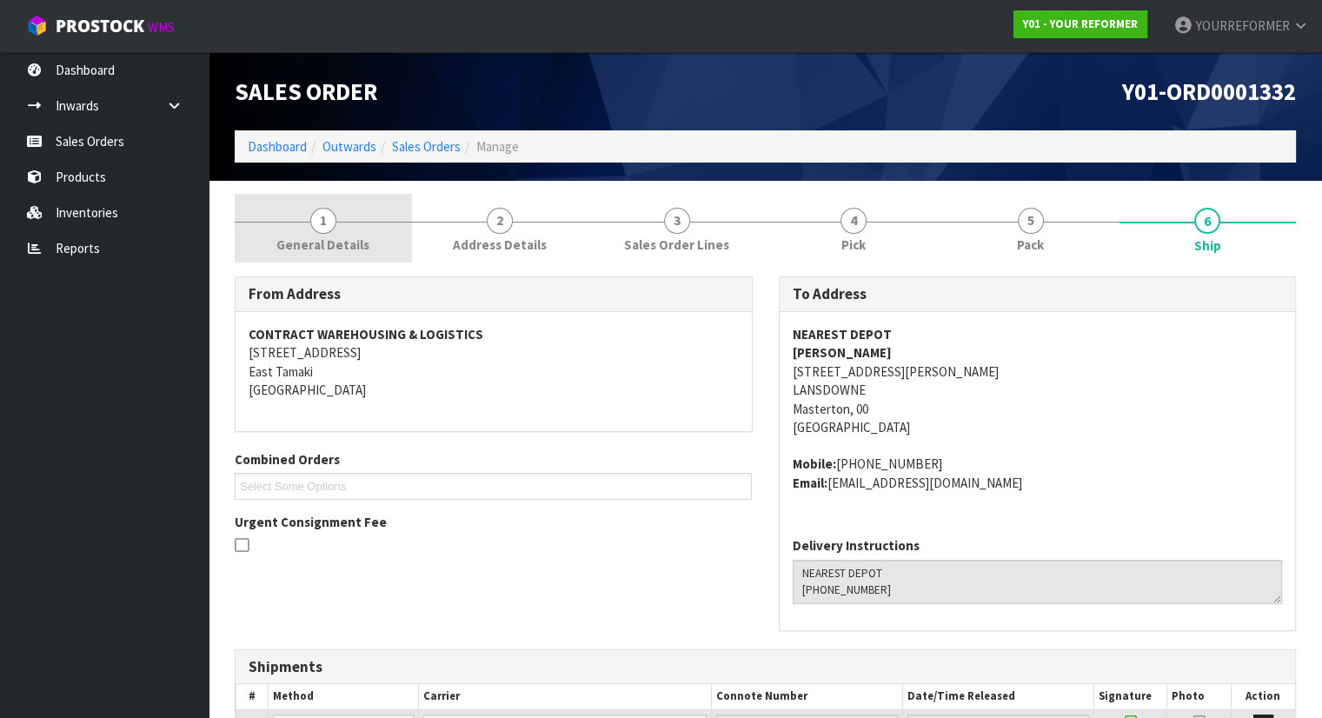
click at [297, 241] on span "General Details" at bounding box center [322, 245] width 93 height 18
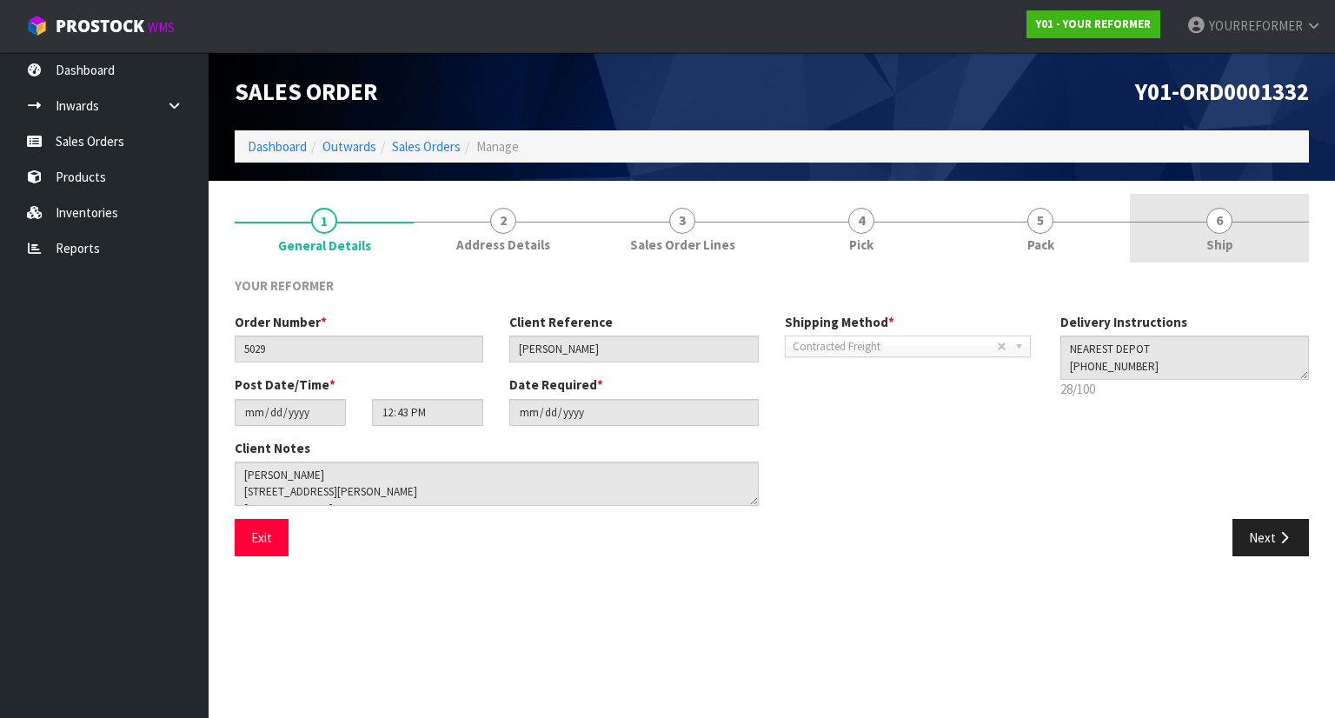
click at [1222, 229] on span "6" at bounding box center [1220, 221] width 26 height 26
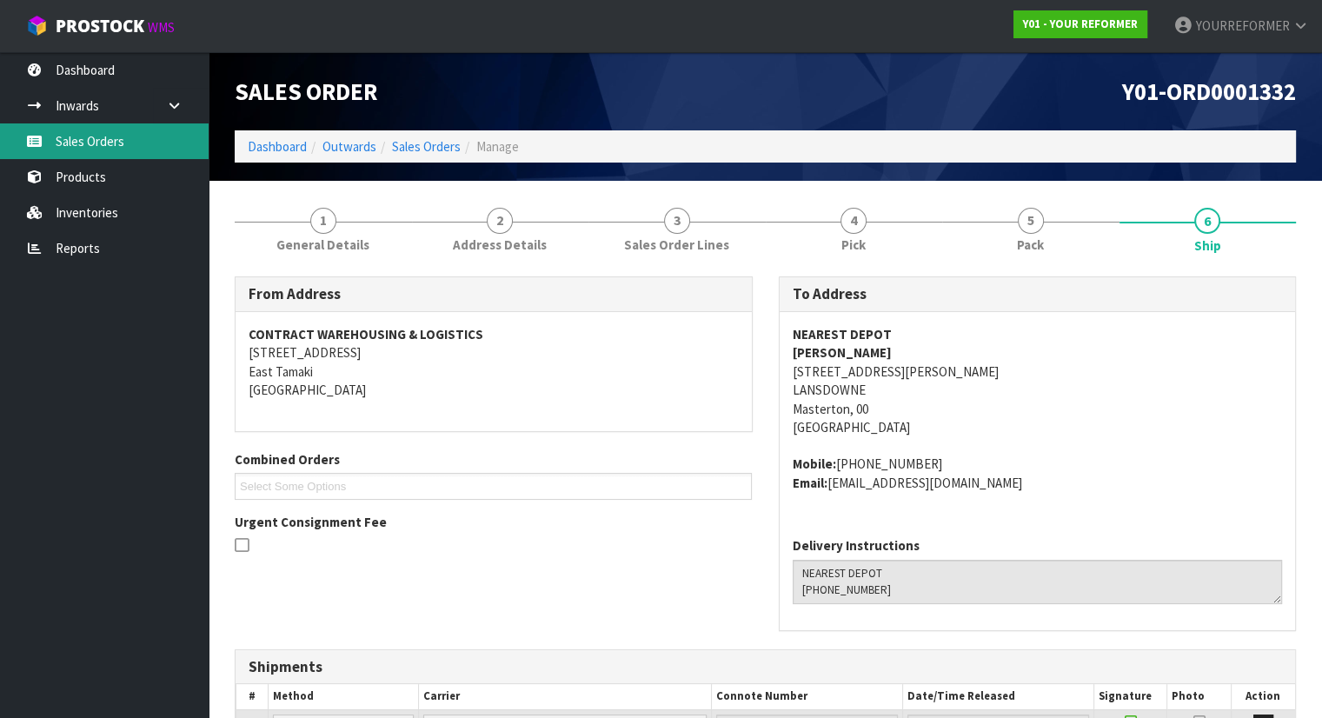
click at [127, 133] on link "Sales Orders" at bounding box center [104, 141] width 209 height 36
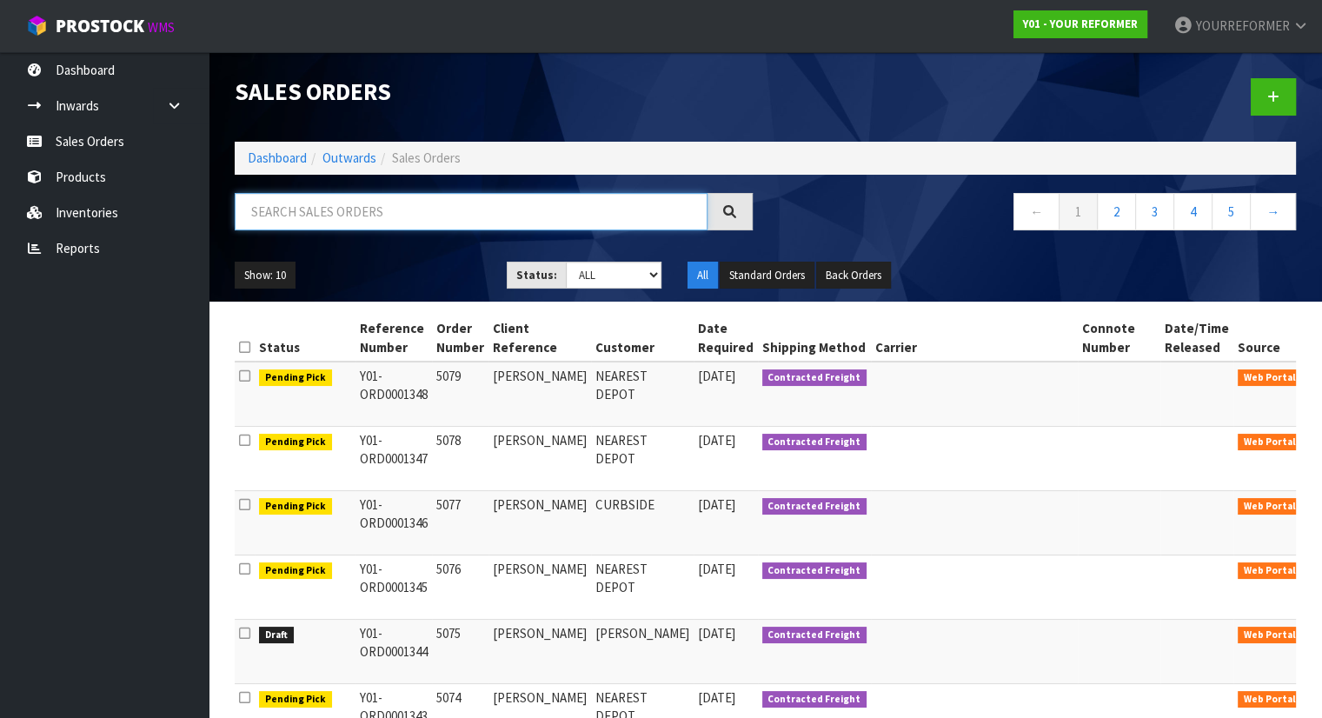
click at [397, 209] on input "text" at bounding box center [471, 211] width 473 height 37
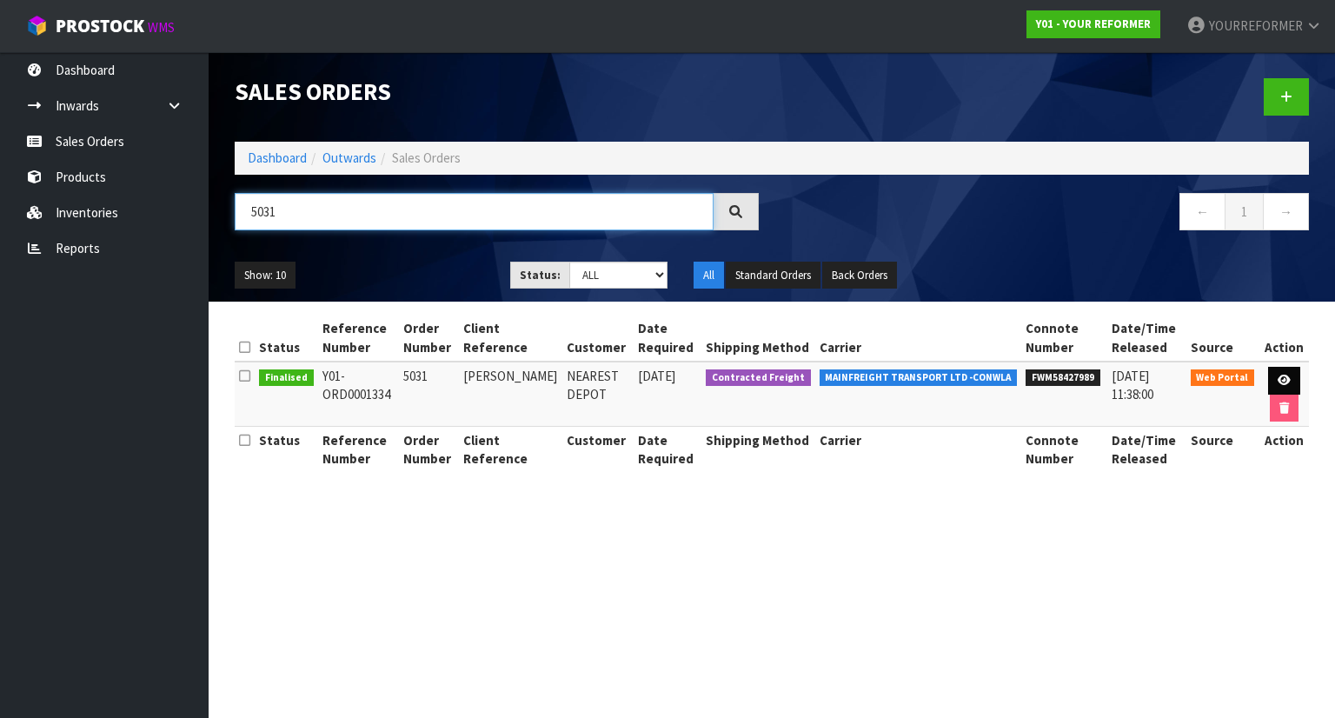
type input "5031"
click at [1281, 369] on link at bounding box center [1285, 381] width 32 height 28
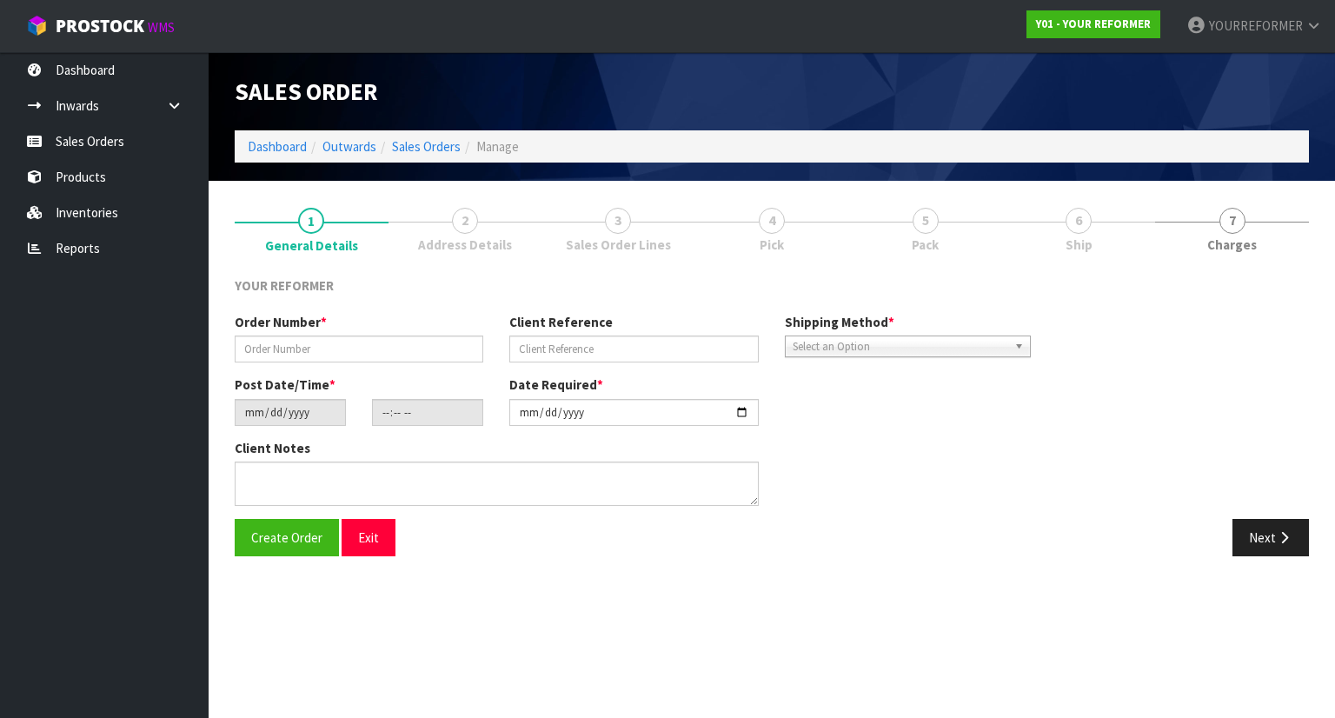
type input "5031"
type input "REBECCA WINSTANLEY"
type input "2025-08-26"
type input "11:43:00.000"
type input "2025-08-26"
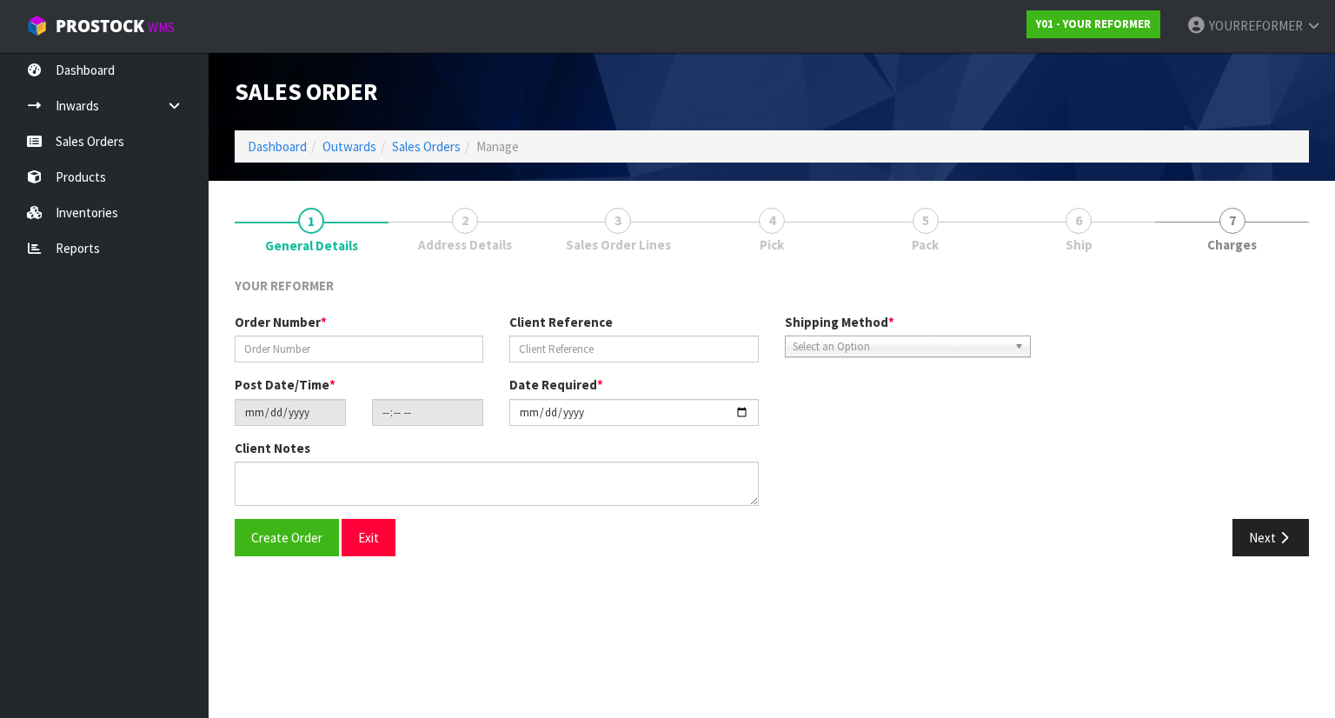
type textarea "REBECCA WINSTANLEY 24B DEVON STREET GLENHOLME BOP ROTORUA 3010 NEW ZEALAND +64 …"
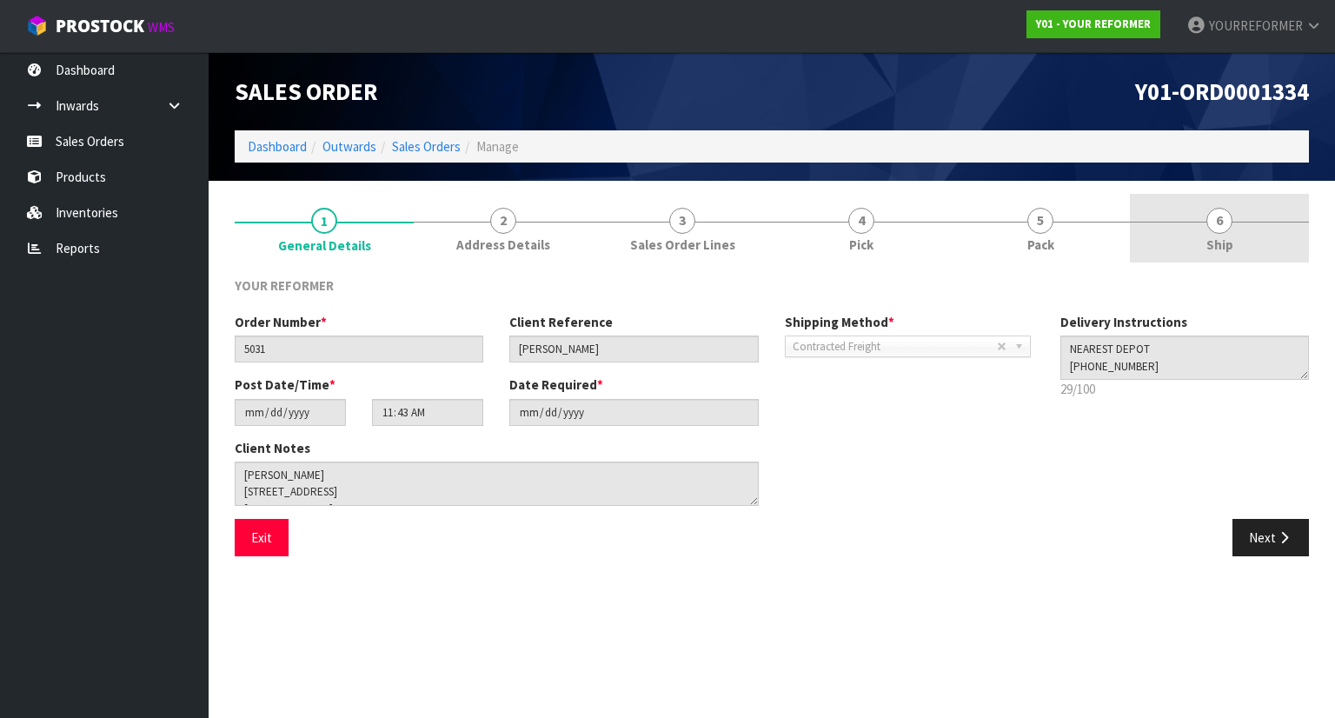
click at [1231, 248] on span "Ship" at bounding box center [1220, 245] width 27 height 18
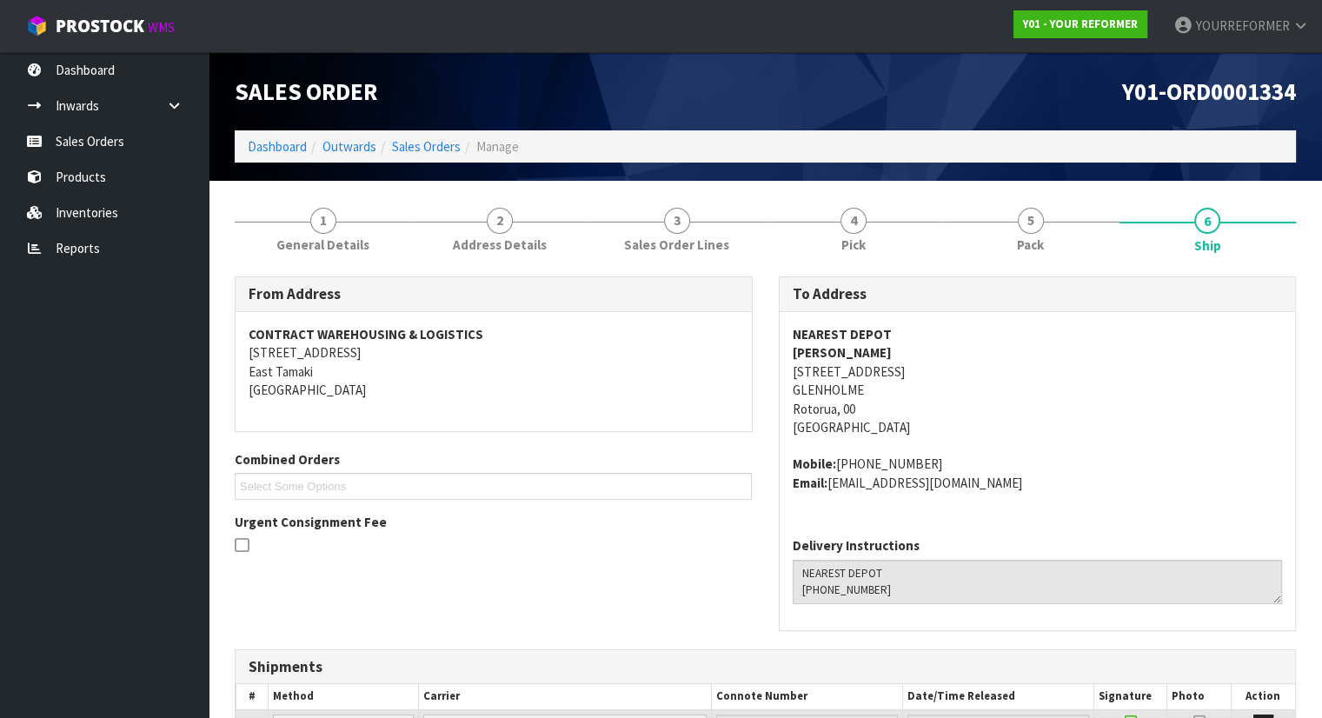
scroll to position [104, 0]
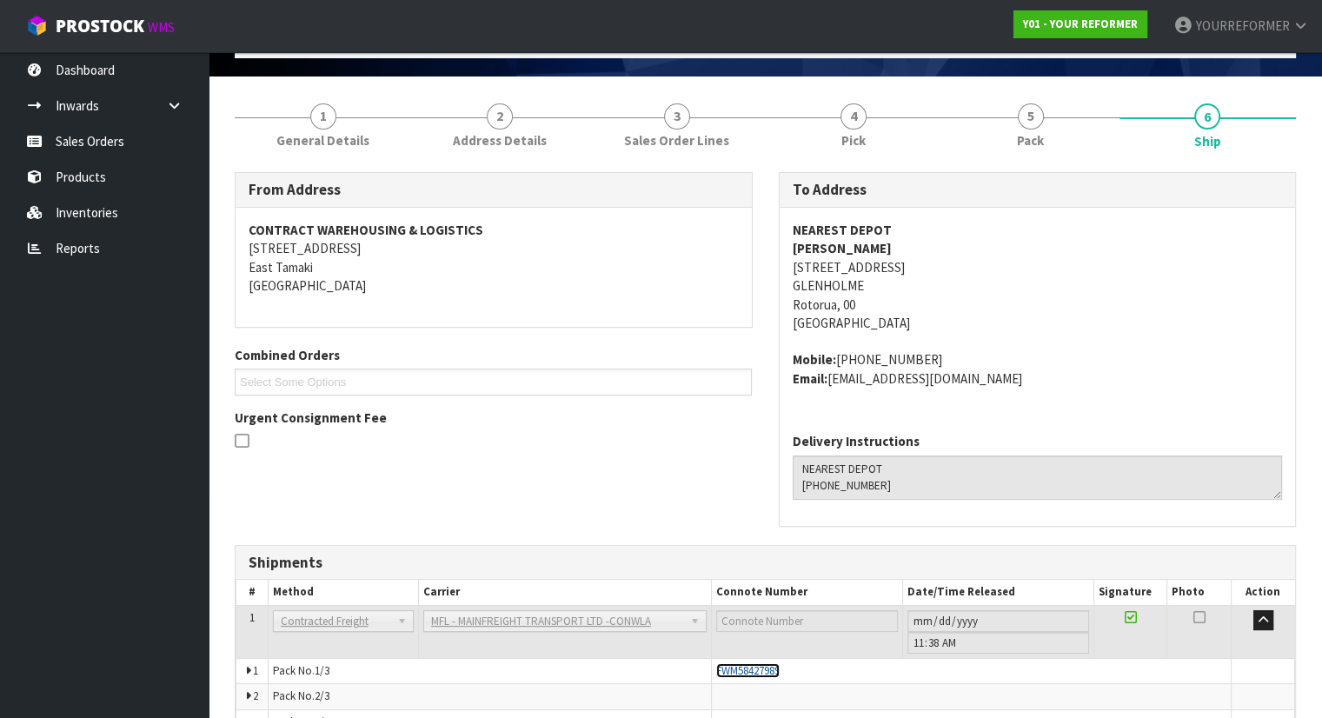
click at [728, 669] on span "FWM58427989" at bounding box center [747, 670] width 63 height 15
click at [101, 126] on link "Sales Orders" at bounding box center [104, 141] width 209 height 36
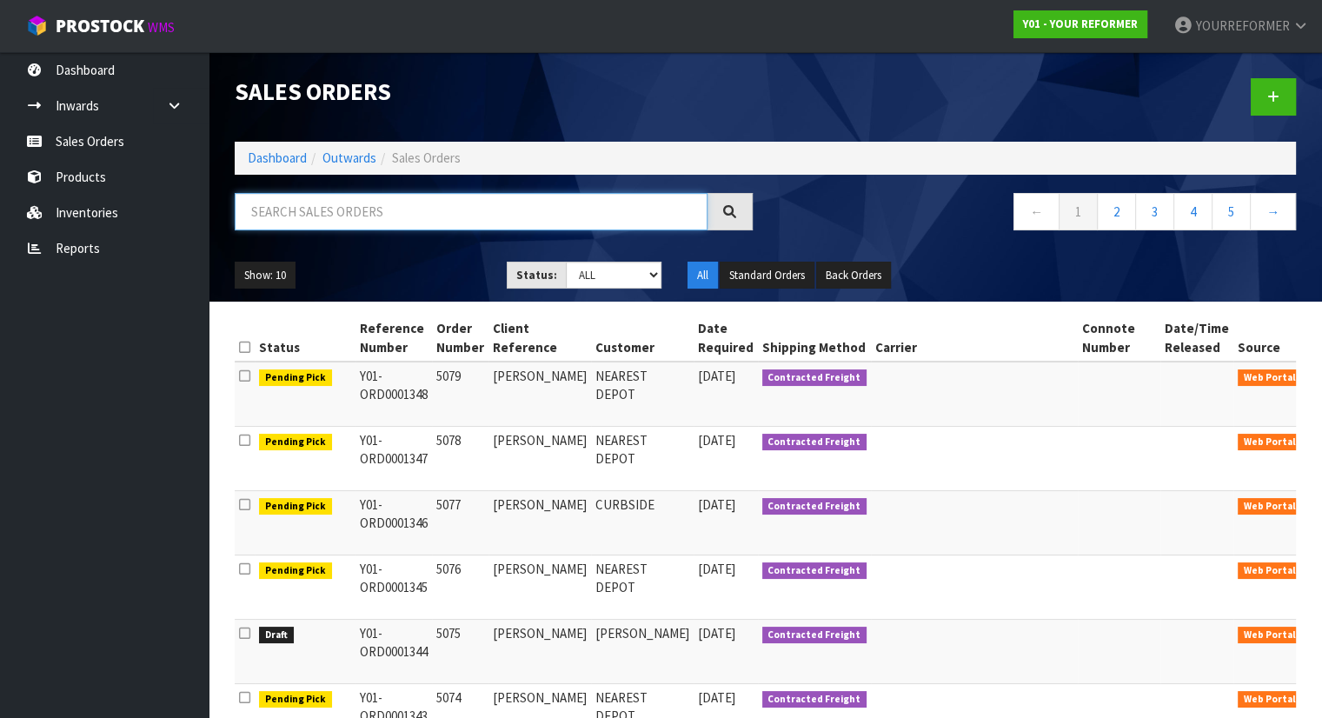
click at [415, 206] on input "text" at bounding box center [471, 211] width 473 height 37
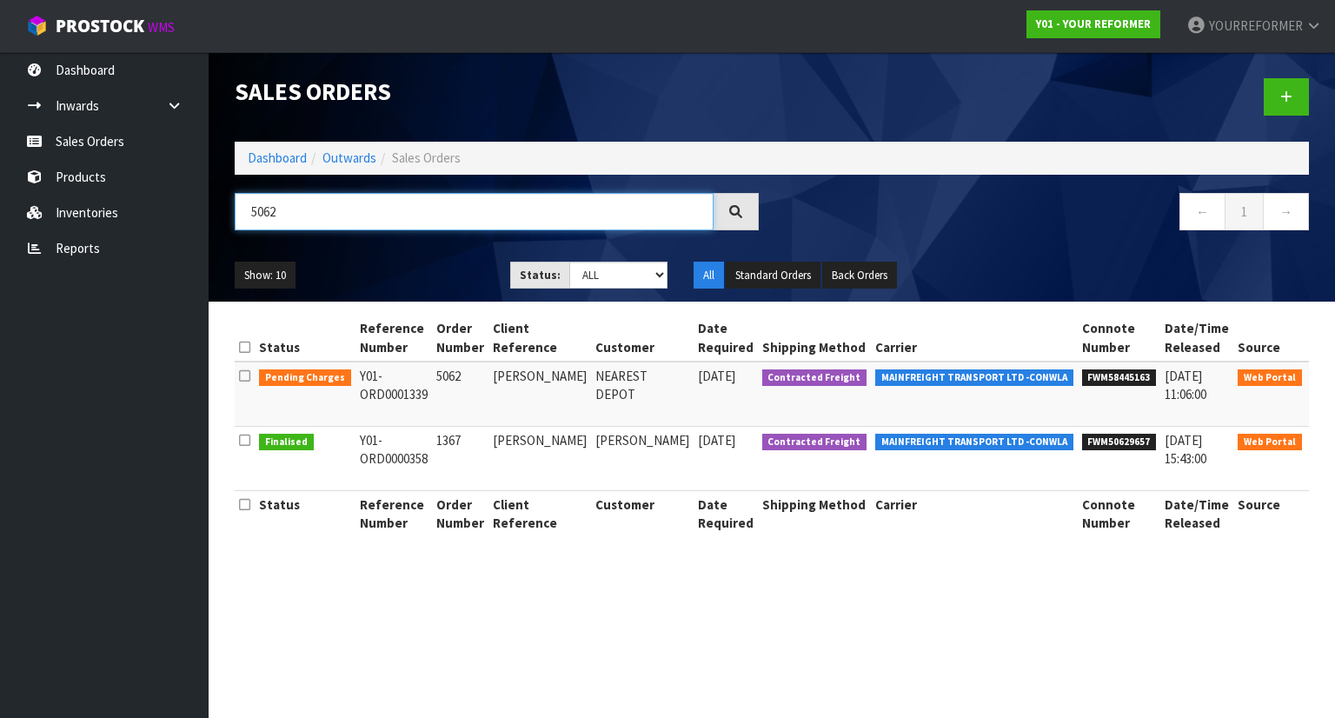
type input "5062"
click at [1315, 385] on link at bounding box center [1331, 381] width 32 height 28
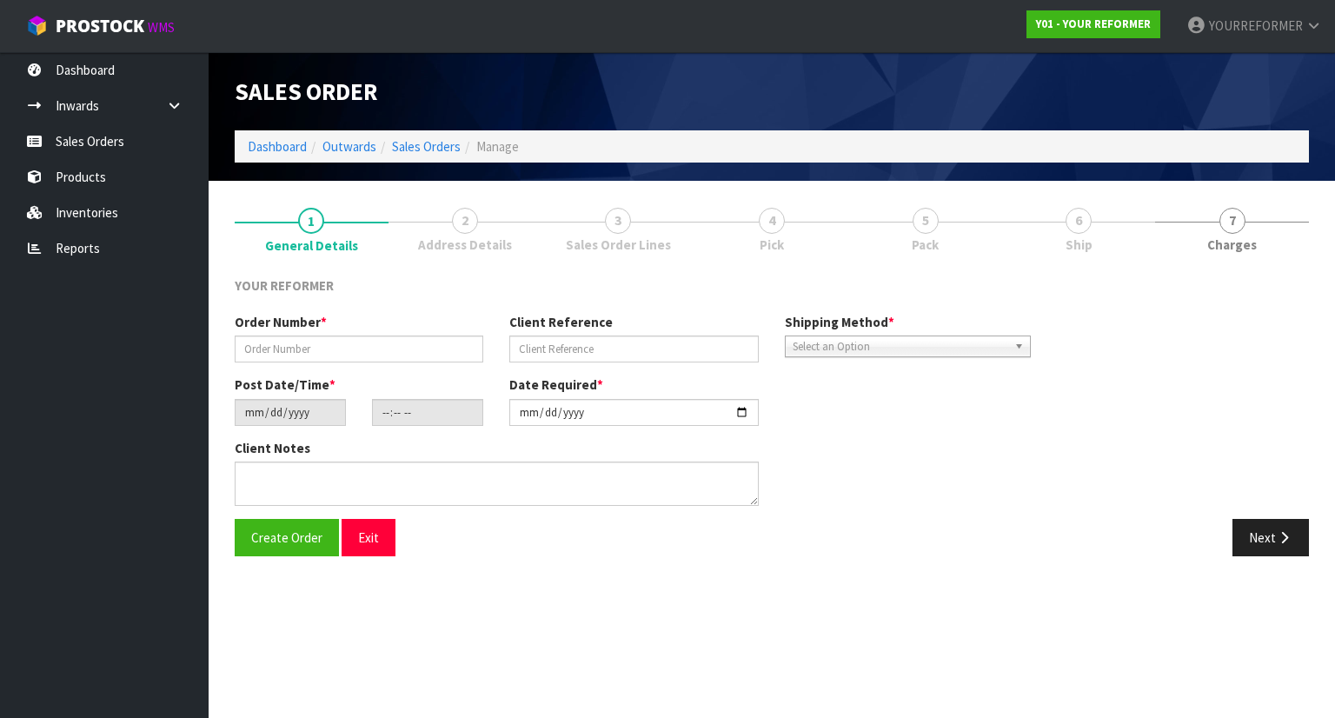
type input "5062"
type input "[PERSON_NAME]"
type input "2025-08-27"
type input "12:57:00.000"
type input "[DATE]"
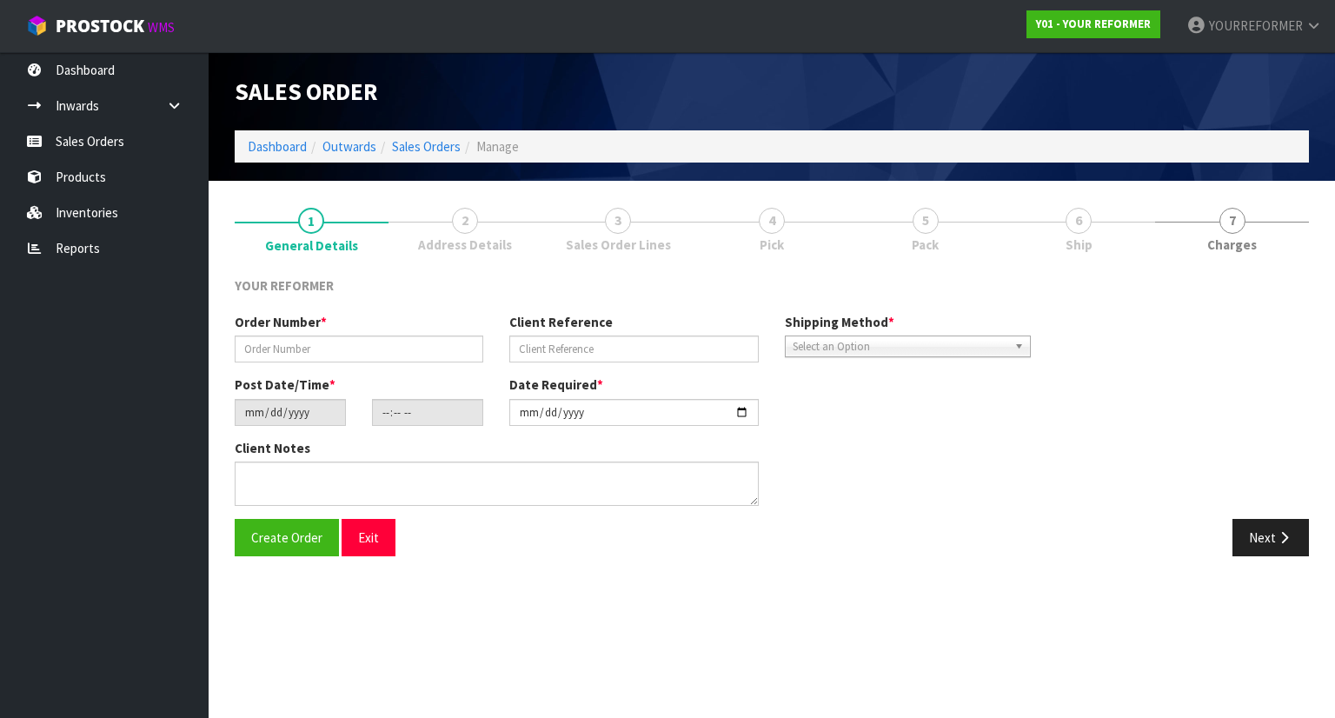
type textarea "JOANNA LEE 8/812 MAIN NORTH ROAD BELFAST CAN CHRISTCHURCH 8042 NEW ZEALAND +64 …"
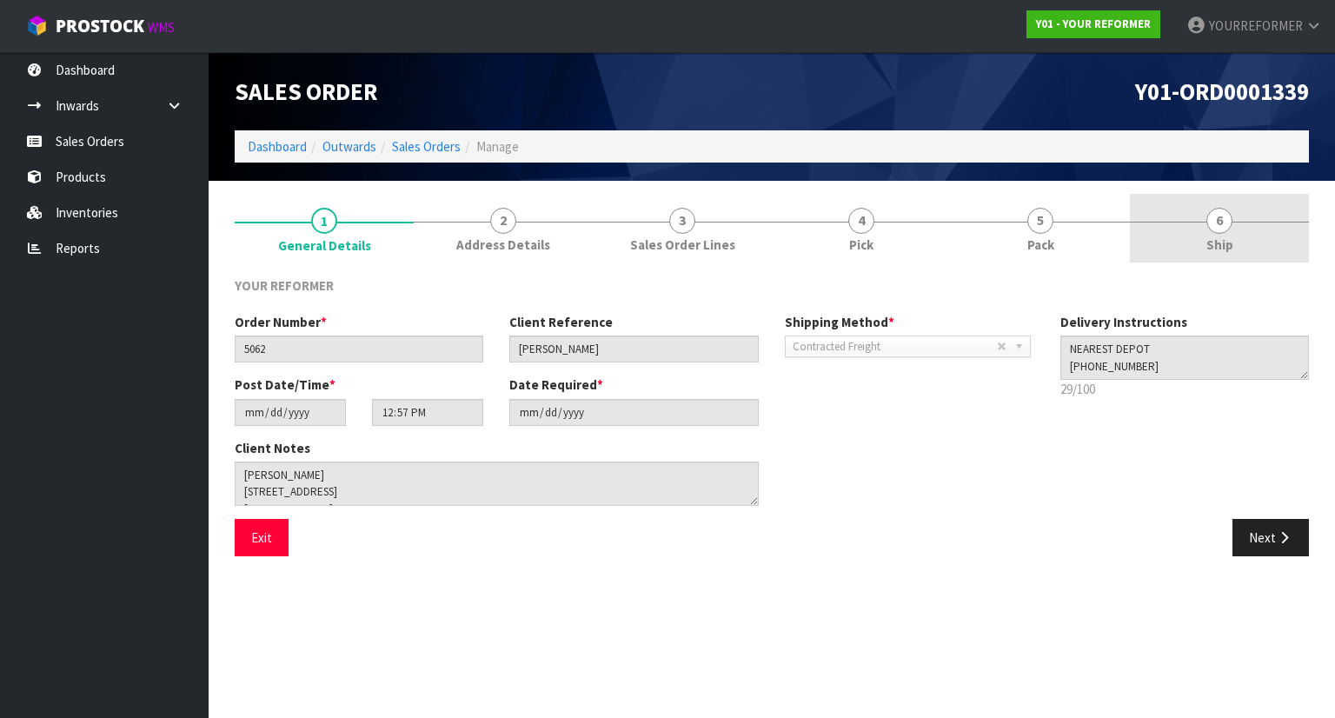
click at [1209, 230] on link "6 Ship" at bounding box center [1219, 228] width 179 height 69
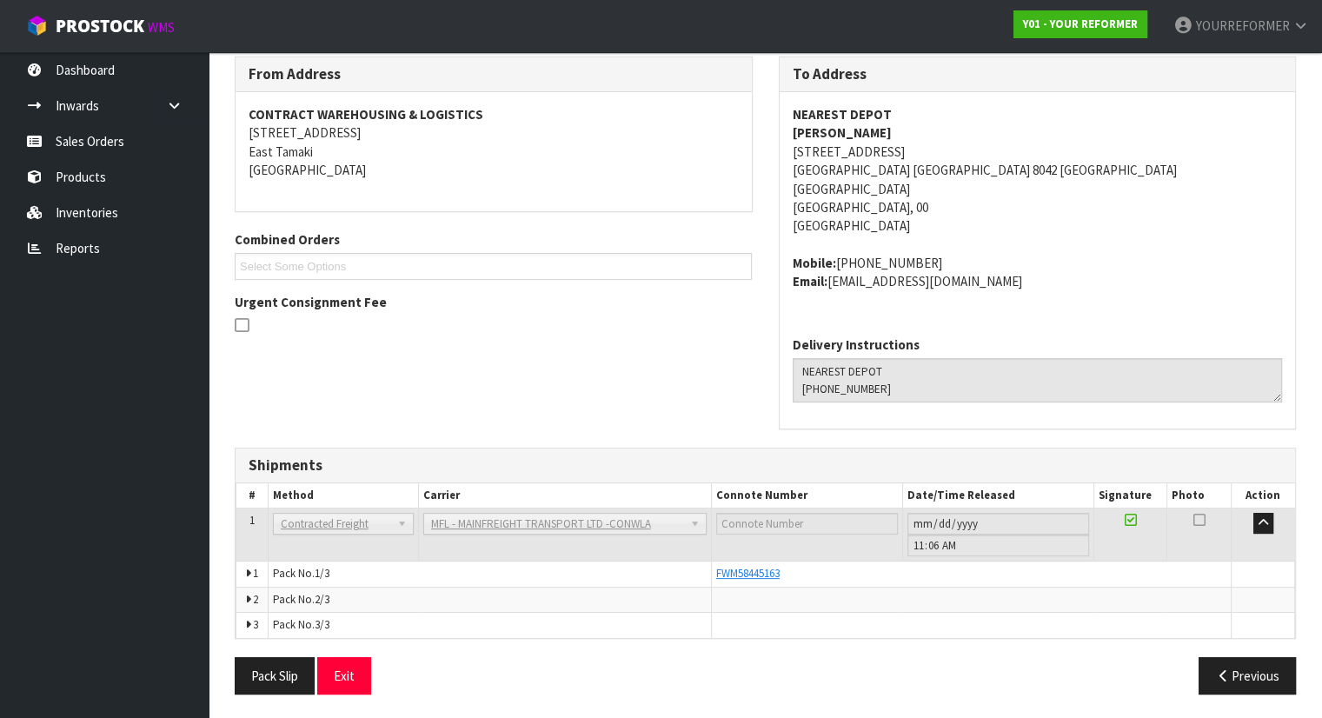
scroll to position [217, 0]
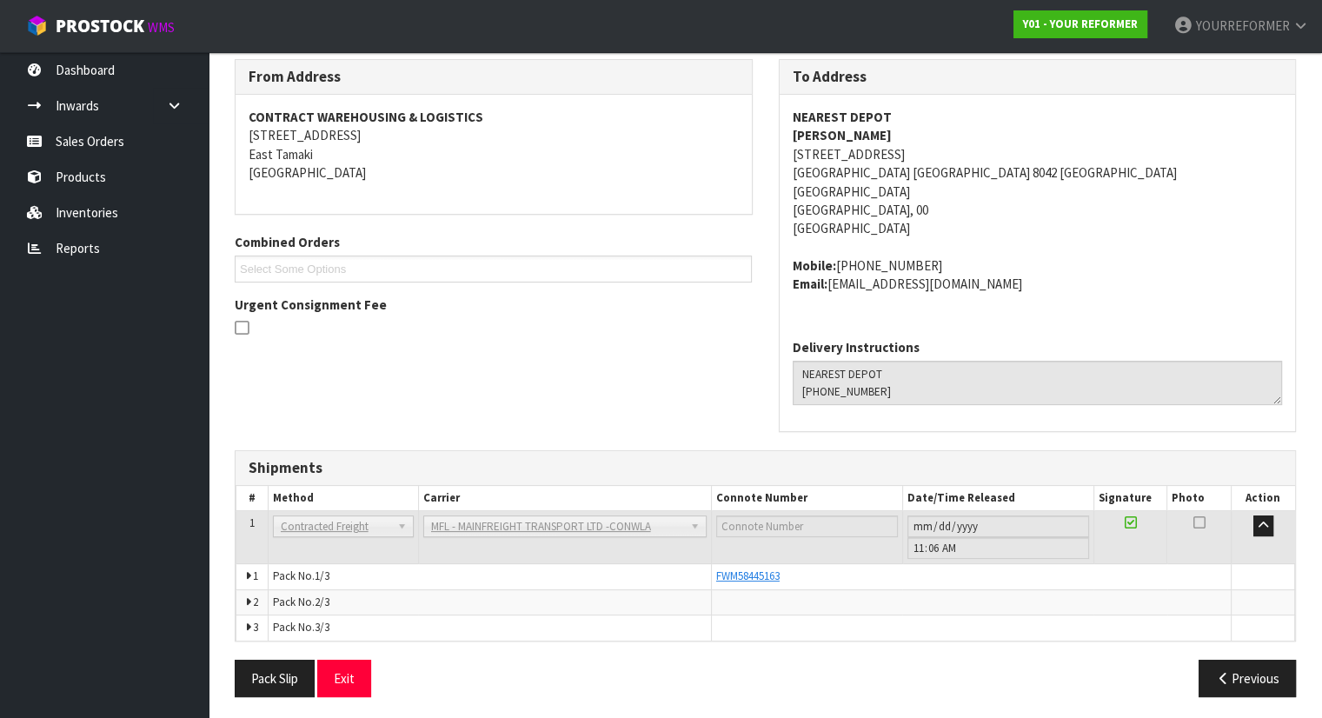
click at [755, 582] on div "FWM58445163" at bounding box center [971, 577] width 510 height 16
click at [763, 575] on span "FWM58445163" at bounding box center [747, 576] width 63 height 15
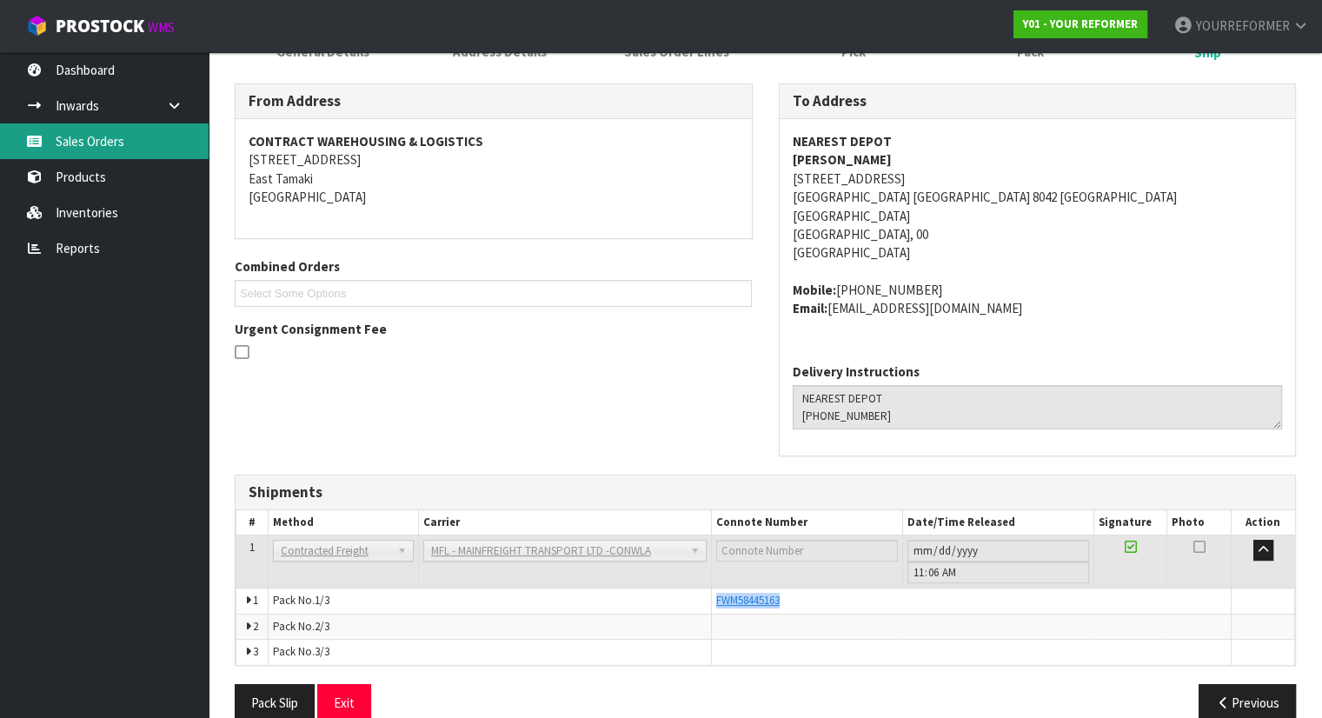
click at [162, 137] on link "Sales Orders" at bounding box center [104, 141] width 209 height 36
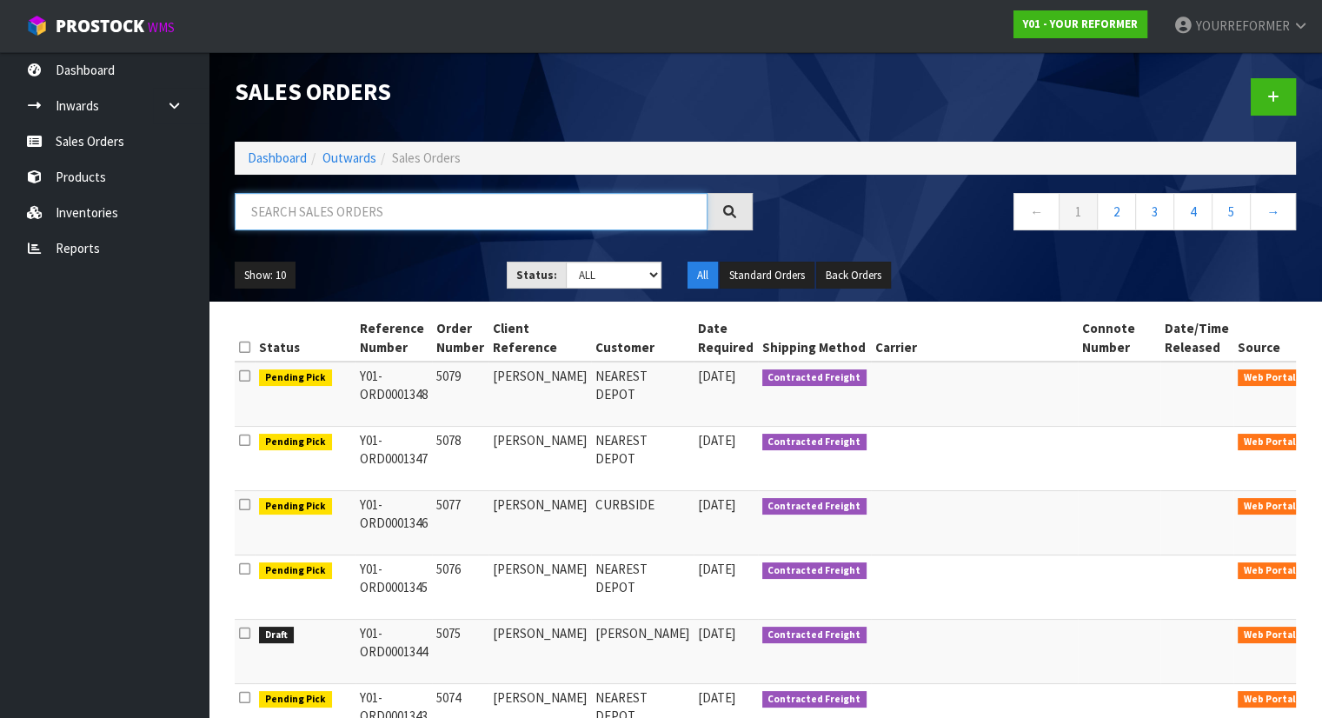
click at [317, 219] on input "text" at bounding box center [471, 211] width 473 height 37
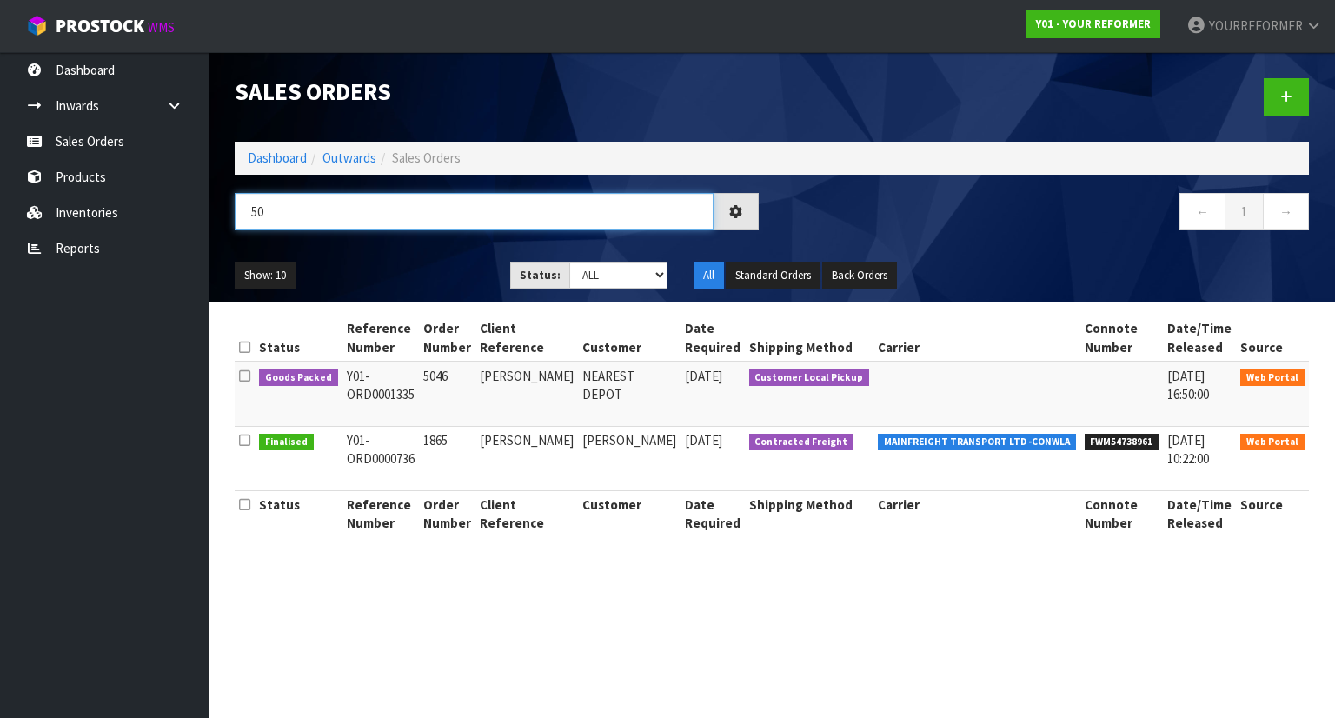
type input "5"
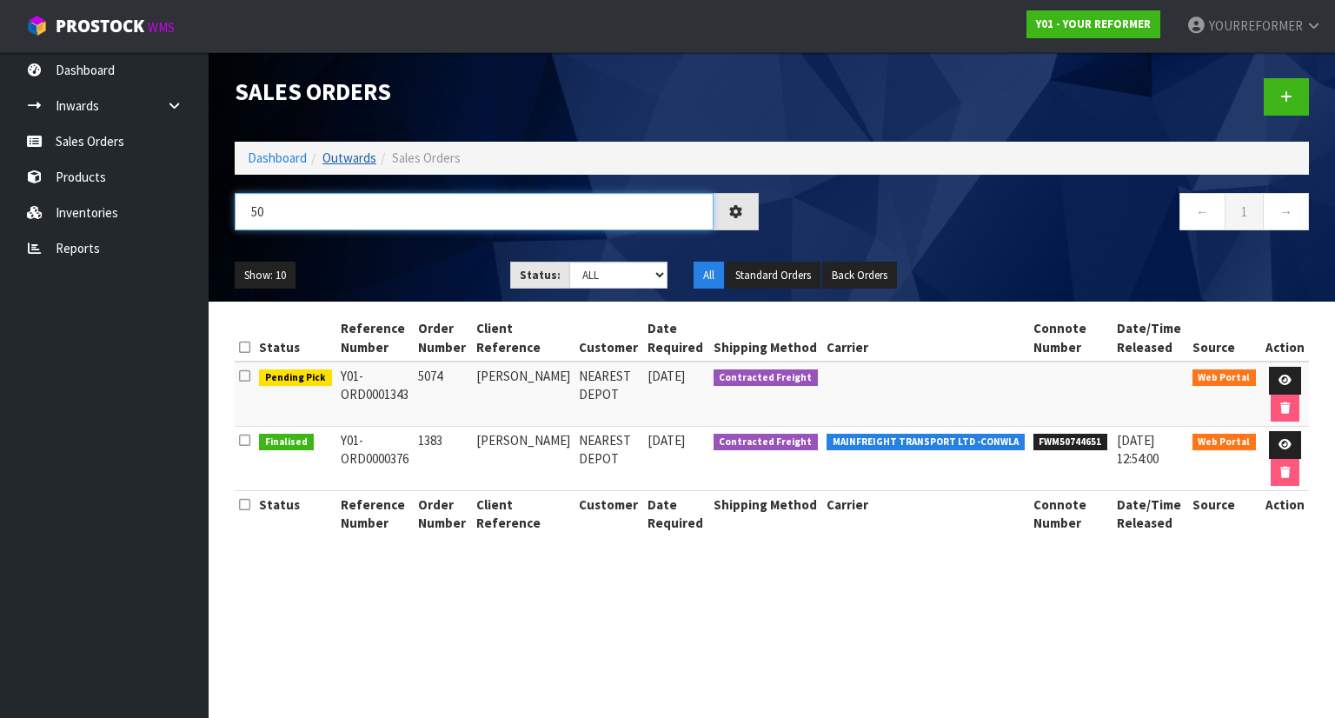
type input "5"
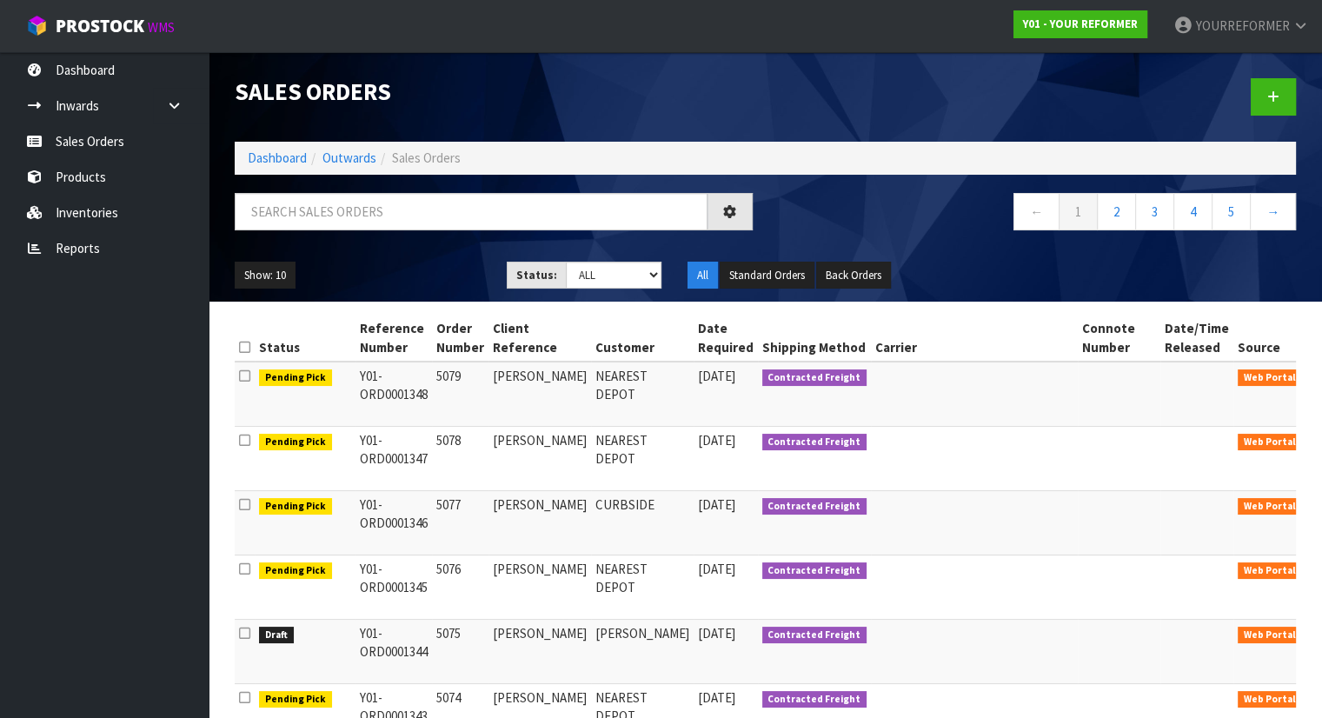
click at [348, 177] on div "Sales Orders Dashboard Outwards Sales Orders ← 1 2 3 4 5 → Show: 10 5 10 25 50 …" at bounding box center [766, 177] width 1088 height 250
click at [339, 245] on div "← 1 2 3 4 5 →" at bounding box center [766, 221] width 1088 height 56
click at [383, 221] on input "text" at bounding box center [471, 211] width 473 height 37
type input "5075"
